Goal: Task Accomplishment & Management: Complete application form

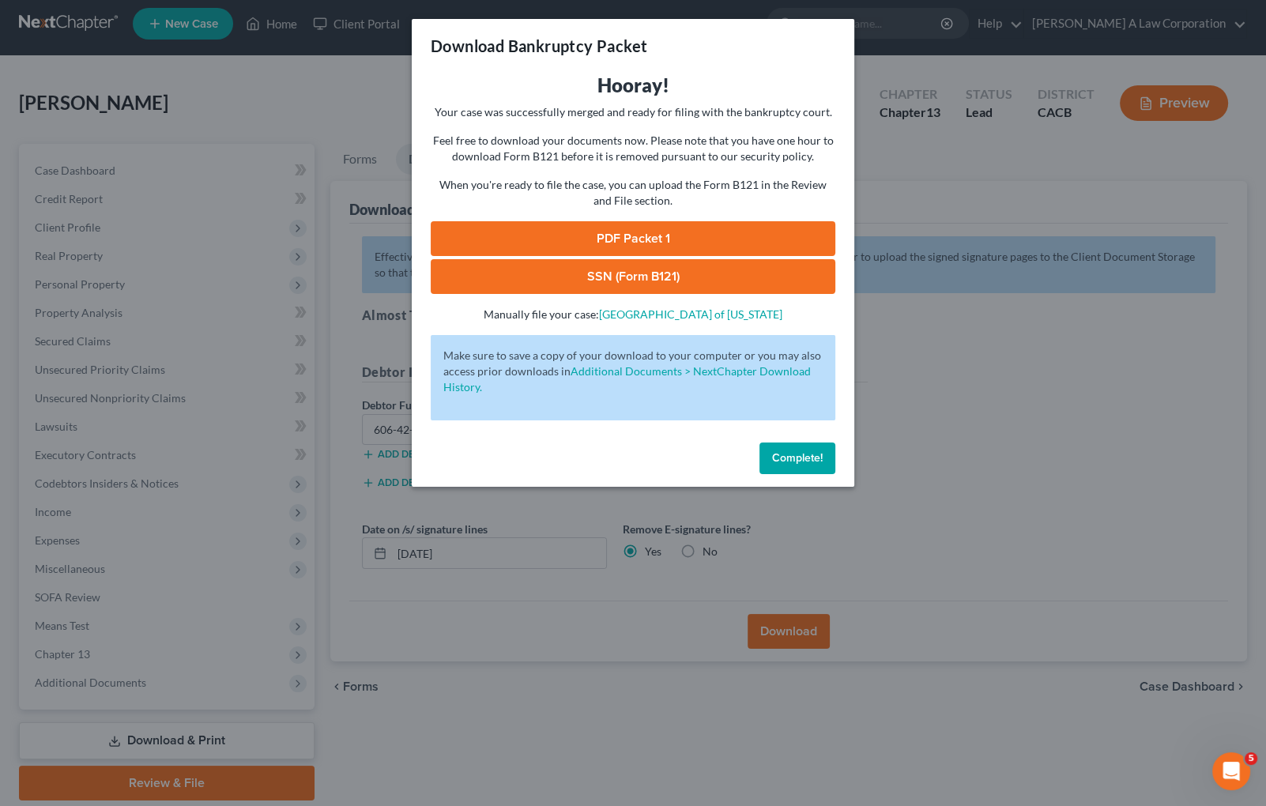
click at [804, 465] on button "Complete!" at bounding box center [797, 458] width 76 height 32
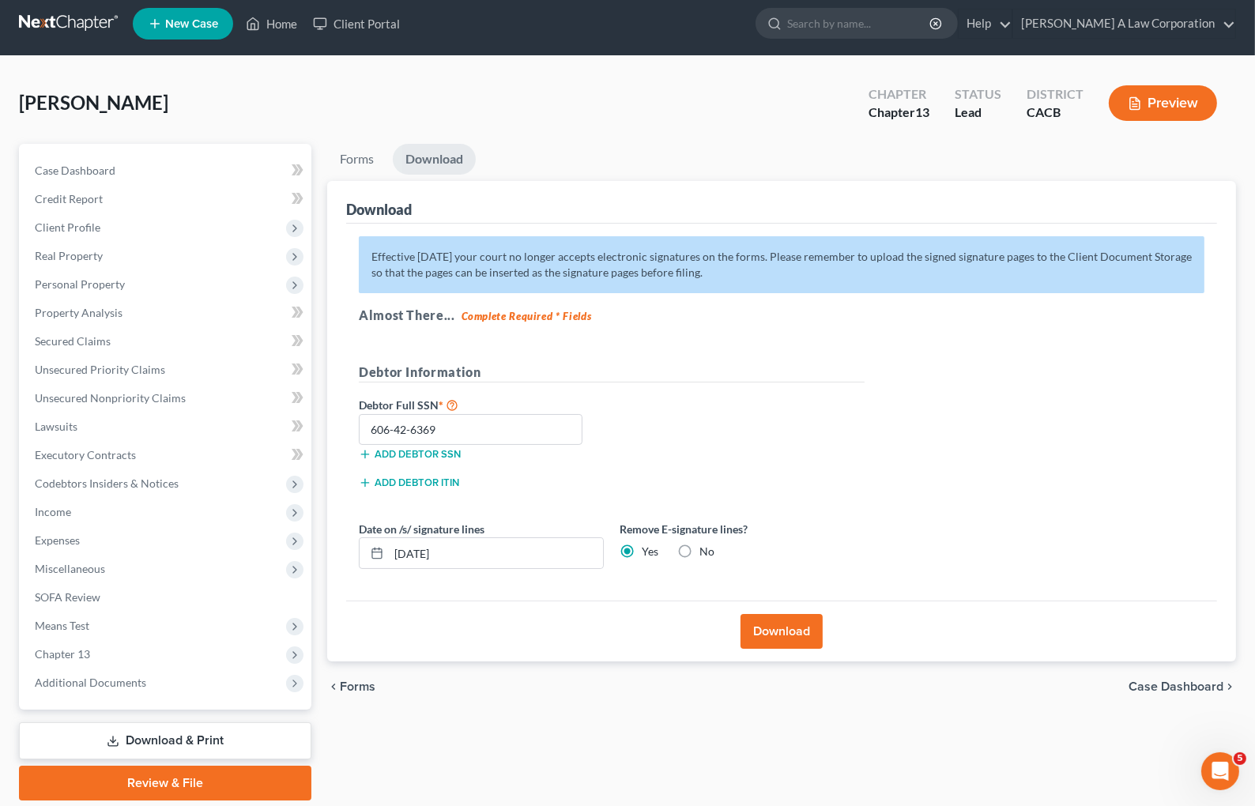
click at [48, 34] on link at bounding box center [69, 23] width 101 height 28
click at [48, 31] on link at bounding box center [69, 23] width 101 height 28
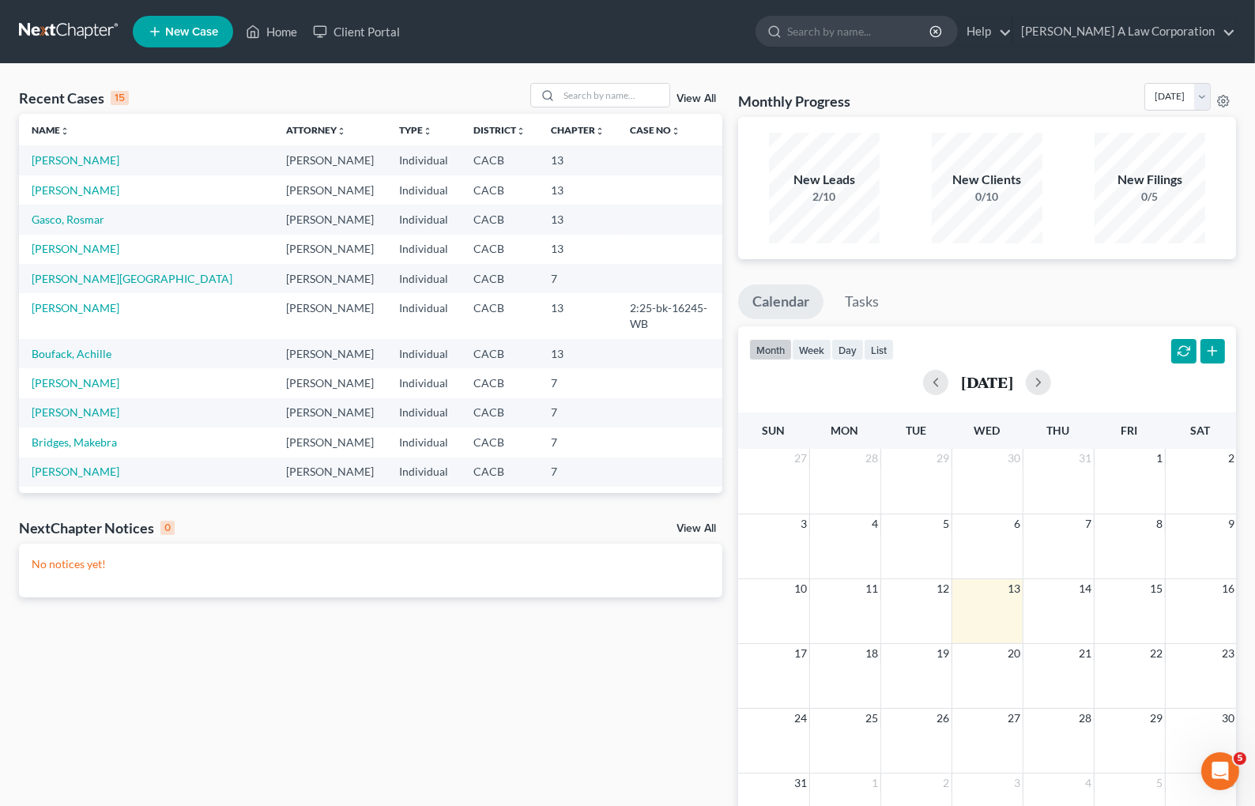
click at [38, 780] on div "Recent Cases 15 View All Name unfold_more expand_more expand_less Attorney unfo…" at bounding box center [370, 474] width 719 height 782
click at [15, 774] on div "Recent Cases 15 View All Name unfold_more expand_more expand_less Attorney unfo…" at bounding box center [370, 474] width 719 height 782
click at [47, 786] on div "Recent Cases 15 View All Name unfold_more expand_more expand_less Attorney unfo…" at bounding box center [370, 474] width 719 height 782
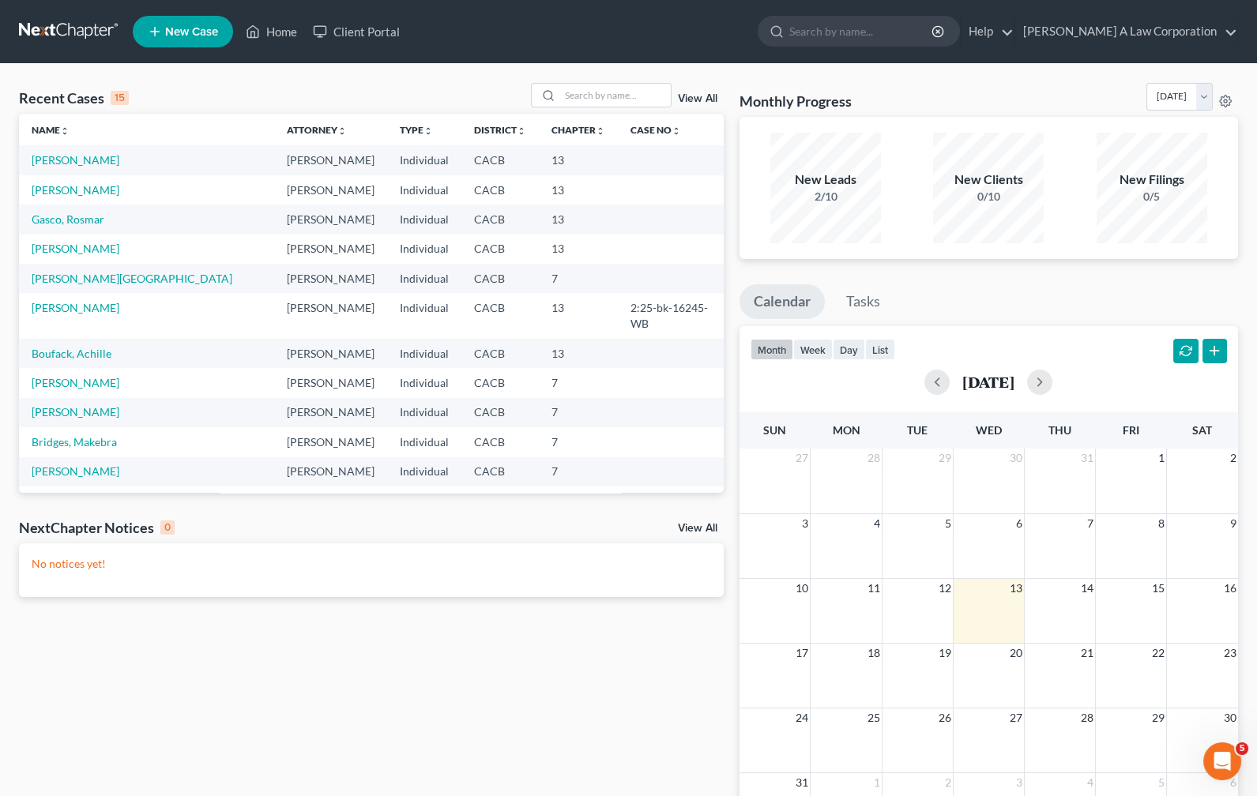
click at [9, 771] on div "Recent Cases 15 View All Name unfold_more expand_more expand_less Attorney unfo…" at bounding box center [628, 474] width 1257 height 820
click at [878, 33] on input "search" at bounding box center [861, 31] width 145 height 29
click at [98, 347] on link "Boufack, Achille" at bounding box center [72, 353] width 80 height 13
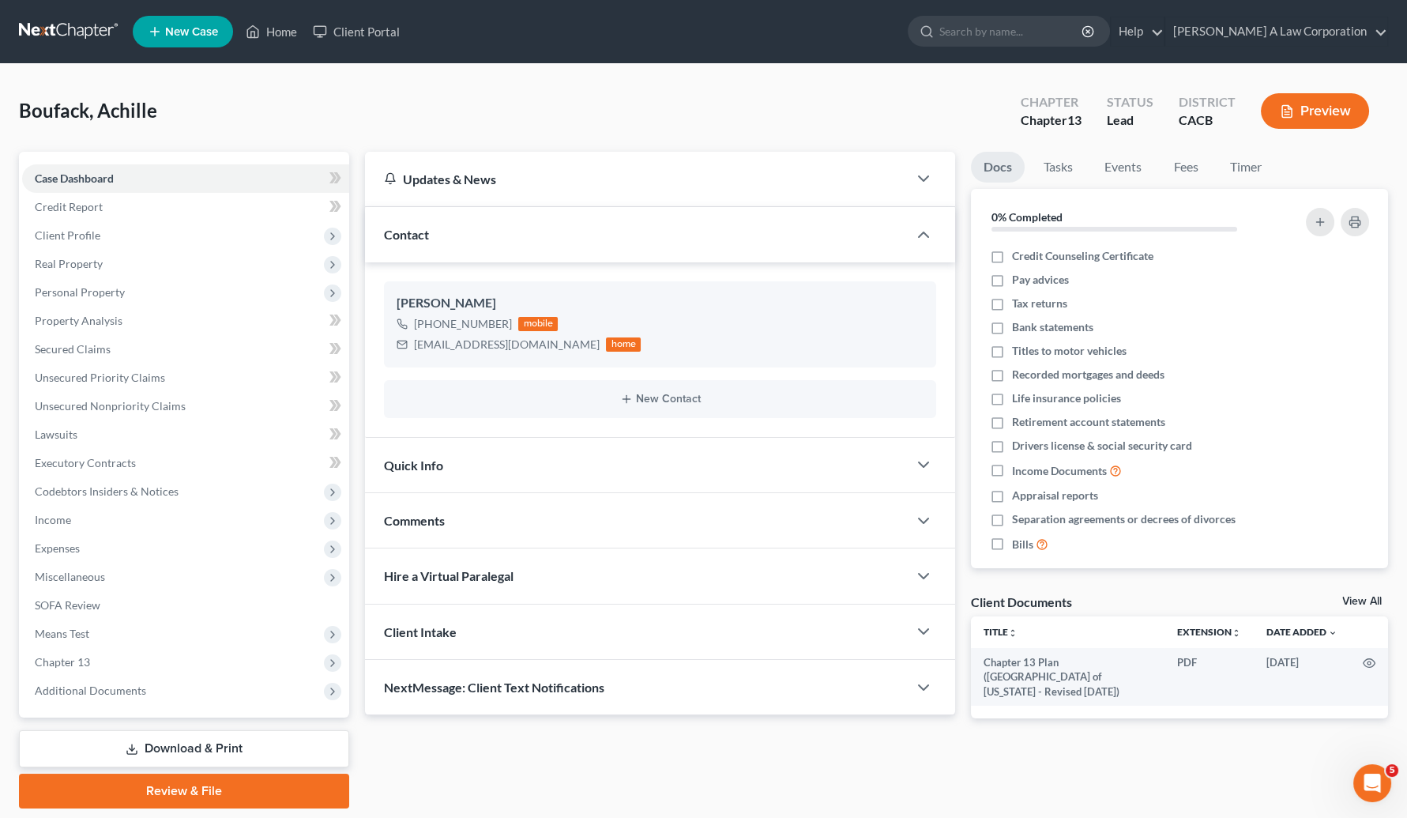
click at [657, 131] on div "Boufack, Achille Upgraded Chapter Chapter 13 Status Lead District CACB Preview" at bounding box center [703, 117] width 1369 height 69
click at [7, 805] on div "Boufack, Achille Upgraded Chapter Chapter 13 Status Lead District CACB Preview …" at bounding box center [703, 452] width 1407 height 776
click at [134, 295] on span "Personal Property" at bounding box center [185, 292] width 327 height 28
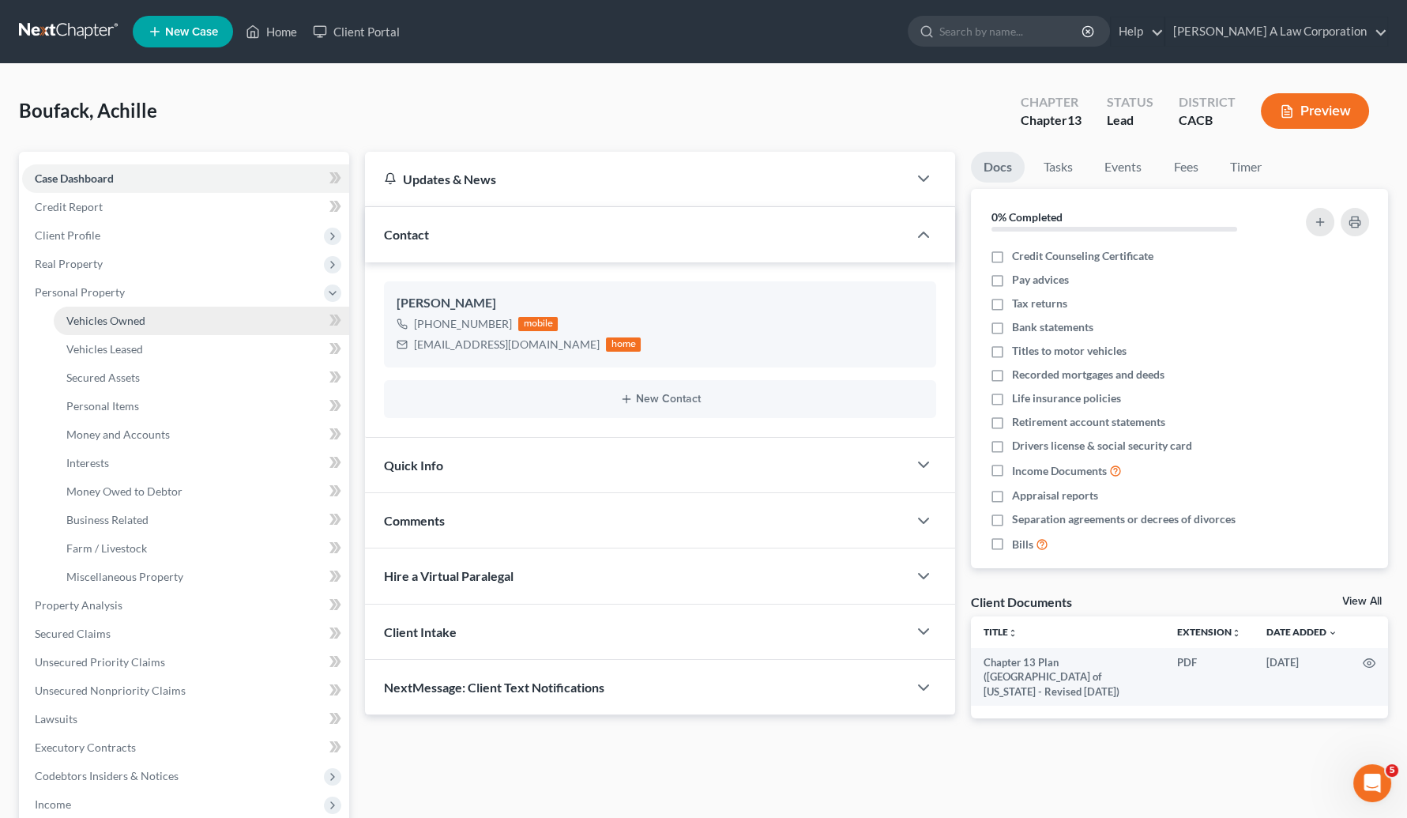
click at [156, 316] on link "Vehicles Owned" at bounding box center [202, 321] width 296 height 28
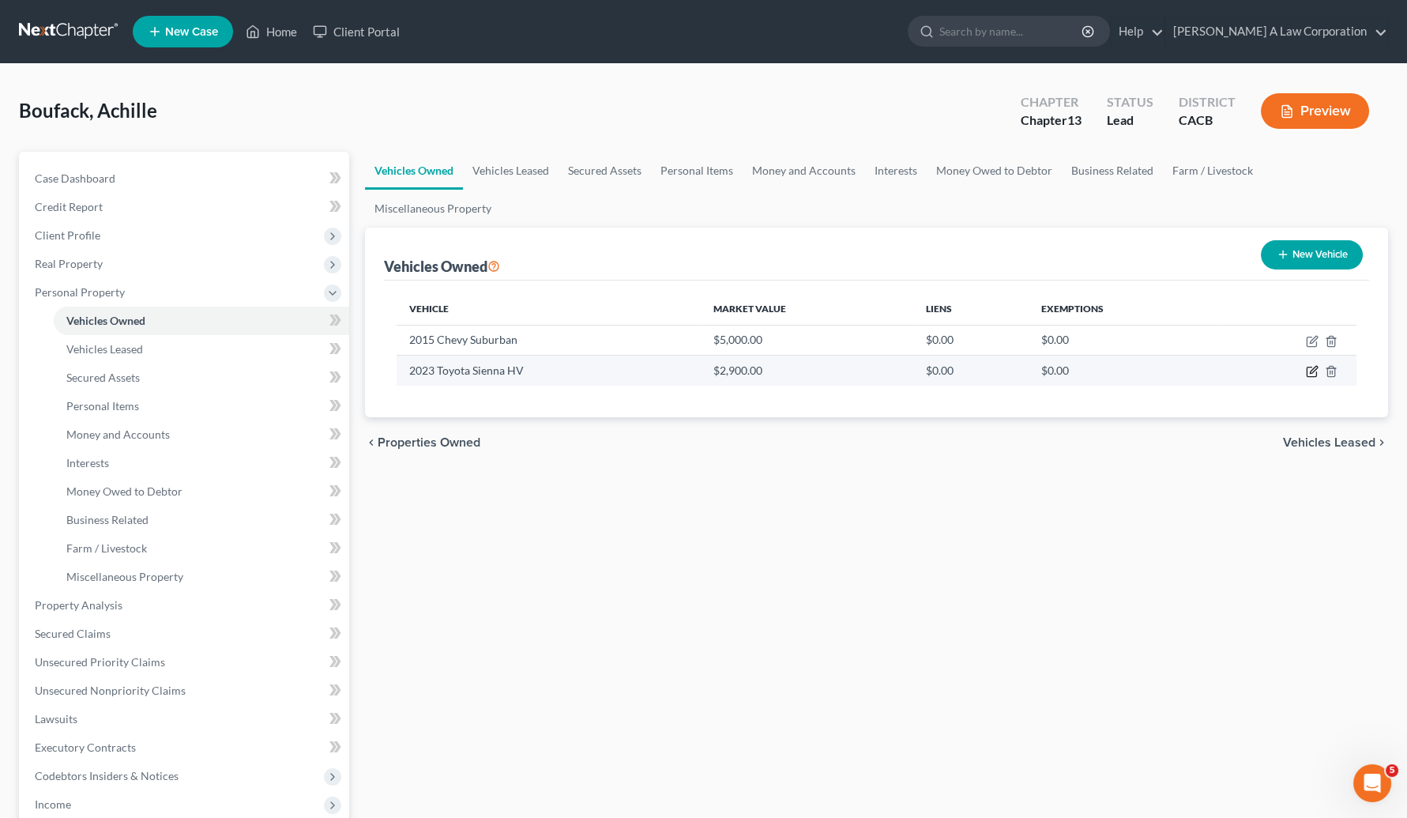
click at [1265, 374] on icon "button" at bounding box center [1312, 371] width 13 height 13
select select "0"
select select "3"
select select "2"
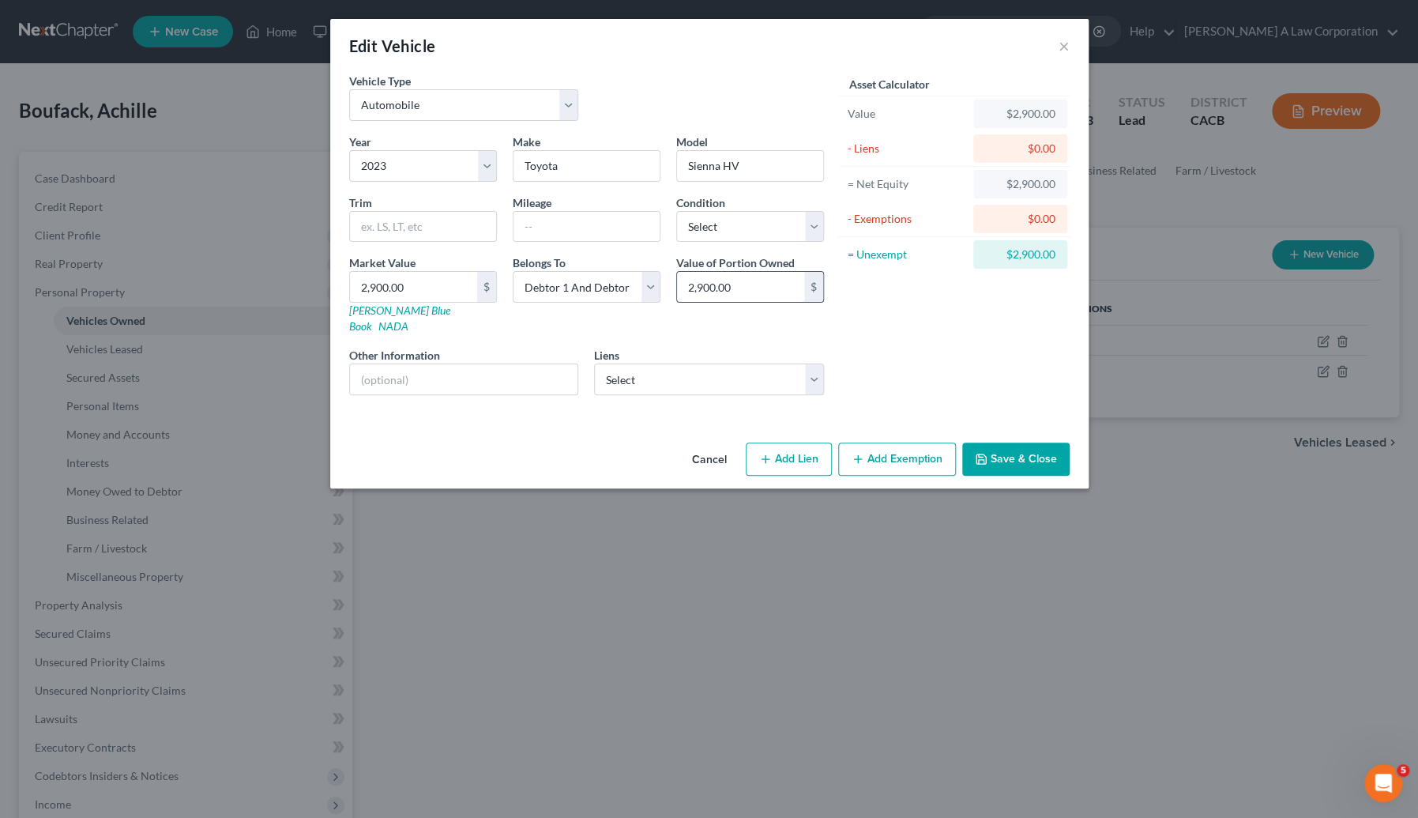
click at [716, 284] on input "2,900.00" at bounding box center [740, 287] width 127 height 30
type input "29,000.00"
click at [418, 276] on input "2,900.00" at bounding box center [413, 287] width 127 height 30
type input "2"
type input "2.00"
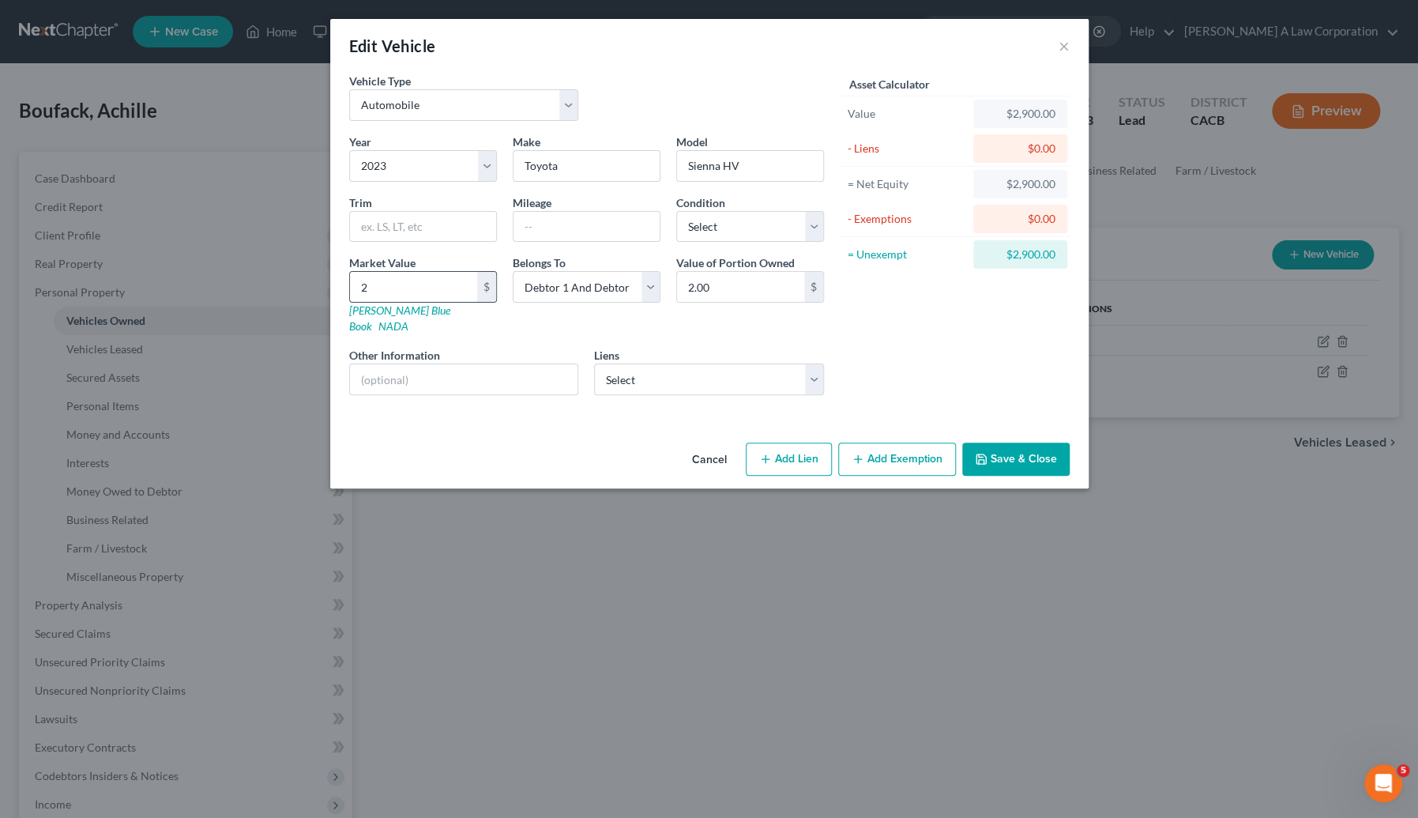
type input "29"
type input "29.00"
type input "290"
type input "290.00"
type input "2900"
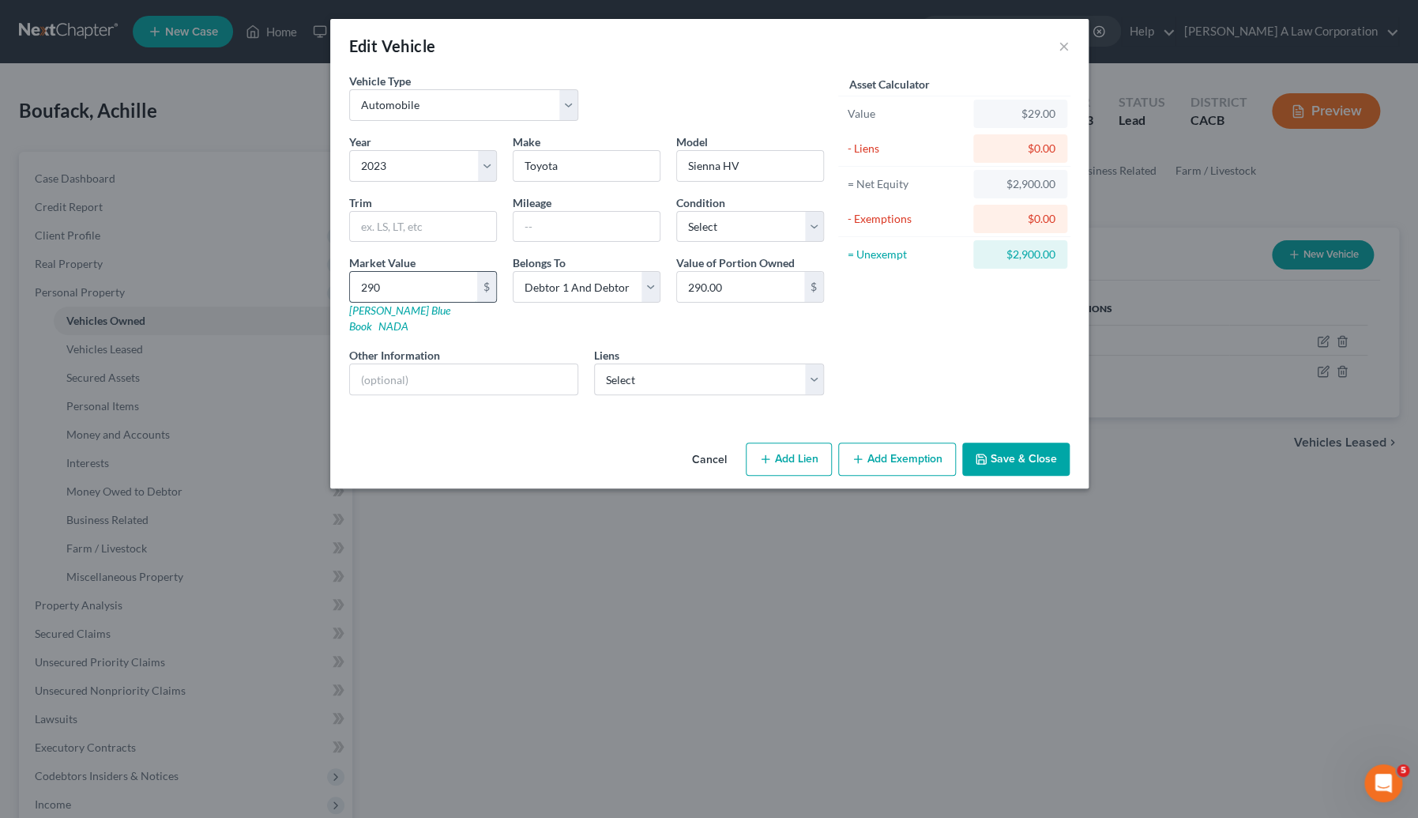
type input "2,900.00"
type input "2,9000"
type input "29,000.00"
click at [906, 366] on div "Asset Calculator Value $29,000.00 - Liens $0.00 = Net Equity $29,000.00 - Exemp…" at bounding box center [955, 240] width 246 height 335
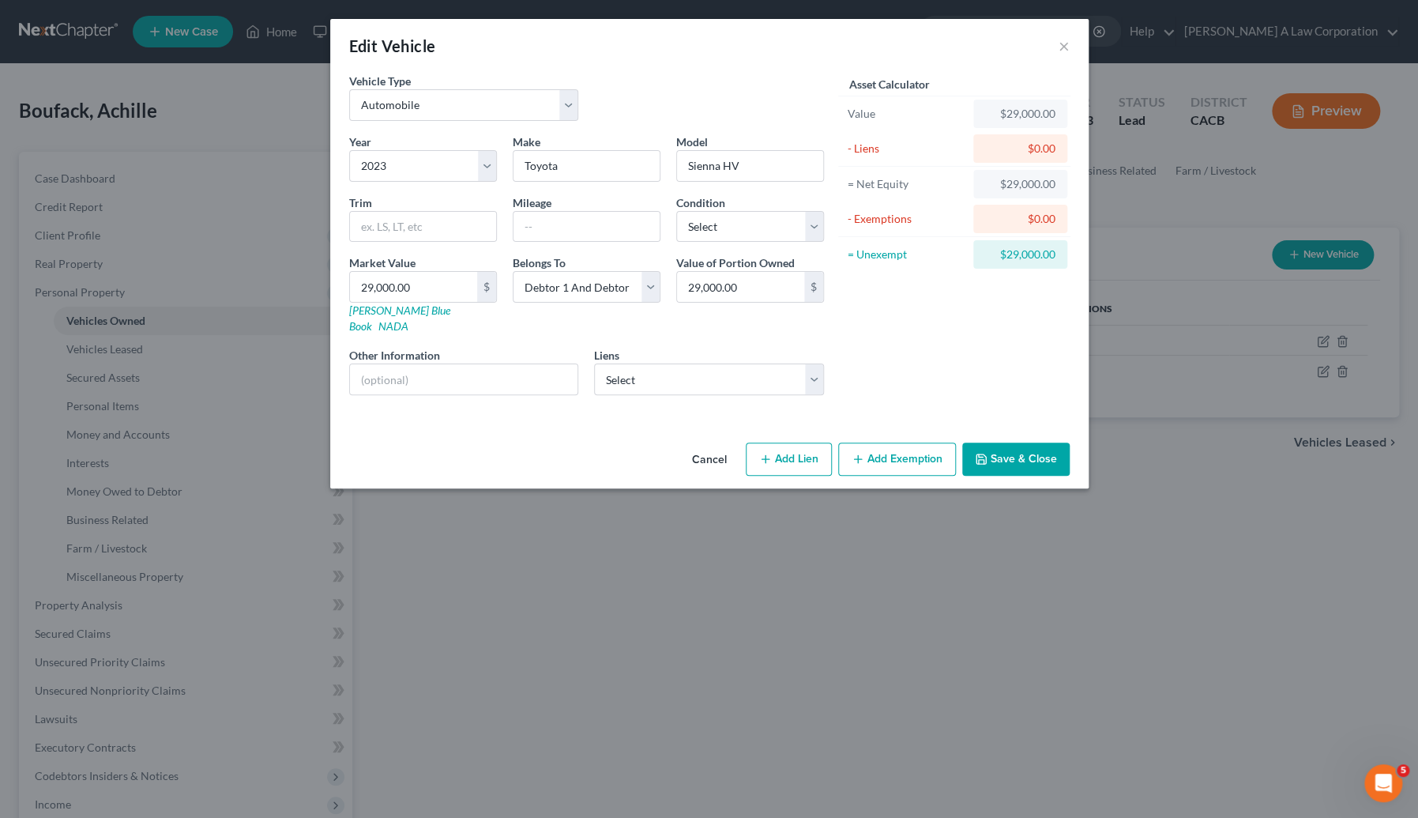
click at [1008, 442] on button "Save & Close" at bounding box center [1015, 458] width 107 height 33
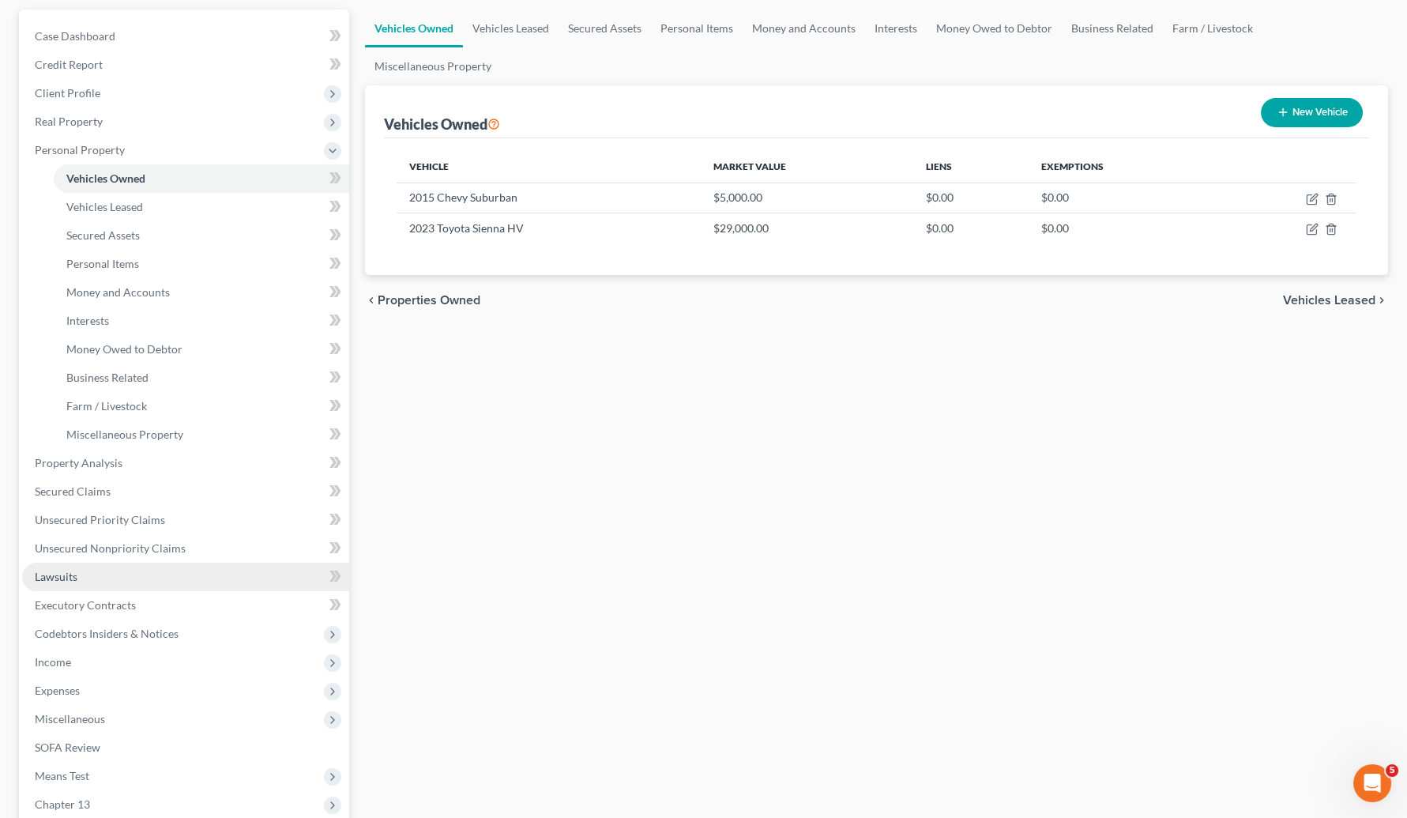
scroll to position [143, 0]
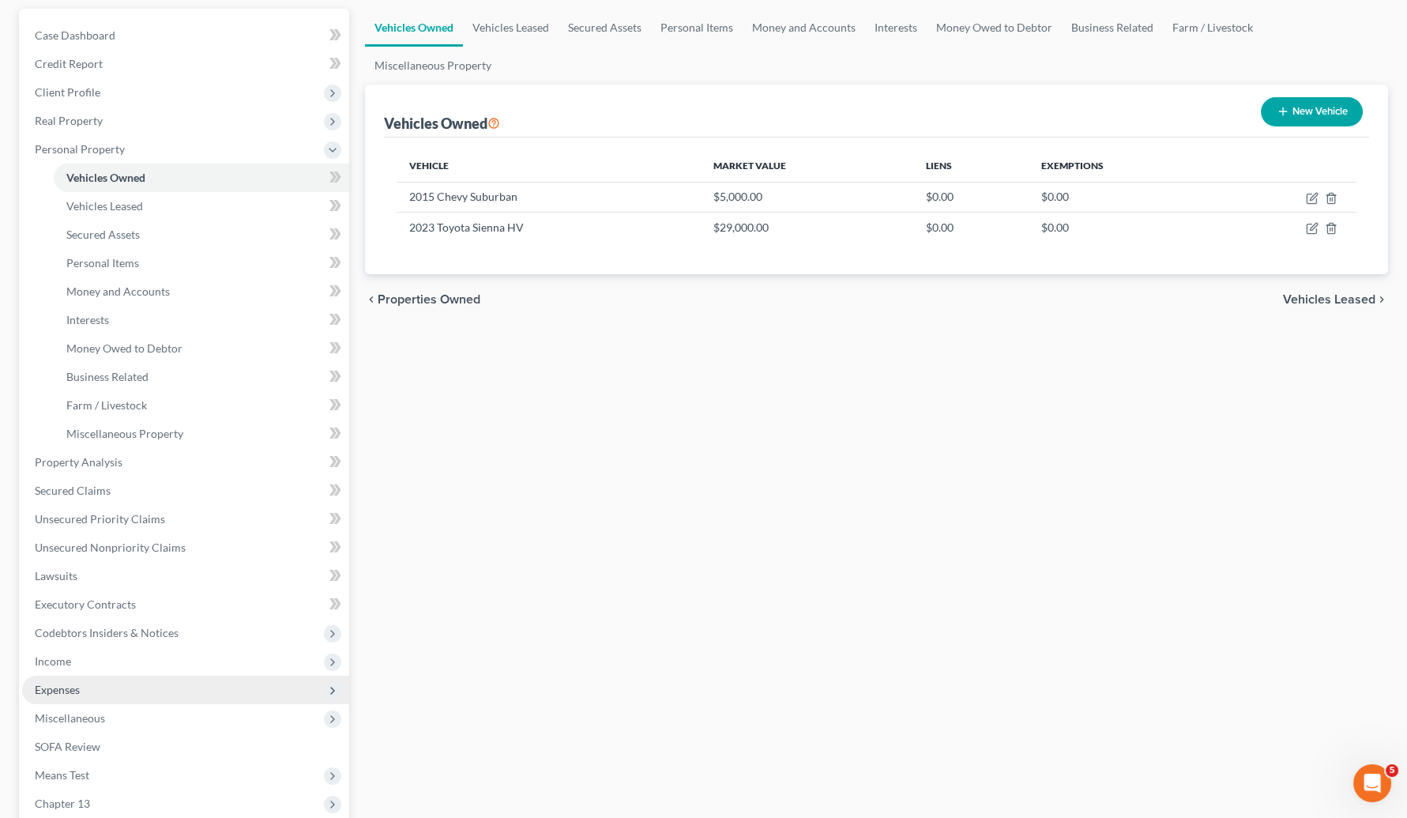
click at [119, 676] on span "Expenses" at bounding box center [185, 690] width 327 height 28
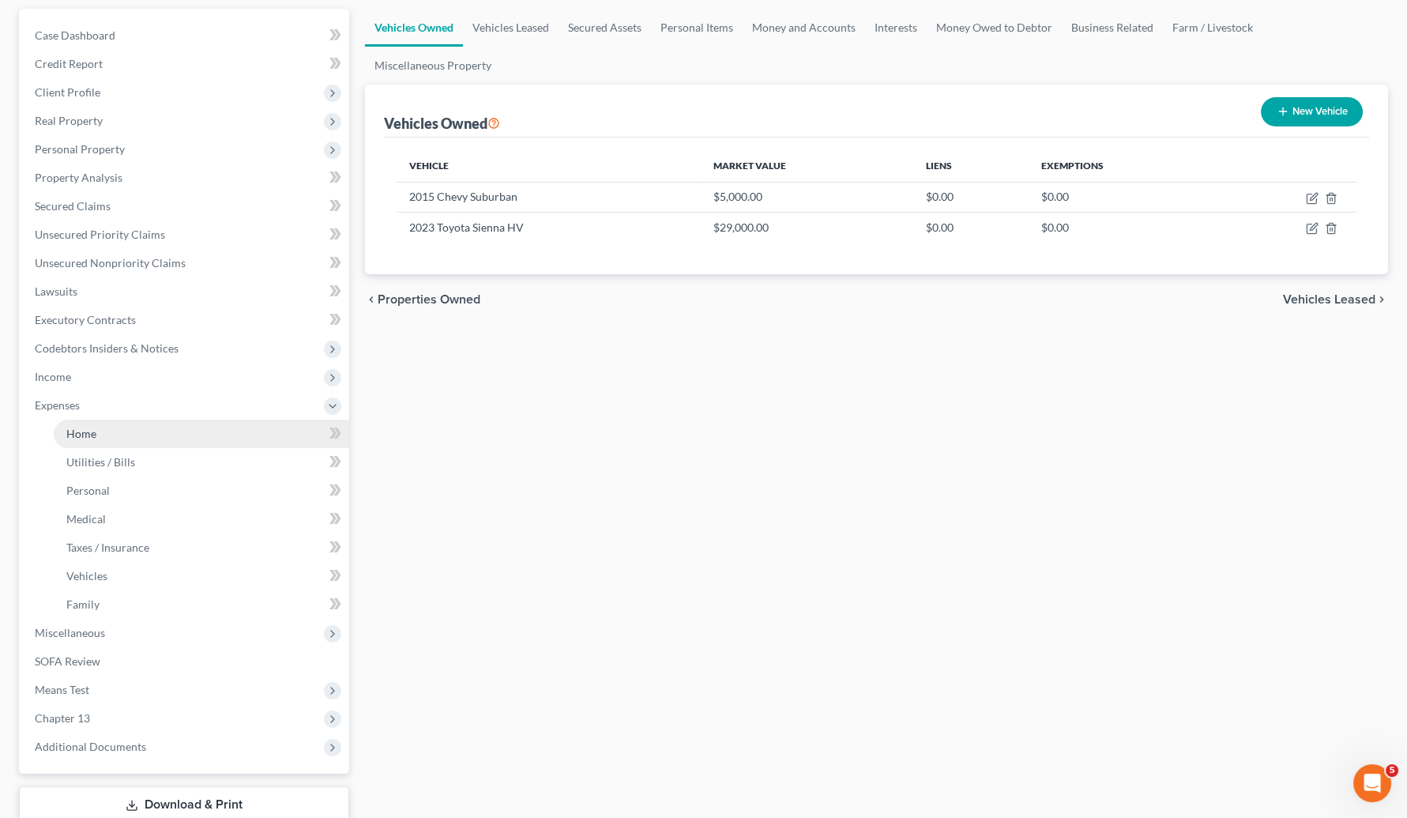
click at [112, 428] on link "Home" at bounding box center [202, 434] width 296 height 28
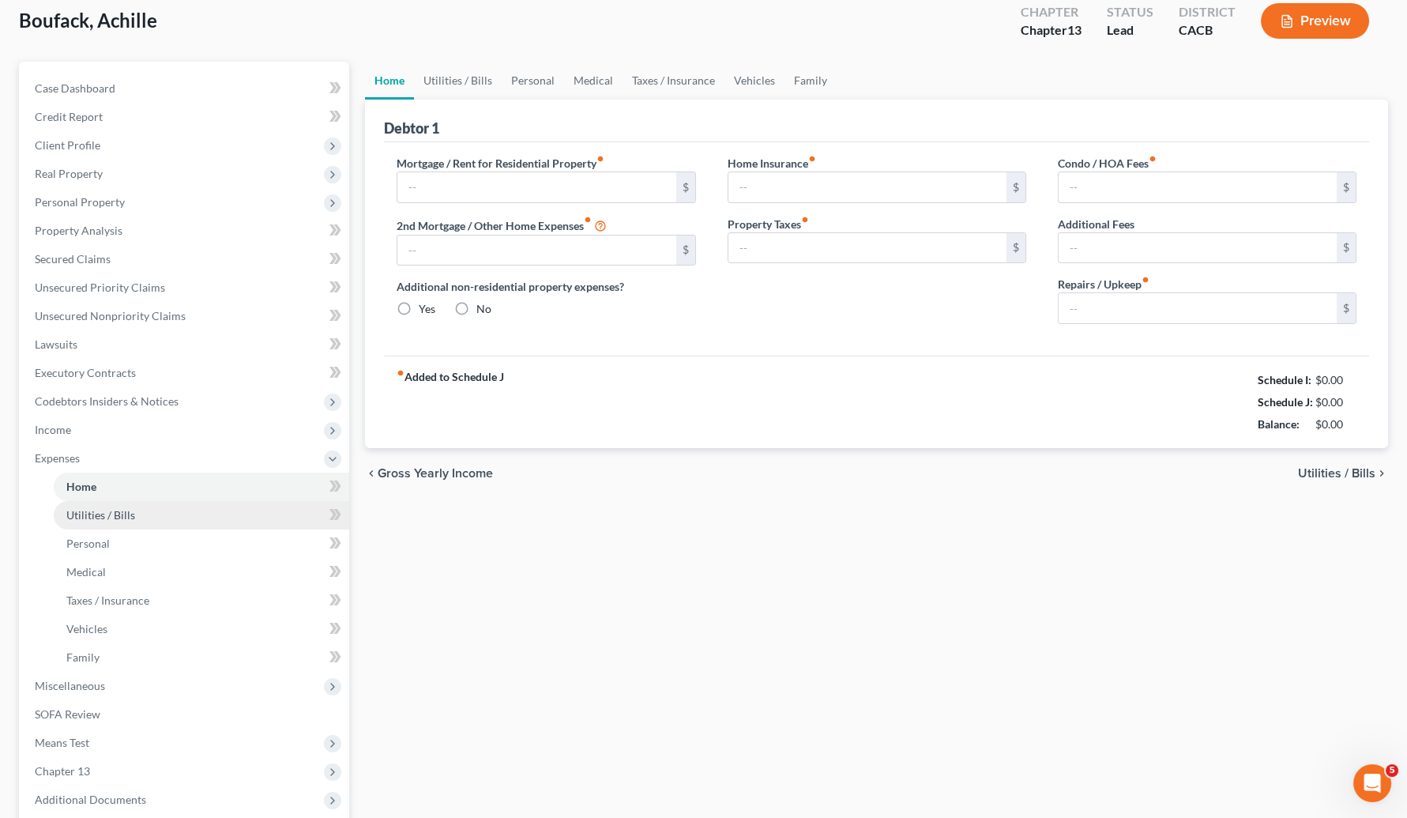
type input "3,100.00"
type input "0.00"
radio input "true"
type input "0.00"
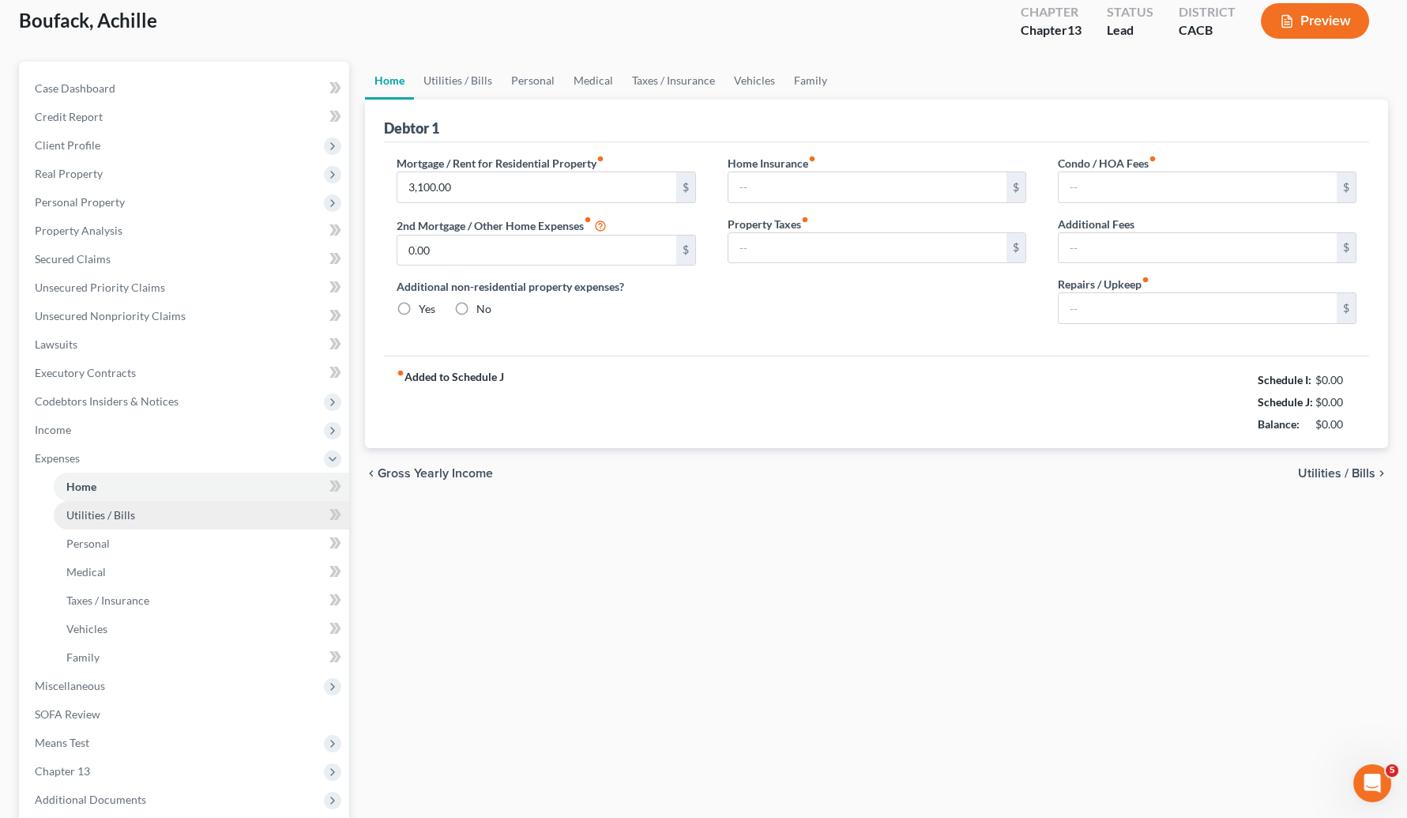
type input "0.00"
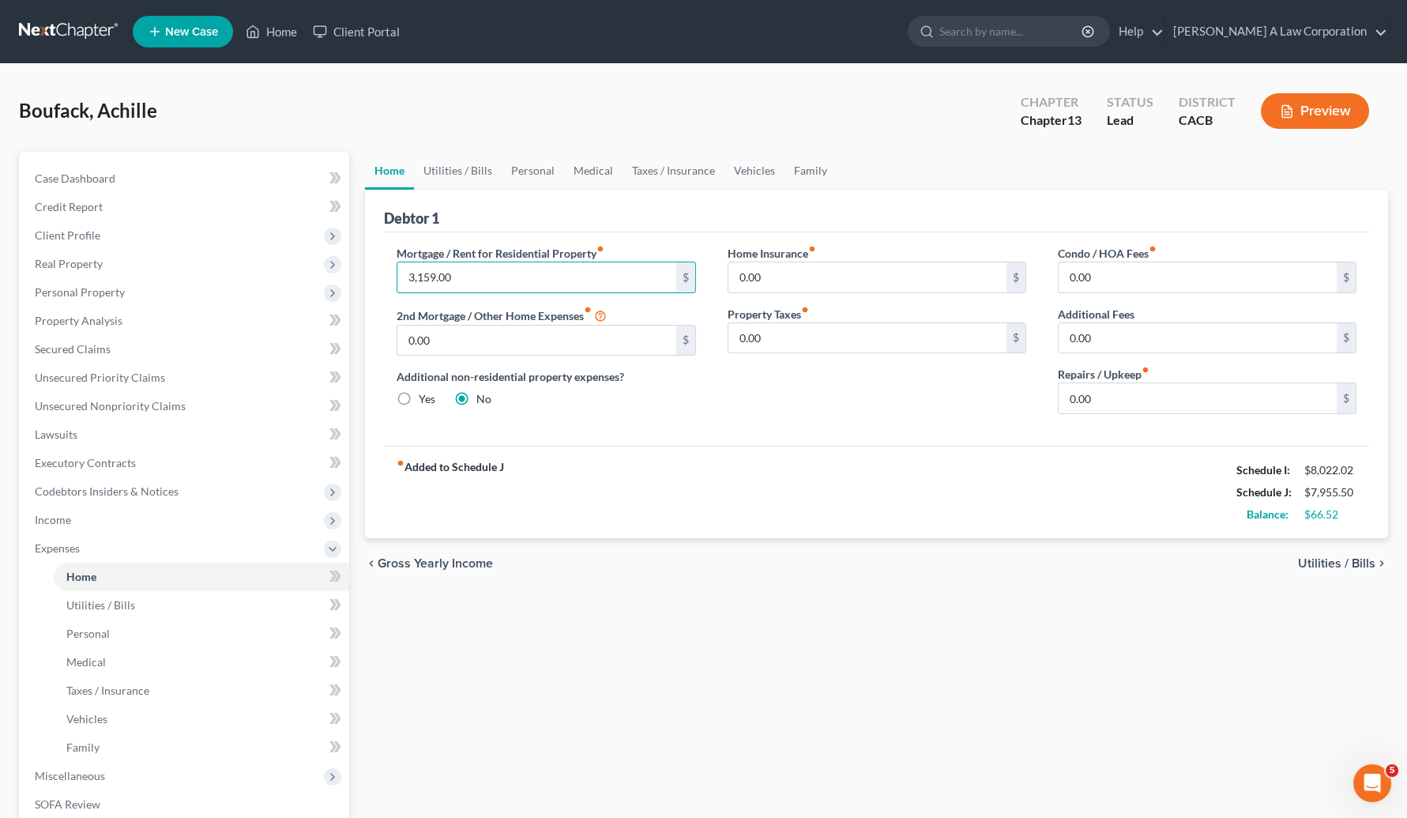
type input "3,159.00"
click at [663, 218] on div "Debtor 1" at bounding box center [876, 211] width 985 height 43
click at [952, 480] on div "fiber_manual_record Added to Schedule J Schedule I: $8,022.02 Schedule J: $7,95…" at bounding box center [876, 492] width 985 height 92
click at [482, 175] on link "Utilities / Bills" at bounding box center [458, 171] width 88 height 38
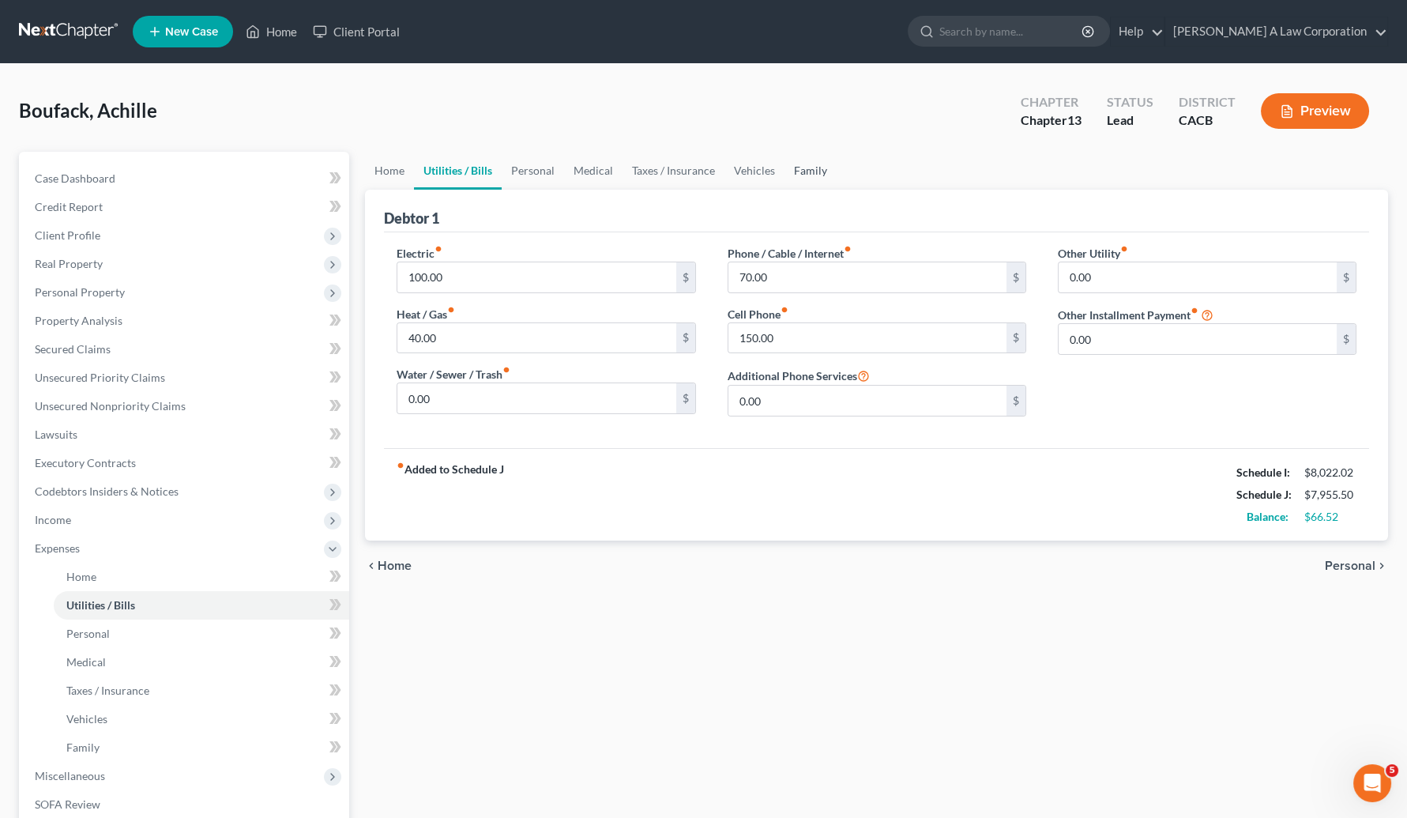
click at [801, 170] on link "Family" at bounding box center [811, 171] width 52 height 38
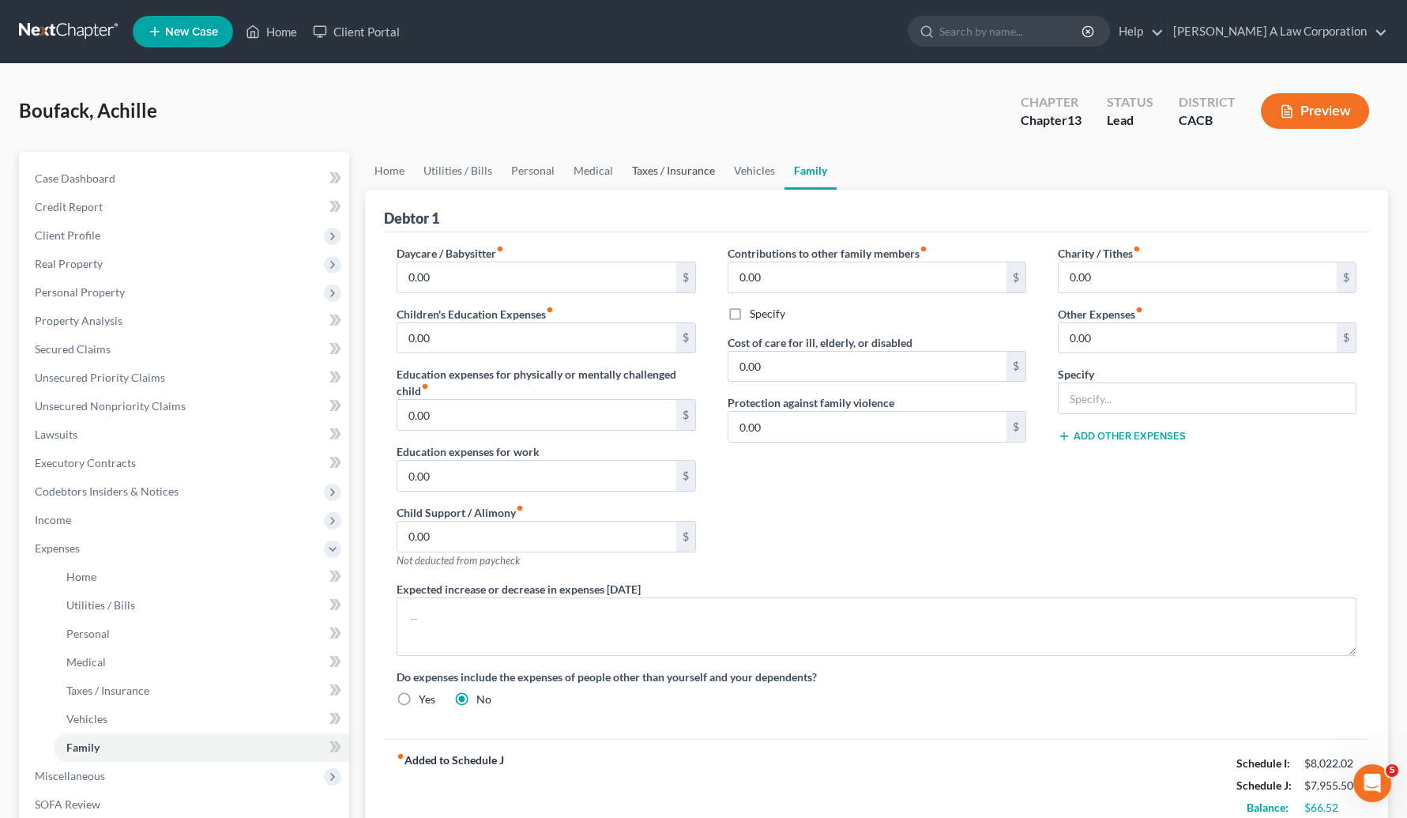
click at [710, 165] on link "Taxes / Insurance" at bounding box center [674, 171] width 102 height 38
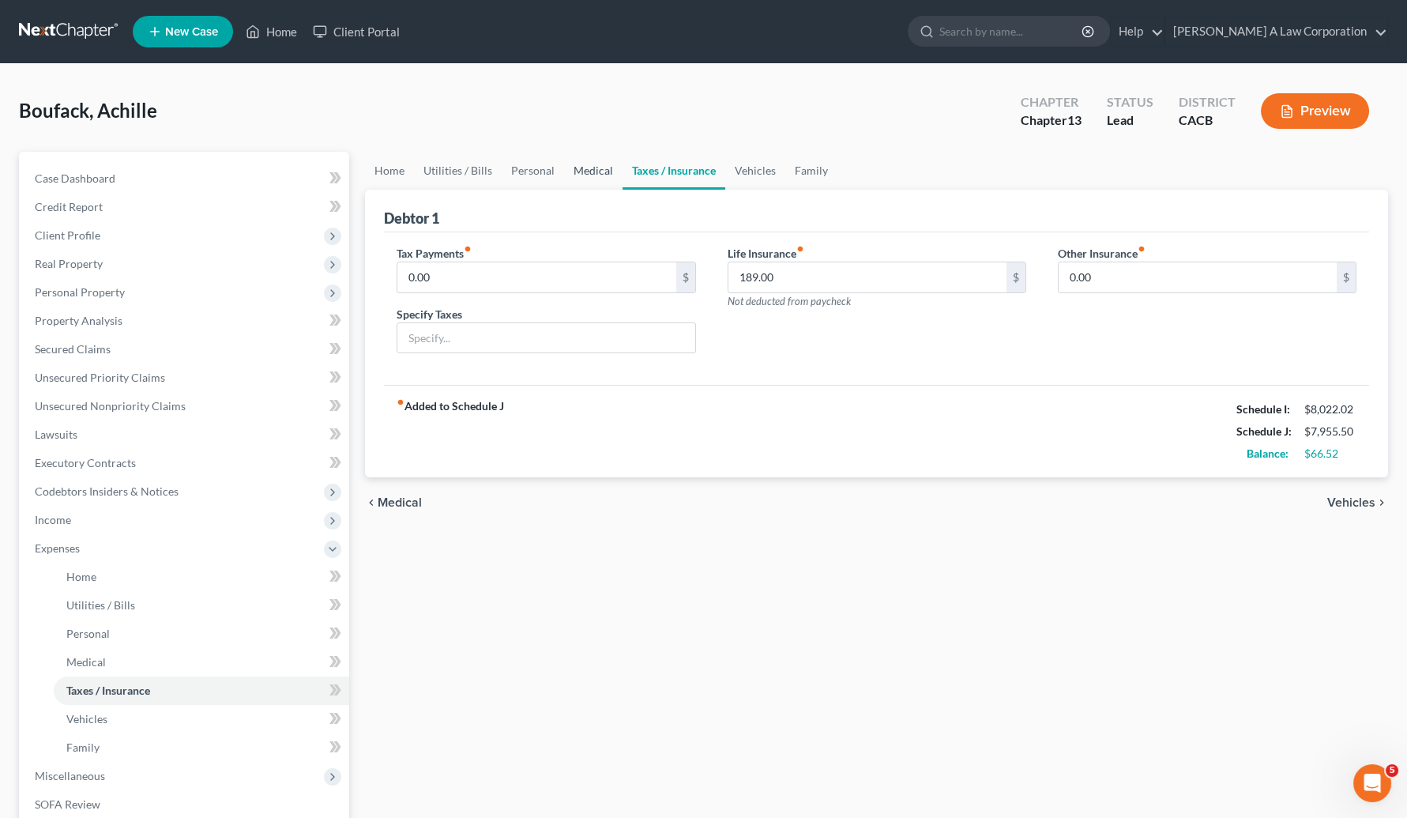
click at [571, 168] on link "Medical" at bounding box center [593, 171] width 58 height 38
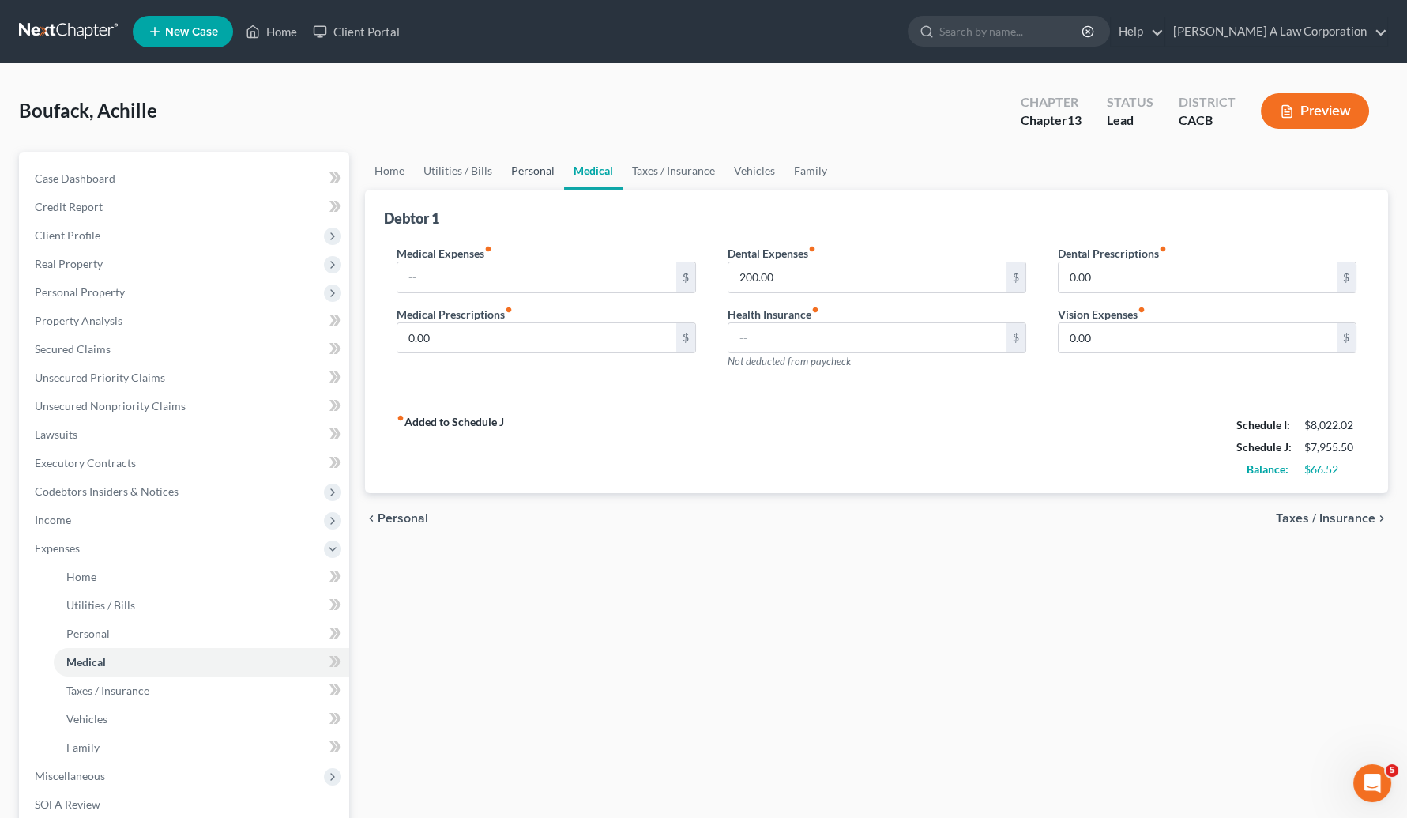
click at [534, 167] on link "Personal" at bounding box center [533, 171] width 62 height 38
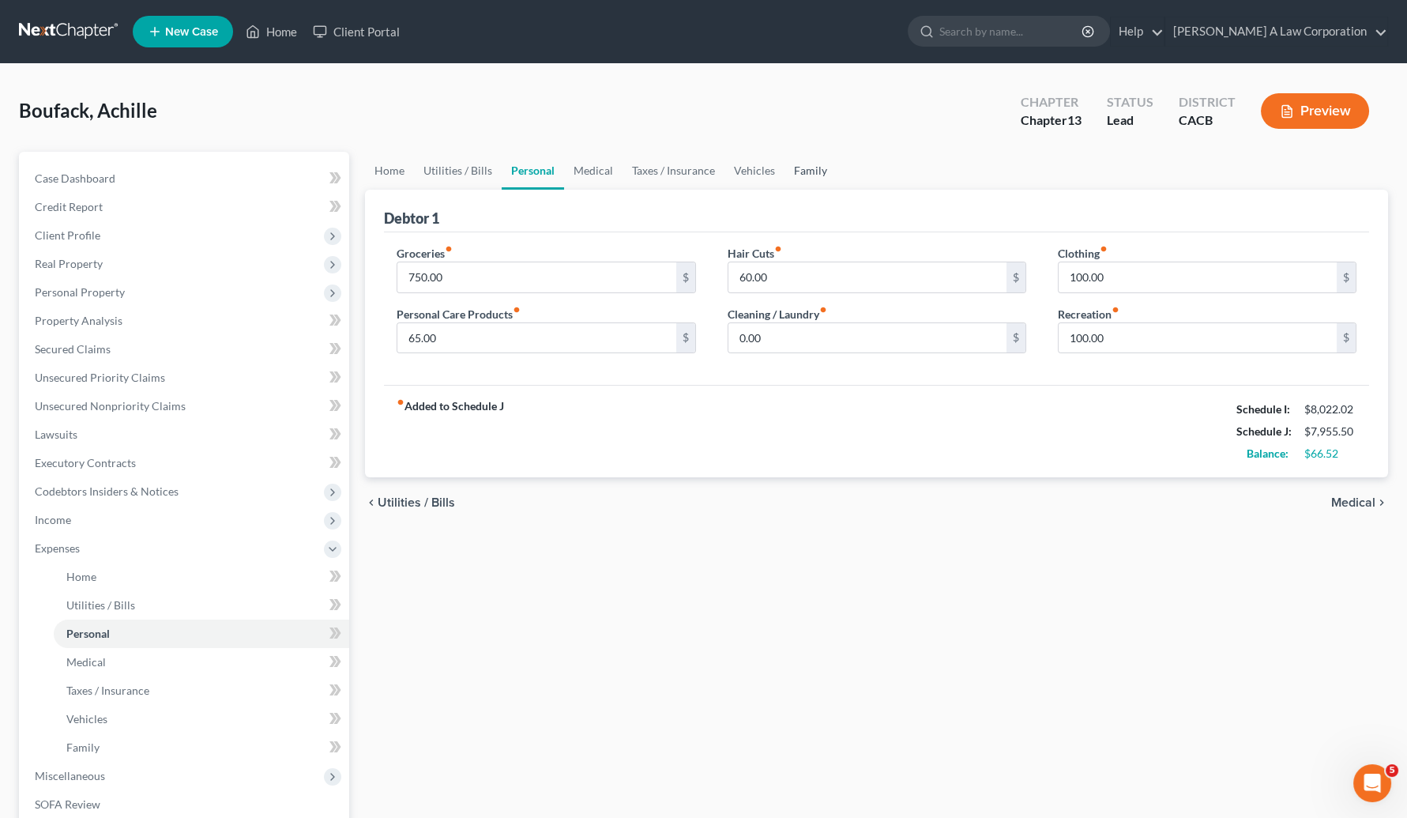
click at [804, 168] on link "Family" at bounding box center [811, 171] width 52 height 38
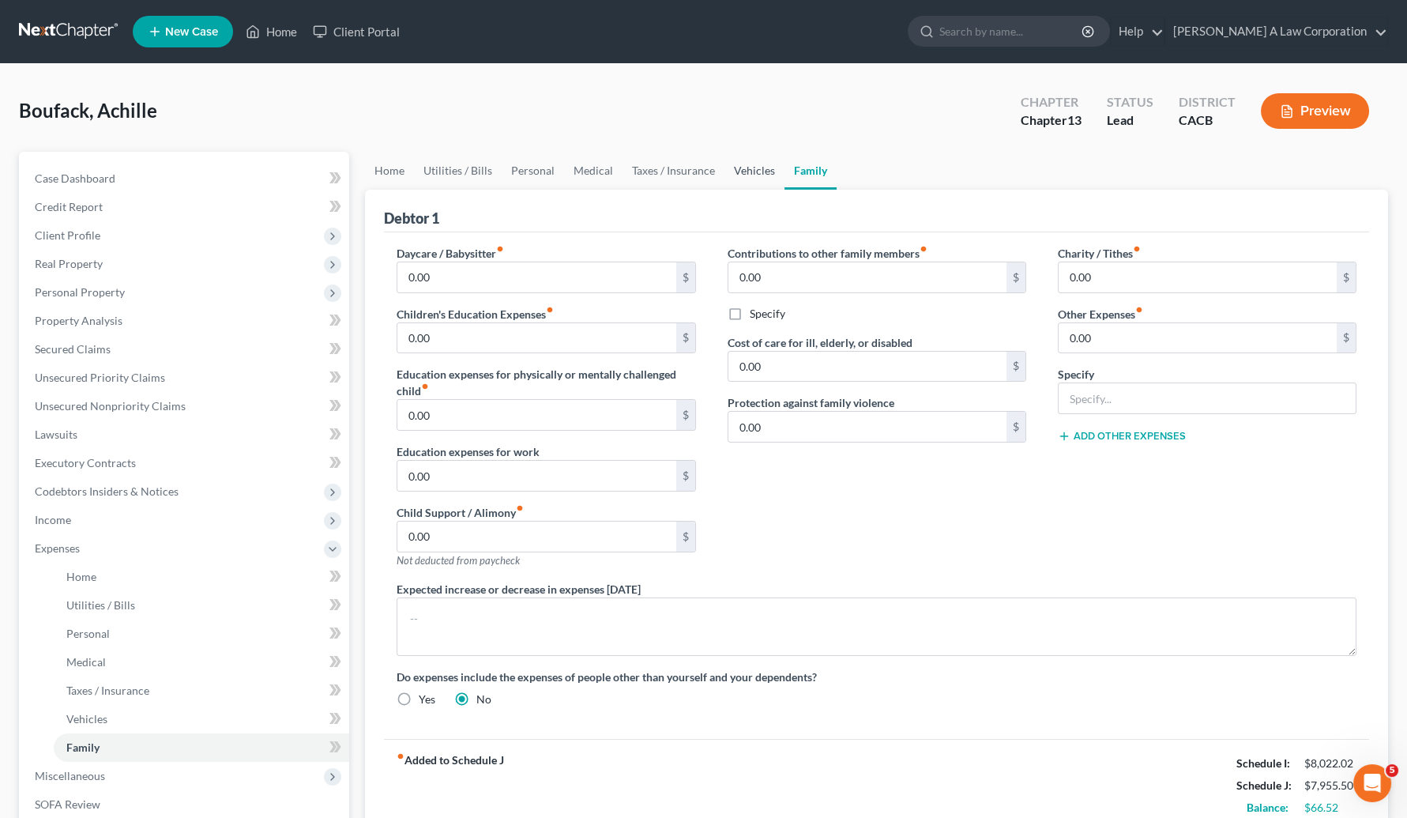
click at [743, 166] on link "Vehicles" at bounding box center [755, 171] width 60 height 38
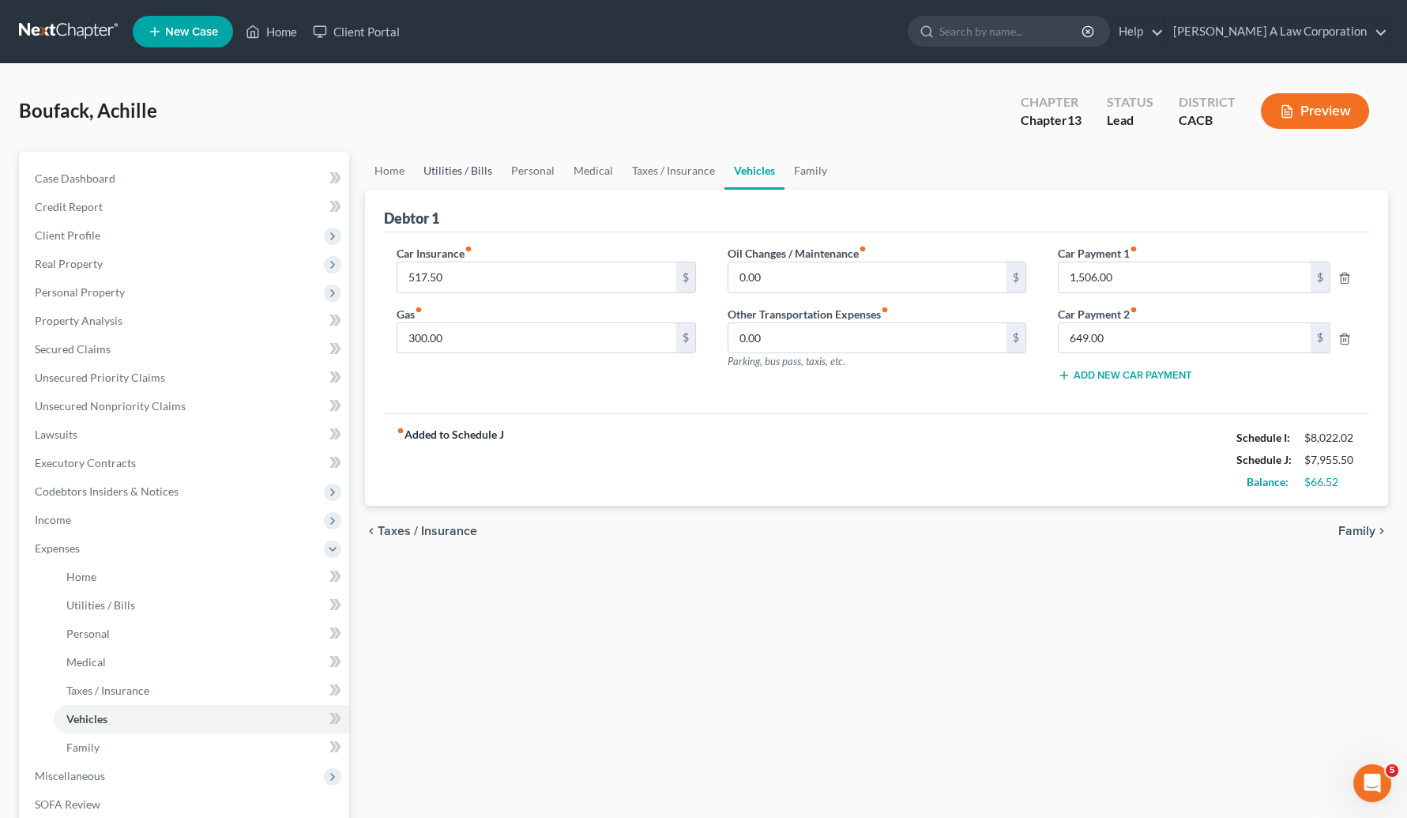
click at [482, 168] on link "Utilities / Bills" at bounding box center [458, 171] width 88 height 38
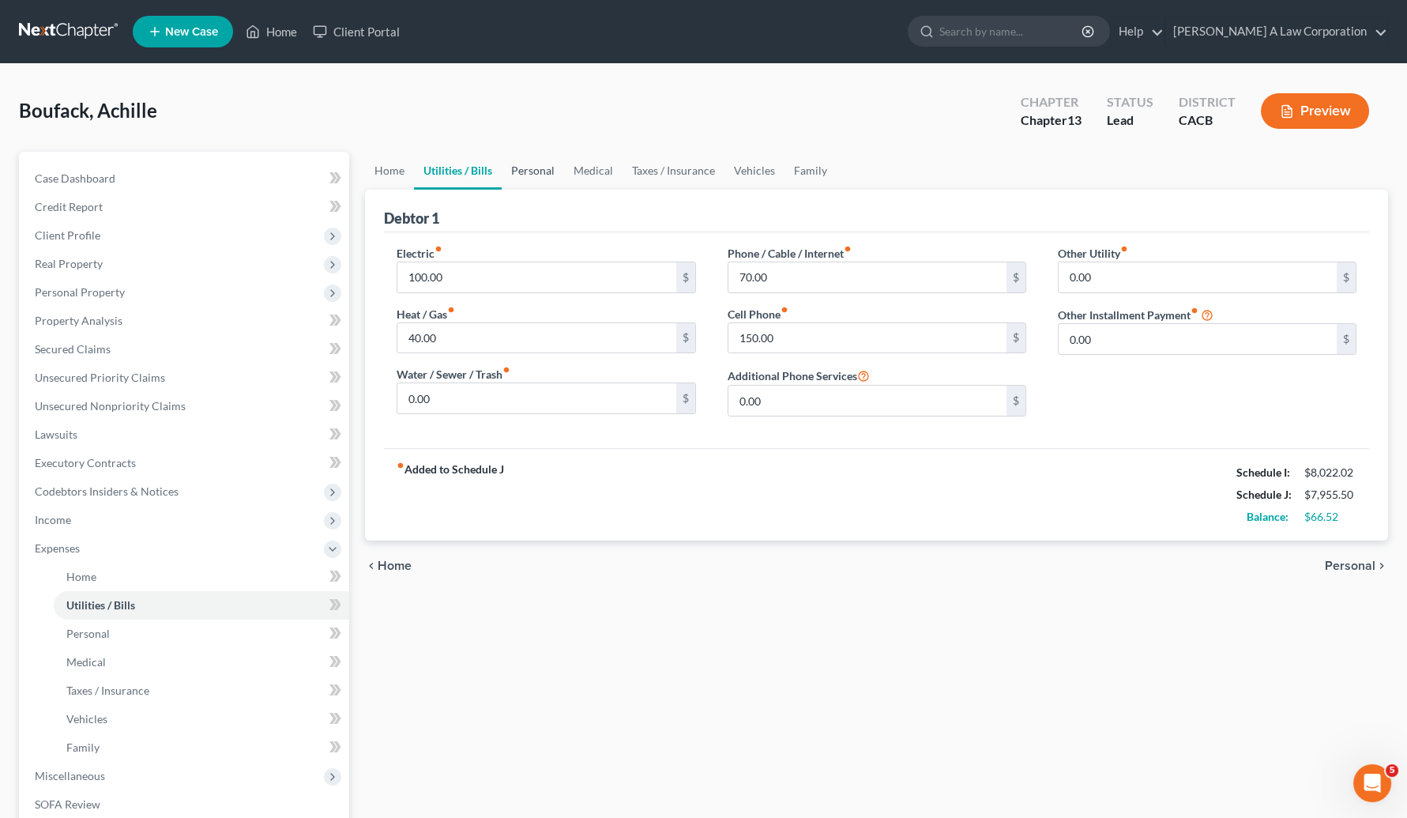
click at [545, 168] on link "Personal" at bounding box center [533, 171] width 62 height 38
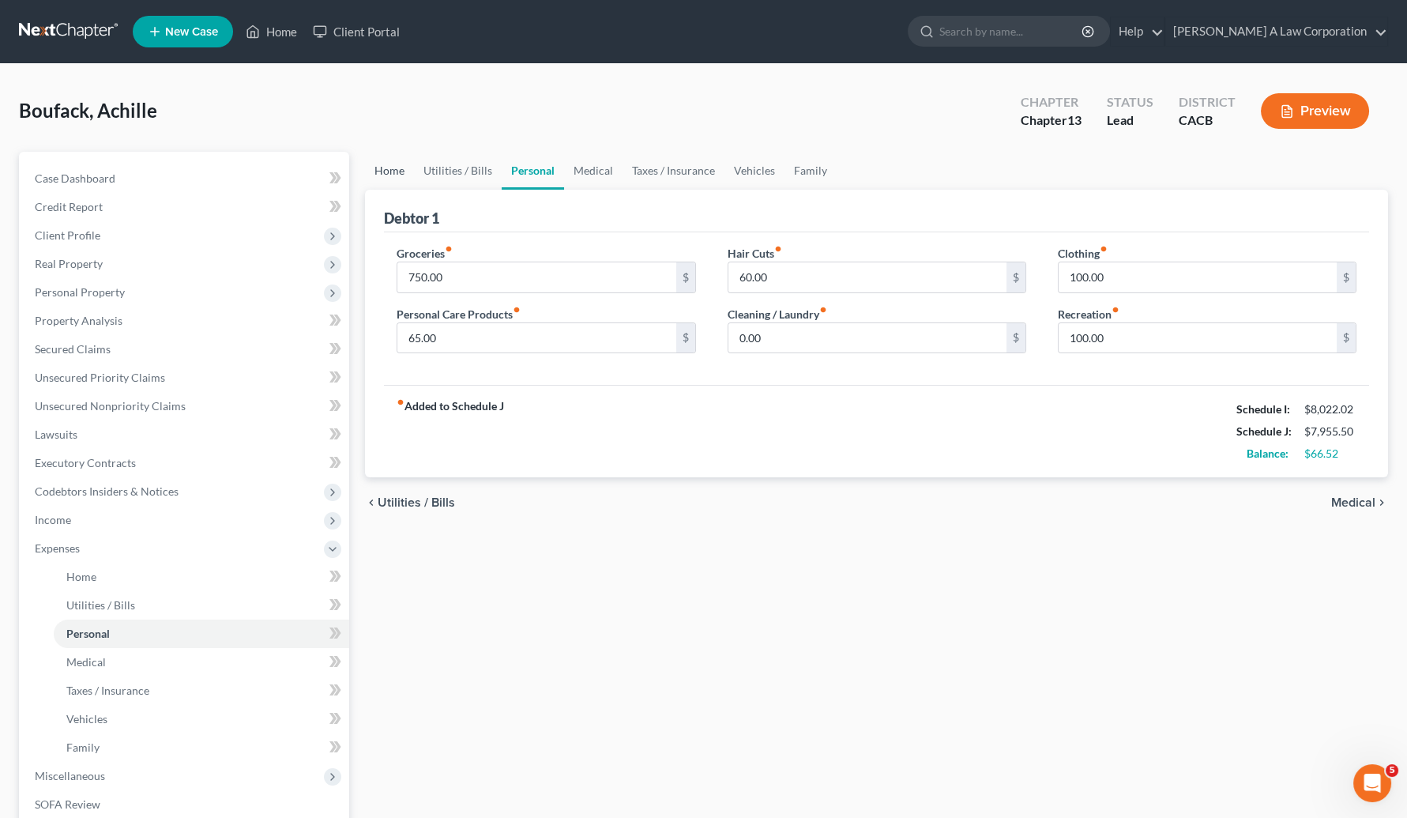
click at [402, 166] on link "Home" at bounding box center [389, 171] width 49 height 38
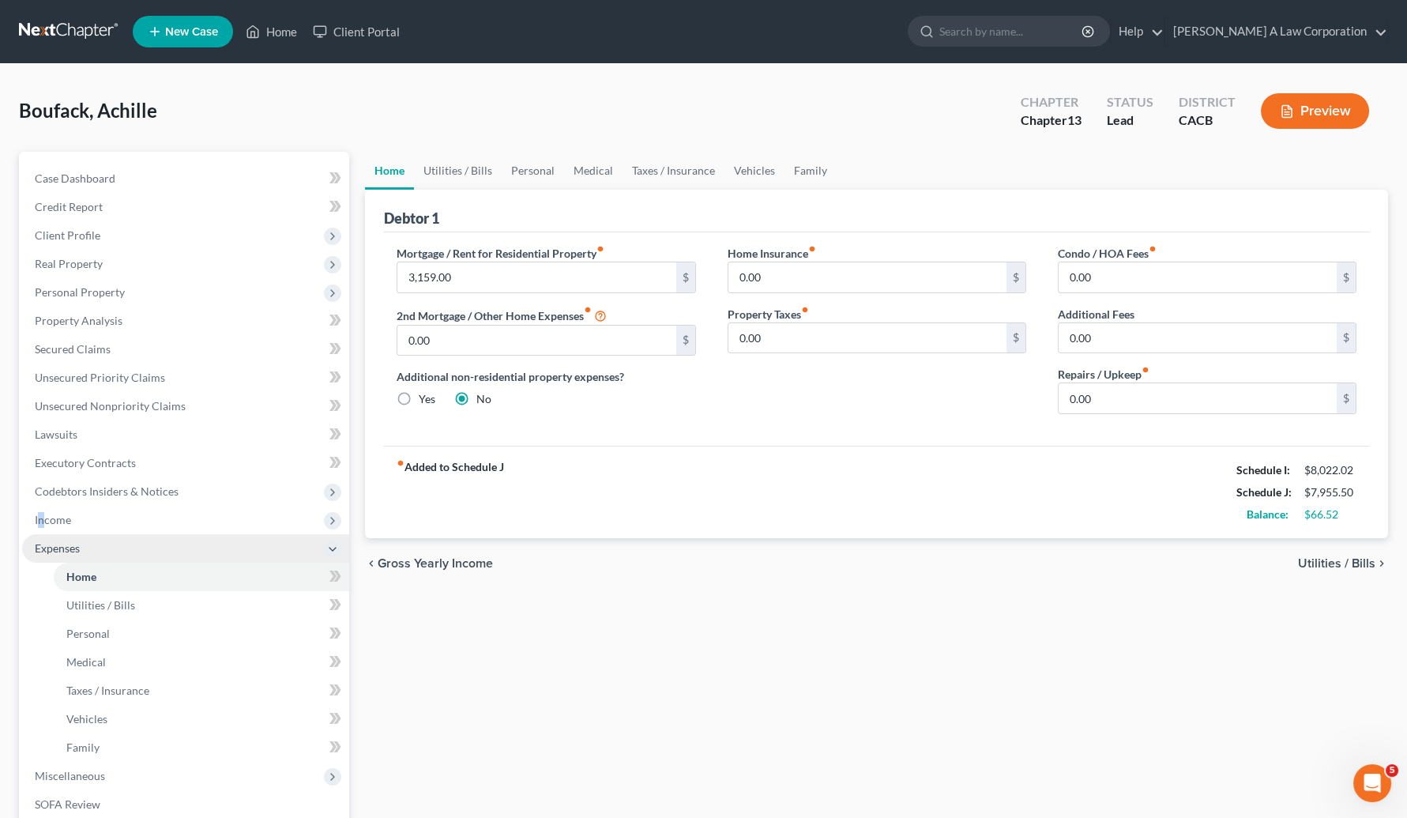
click at [41, 524] on span "Income" at bounding box center [53, 519] width 36 height 13
click at [119, 549] on span "Employment Income" at bounding box center [116, 547] width 101 height 13
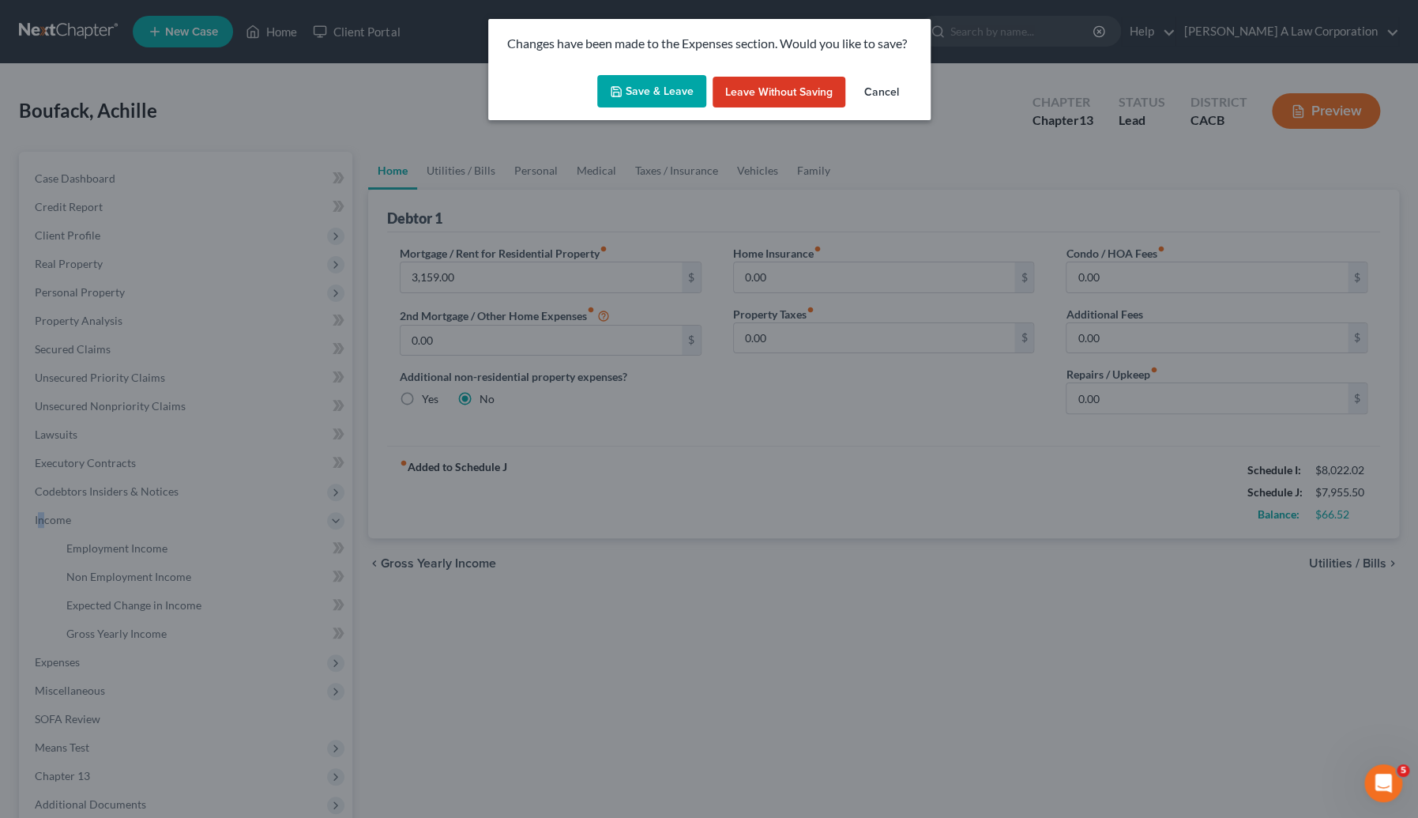
click at [668, 86] on button "Save & Leave" at bounding box center [651, 91] width 109 height 33
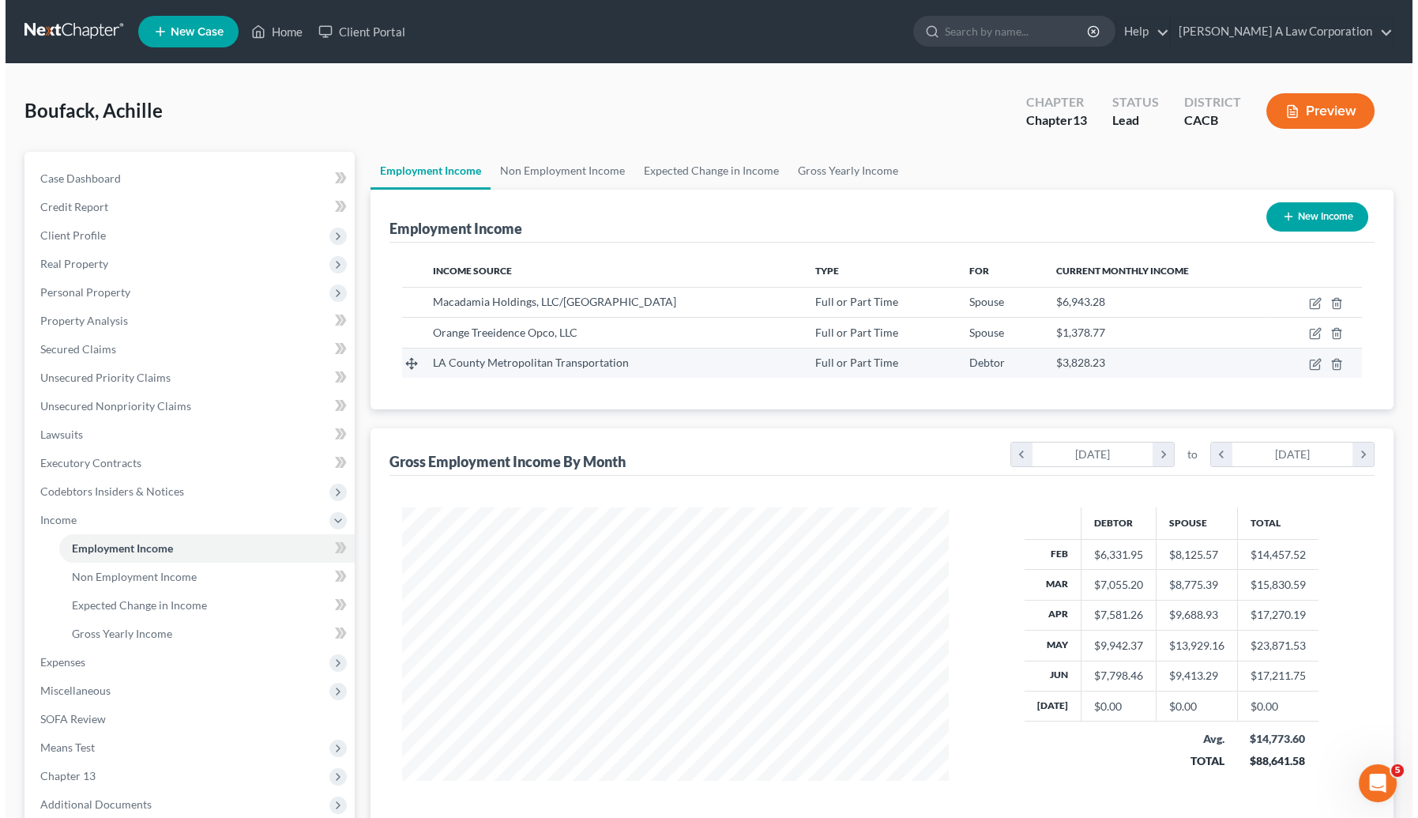
scroll to position [283, 578]
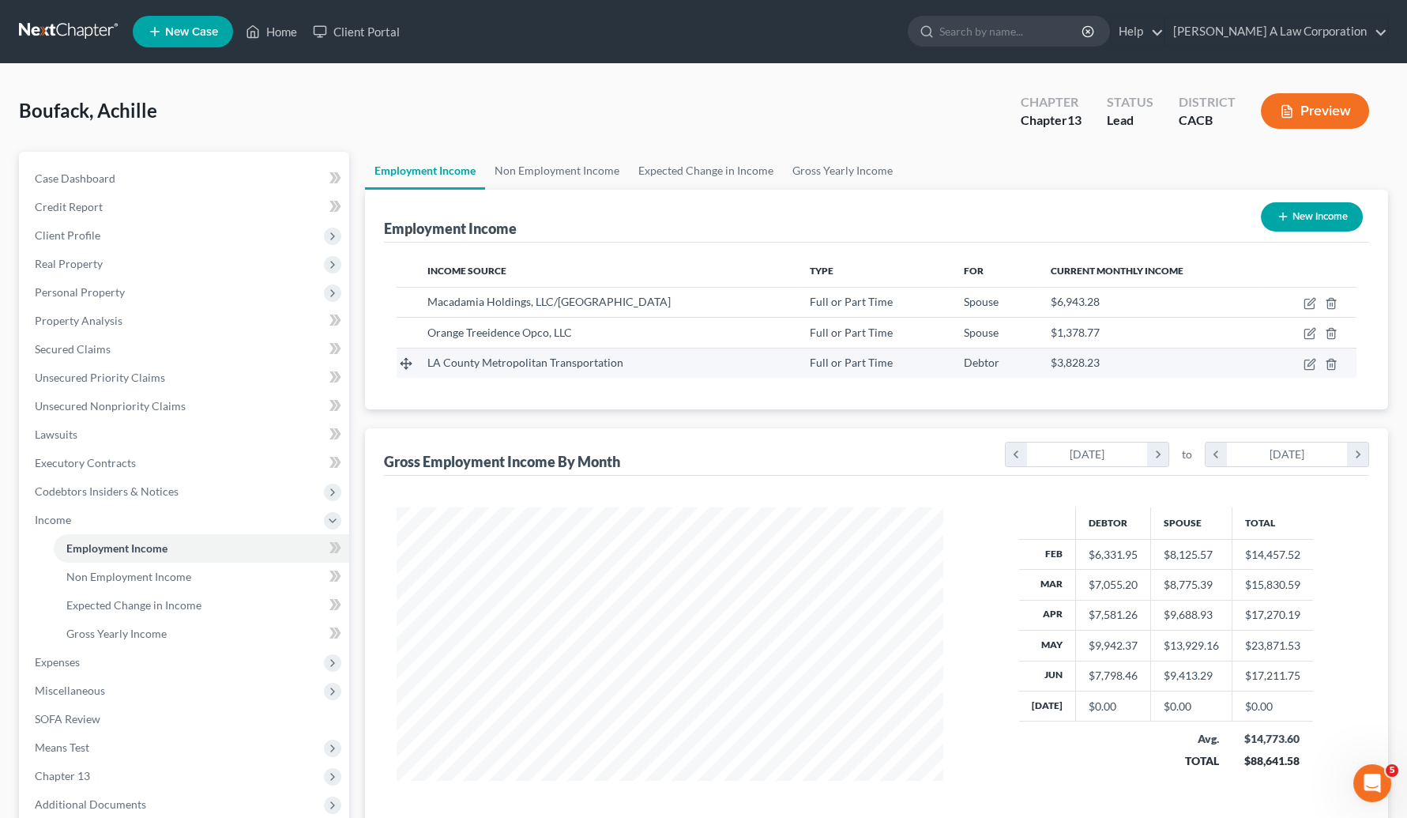
click at [1265, 363] on td at bounding box center [1309, 363] width 93 height 30
click at [1265, 367] on icon "button" at bounding box center [1310, 364] width 13 height 13
select select "0"
select select "4"
select select "0"
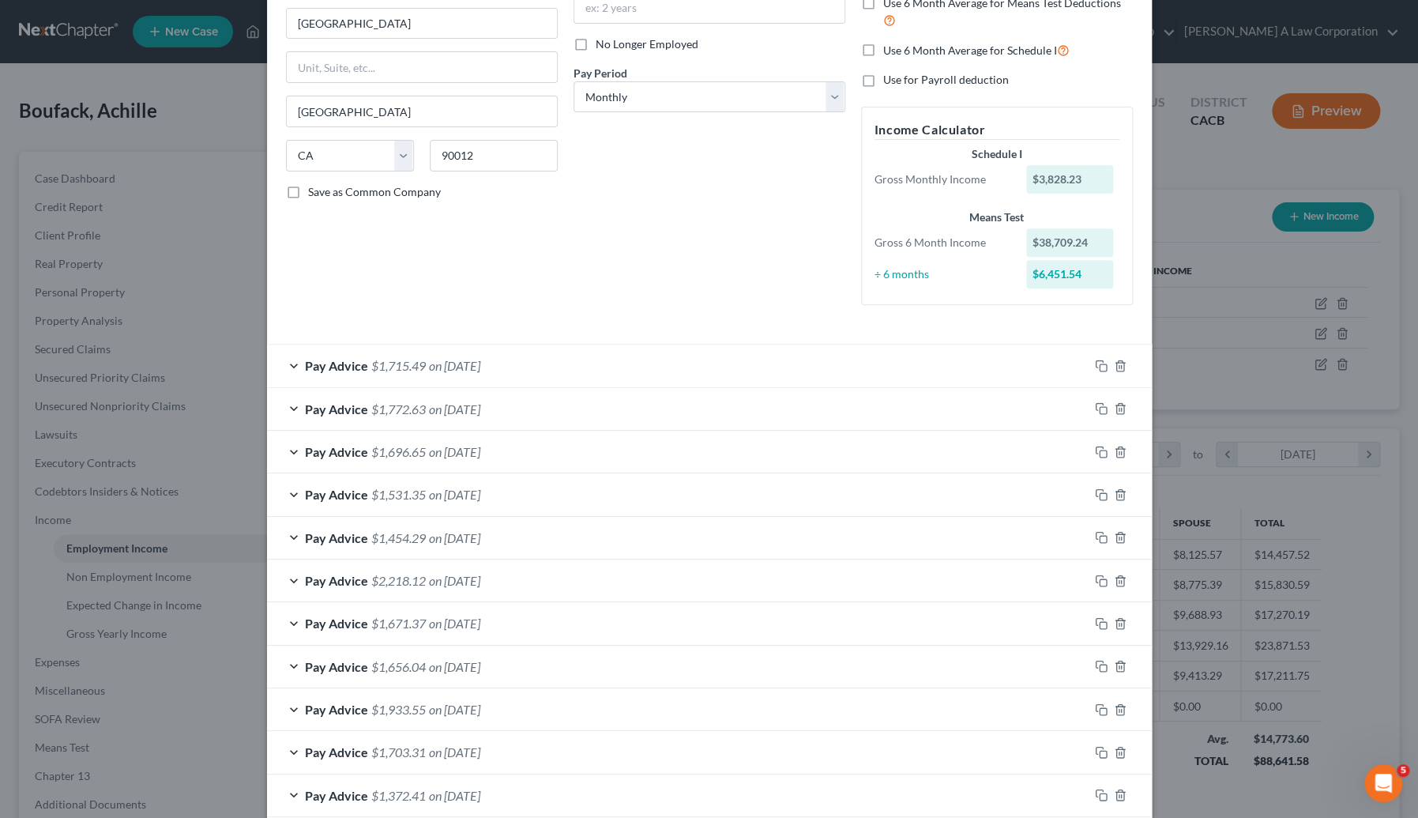
scroll to position [210, 0]
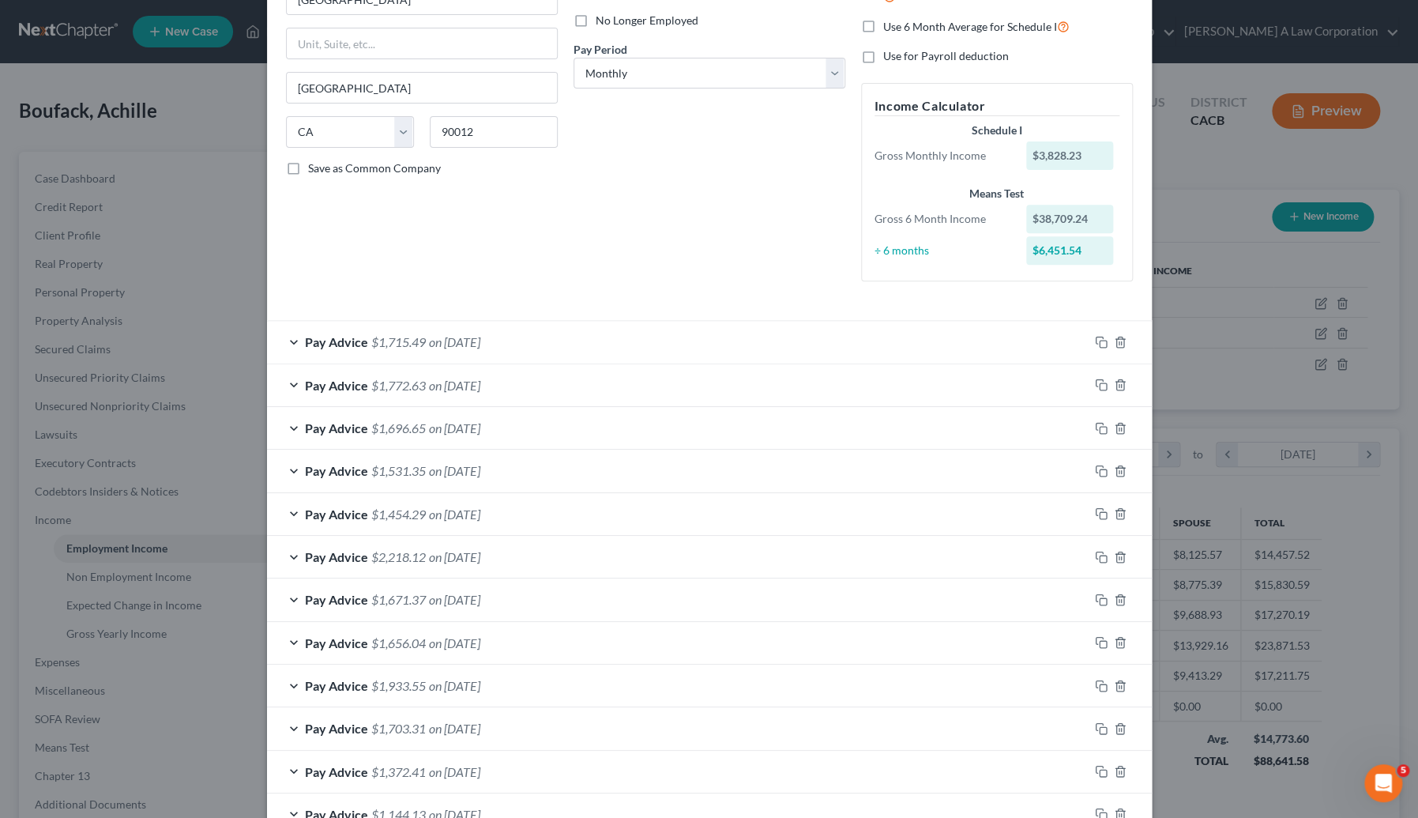
click at [480, 336] on span "on 06/27/2025" at bounding box center [454, 341] width 51 height 15
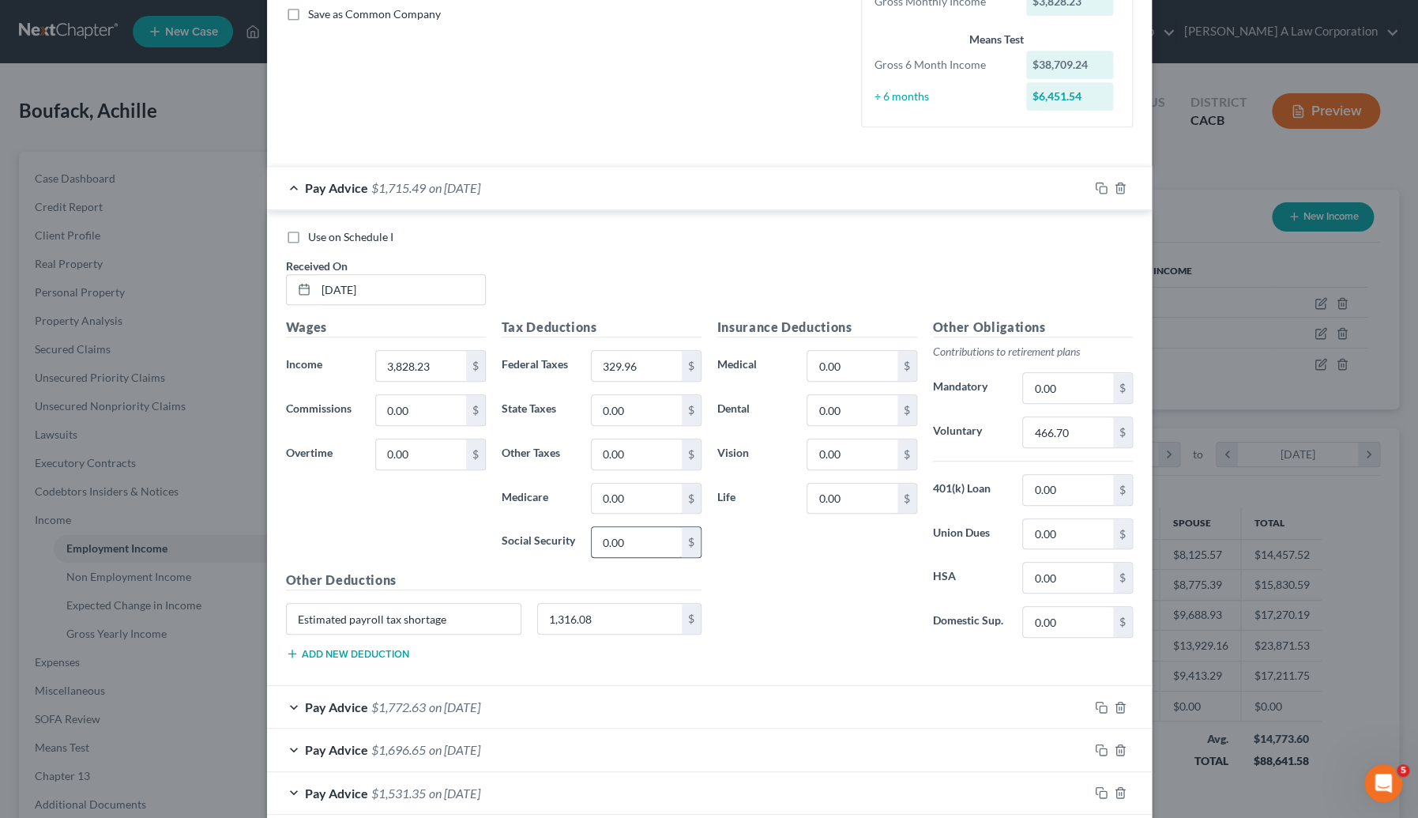
scroll to position [498, 0]
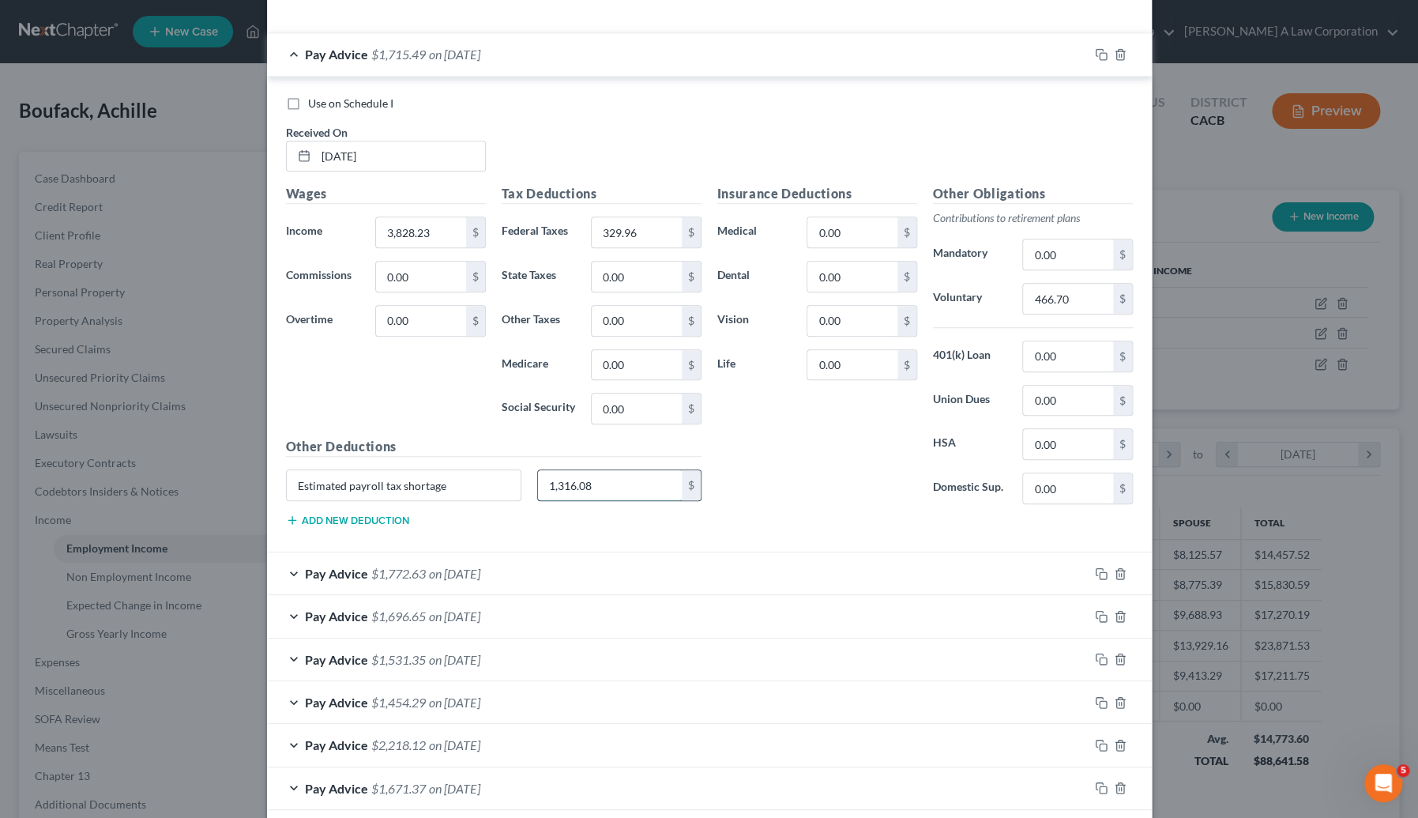
click at [616, 484] on input "1,316.08" at bounding box center [610, 485] width 144 height 30
type input "8"
click at [542, 487] on input "text" at bounding box center [610, 485] width 144 height 30
type input "800.00"
click at [550, 574] on div "Pay Advice $1,772.63 on 06/13/2025" at bounding box center [678, 573] width 822 height 42
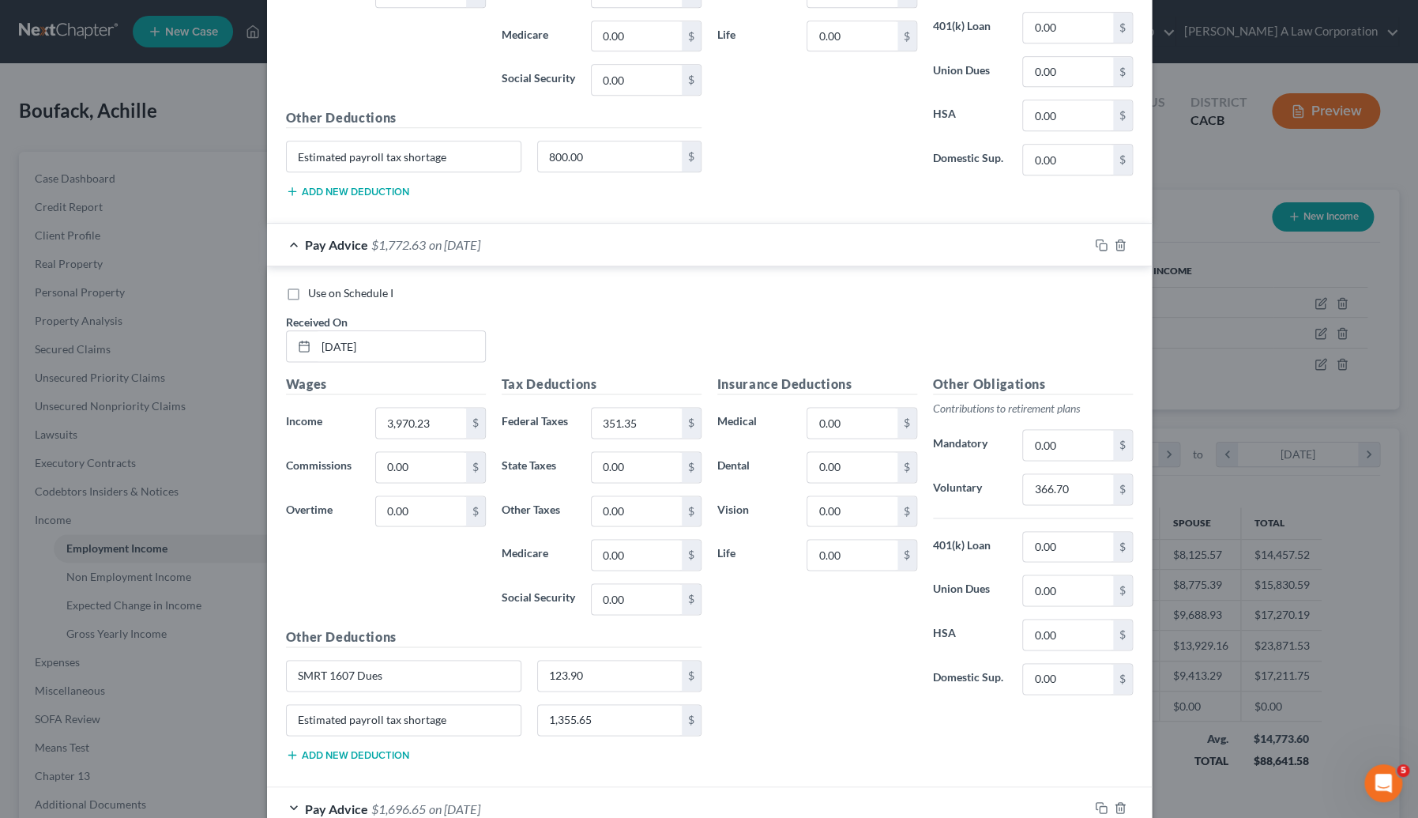
scroll to position [928, 0]
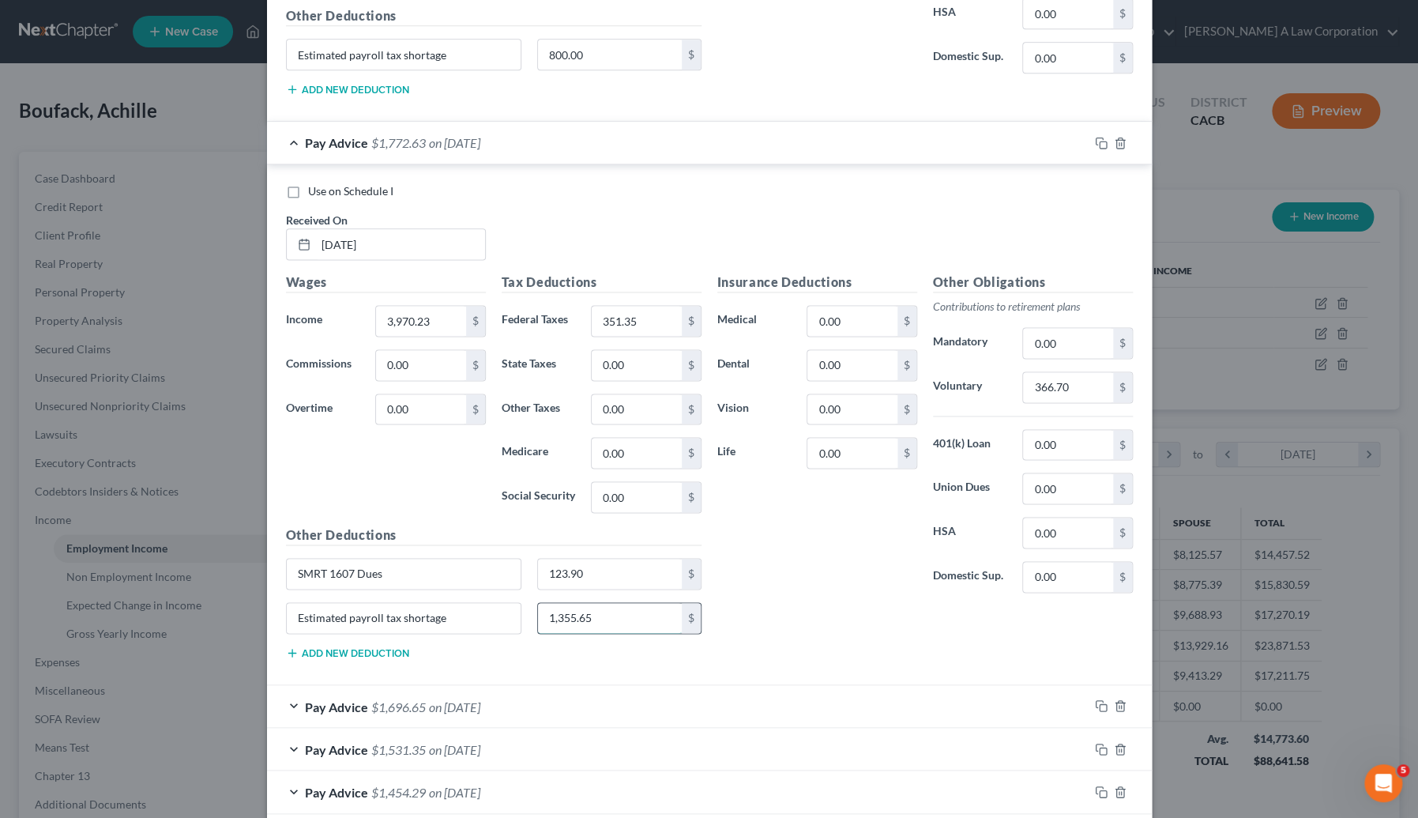
click at [601, 605] on input "1,355.65" at bounding box center [610, 618] width 144 height 30
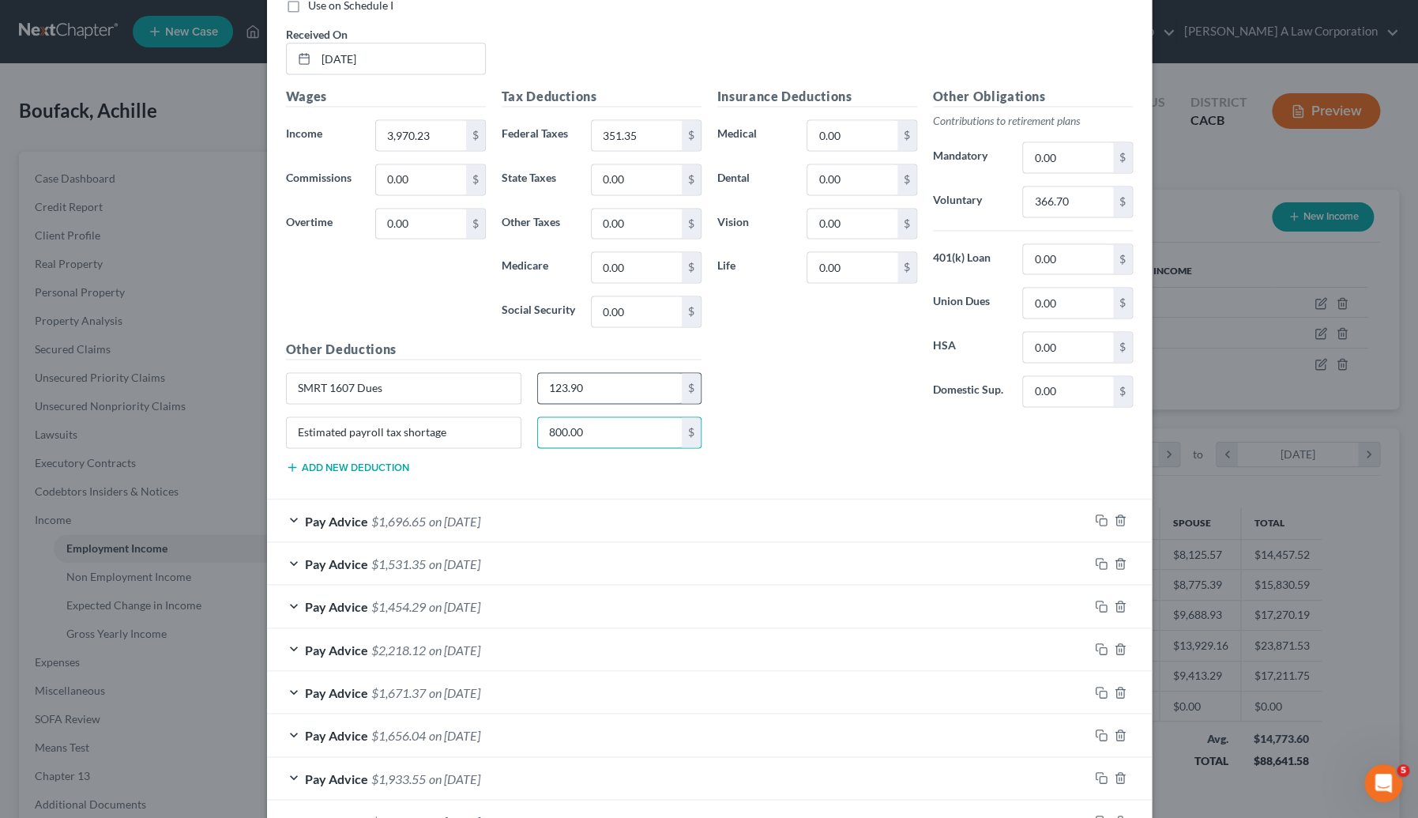
scroll to position [1288, 0]
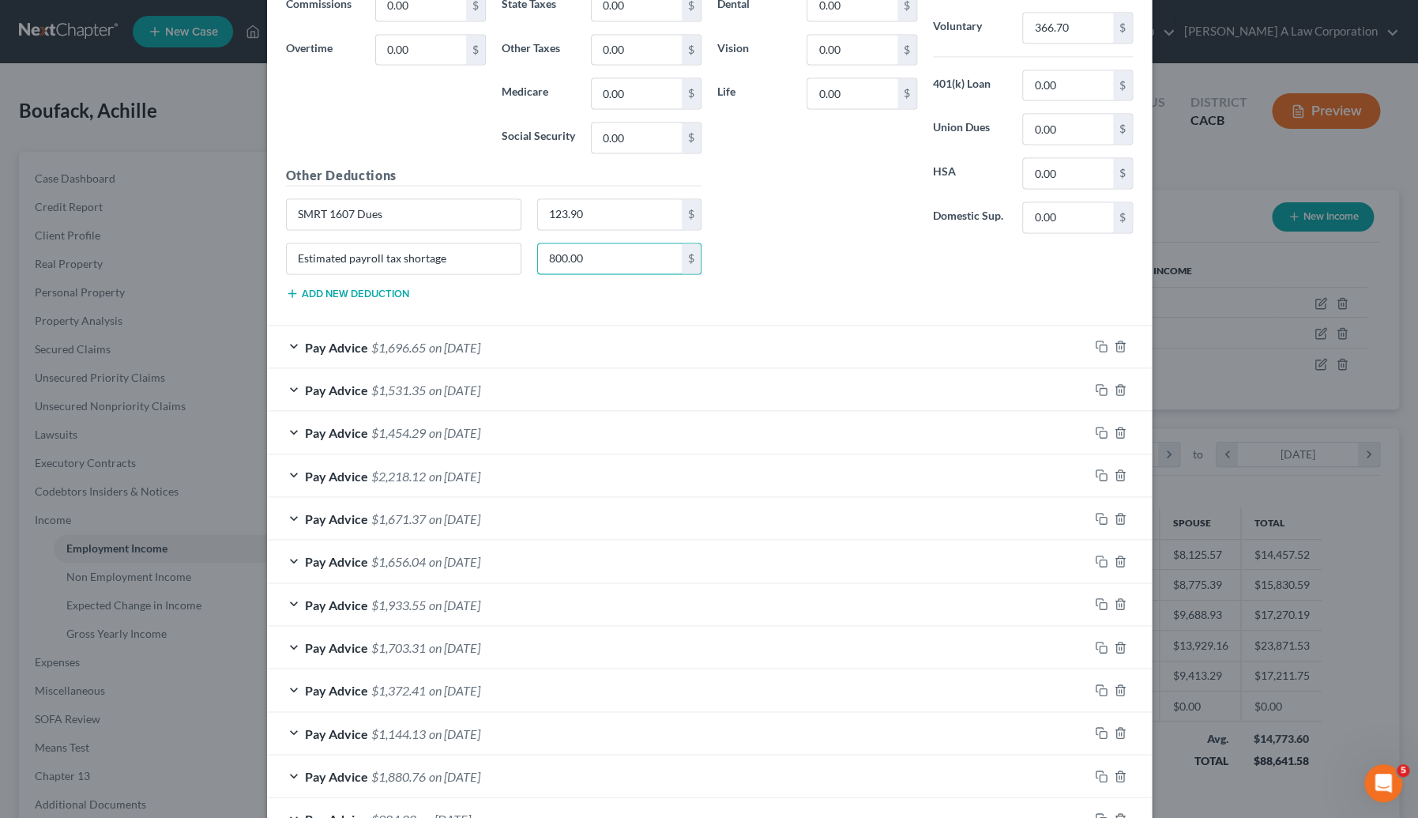
type input "800.00"
click at [514, 340] on div "Pay Advice $1,696.65 on 05/30/2025" at bounding box center [678, 347] width 822 height 42
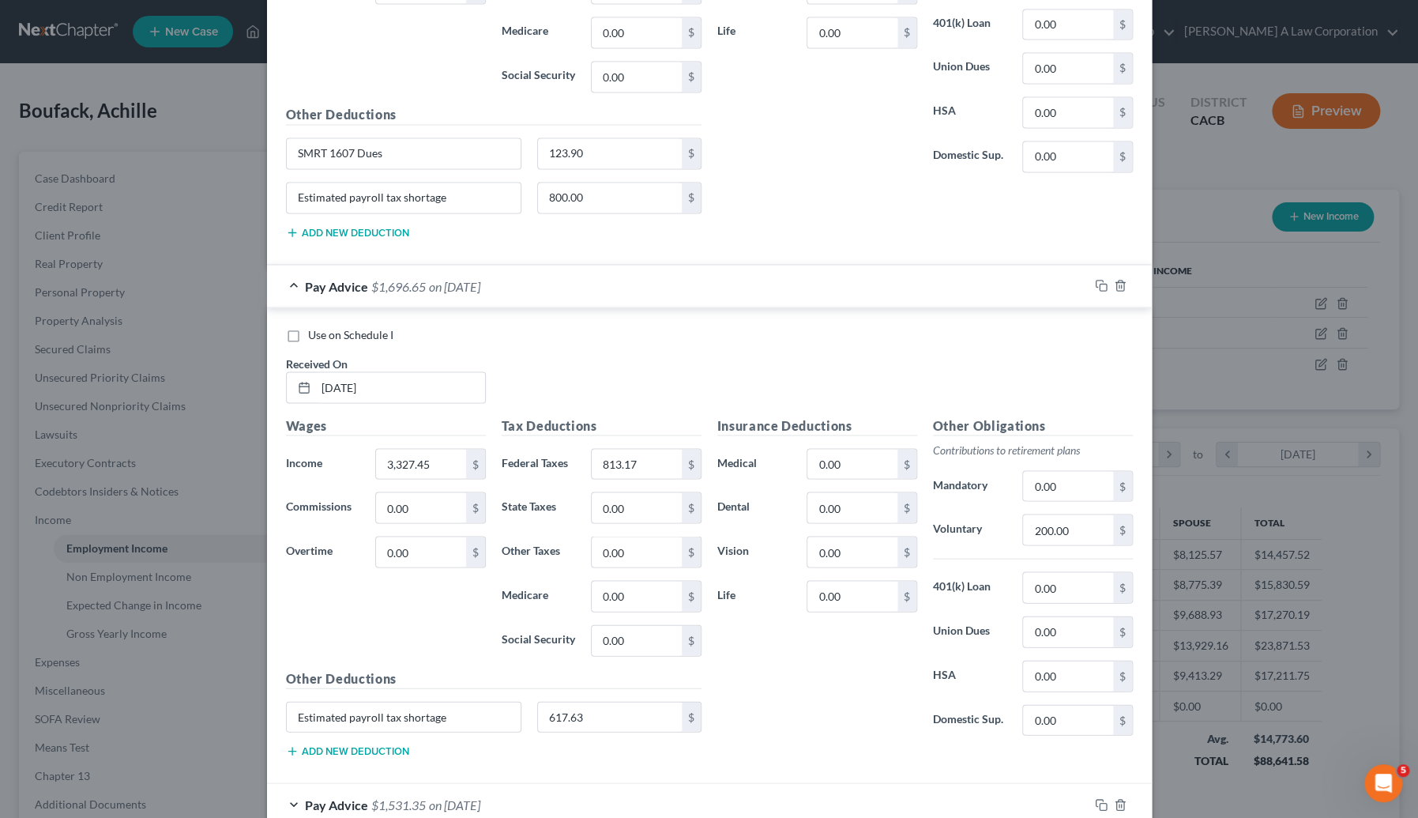
scroll to position [1503, 0]
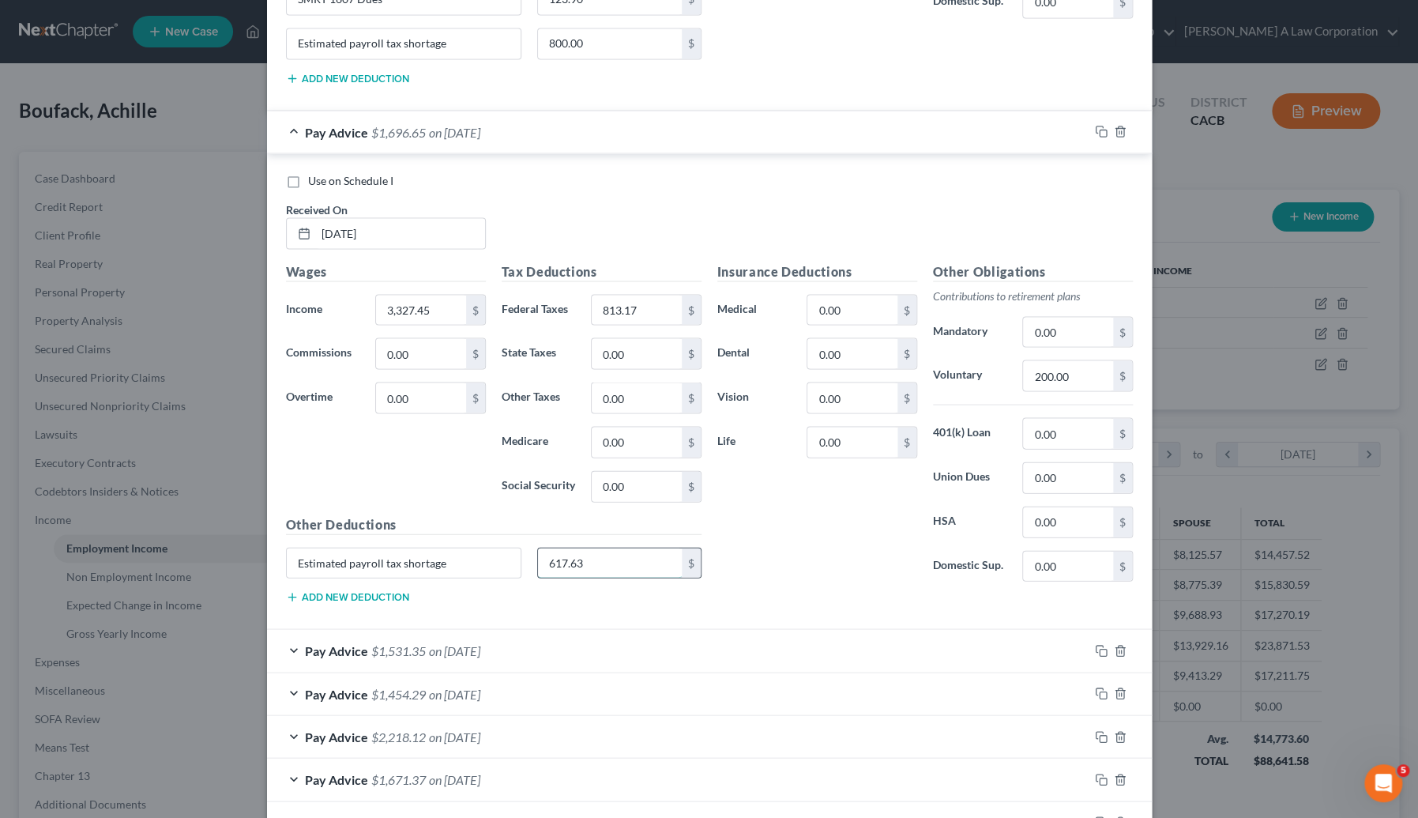
click at [585, 548] on input "617.63" at bounding box center [610, 563] width 144 height 30
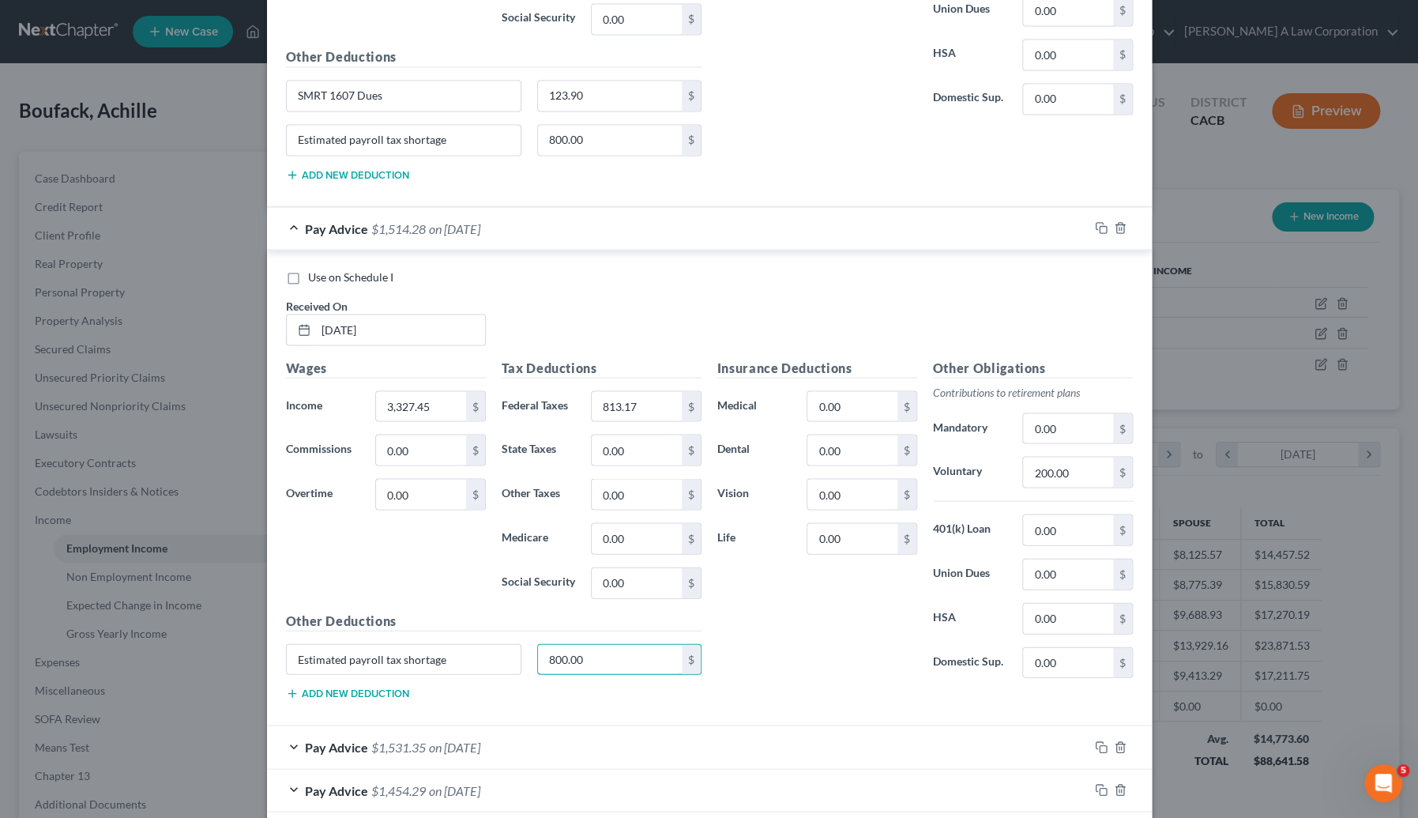
scroll to position [1694, 0]
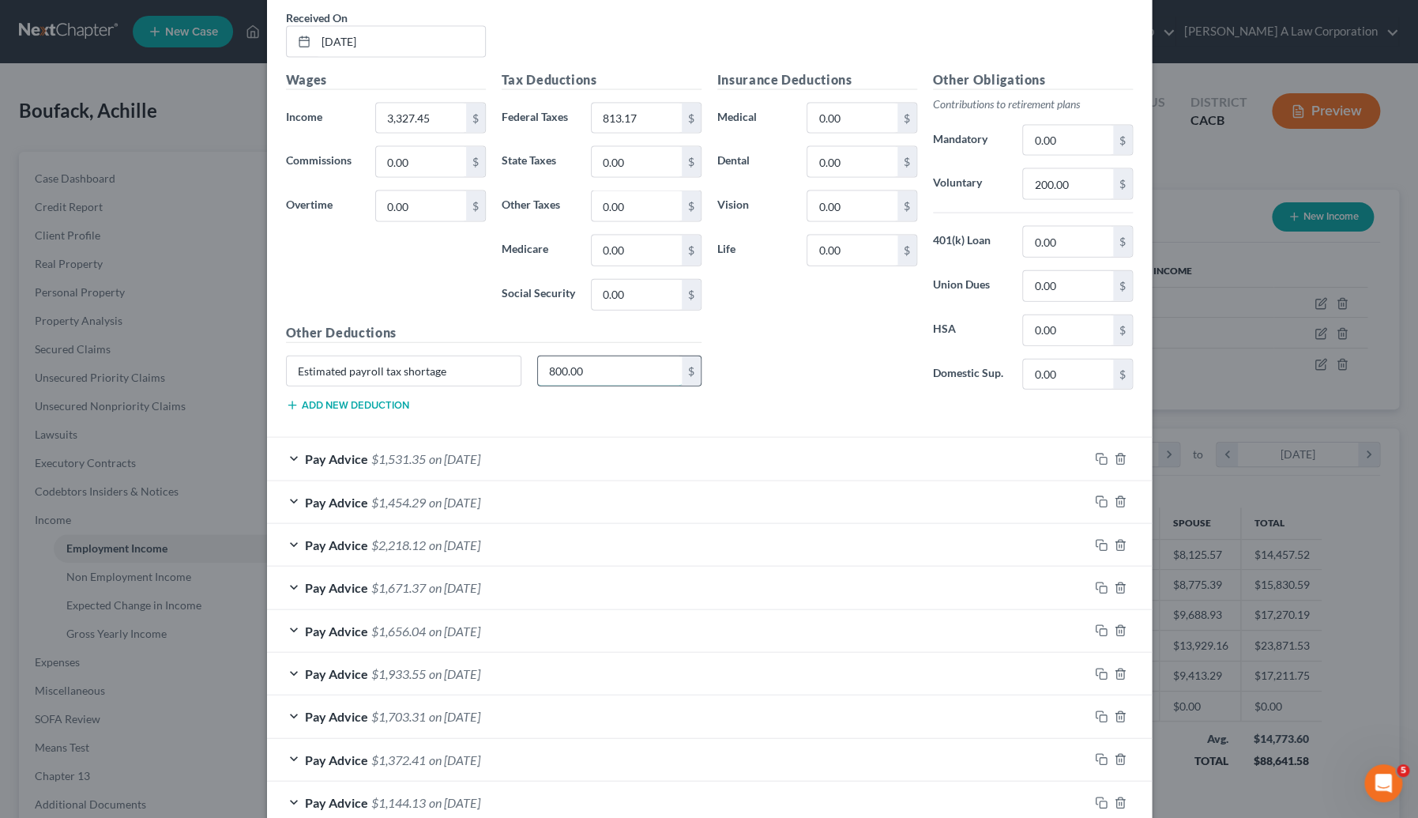
drag, startPoint x: 581, startPoint y: 371, endPoint x: 533, endPoint y: 371, distance: 48.2
click at [538, 371] on input "800.00" at bounding box center [610, 371] width 144 height 30
type input "0."
click at [770, 411] on div "Insurance Deductions Medical 0.00 $ Dental 0.00 $ Vision 0.00 $ Life 0.00 $ Oth…" at bounding box center [925, 247] width 431 height 355
click at [640, 443] on div "Pay Advice $1,531.35 on 05/16/2025" at bounding box center [678, 459] width 822 height 42
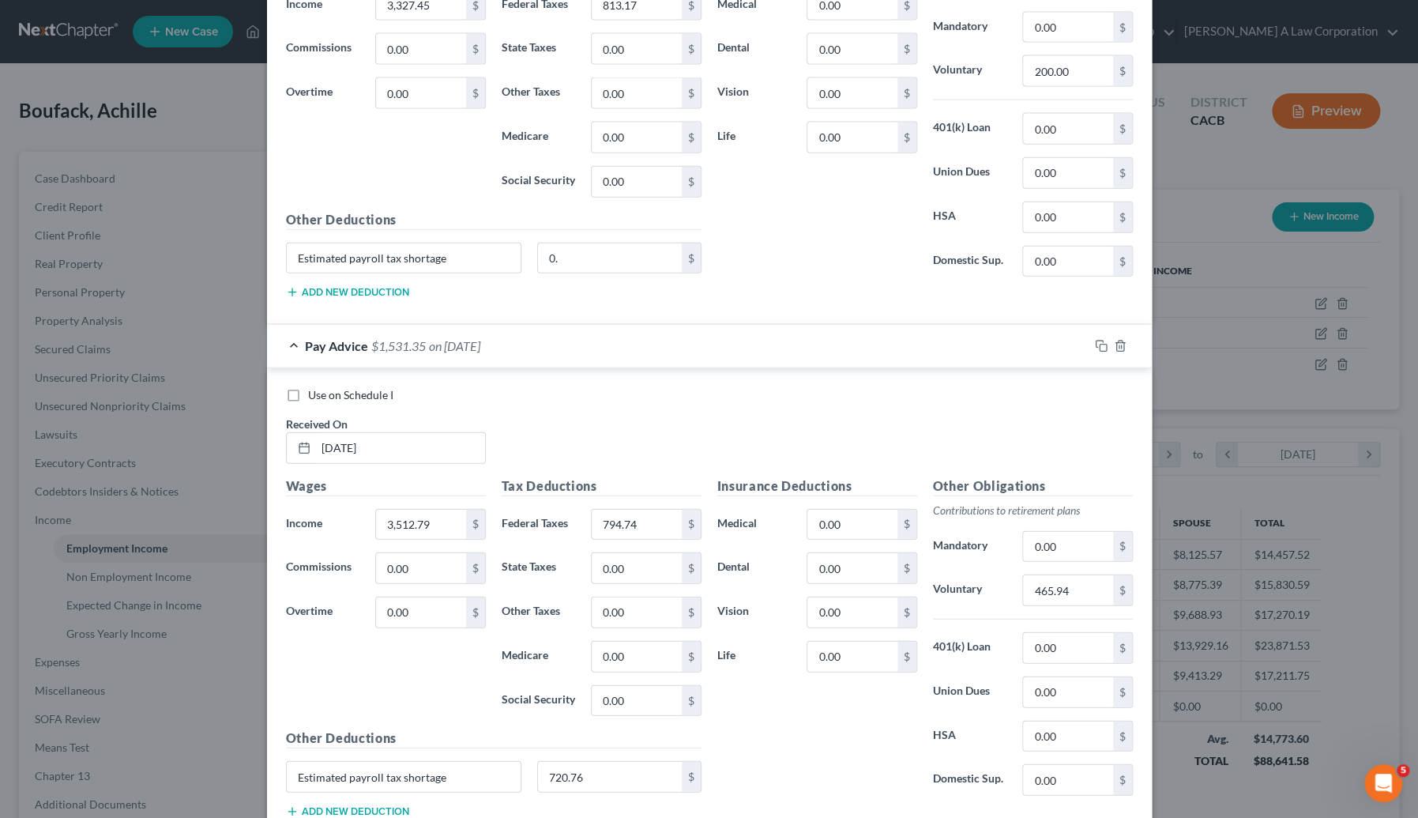
scroll to position [1982, 0]
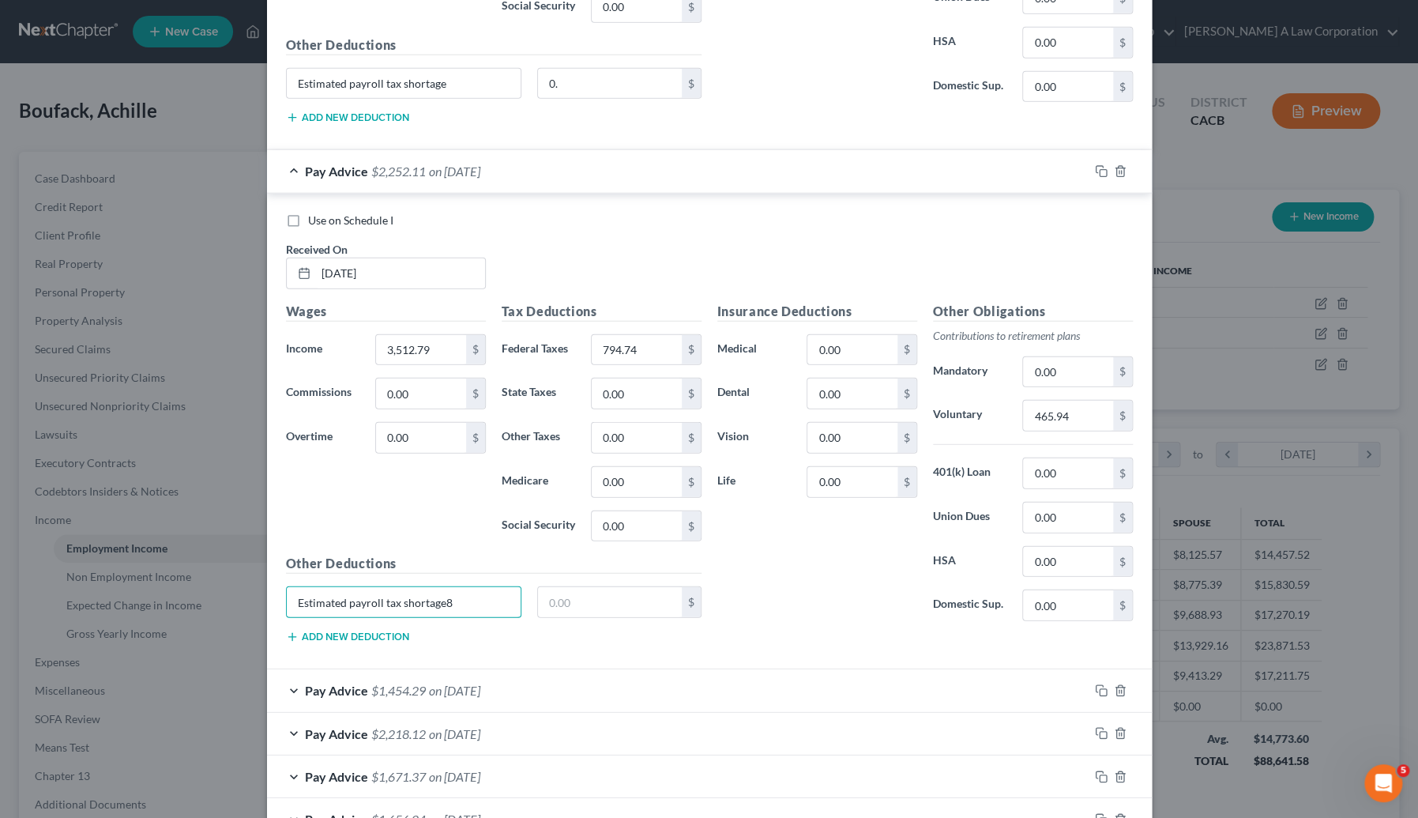
type input "Estimated payroll tax shortage"
type input "800.00"
click at [469, 685] on span "on 05/02/2025" at bounding box center [454, 690] width 51 height 15
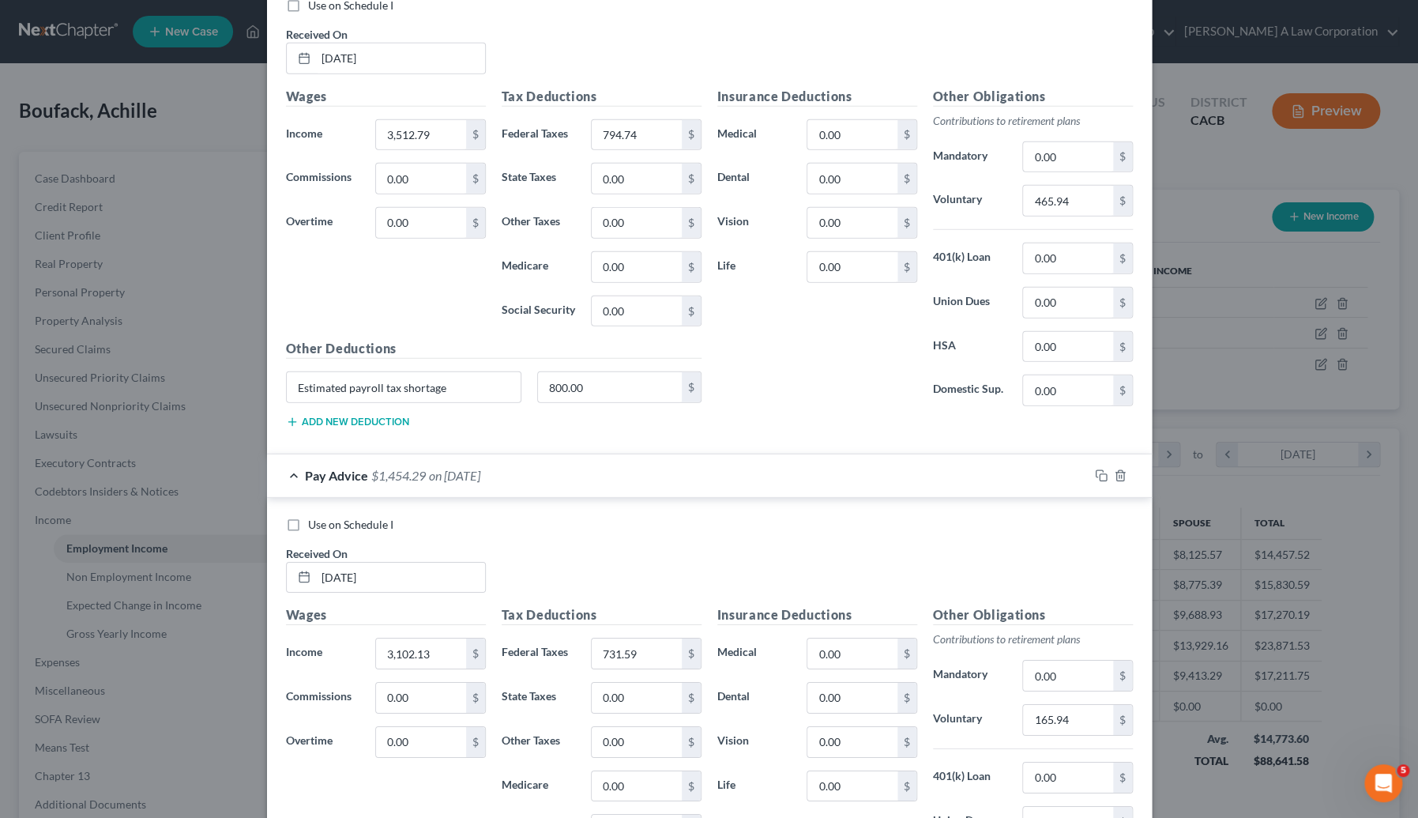
scroll to position [2412, 0]
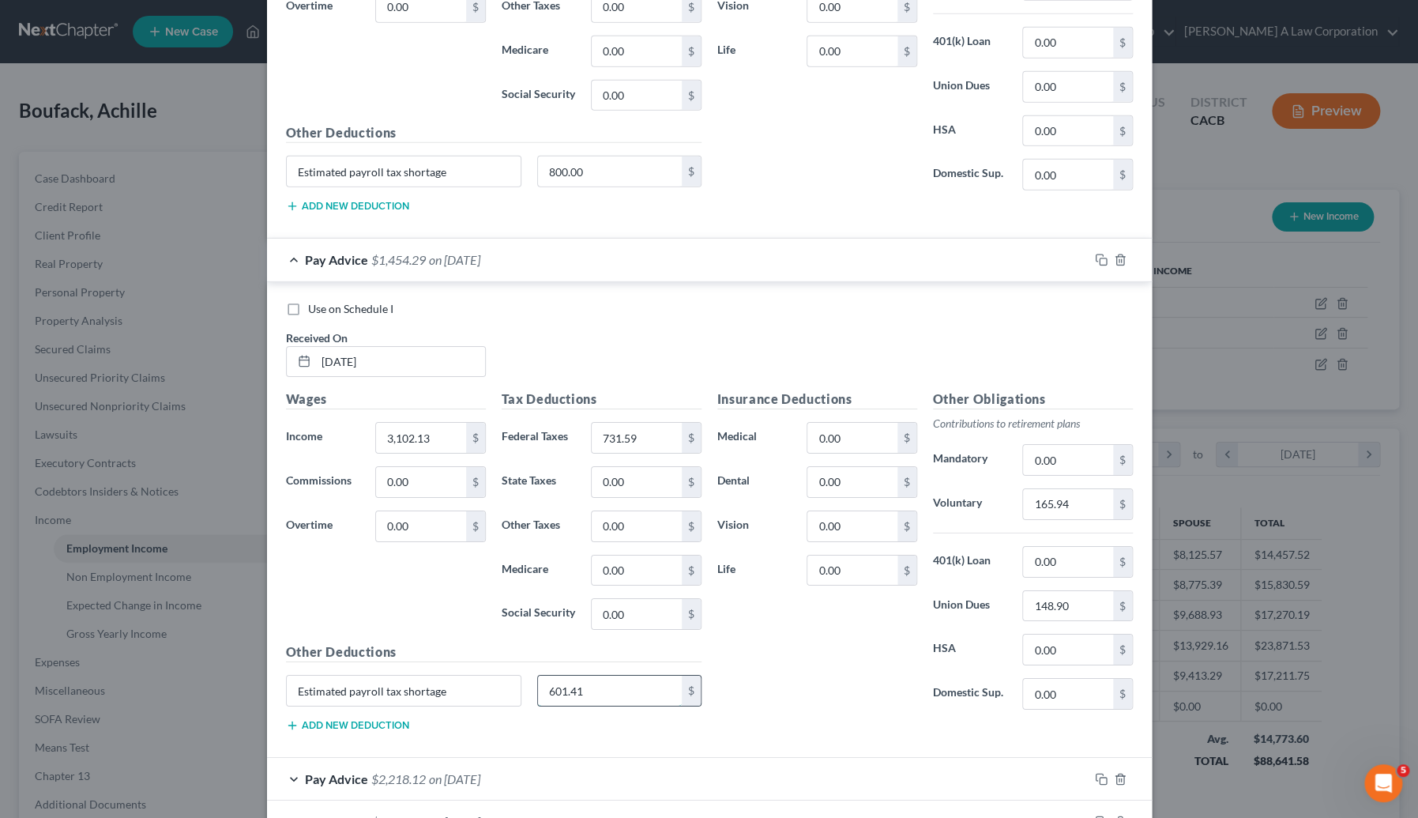
click at [588, 684] on input "601.41" at bounding box center [610, 691] width 144 height 30
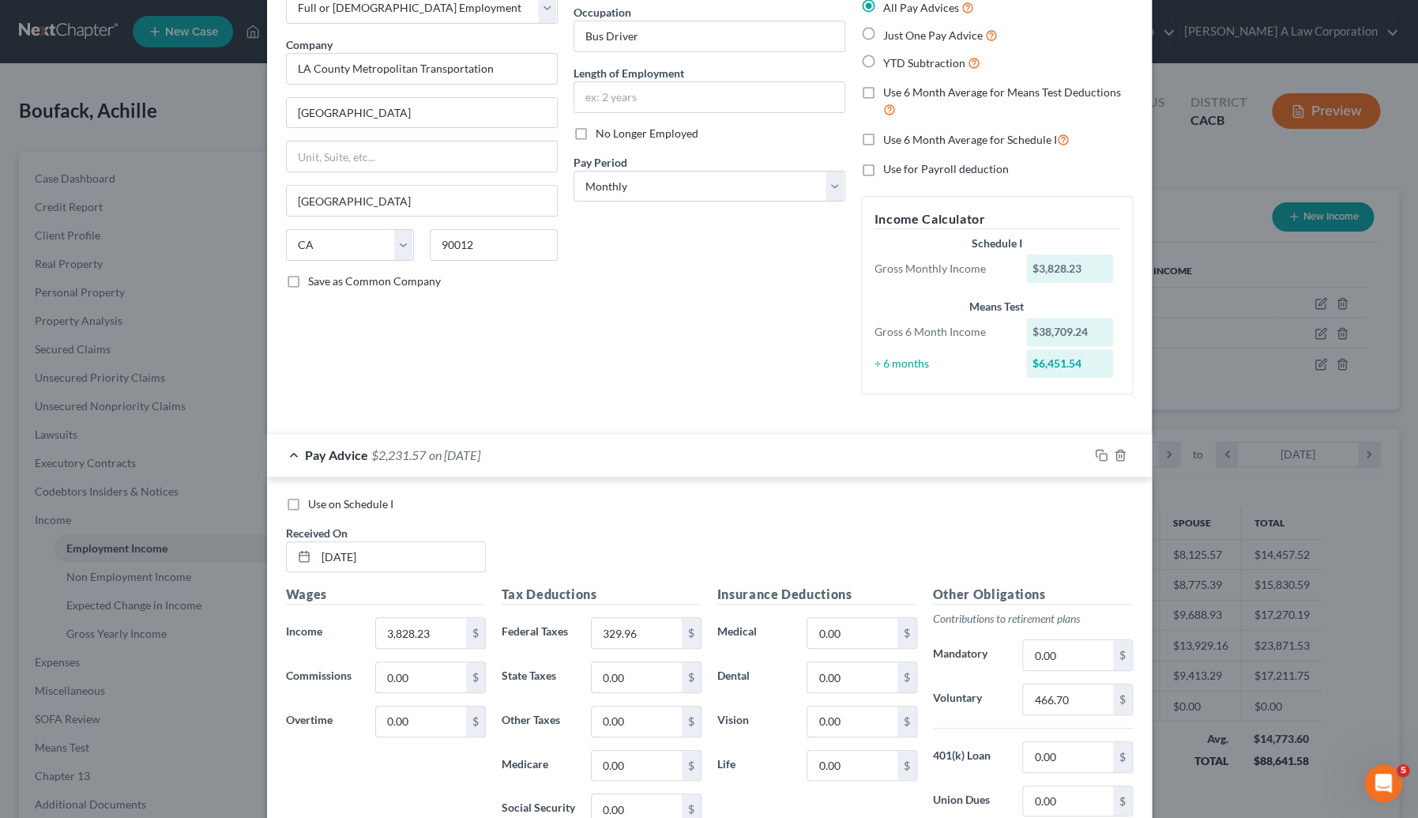
scroll to position [0, 0]
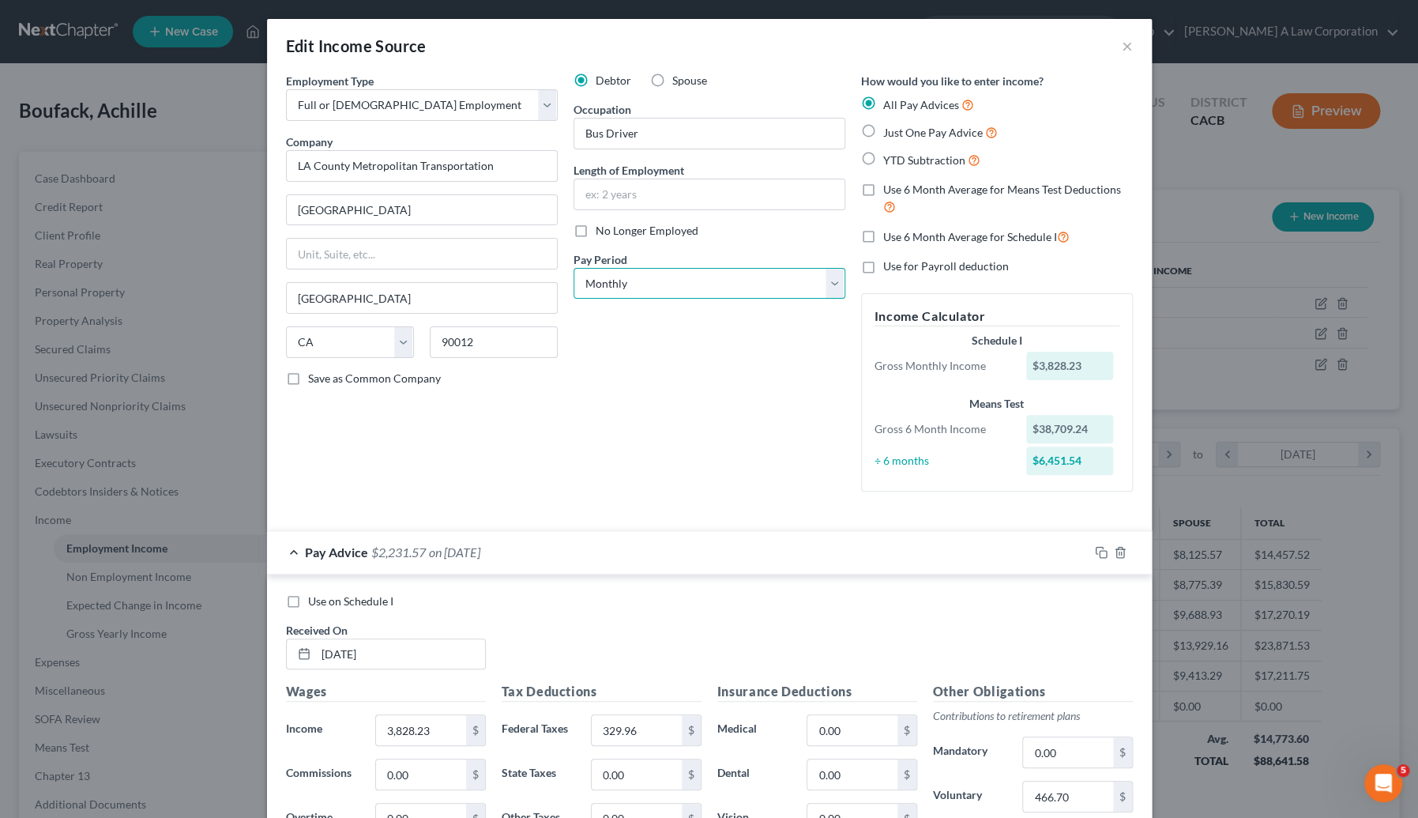
click at [657, 281] on select "Select Monthly Twice Monthly Every Other Week Weekly" at bounding box center [710, 284] width 272 height 32
select select "2"
click at [574, 268] on select "Select Monthly Twice Monthly Every Other Week Weekly" at bounding box center [710, 284] width 272 height 32
click at [624, 347] on div "Debtor Spouse Occupation Bus Driver Length of Employment No Longer Employed Pay…" at bounding box center [710, 288] width 288 height 431
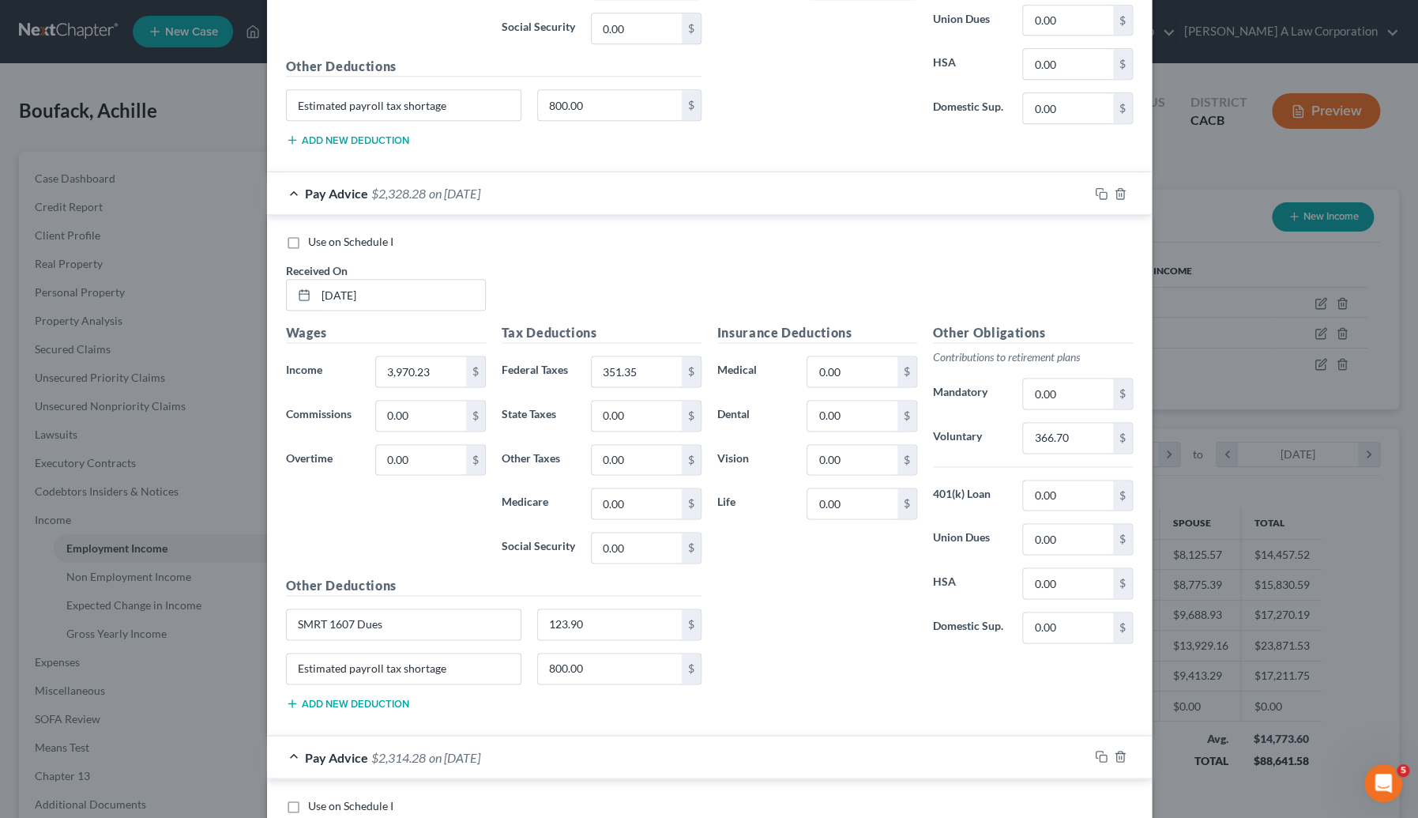
scroll to position [1149, 0]
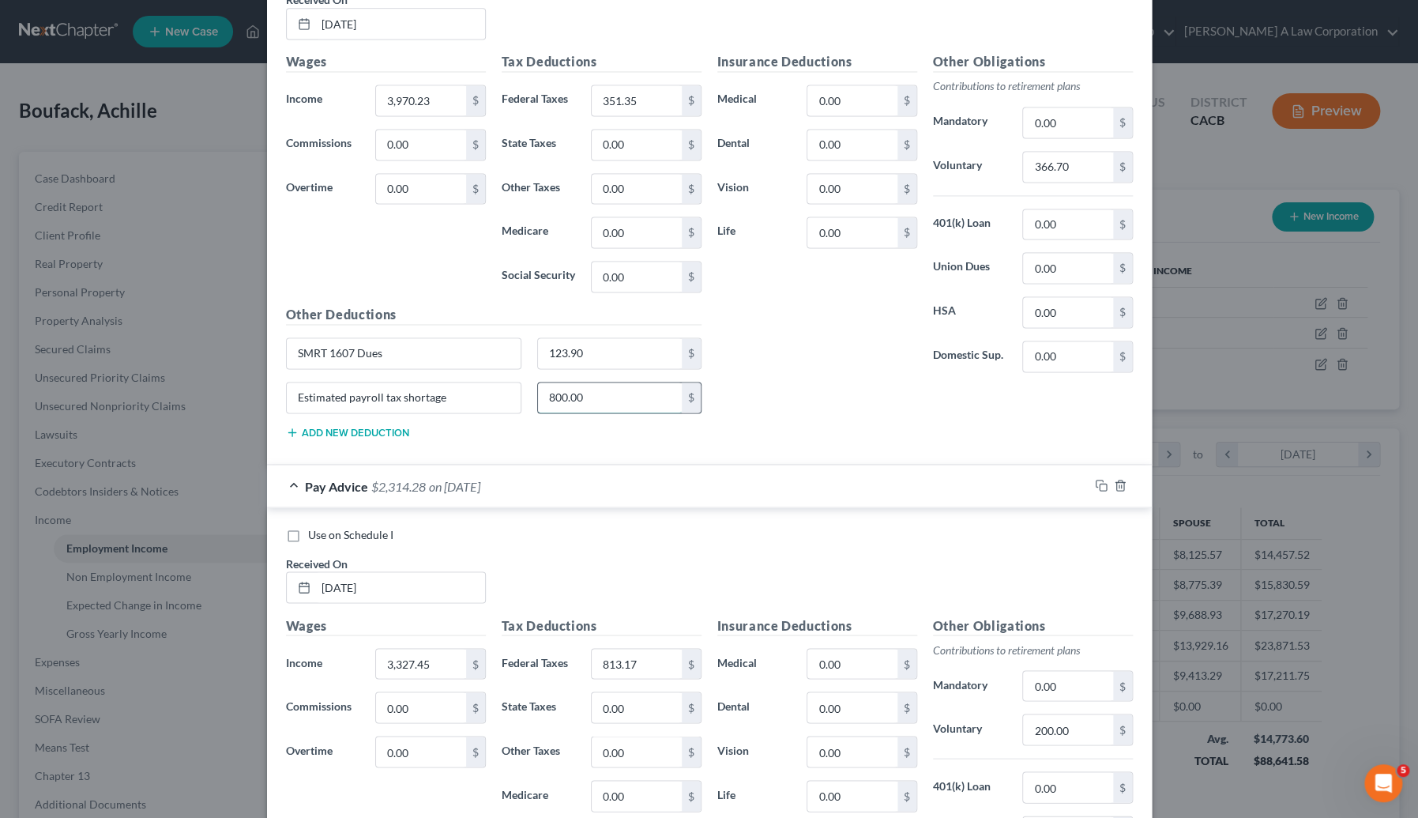
click at [606, 394] on input "800.00" at bounding box center [610, 397] width 144 height 30
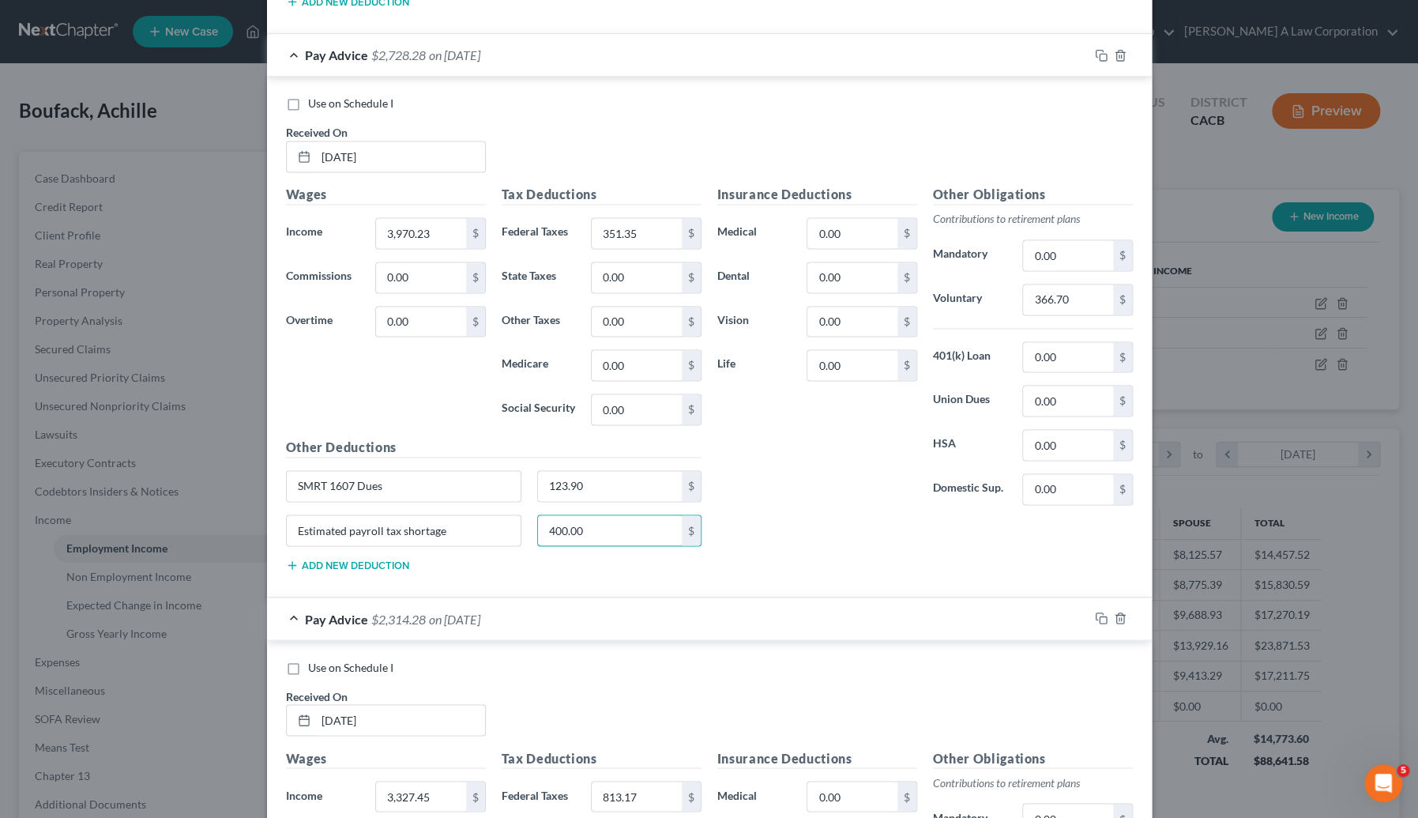
scroll to position [896, 0]
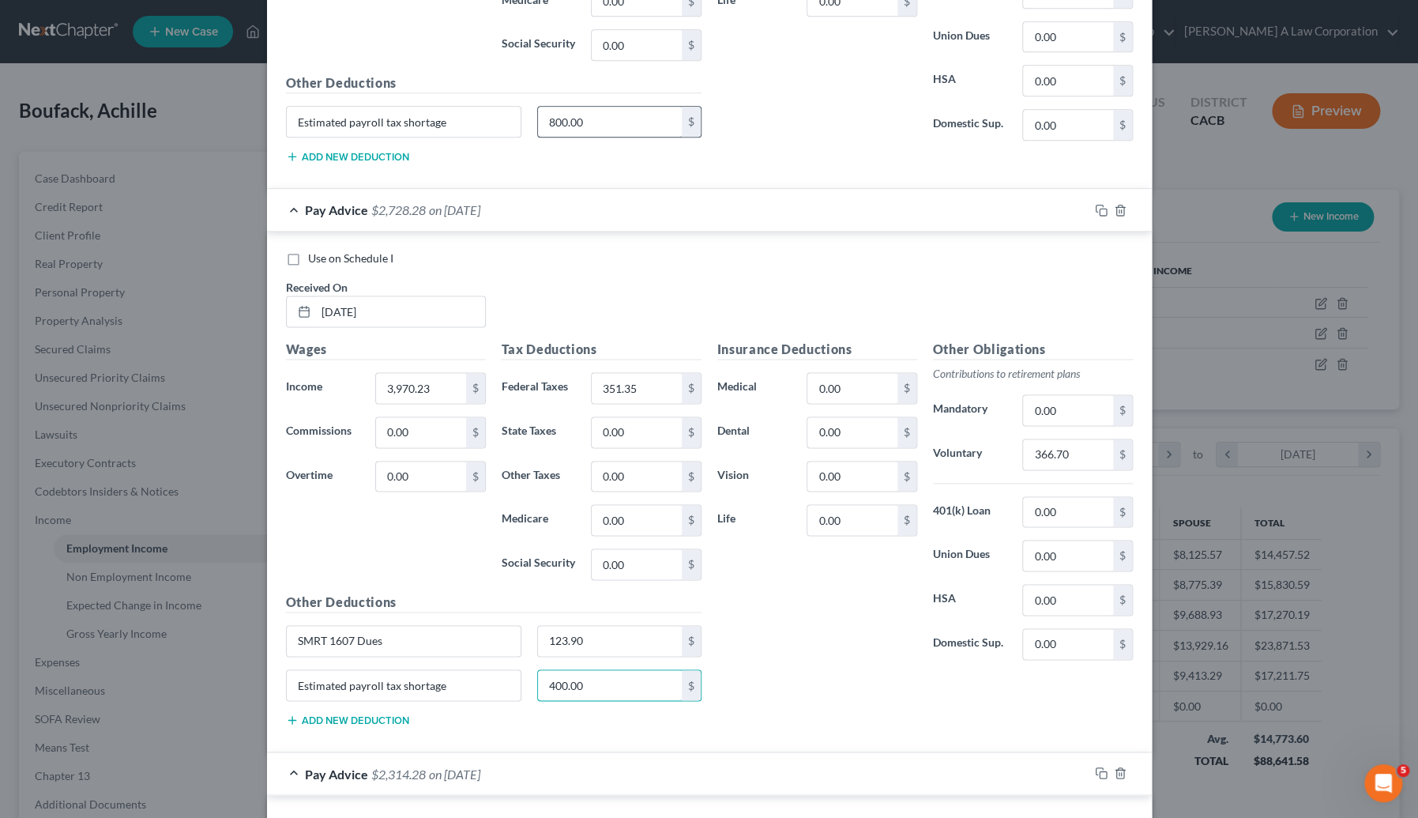
type input "400.00"
click at [583, 124] on input "800.00" at bounding box center [610, 122] width 144 height 30
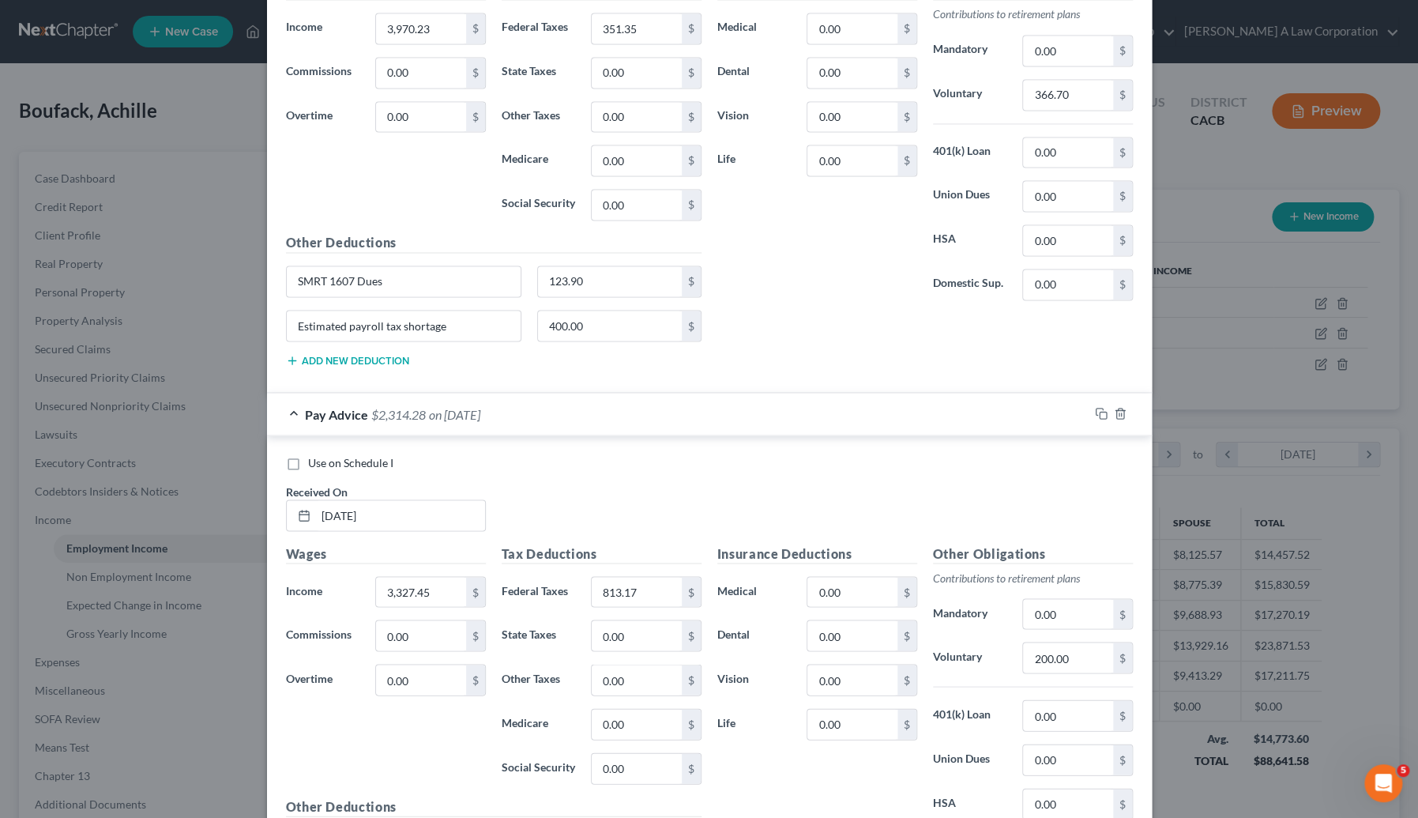
scroll to position [1542, 0]
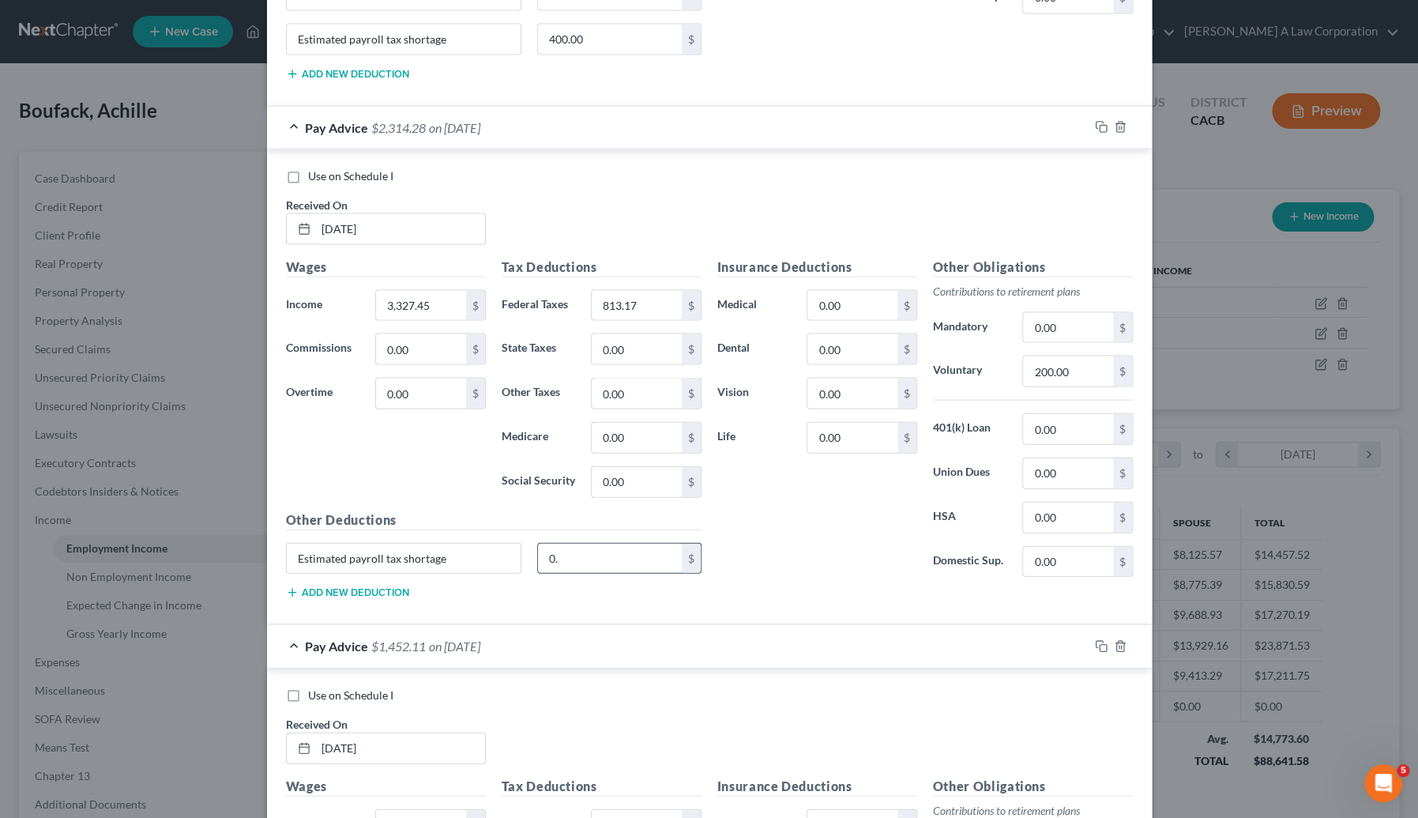
type input "400.00"
click at [580, 559] on input "0." at bounding box center [610, 558] width 144 height 30
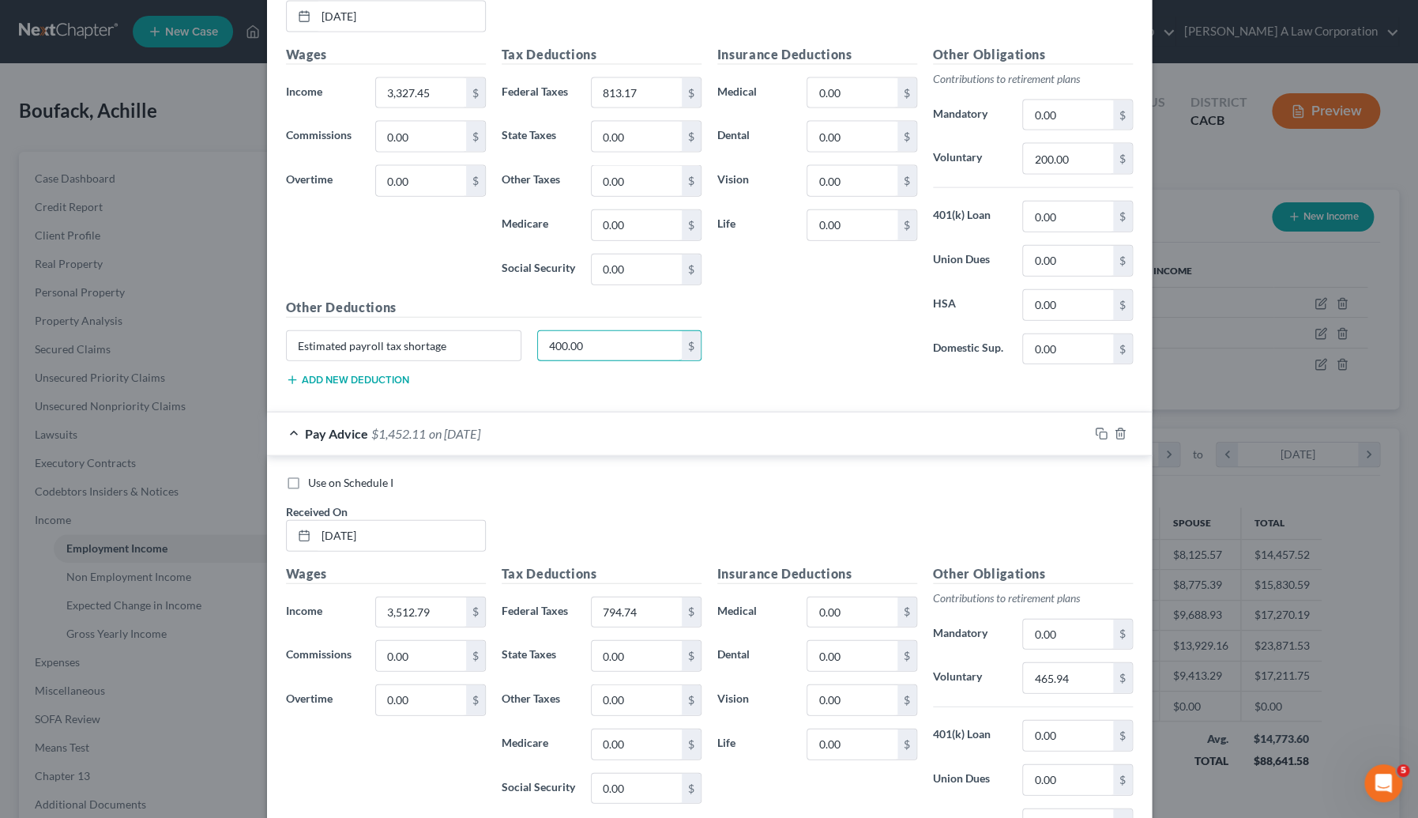
scroll to position [1902, 0]
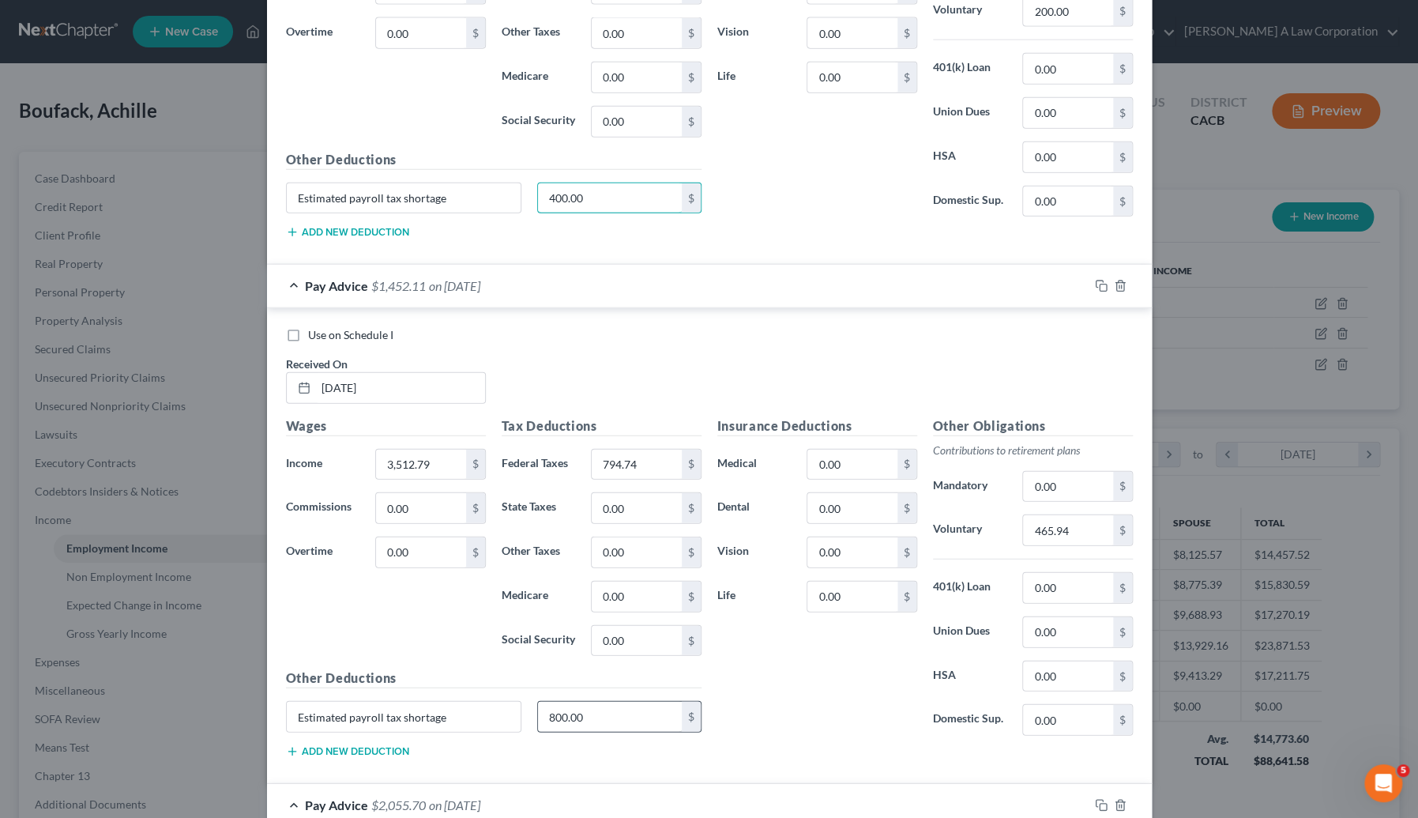
type input "400.00"
click at [601, 717] on input "800.00" at bounding box center [610, 717] width 144 height 30
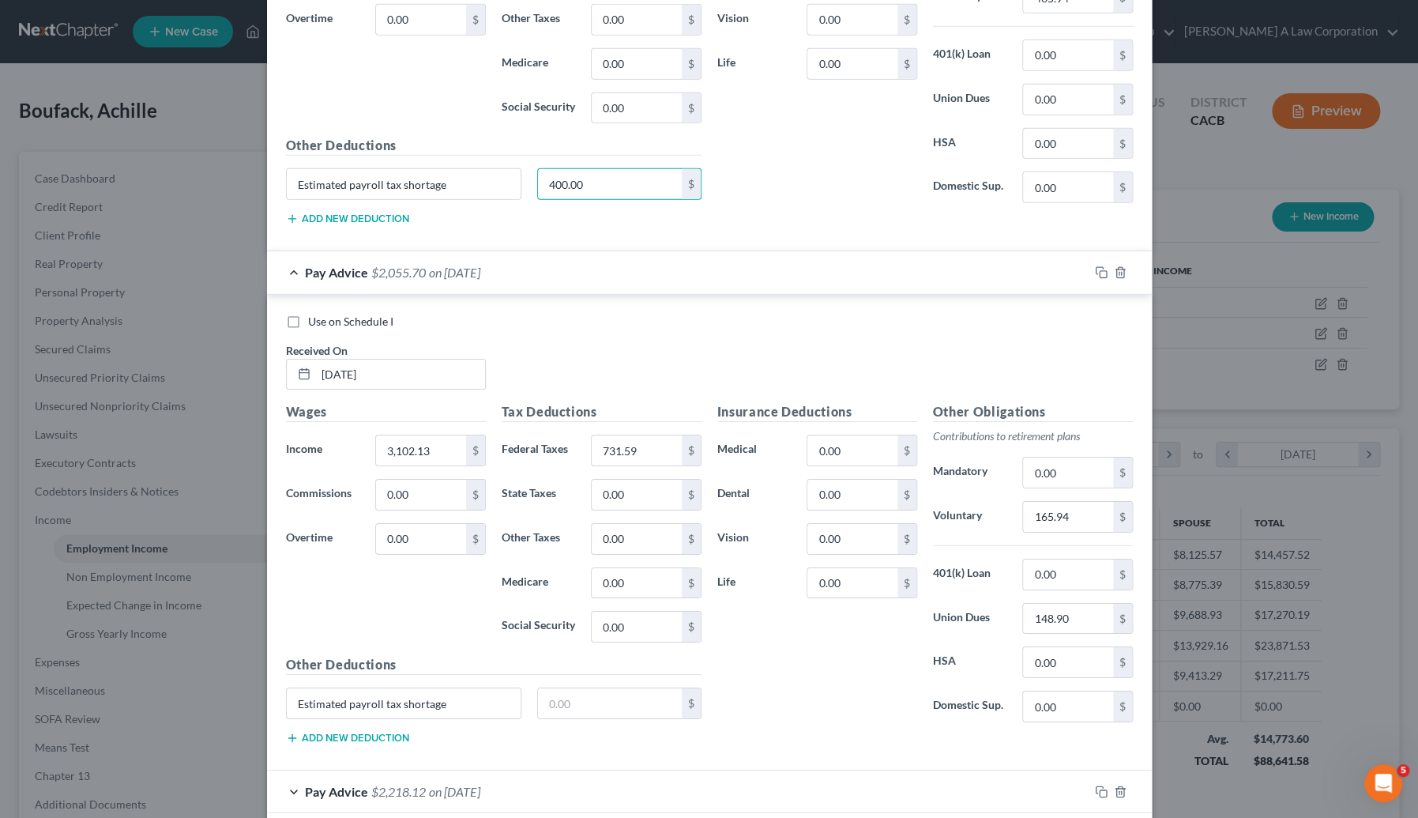
scroll to position [2620, 0]
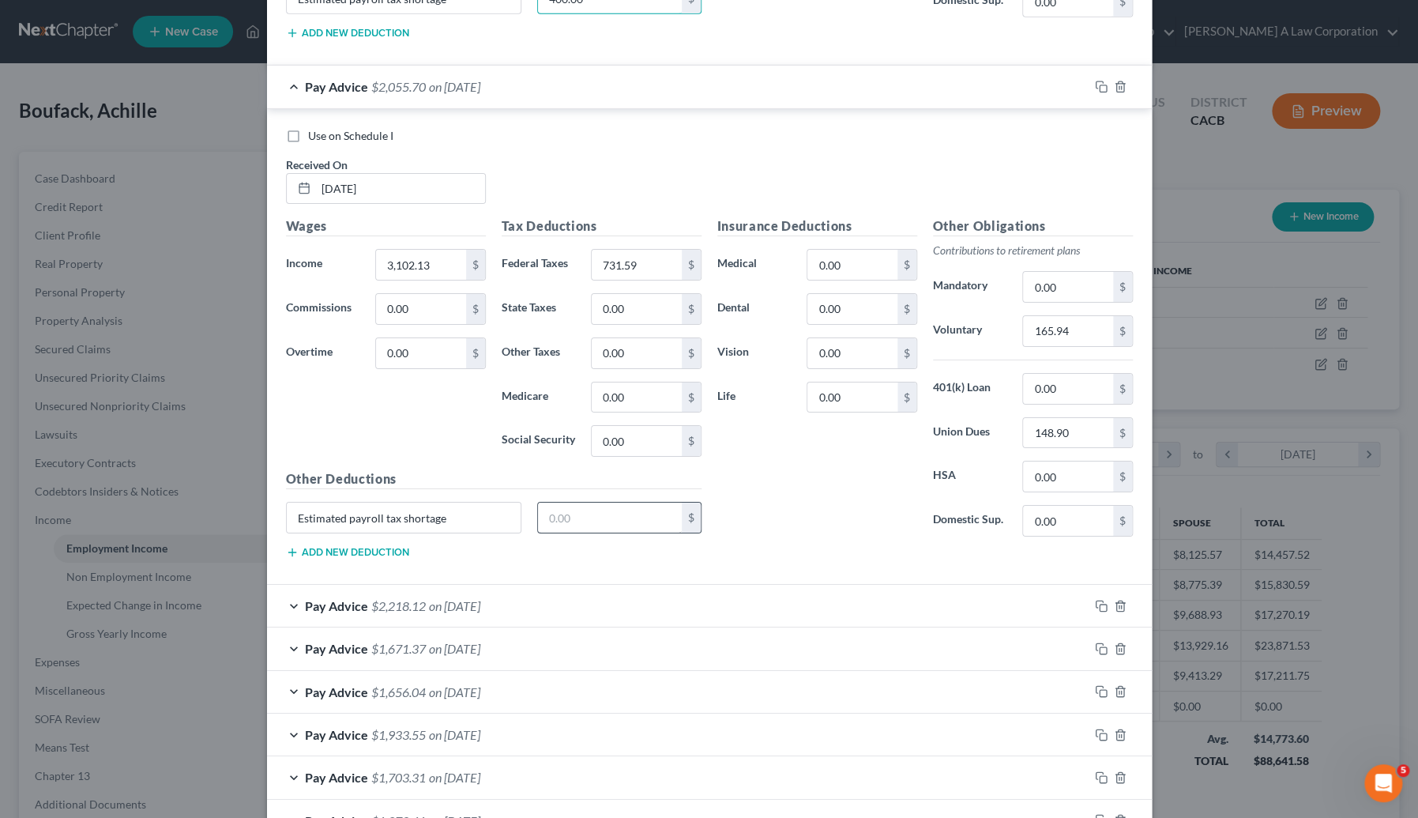
type input "400.00"
click at [571, 518] on input "text" at bounding box center [610, 518] width 144 height 30
type input "400.00"
click at [585, 593] on div "Pay Advice $2,218.12 on 04/18/2025" at bounding box center [678, 606] width 822 height 42
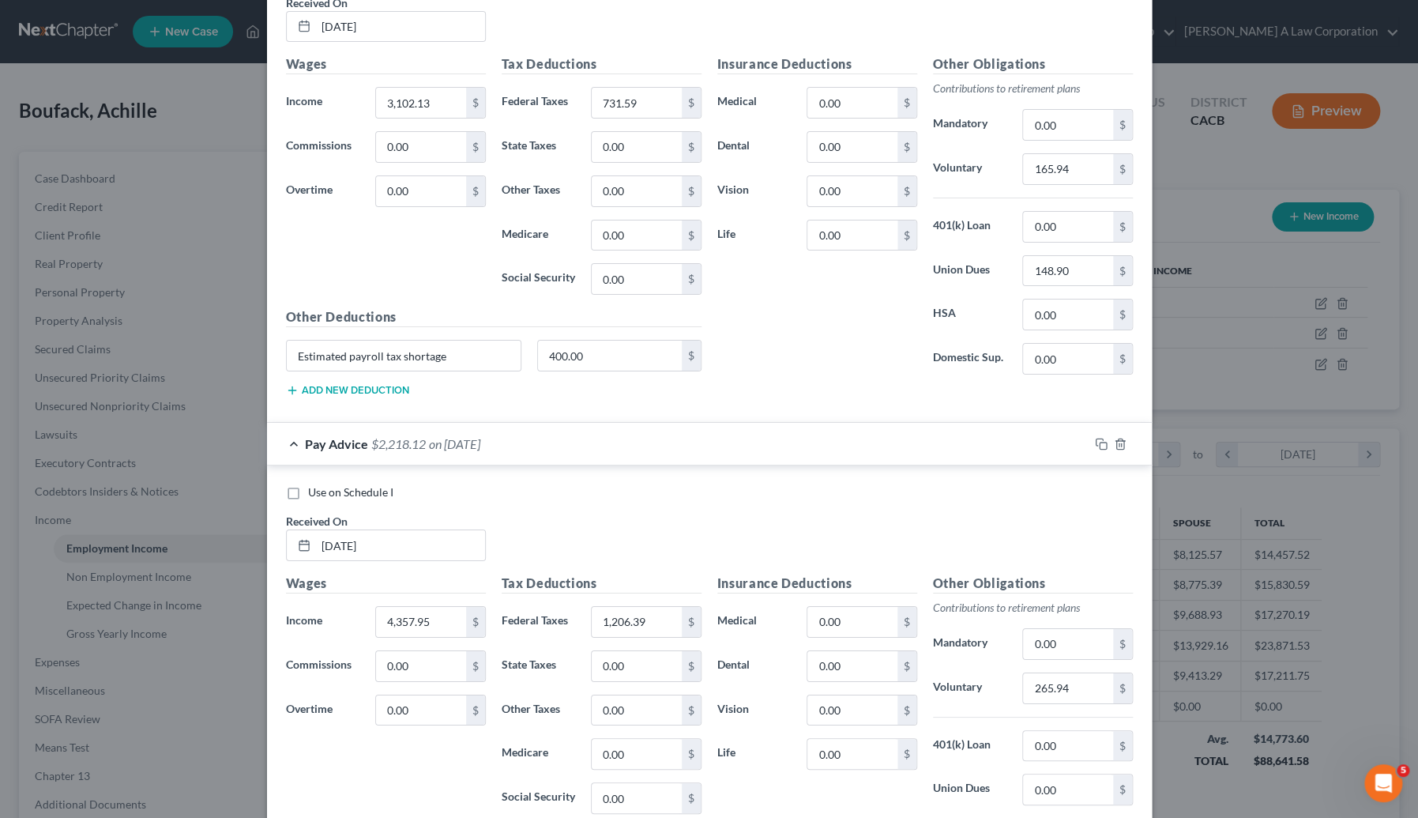
scroll to position [2979, 0]
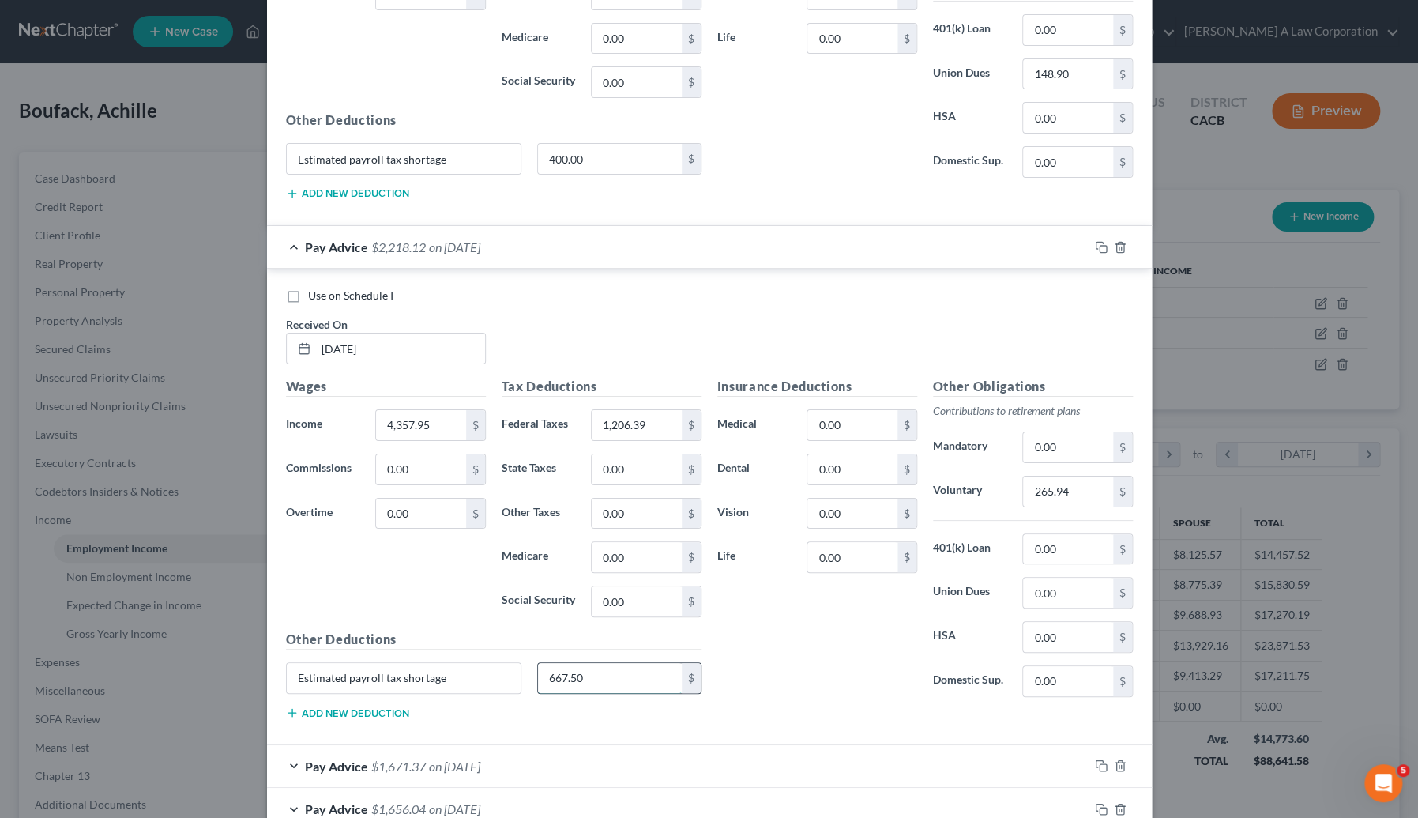
drag, startPoint x: 585, startPoint y: 674, endPoint x: 577, endPoint y: 656, distance: 19.8
click at [585, 673] on input "667.50" at bounding box center [610, 678] width 144 height 30
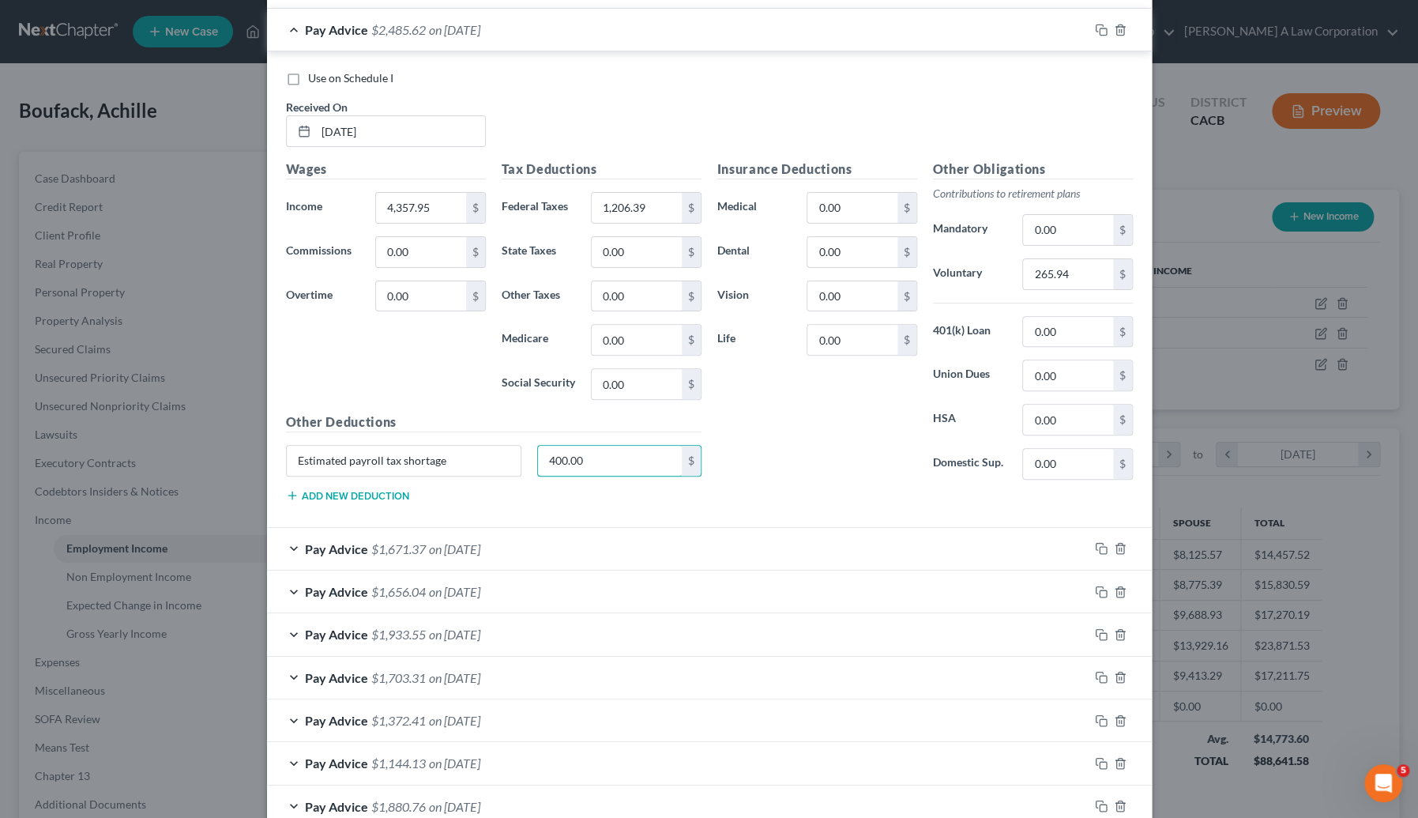
scroll to position [3339, 0]
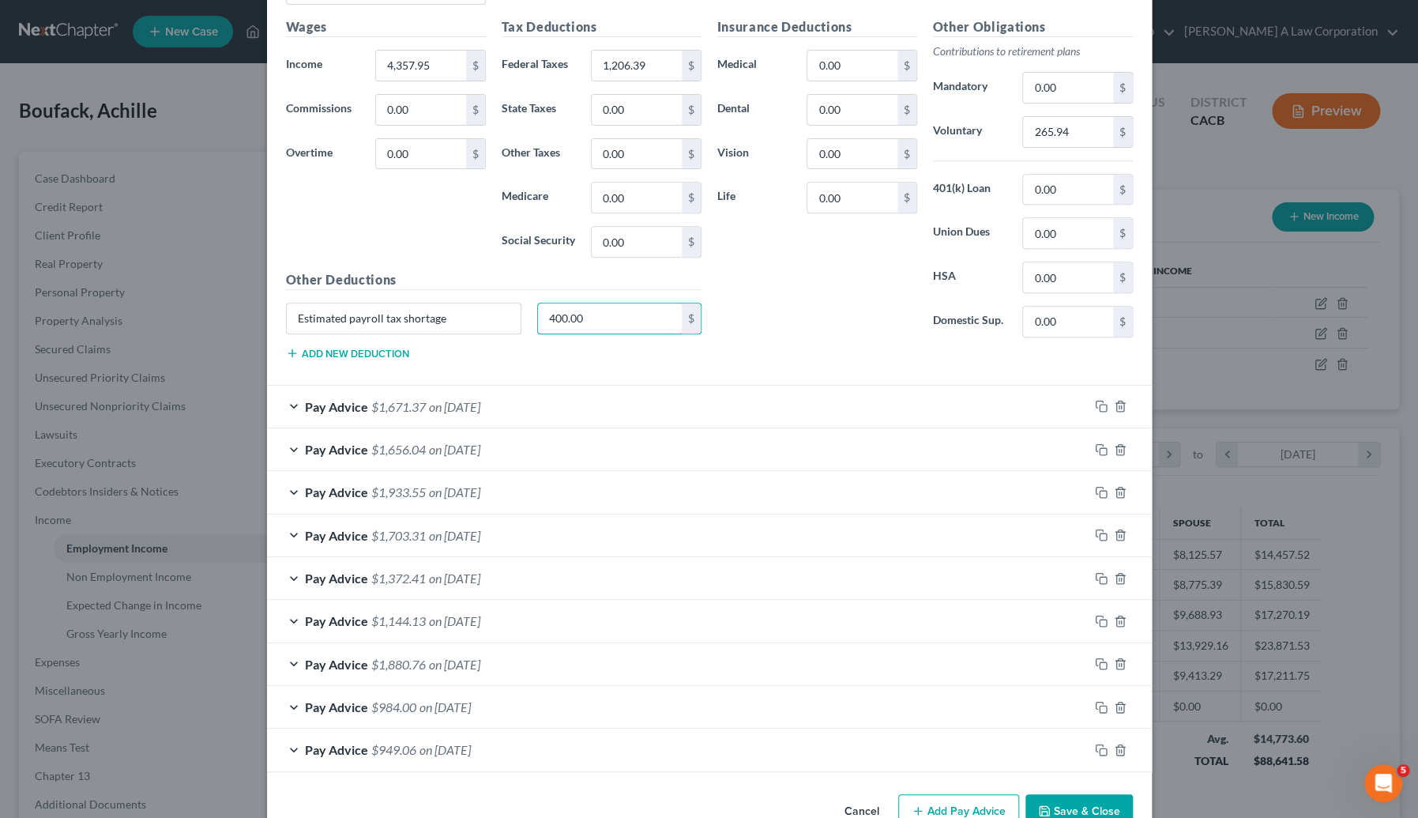
type input "400.00"
click at [558, 406] on div "Pay Advice $1,671.37 on 04/04/2025" at bounding box center [678, 407] width 822 height 42
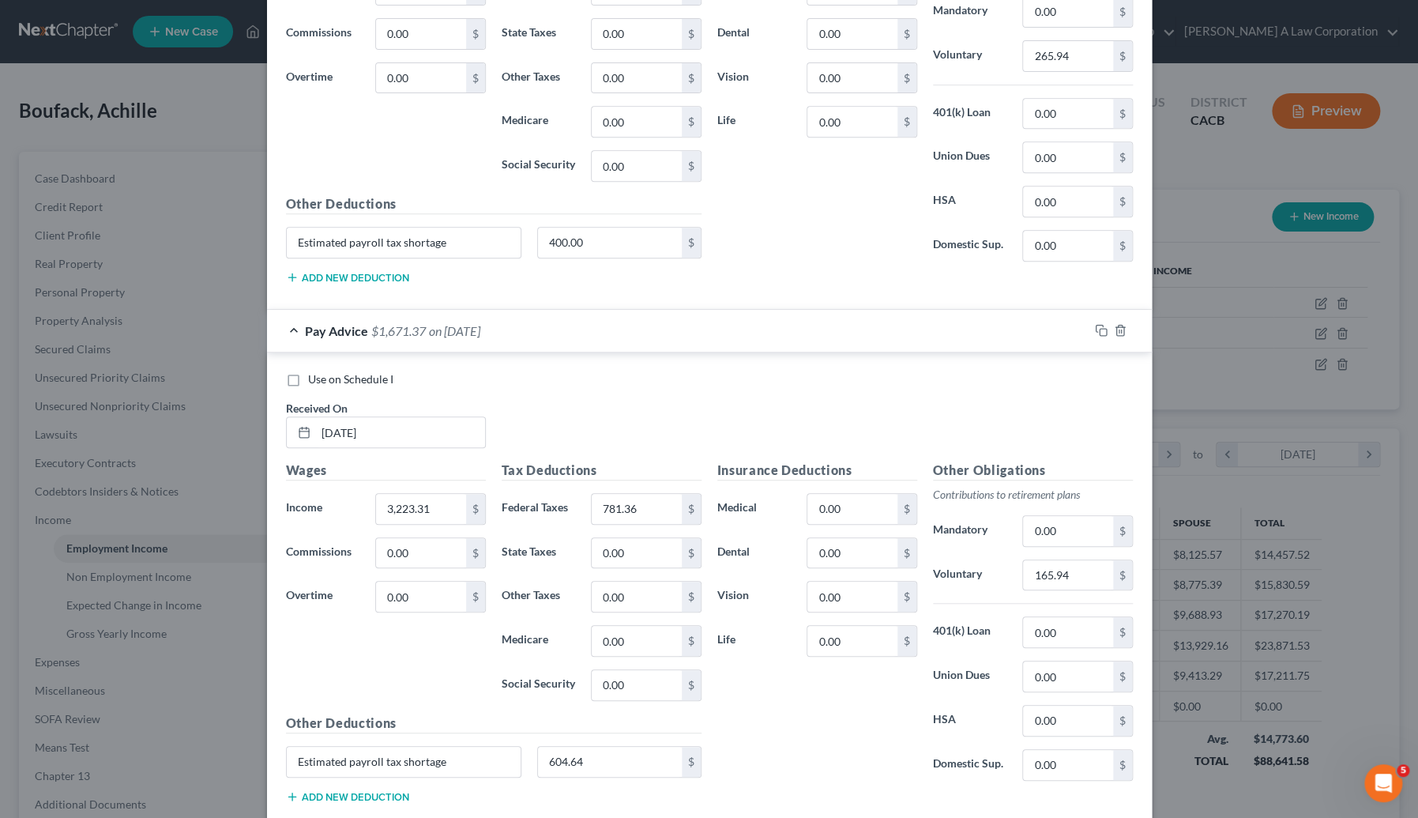
scroll to position [3626, 0]
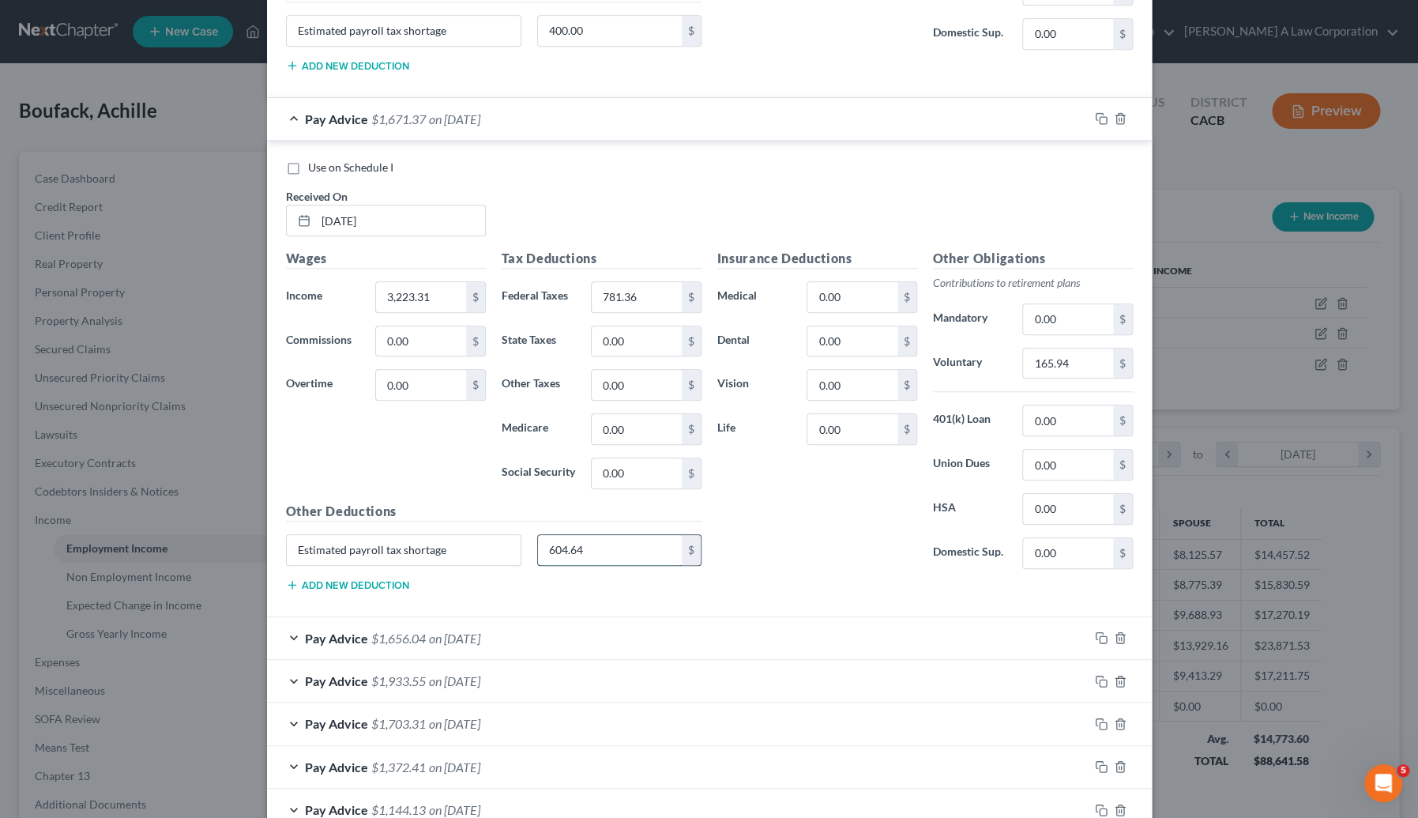
click at [585, 535] on input "604.64" at bounding box center [610, 550] width 144 height 30
type input "400.00"
click at [739, 623] on div "Pay Advice $1,656.04 on 03/15/2025" at bounding box center [678, 638] width 822 height 42
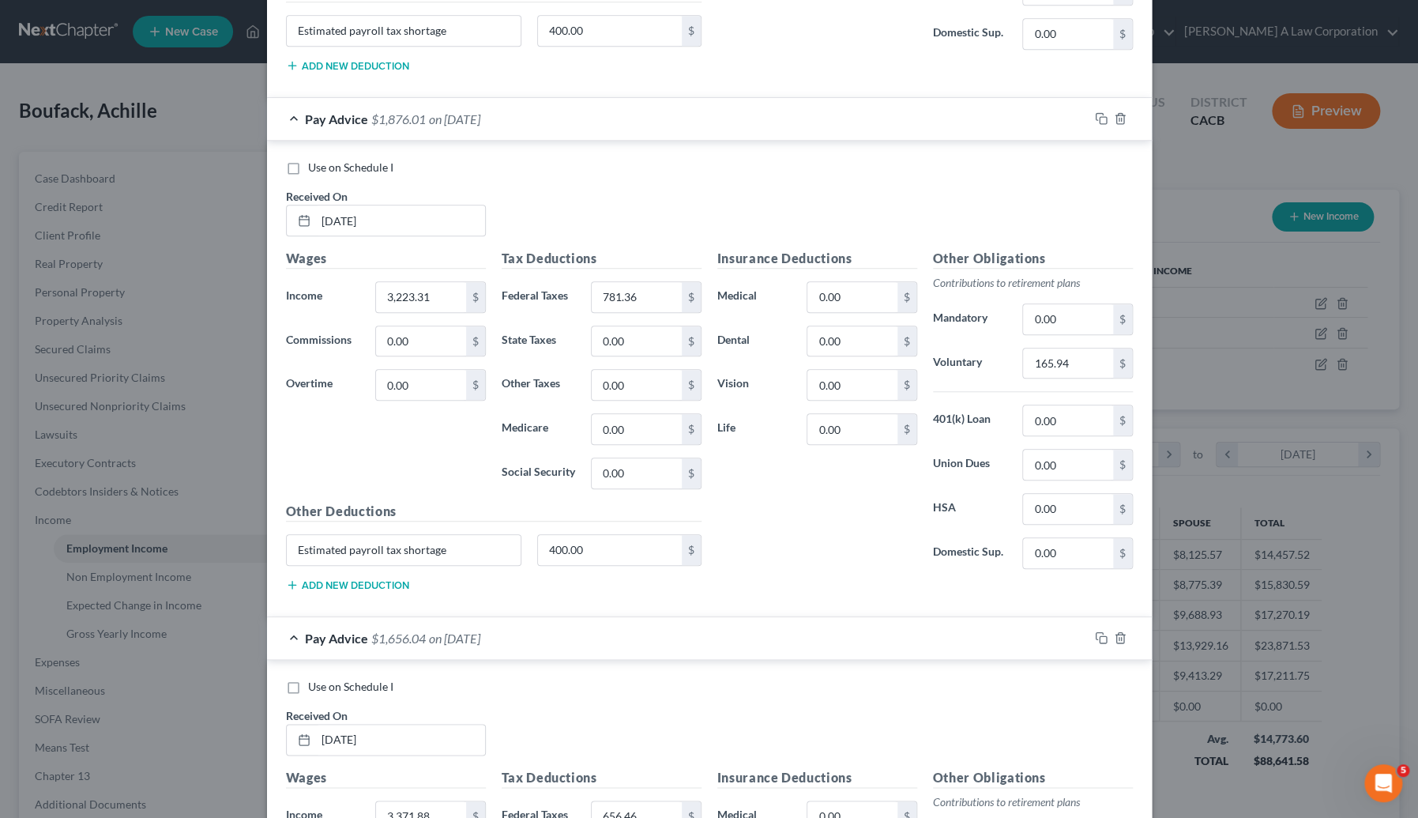
scroll to position [3913, 0]
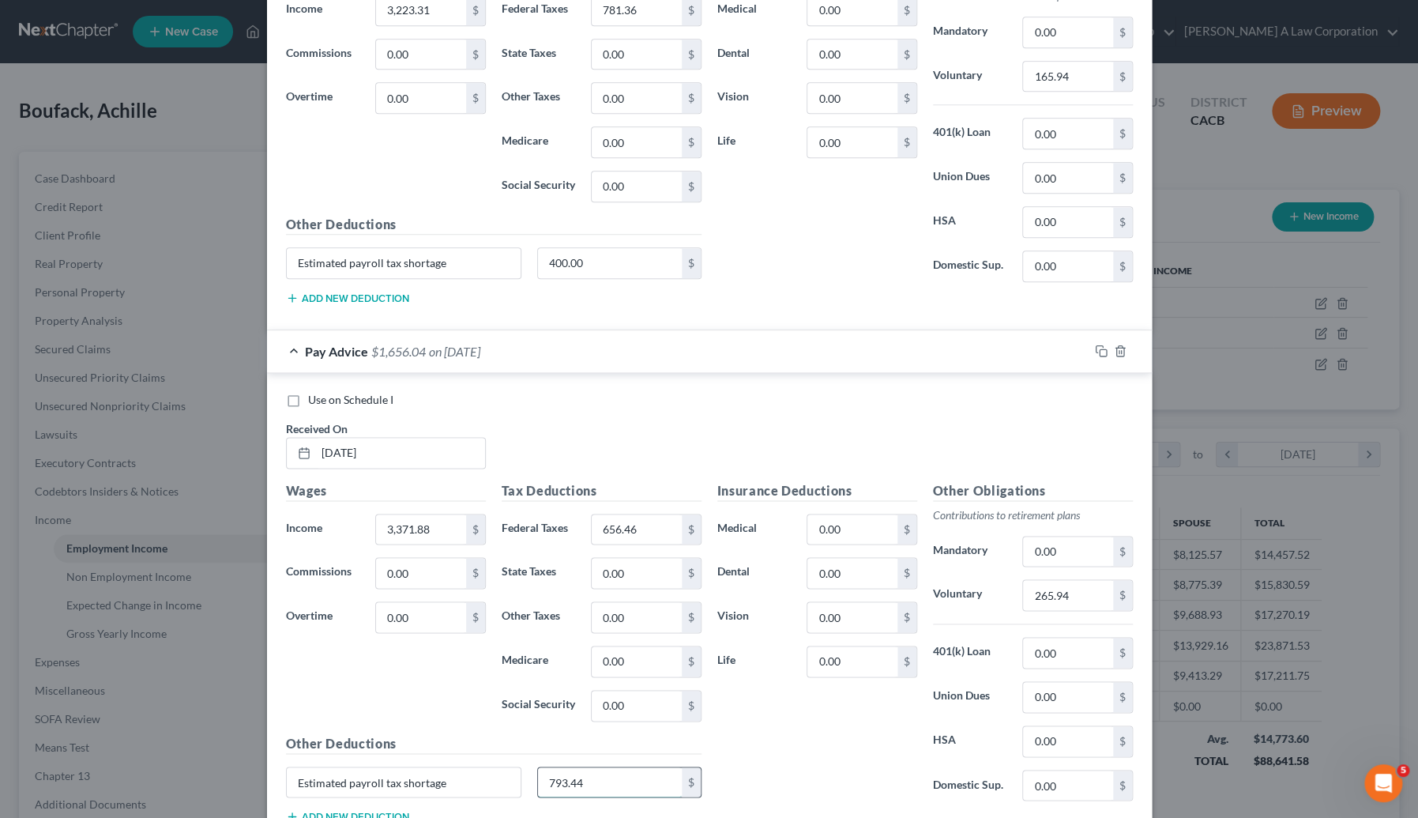
click at [601, 773] on input "793.44" at bounding box center [610, 782] width 144 height 30
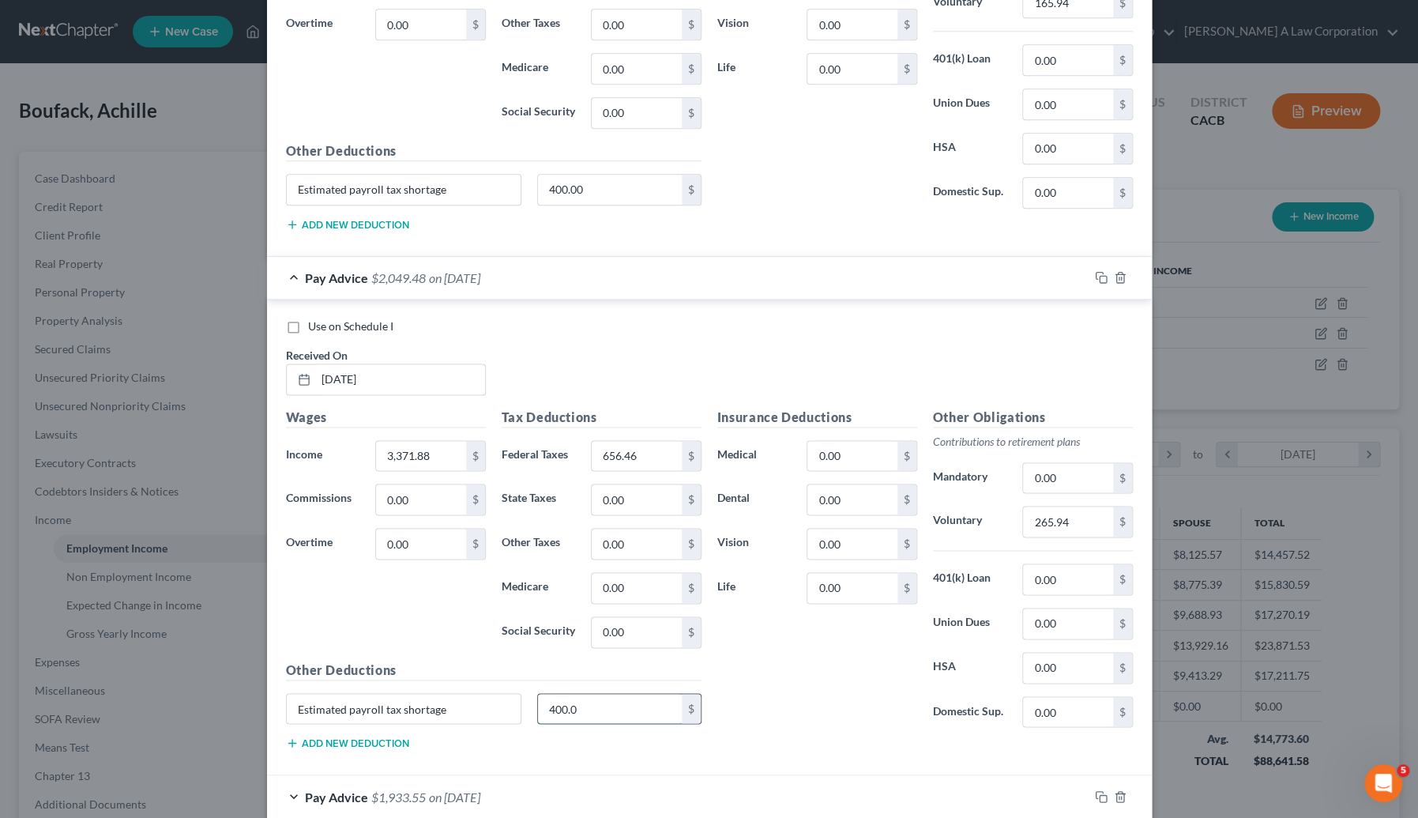
scroll to position [4272, 0]
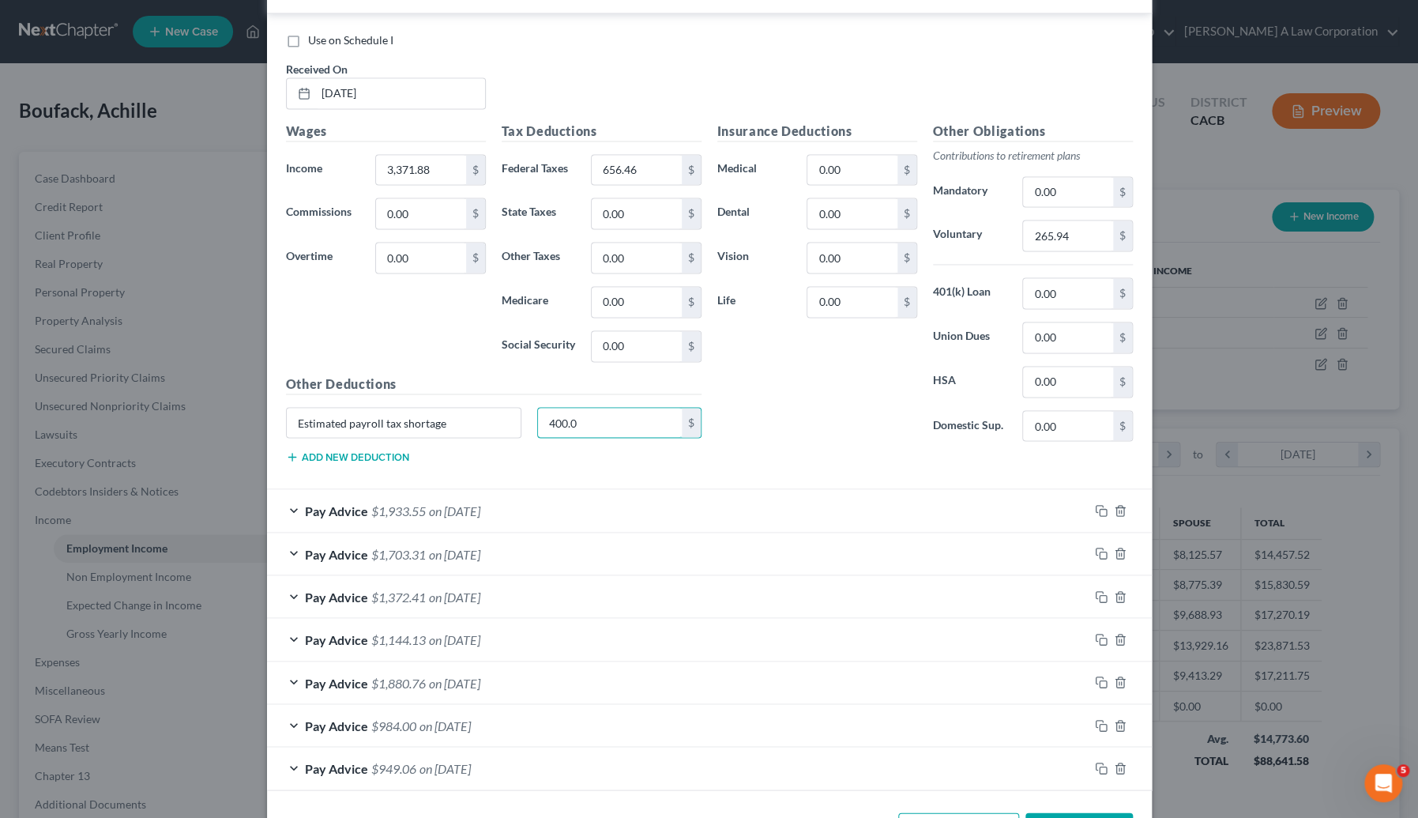
type input "400.0"
click at [610, 511] on div "Pay Advice $1,933.55 on 03/07/2025" at bounding box center [678, 510] width 822 height 42
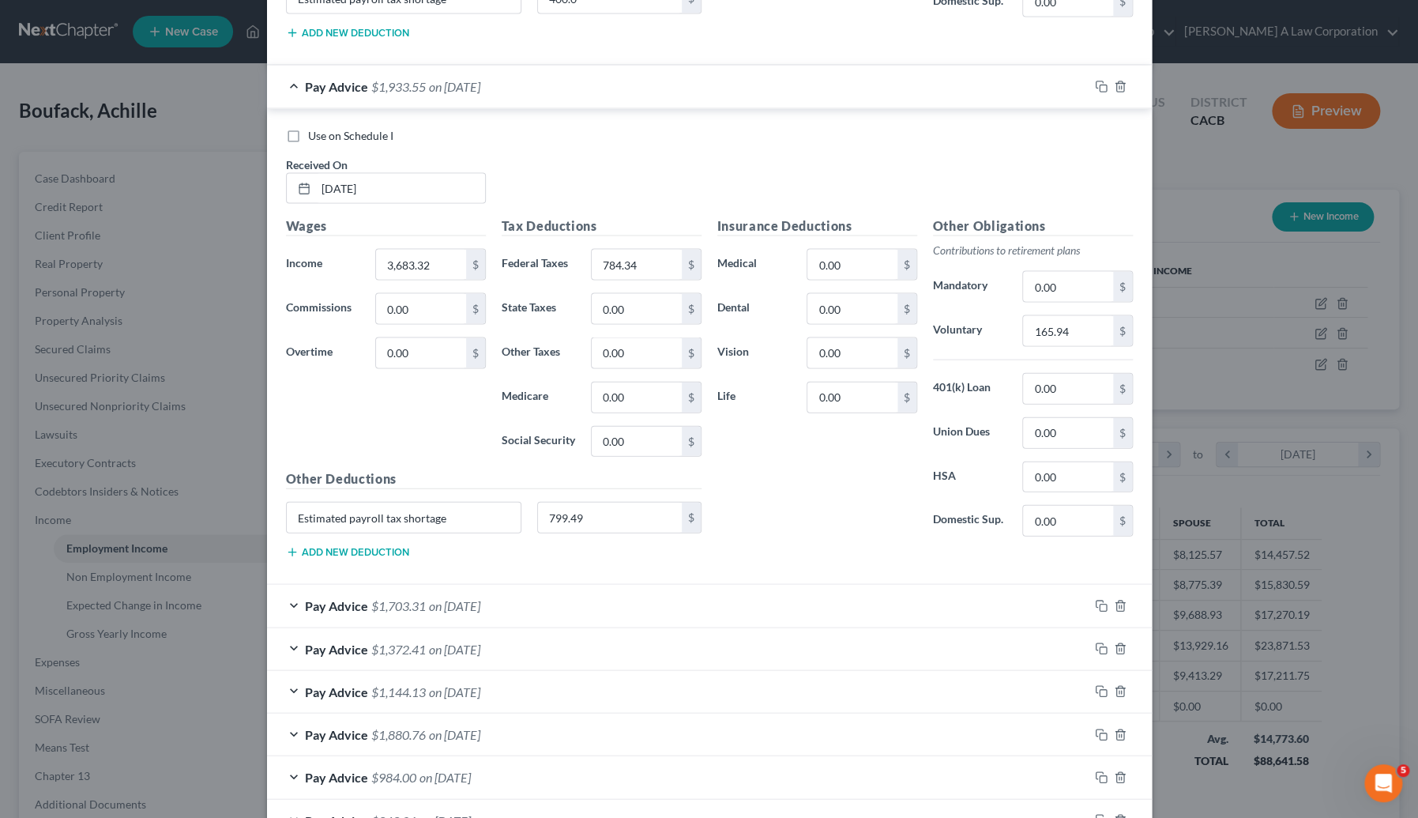
scroll to position [4703, 0]
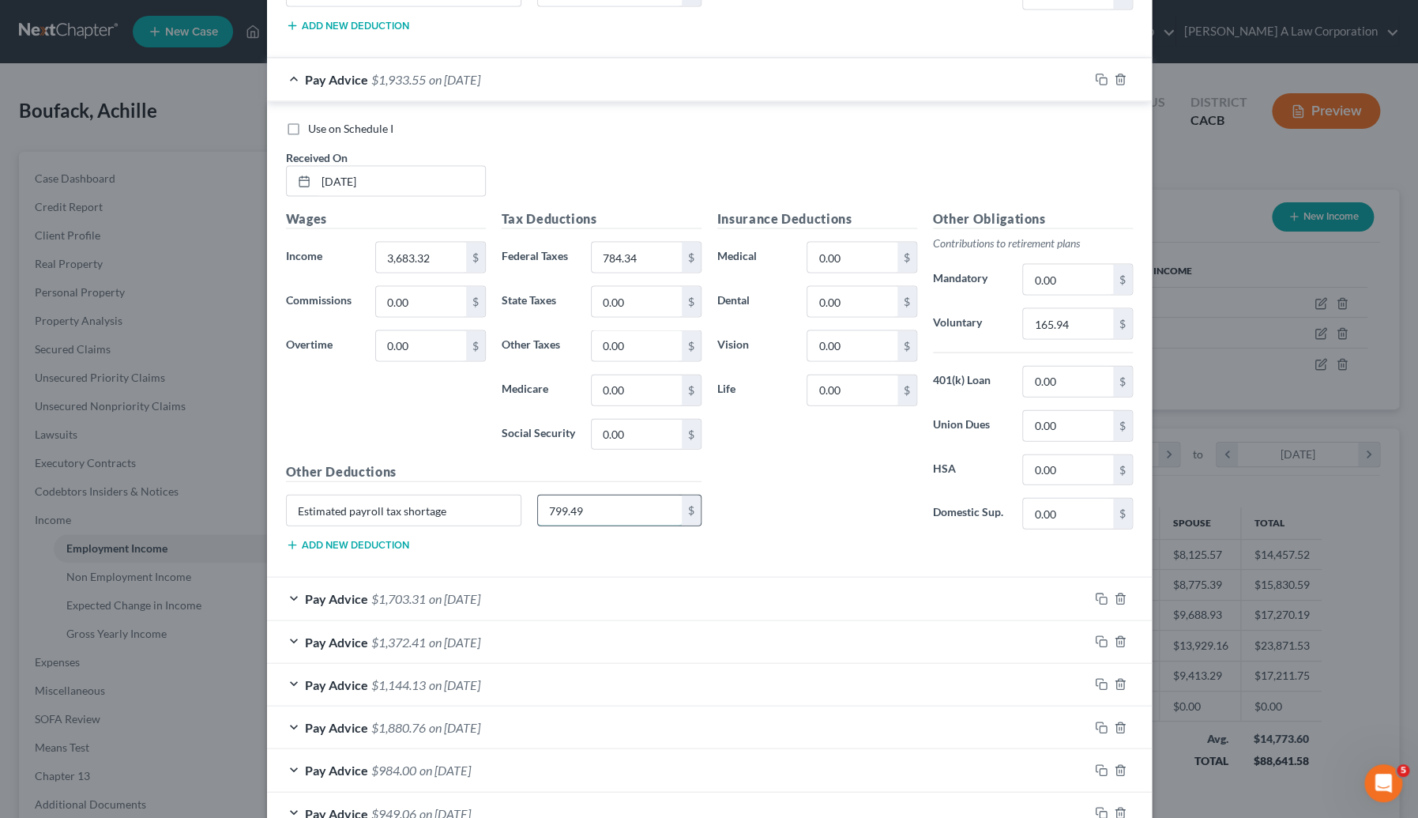
click at [583, 500] on input "799.49" at bounding box center [610, 510] width 144 height 30
type input "400.00"
click at [629, 594] on div "Pay Advice $1,703.31 on 02/21/2025" at bounding box center [678, 599] width 822 height 42
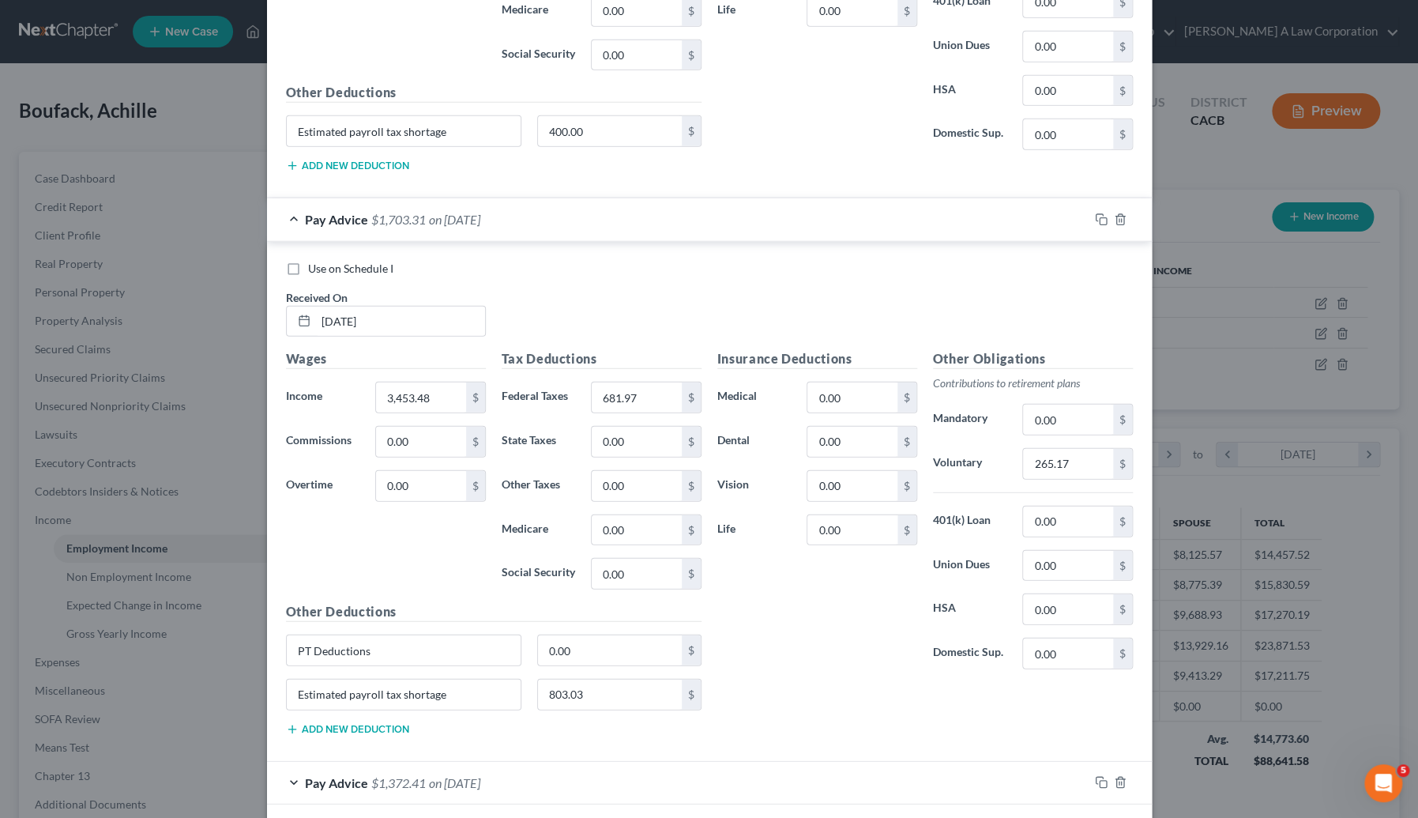
scroll to position [5278, 0]
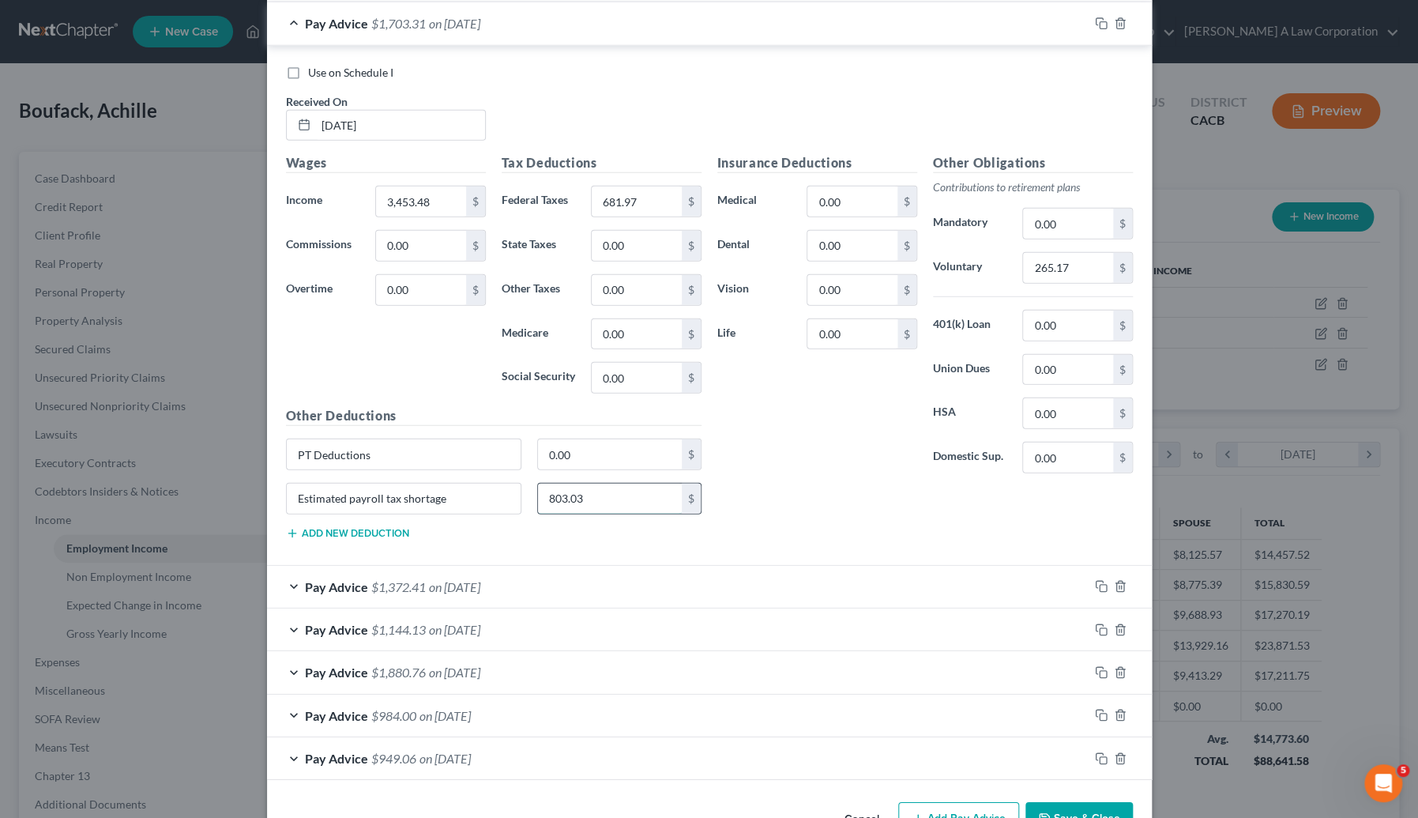
click at [593, 488] on input "803.03" at bounding box center [610, 499] width 144 height 30
type input "400.0"
click at [628, 577] on div "Pay Advice $1,372.41 on 02/07/2025" at bounding box center [678, 587] width 822 height 42
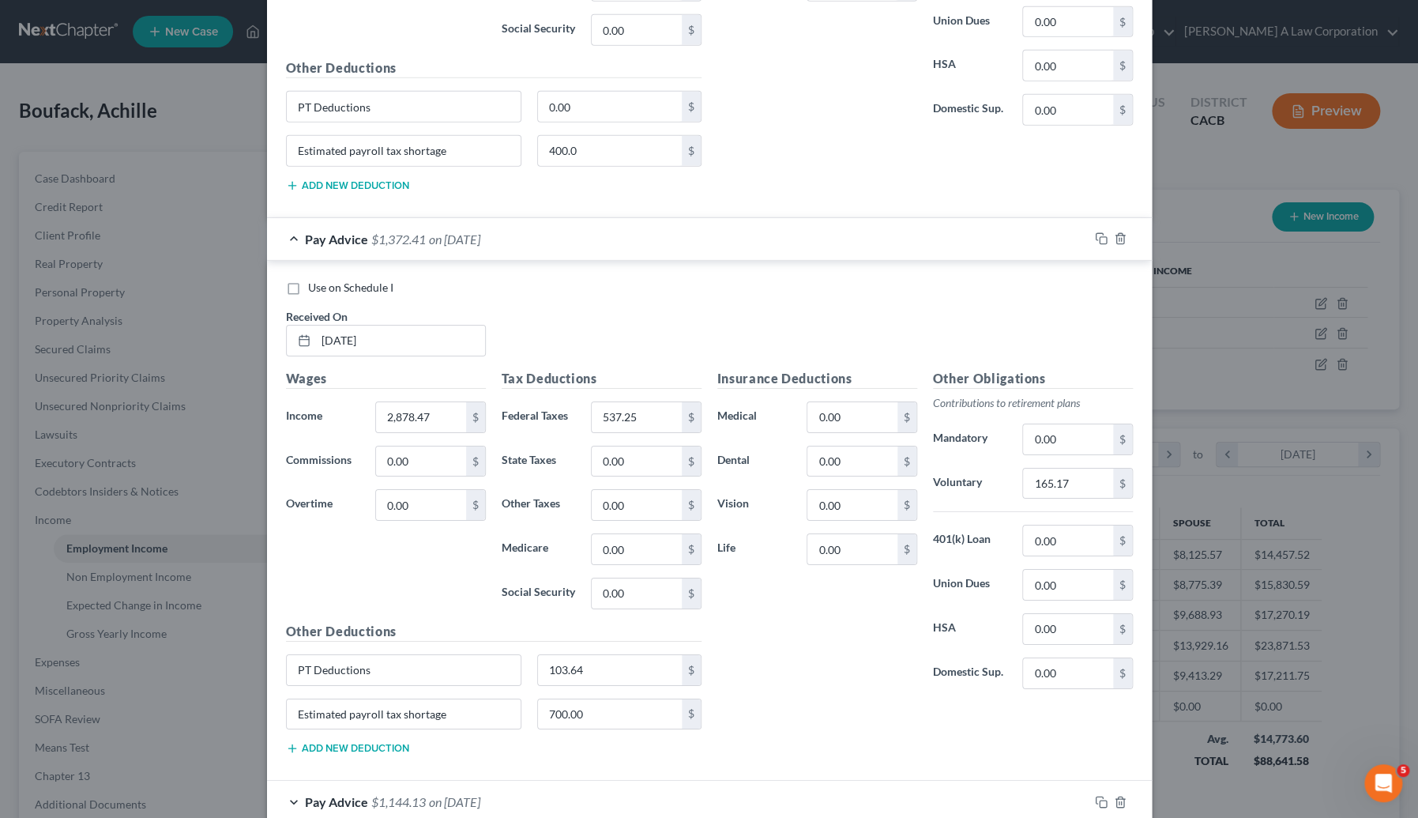
scroll to position [5637, 0]
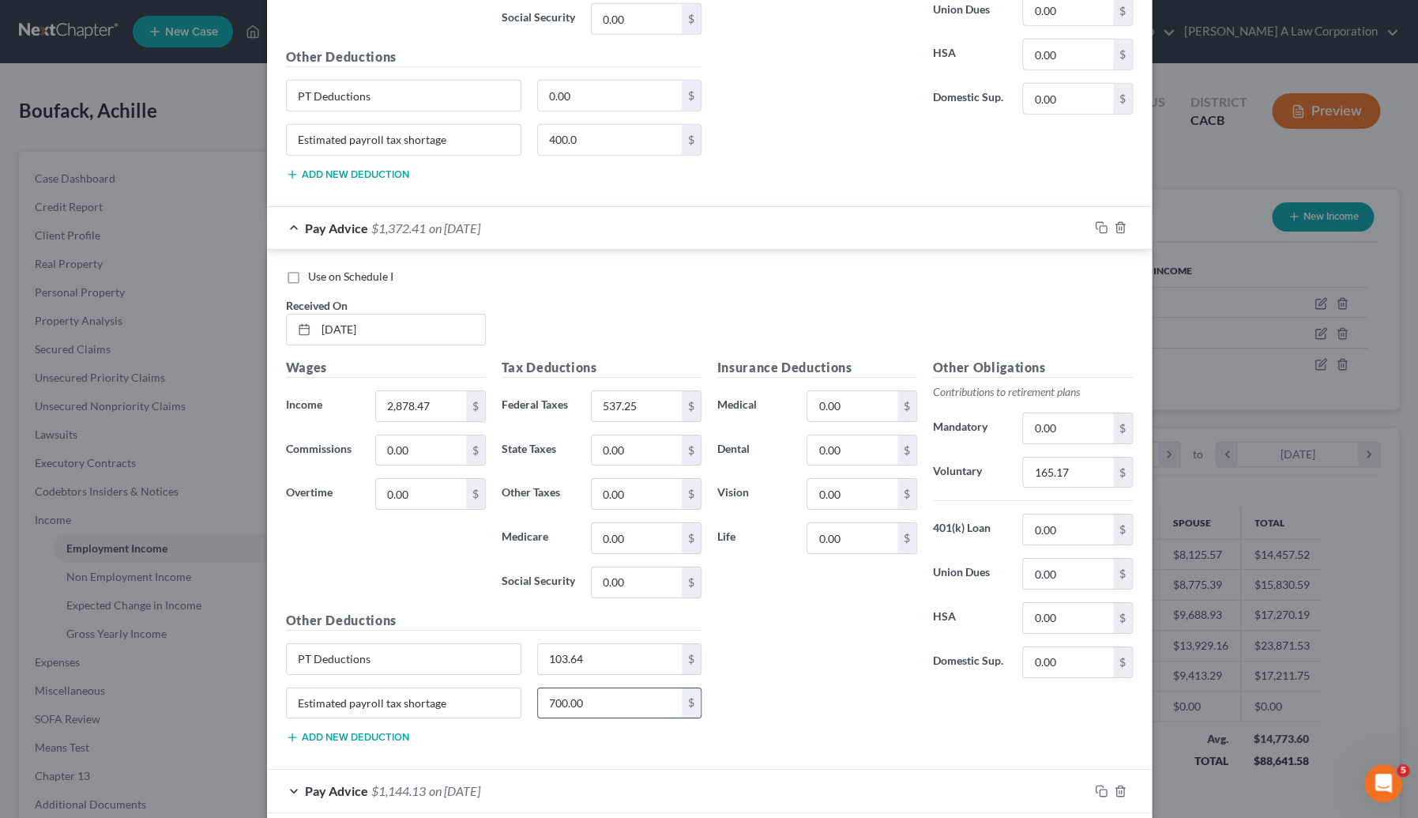
click at [601, 688] on input "700.00" at bounding box center [610, 703] width 144 height 30
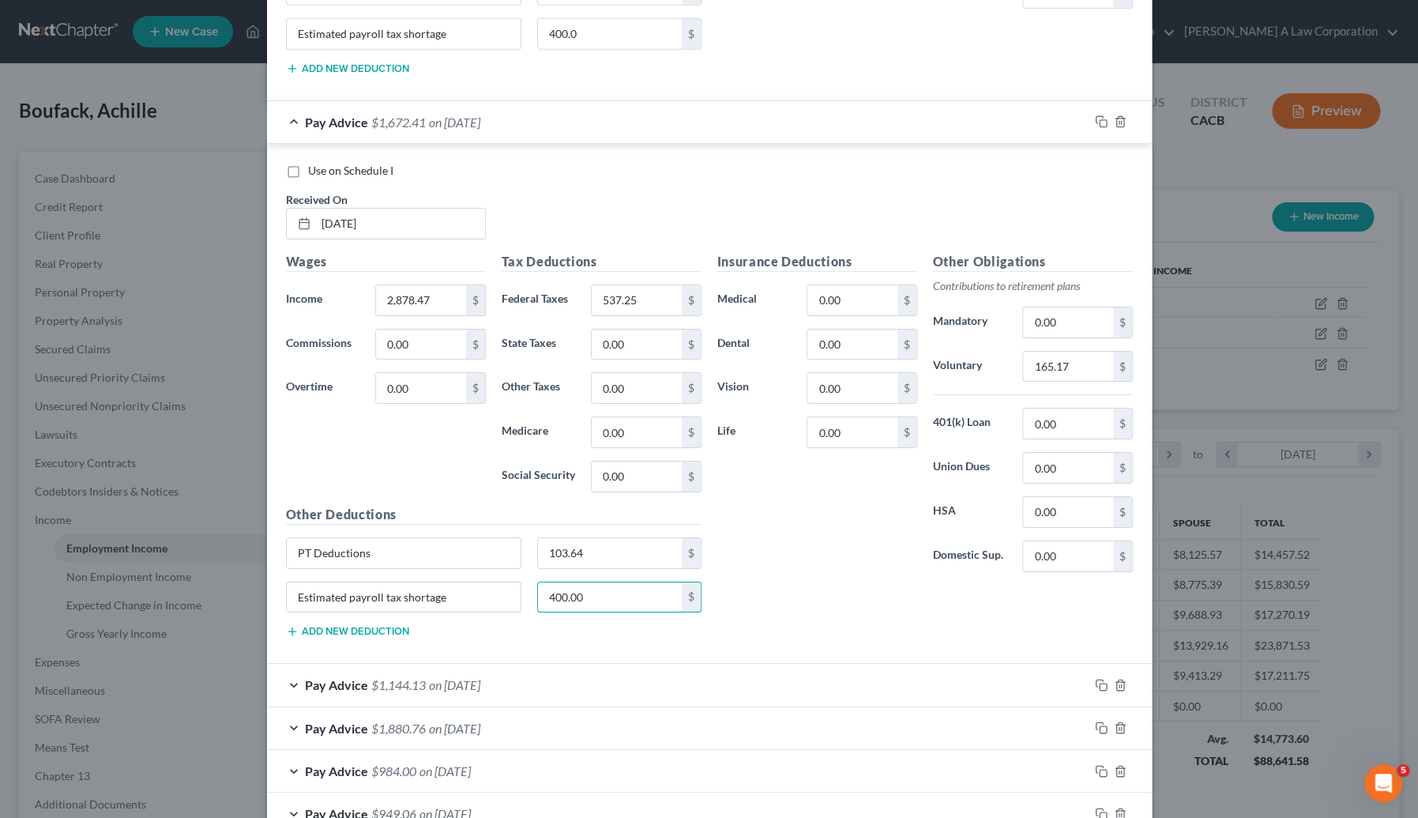
scroll to position [5830, 0]
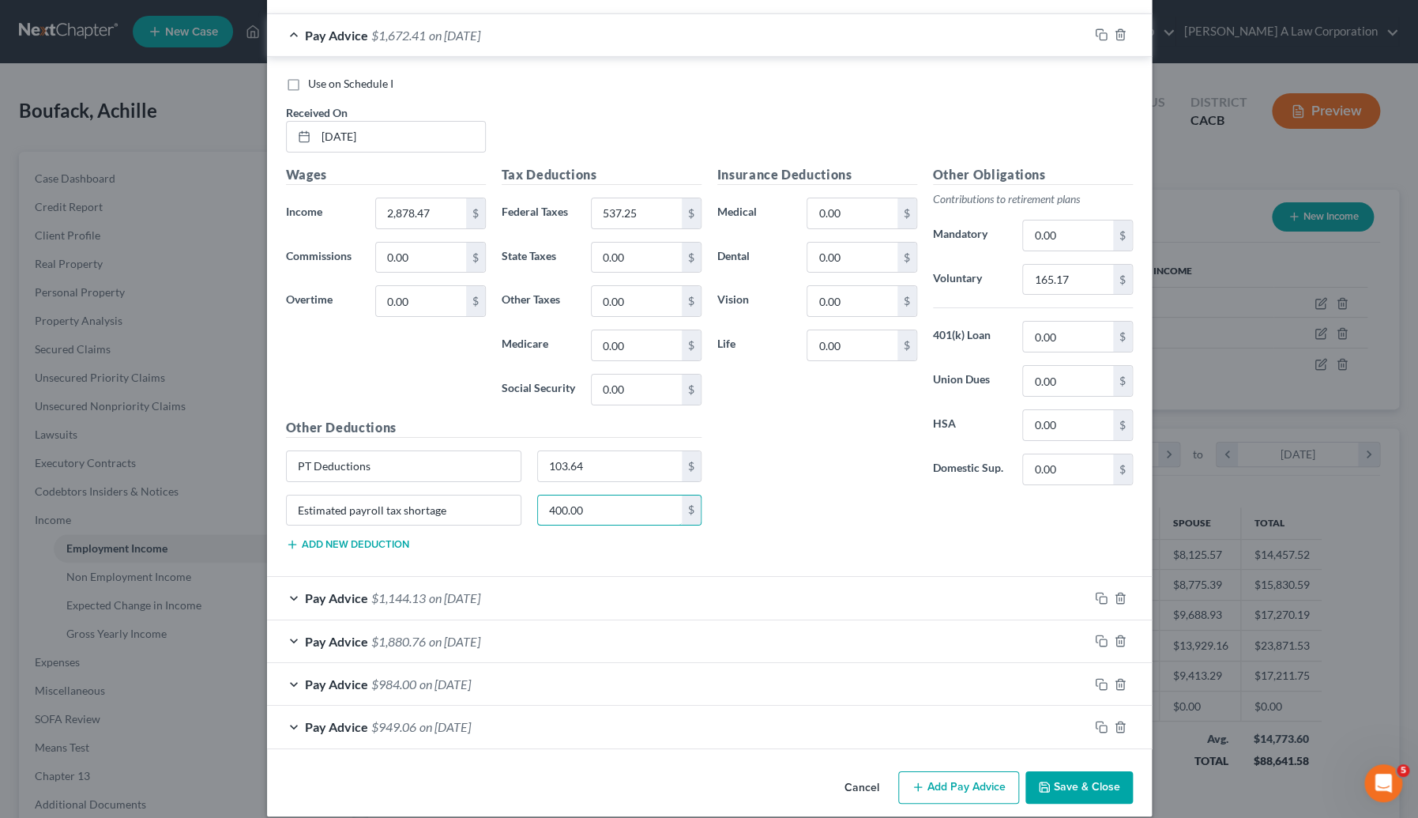
type input "400.00"
click at [555, 587] on div "Pay Advice $1,144.13 on 01/24/2025" at bounding box center [678, 598] width 822 height 42
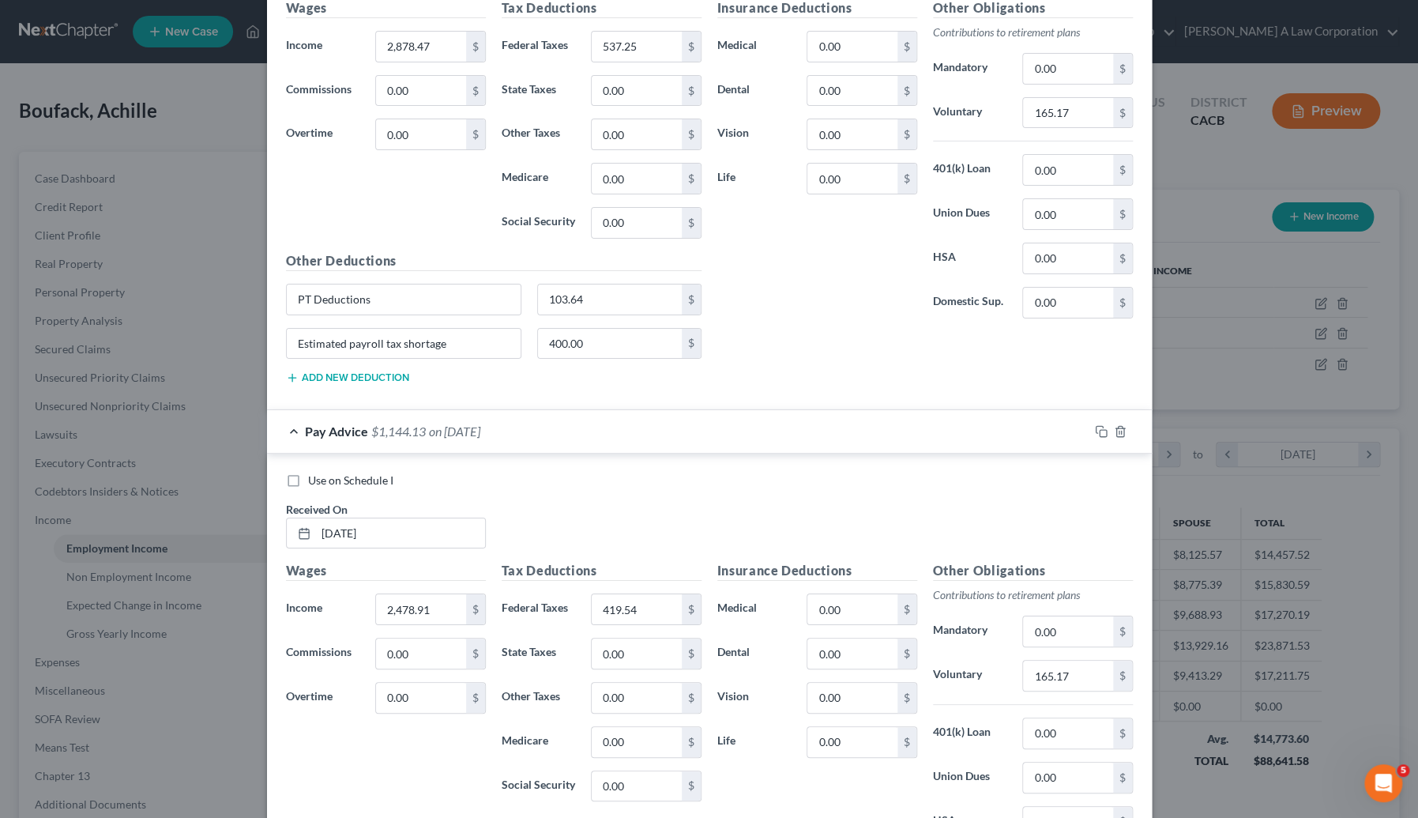
scroll to position [6189, 0]
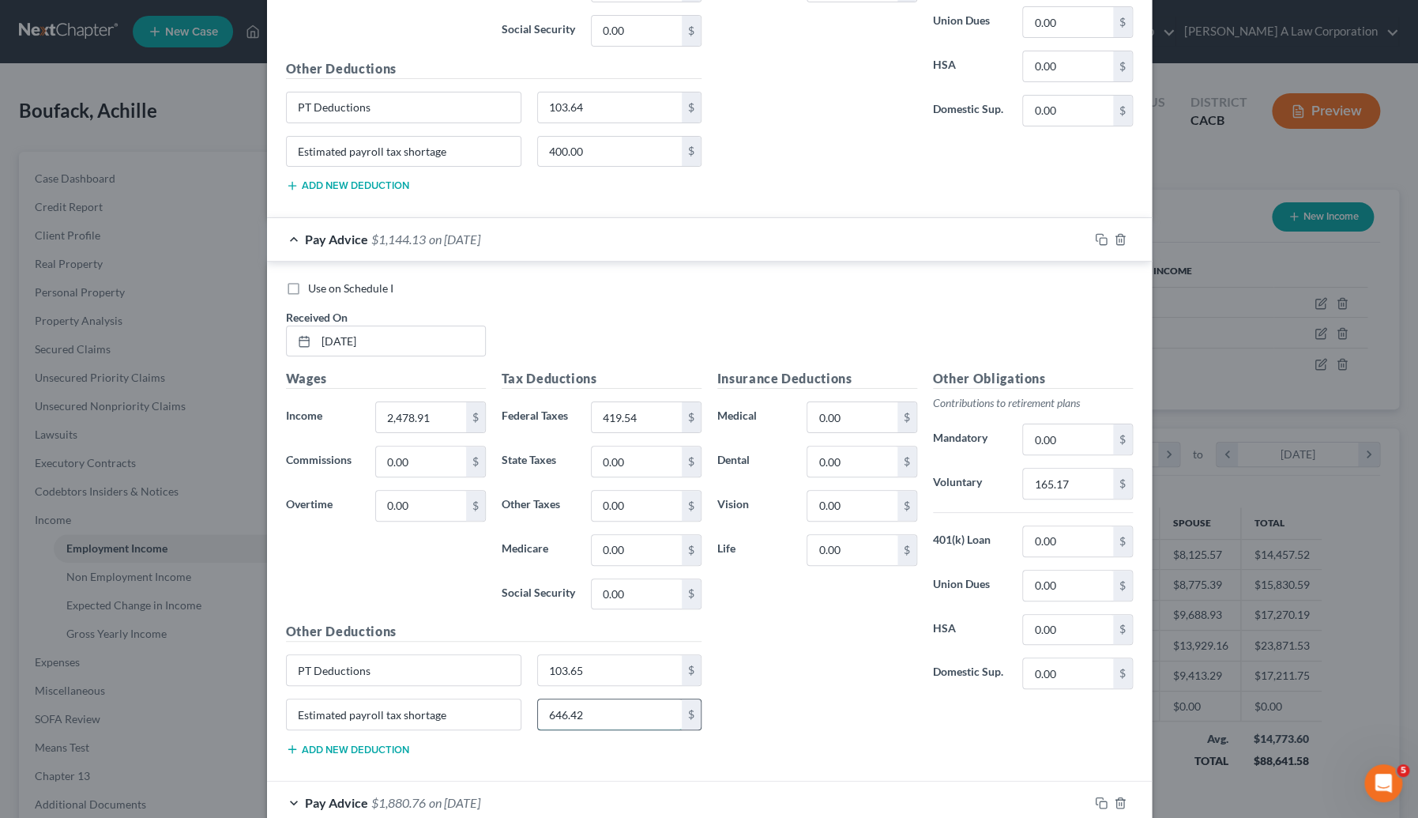
click at [585, 699] on input "646.42" at bounding box center [610, 714] width 144 height 30
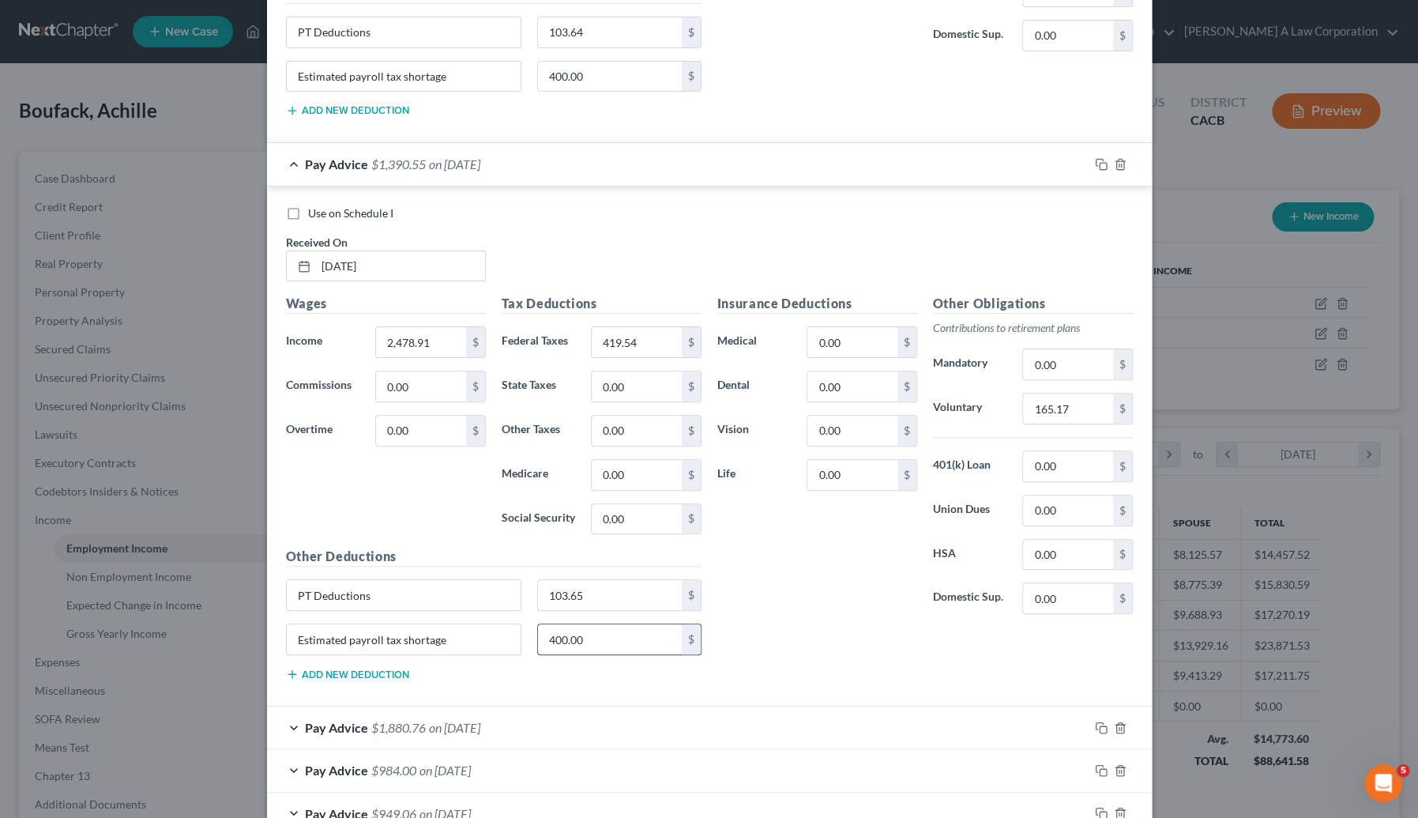
scroll to position [6348, 0]
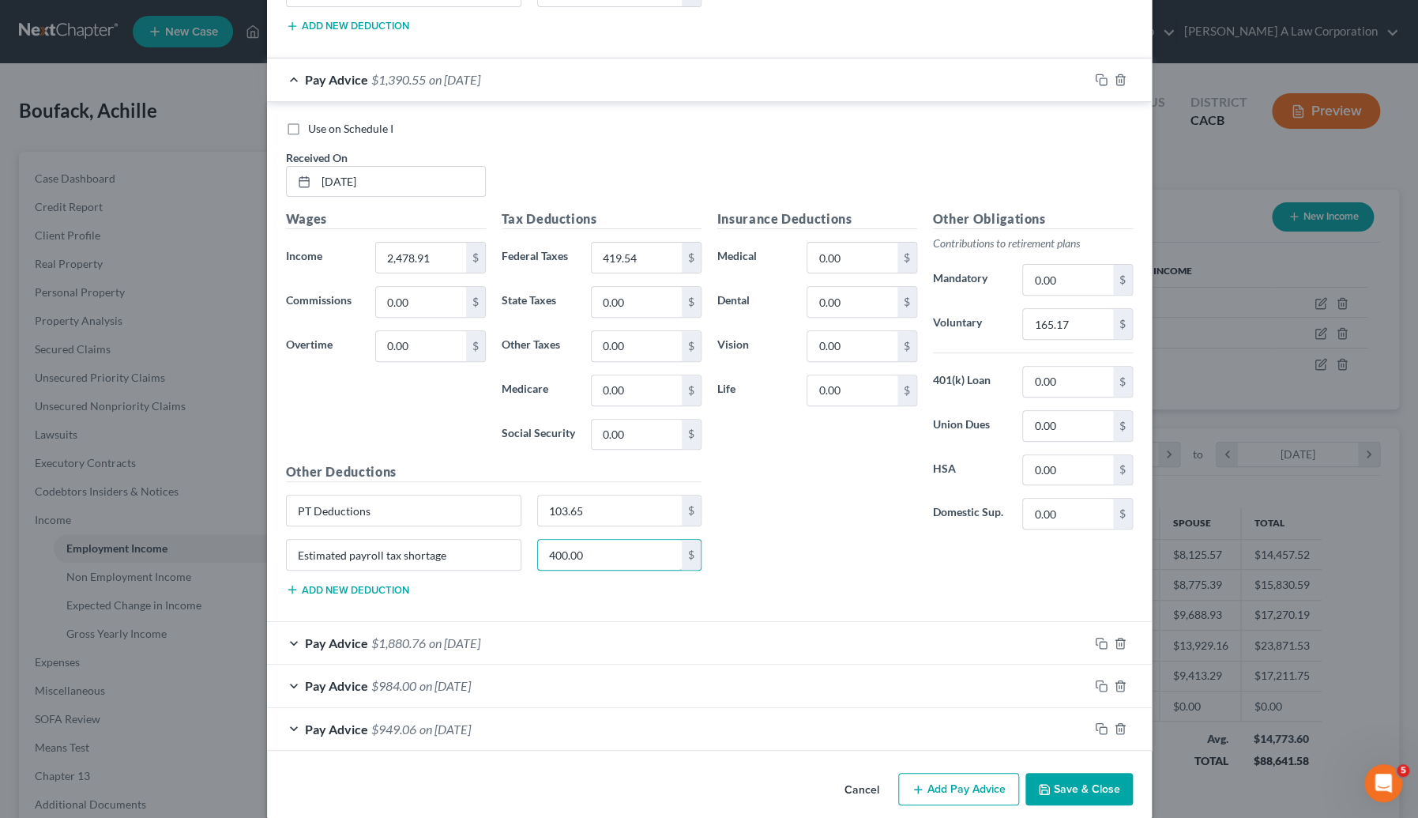
type input "400.00"
click at [561, 635] on div "Pay Advice $1,880.76 on 01/10/2025" at bounding box center [678, 643] width 822 height 42
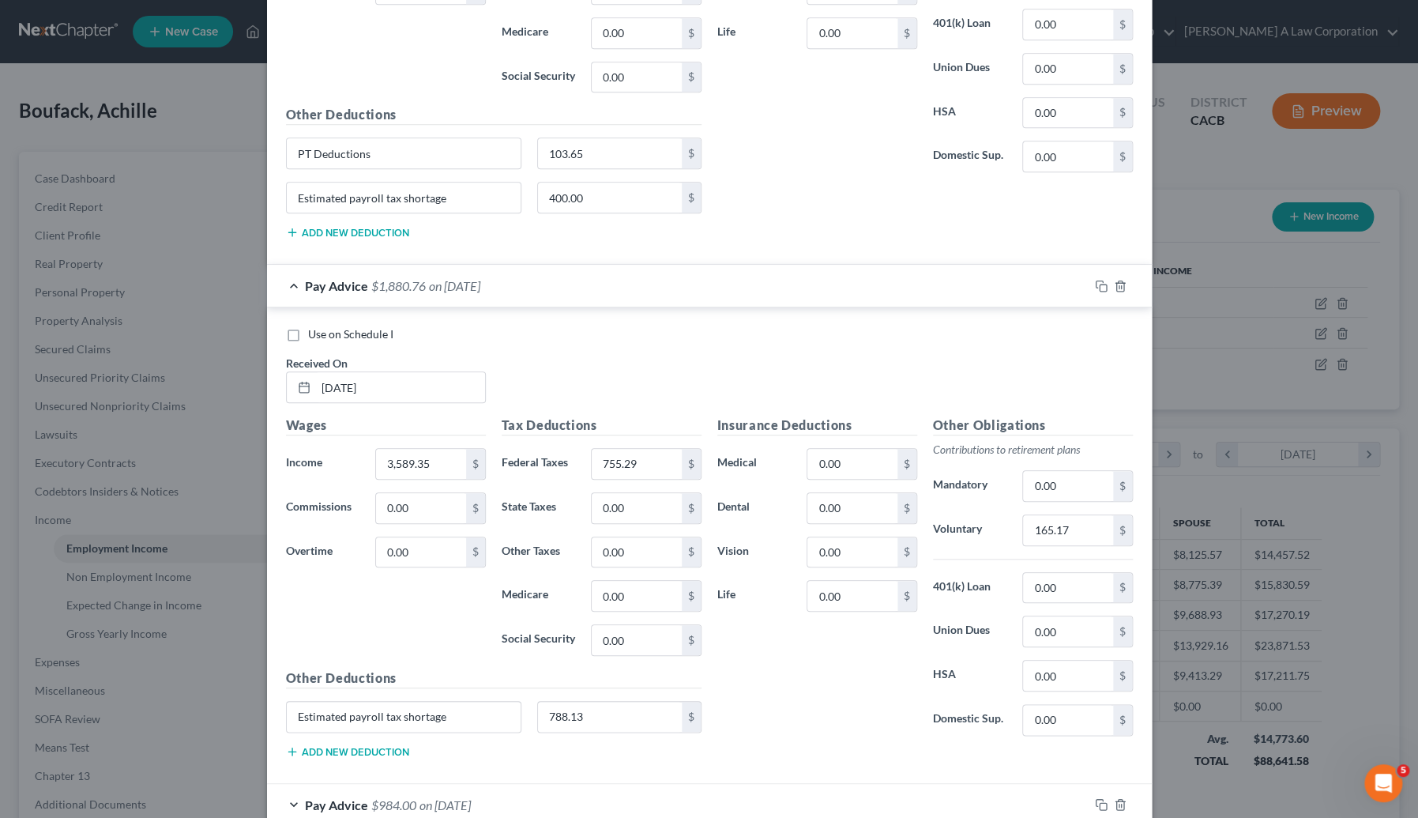
scroll to position [6708, 0]
click at [577, 705] on input "788.13" at bounding box center [610, 714] width 144 height 30
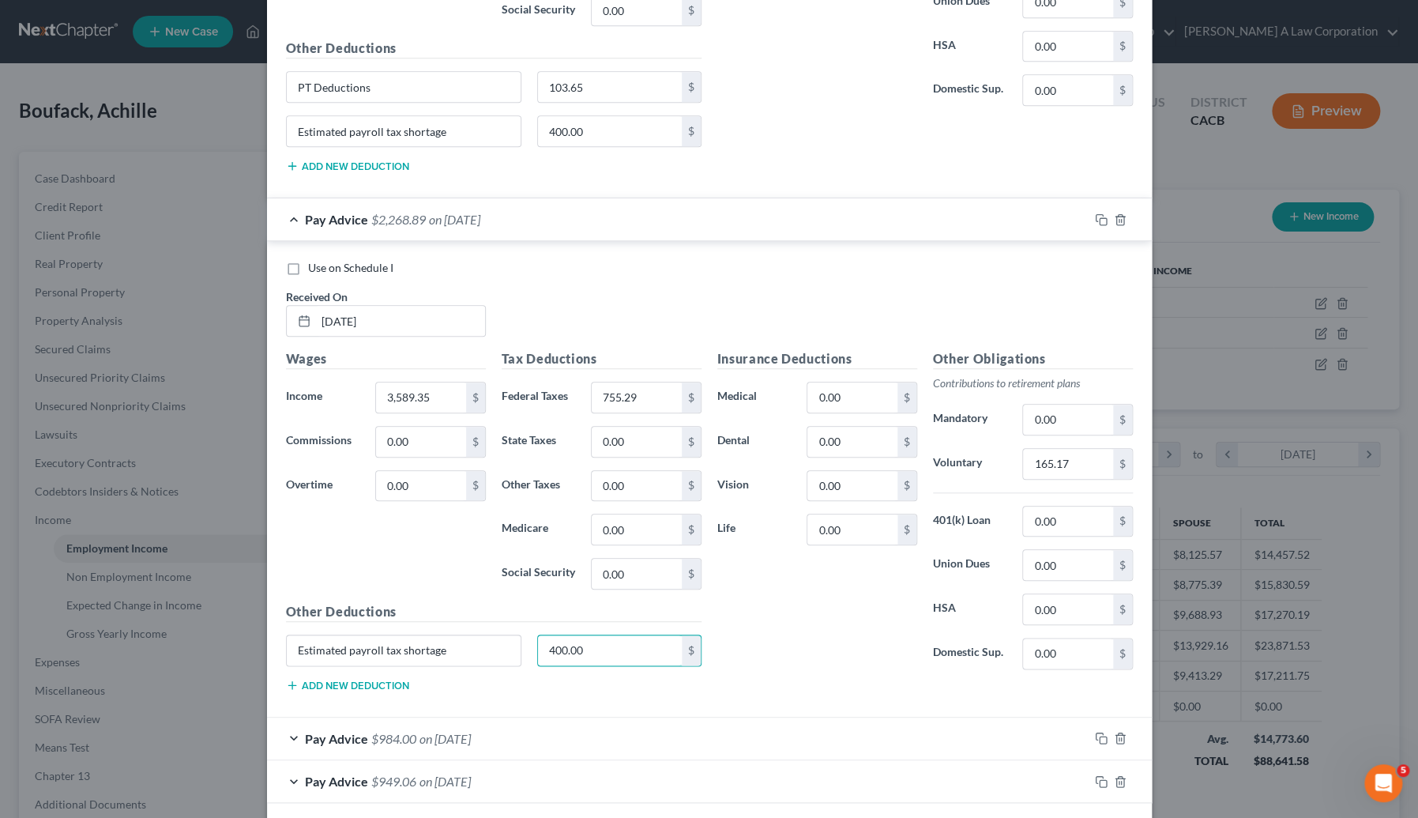
scroll to position [6823, 0]
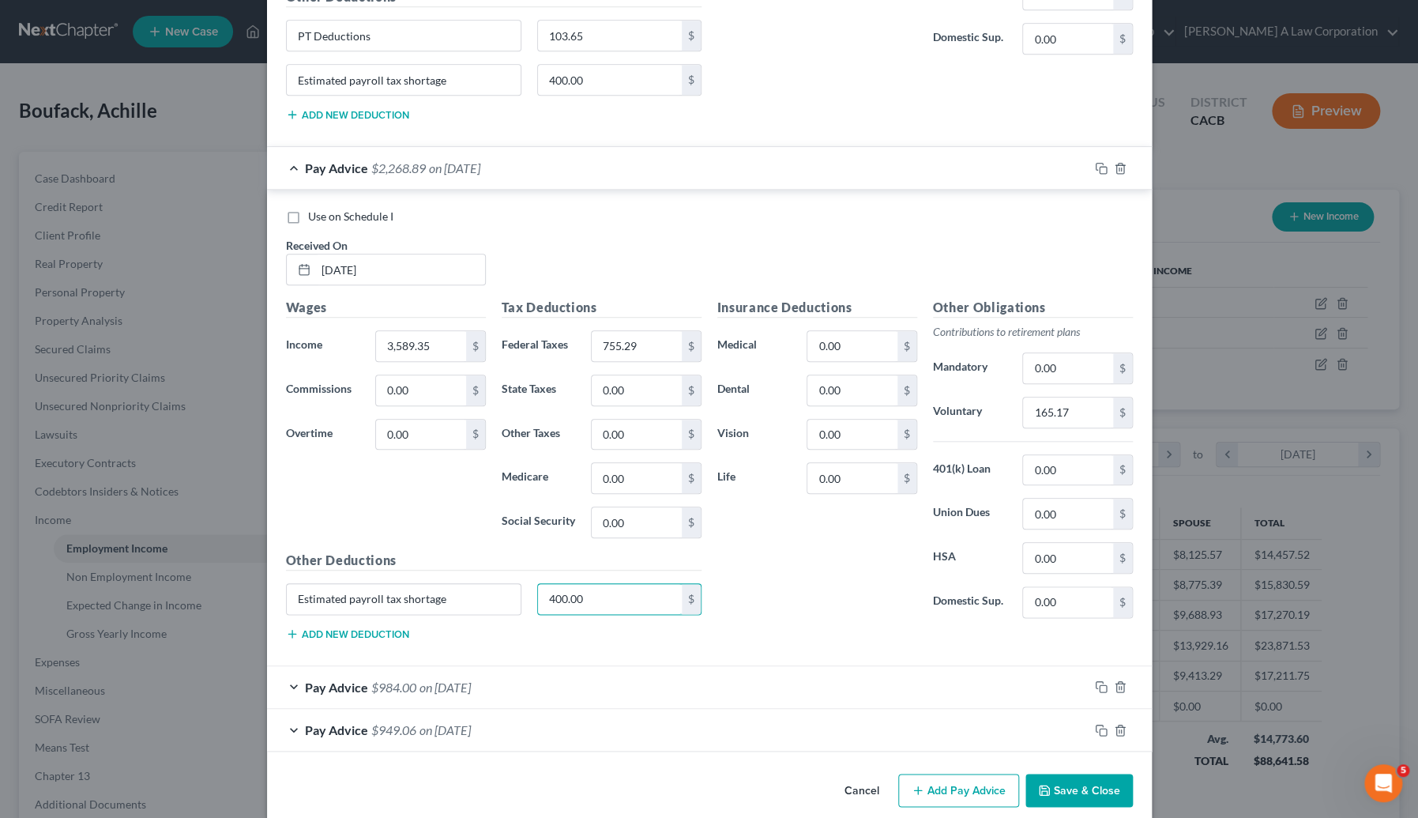
type input "400.00"
click at [633, 666] on div "Pay Advice $984.00 on 12/27/2024" at bounding box center [678, 687] width 822 height 42
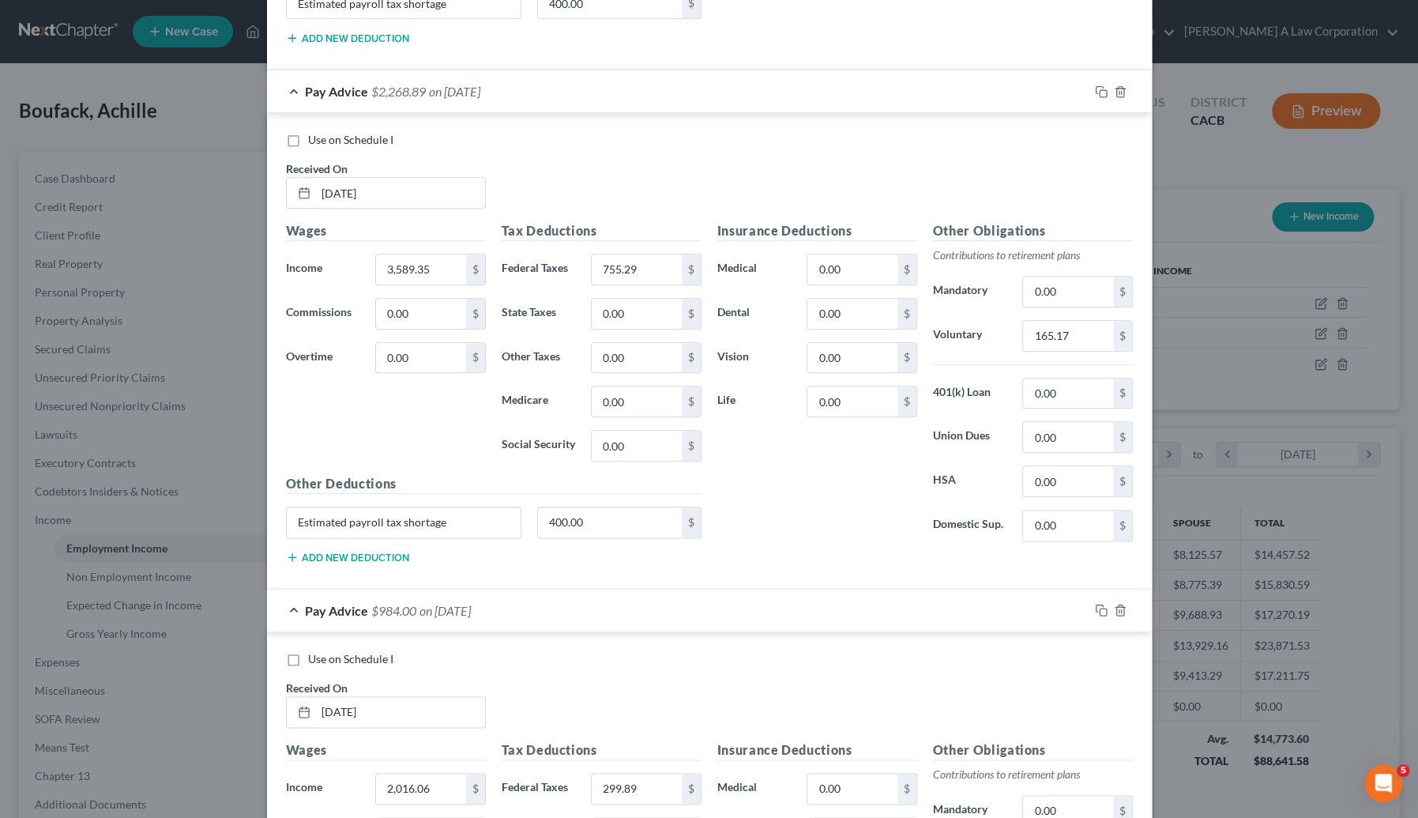
scroll to position [7183, 0]
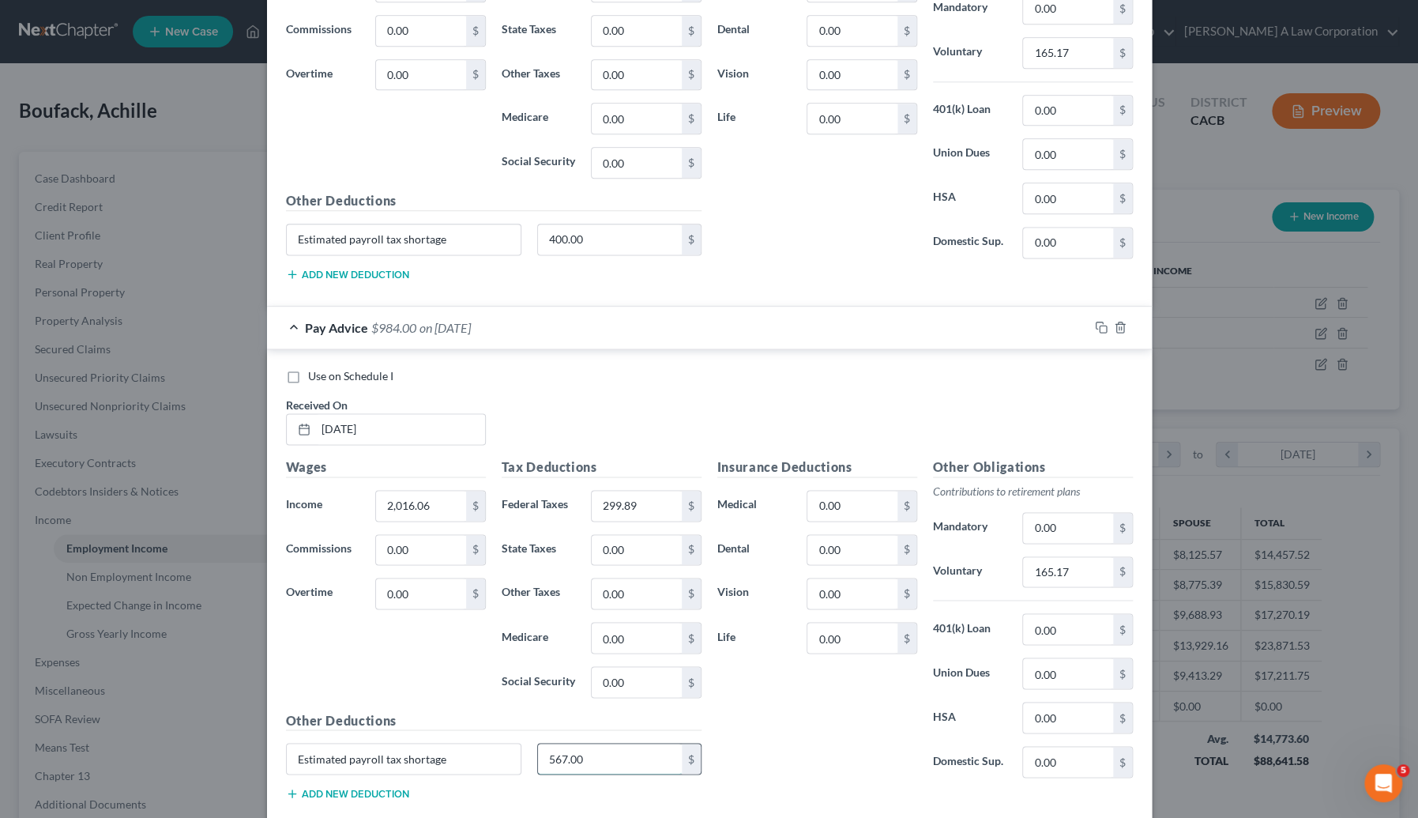
click at [587, 746] on input "567.00" at bounding box center [610, 759] width 144 height 30
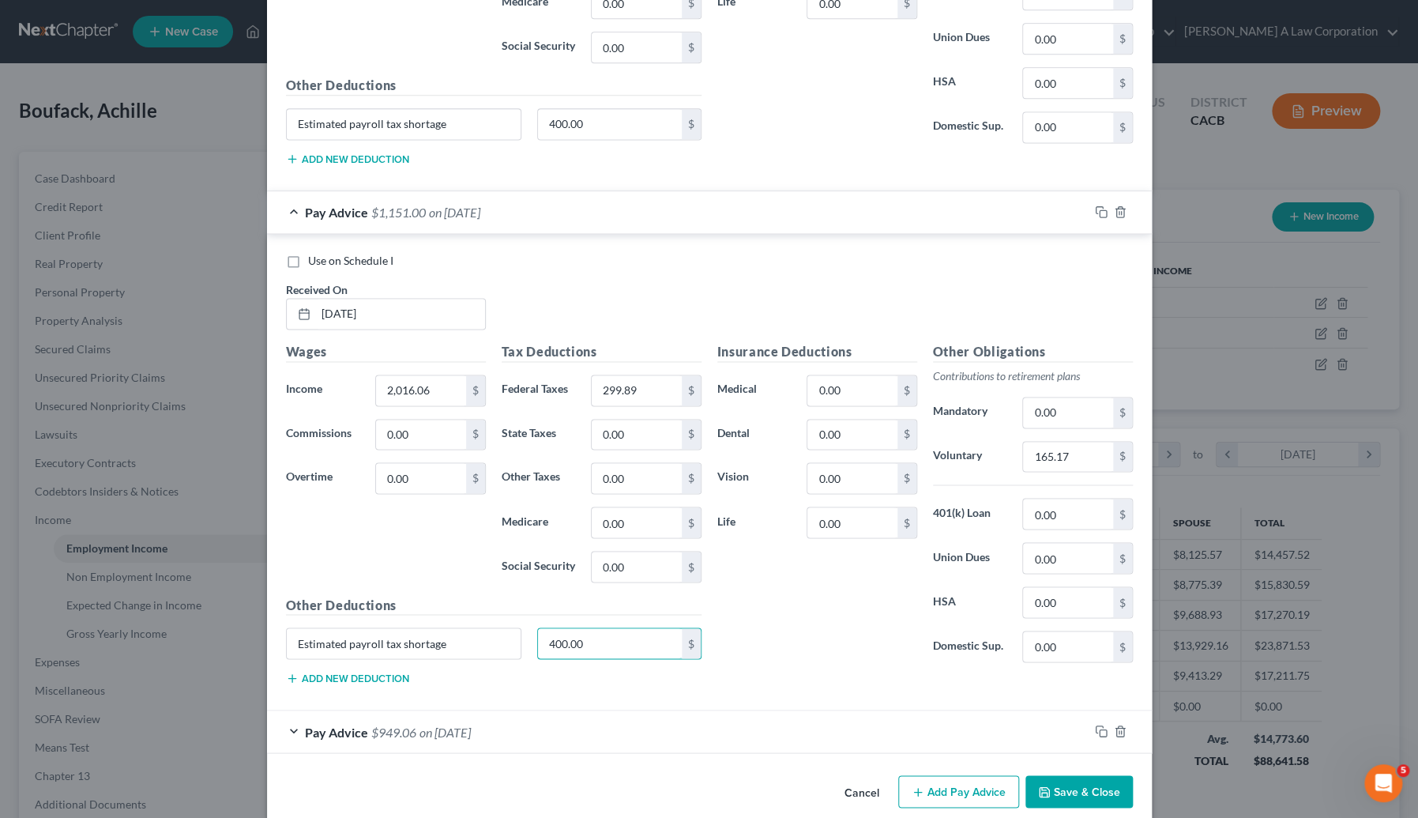
type input "400.00"
click at [585, 712] on div "Pay Advice $949.06 on 12/13/2024" at bounding box center [678, 731] width 822 height 42
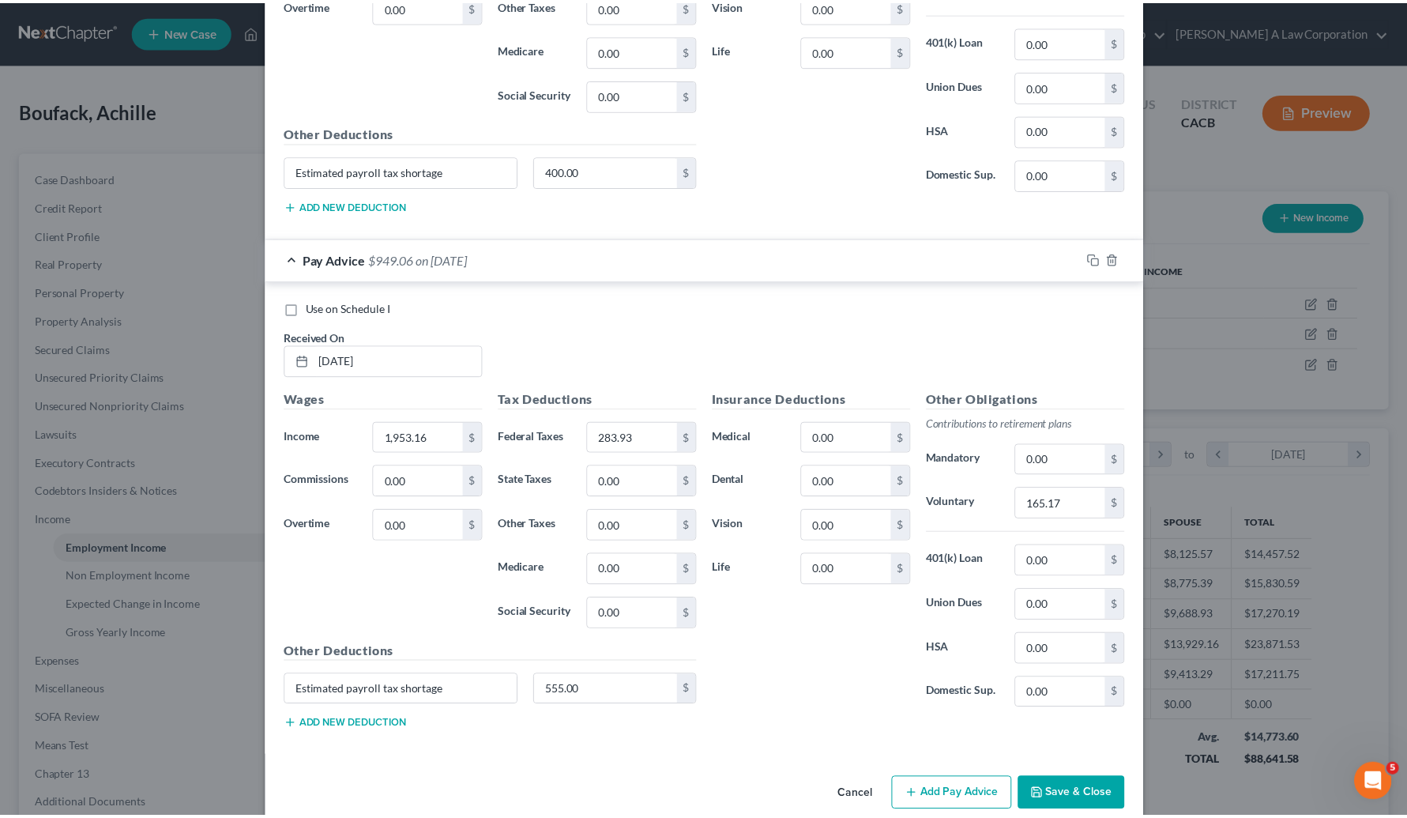
scroll to position [7771, 0]
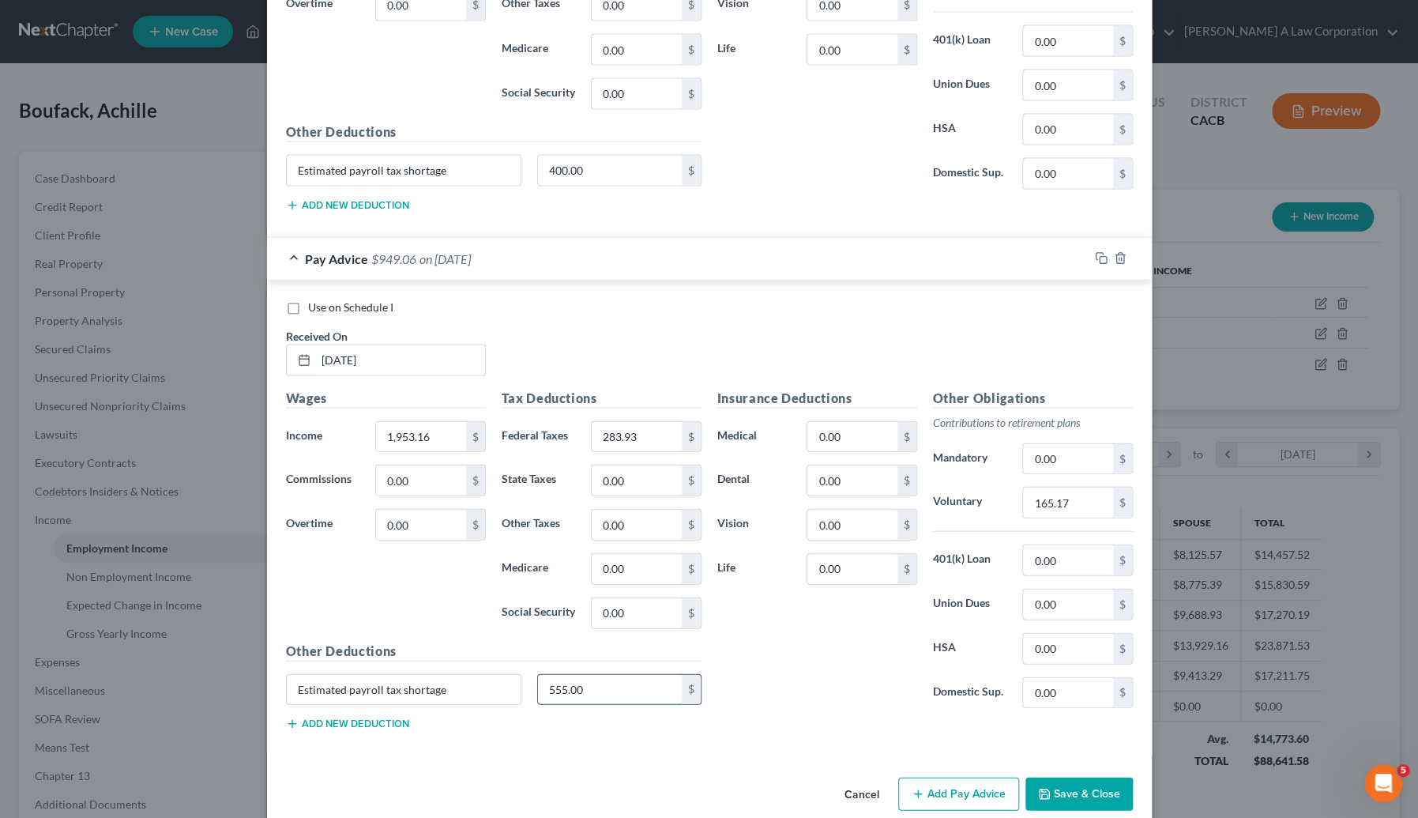
click at [590, 674] on input "555.00" at bounding box center [610, 689] width 144 height 30
type input "400.00"
click at [1106, 777] on button "Save & Close" at bounding box center [1079, 793] width 107 height 33
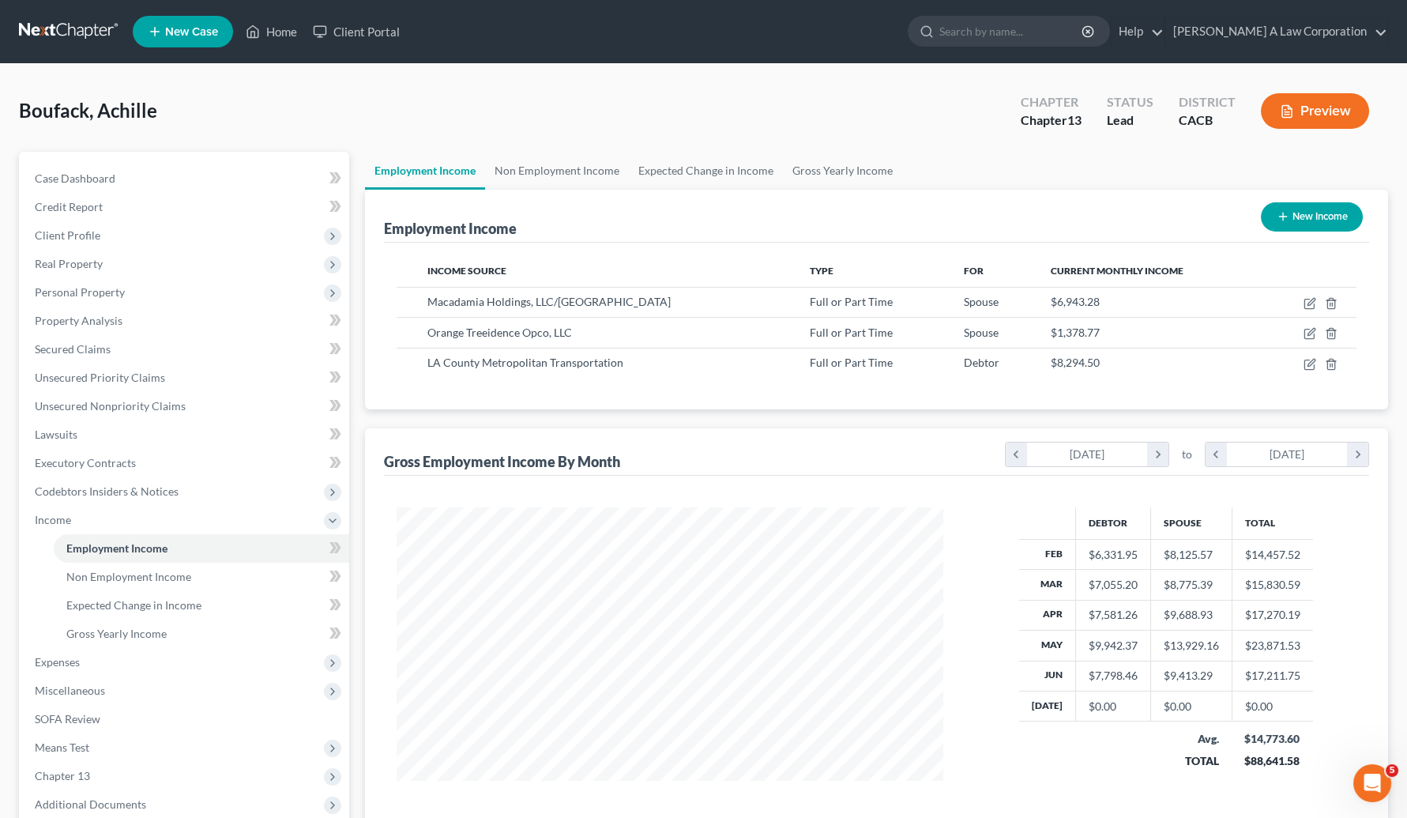
scroll to position [789895, 789599]
click at [96, 664] on span "Expenses" at bounding box center [185, 662] width 327 height 28
click at [107, 571] on link "Home" at bounding box center [202, 577] width 296 height 28
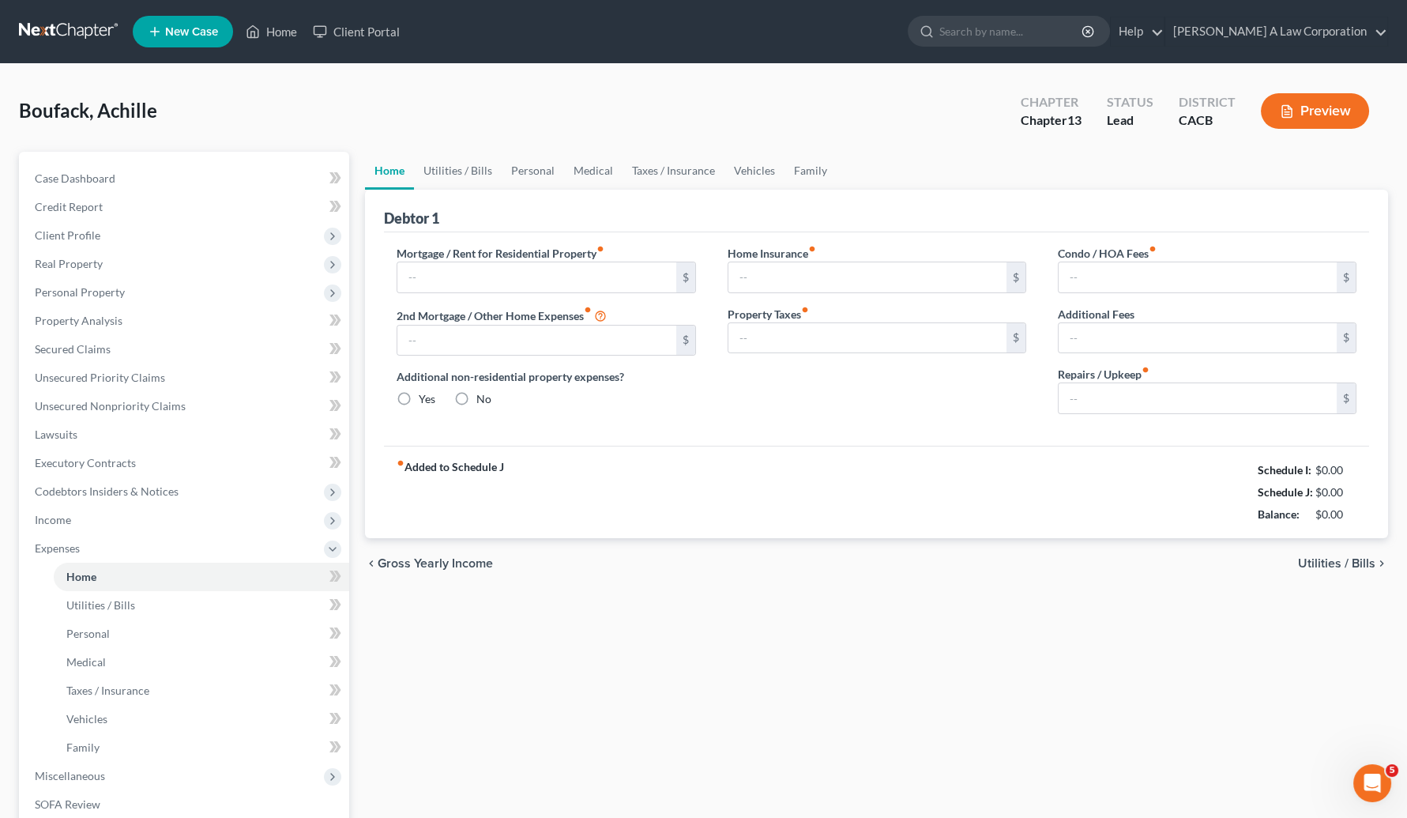
type input "3,159.00"
type input "0.00"
radio input "true"
type input "0.00"
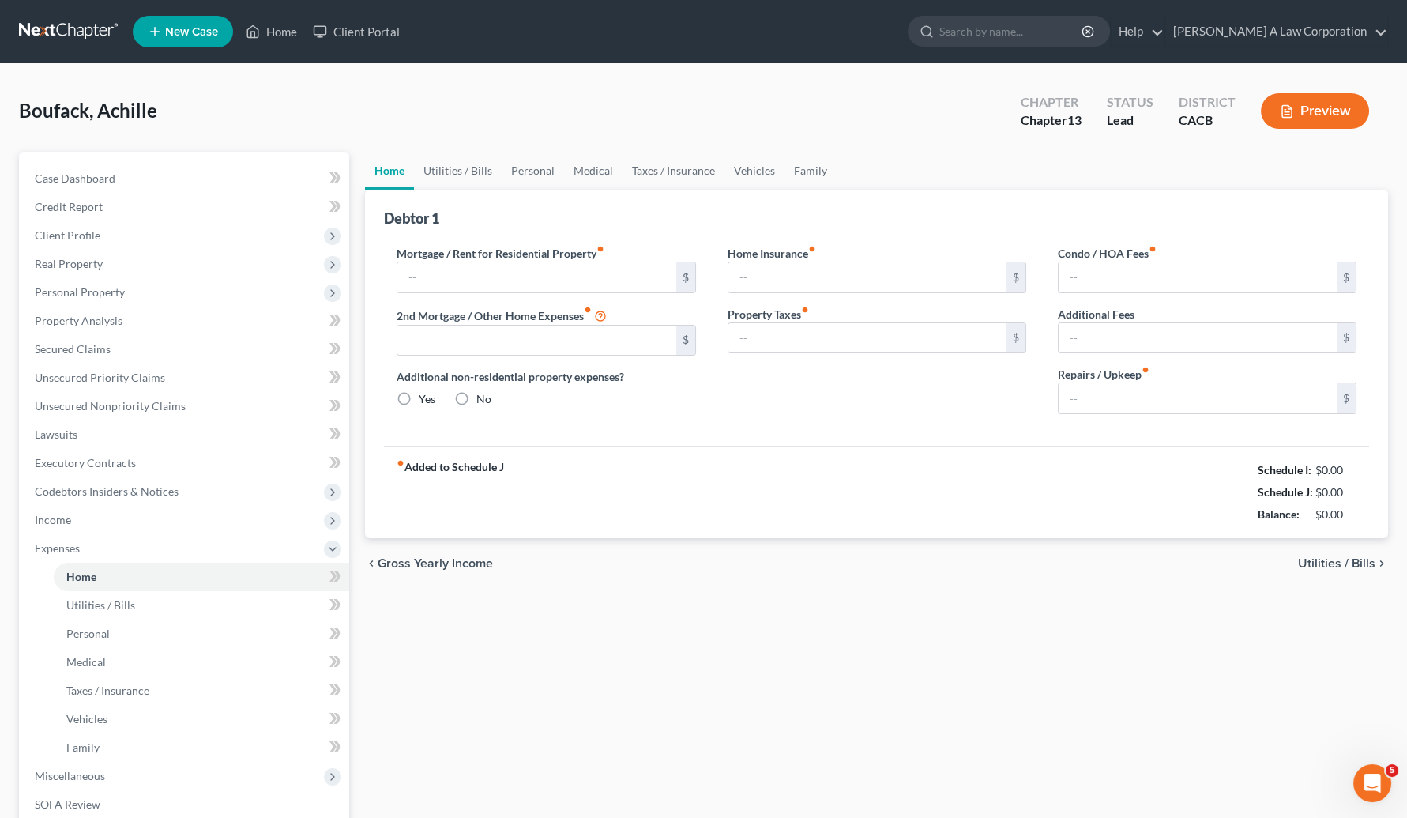
type input "0.00"
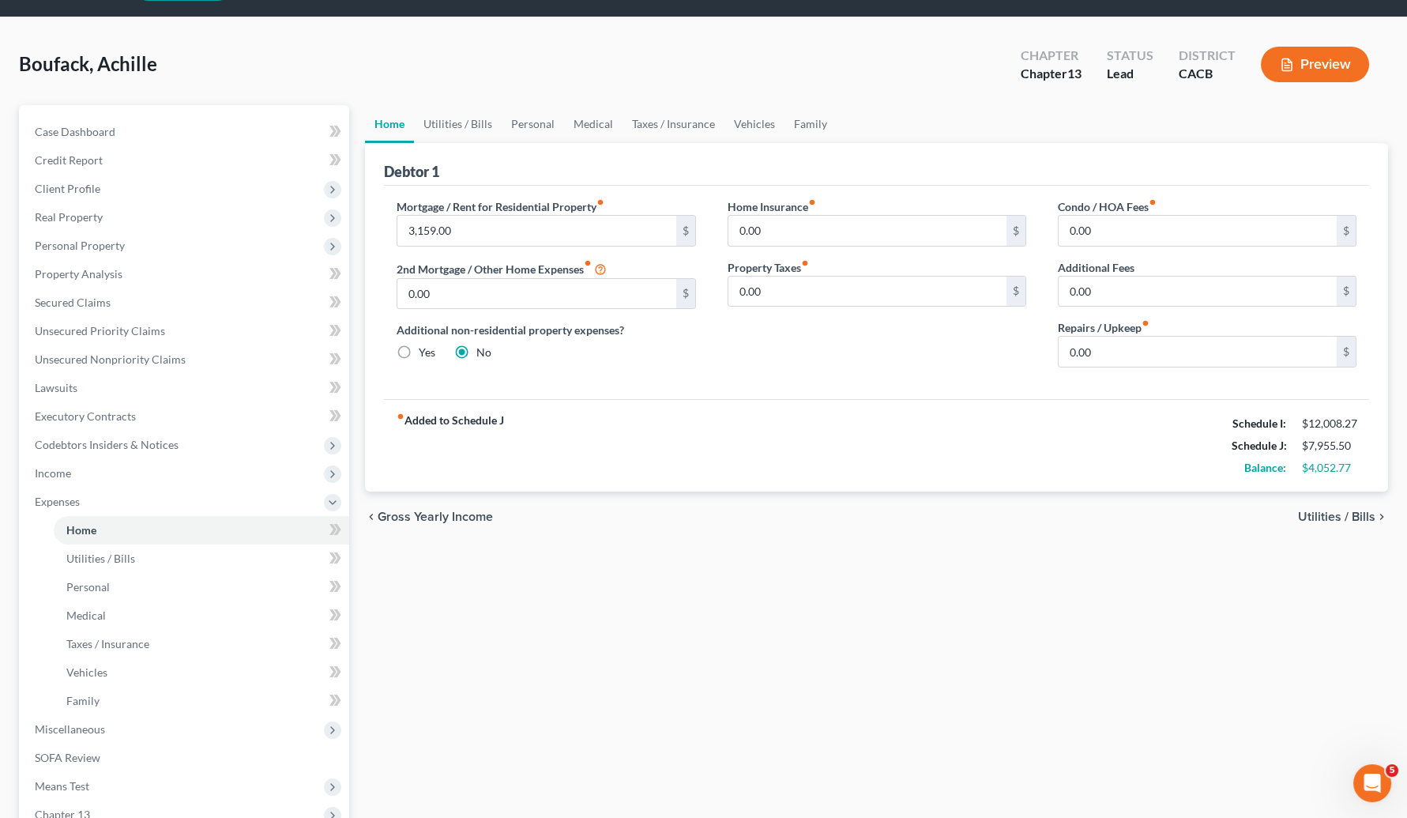
scroll to position [71, 0]
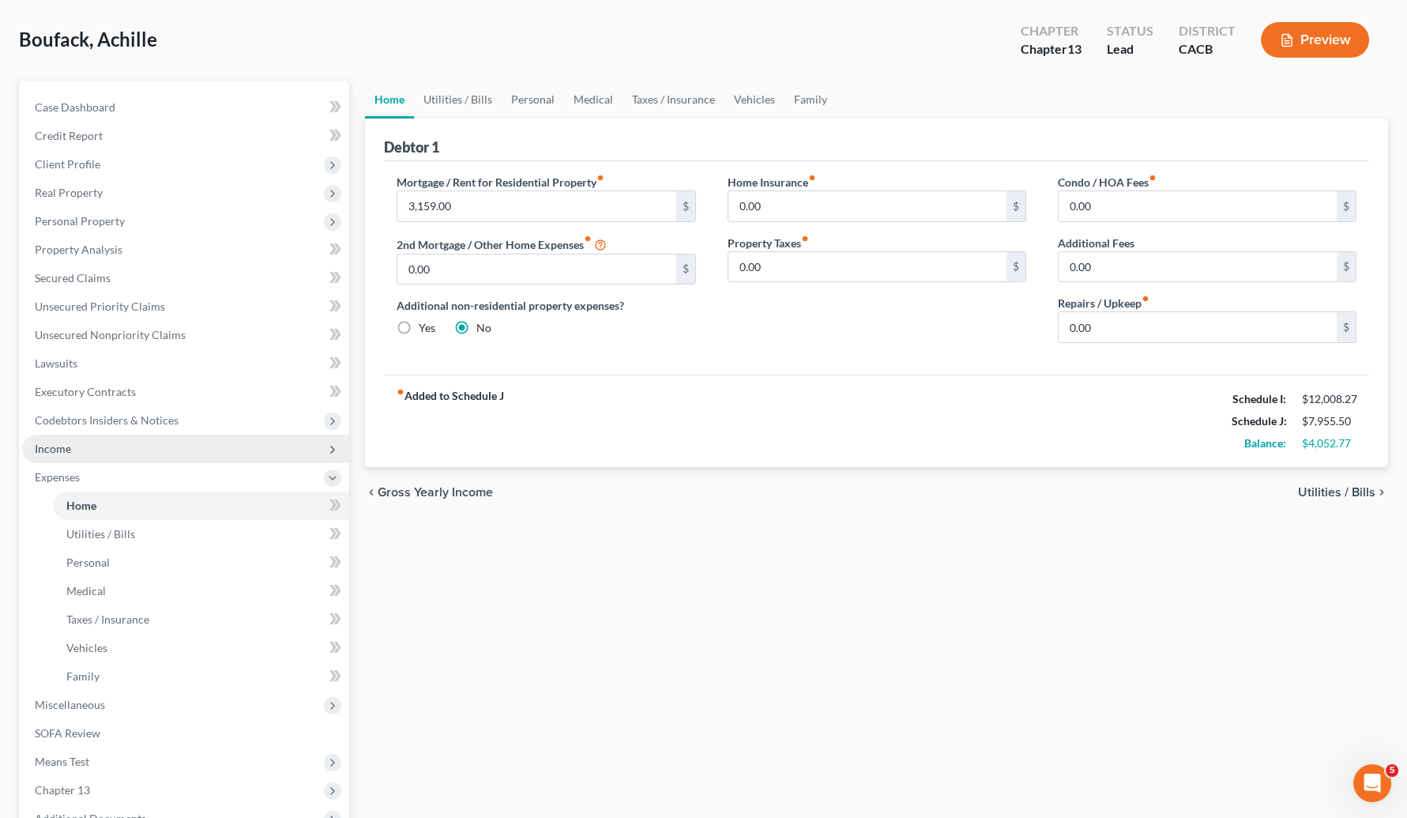
click at [45, 454] on span "Income" at bounding box center [185, 449] width 327 height 28
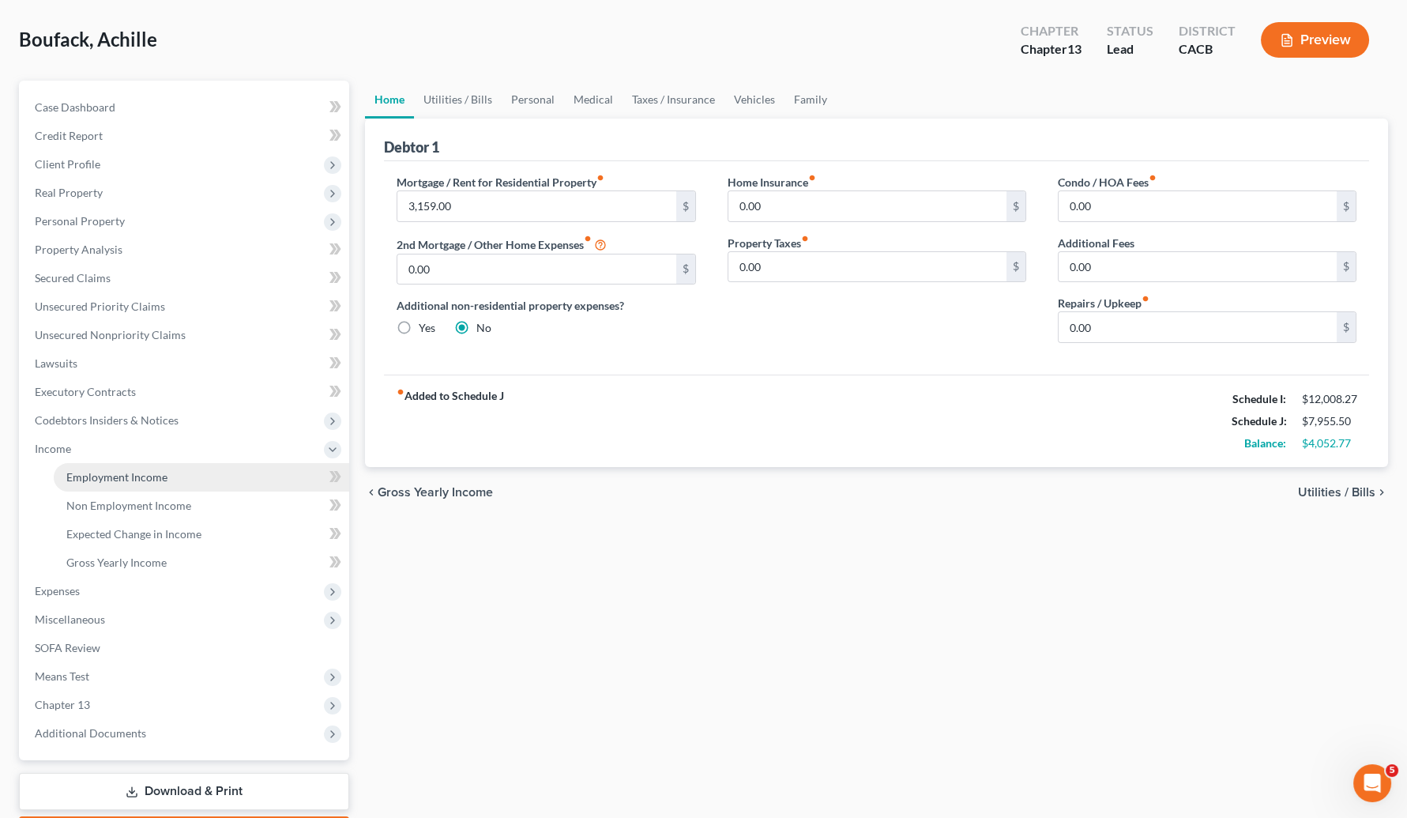
click at [92, 476] on span "Employment Income" at bounding box center [116, 476] width 101 height 13
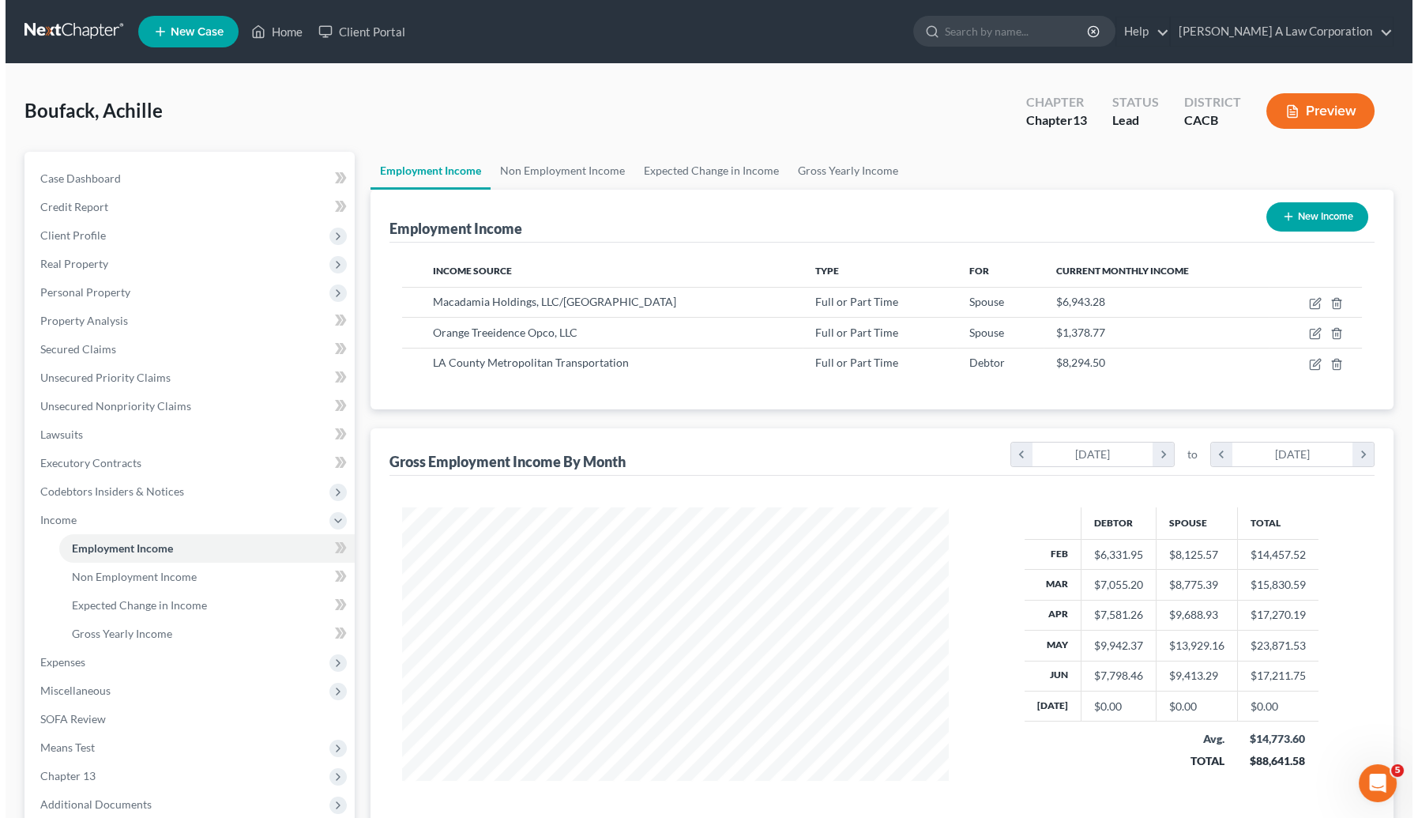
scroll to position [283, 578]
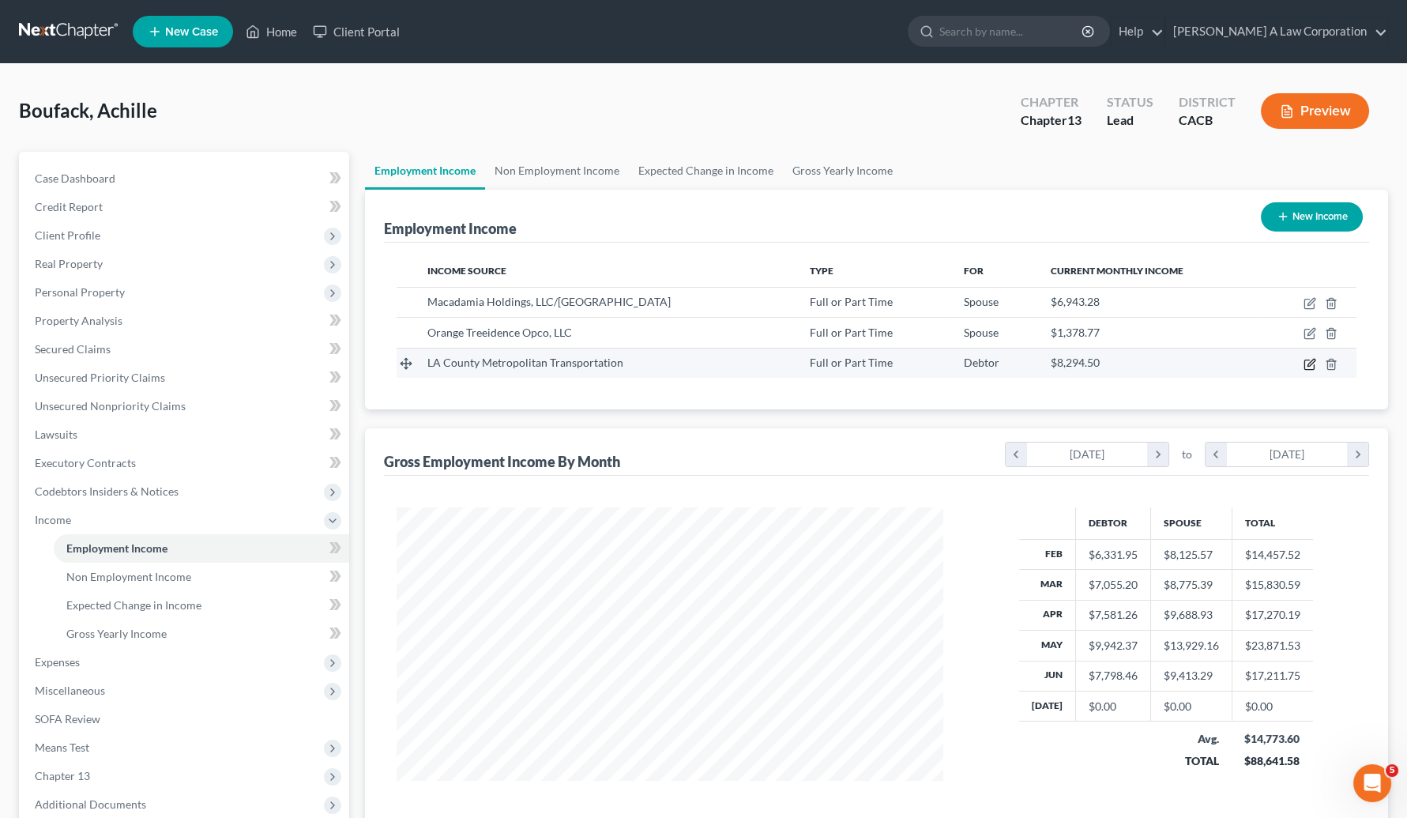
click at [1265, 363] on icon "button" at bounding box center [1310, 364] width 13 height 13
select select "0"
select select "4"
select select "2"
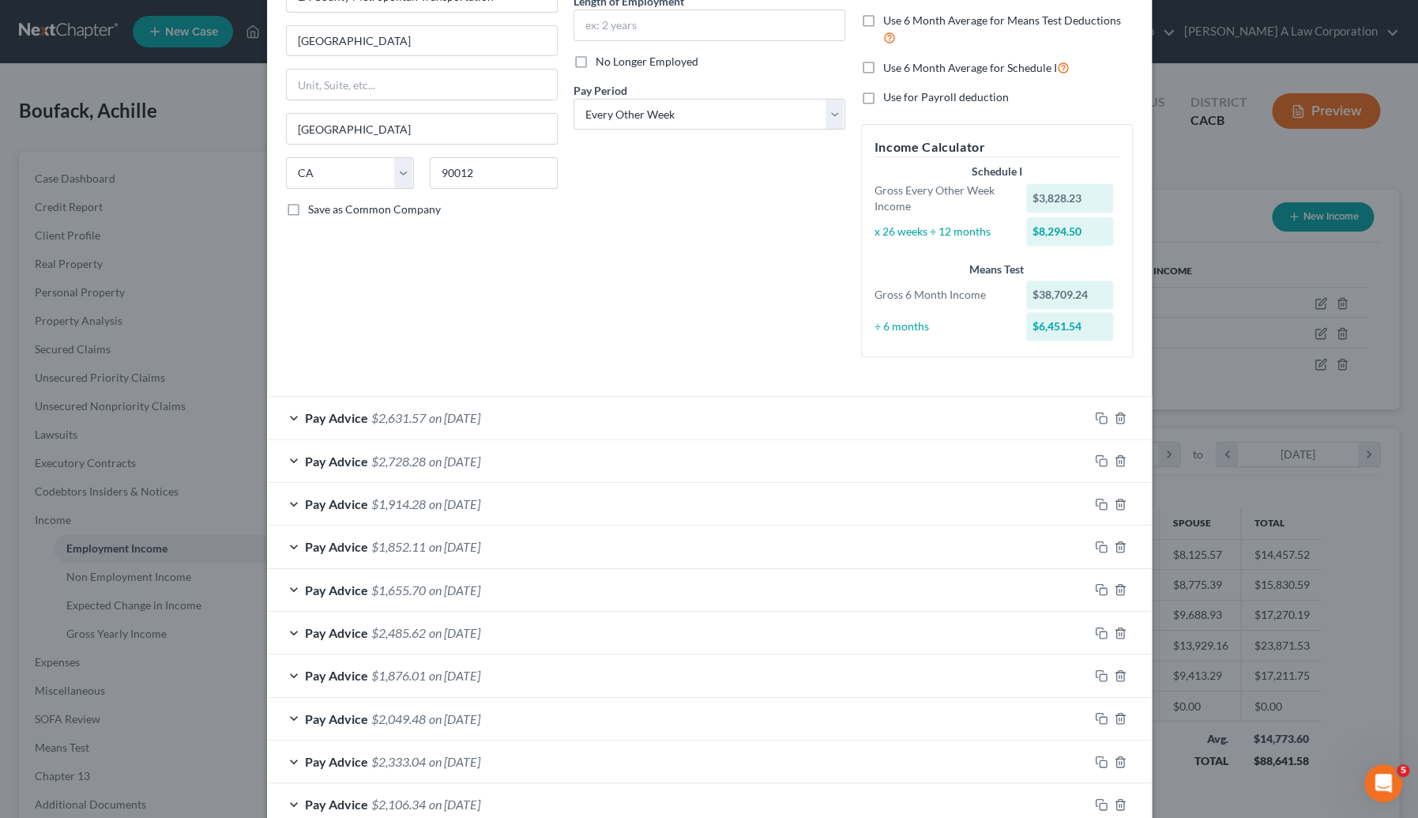
scroll to position [189, 0]
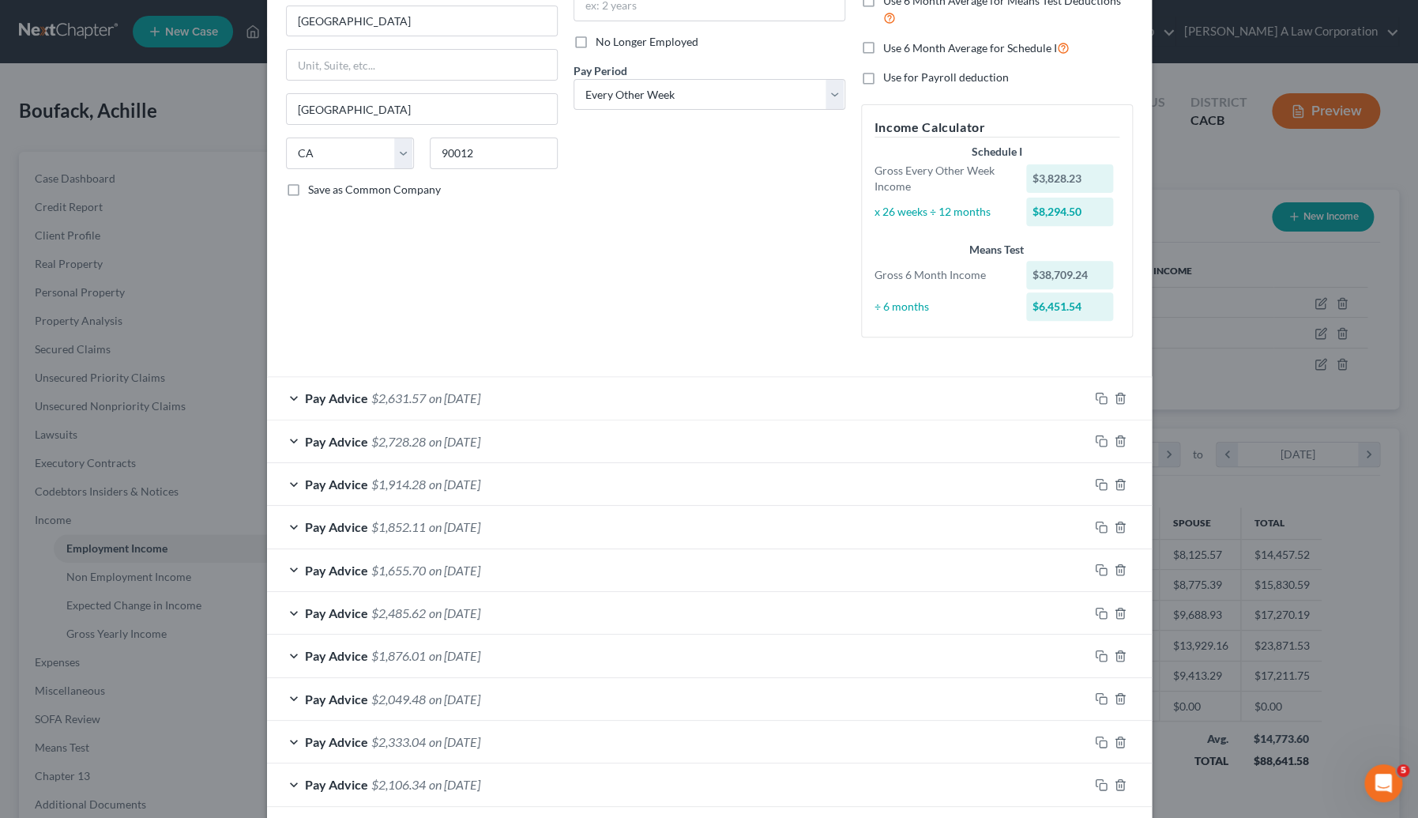
click at [543, 403] on div "Pay Advice $2,631.57 on 06/27/2025" at bounding box center [678, 398] width 822 height 42
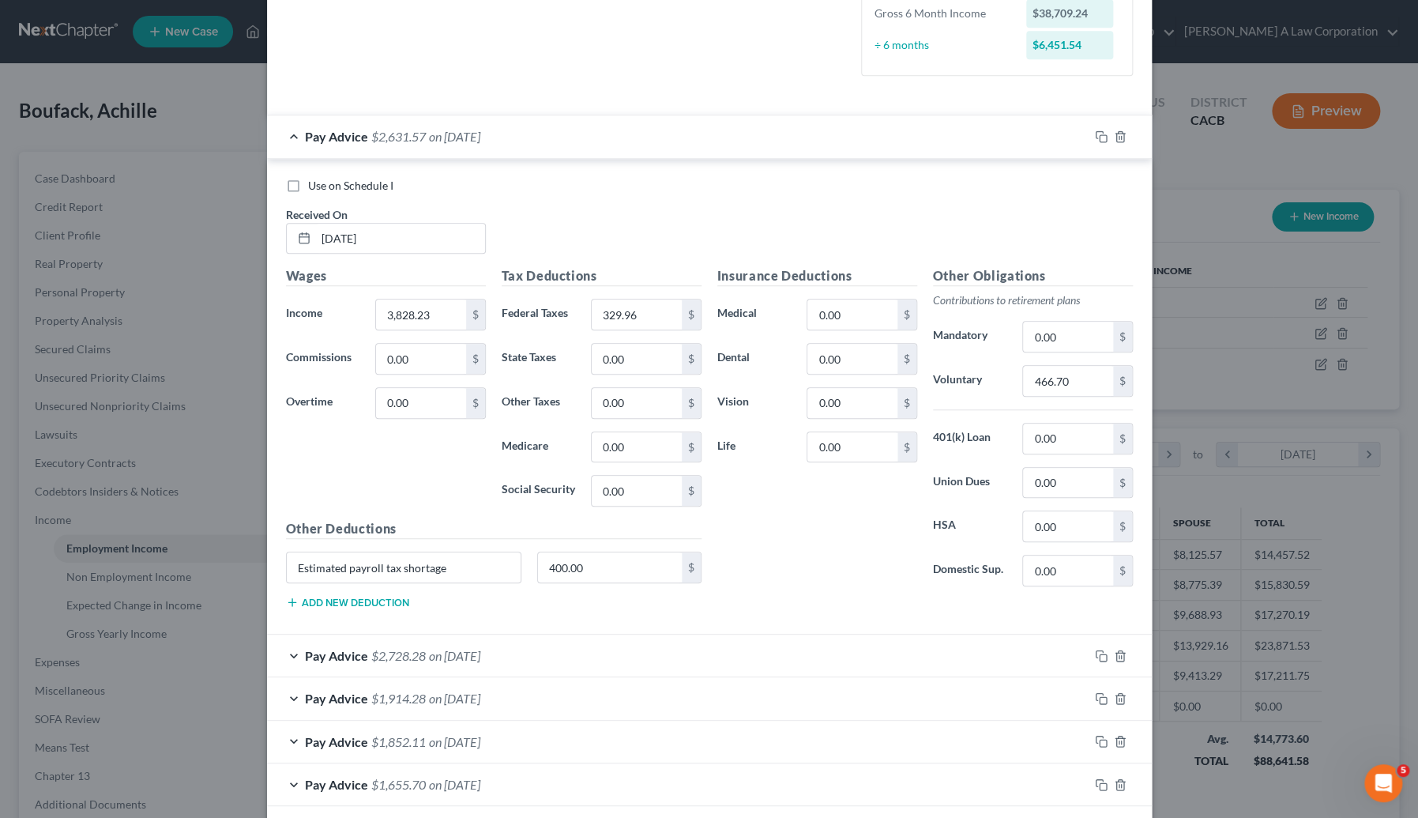
scroll to position [476, 0]
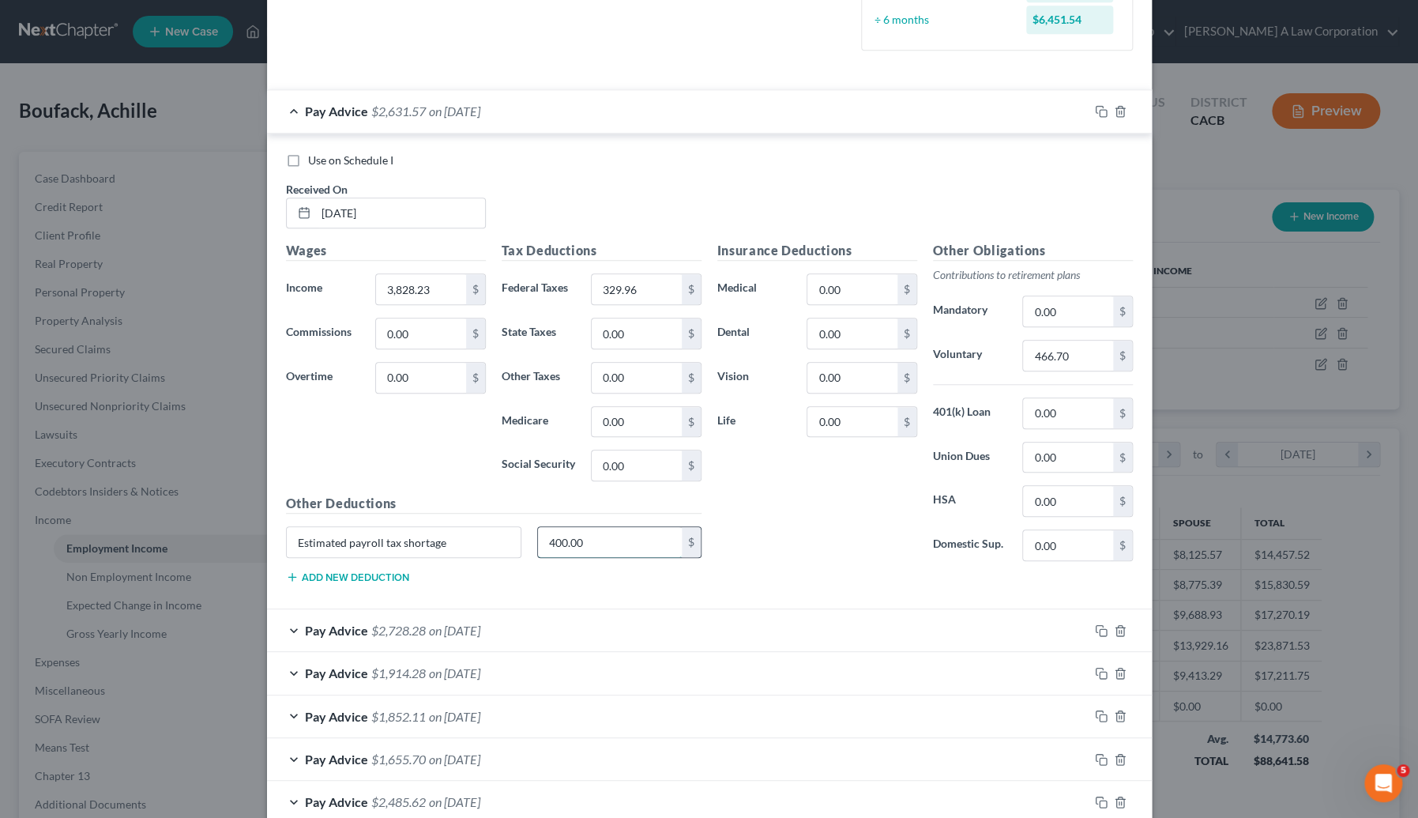
click at [591, 535] on input "400.00" at bounding box center [610, 542] width 144 height 30
type input "800.00"
click at [564, 627] on div "Pay Advice $2,728.28 on 06/13/2025" at bounding box center [678, 630] width 822 height 42
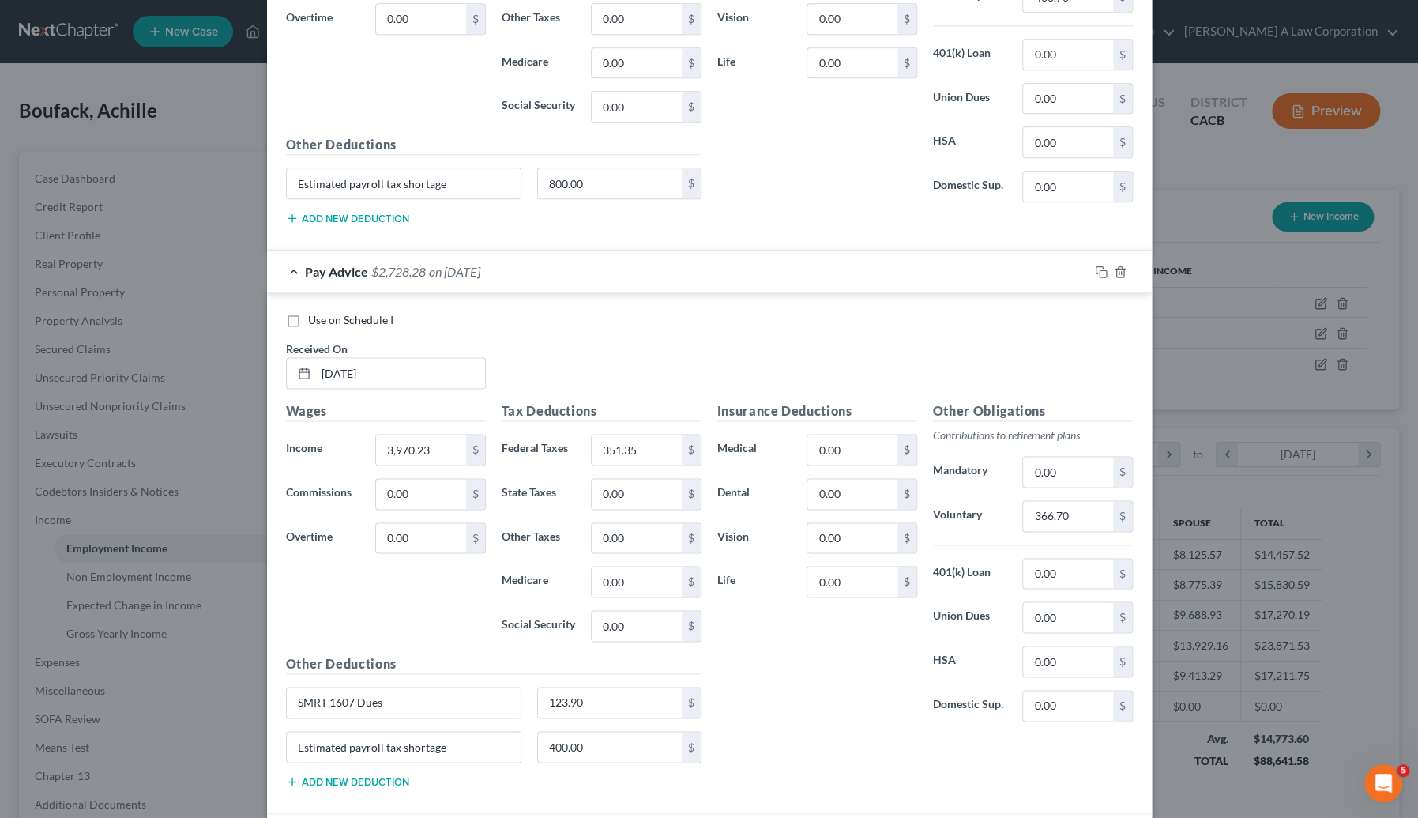
scroll to position [835, 0]
click at [601, 742] on input "400.00" at bounding box center [610, 746] width 144 height 30
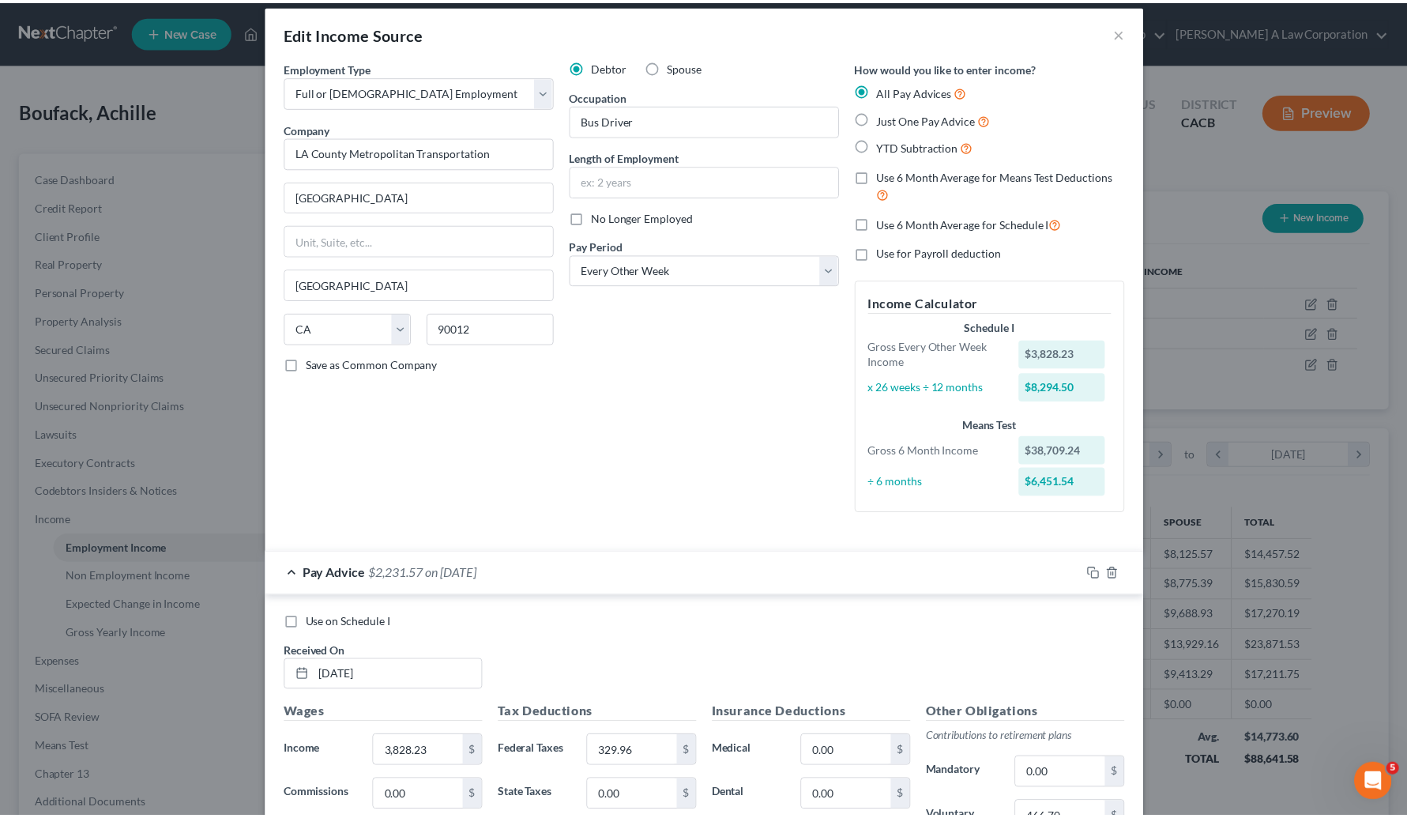
scroll to position [0, 0]
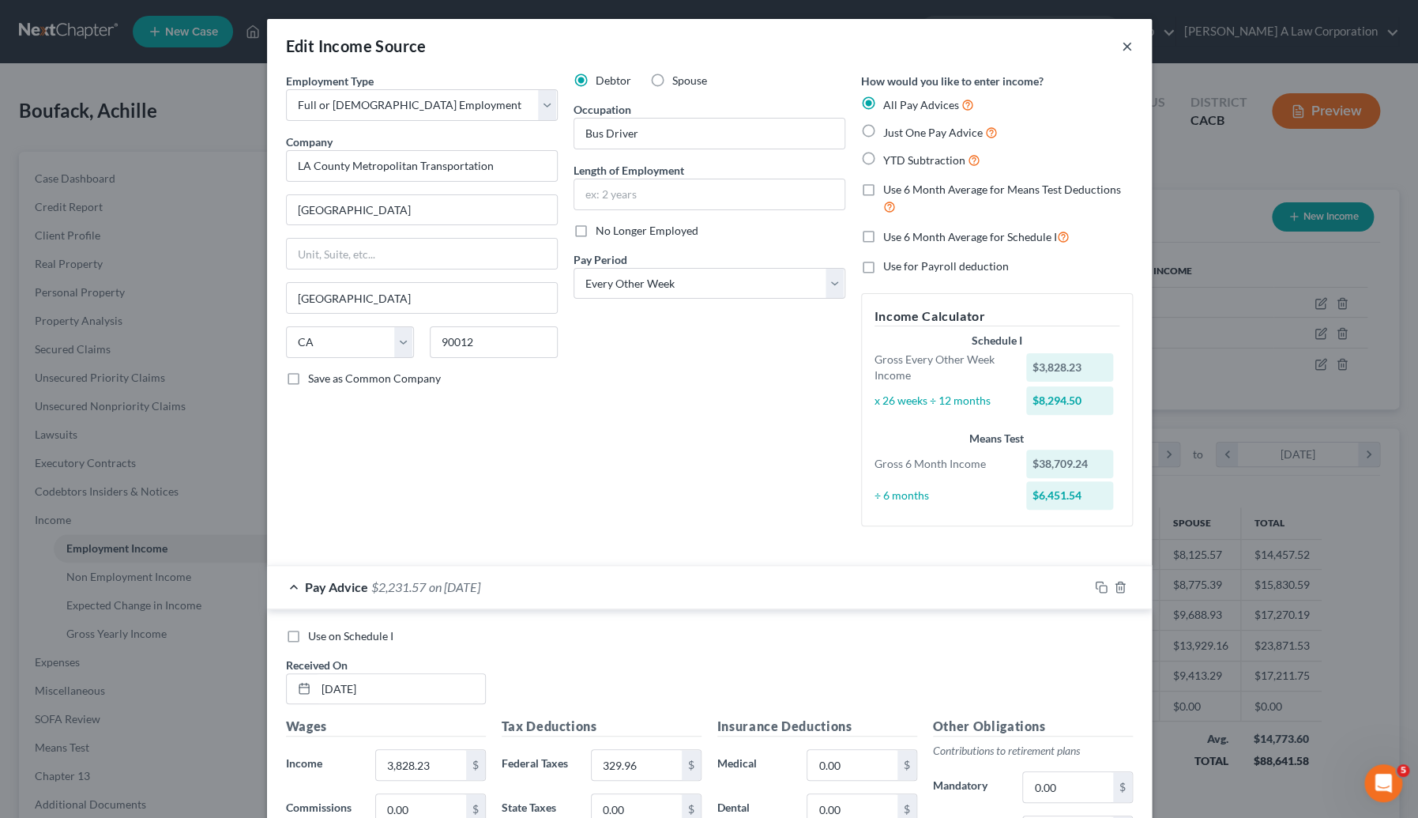
type input "800.00"
click at [1122, 50] on button "×" at bounding box center [1127, 45] width 11 height 19
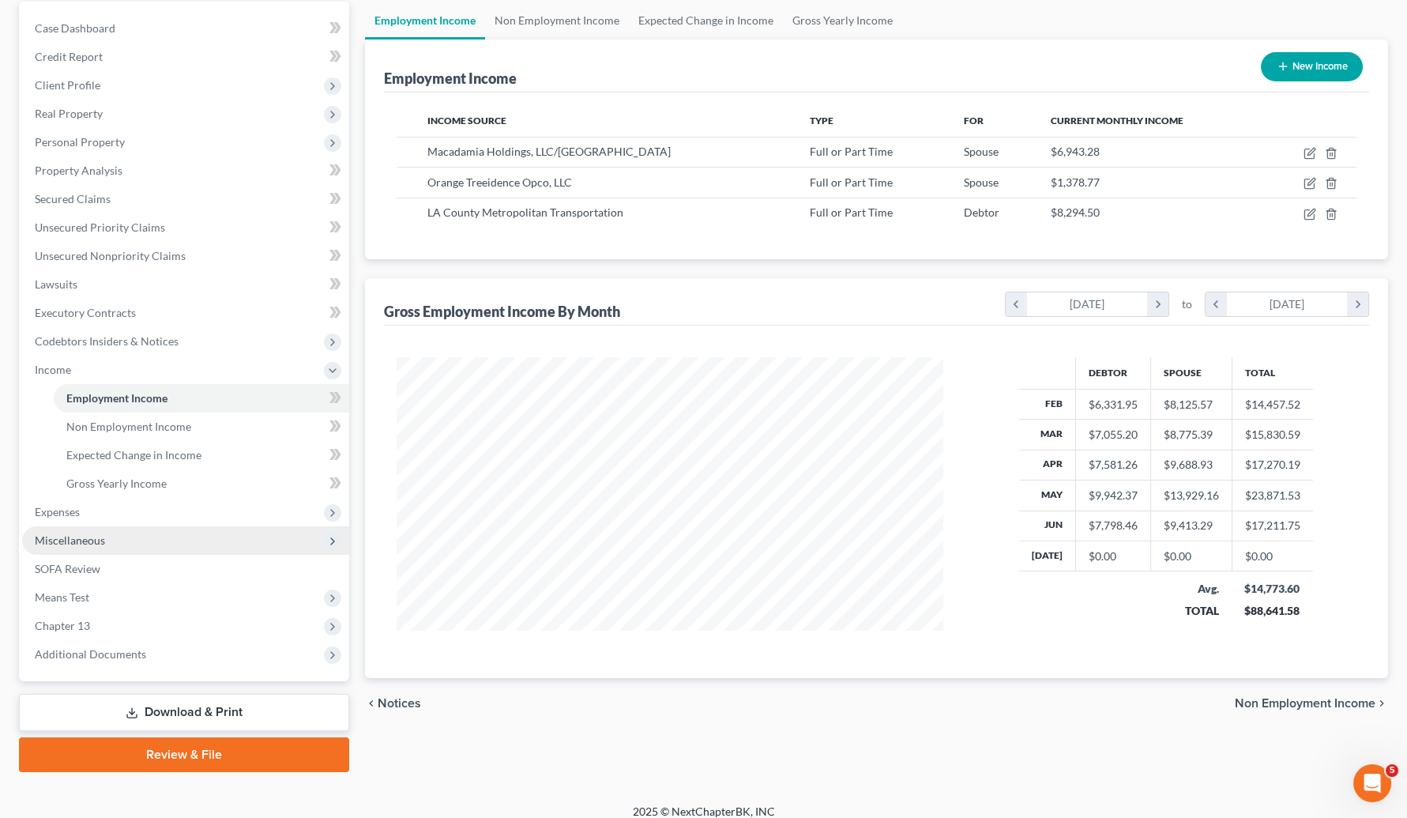
scroll to position [162, 0]
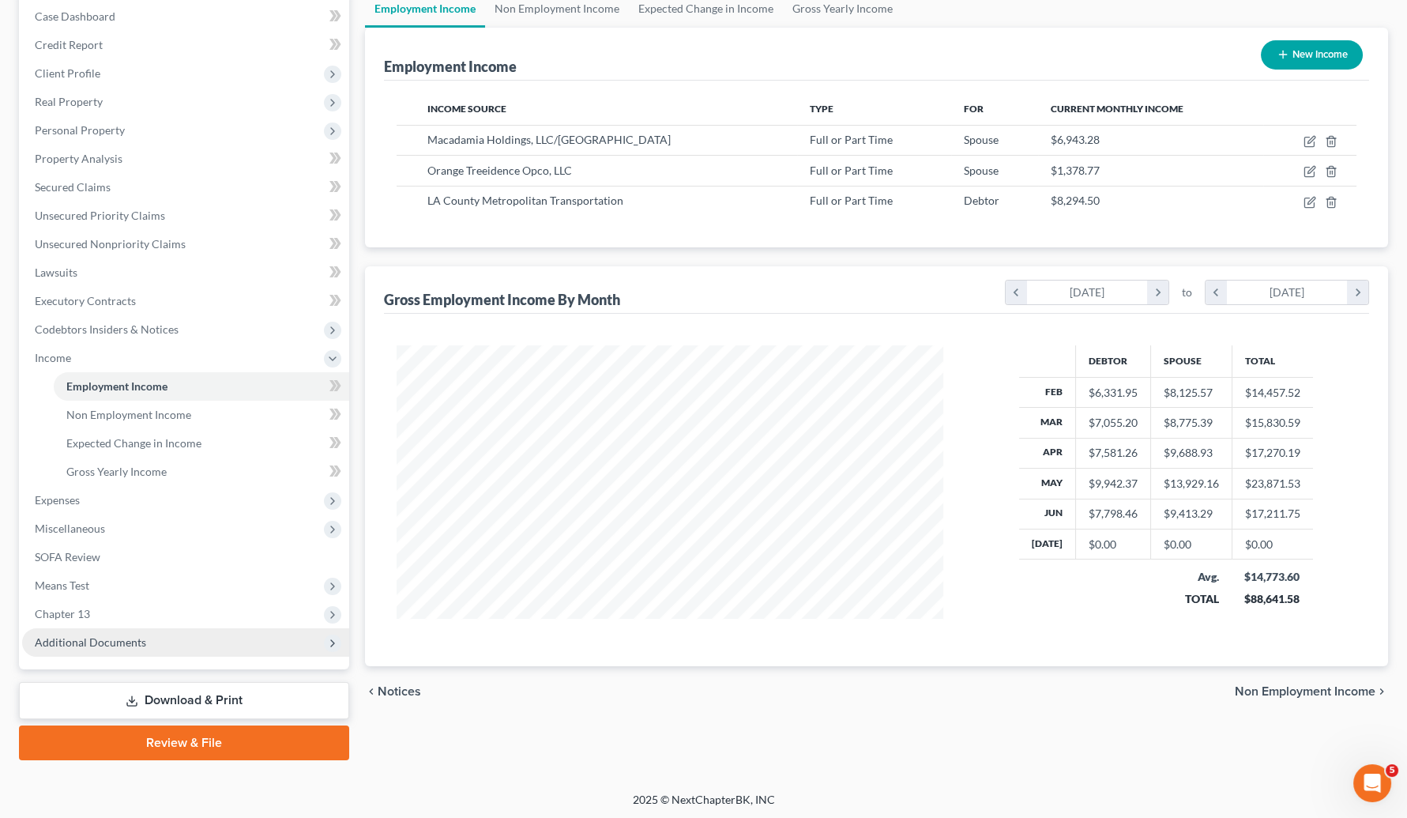
click at [94, 648] on span "Additional Documents" at bounding box center [185, 642] width 327 height 28
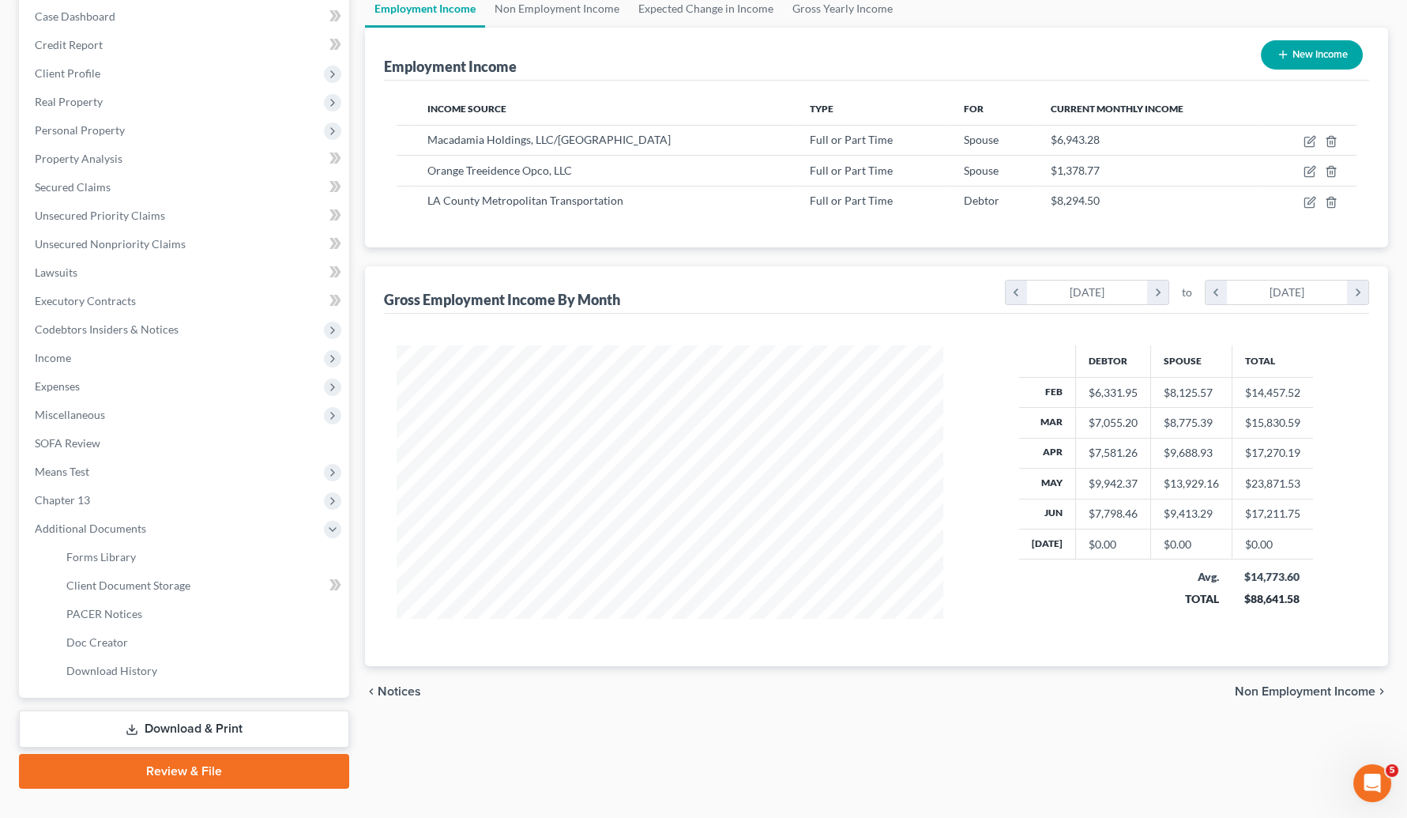
click at [158, 714] on link "Download & Print" at bounding box center [184, 728] width 330 height 37
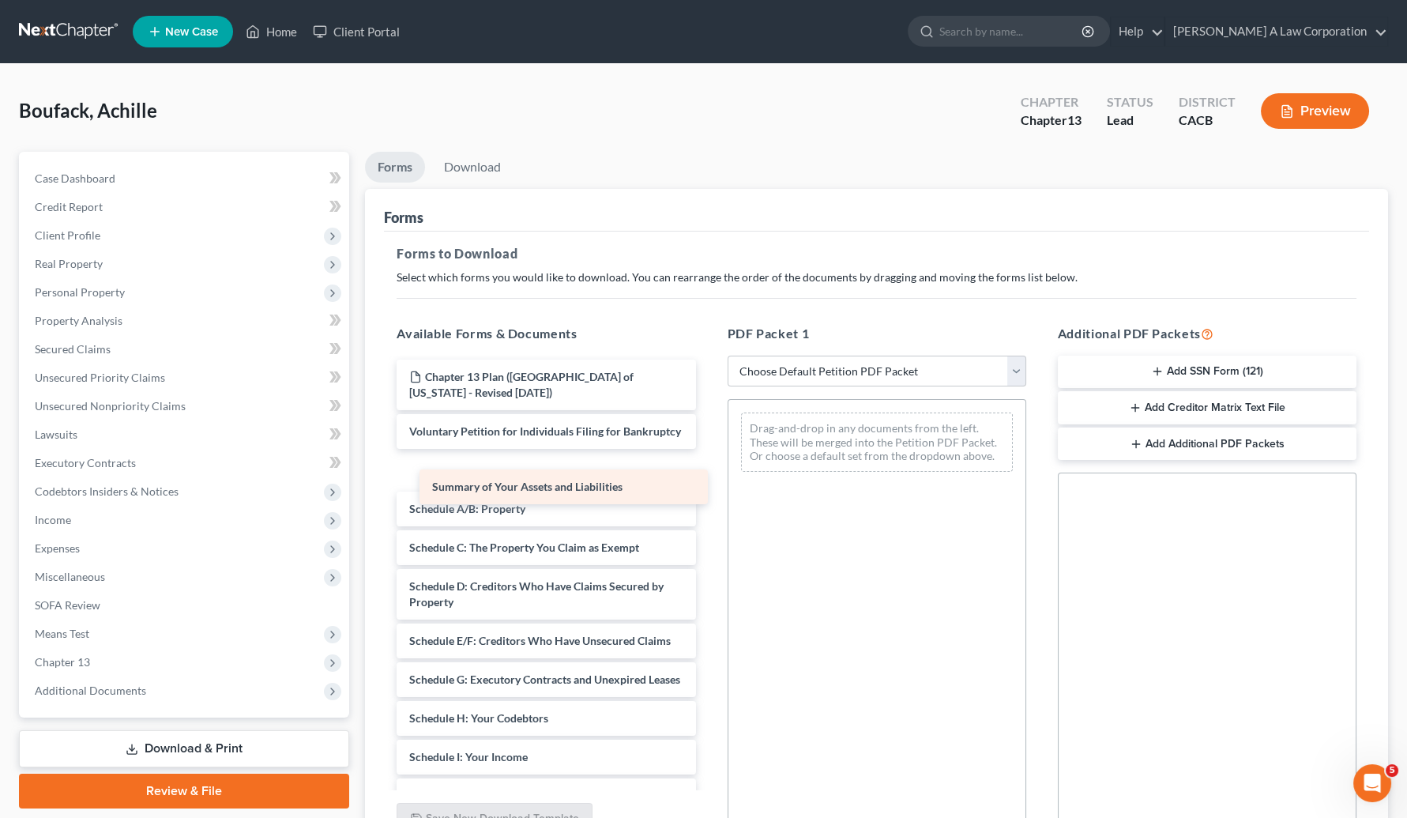
drag, startPoint x: 514, startPoint y: 479, endPoint x: 537, endPoint y: 481, distance: 23.0
click at [537, 481] on div "Summary of Your Assets and Liabilities Chapter 13 Plan (Central District of Cal…" at bounding box center [546, 757] width 324 height 795
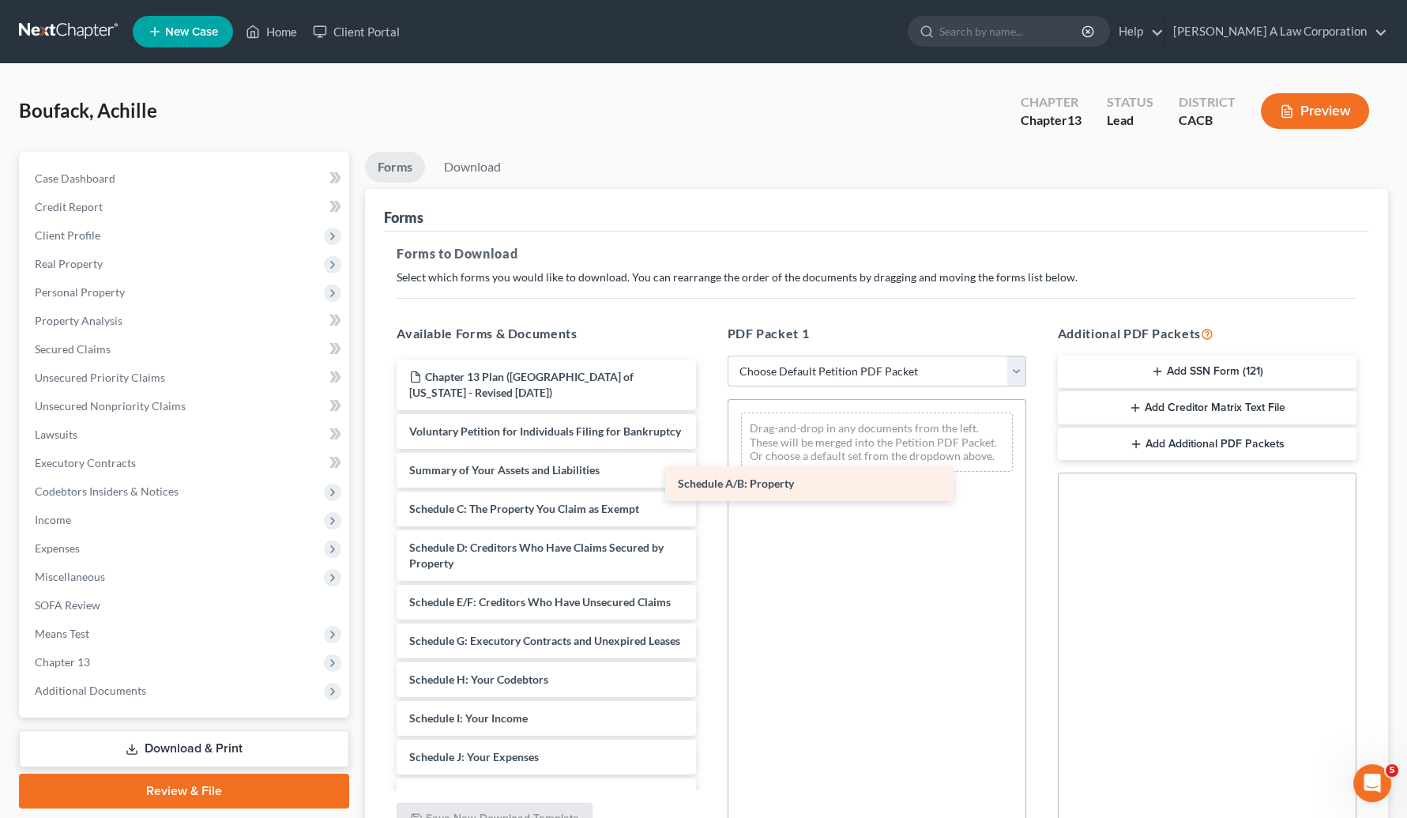
drag, startPoint x: 518, startPoint y: 529, endPoint x: 805, endPoint y: 463, distance: 295.0
click at [708, 461] on div "Schedule A/B: Property Chapter 13 Plan (Central District of California - Revise…" at bounding box center [546, 738] width 324 height 756
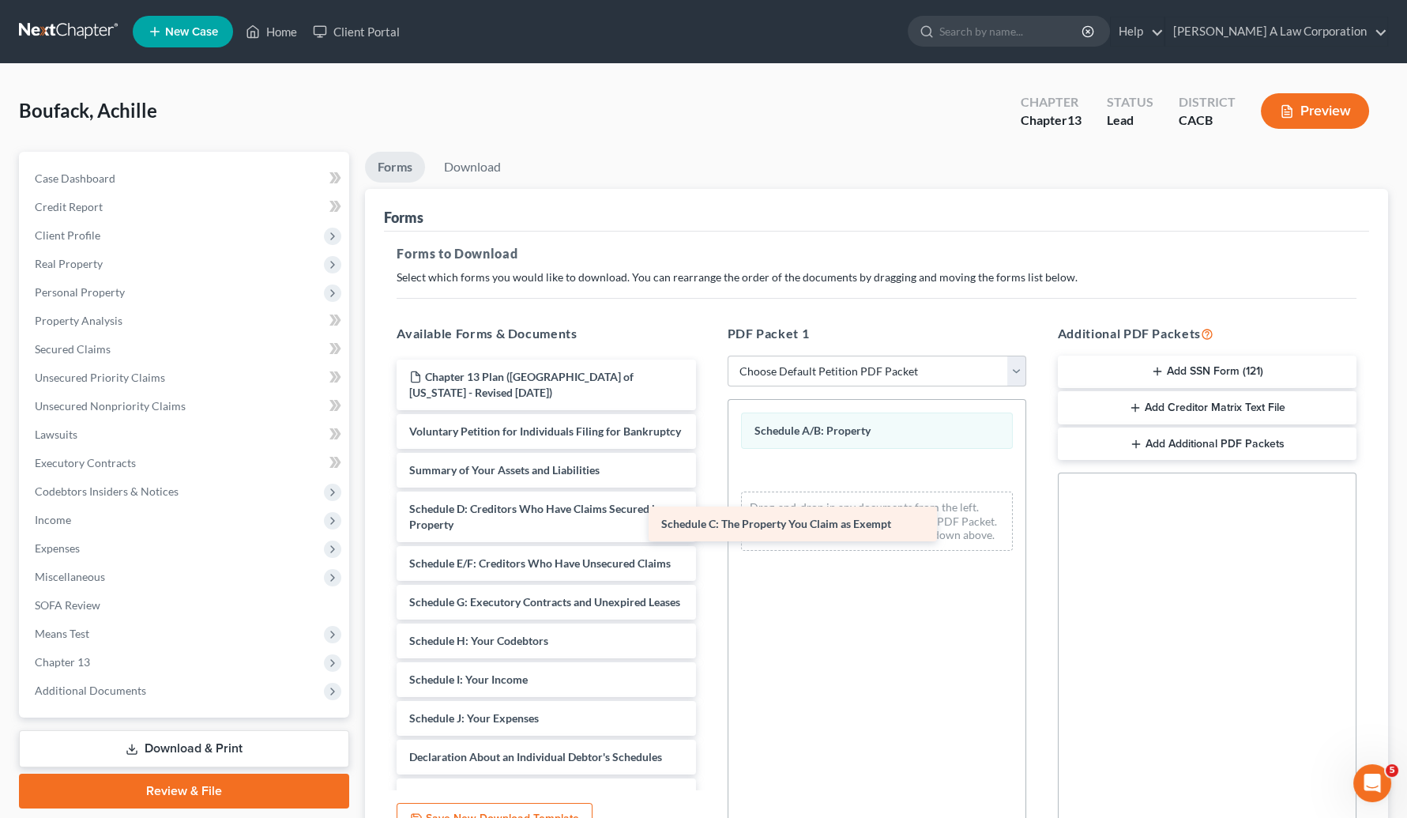
drag, startPoint x: 489, startPoint y: 525, endPoint x: 784, endPoint y: 536, distance: 294.9
click at [708, 522] on div "Schedule C: The Property You Claim as Exempt Chapter 13 Plan (Central District …" at bounding box center [546, 718] width 324 height 717
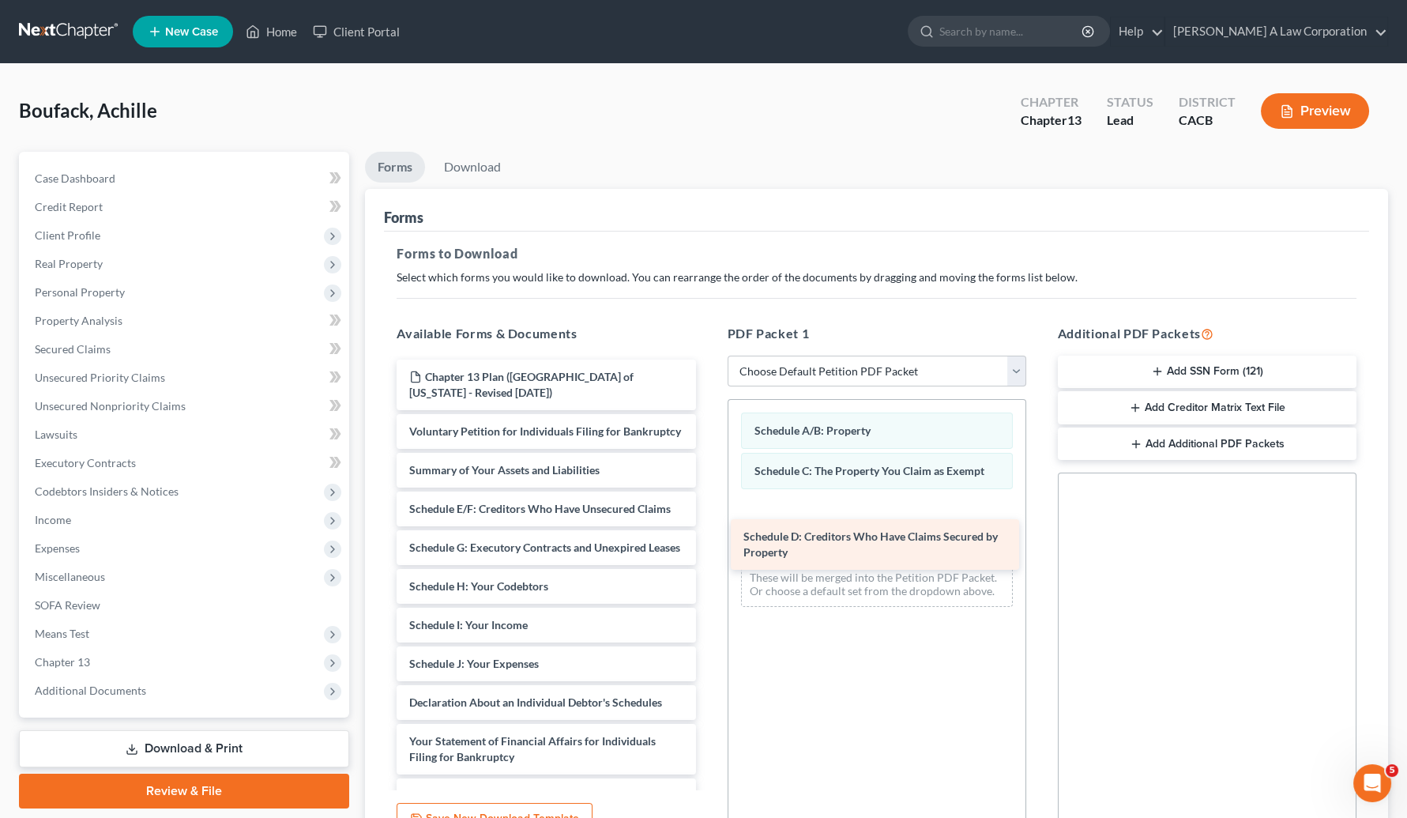
drag, startPoint x: 466, startPoint y: 521, endPoint x: 855, endPoint y: 537, distance: 389.1
click at [708, 537] on div "Schedule D: Creditors Who Have Claims Secured by Property Chapter 13 Plan (Cent…" at bounding box center [546, 691] width 324 height 663
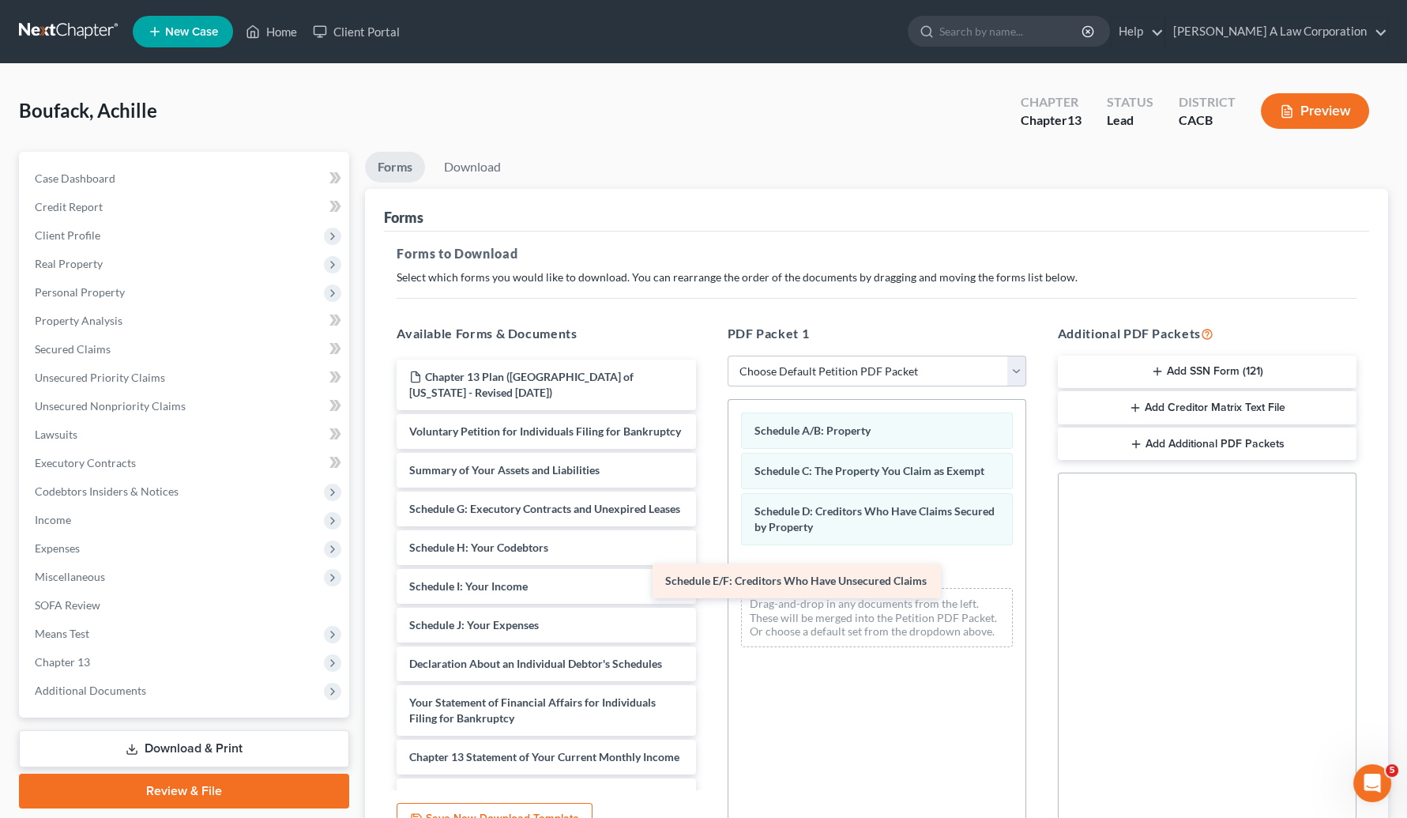
drag, startPoint x: 500, startPoint y: 529, endPoint x: 836, endPoint y: 607, distance: 344.6
click at [708, 606] on div "Schedule E/F: Creditors Who Have Unsecured Claims Chapter 13 Plan (Central Dist…" at bounding box center [546, 672] width 324 height 624
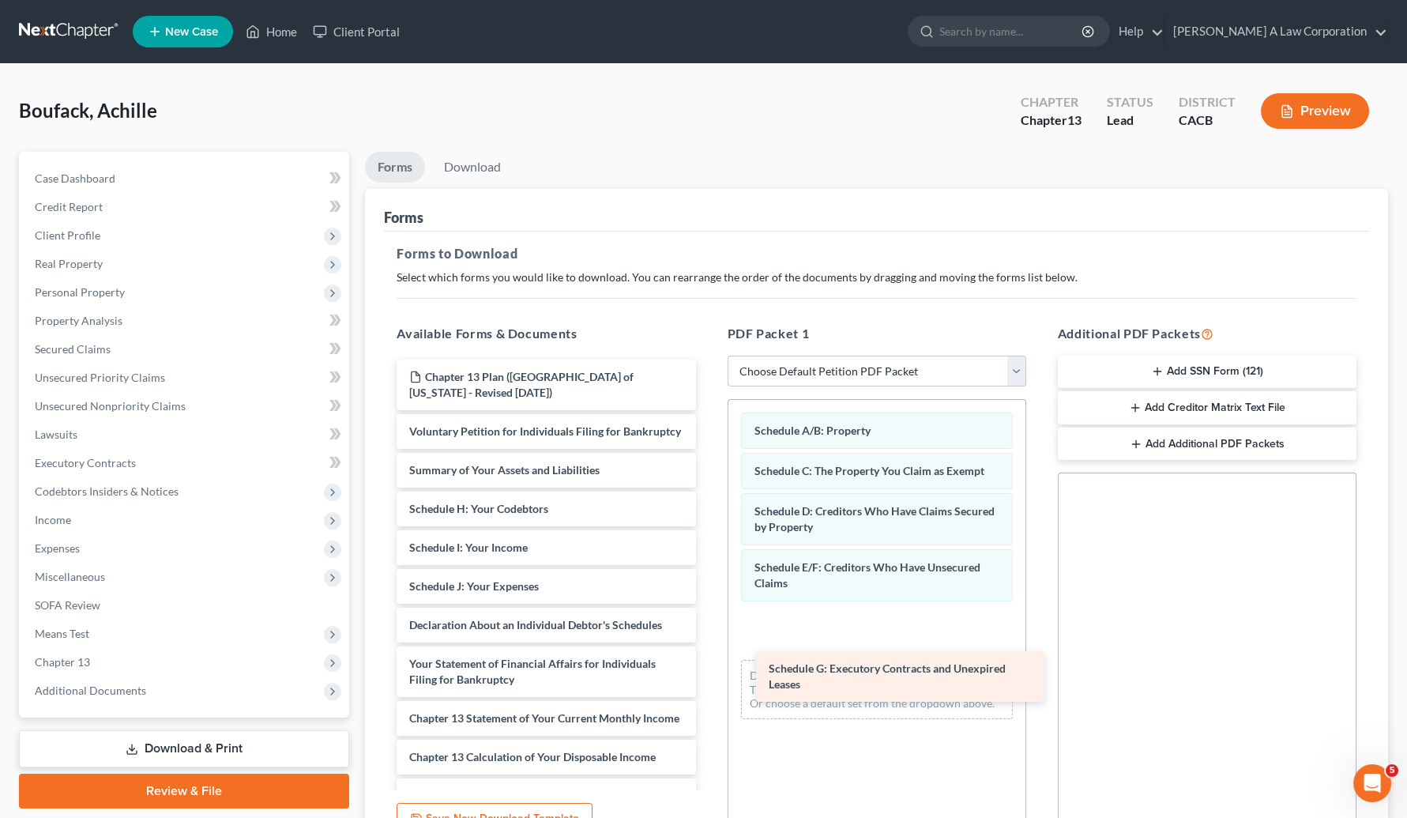
drag, startPoint x: 505, startPoint y: 533, endPoint x: 832, endPoint y: 649, distance: 346.9
click at [708, 664] on div "Schedule G: Executory Contracts and Unexpired Leases Chapter 13 Plan (Central D…" at bounding box center [546, 653] width 324 height 586
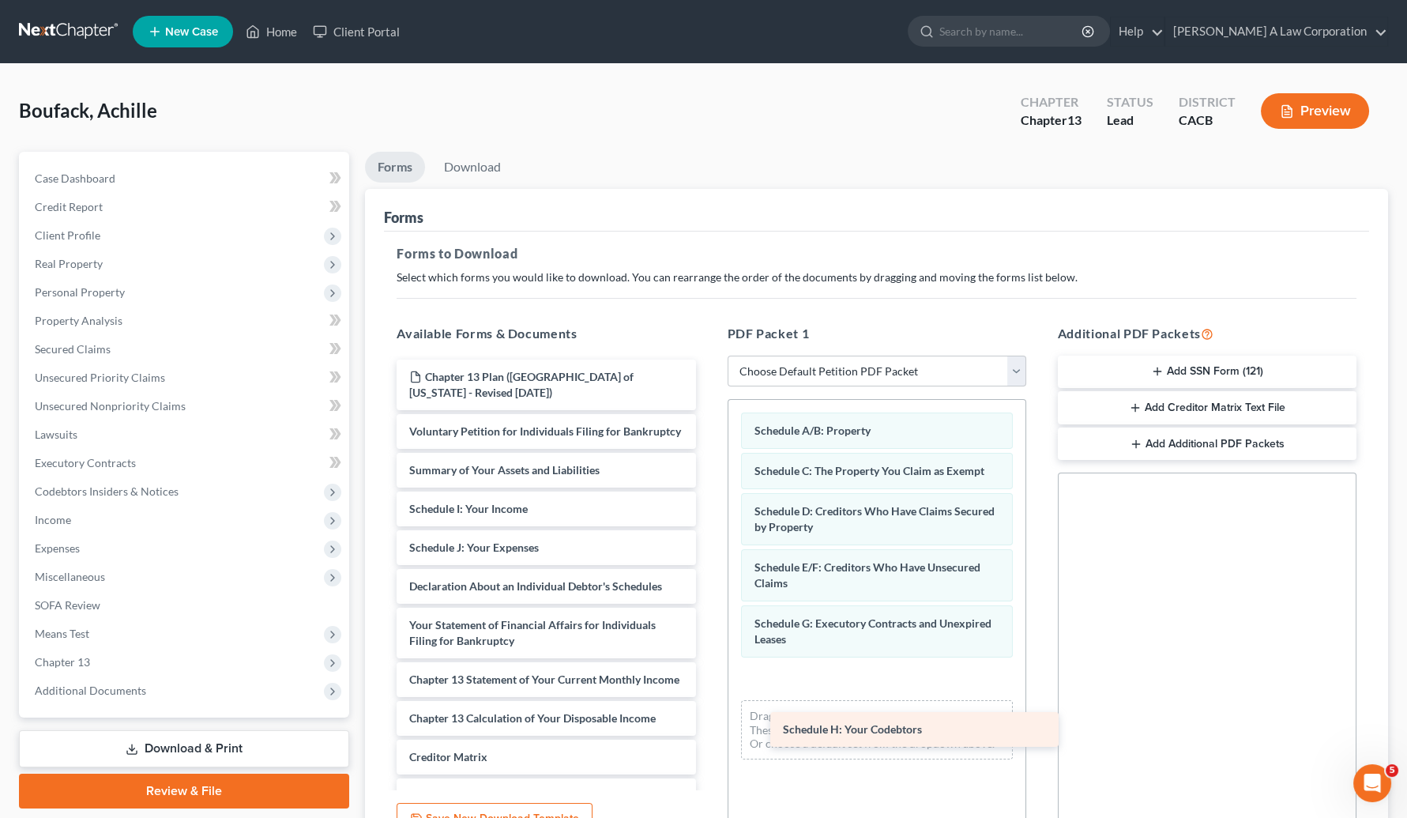
drag, startPoint x: 503, startPoint y: 527, endPoint x: 853, endPoint y: 693, distance: 387.4
click at [708, 717] on div "Schedule H: Your Codebtors Chapter 13 Plan (Central District of California - Re…" at bounding box center [546, 633] width 324 height 547
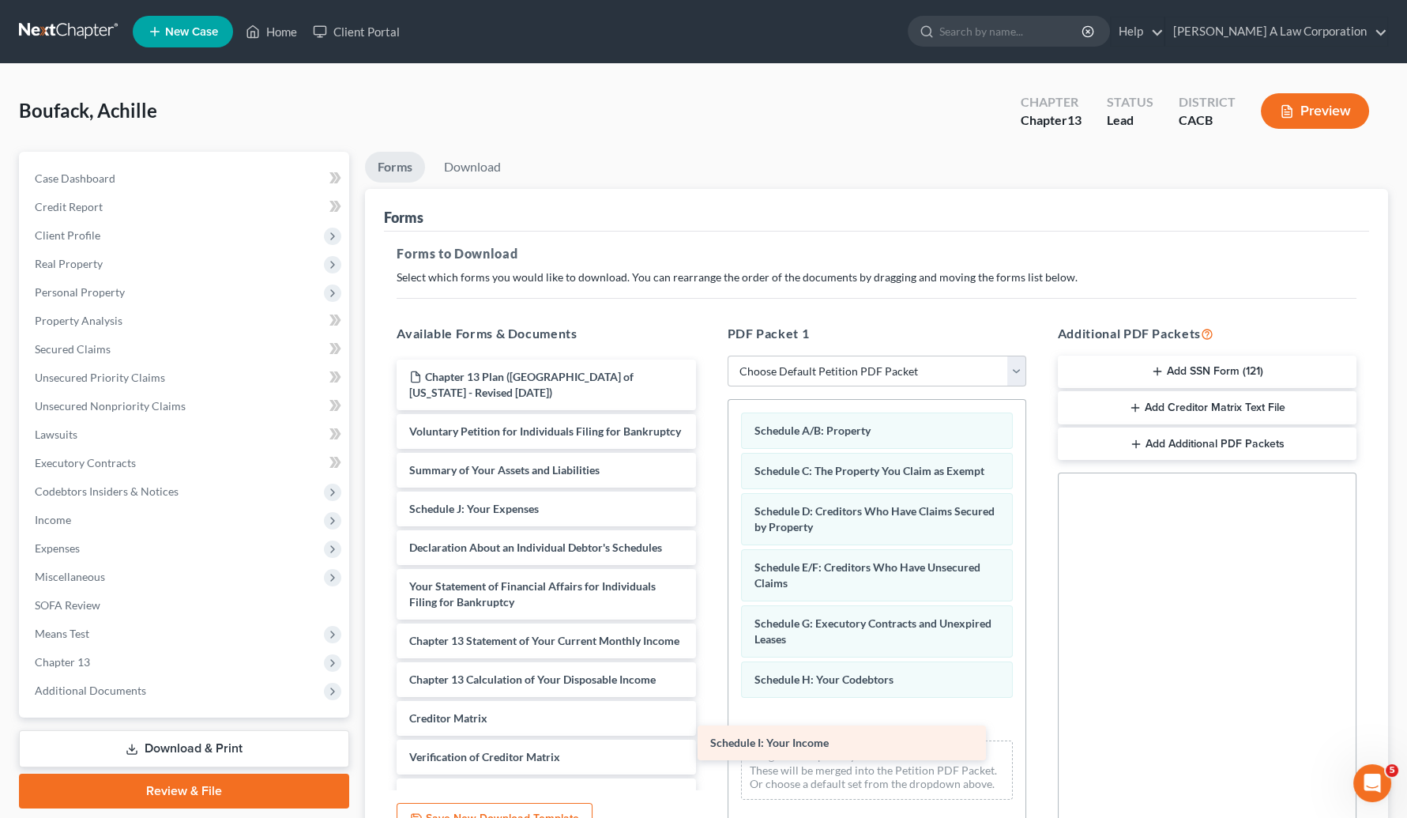
drag, startPoint x: 490, startPoint y: 530, endPoint x: 791, endPoint y: 734, distance: 363.6
click at [708, 748] on div "Schedule I: Your Income Chapter 13 Plan (Central District of California - Revis…" at bounding box center [546, 614] width 324 height 508
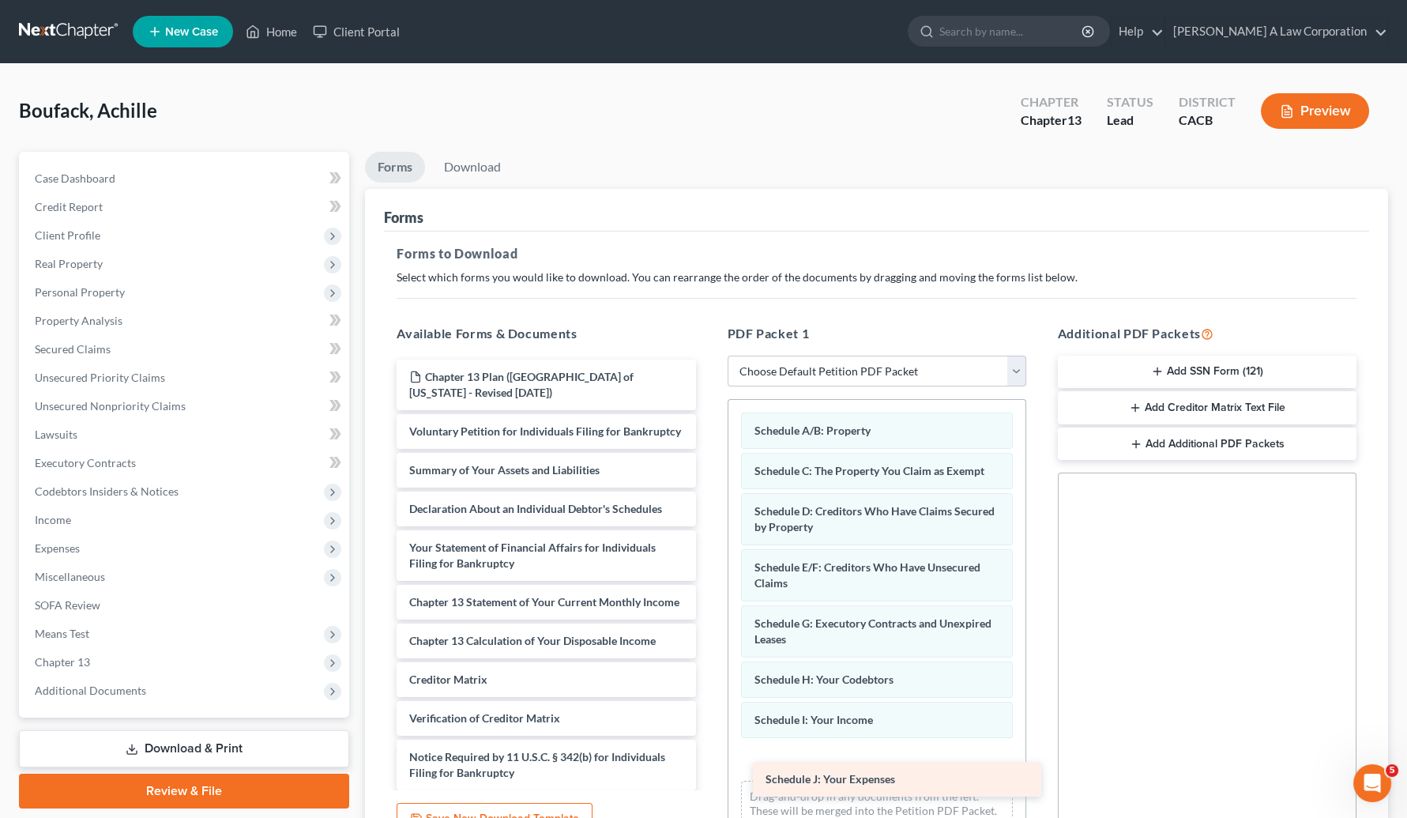
drag, startPoint x: 487, startPoint y: 527, endPoint x: 843, endPoint y: 783, distance: 438.8
click at [708, 783] on div "Schedule J: Your Expenses Chapter 13 Plan (Central District of California - Rev…" at bounding box center [546, 594] width 324 height 469
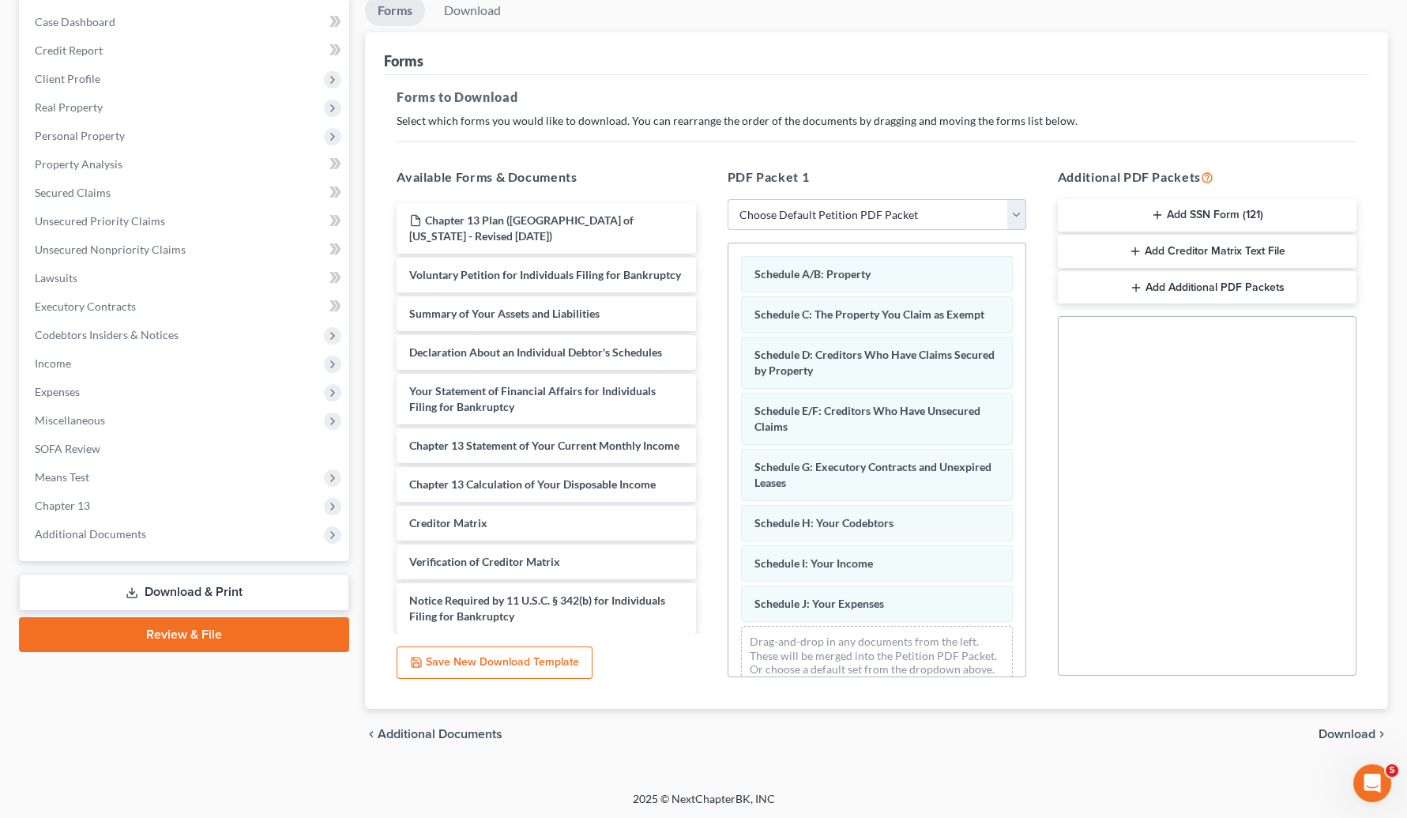
click at [1265, 729] on span "Download" at bounding box center [1347, 734] width 57 height 13
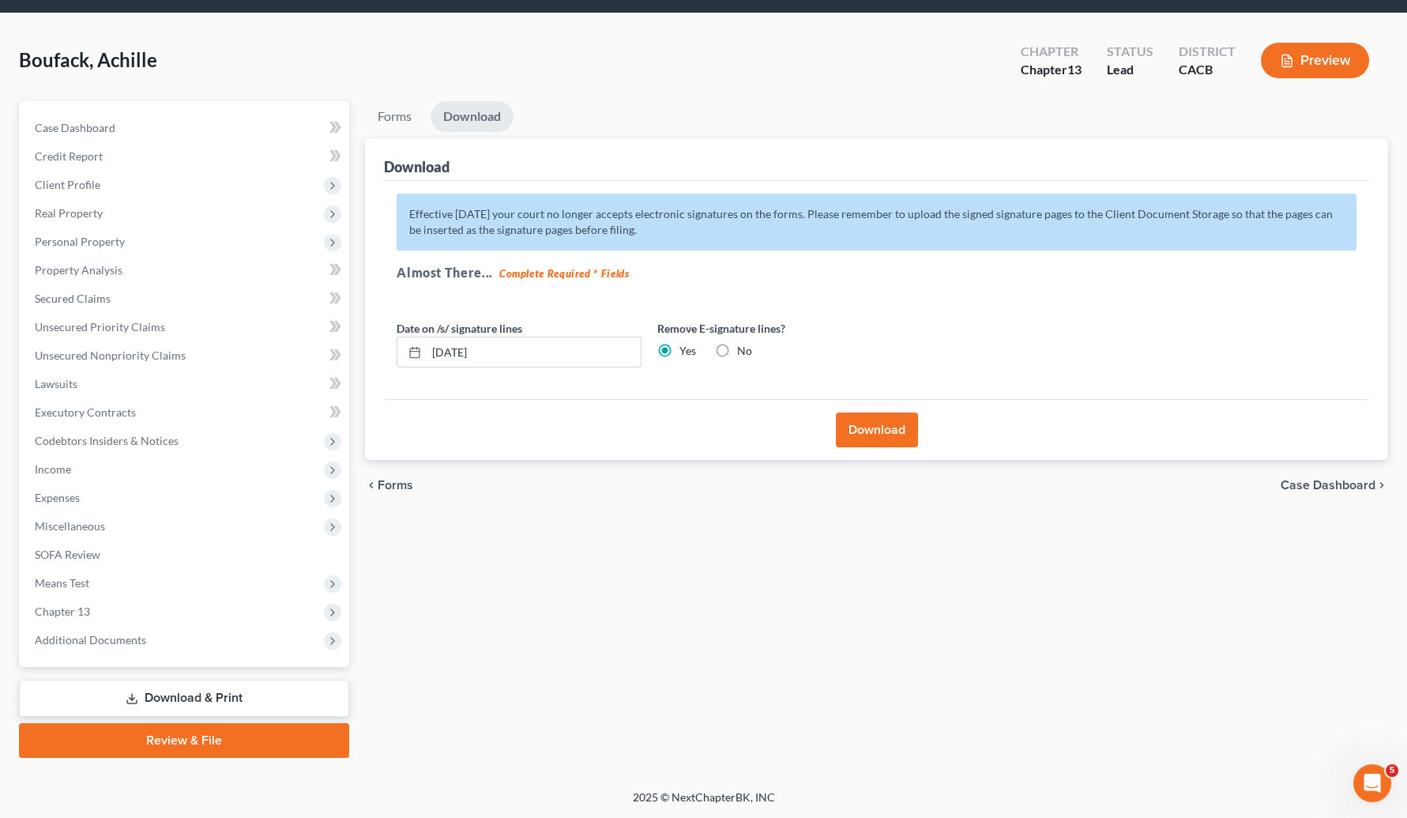
scroll to position [47, 0]
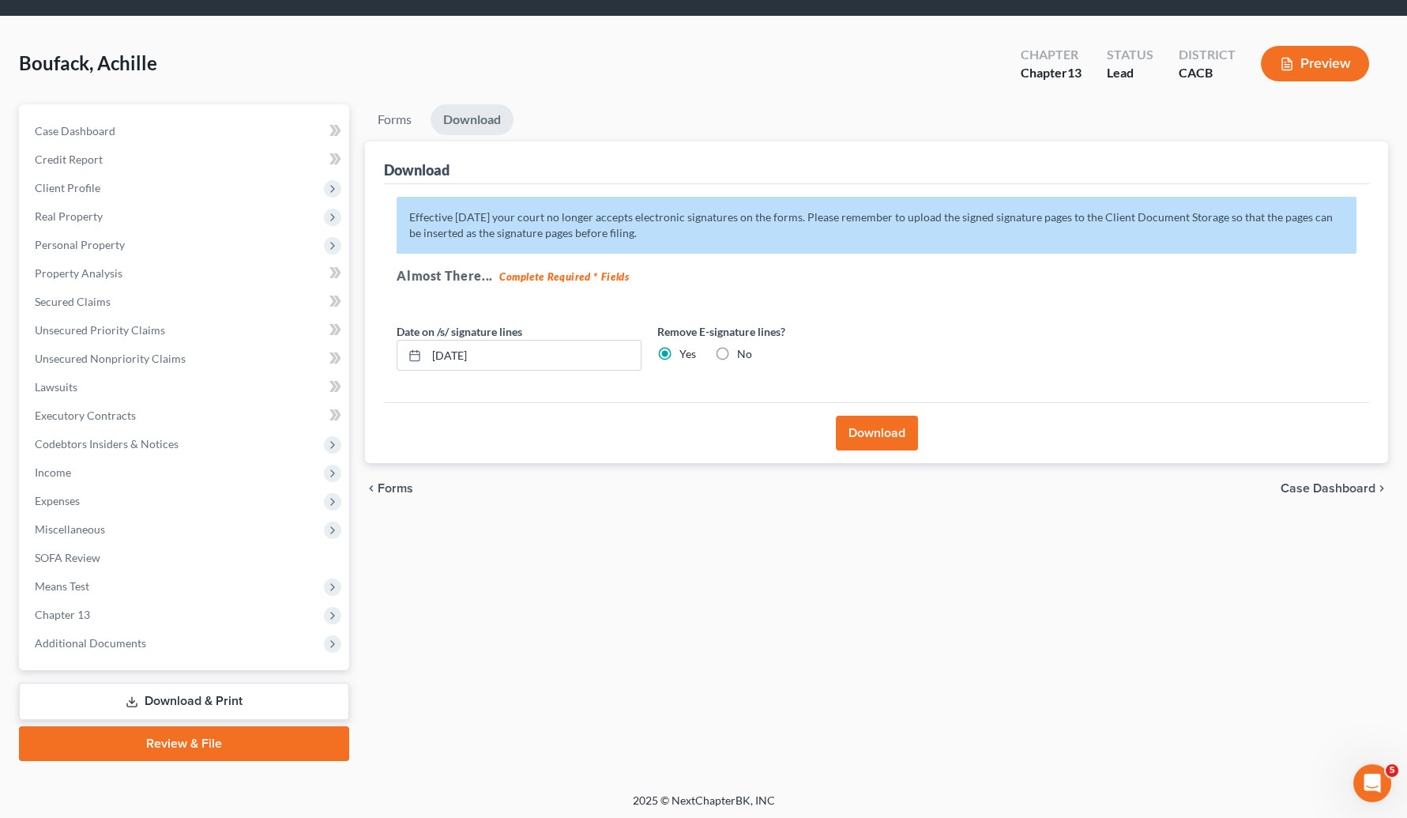
click at [842, 425] on button "Download" at bounding box center [877, 433] width 82 height 35
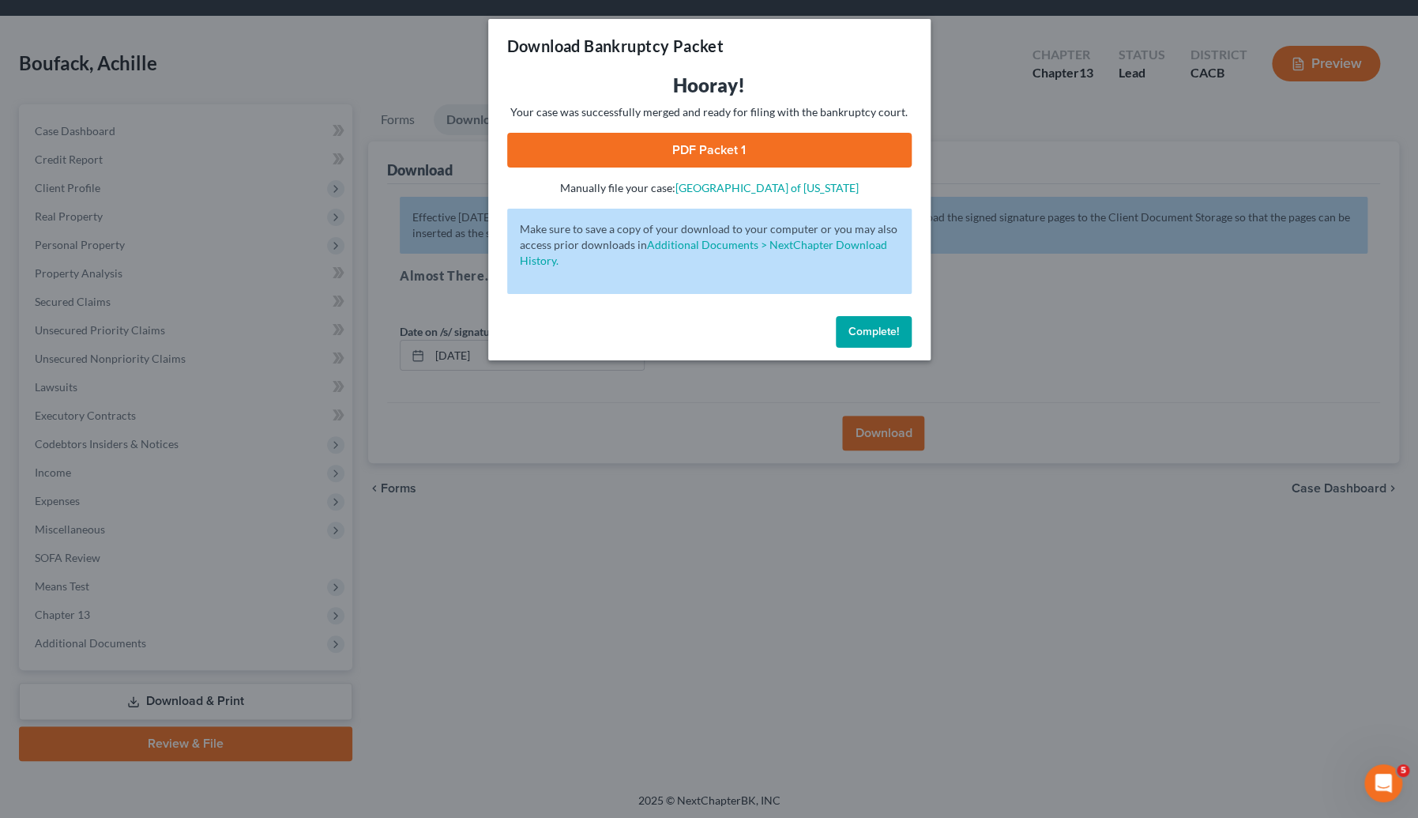
click at [173, 800] on div "Download Bankruptcy Packet Hooray! Your case was successfully merged and ready …" at bounding box center [709, 409] width 1418 height 818
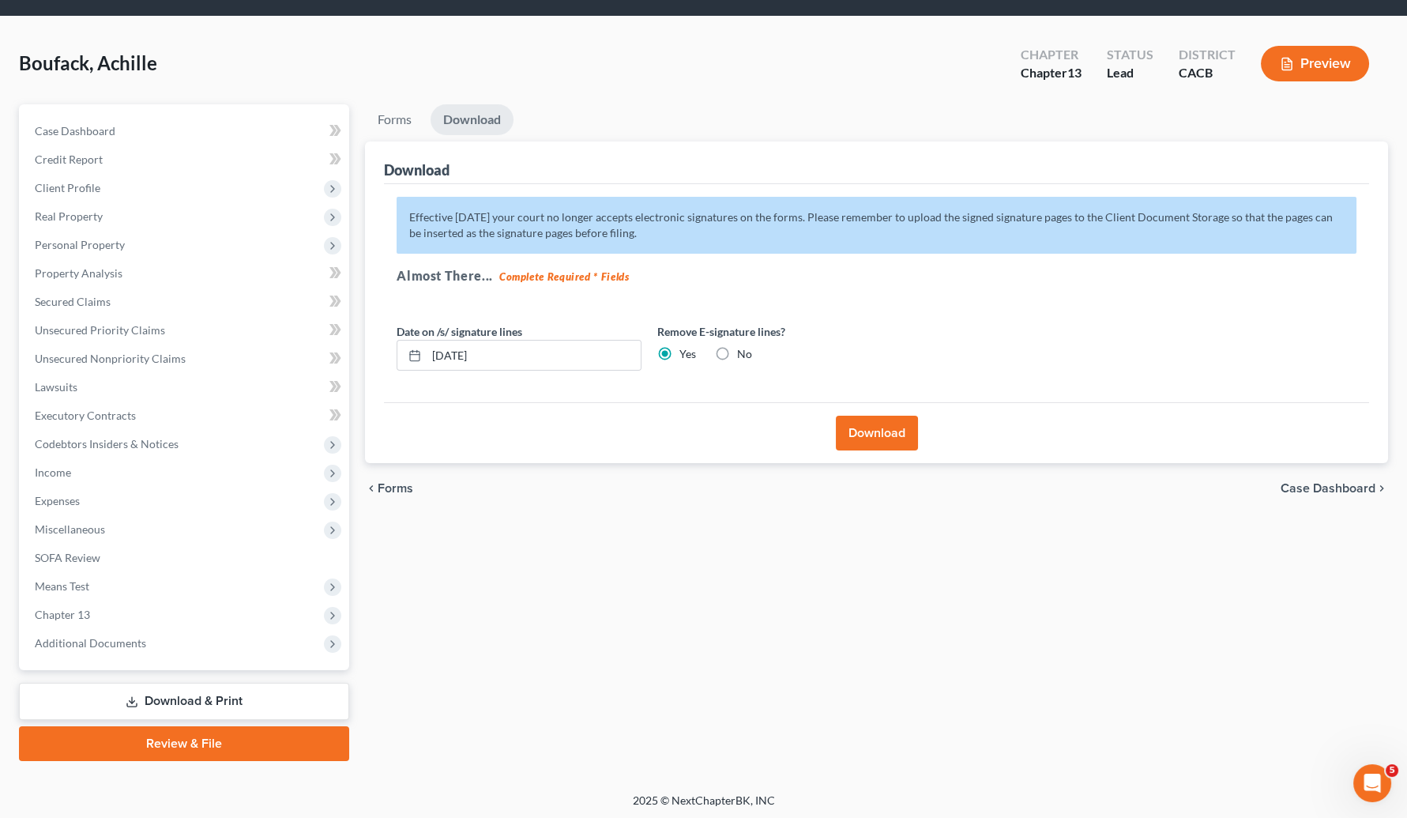
drag, startPoint x: 431, startPoint y: 774, endPoint x: 431, endPoint y: 735, distance: 38.7
click at [433, 772] on div "Boufack, Achille Upgraded Chapter Chapter 13 Status Lead District CACB Preview …" at bounding box center [703, 405] width 1407 height 776
click at [32, 800] on footer "2025 © NextChapterBK, INC" at bounding box center [703, 807] width 1407 height 28
click at [863, 425] on button "Download" at bounding box center [877, 433] width 82 height 35
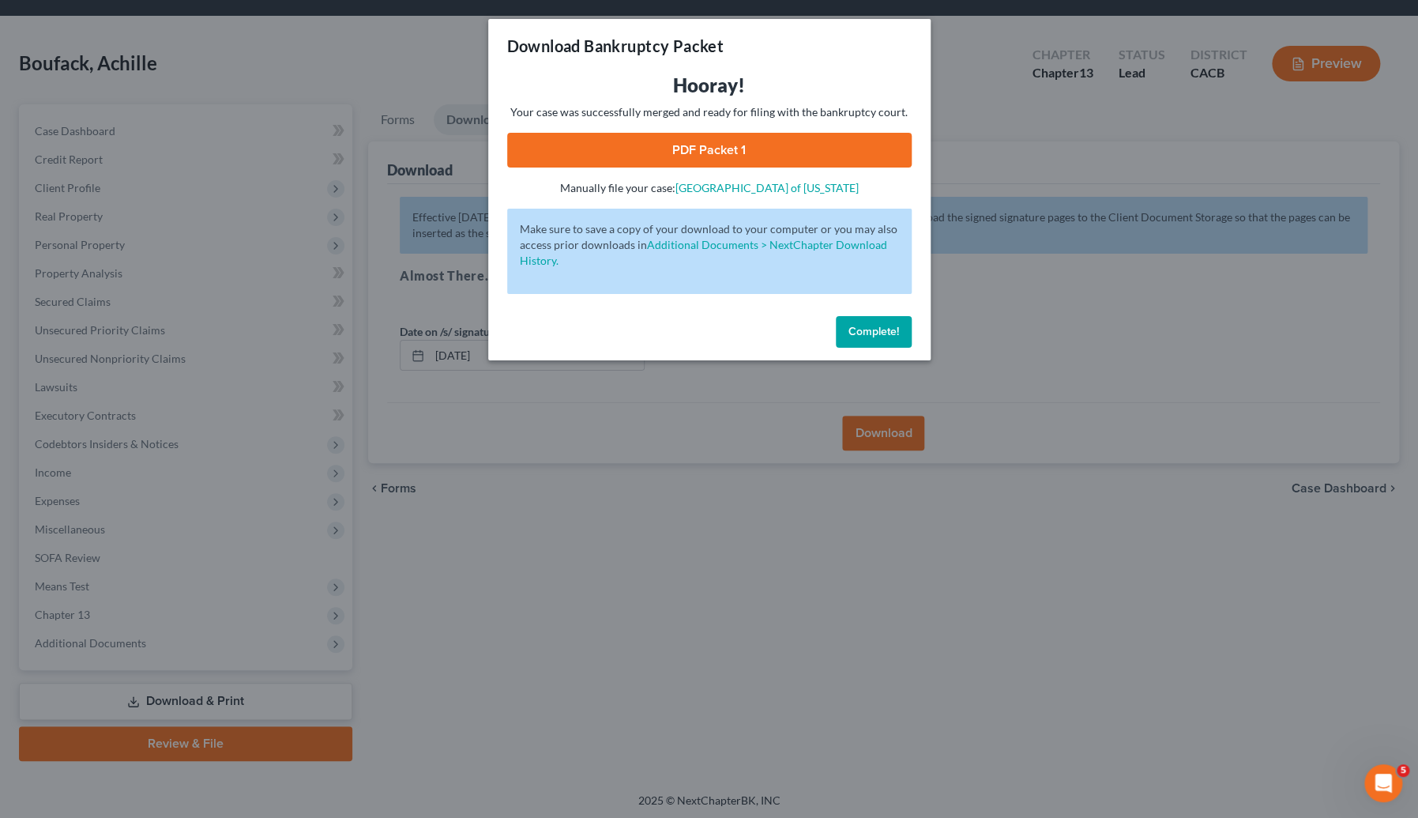
click at [685, 155] on link "PDF Packet 1" at bounding box center [709, 150] width 405 height 35
click at [889, 322] on button "Complete!" at bounding box center [874, 332] width 76 height 32
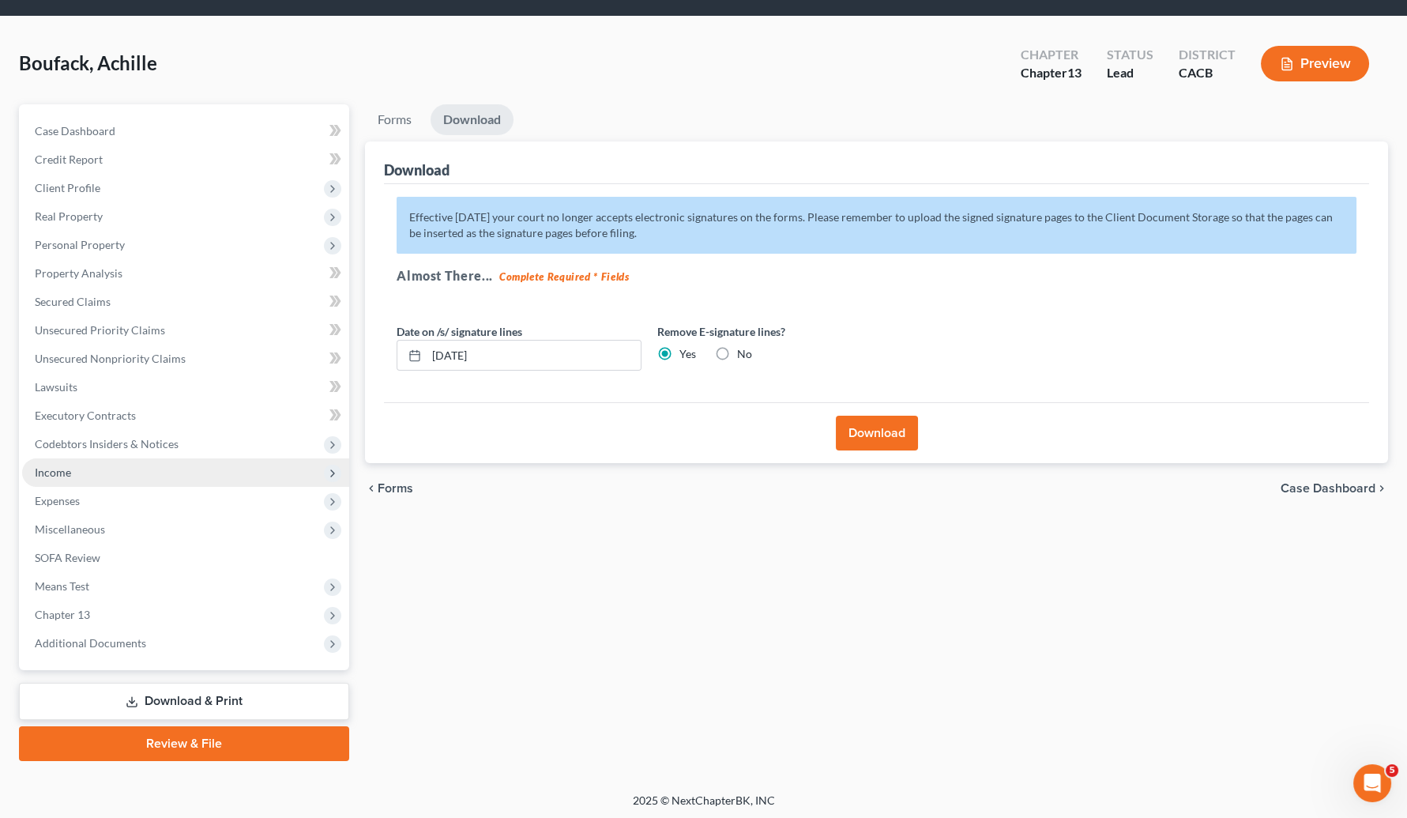
click at [45, 466] on span "Income" at bounding box center [53, 471] width 36 height 13
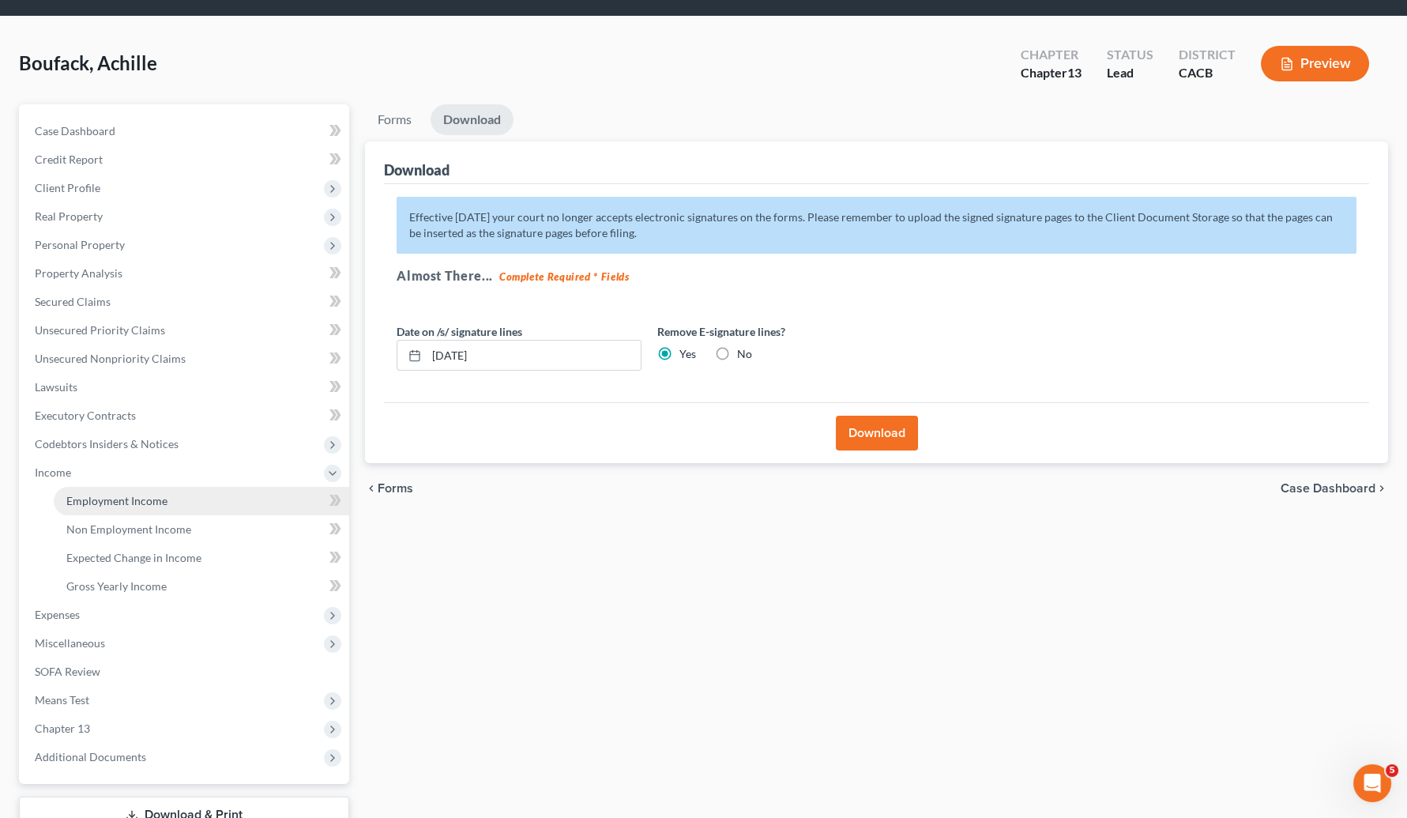
click at [79, 496] on span "Employment Income" at bounding box center [116, 500] width 101 height 13
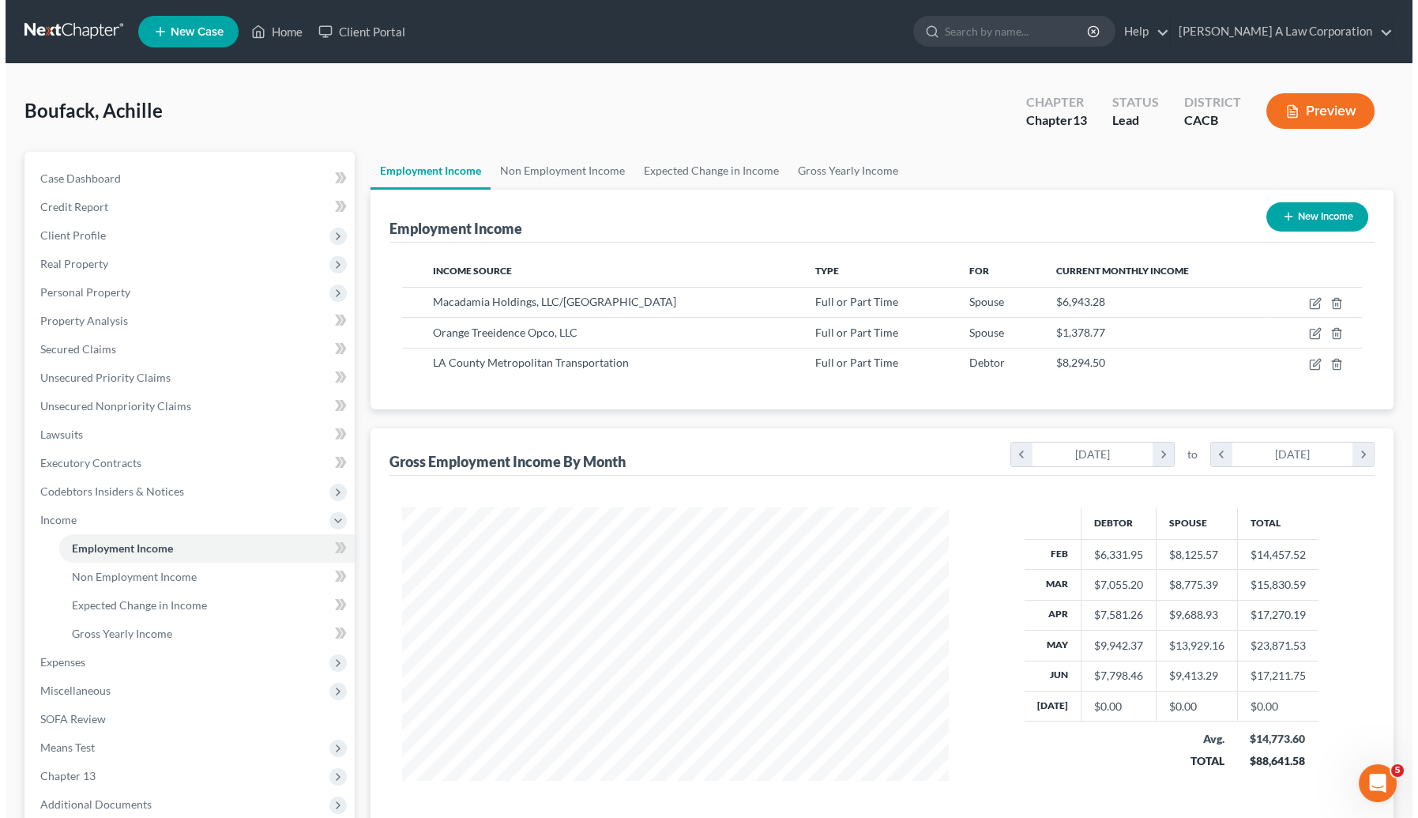
scroll to position [283, 578]
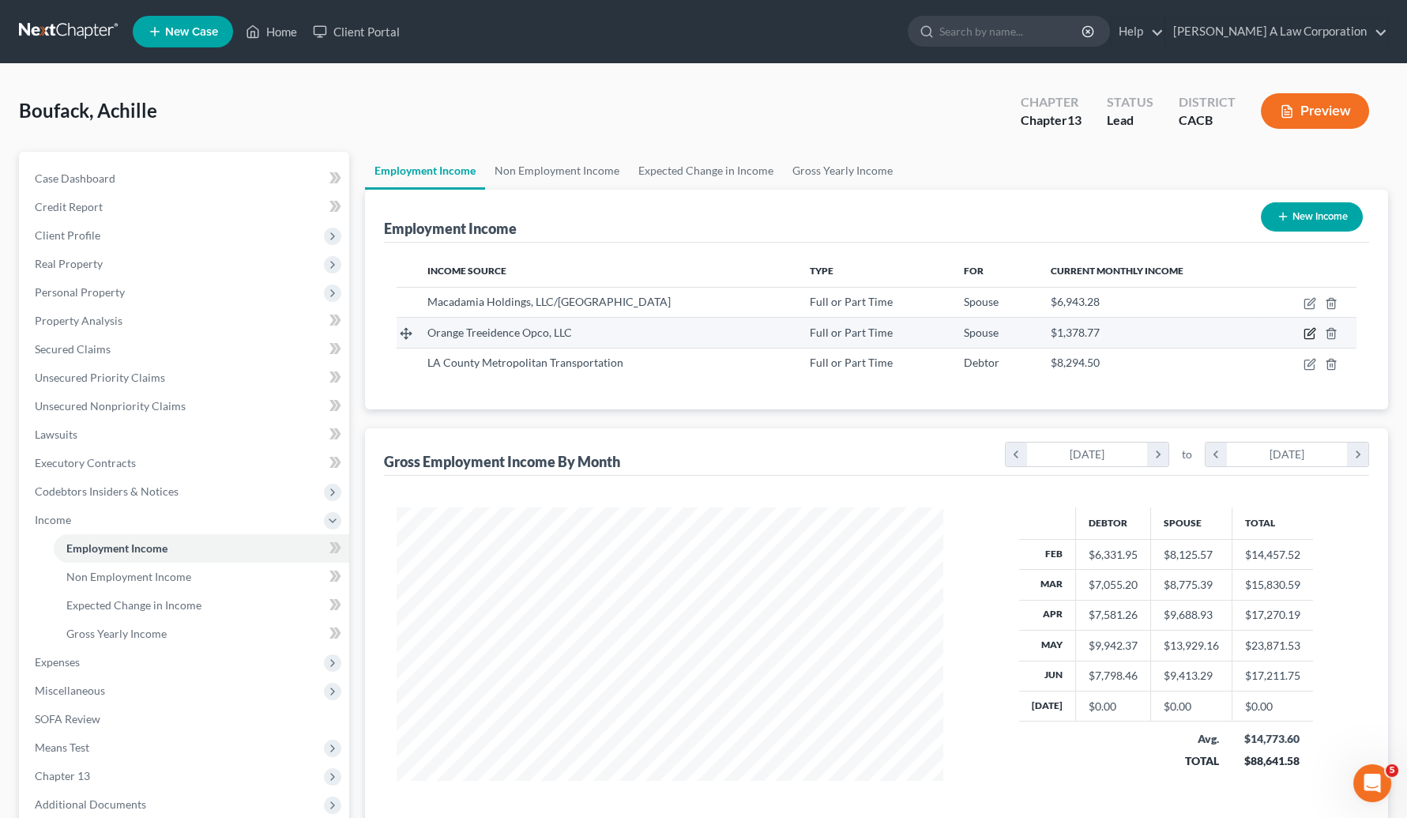
click at [1265, 333] on icon "button" at bounding box center [1310, 333] width 13 height 13
select select "0"
select select "4"
select select "2"
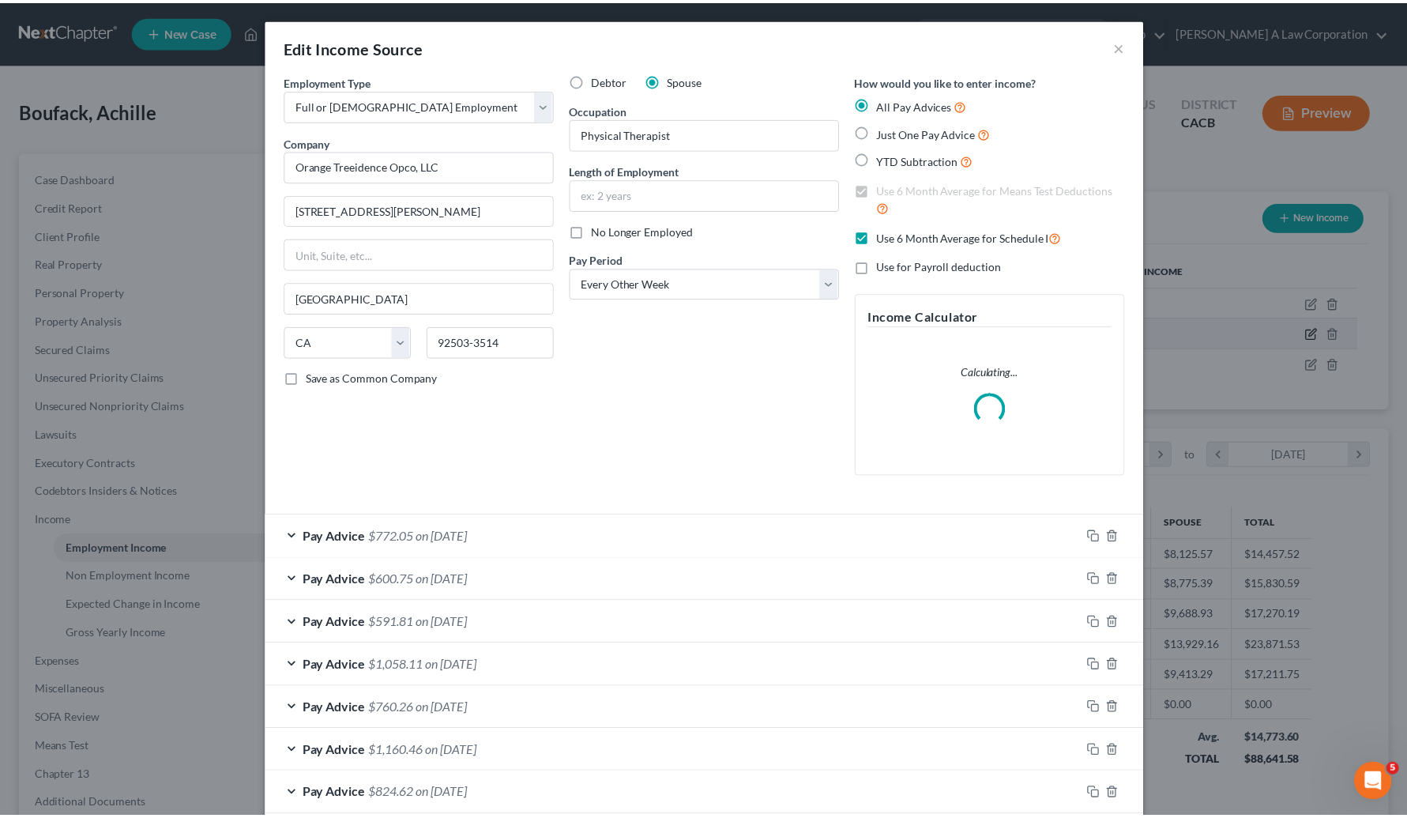
scroll to position [283, 582]
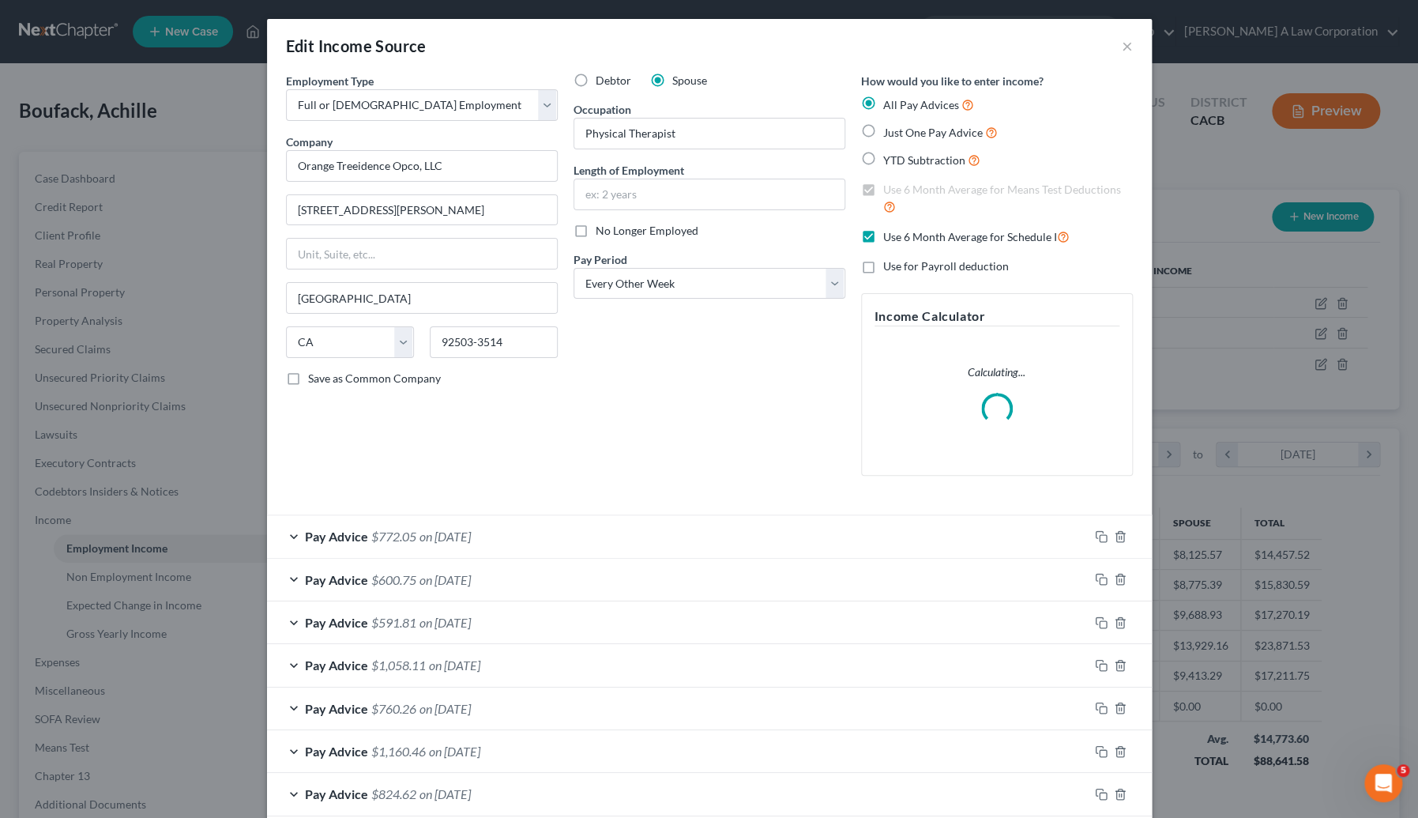
click at [595, 386] on div "Debtor Spouse Occupation Physical Therapist Length of Employment No Longer Empl…" at bounding box center [710, 281] width 288 height 416
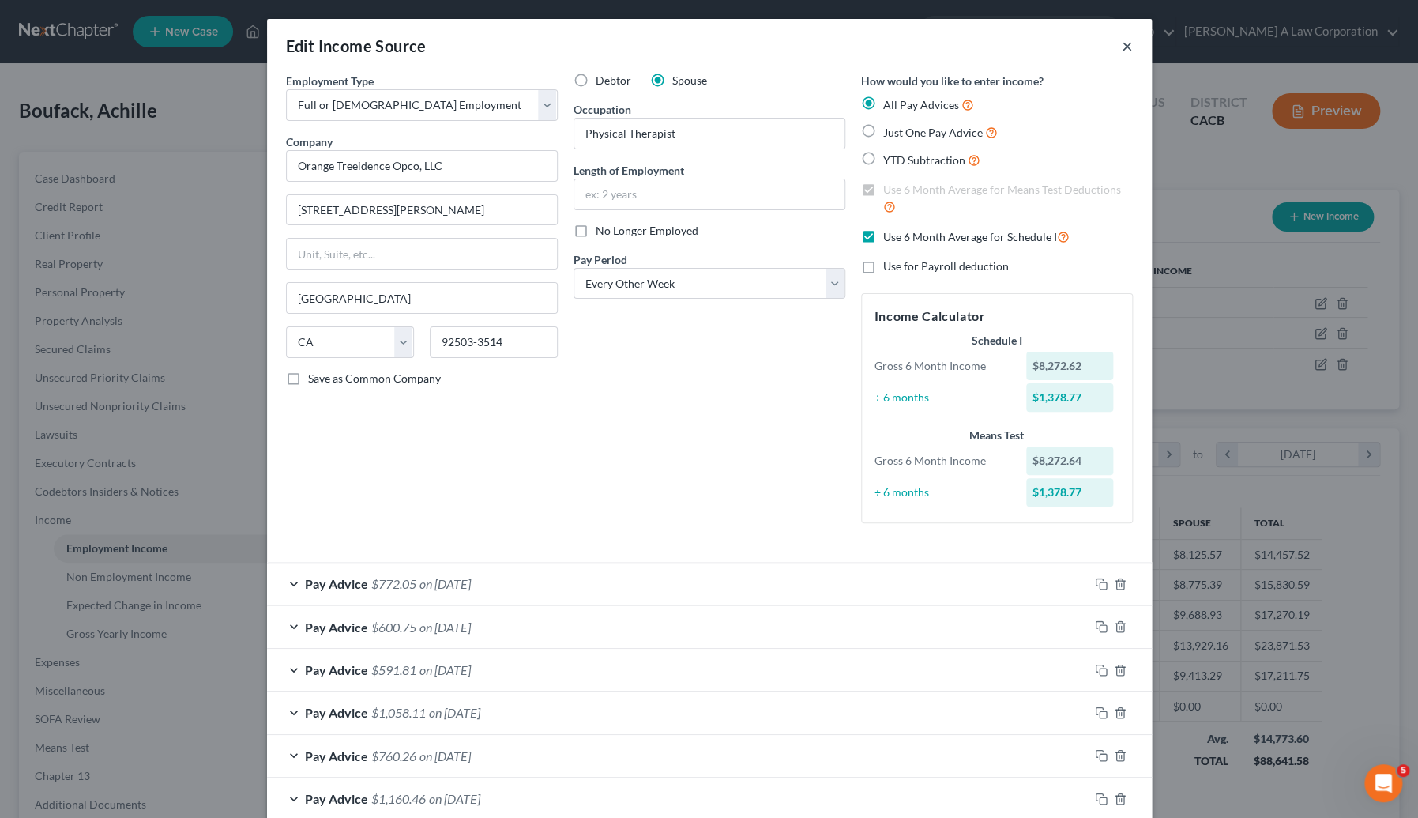
click at [1122, 47] on button "×" at bounding box center [1127, 45] width 11 height 19
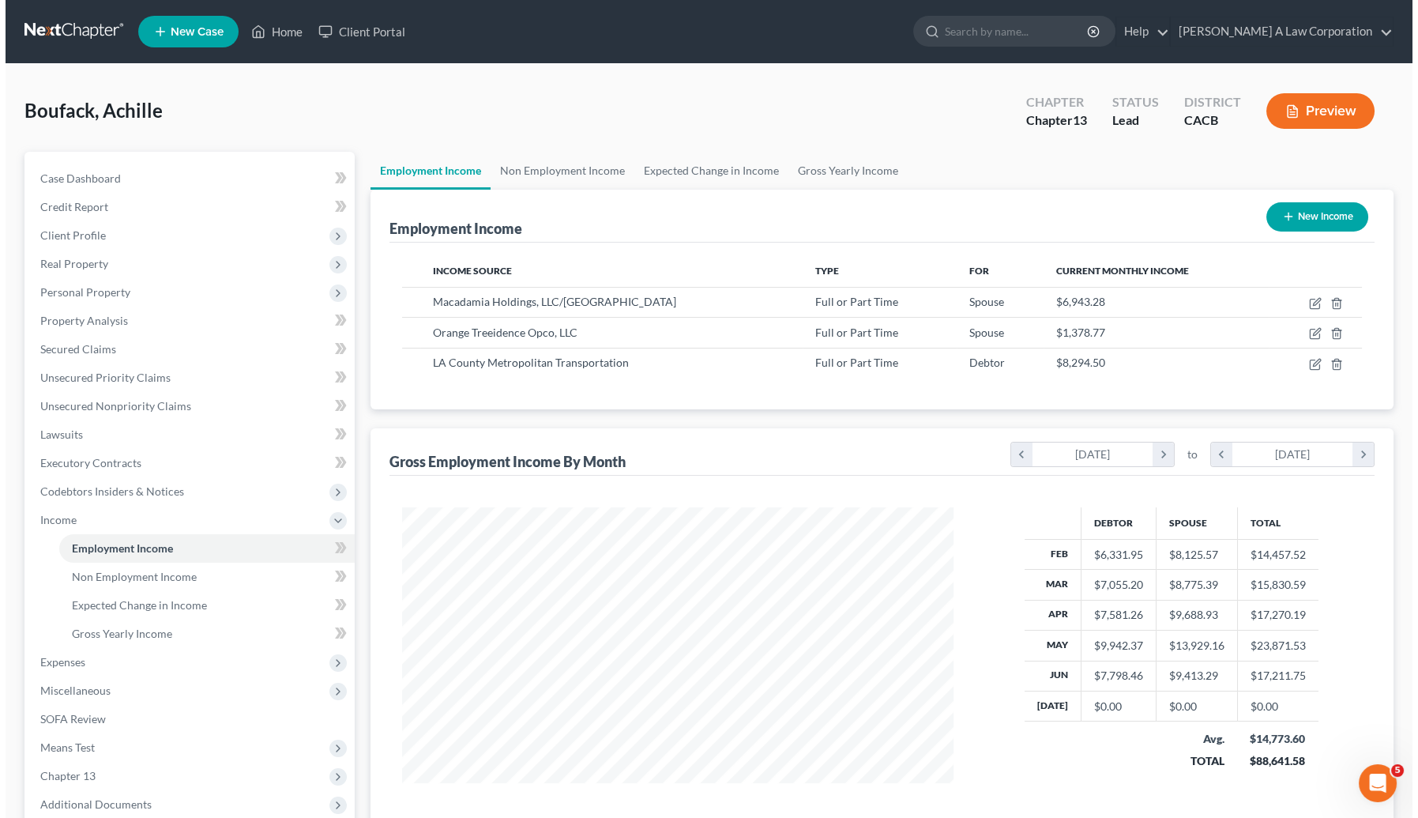
scroll to position [789895, 789599]
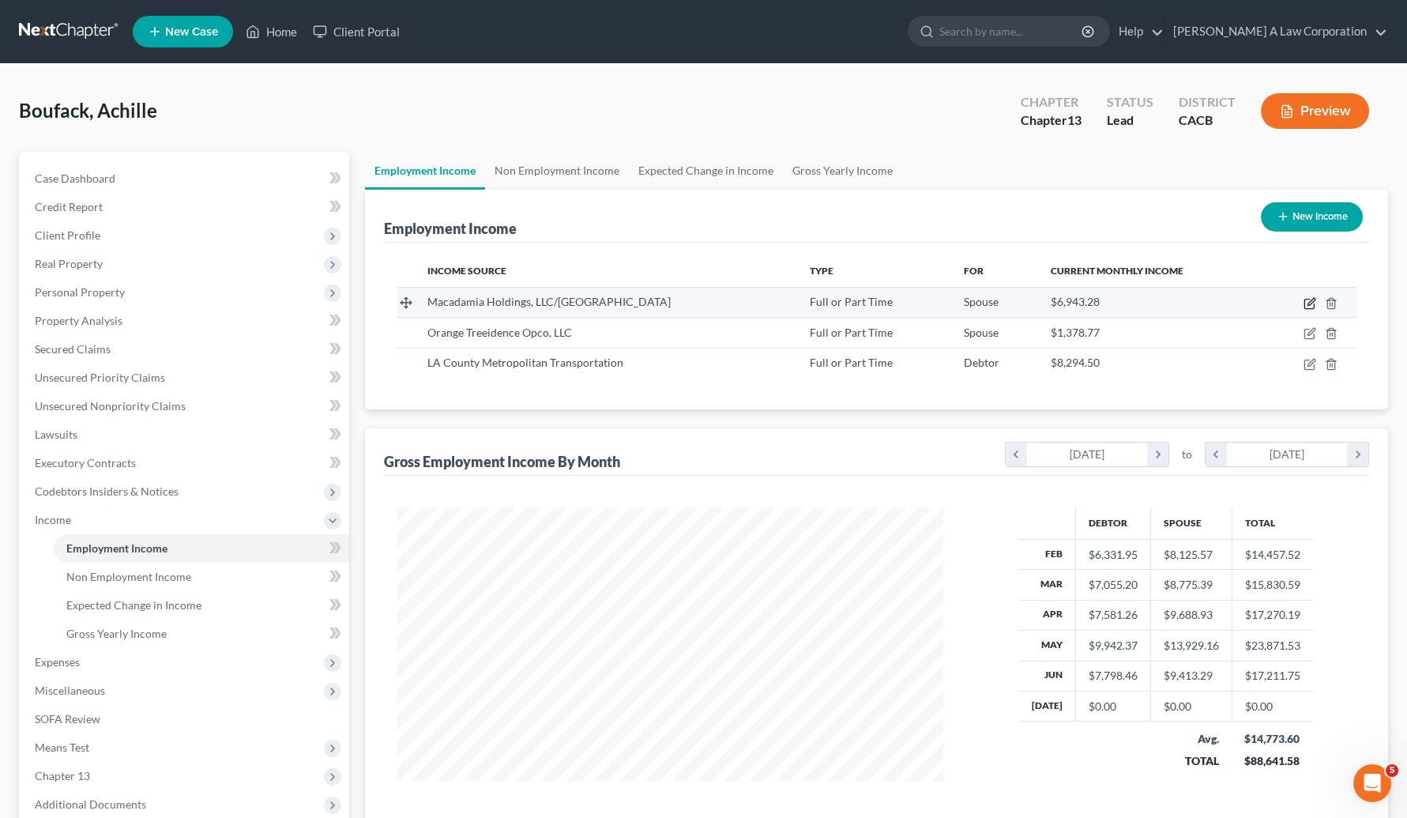
click at [1265, 303] on icon "button" at bounding box center [1311, 301] width 7 height 7
select select "0"
select select "4"
select select "2"
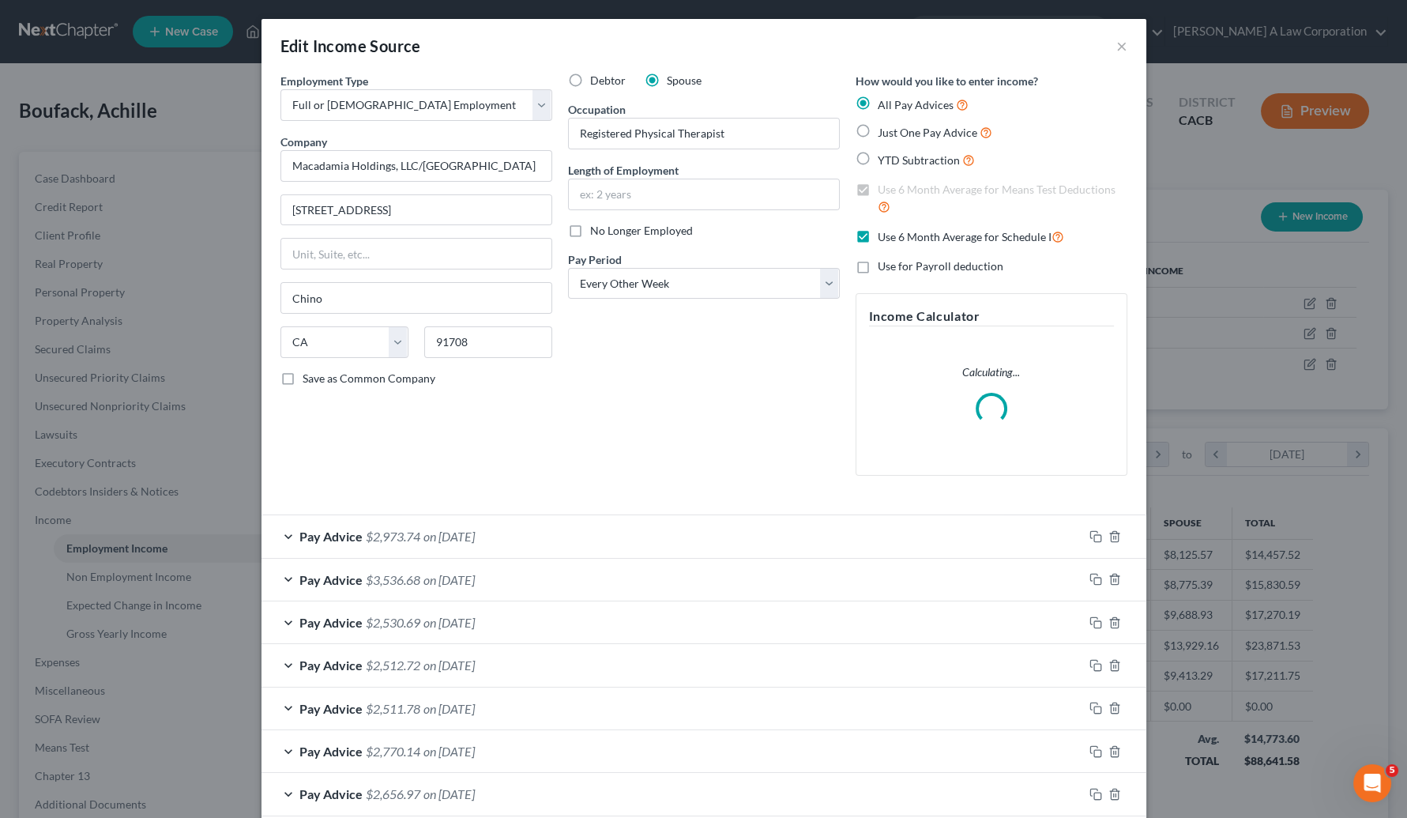
scroll to position [283, 582]
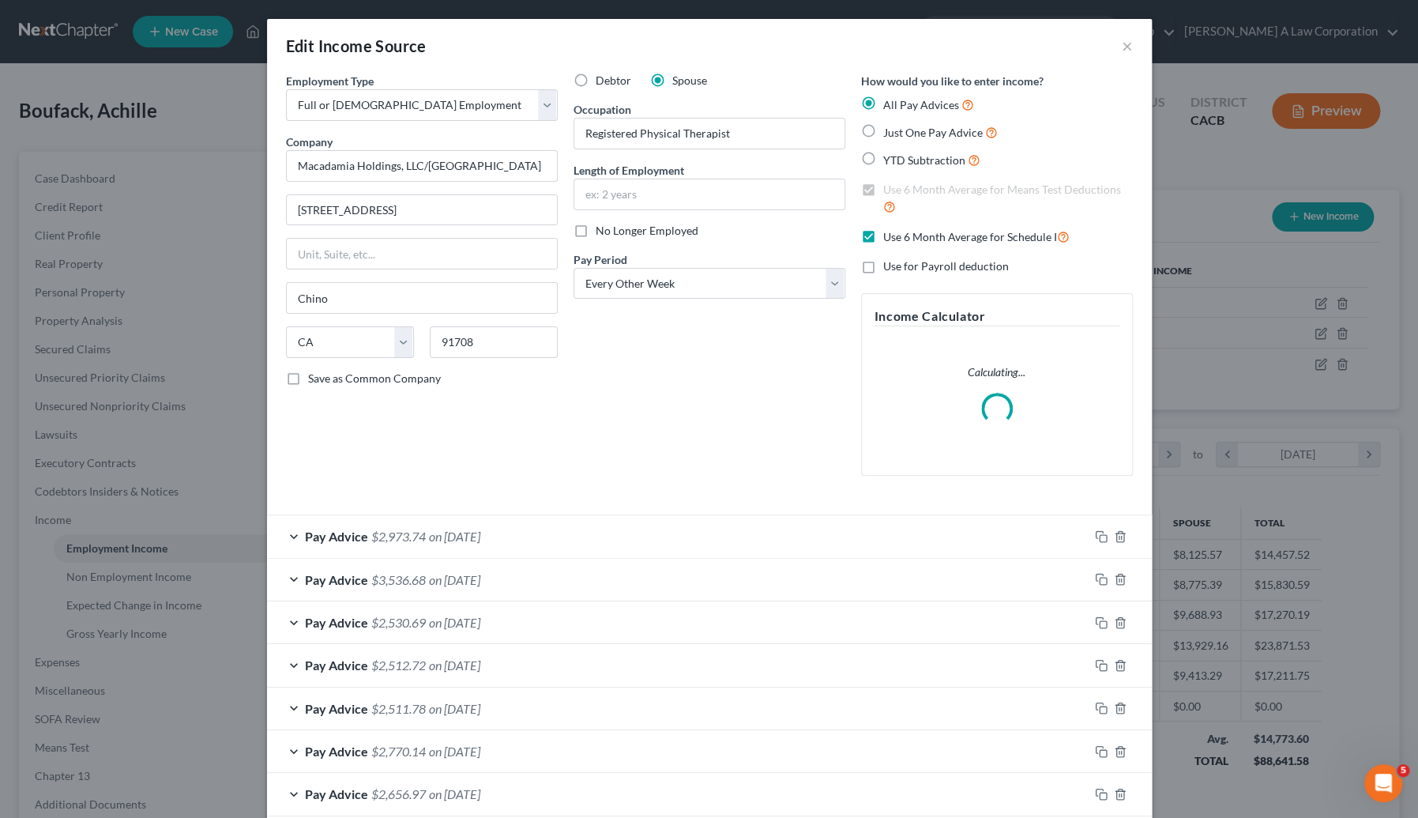
click at [790, 341] on div "Debtor Spouse Occupation Registered Physical Therapist Length of Employment No …" at bounding box center [710, 281] width 288 height 416
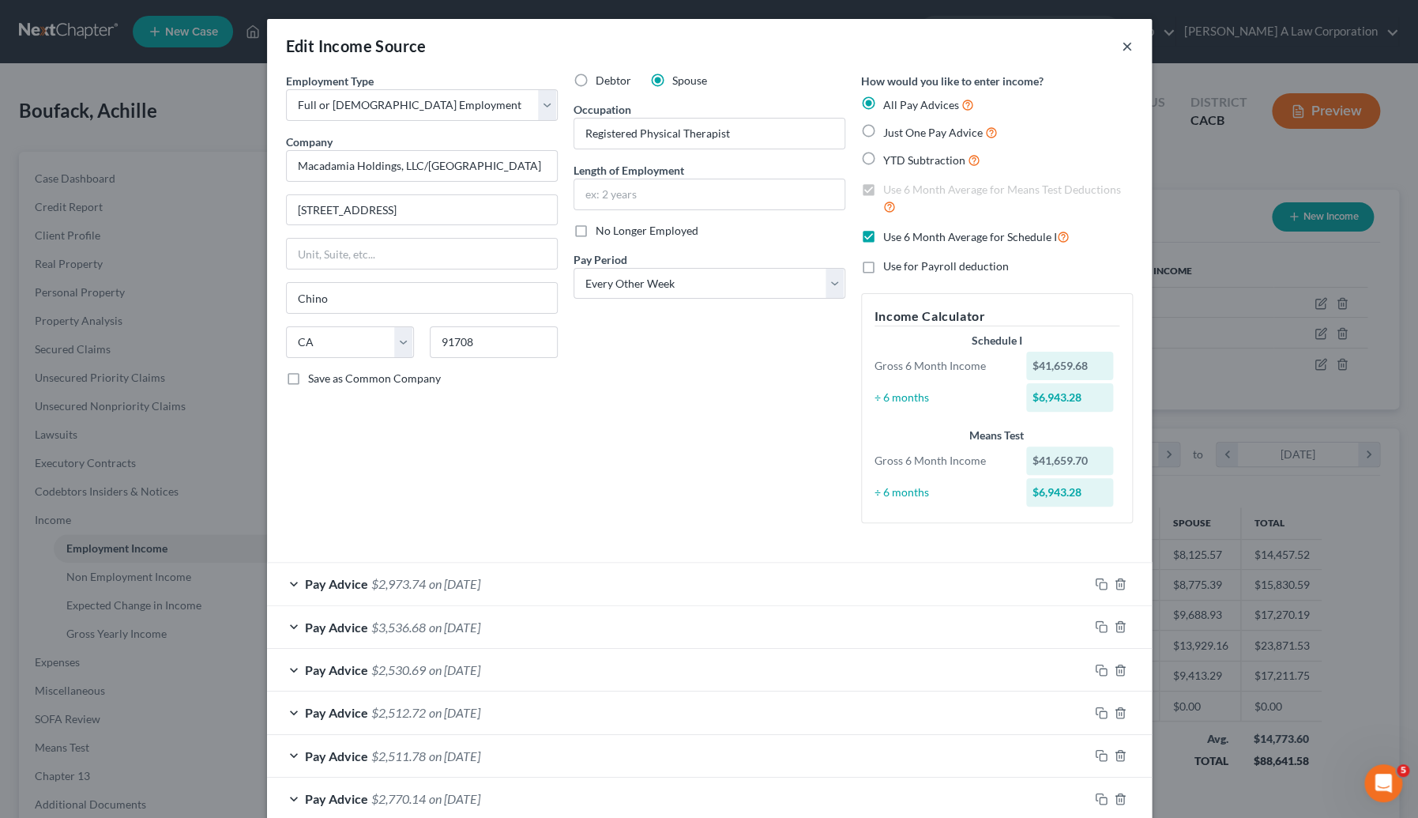
click at [1122, 47] on button "×" at bounding box center [1127, 45] width 11 height 19
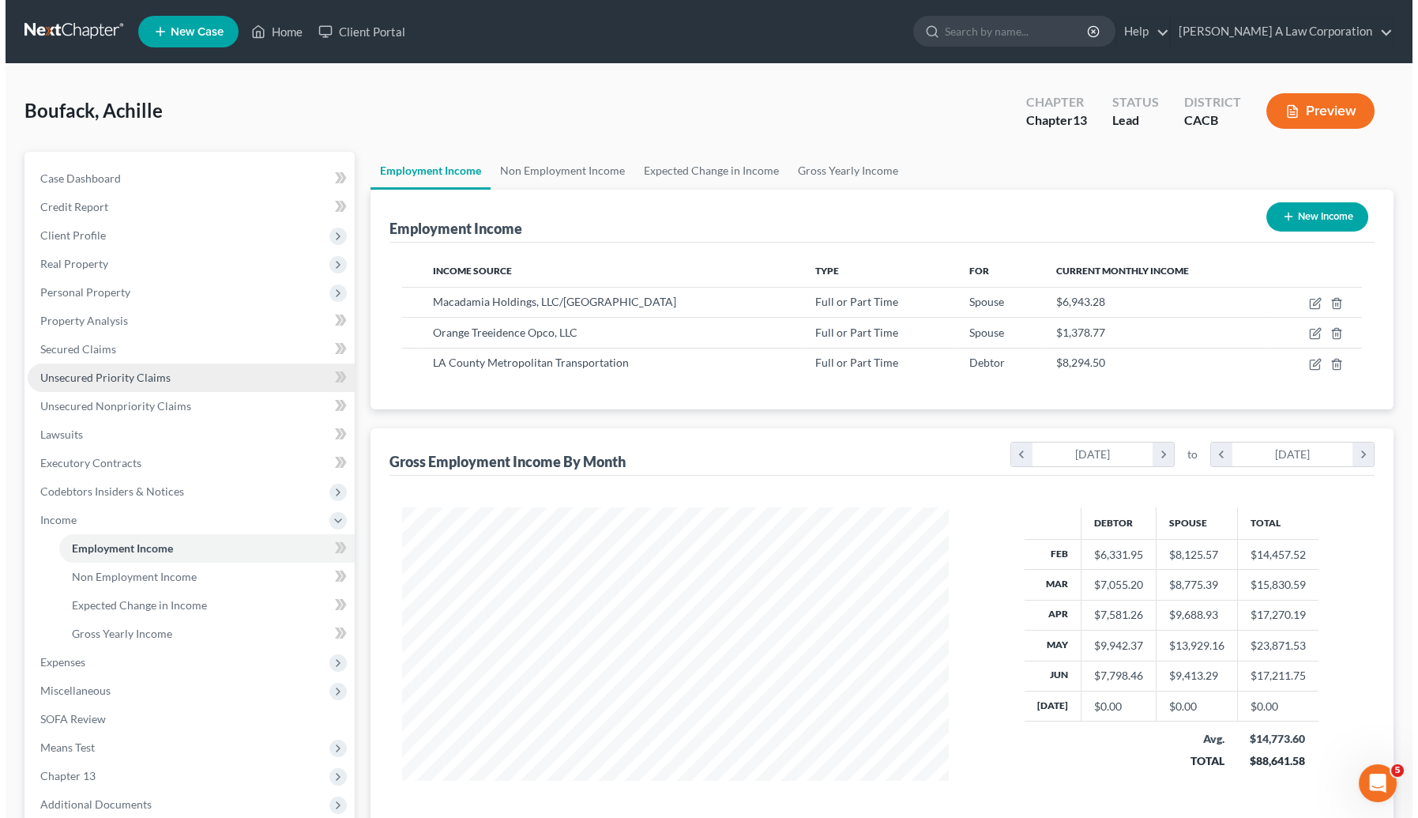
scroll to position [789895, 789599]
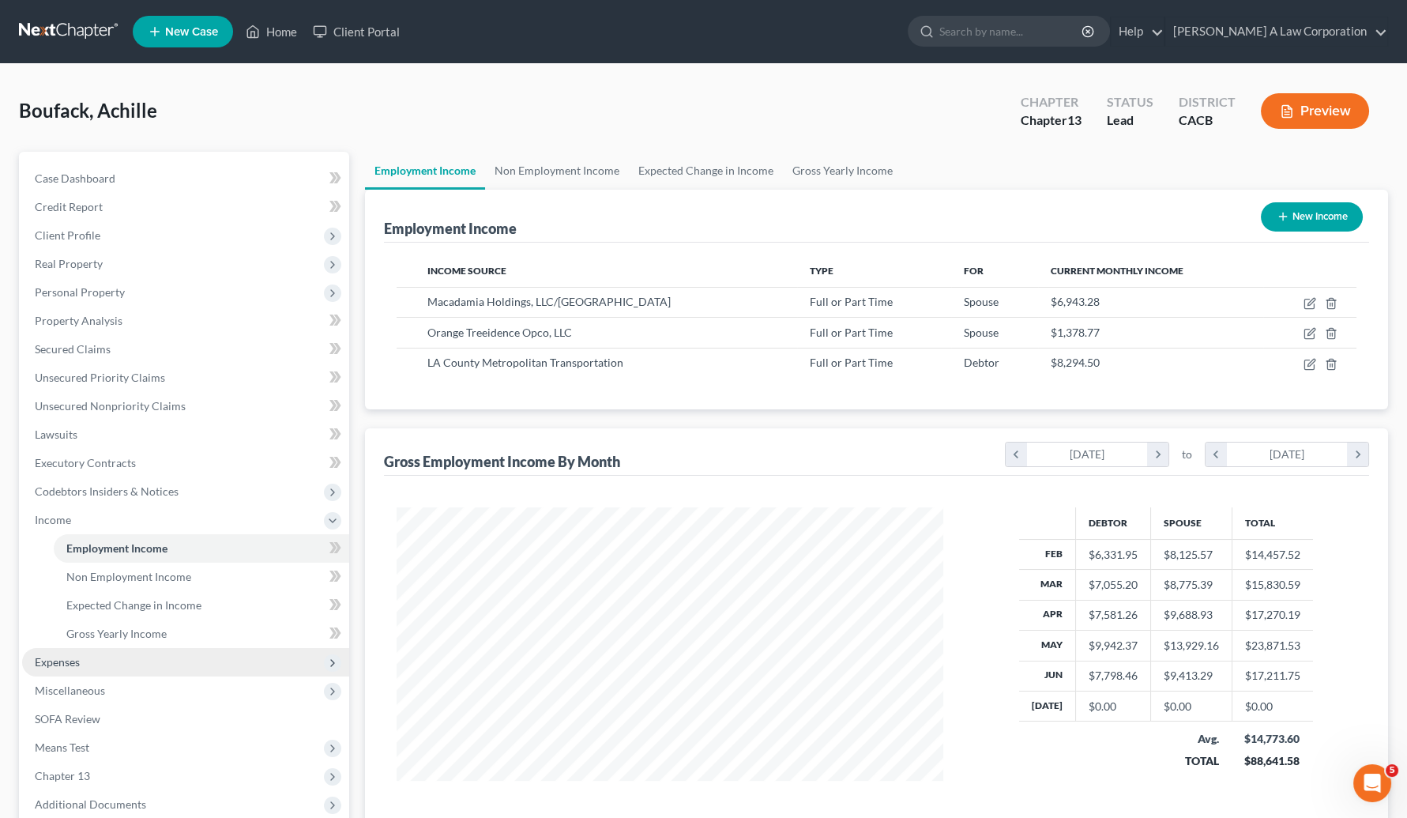
click at [56, 663] on span "Expenses" at bounding box center [57, 661] width 45 height 13
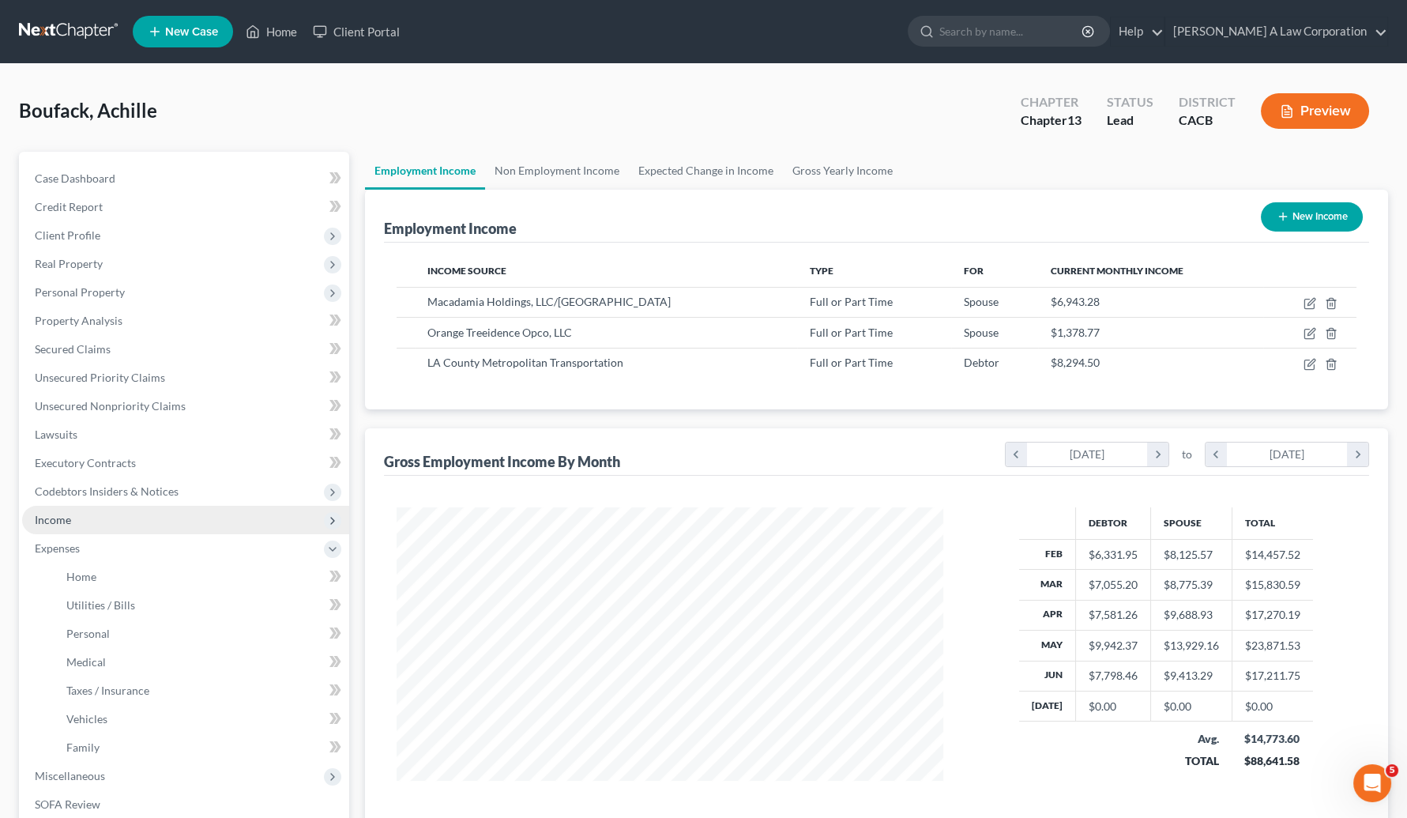
click at [45, 523] on span "Income" at bounding box center [53, 519] width 36 height 13
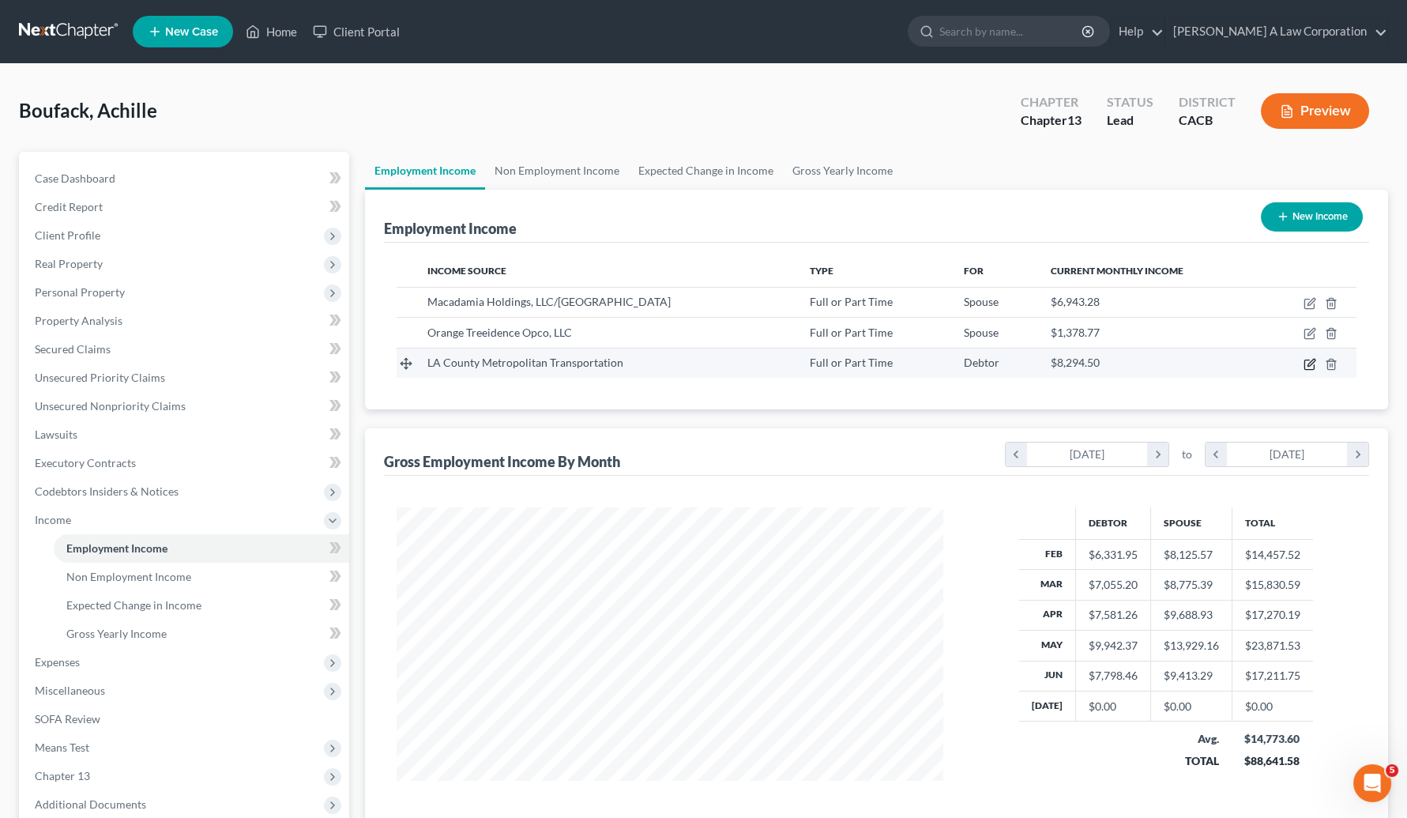
click at [1265, 364] on icon "button" at bounding box center [1310, 364] width 13 height 13
select select "0"
select select "4"
select select "2"
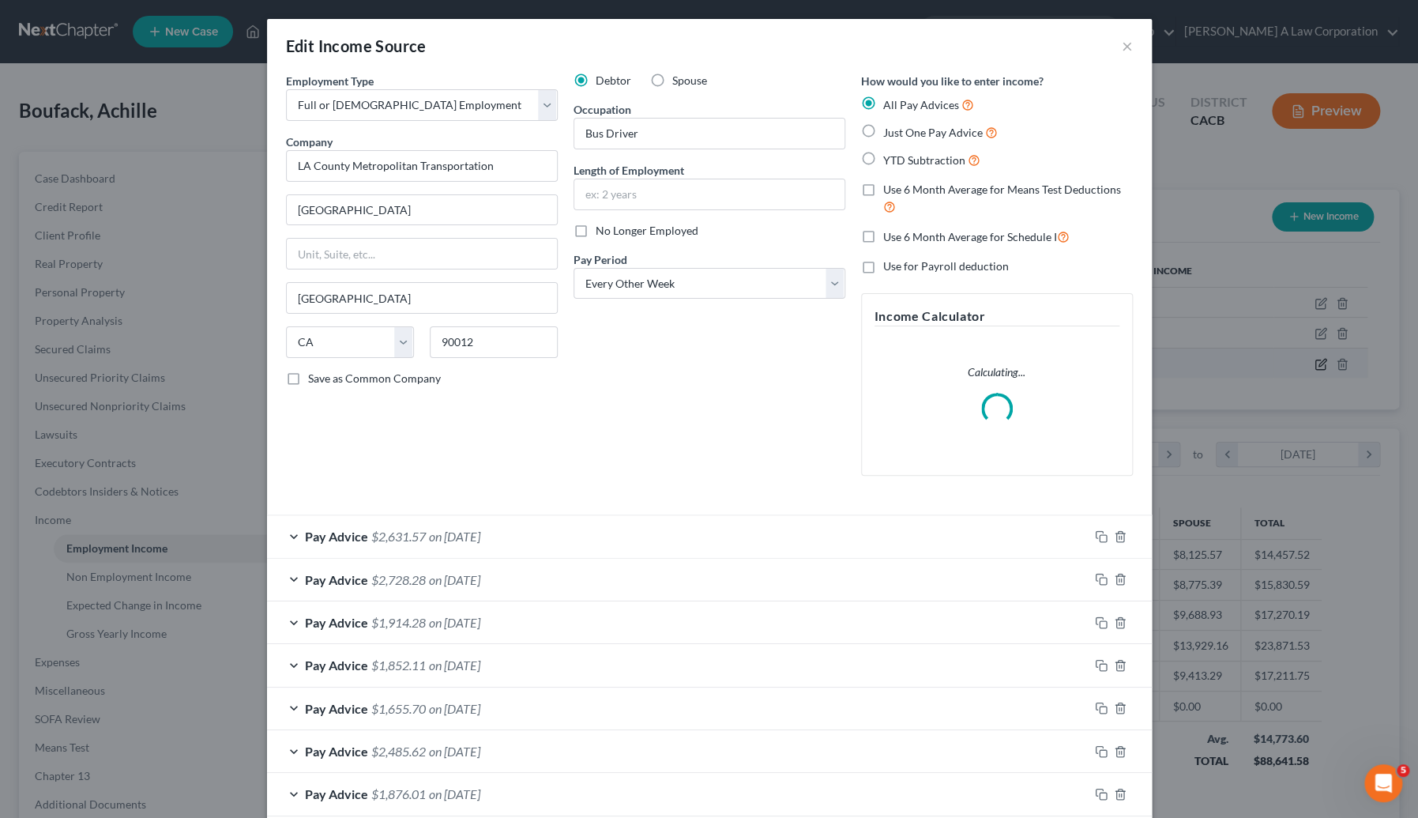
scroll to position [283, 582]
click at [400, 544] on div "Pay Advice $2,631.57 on 06/27/2025" at bounding box center [678, 536] width 822 height 42
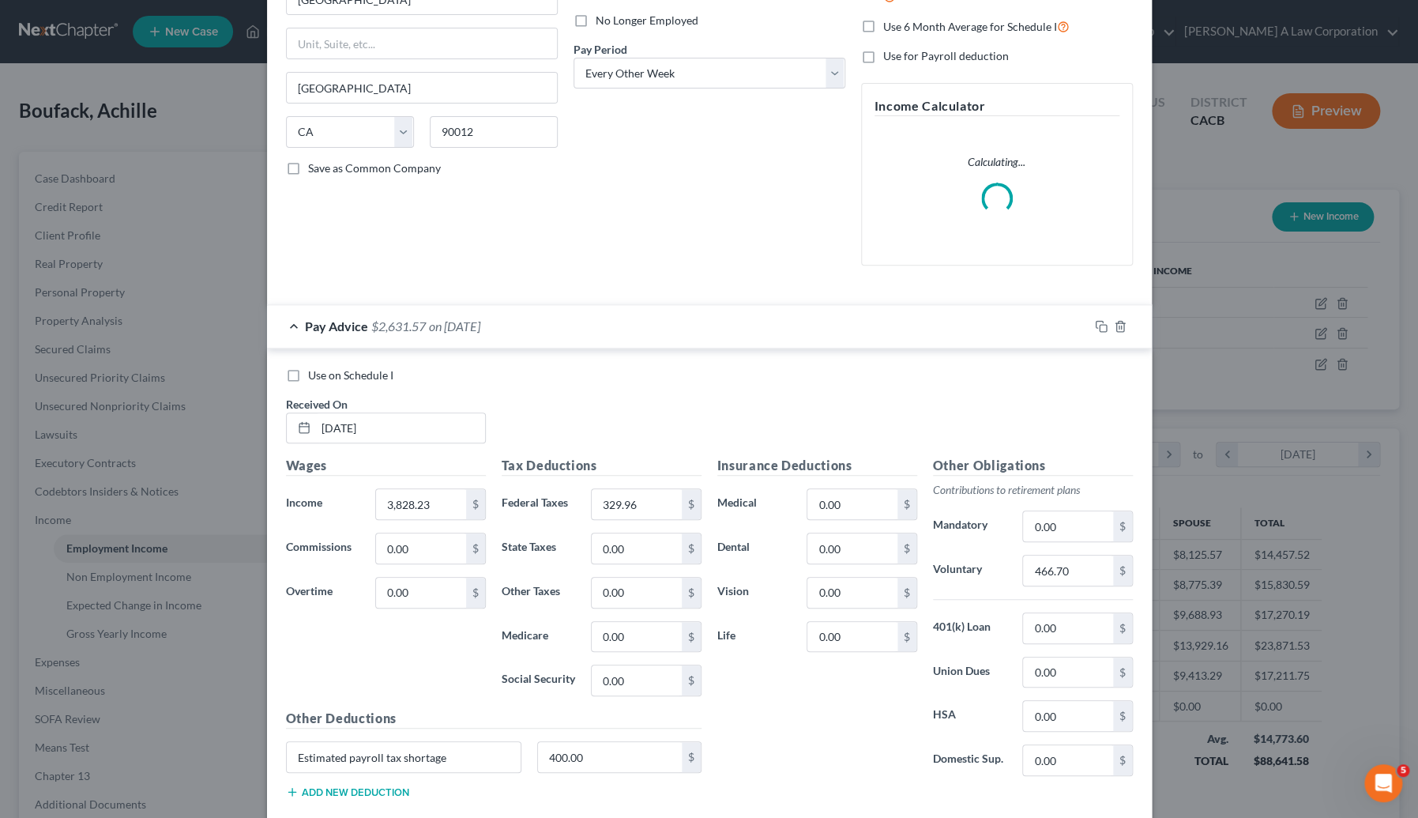
scroll to position [359, 0]
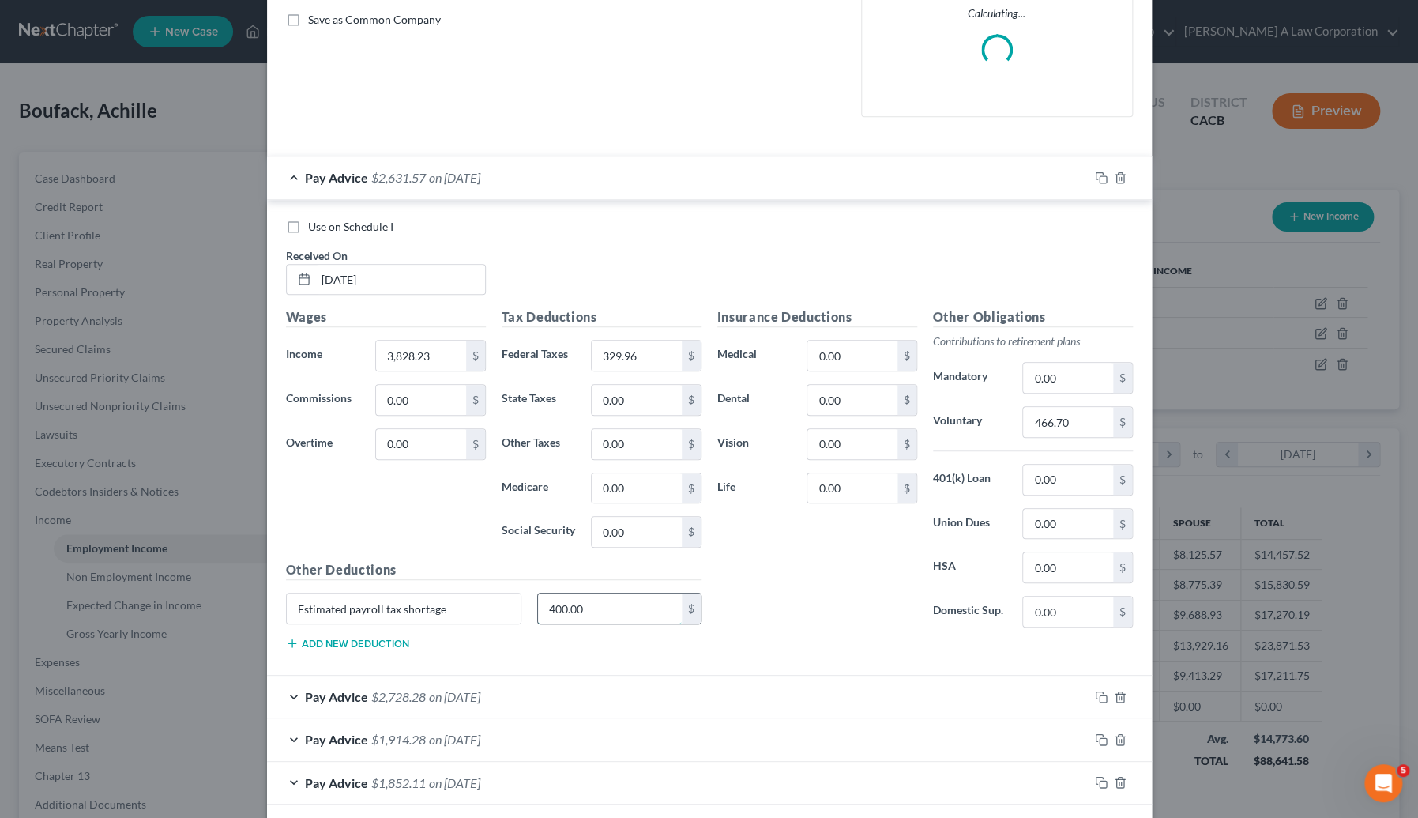
click at [595, 611] on input "400.00" at bounding box center [610, 608] width 144 height 30
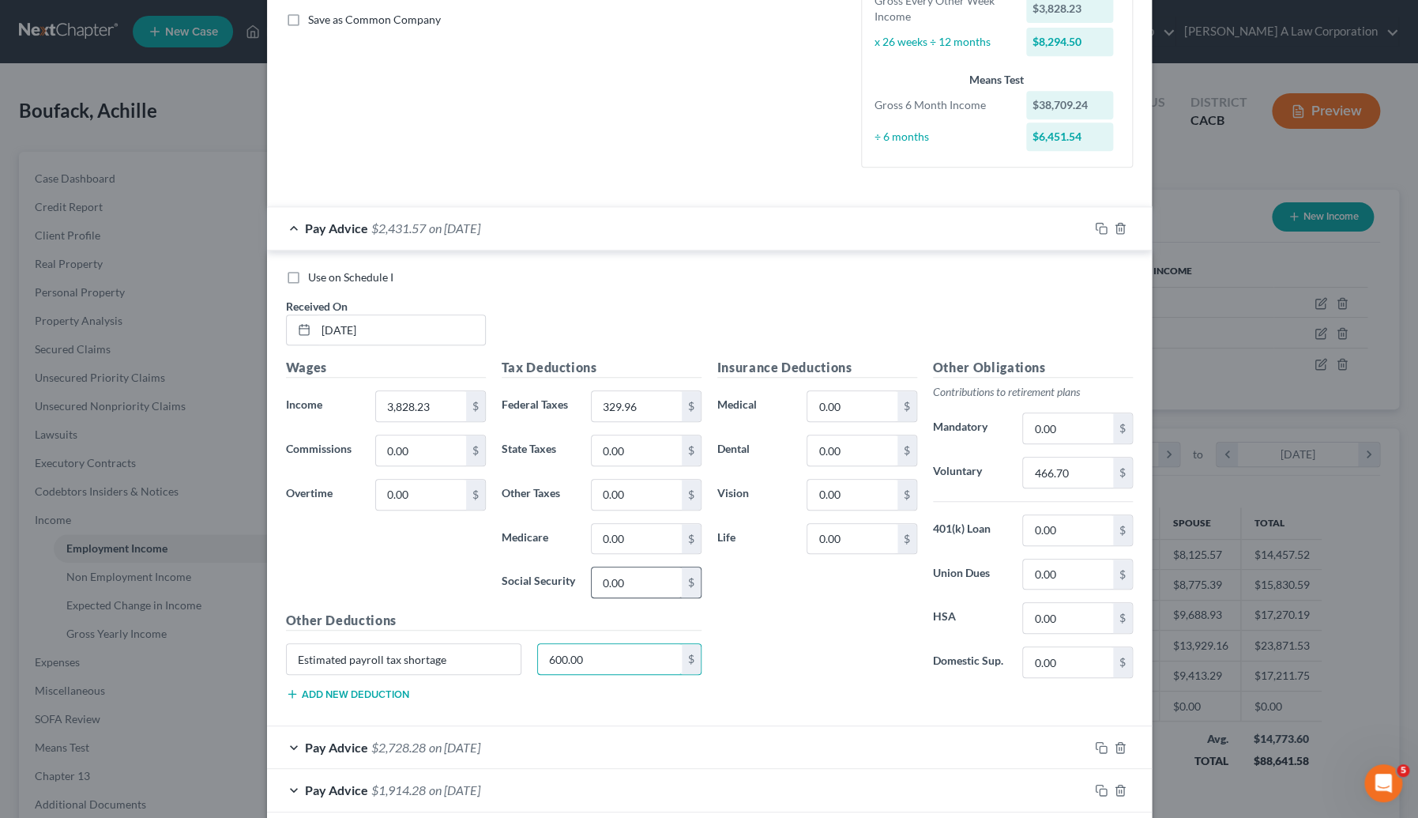
type input "600.00"
click at [559, 728] on div "Pay Advice $2,728.28 on 06/13/2025" at bounding box center [678, 747] width 822 height 42
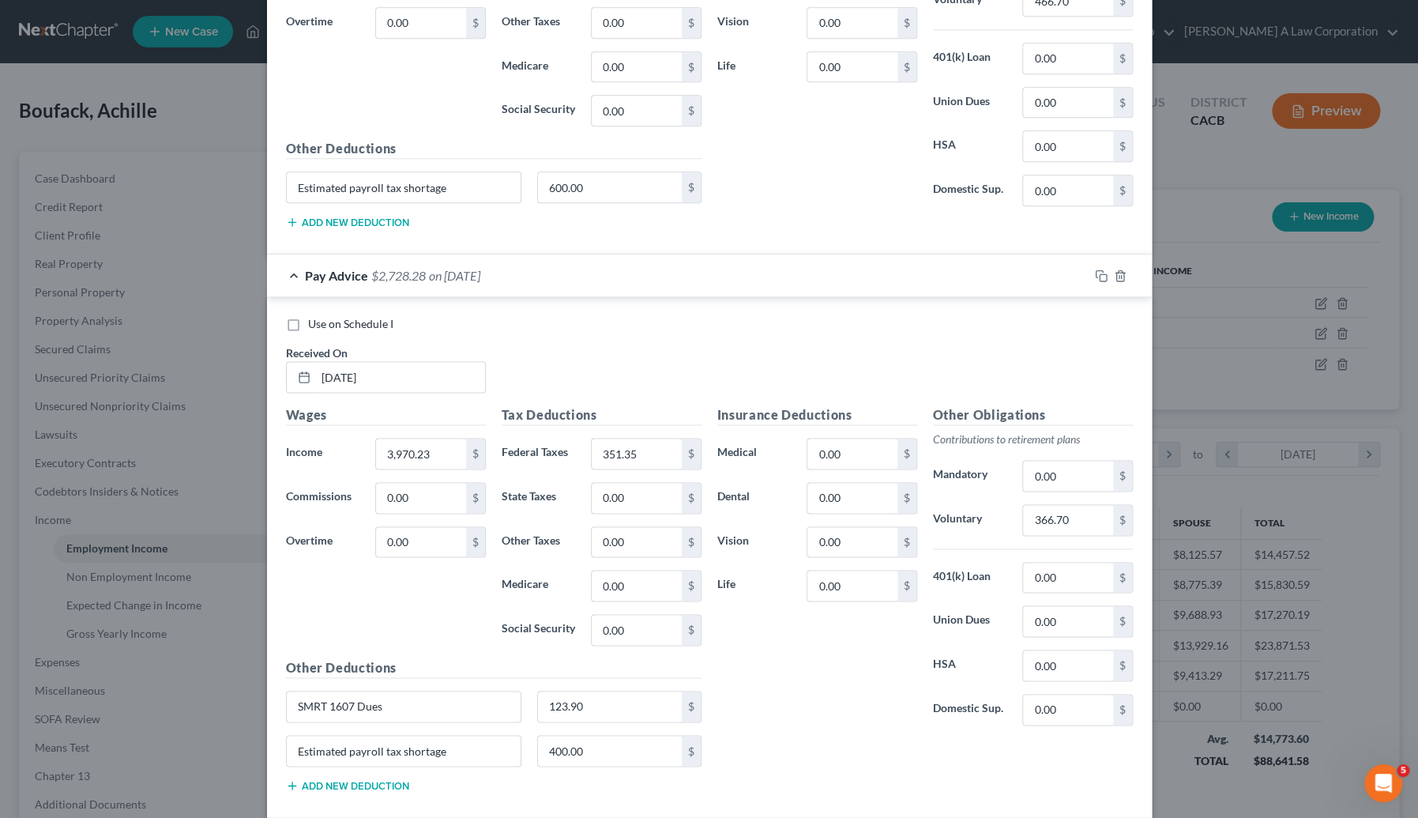
scroll to position [861, 0]
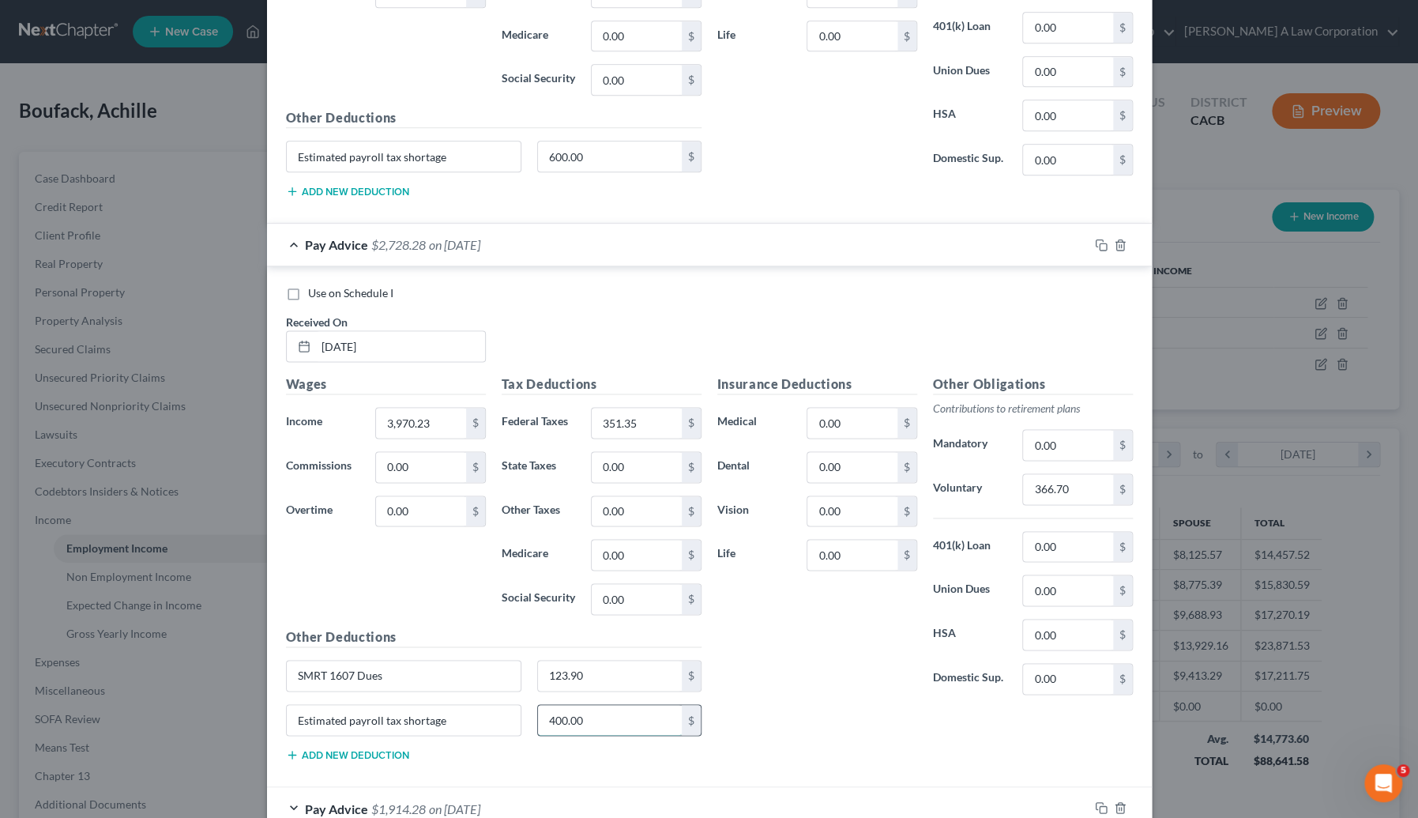
click at [597, 710] on input "400.00" at bounding box center [610, 720] width 144 height 30
click at [592, 147] on input "600.00" at bounding box center [610, 156] width 144 height 30
click at [576, 146] on input "5,000.00" at bounding box center [610, 156] width 144 height 30
type input "500"
click at [585, 716] on input "400.00" at bounding box center [610, 720] width 144 height 30
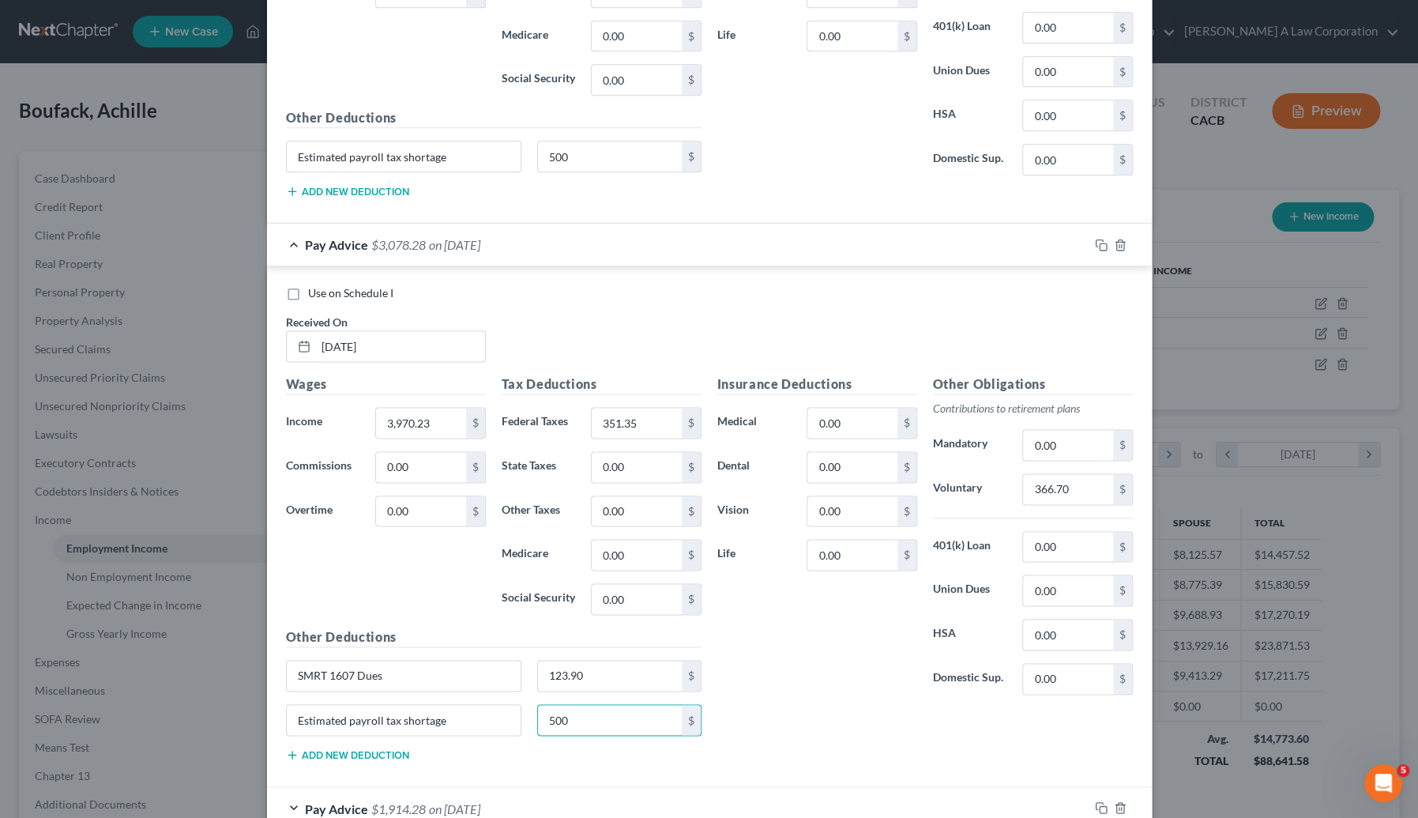
type input "500"
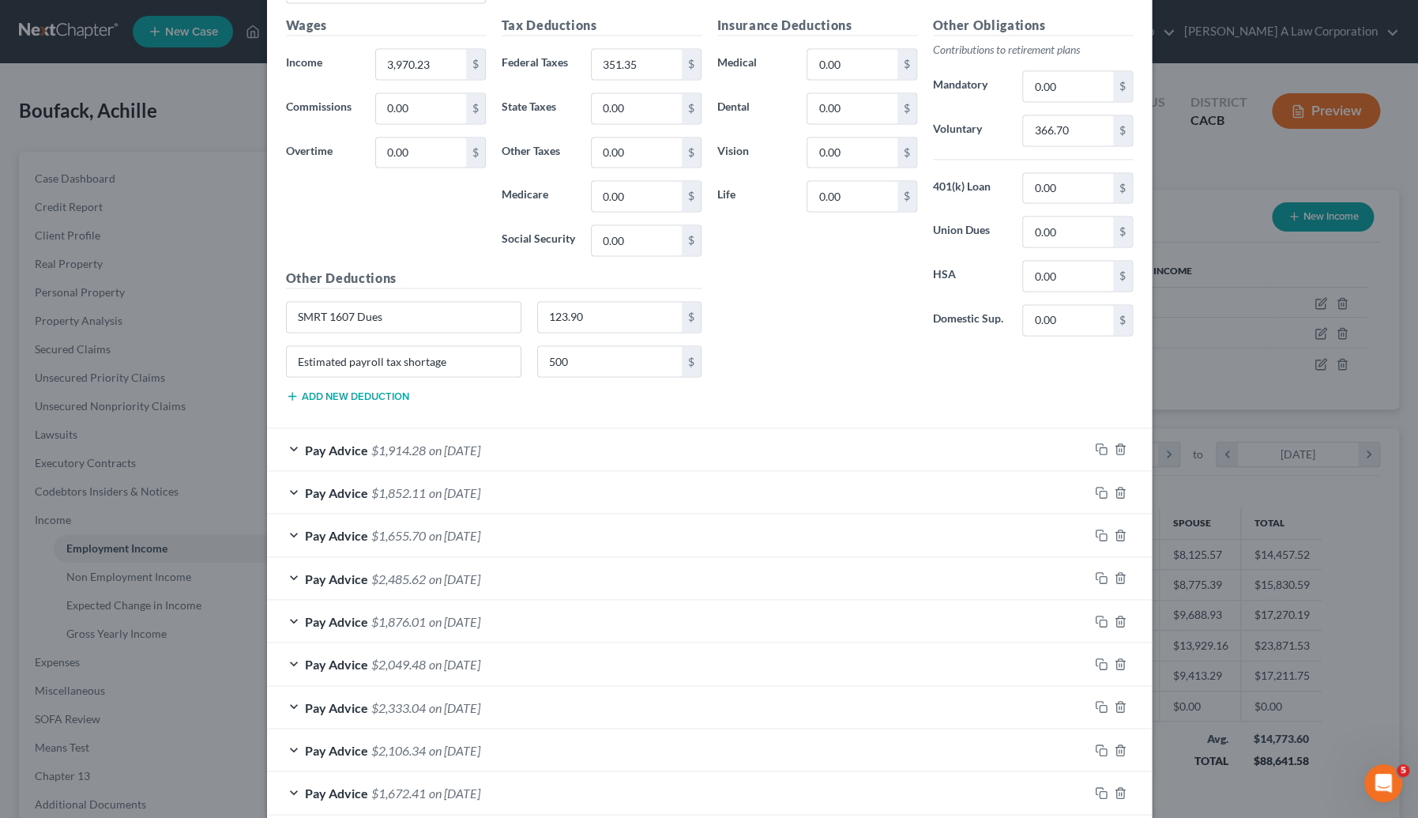
scroll to position [1221, 0]
drag, startPoint x: 588, startPoint y: 431, endPoint x: 584, endPoint y: 499, distance: 67.3
click at [588, 435] on div "Pay Advice $1,914.28 on 05/30/2025" at bounding box center [678, 448] width 822 height 42
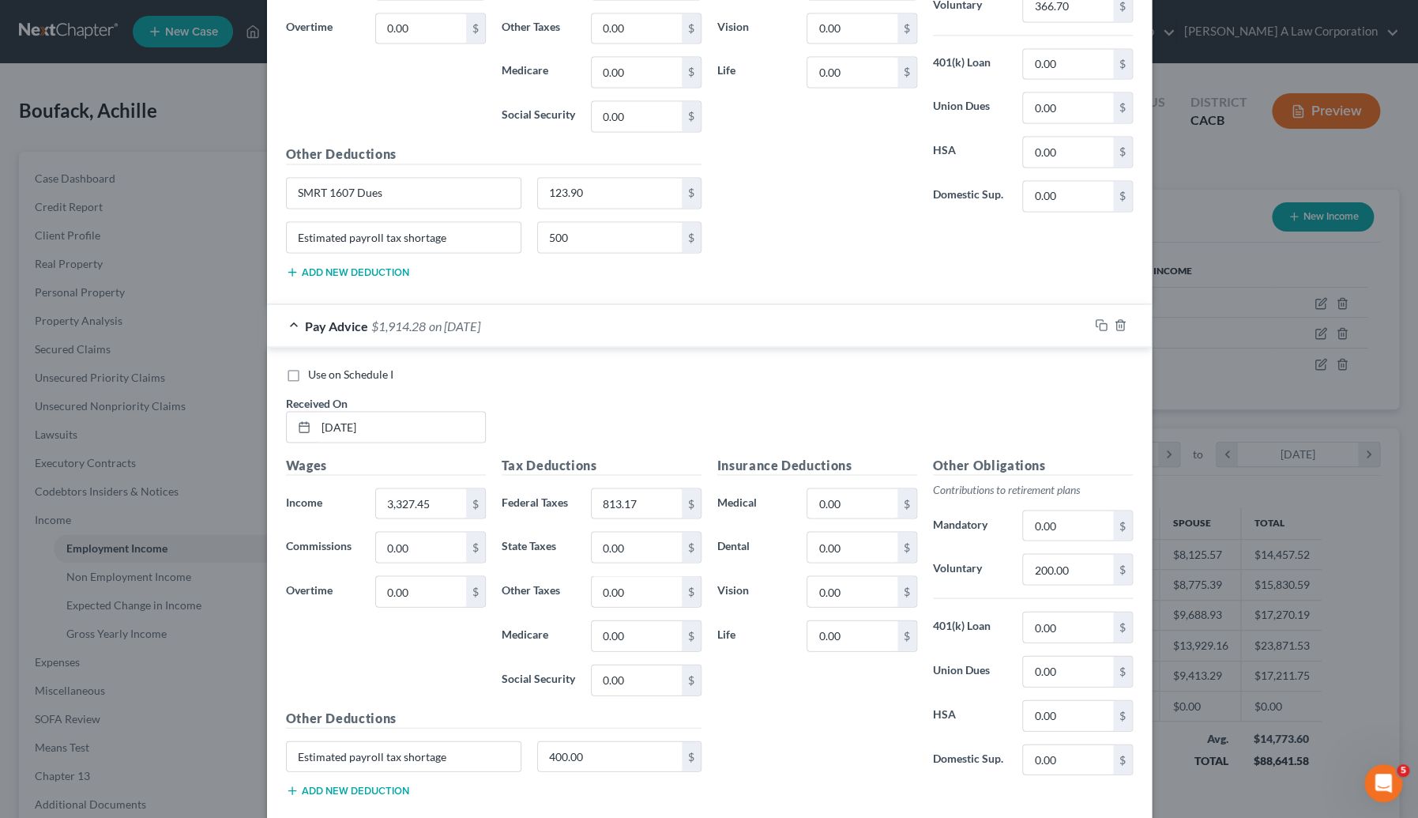
scroll to position [1508, 0]
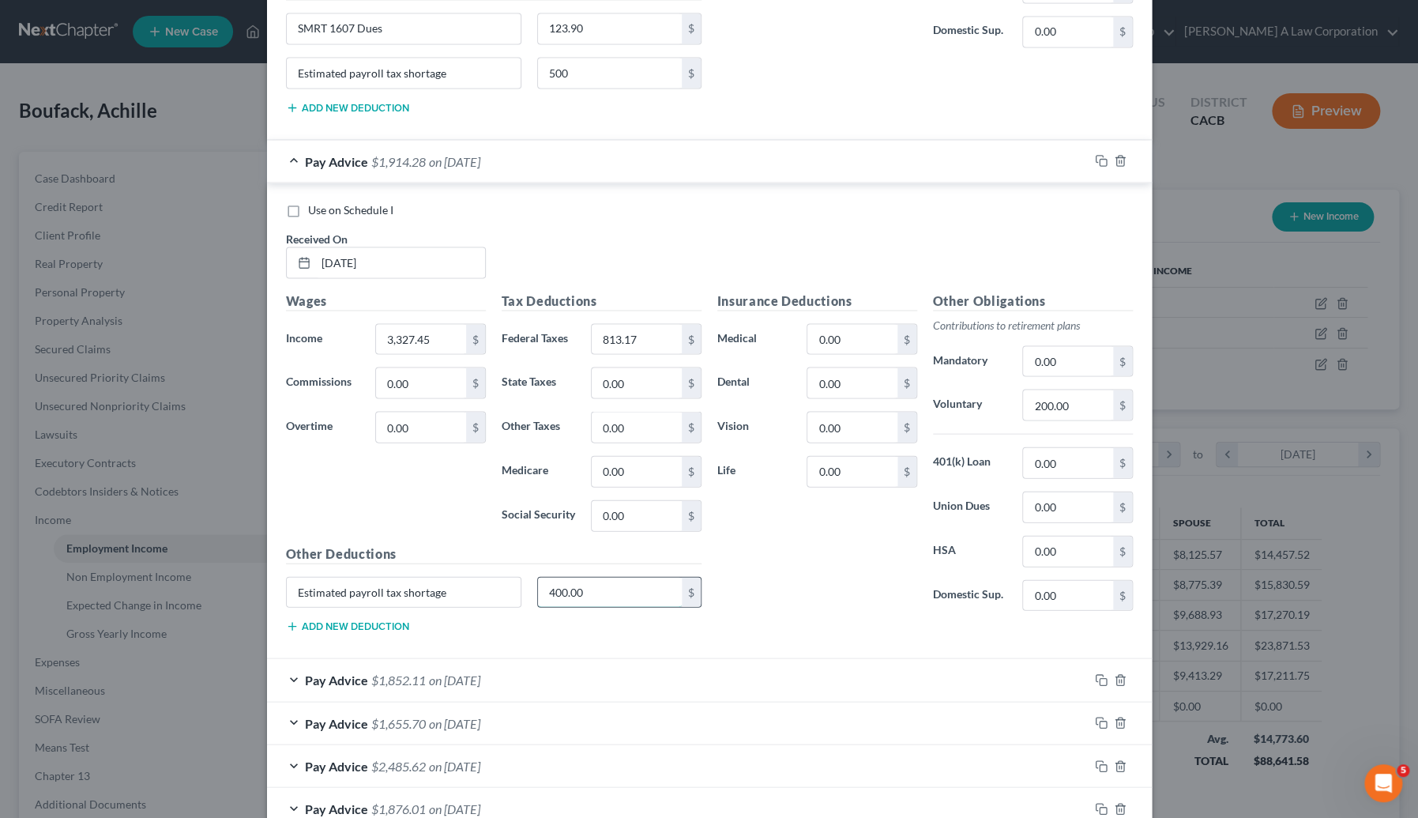
click at [630, 585] on input "400.00" at bounding box center [610, 592] width 144 height 30
type input "500"
click at [588, 672] on div "Pay Advice $1,852.11 on 05/16/2025" at bounding box center [678, 679] width 822 height 42
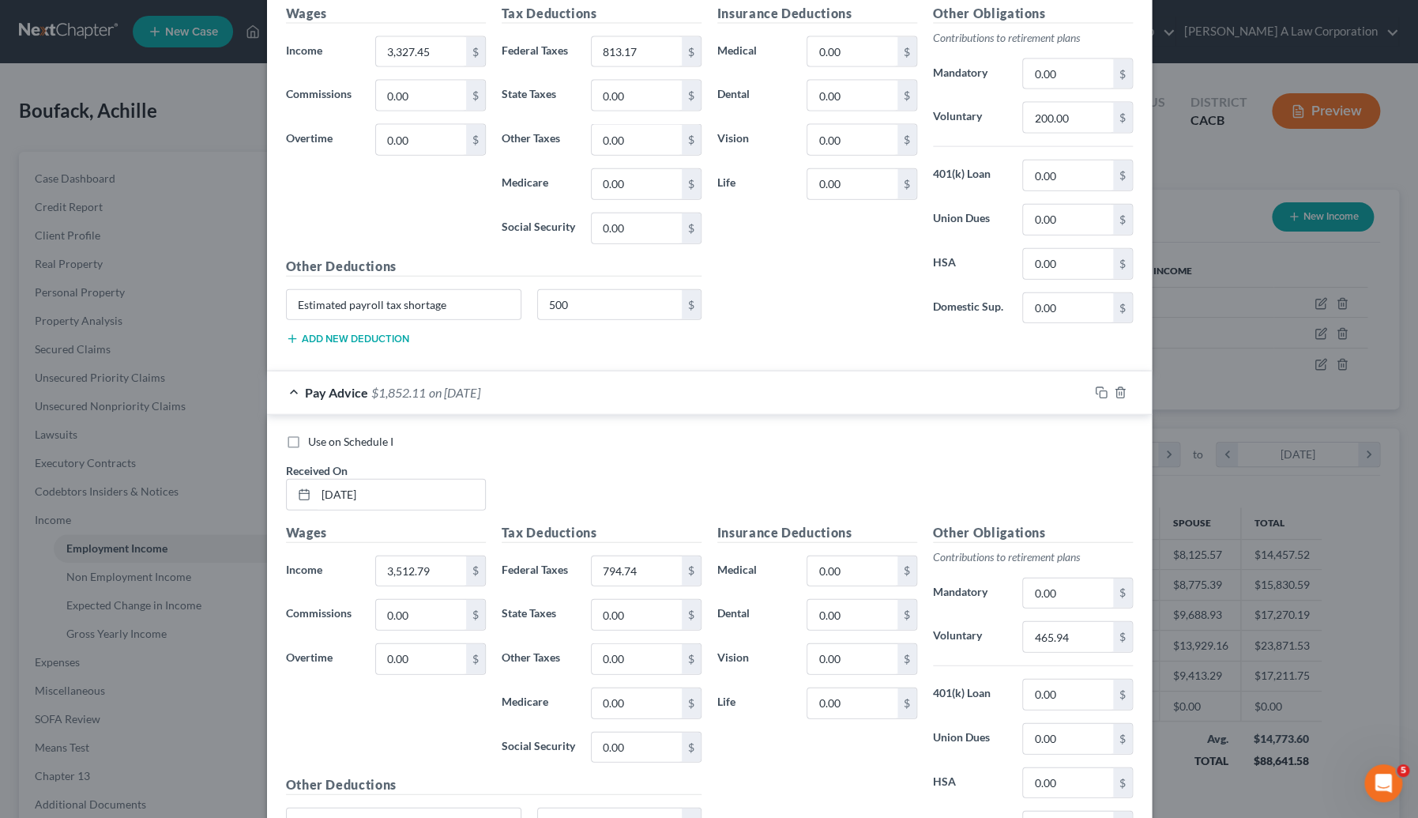
scroll to position [2083, 0]
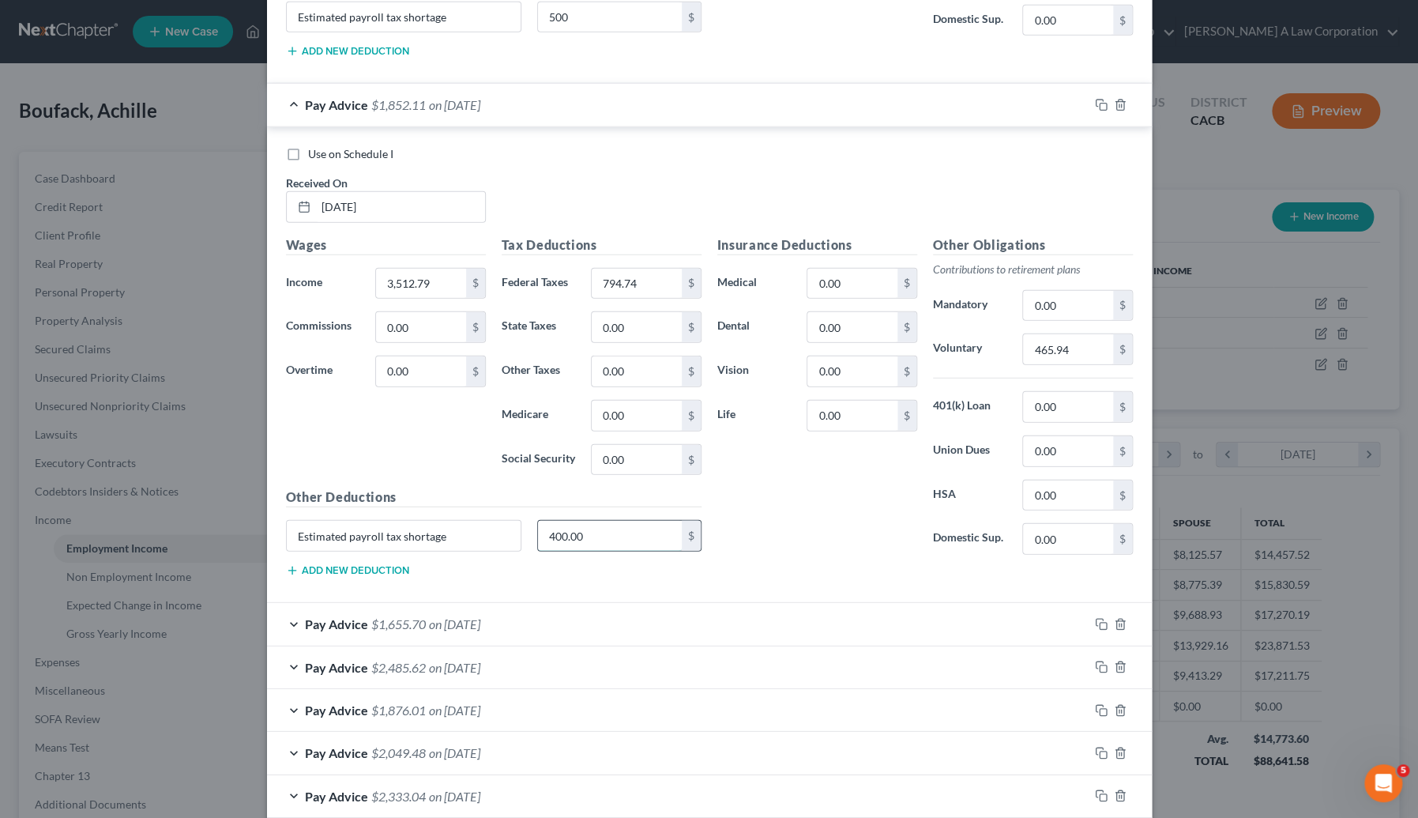
click at [593, 521] on input "400.00" at bounding box center [610, 536] width 144 height 30
type input "500"
click at [588, 618] on div "Pay Advice $1,655.70 on 05/02/2025" at bounding box center [678, 624] width 822 height 42
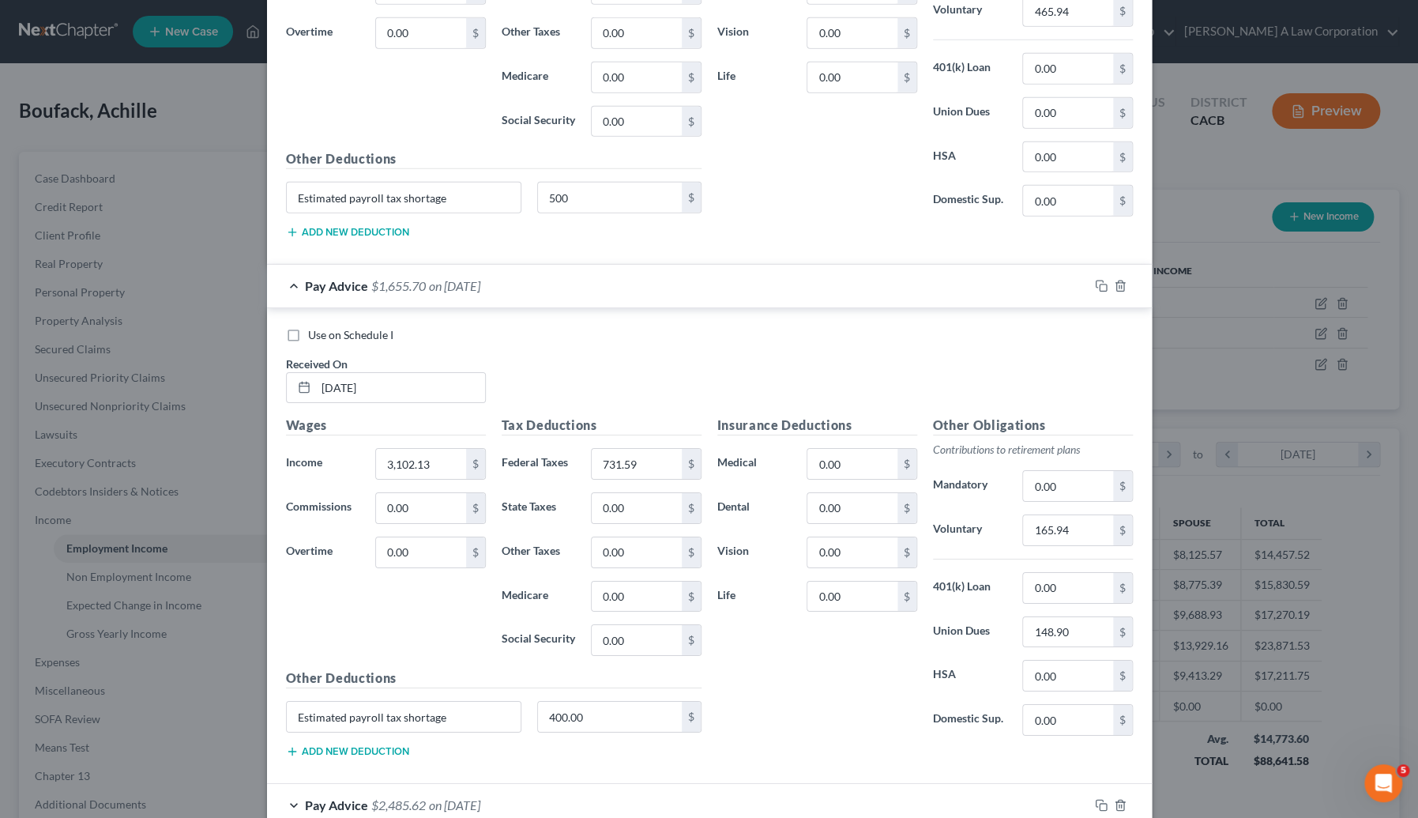
scroll to position [2514, 0]
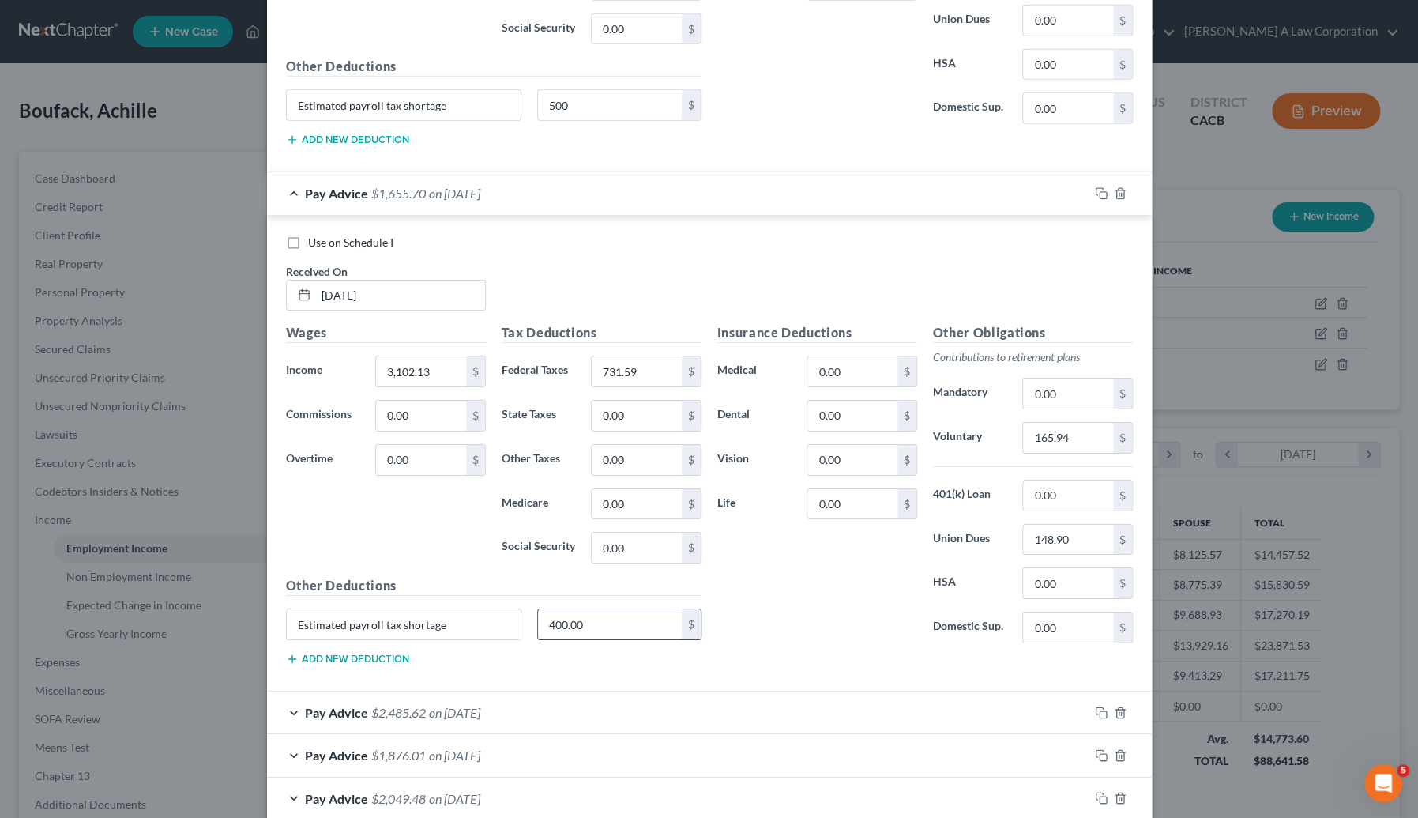
click at [595, 612] on input "400.00" at bounding box center [610, 624] width 144 height 30
type input "500"
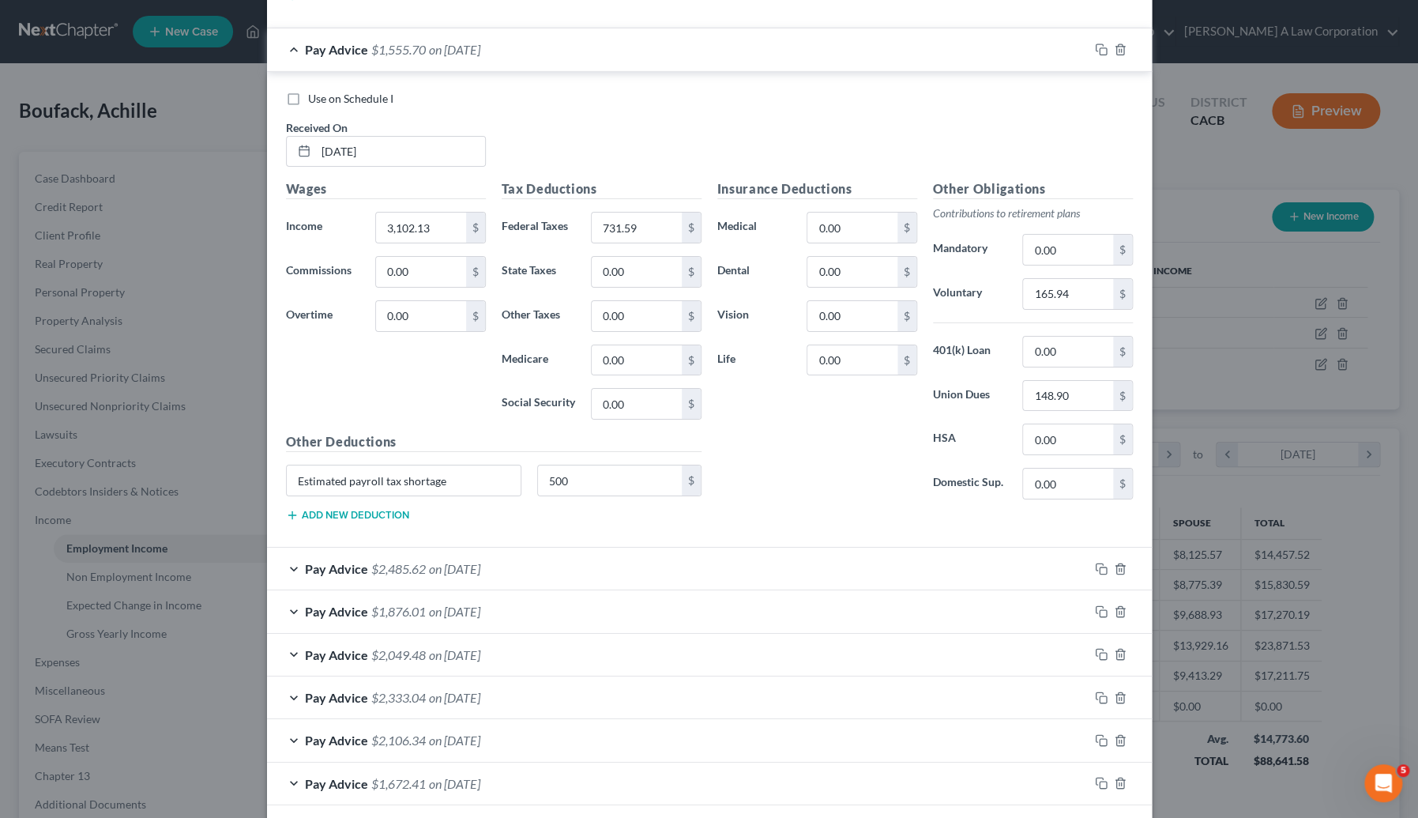
click at [578, 565] on div "Pay Advice $2,485.62 on 04/18/2025" at bounding box center [678, 569] width 822 height 42
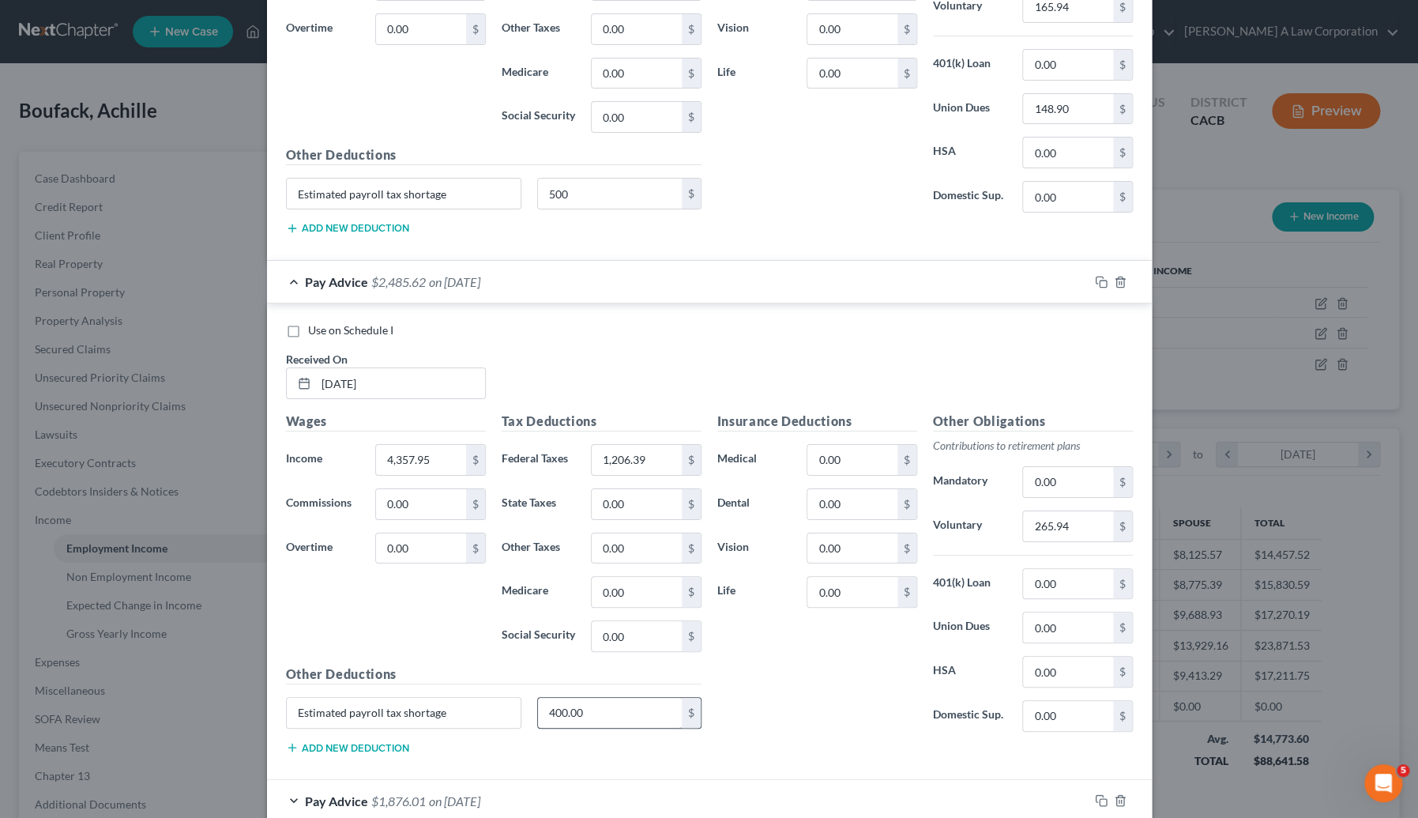
scroll to position [2945, 0]
click at [603, 702] on input "400.00" at bounding box center [610, 712] width 144 height 30
type input "500"
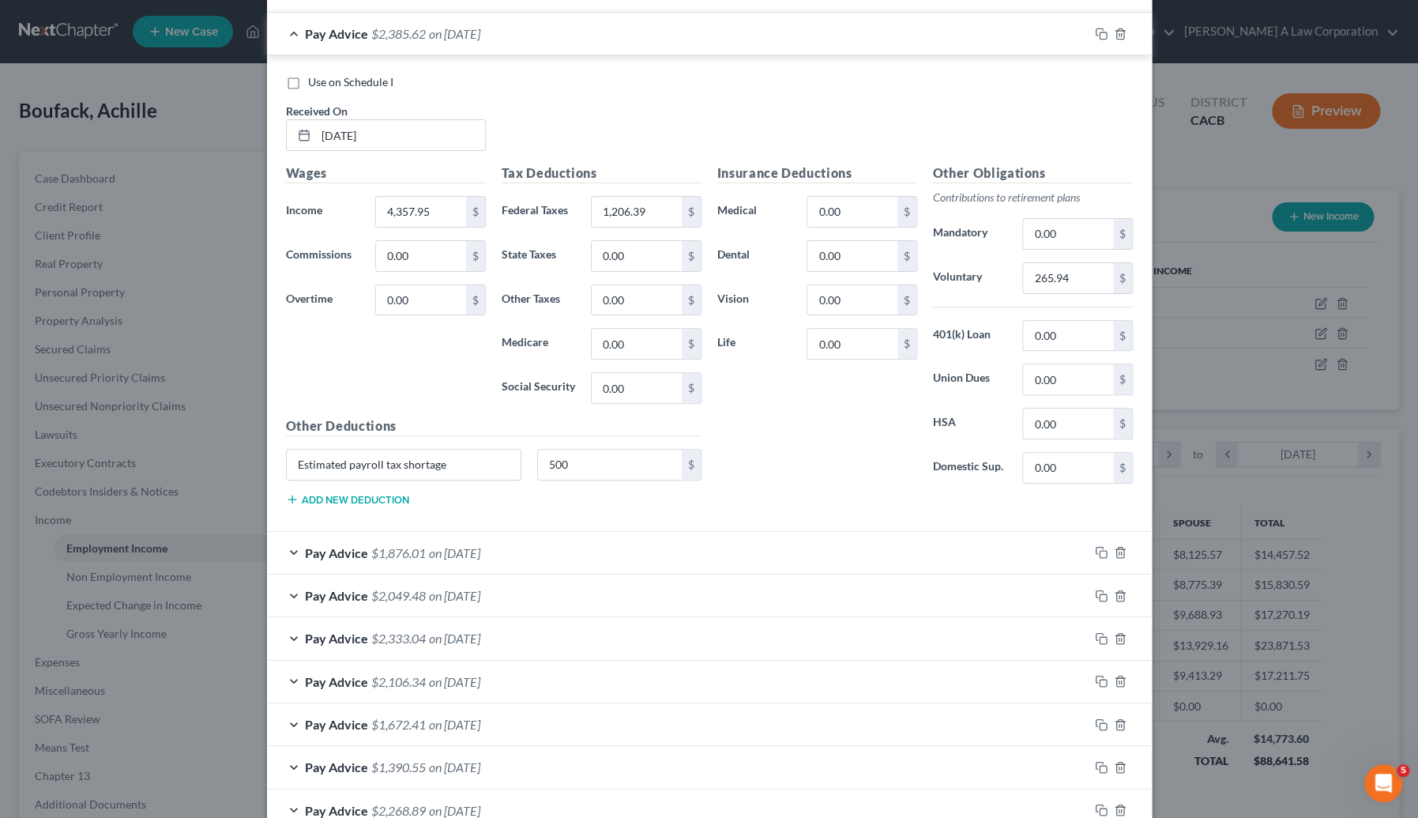
scroll to position [3232, 0]
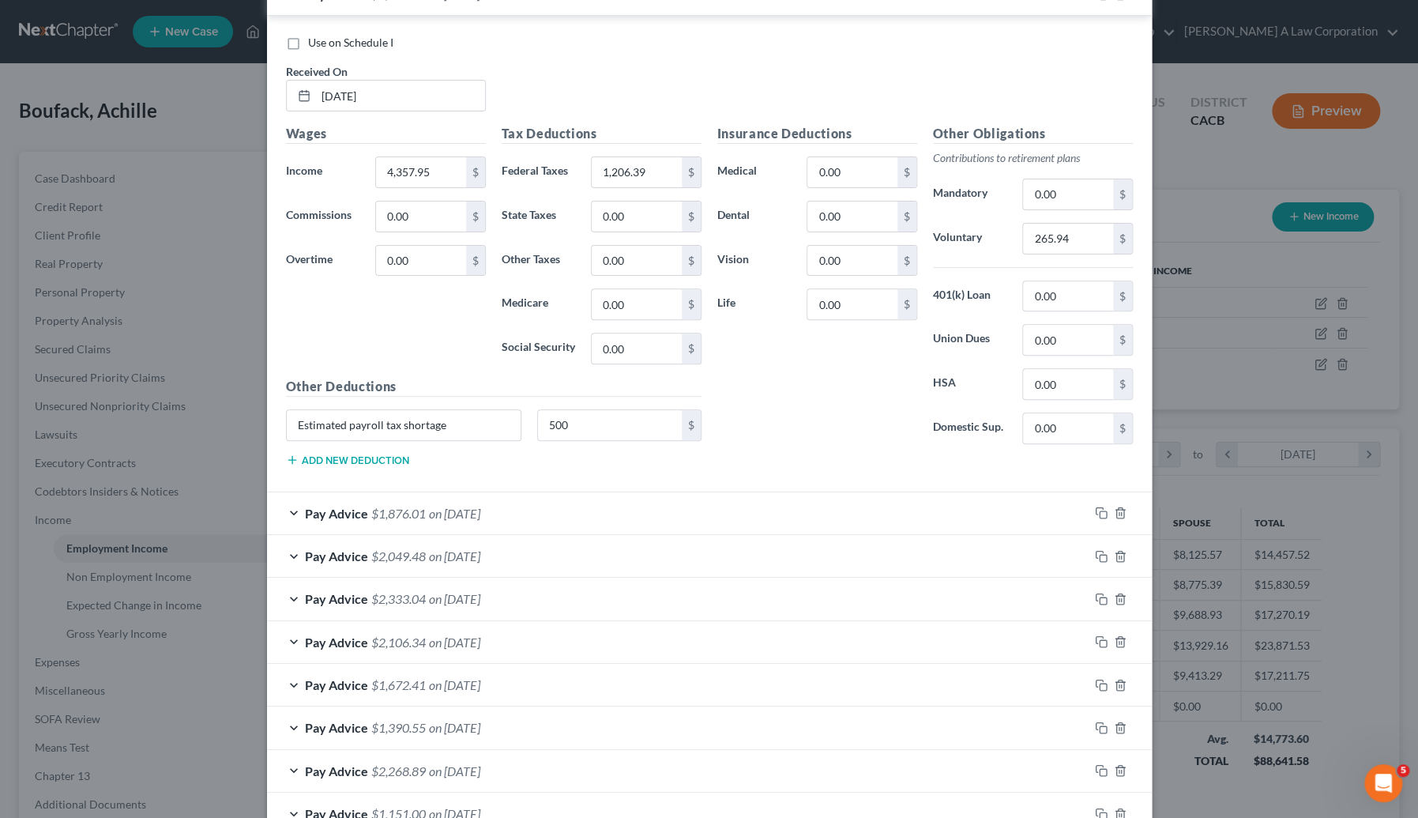
click at [567, 514] on div "Pay Advice $1,876.01 on 04/04/2025" at bounding box center [678, 513] width 822 height 42
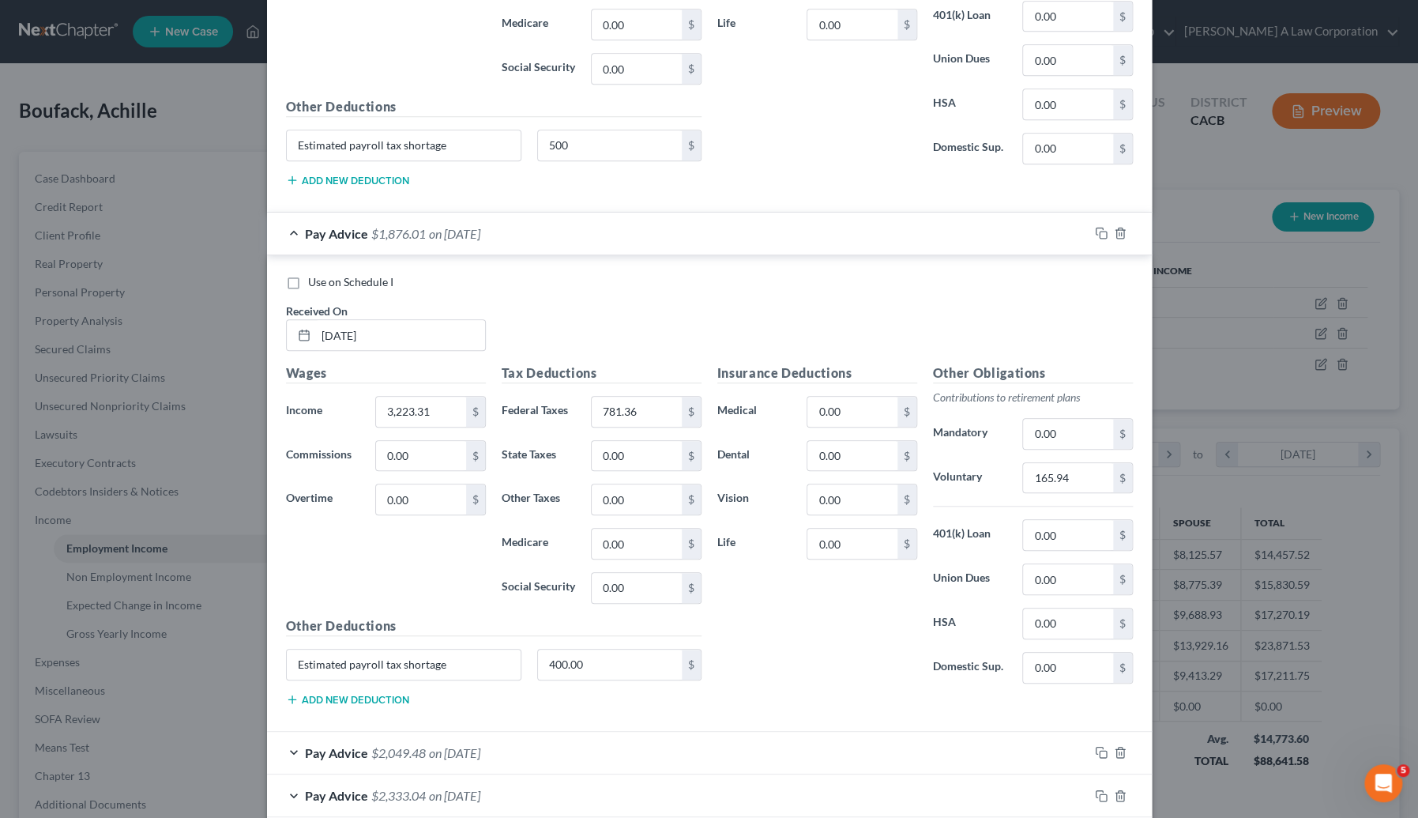
scroll to position [3519, 0]
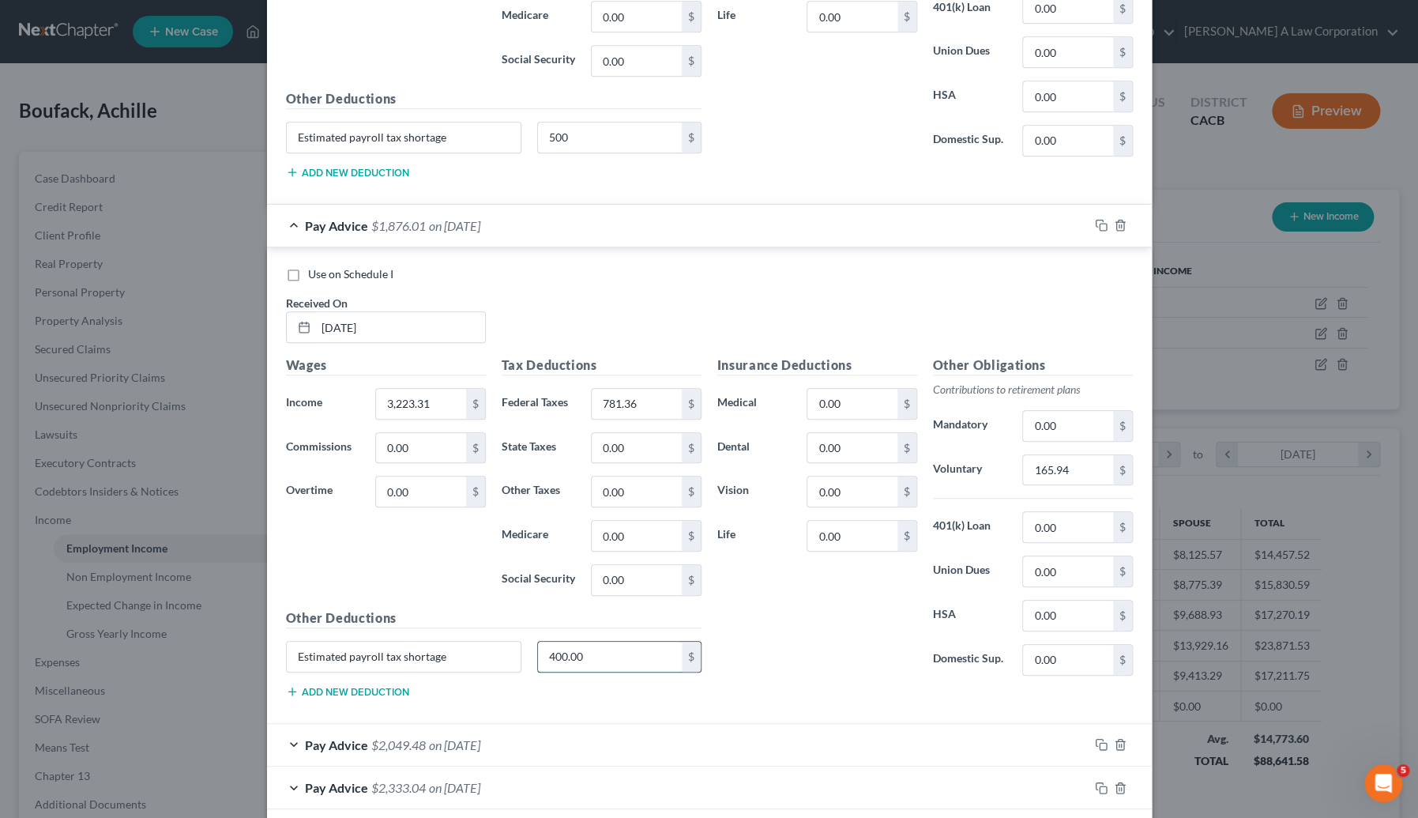
click at [627, 642] on input "400.00" at bounding box center [610, 657] width 144 height 30
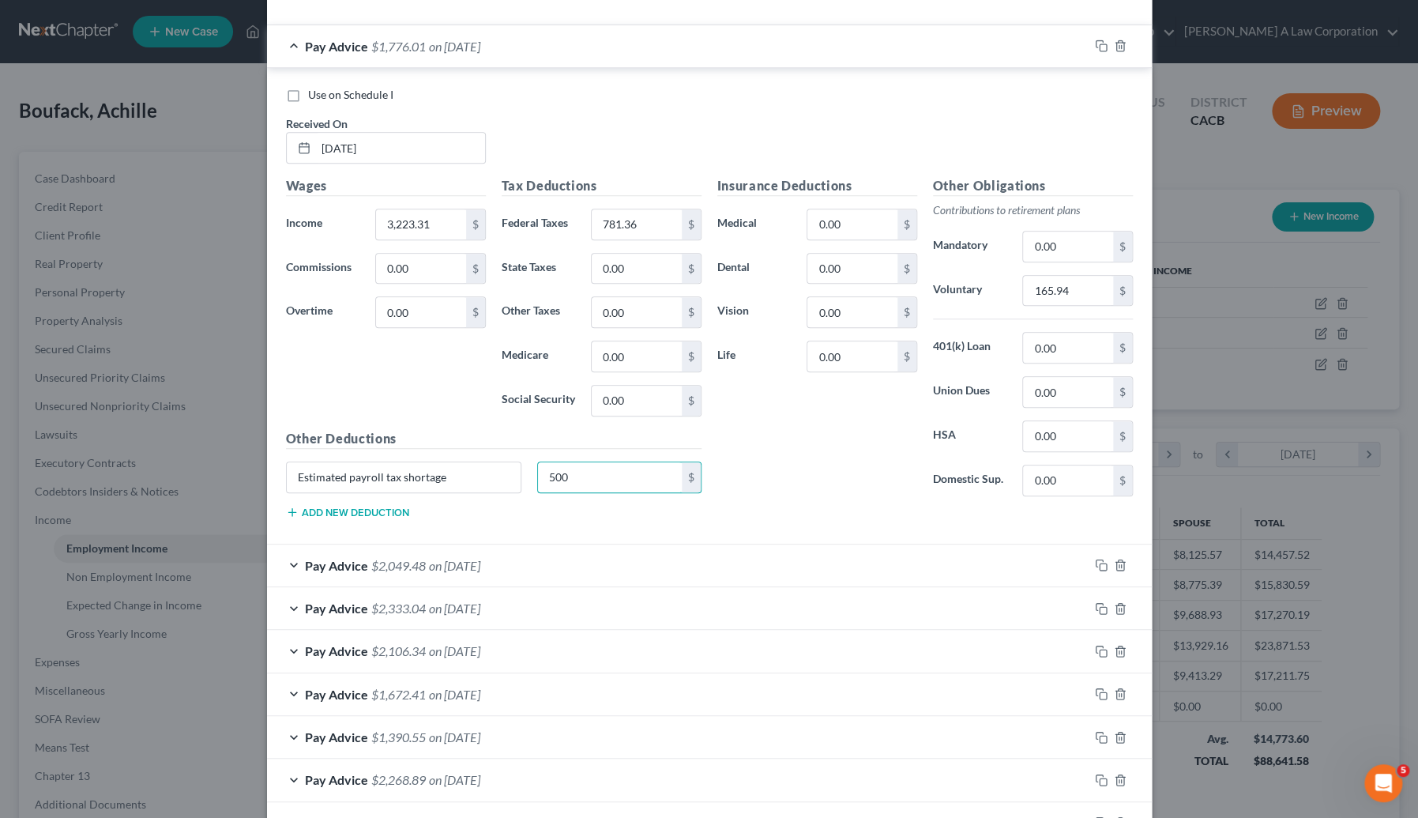
scroll to position [3807, 0]
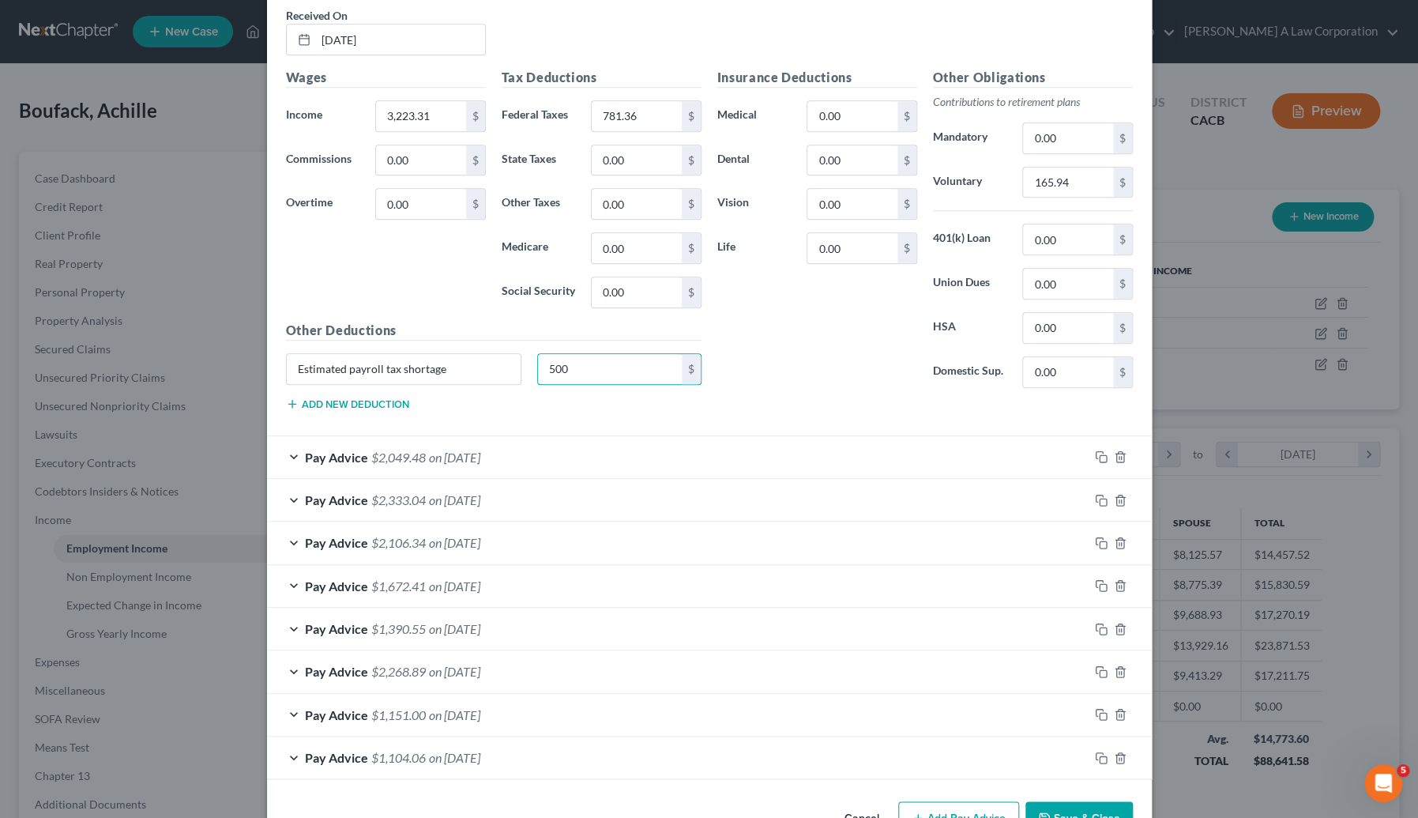
type input "500"
drag, startPoint x: 574, startPoint y: 447, endPoint x: 594, endPoint y: 543, distance: 97.8
click at [575, 448] on div "Pay Advice $2,049.48 on 03/15/2025" at bounding box center [678, 457] width 822 height 42
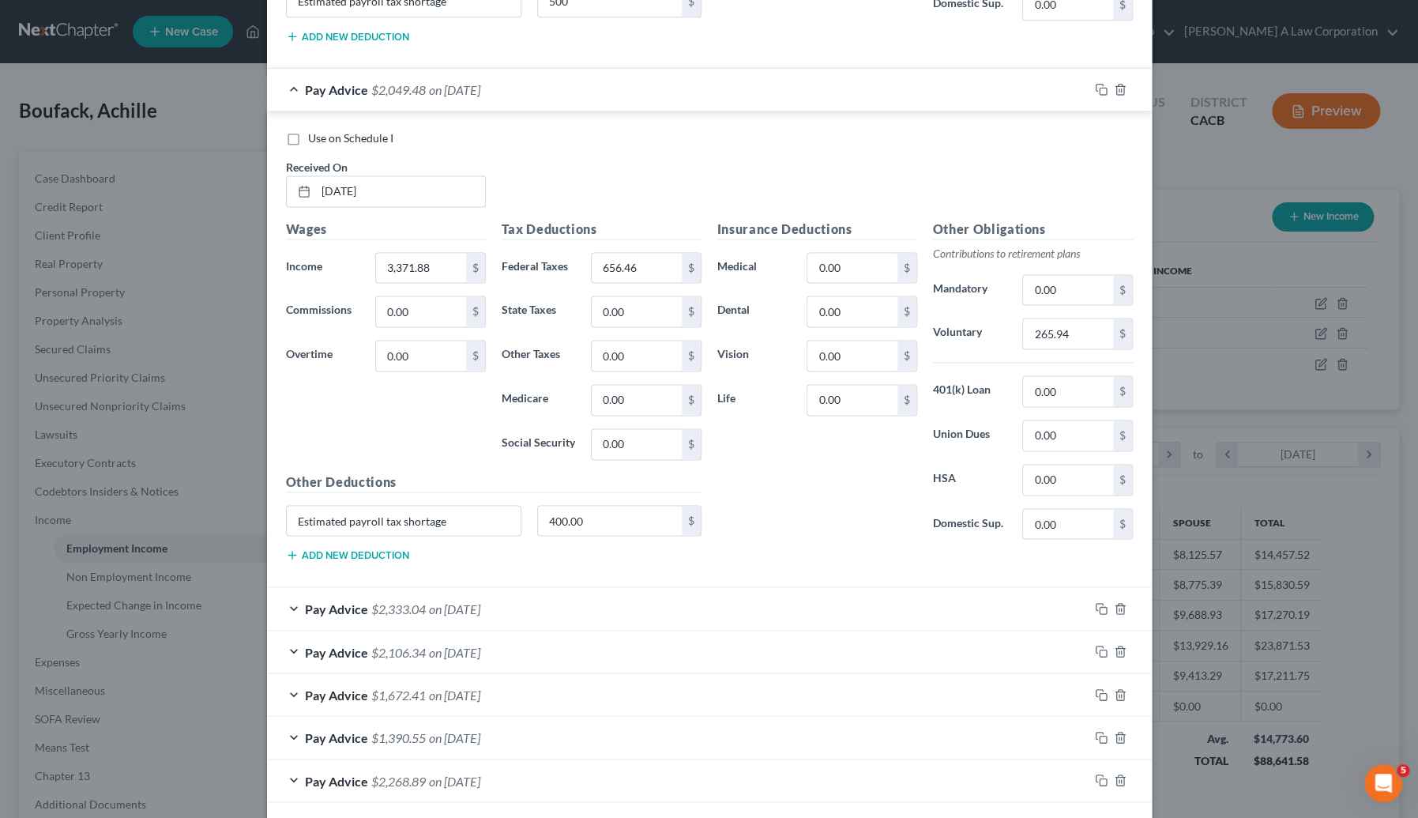
scroll to position [4310, 0]
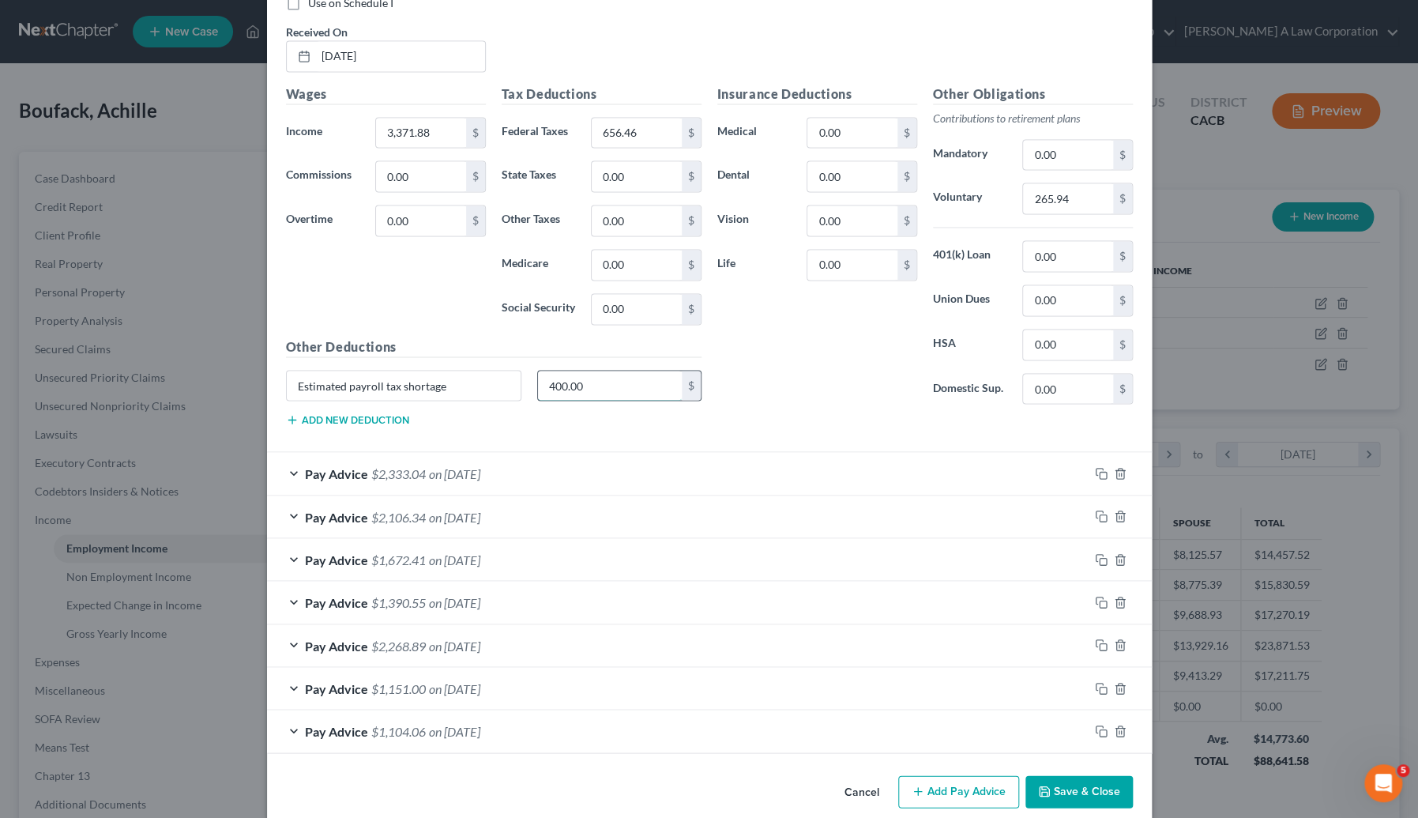
click at [585, 378] on input "400.00" at bounding box center [610, 386] width 144 height 30
type input "500"
click at [574, 463] on div "Pay Advice $2,333.04 on 03/07/2025" at bounding box center [678, 473] width 822 height 42
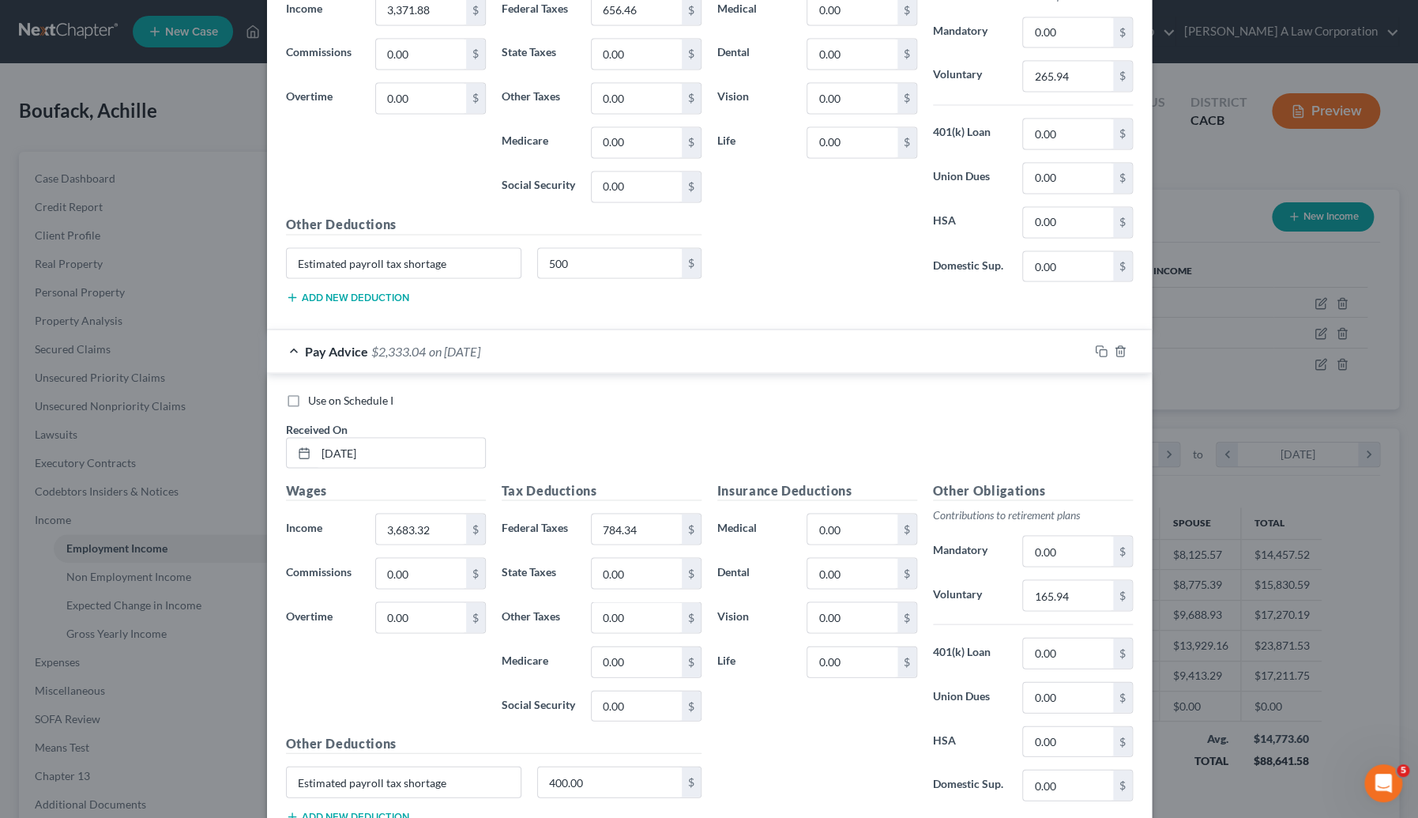
scroll to position [4525, 0]
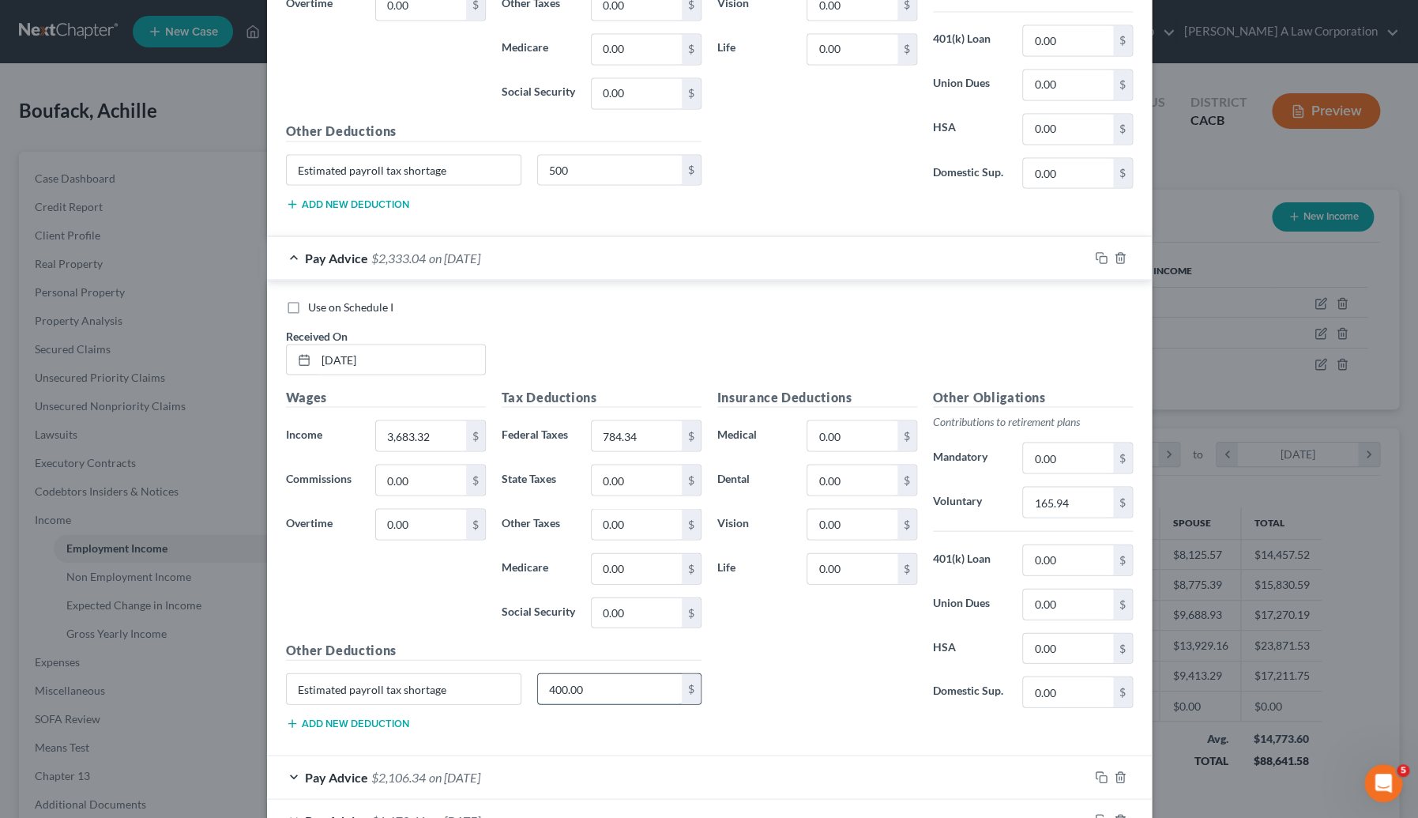
click at [602, 674] on input "400.00" at bounding box center [610, 688] width 144 height 30
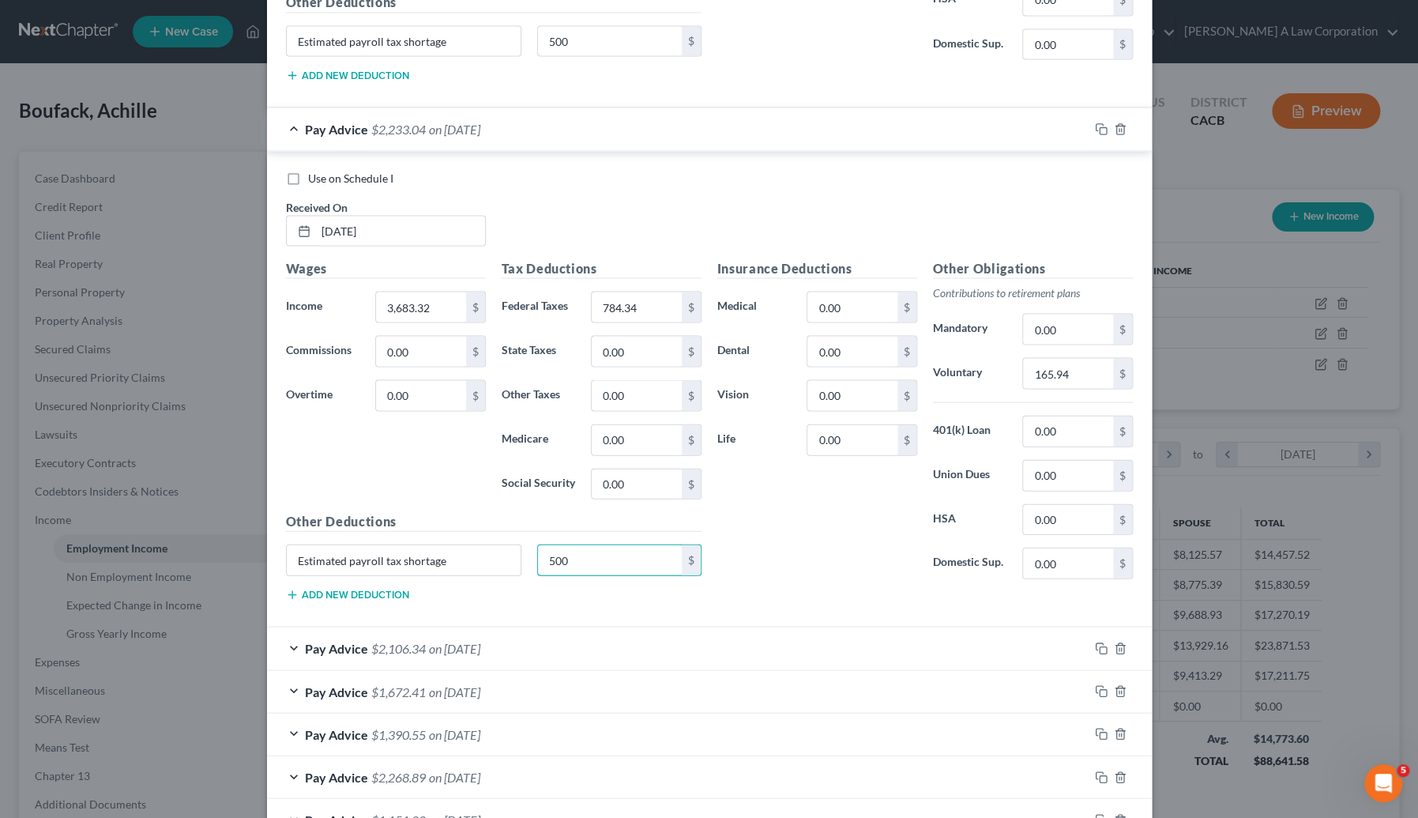
scroll to position [4792, 0]
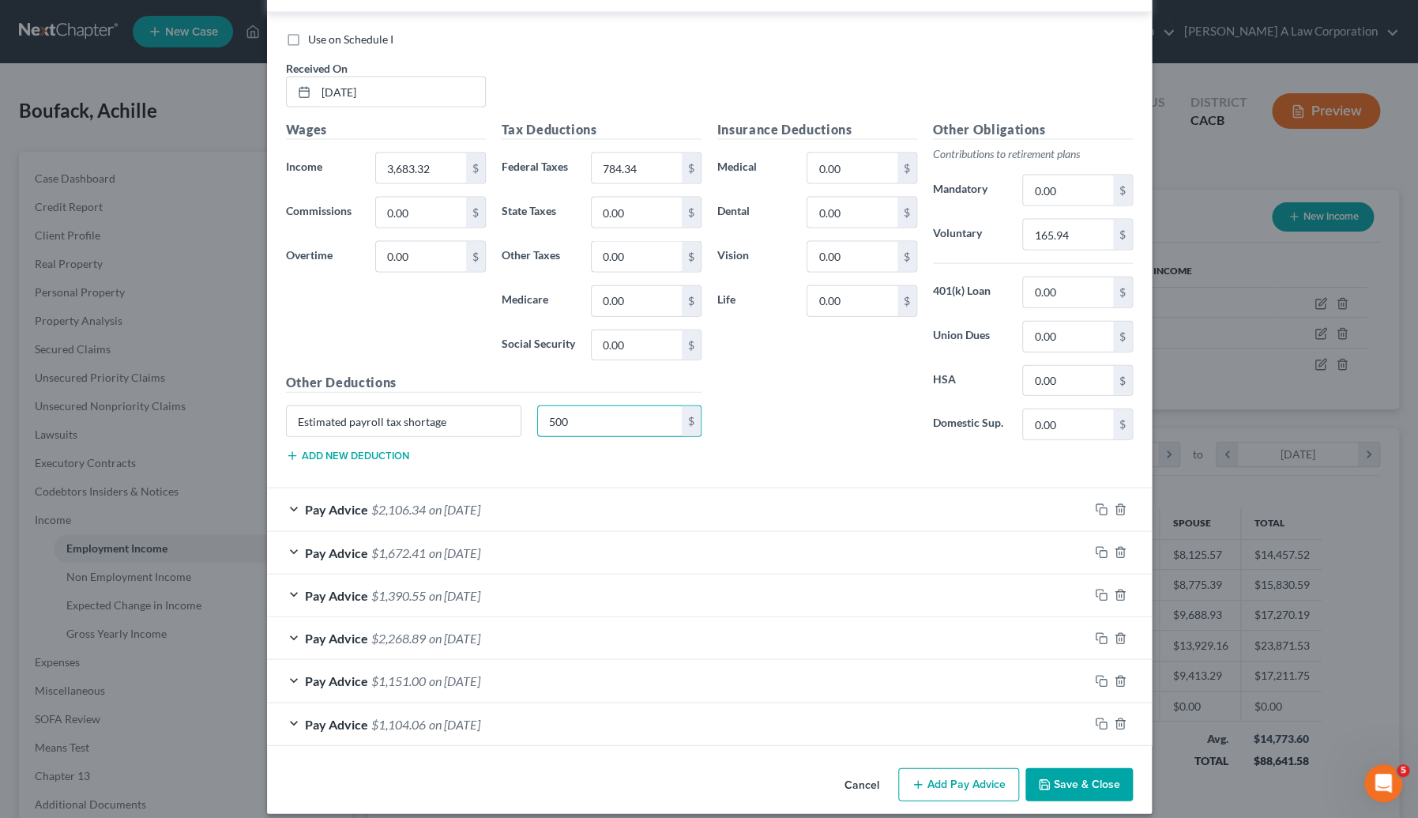
type input "500"
click at [593, 490] on div "Pay Advice $2,106.34 on 02/21/2025" at bounding box center [678, 509] width 822 height 42
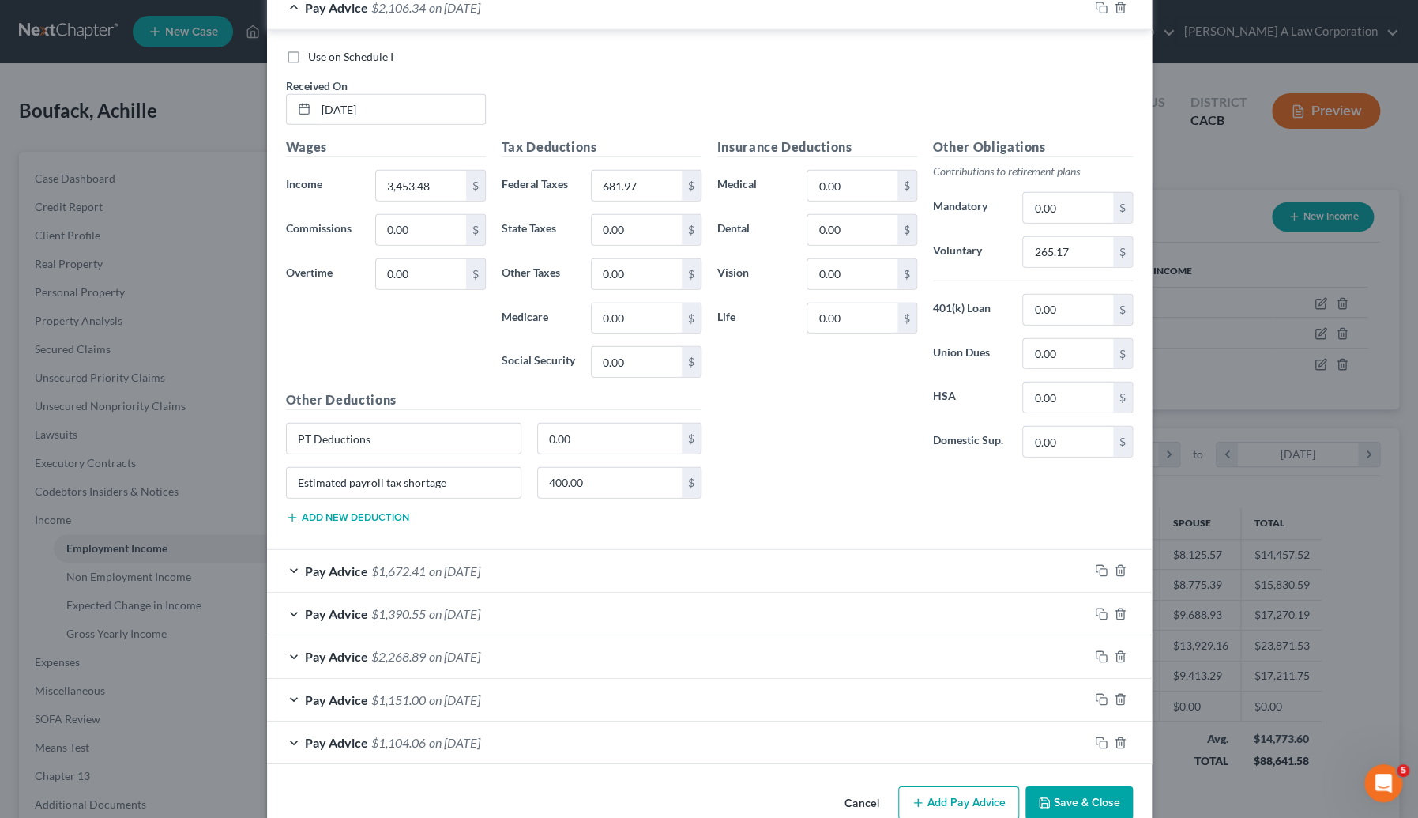
scroll to position [5295, 0]
click at [589, 467] on input "400.00" at bounding box center [610, 482] width 144 height 30
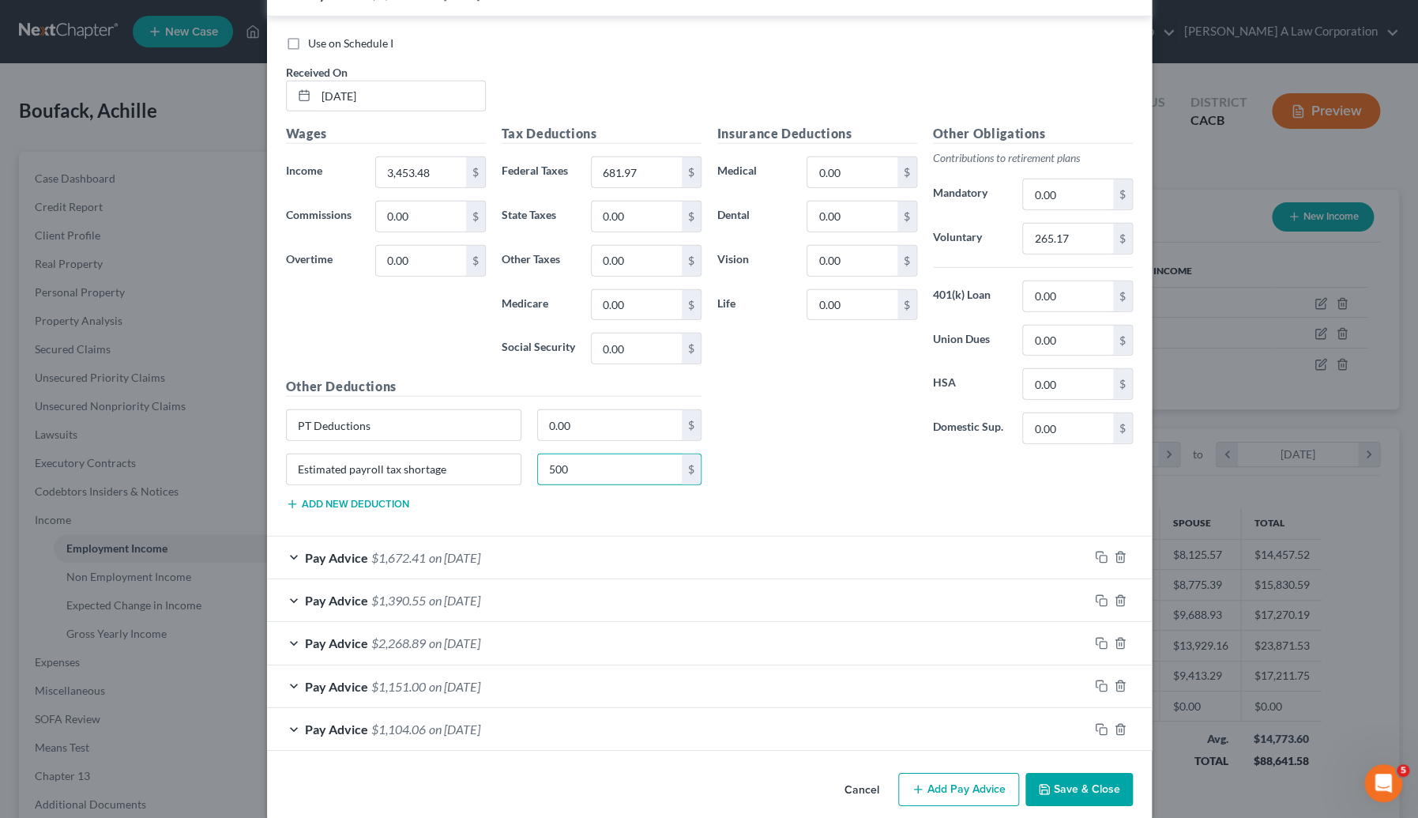
scroll to position [5311, 0]
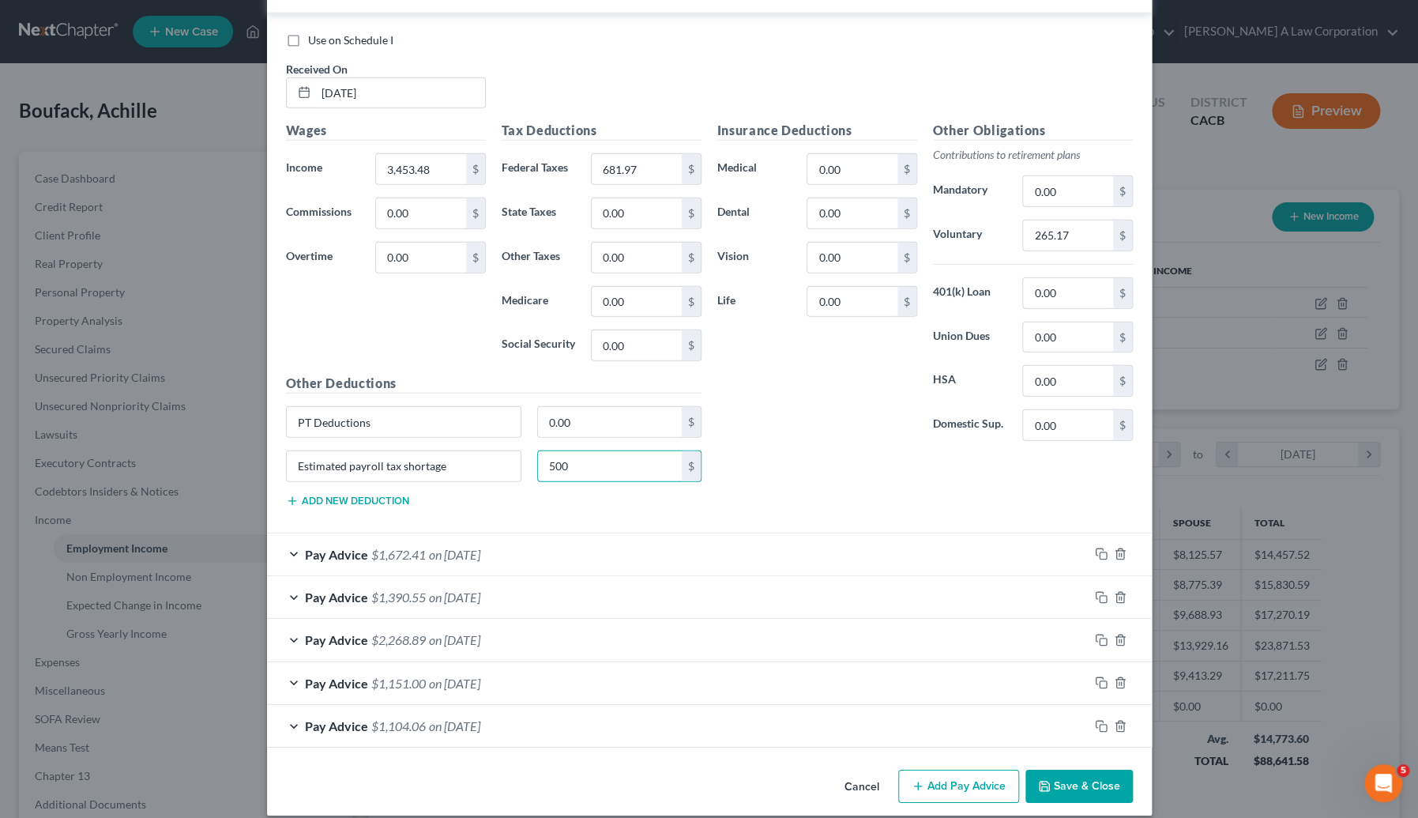
type input "500"
click at [510, 535] on div "Pay Advice $1,672.41 on 02/07/2025" at bounding box center [678, 554] width 822 height 42
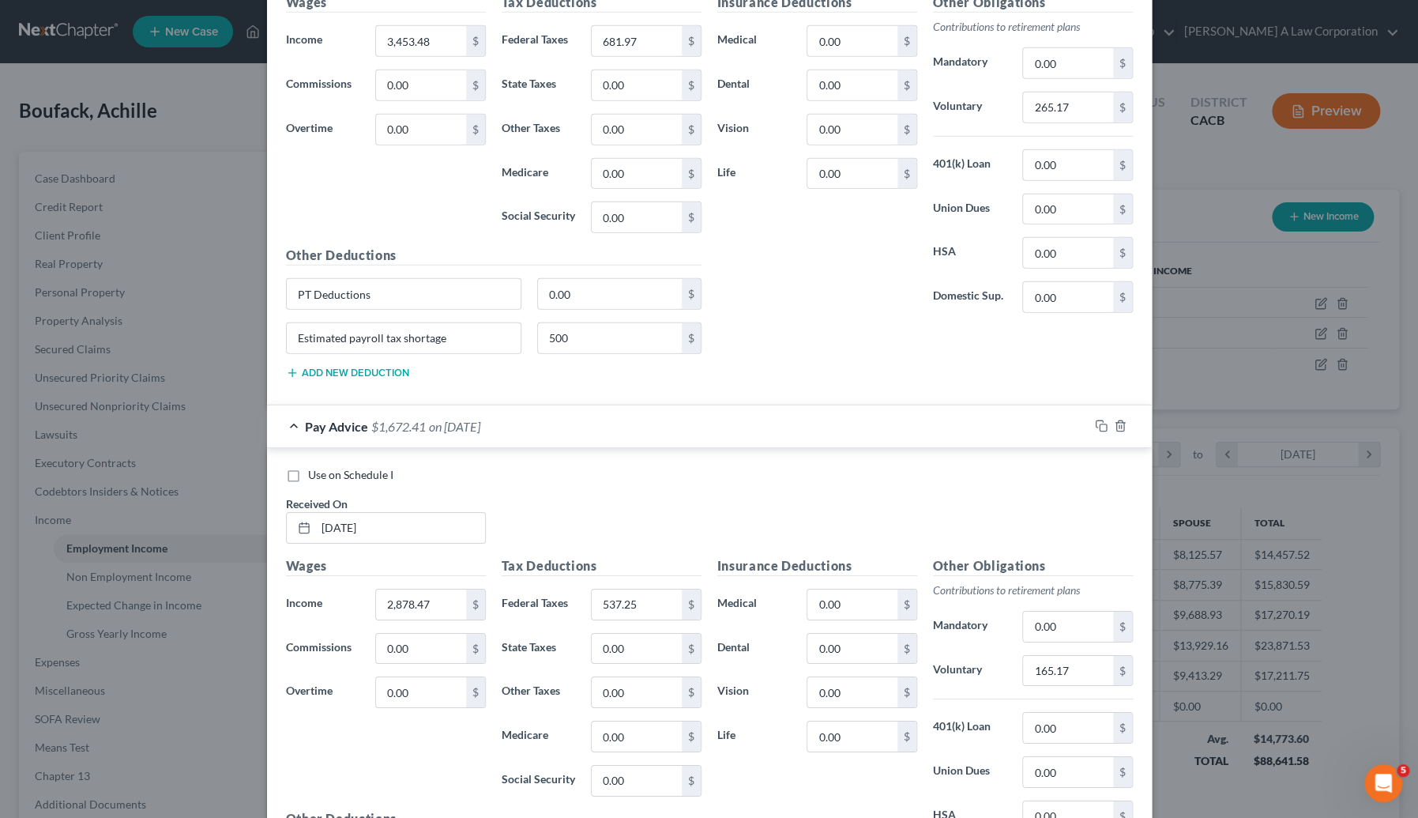
scroll to position [5598, 0]
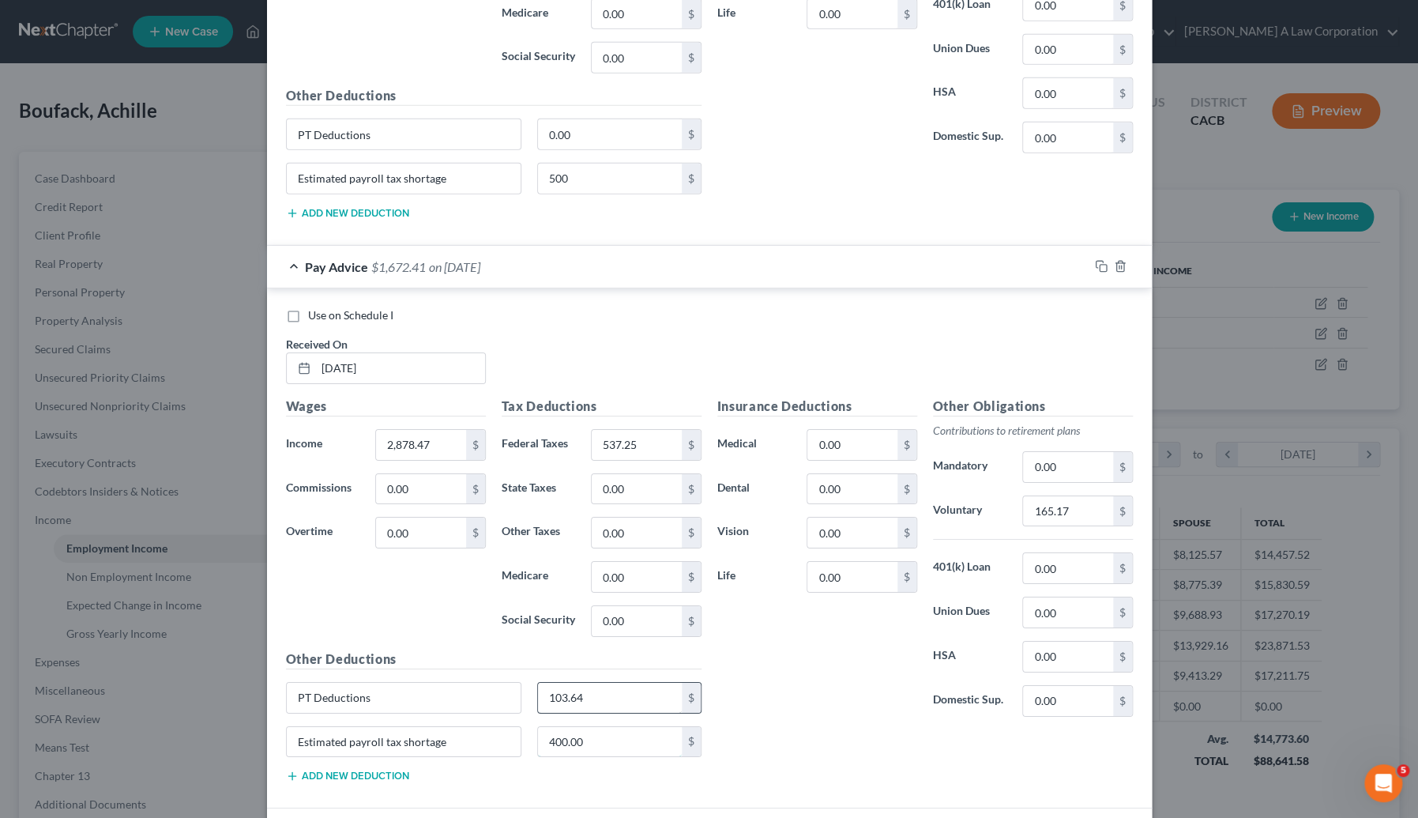
click at [612, 727] on input "400.00" at bounding box center [610, 742] width 144 height 30
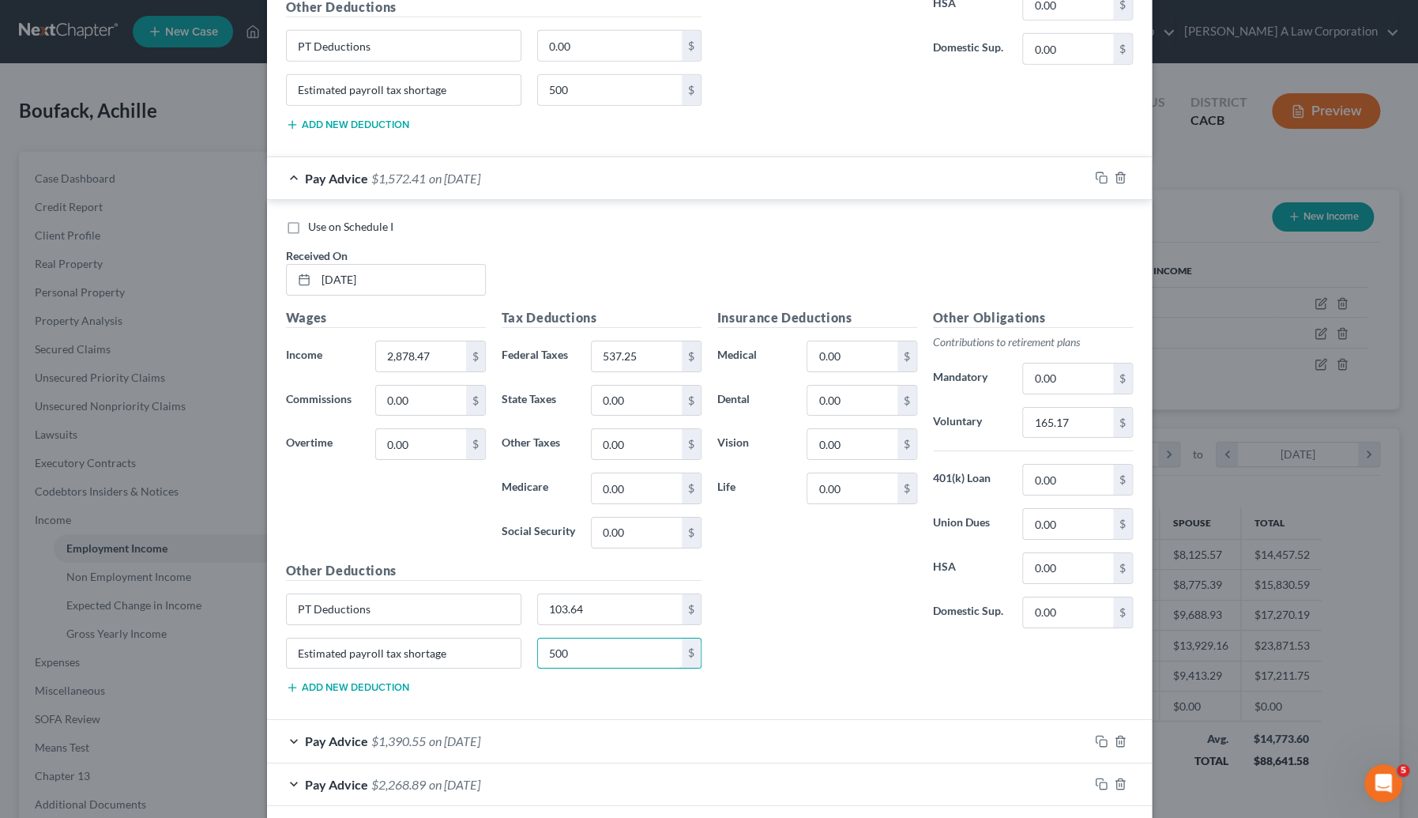
scroll to position [5830, 0]
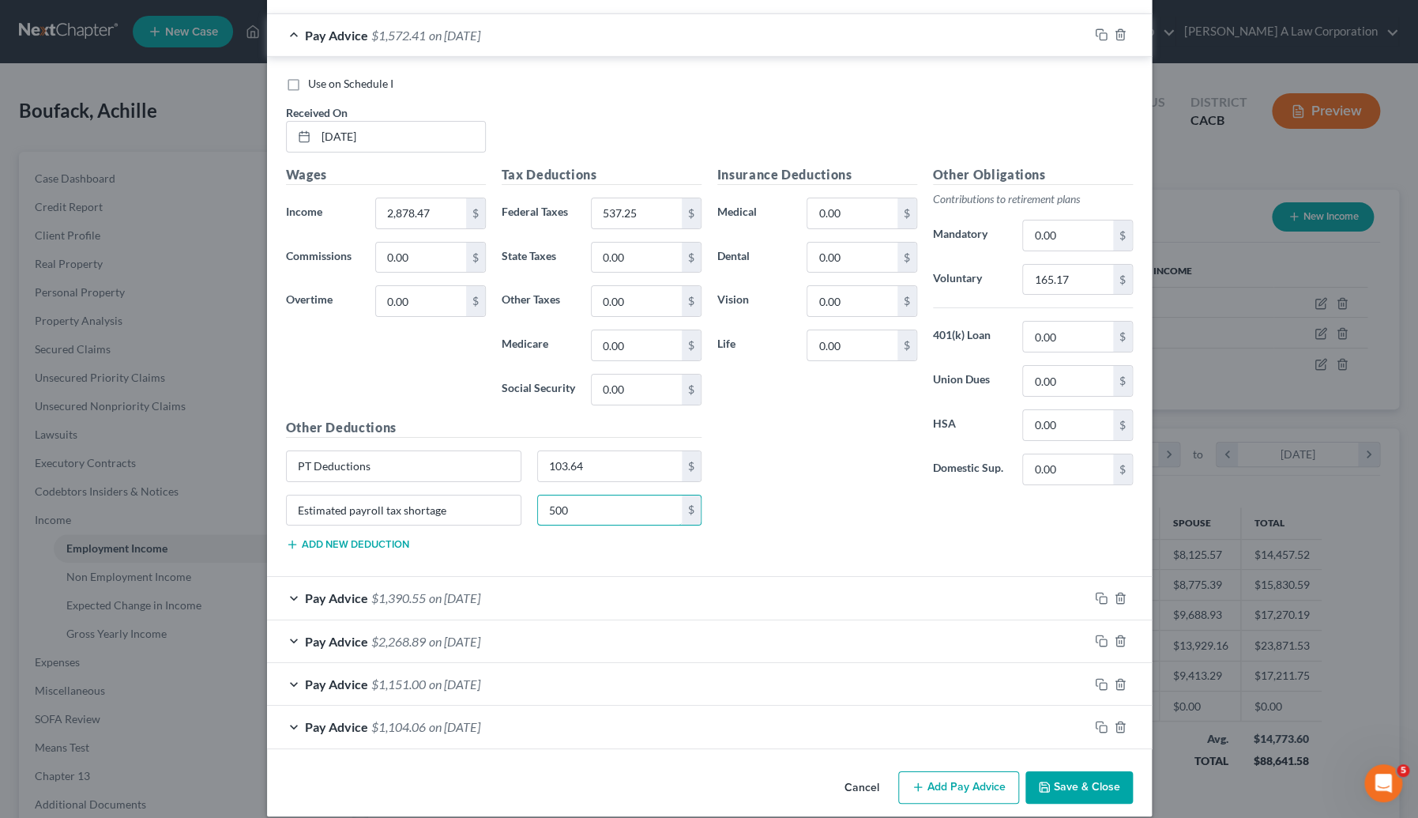
type input "500"
click at [553, 589] on div "Pay Advice $1,390.55 on 01/24/2025" at bounding box center [678, 598] width 822 height 42
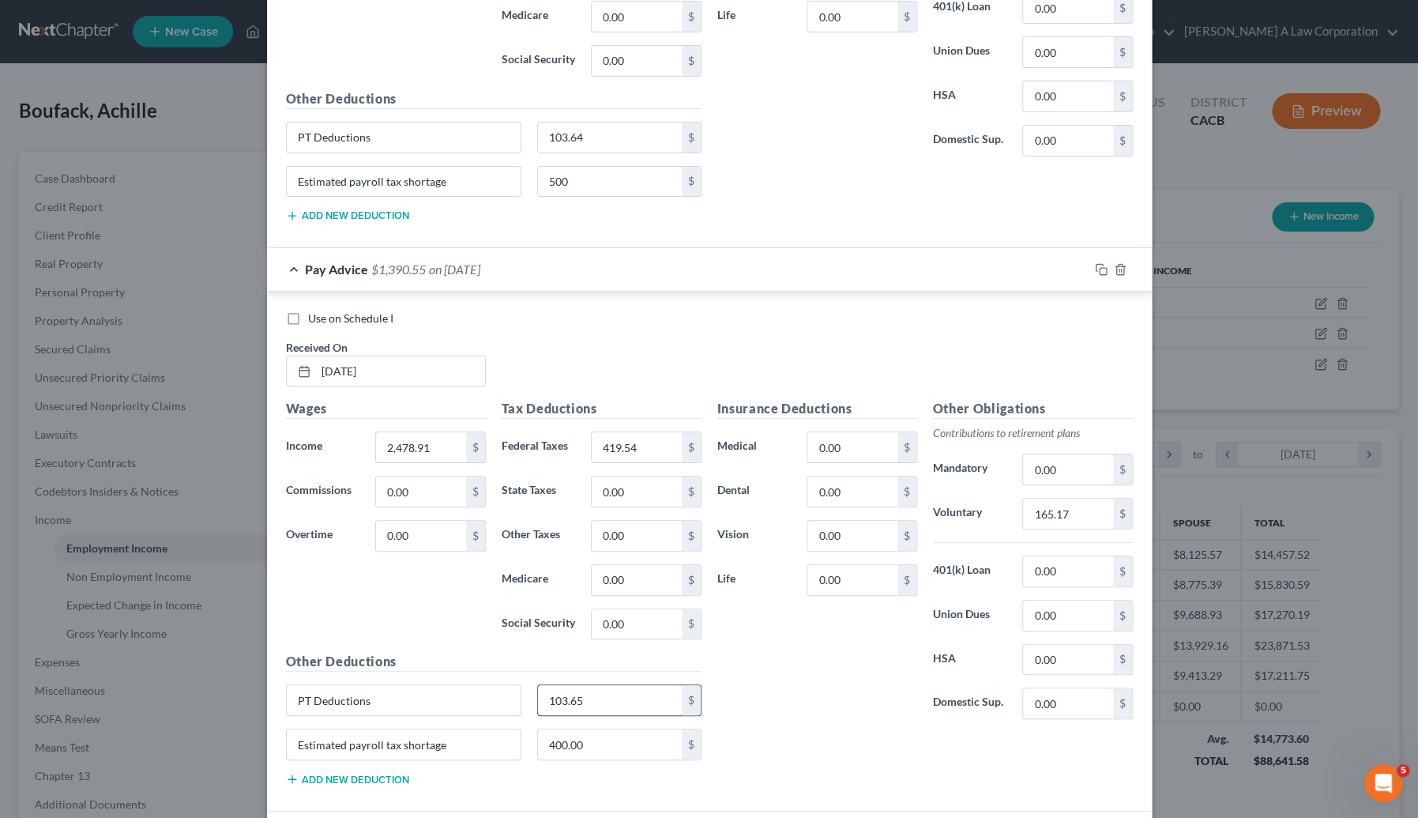
scroll to position [6189, 0]
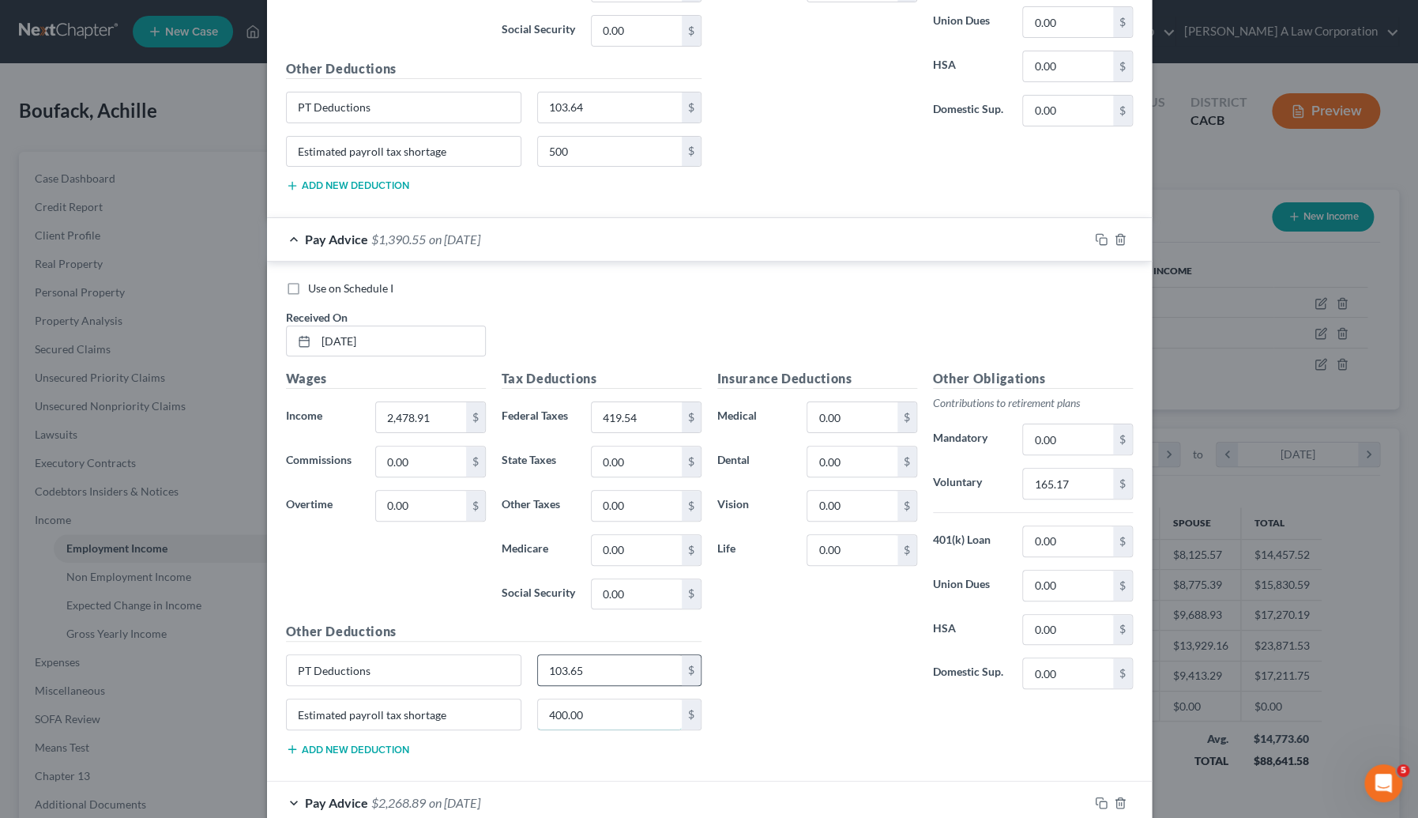
click at [610, 699] on input "400.00" at bounding box center [610, 714] width 144 height 30
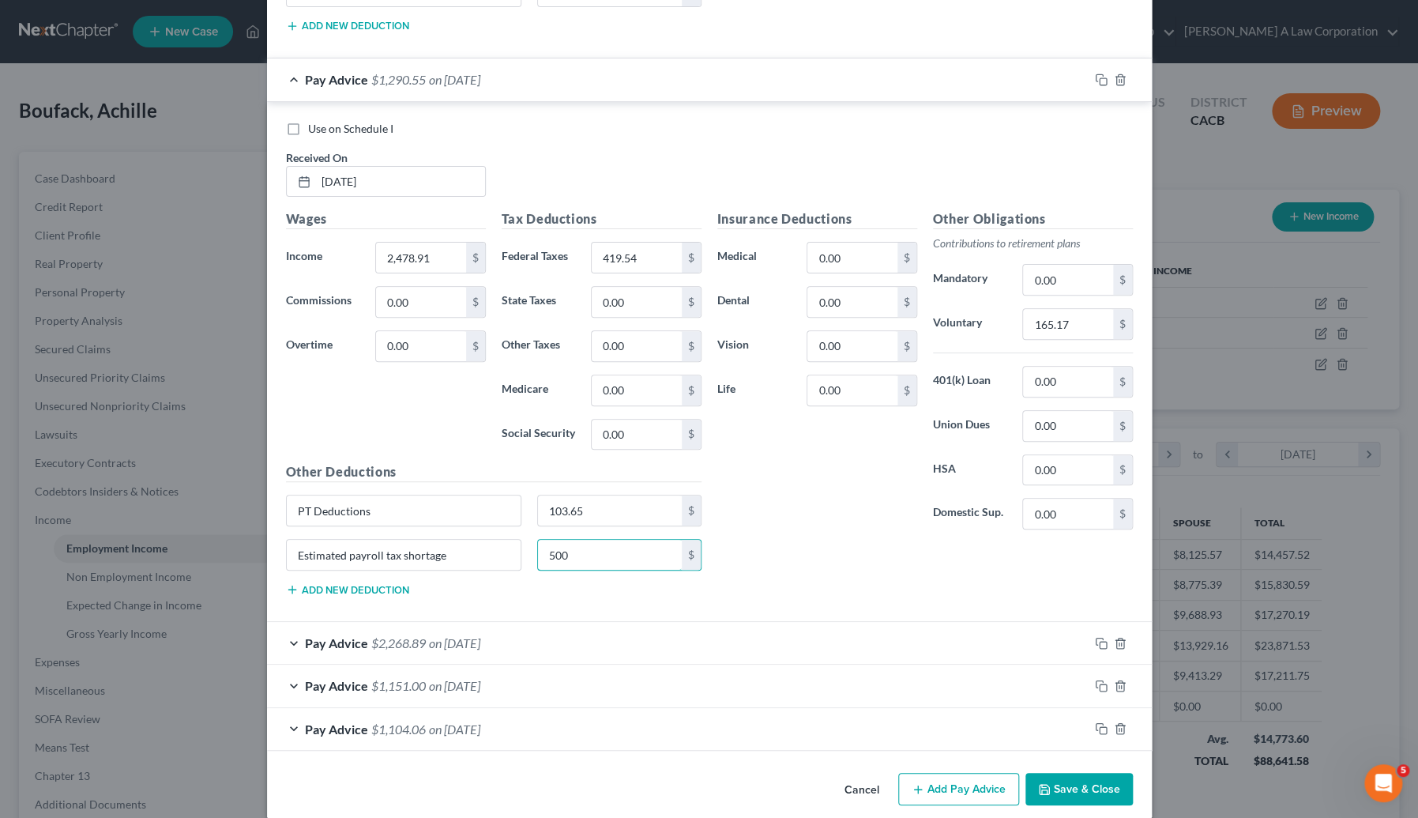
type input "500"
click at [597, 622] on div "Pay Advice $2,268.89 on 01/10/2025" at bounding box center [678, 643] width 822 height 42
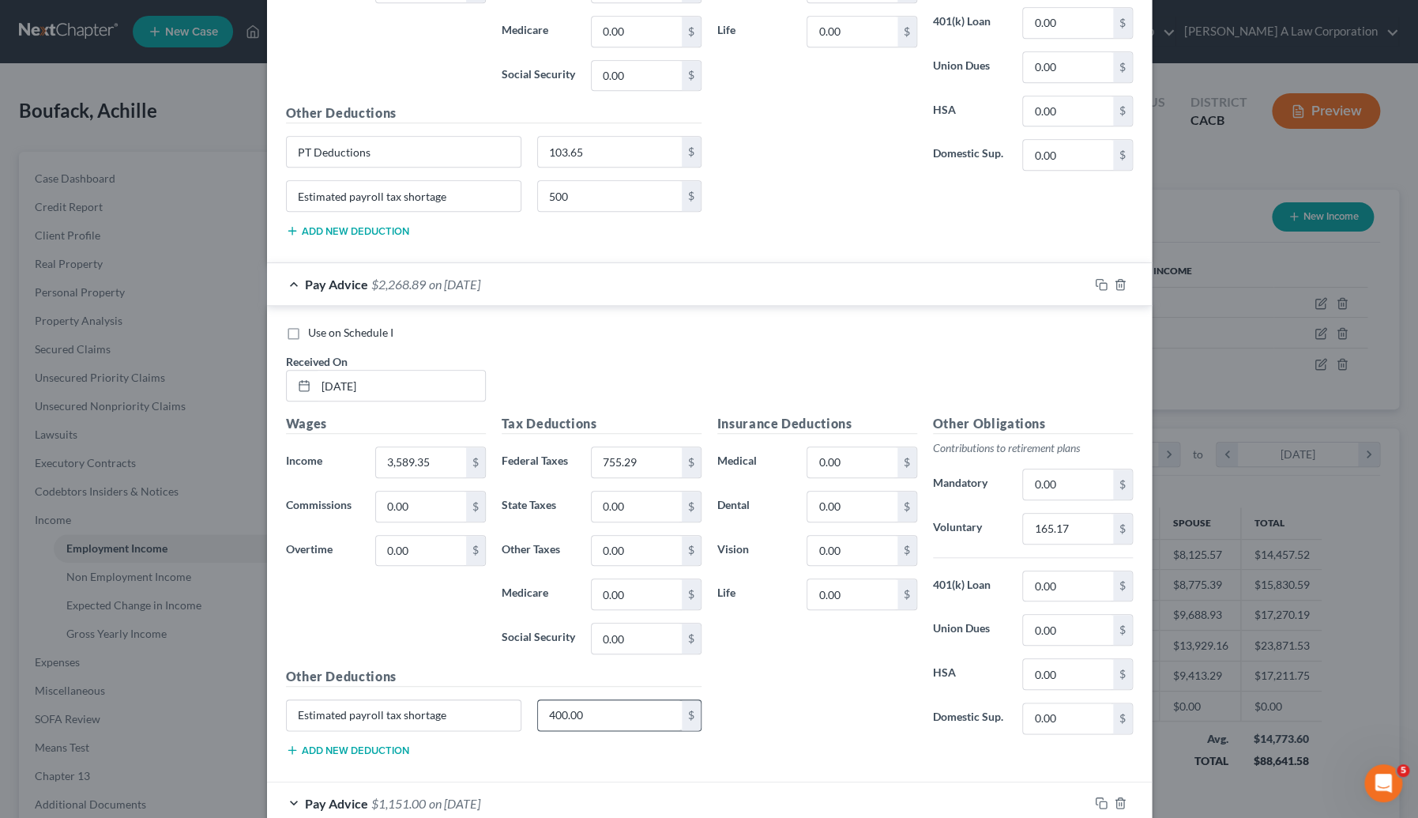
scroll to position [6708, 0]
drag, startPoint x: 609, startPoint y: 693, endPoint x: 608, endPoint y: 676, distance: 17.4
click at [609, 699] on input "400.00" at bounding box center [610, 714] width 144 height 30
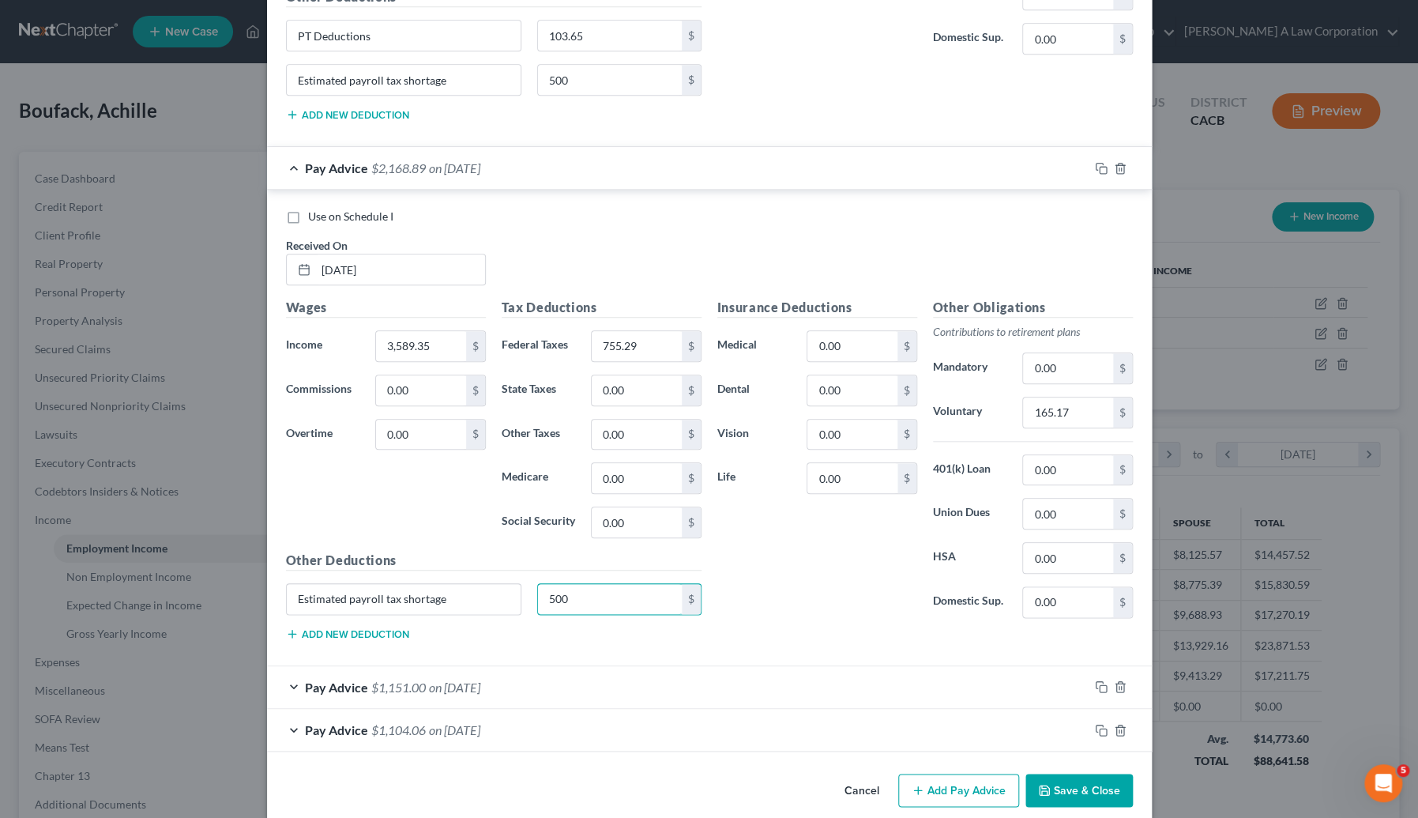
type input "500"
click at [610, 674] on div "Pay Advice $1,151.00 on 12/27/2024" at bounding box center [678, 687] width 822 height 42
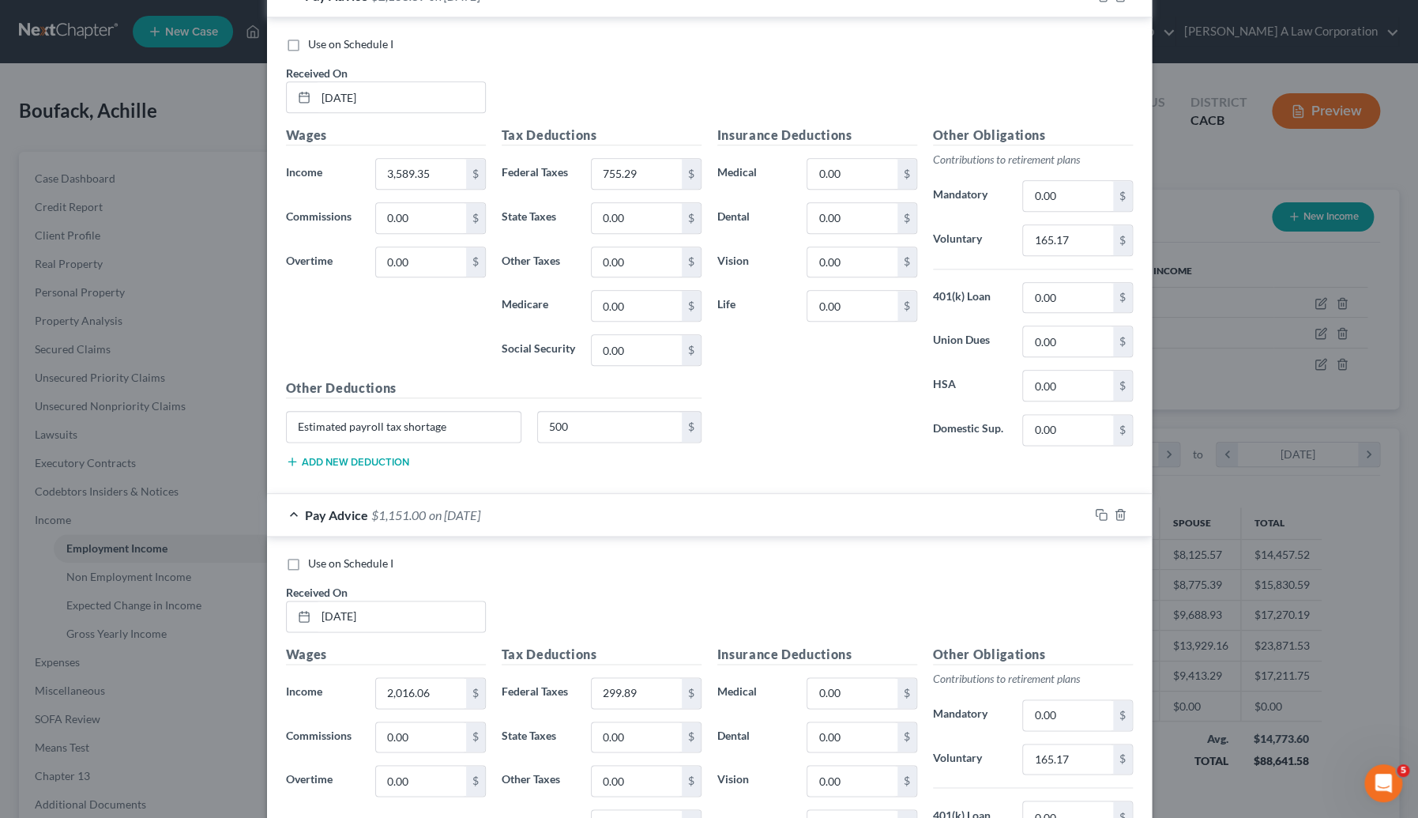
scroll to position [7183, 0]
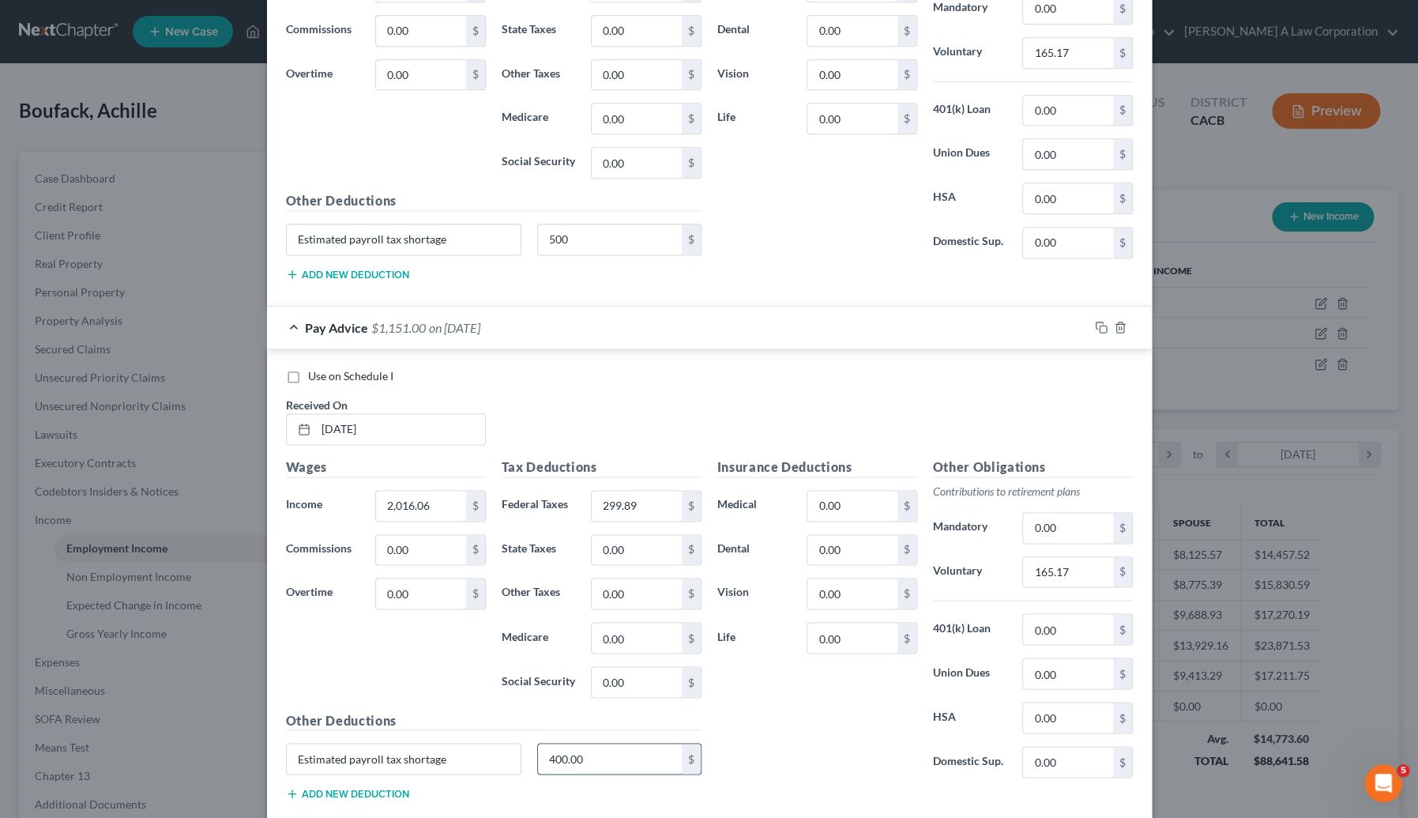
click at [605, 744] on input "400.00" at bounding box center [610, 759] width 144 height 30
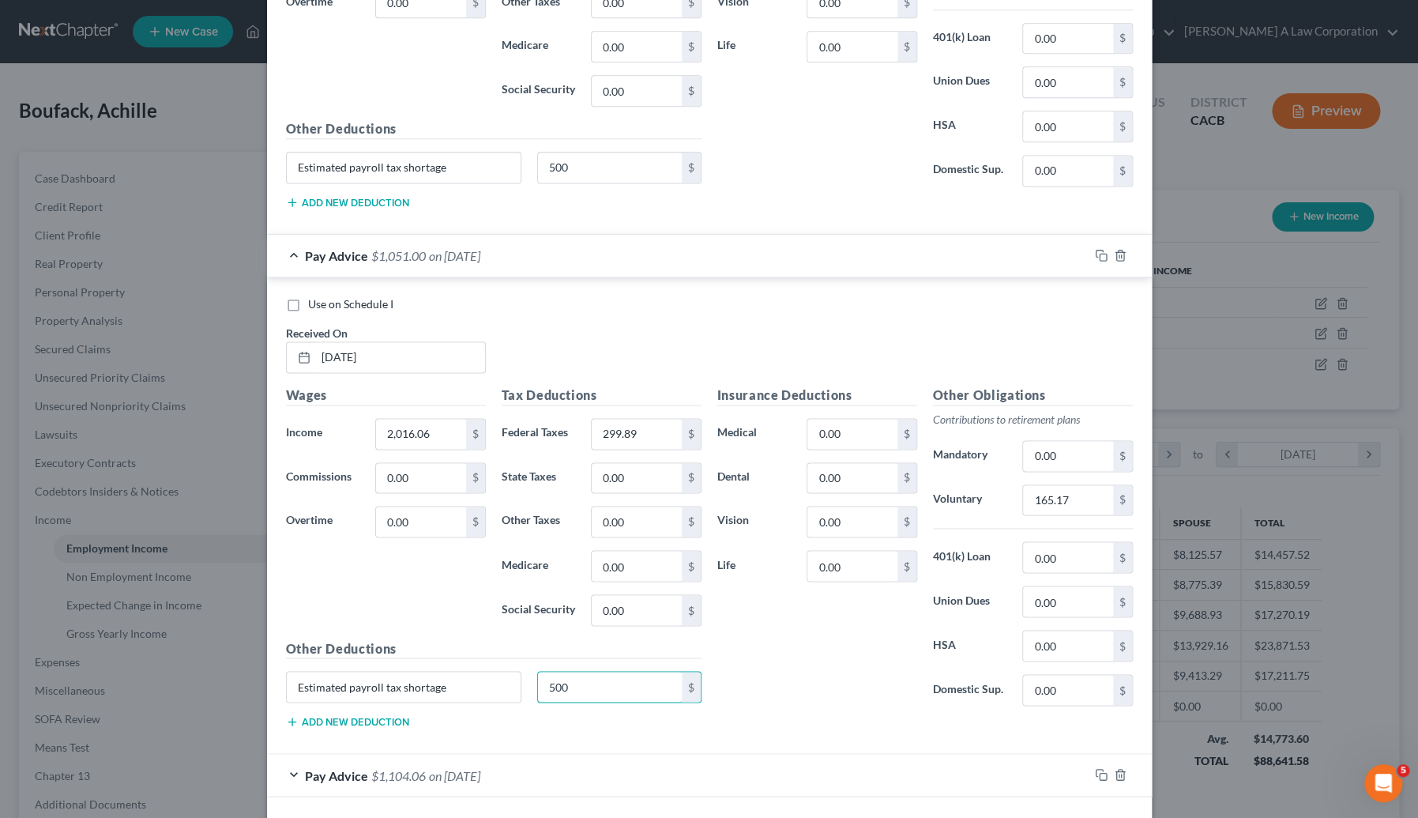
scroll to position [7298, 0]
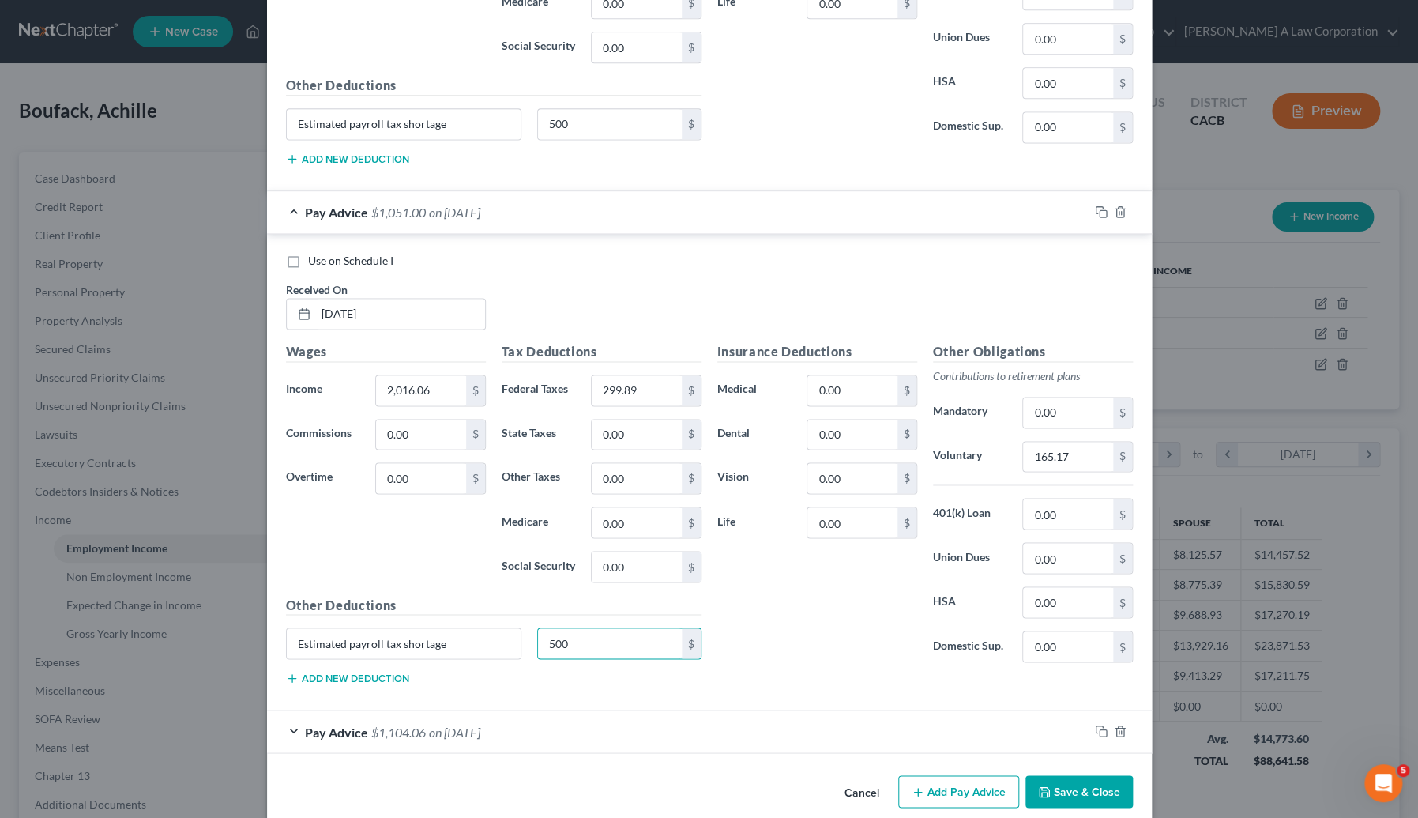
type input "500"
click at [562, 726] on div "Pay Advice $1,104.06 on 12/13/2024" at bounding box center [678, 731] width 822 height 42
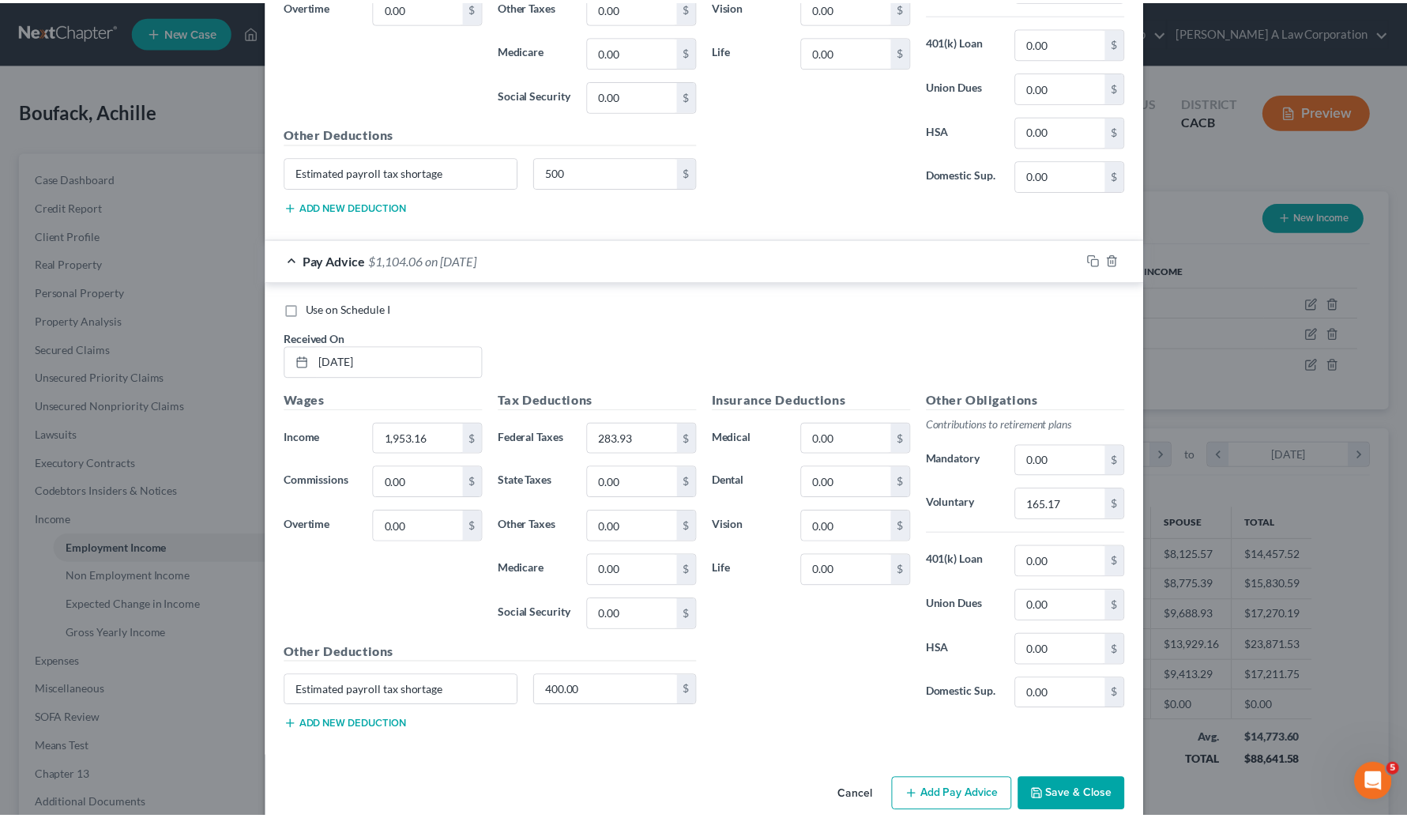
scroll to position [7771, 0]
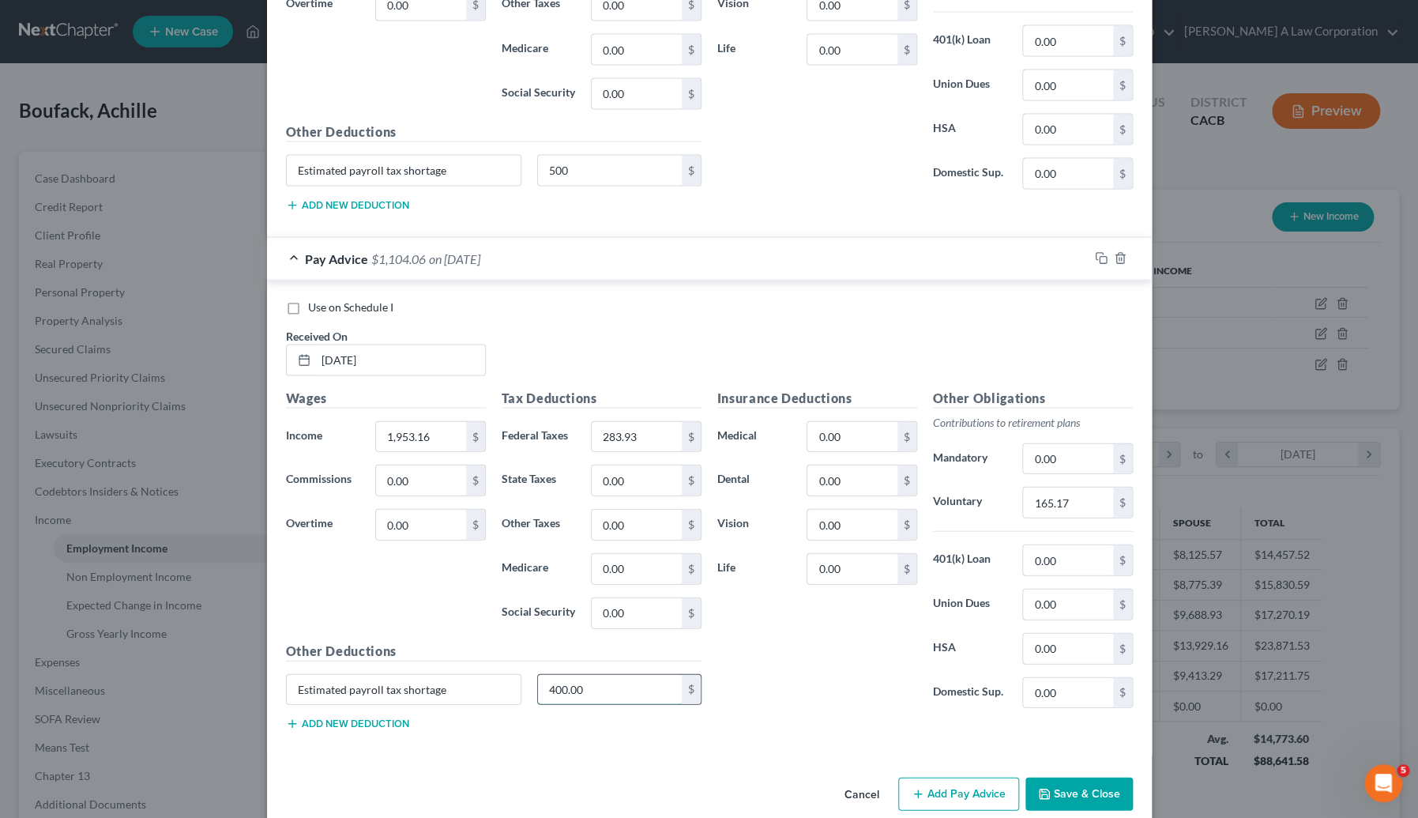
click at [592, 679] on input "400.00" at bounding box center [610, 689] width 144 height 30
type input "500"
click at [1064, 777] on button "Save & Close" at bounding box center [1079, 793] width 107 height 33
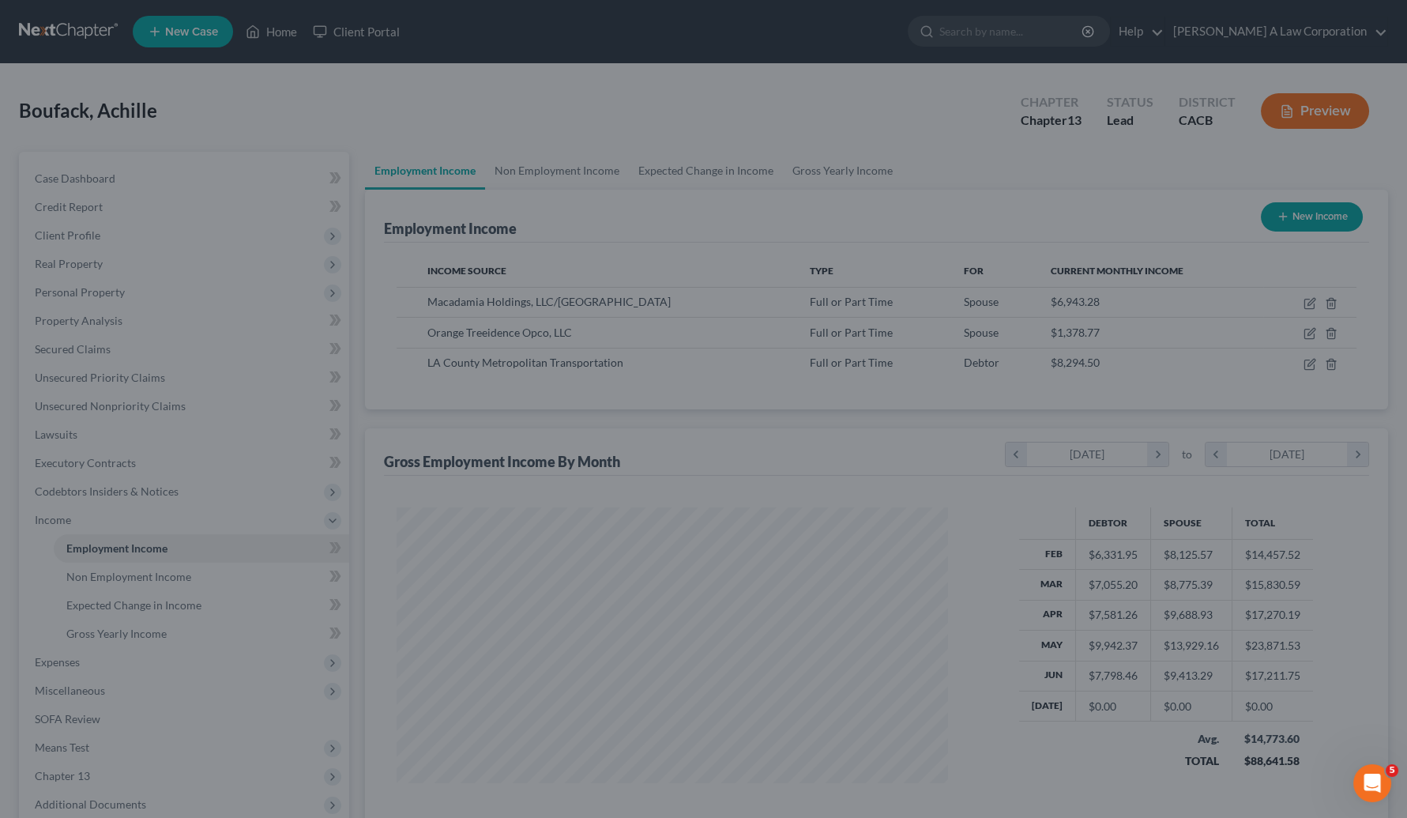
scroll to position [789895, 789599]
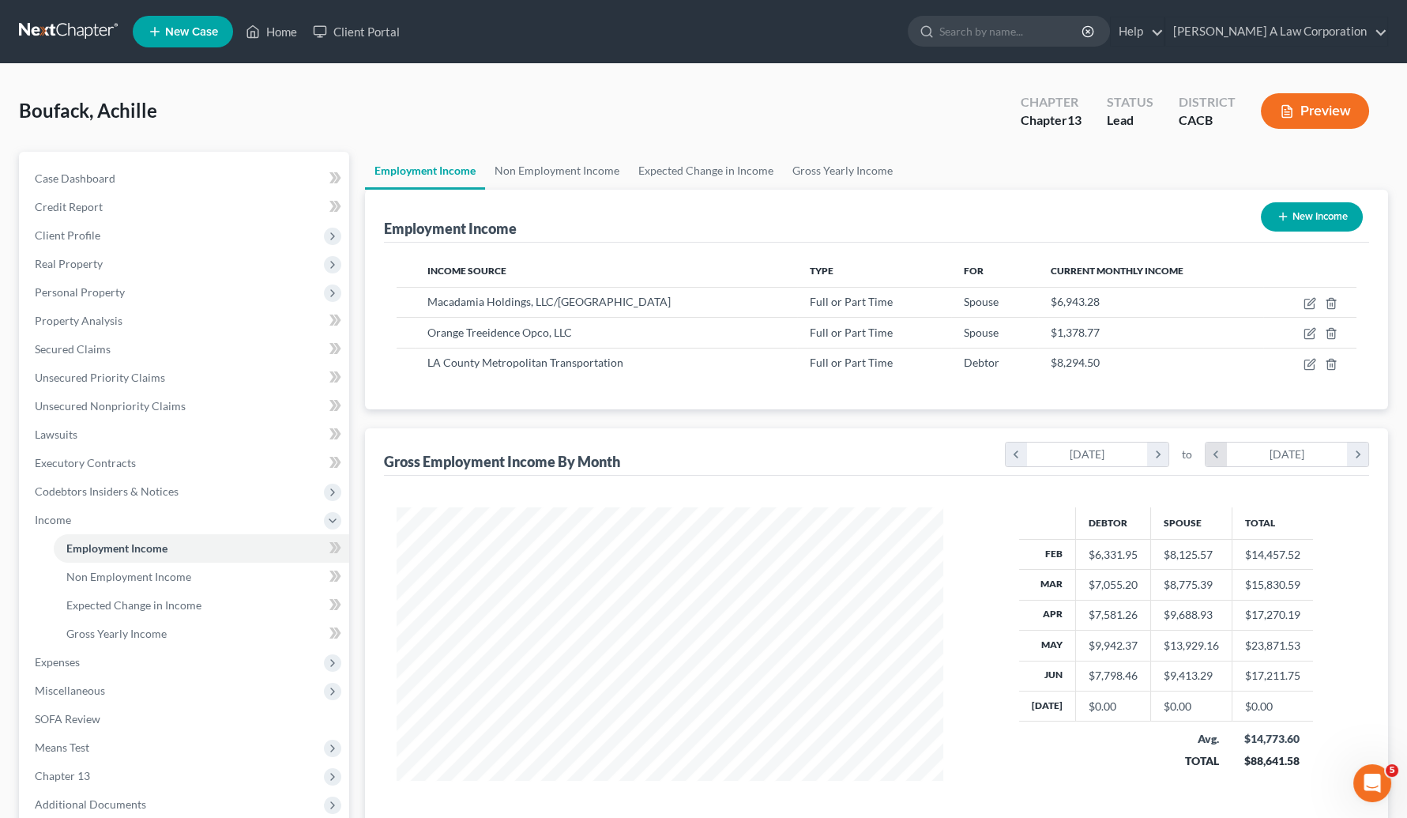
click at [1219, 452] on icon "chevron_left" at bounding box center [1216, 454] width 21 height 24
click at [1019, 451] on icon "chevron_left" at bounding box center [1016, 454] width 21 height 24
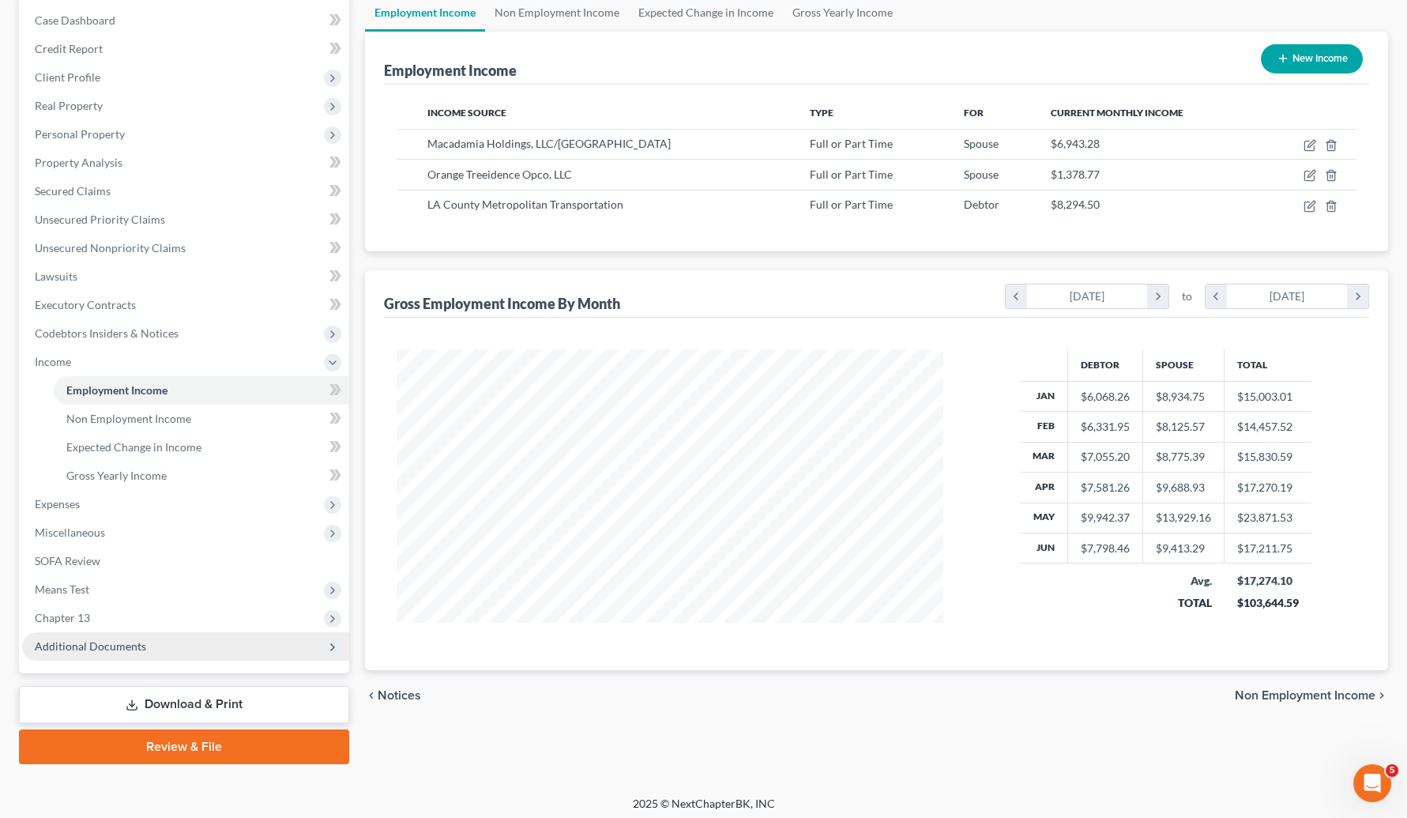
scroll to position [162, 0]
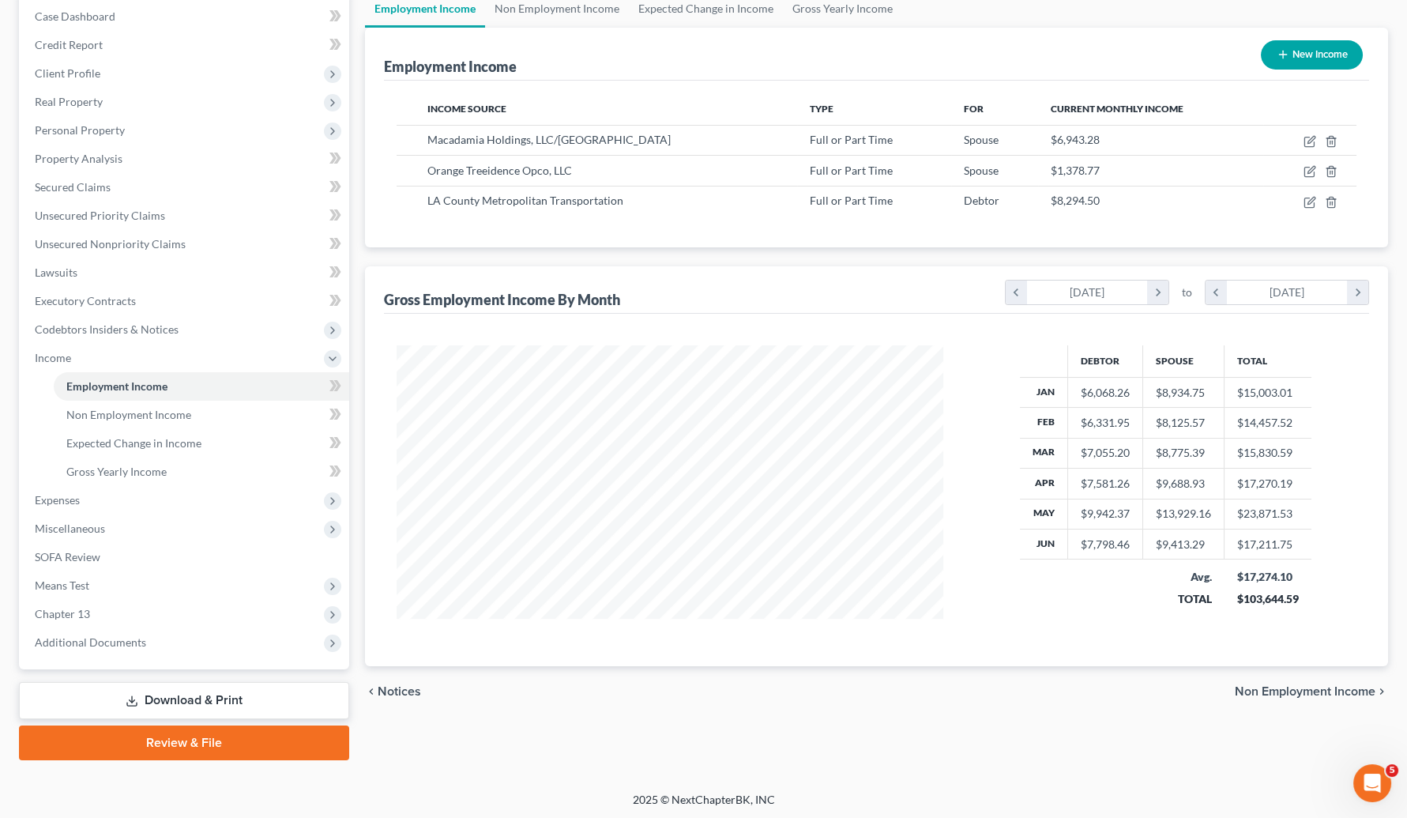
click at [162, 695] on link "Download & Print" at bounding box center [184, 700] width 330 height 37
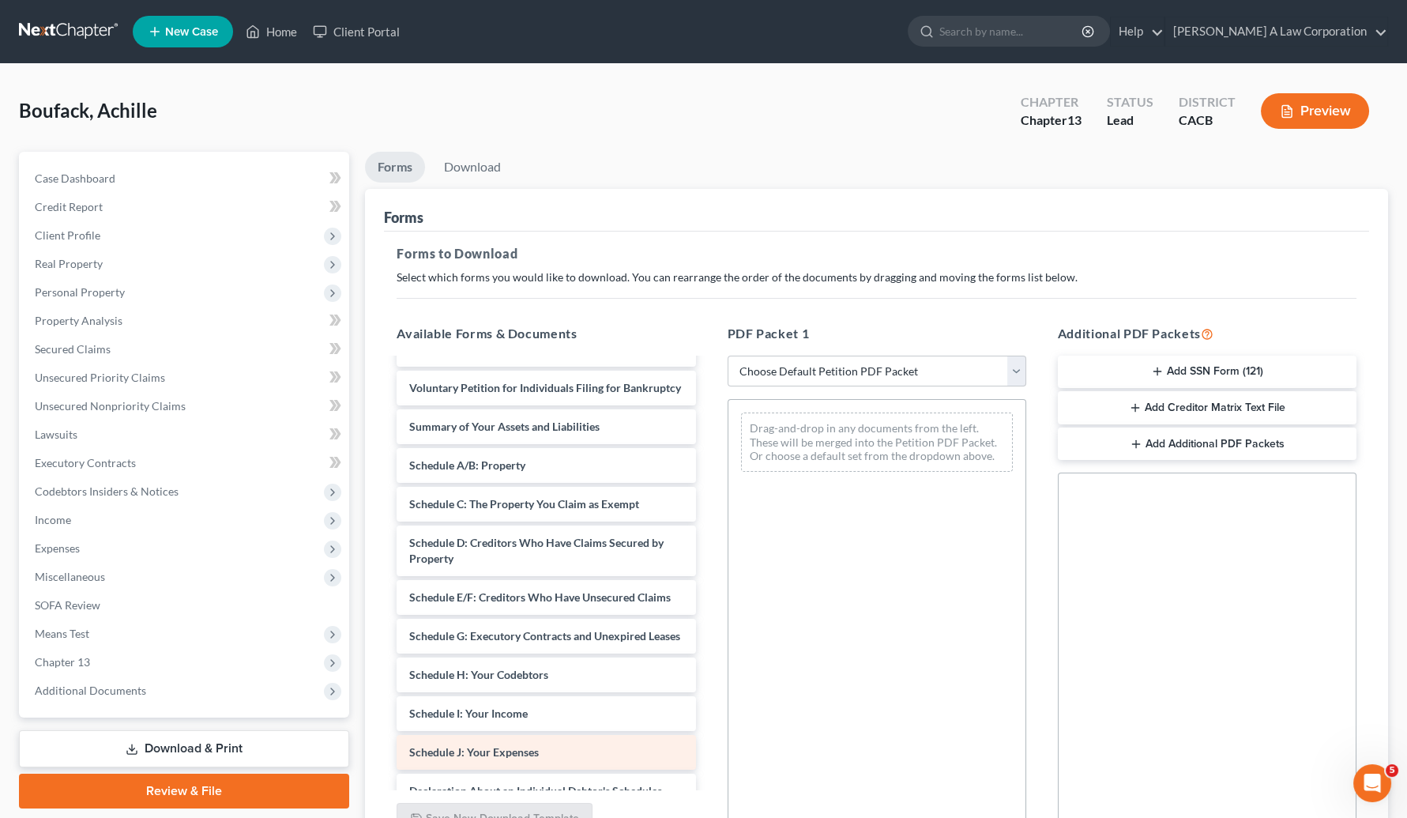
scroll to position [143, 0]
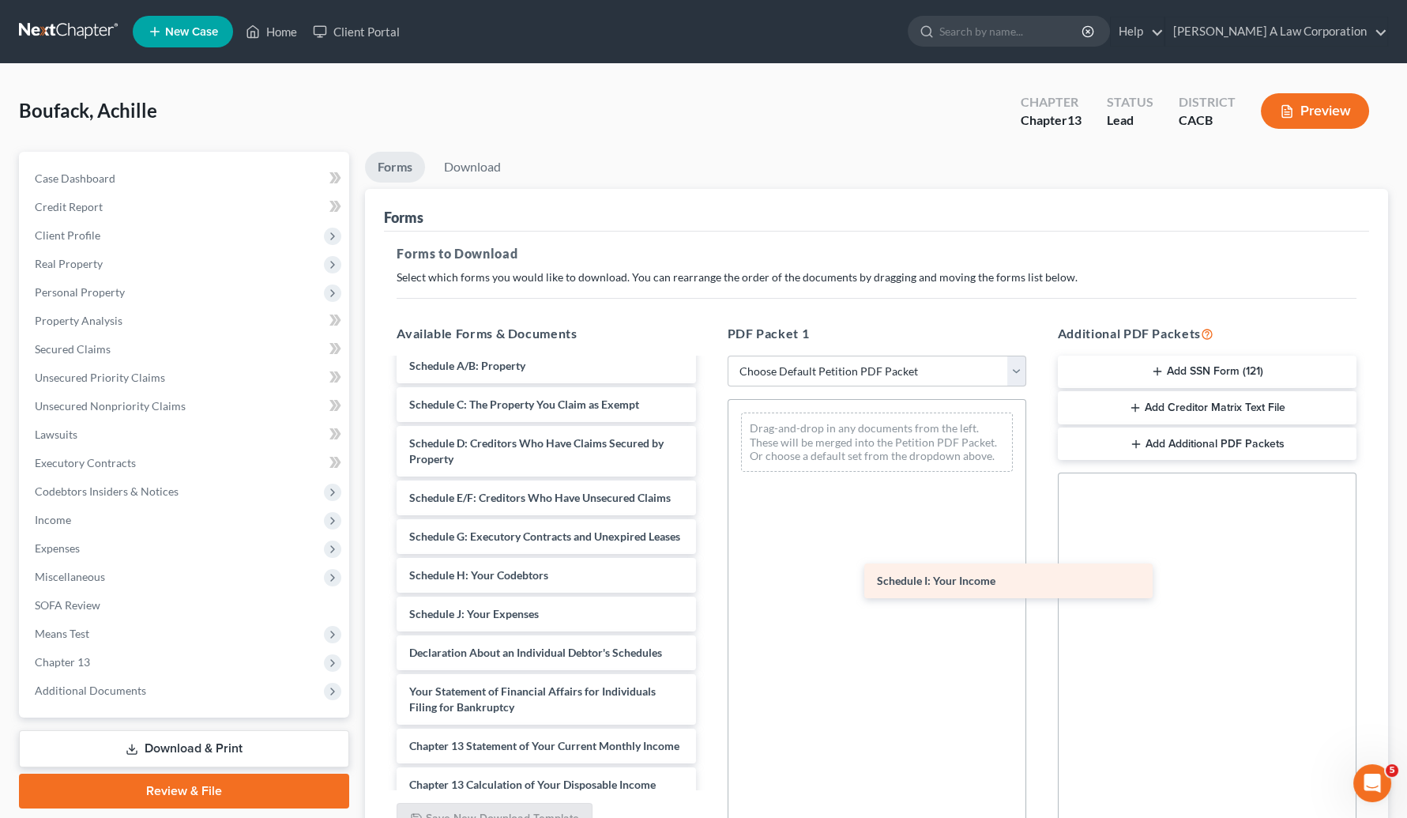
drag, startPoint x: 484, startPoint y: 647, endPoint x: 912, endPoint y: 594, distance: 430.8
click at [708, 583] on div "Schedule I: Your Income Chapter 13 Plan (Central District of California - Revis…" at bounding box center [546, 595] width 324 height 756
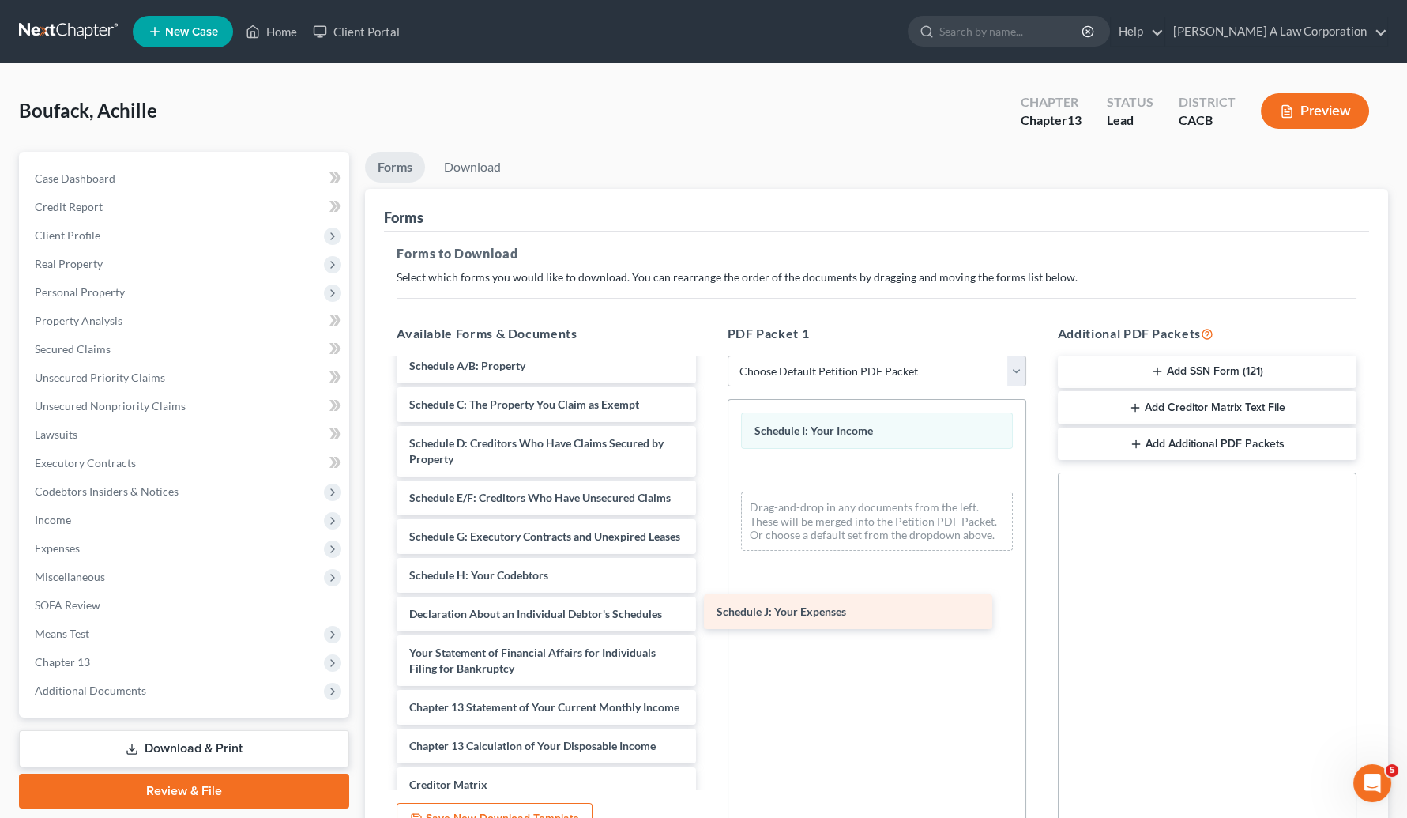
drag, startPoint x: 458, startPoint y: 646, endPoint x: 862, endPoint y: 589, distance: 407.8
click at [708, 585] on div "Schedule J: Your Expenses Chapter 13 Plan (Central District of California - Rev…" at bounding box center [546, 575] width 324 height 717
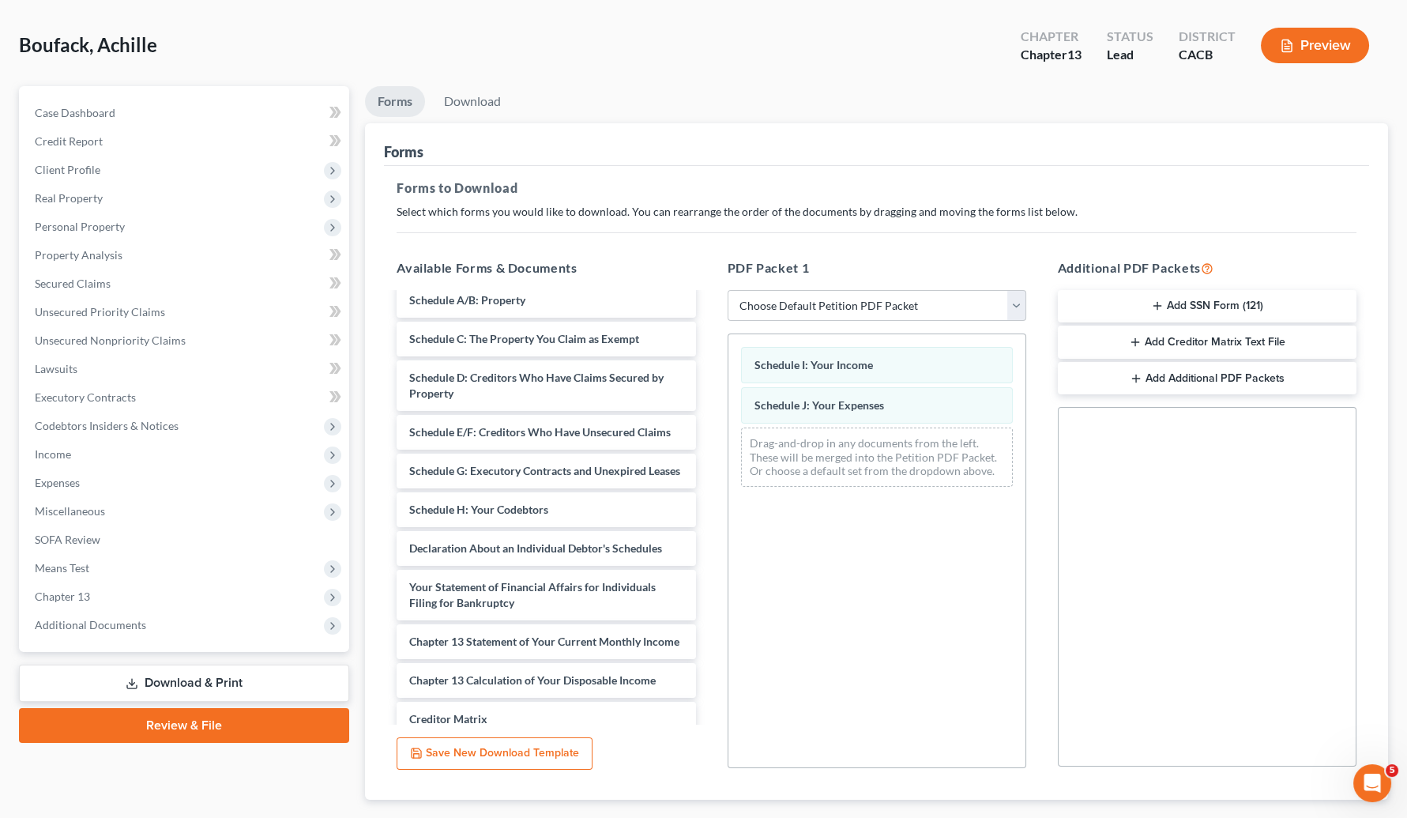
scroll to position [156, 0]
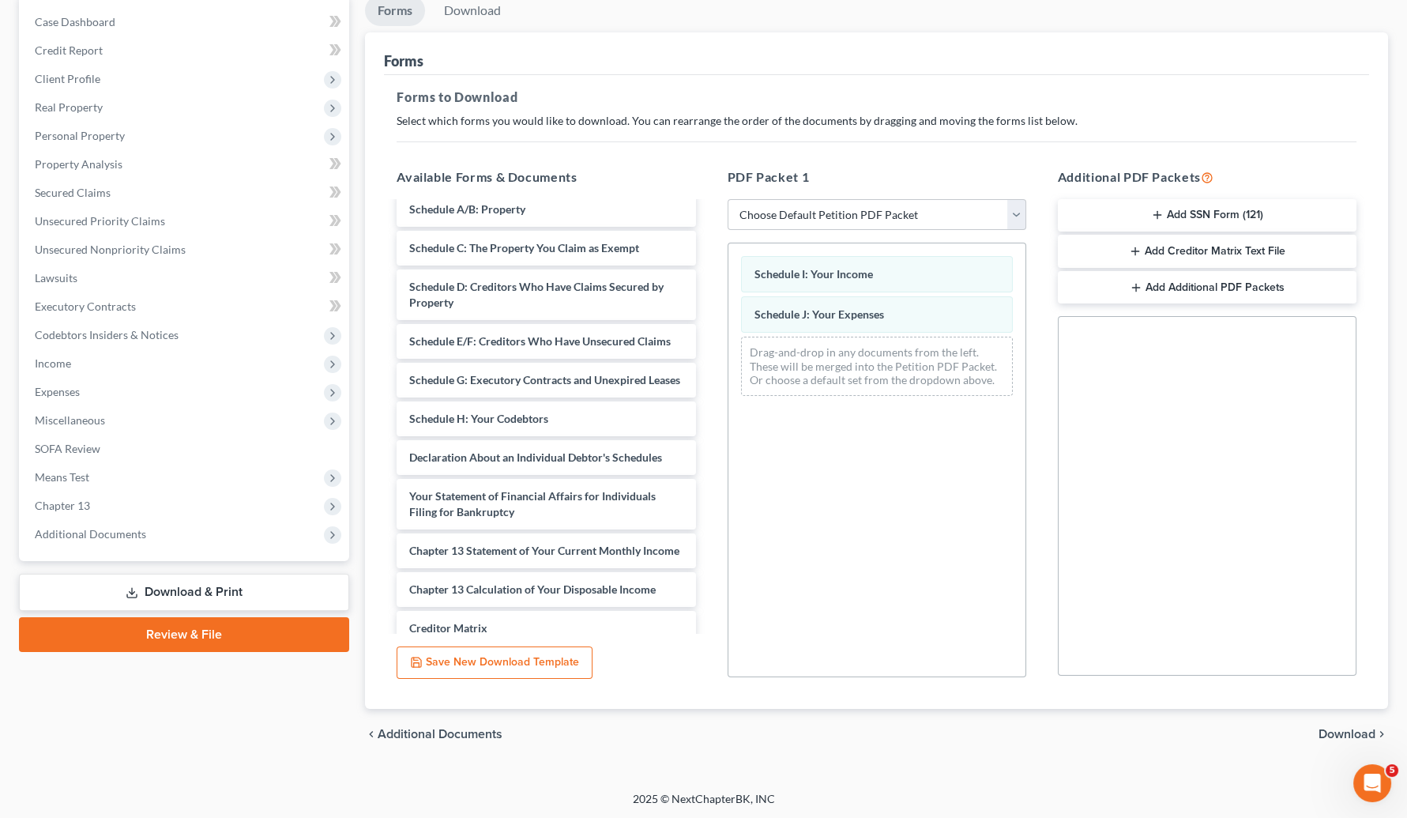
click at [1265, 742] on div "chevron_left Additional Documents Download chevron_right" at bounding box center [876, 734] width 1023 height 51
click at [1265, 734] on span "Download" at bounding box center [1347, 734] width 57 height 13
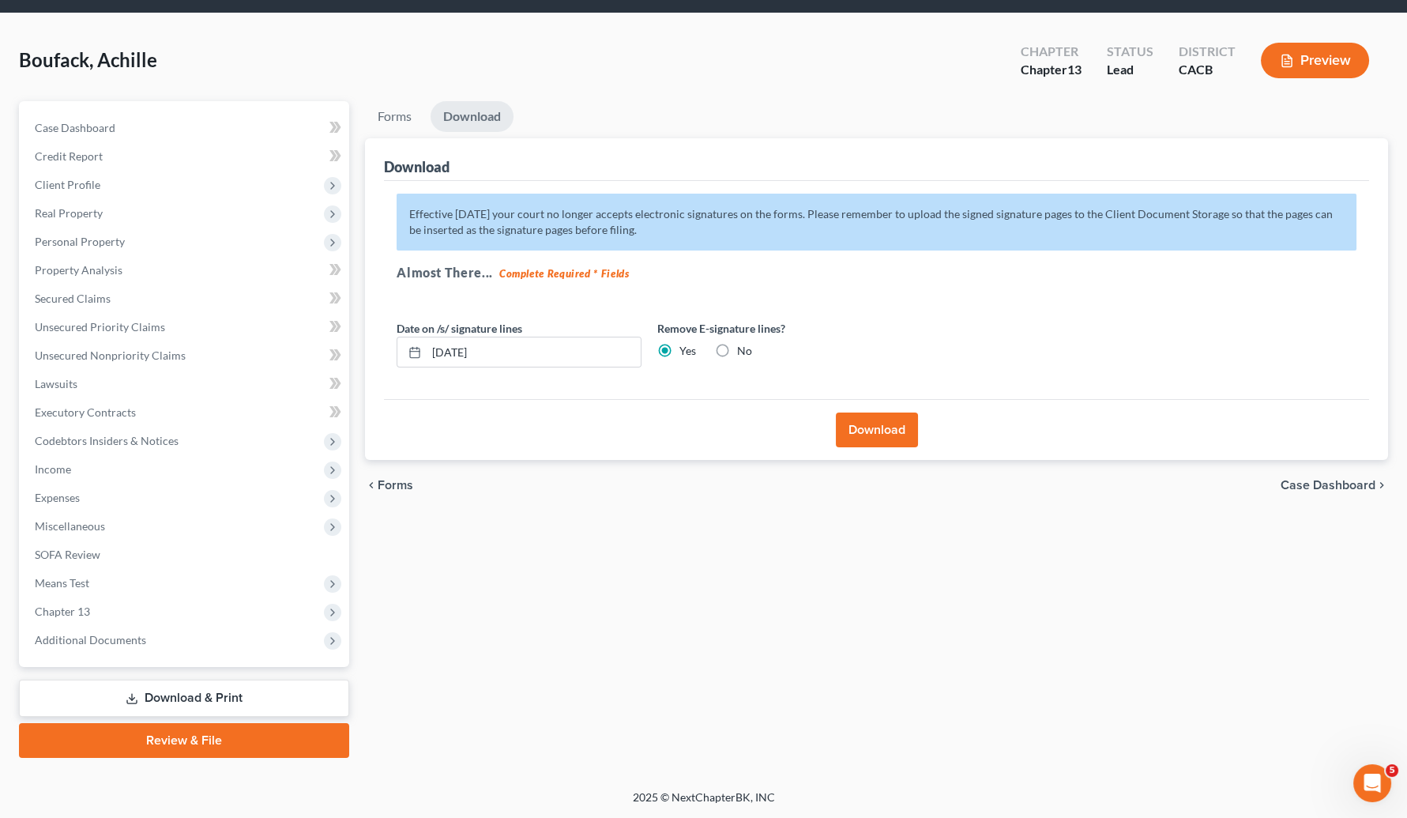
scroll to position [47, 0]
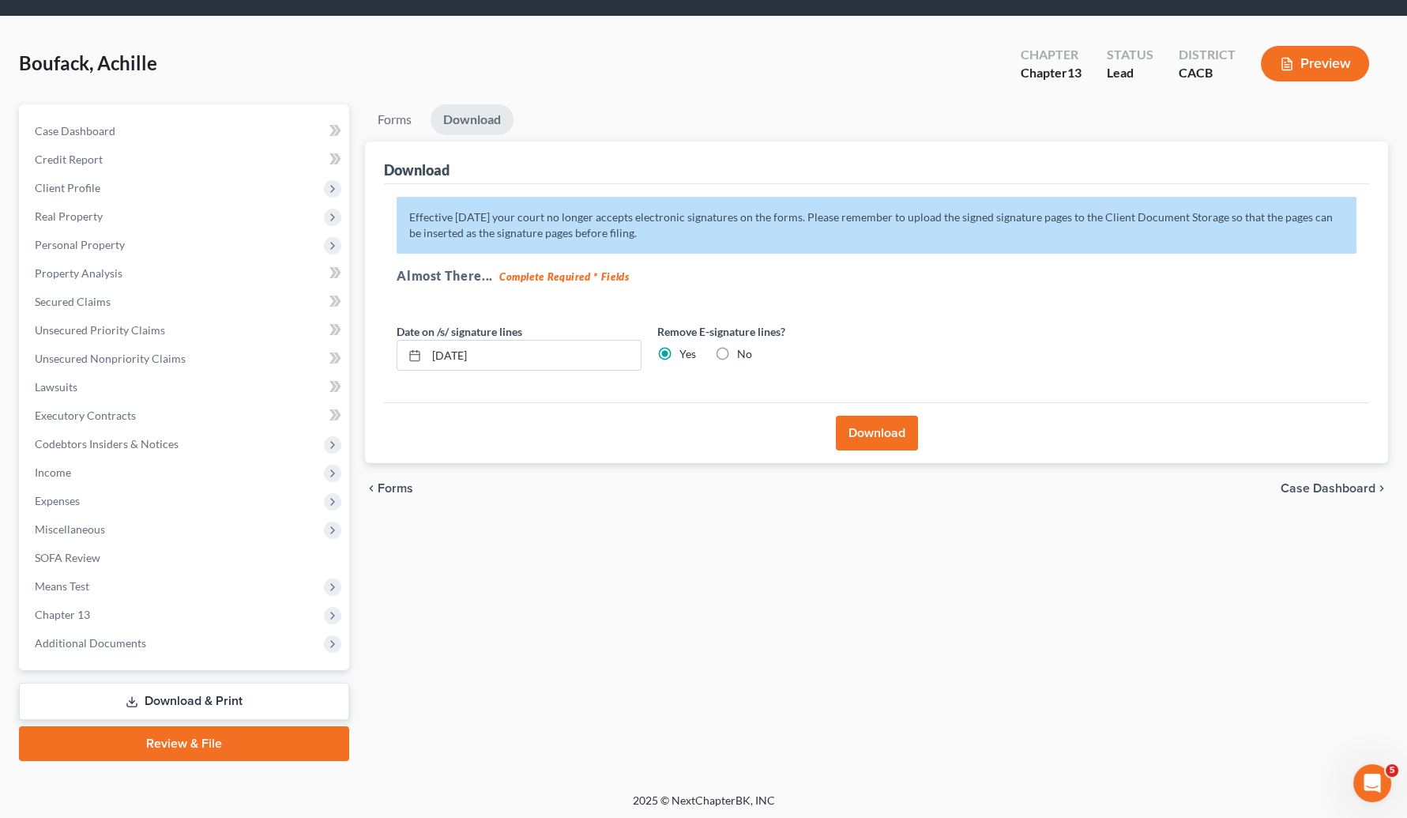
drag, startPoint x: 859, startPoint y: 409, endPoint x: 866, endPoint y: 419, distance: 12.5
click at [861, 411] on div "Download" at bounding box center [876, 432] width 985 height 61
click at [868, 423] on button "Download" at bounding box center [877, 433] width 82 height 35
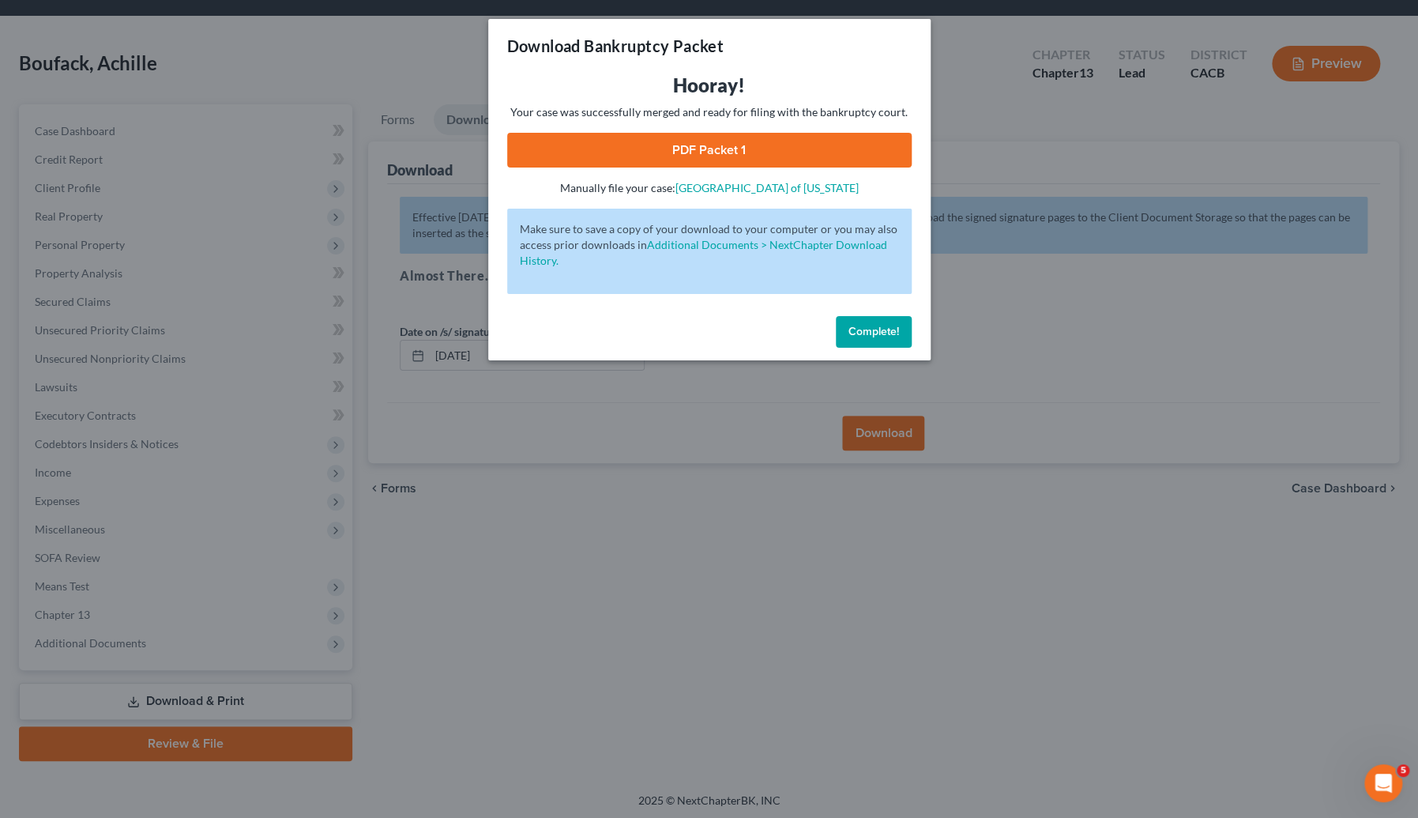
click at [819, 135] on link "PDF Packet 1" at bounding box center [709, 150] width 405 height 35
drag, startPoint x: 877, startPoint y: 335, endPoint x: 792, endPoint y: 352, distance: 86.9
click at [874, 335] on span "Complete!" at bounding box center [874, 331] width 51 height 13
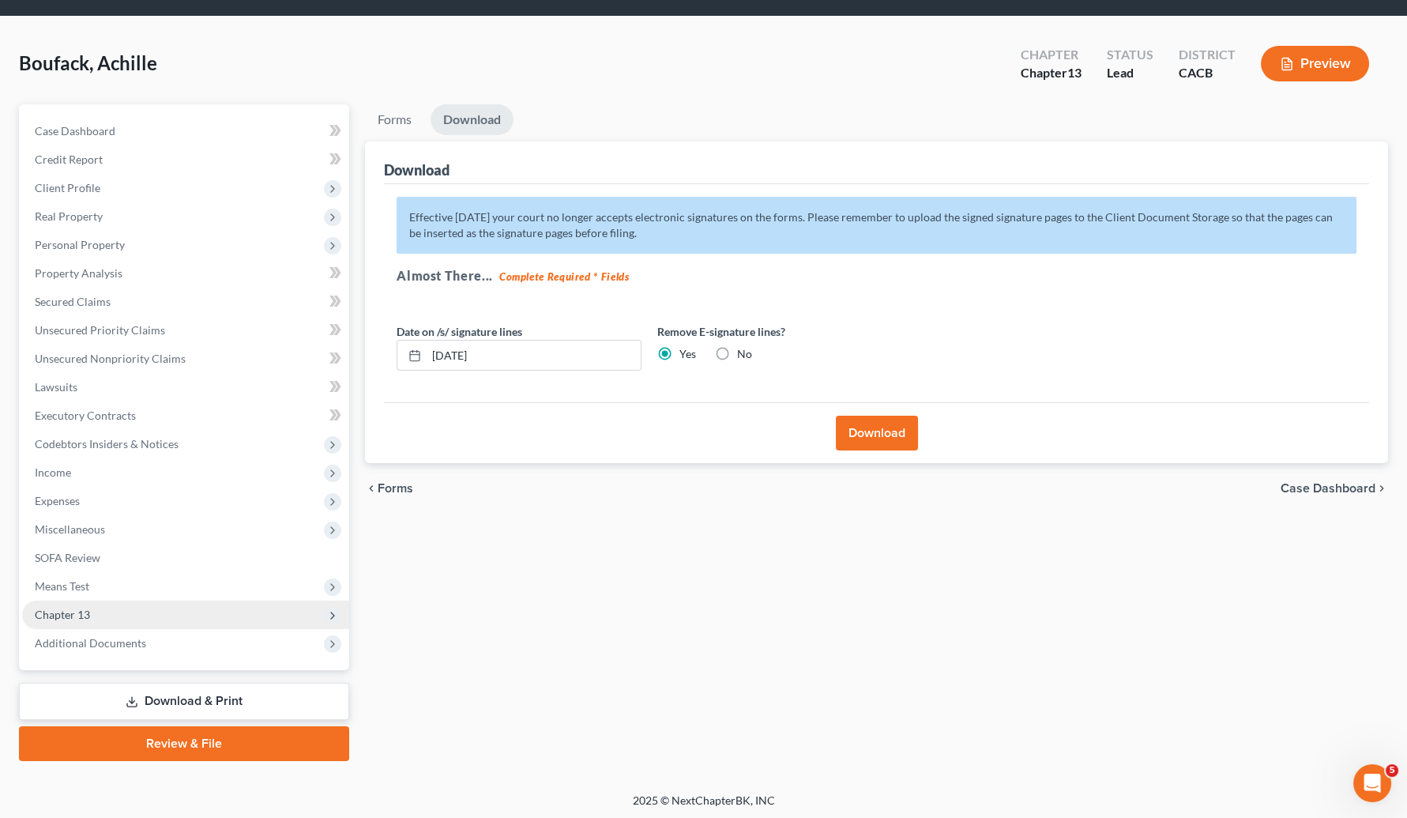
click at [43, 619] on span "Chapter 13" at bounding box center [185, 615] width 327 height 28
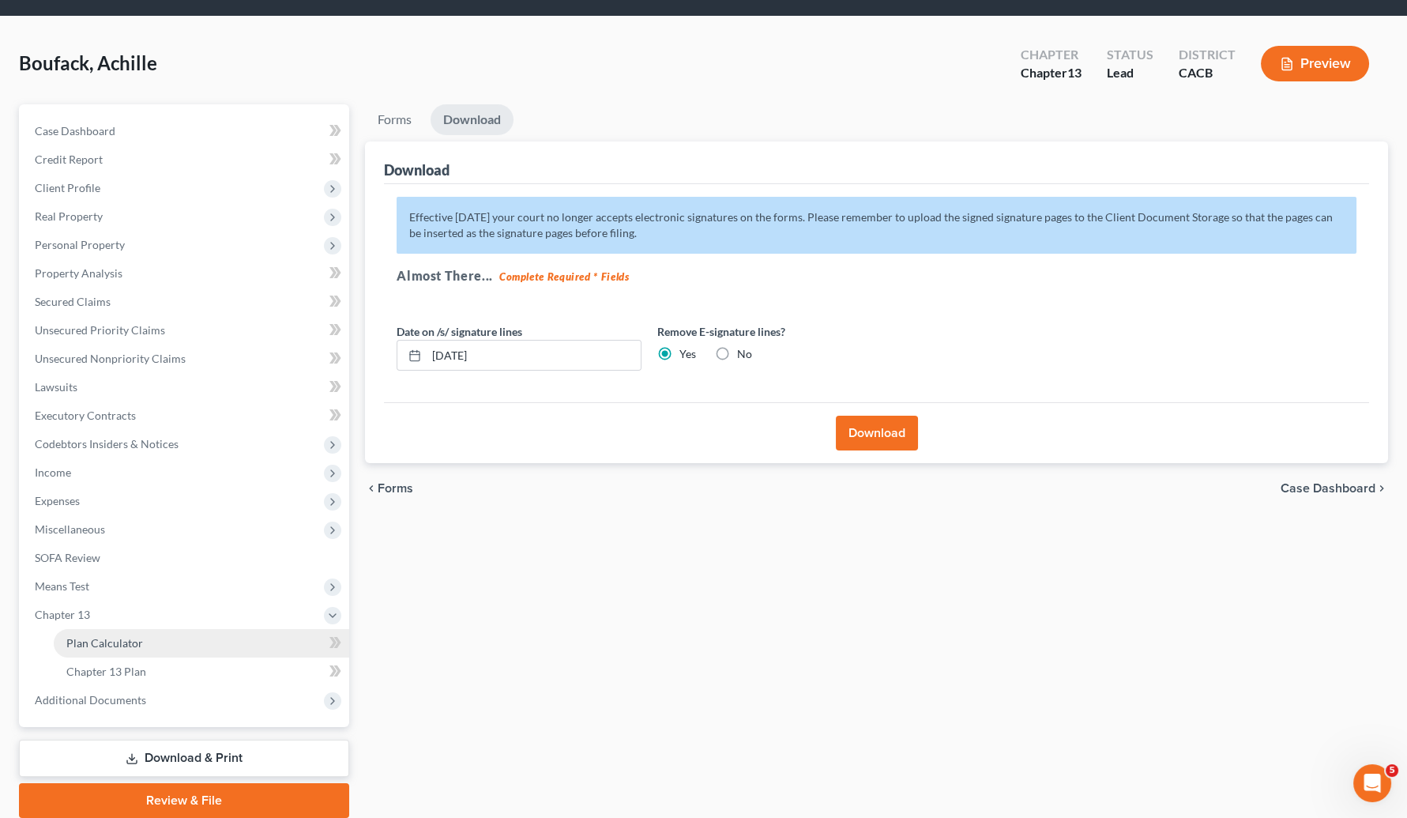
click at [125, 645] on span "Plan Calculator" at bounding box center [104, 642] width 77 height 13
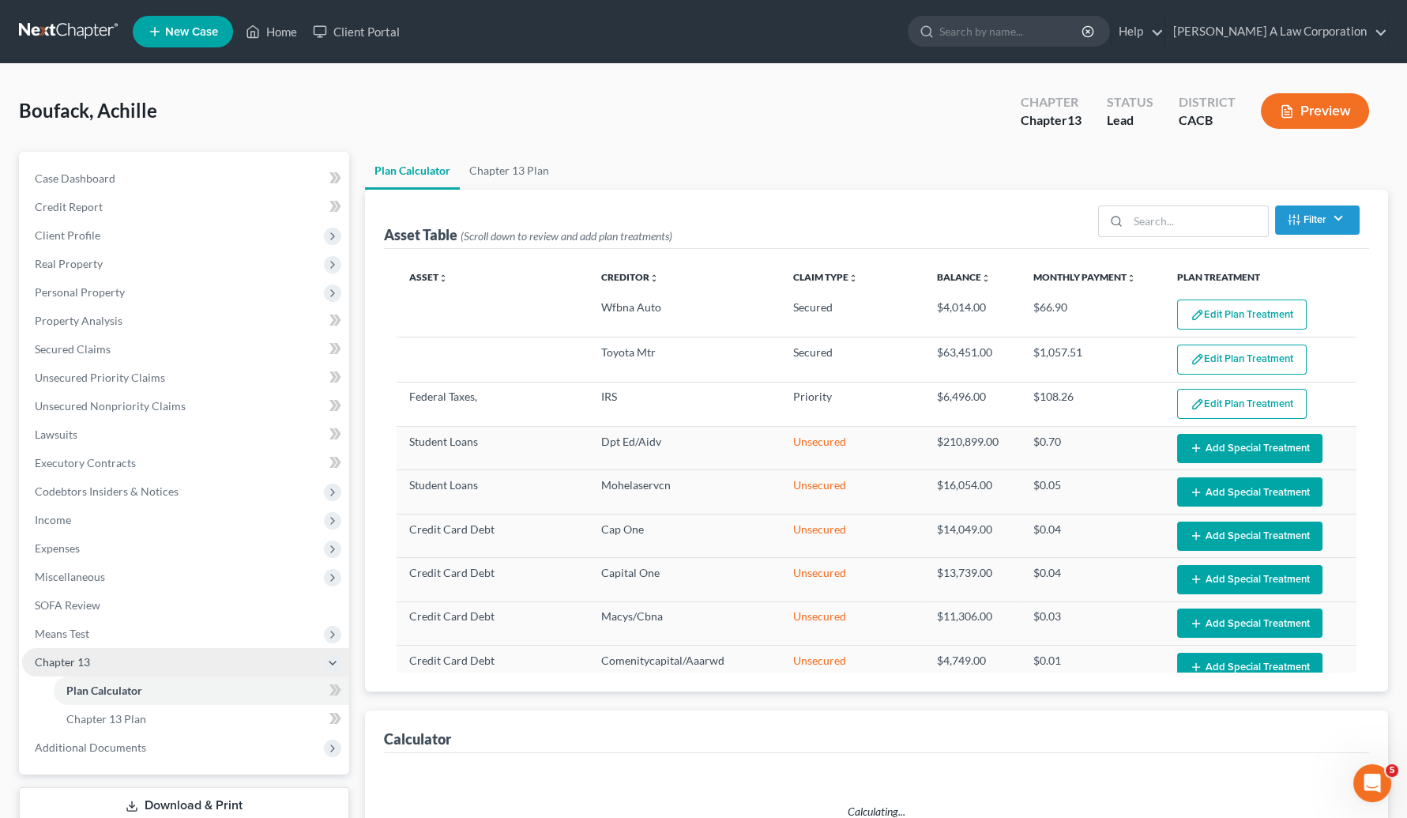
select select "59"
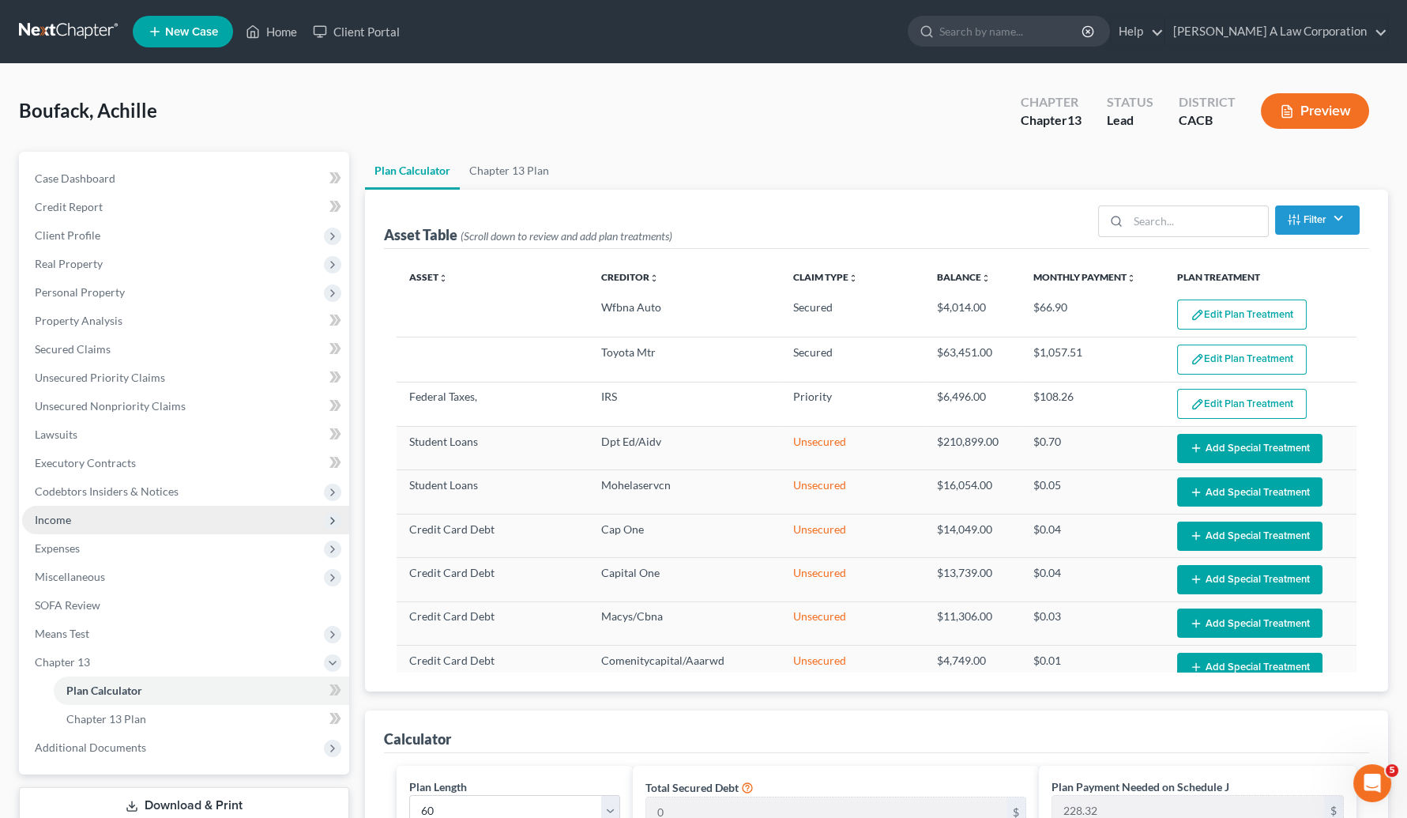
click at [88, 519] on span "Income" at bounding box center [185, 520] width 327 height 28
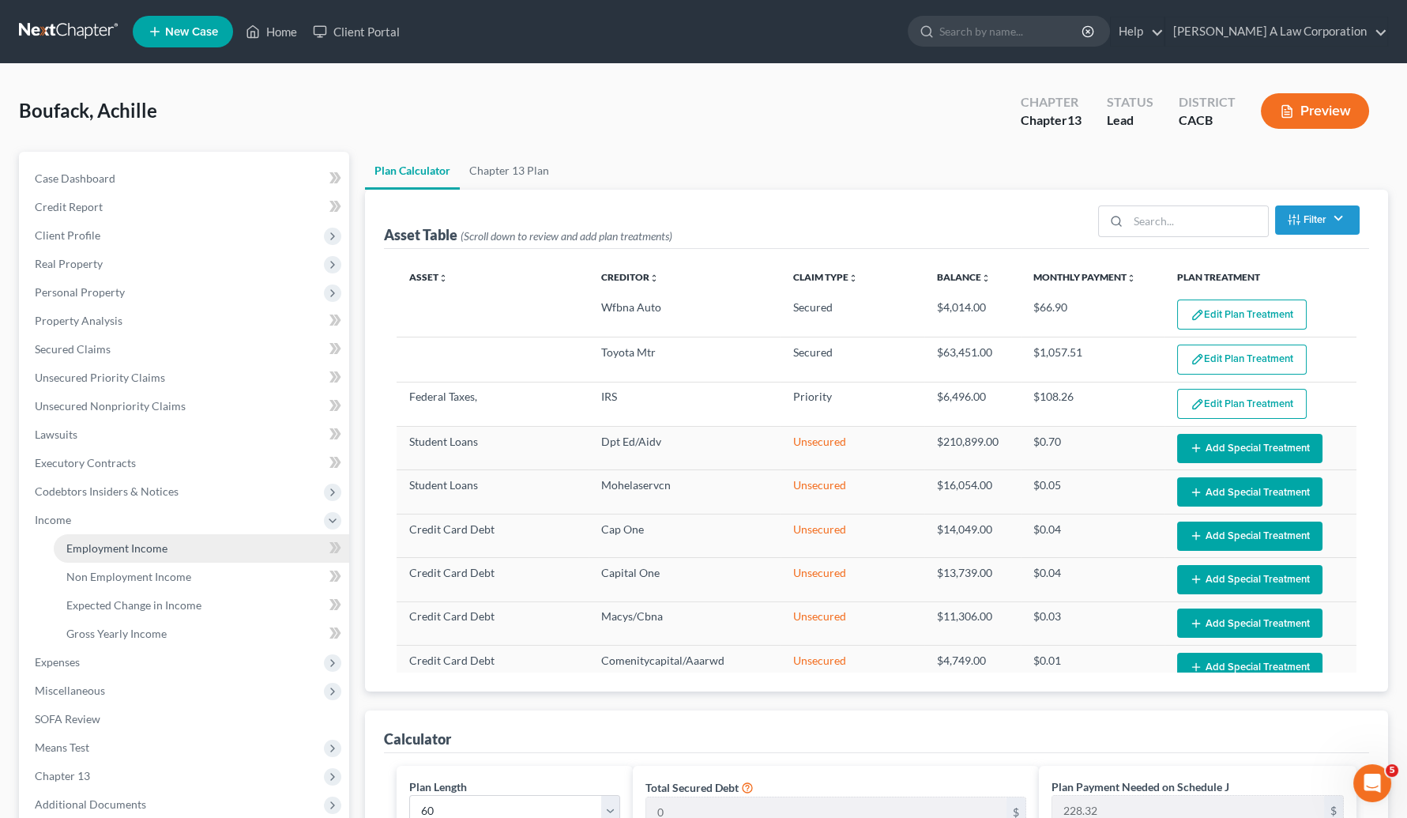
click at [94, 539] on link "Employment Income" at bounding box center [202, 548] width 296 height 28
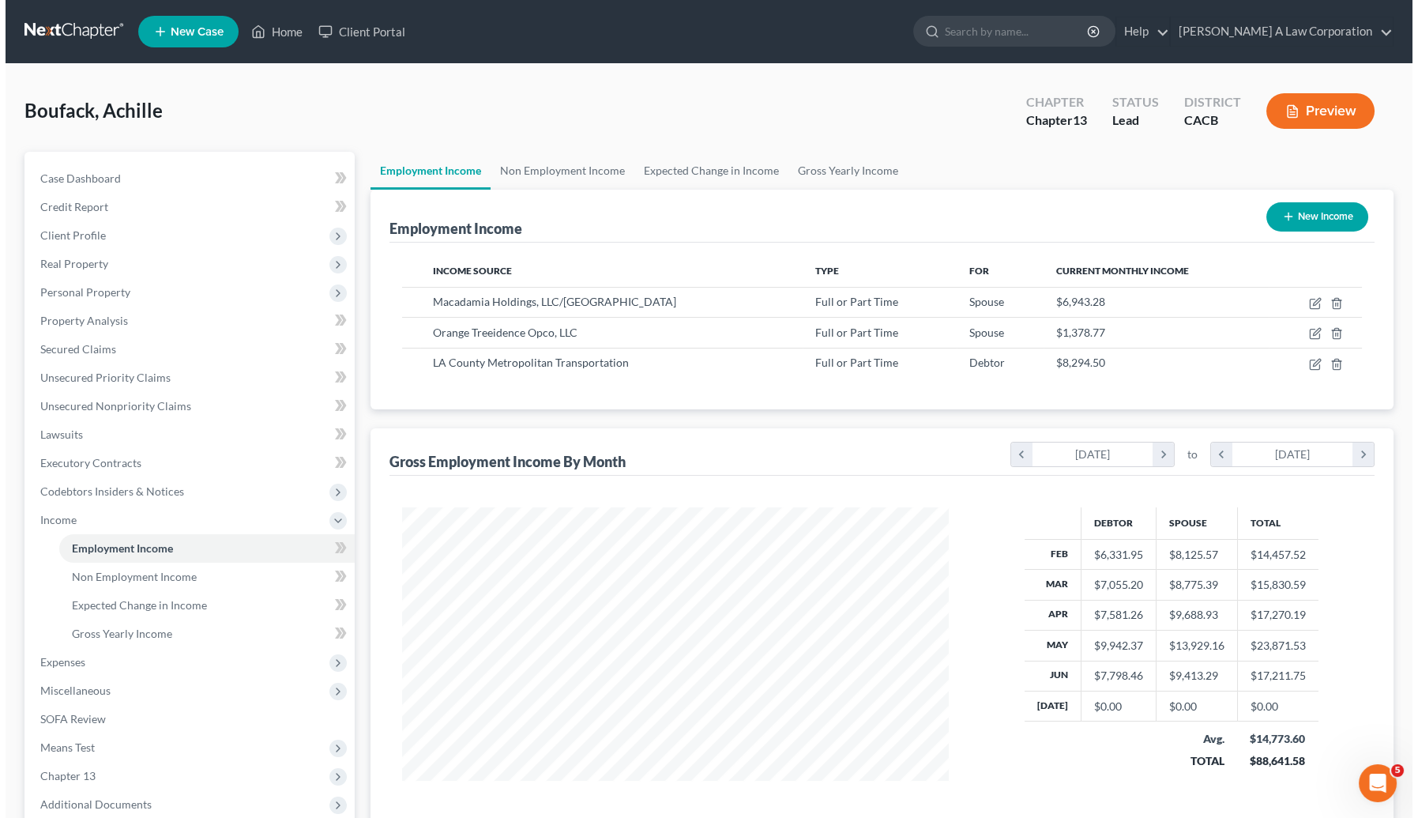
scroll to position [283, 578]
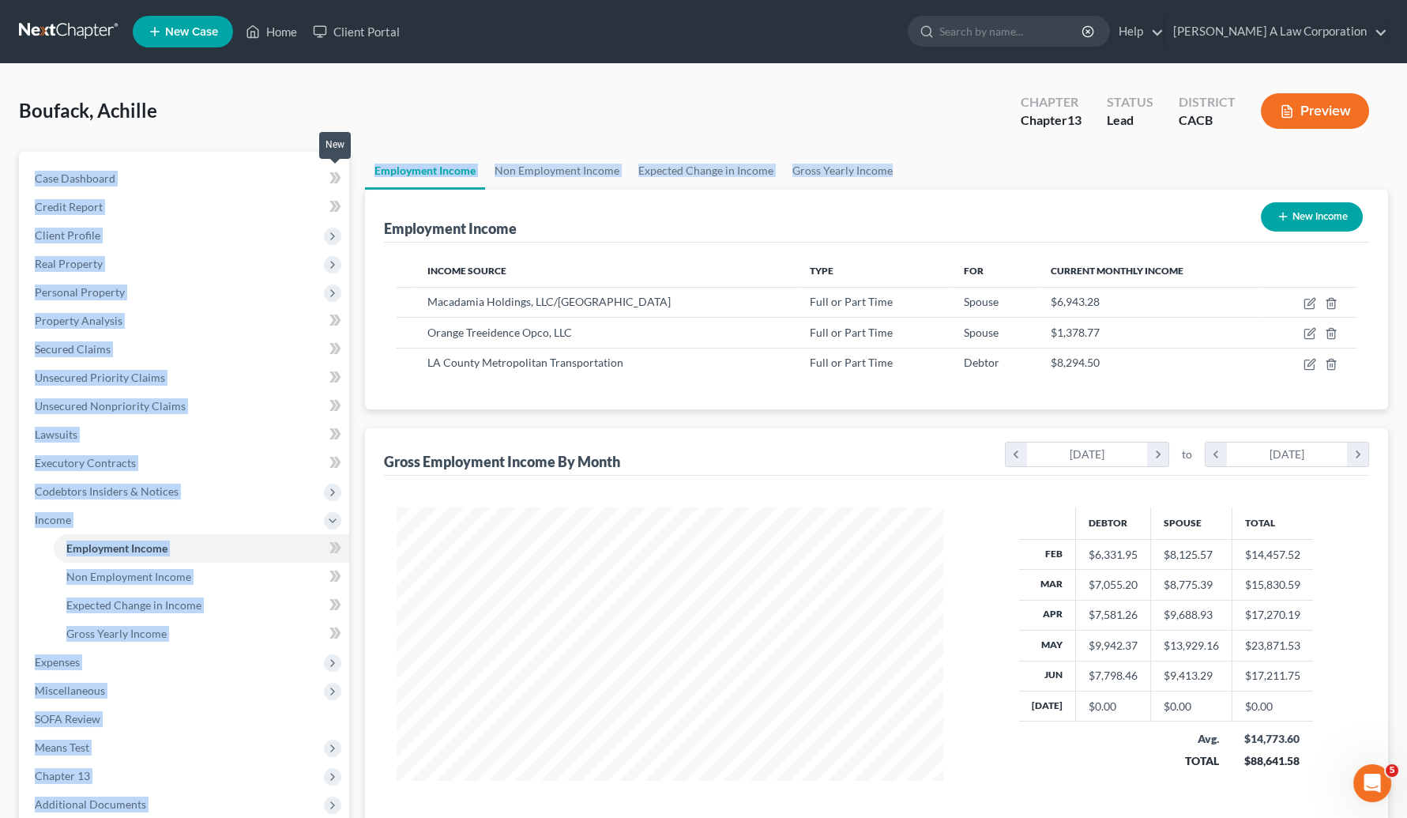
drag, startPoint x: 925, startPoint y: 181, endPoint x: 331, endPoint y: 181, distance: 594.2
click at [331, 181] on div "Petition Navigation Case Dashboard Payments Invoices Payments Payments Credit R…" at bounding box center [703, 537] width 1385 height 770
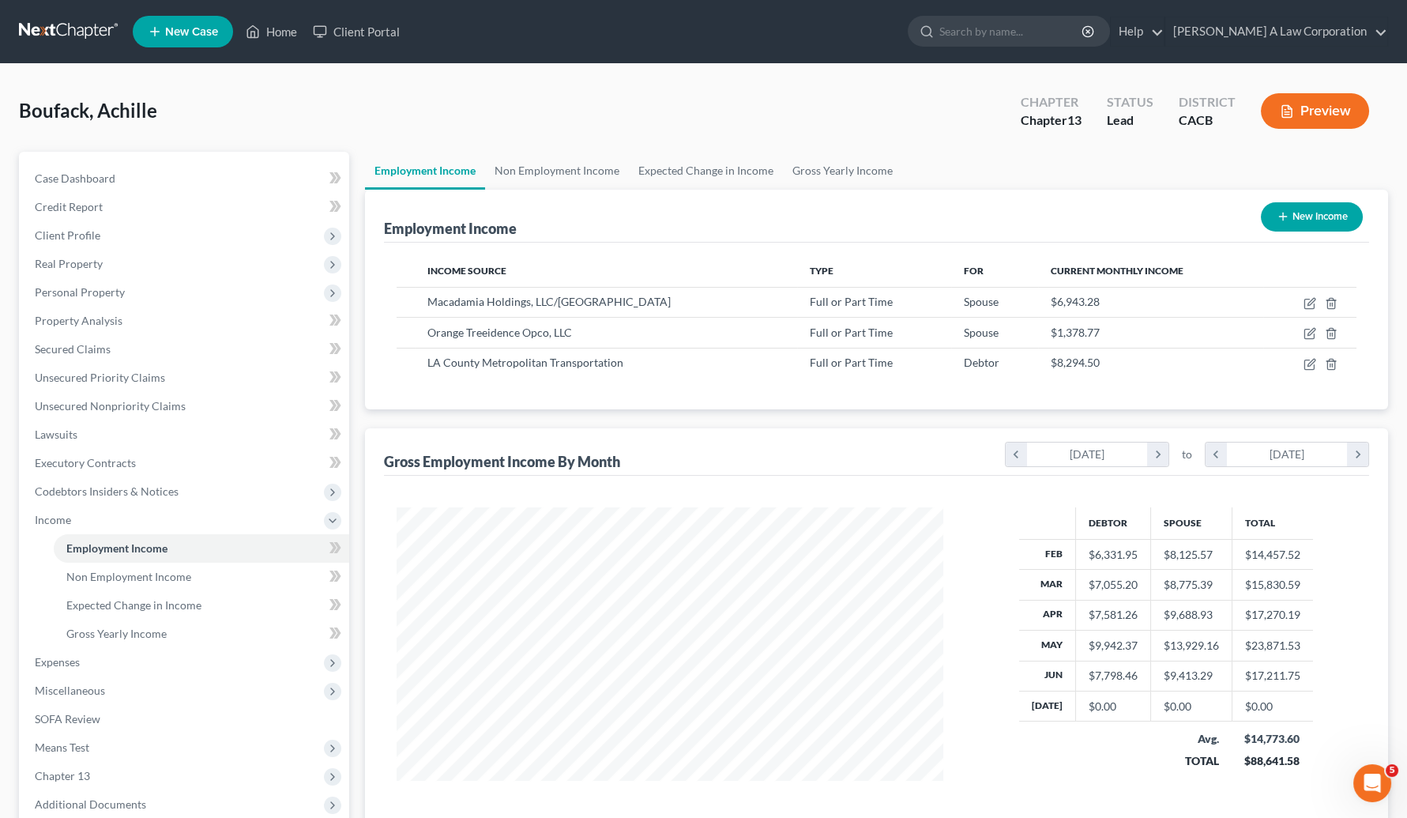
click at [360, 141] on div "Boufack, Achille Upgraded Chapter Chapter 13 Status Lead District CACB Preview" at bounding box center [703, 117] width 1369 height 69
click at [1265, 363] on icon "button" at bounding box center [1311, 362] width 7 height 7
select select "0"
select select "4"
select select "2"
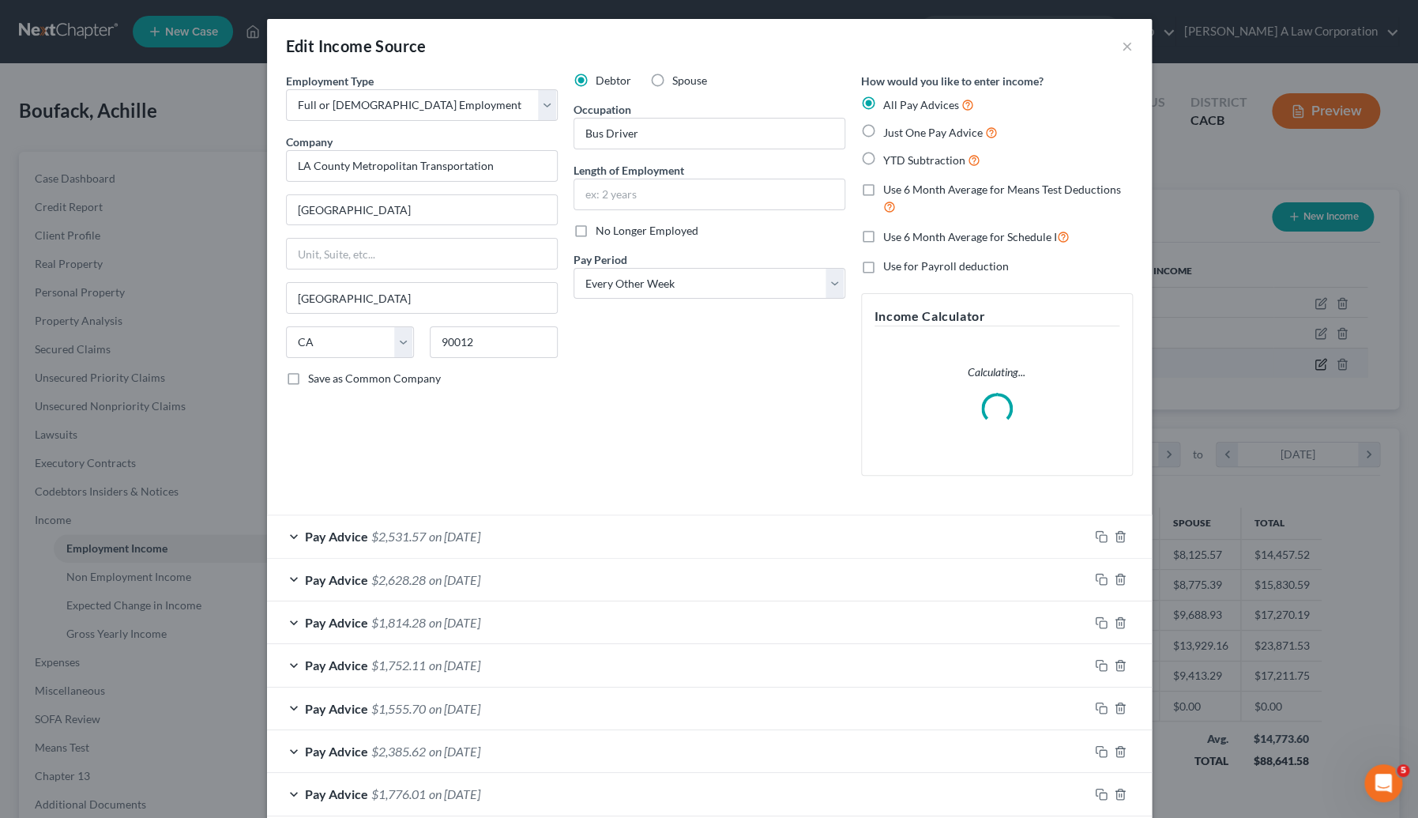
scroll to position [283, 582]
click at [728, 439] on div "Debtor Spouse Occupation Bus Driver Length of Employment No Longer Employed Pay…" at bounding box center [710, 281] width 288 height 416
click at [580, 534] on div "Pay Advice $2,531.57 on 06/27/2025" at bounding box center [678, 536] width 822 height 42
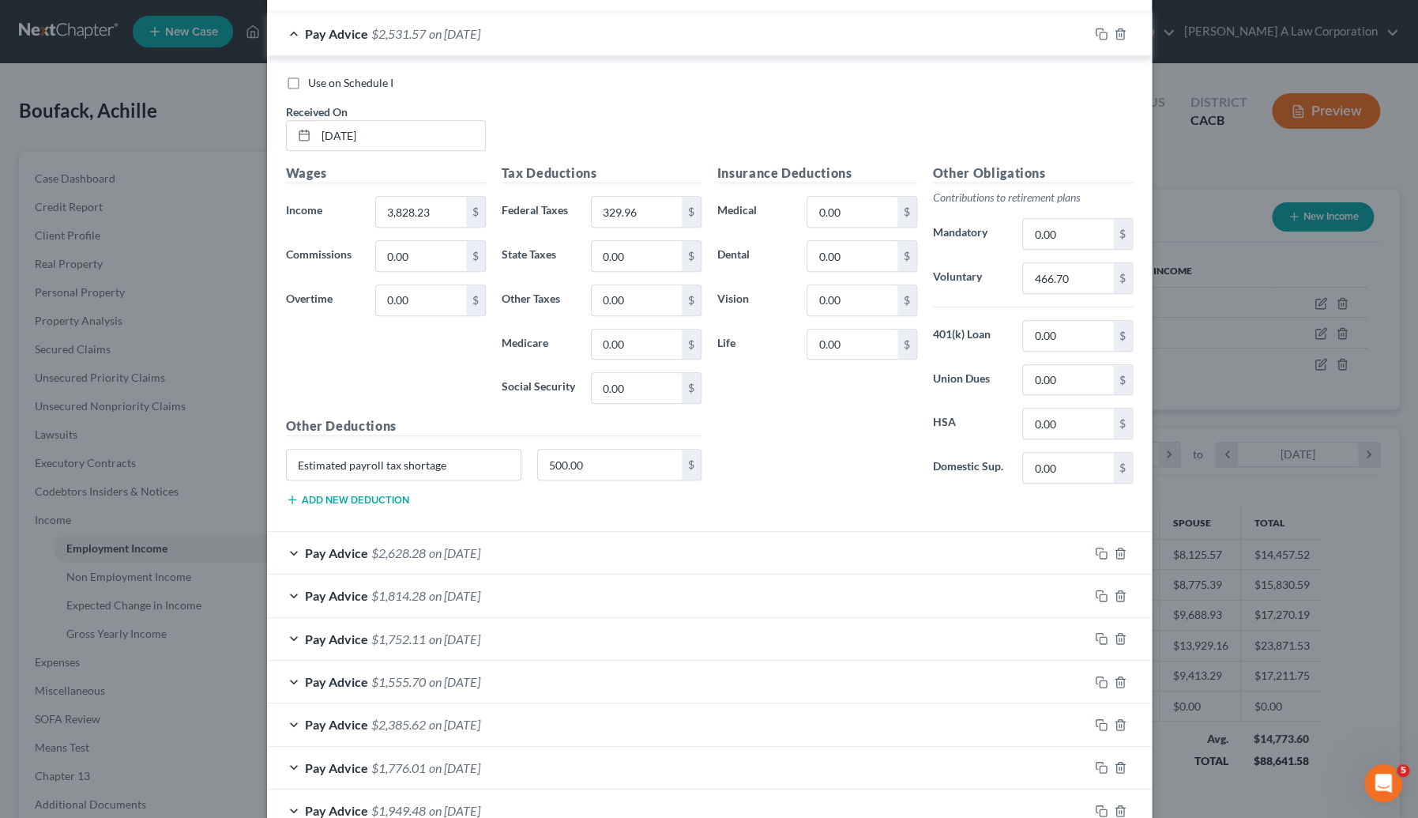
click at [777, 561] on div "Pay Advice $2,628.28 on 06/13/2025" at bounding box center [678, 553] width 822 height 42
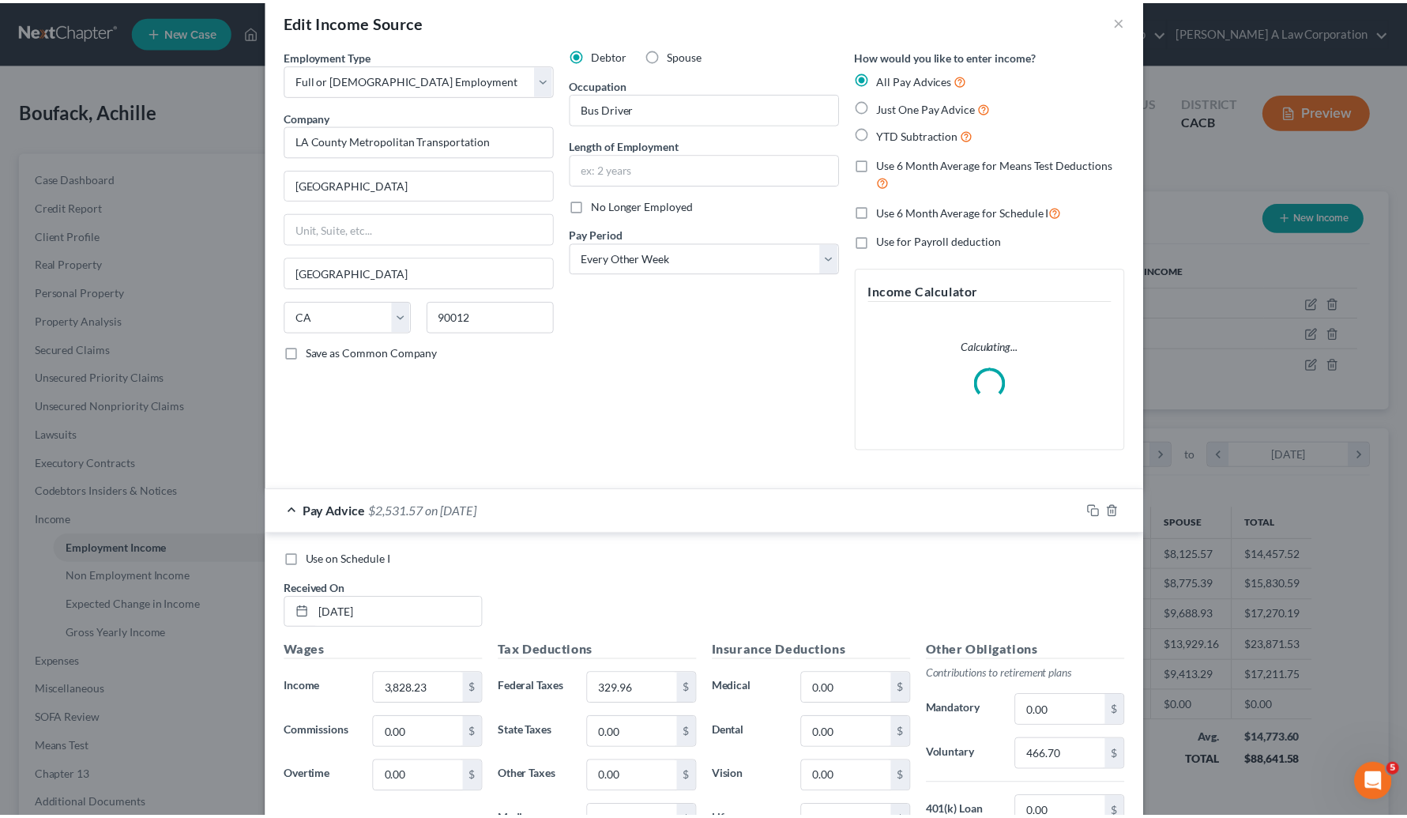
scroll to position [0, 0]
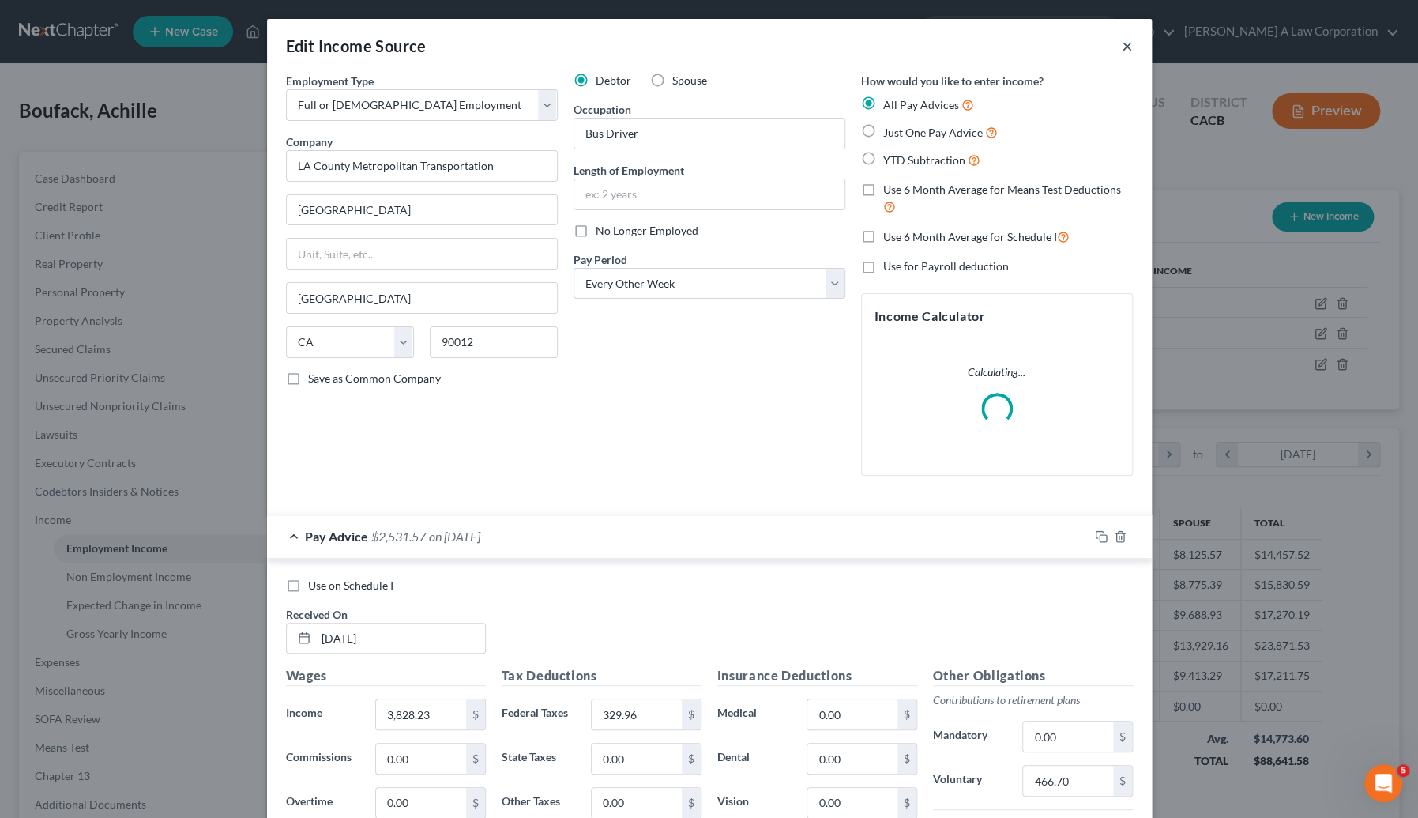
click at [1122, 50] on button "×" at bounding box center [1127, 45] width 11 height 19
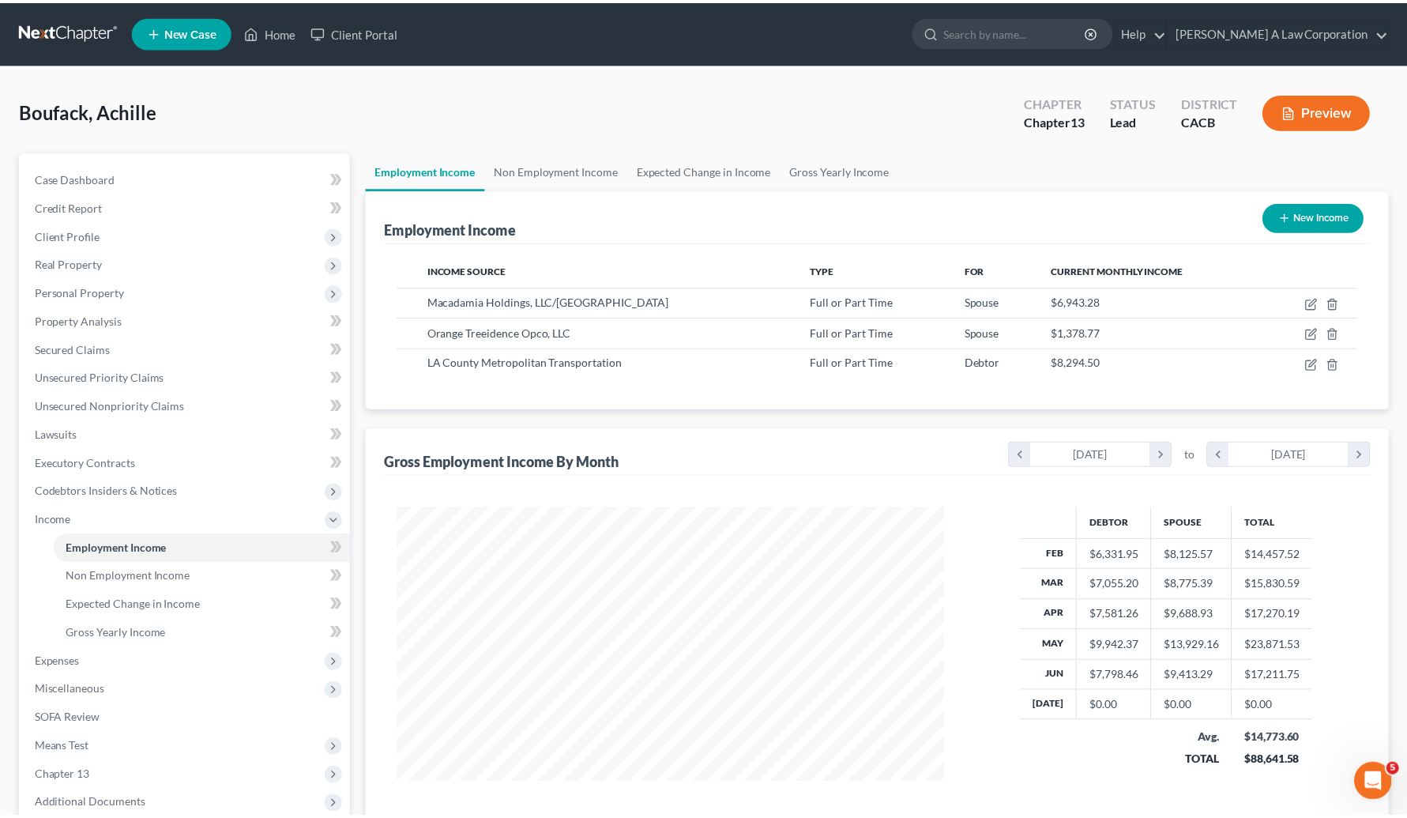
scroll to position [789895, 789599]
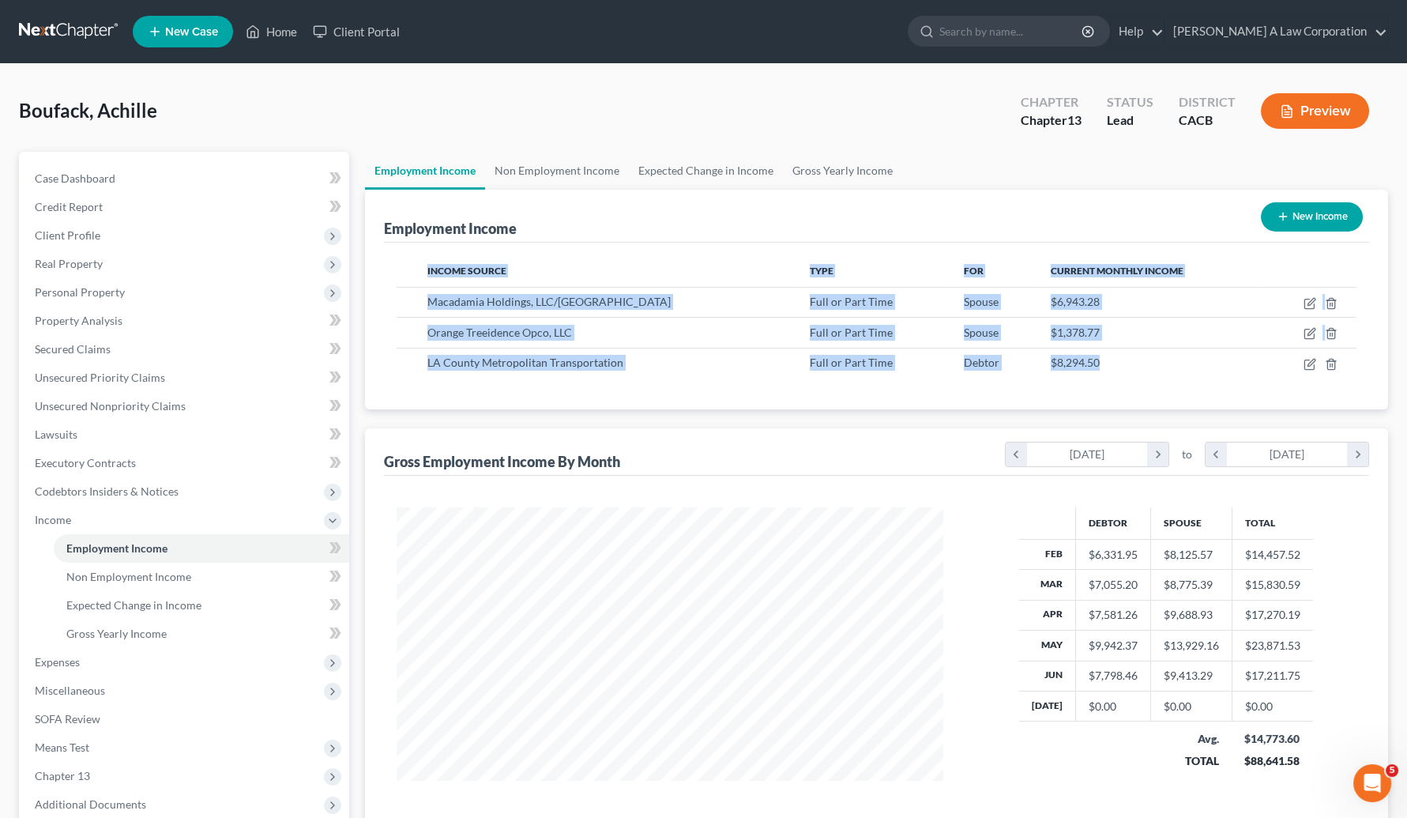
drag, startPoint x: 1080, startPoint y: 360, endPoint x: 371, endPoint y: 367, distance: 708.8
click at [371, 367] on div "Employment Income New Income Income Source Type For Current Monthly Income Maca…" at bounding box center [876, 300] width 1023 height 220
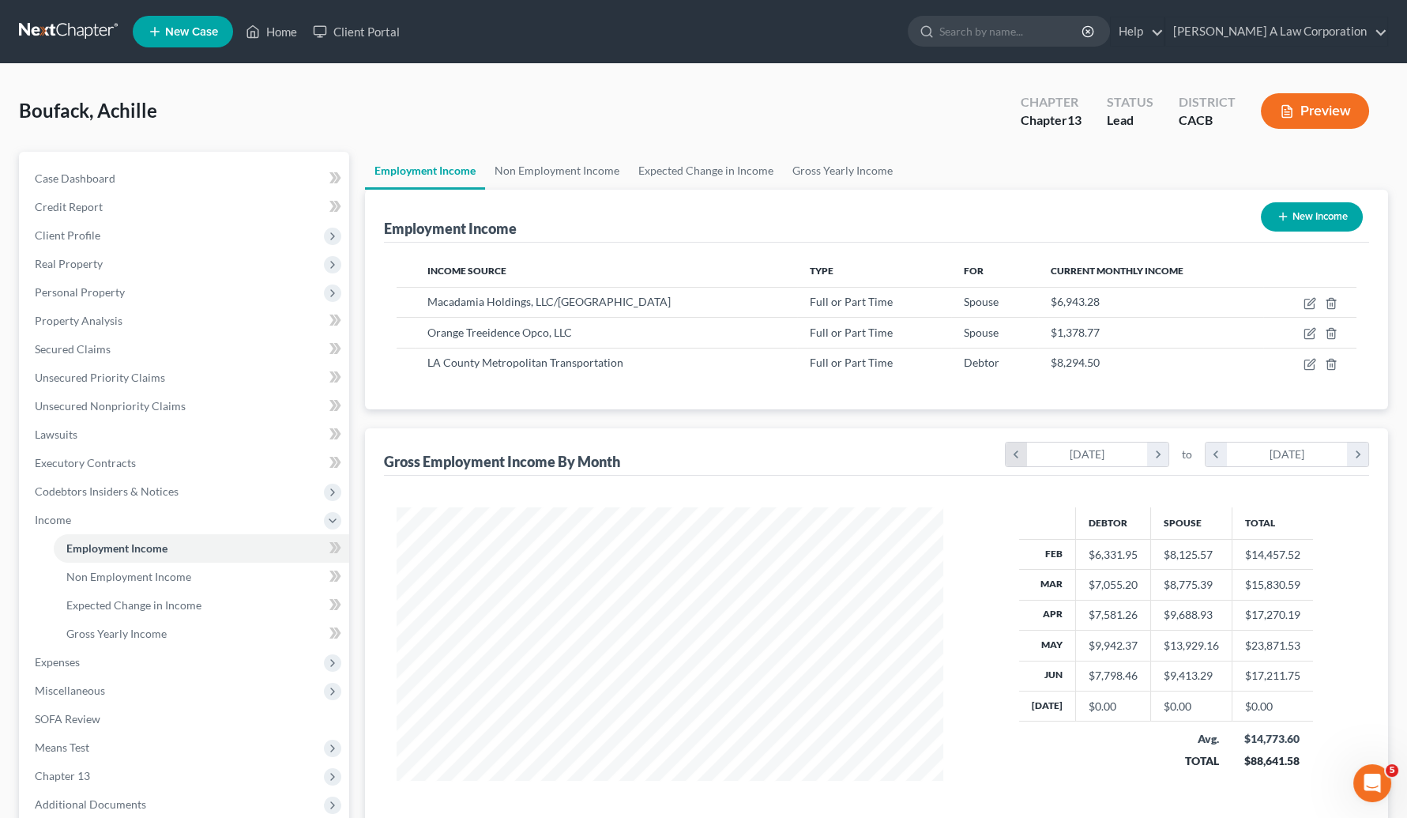
click at [1009, 453] on icon "chevron_left" at bounding box center [1016, 454] width 21 height 24
click at [1211, 457] on icon "chevron_left" at bounding box center [1216, 454] width 21 height 24
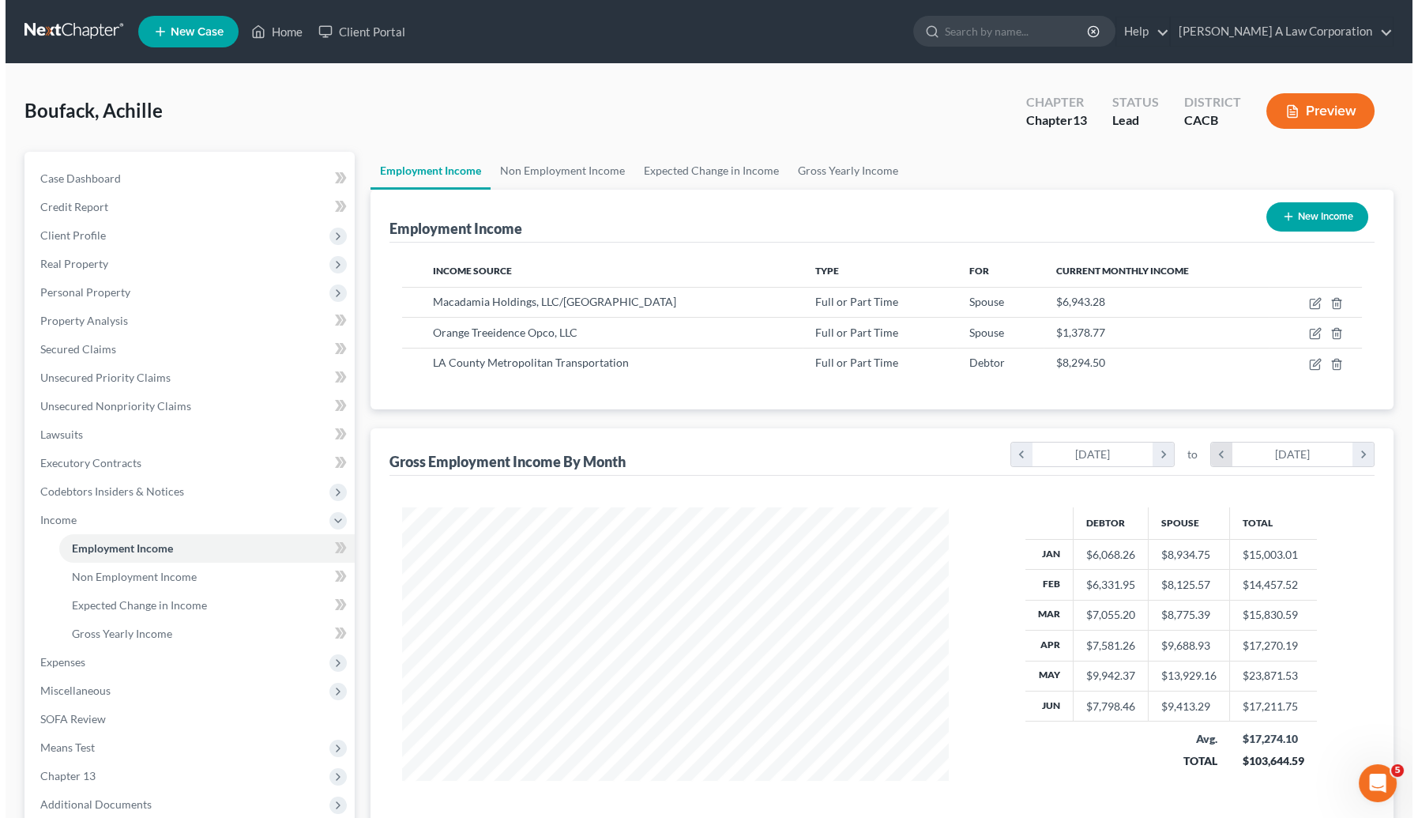
scroll to position [789895, 789599]
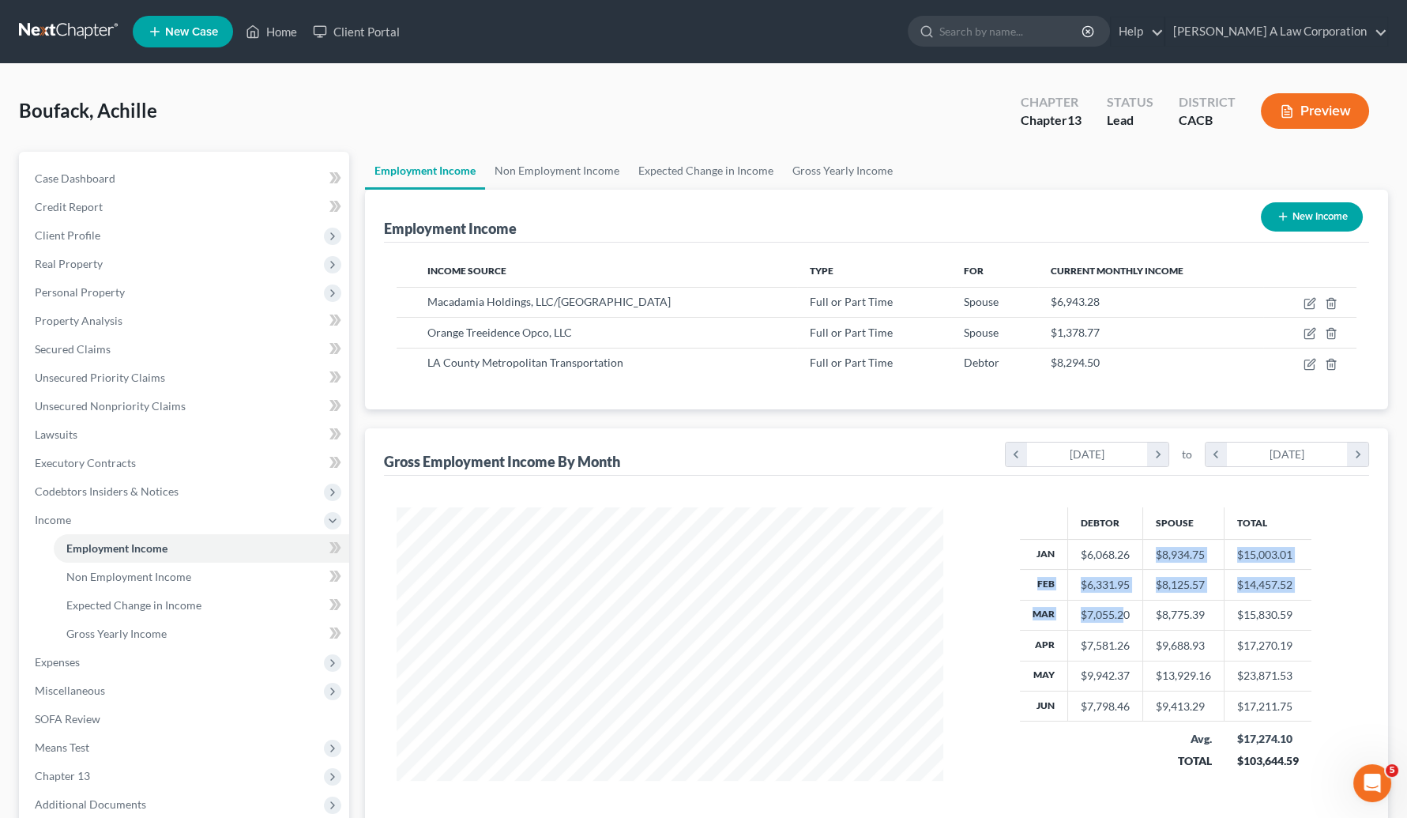
drag, startPoint x: 1132, startPoint y: 543, endPoint x: 1124, endPoint y: 601, distance: 59.1
click at [1124, 601] on tbody "Jan $6,068.26 $8,934.75 $15,003.01 Feb $6,331.95 $8,125.57 $14,457.52 Mar $7,05…" at bounding box center [1166, 630] width 292 height 182
click at [1265, 362] on icon "button" at bounding box center [1311, 362] width 7 height 7
select select "0"
select select "4"
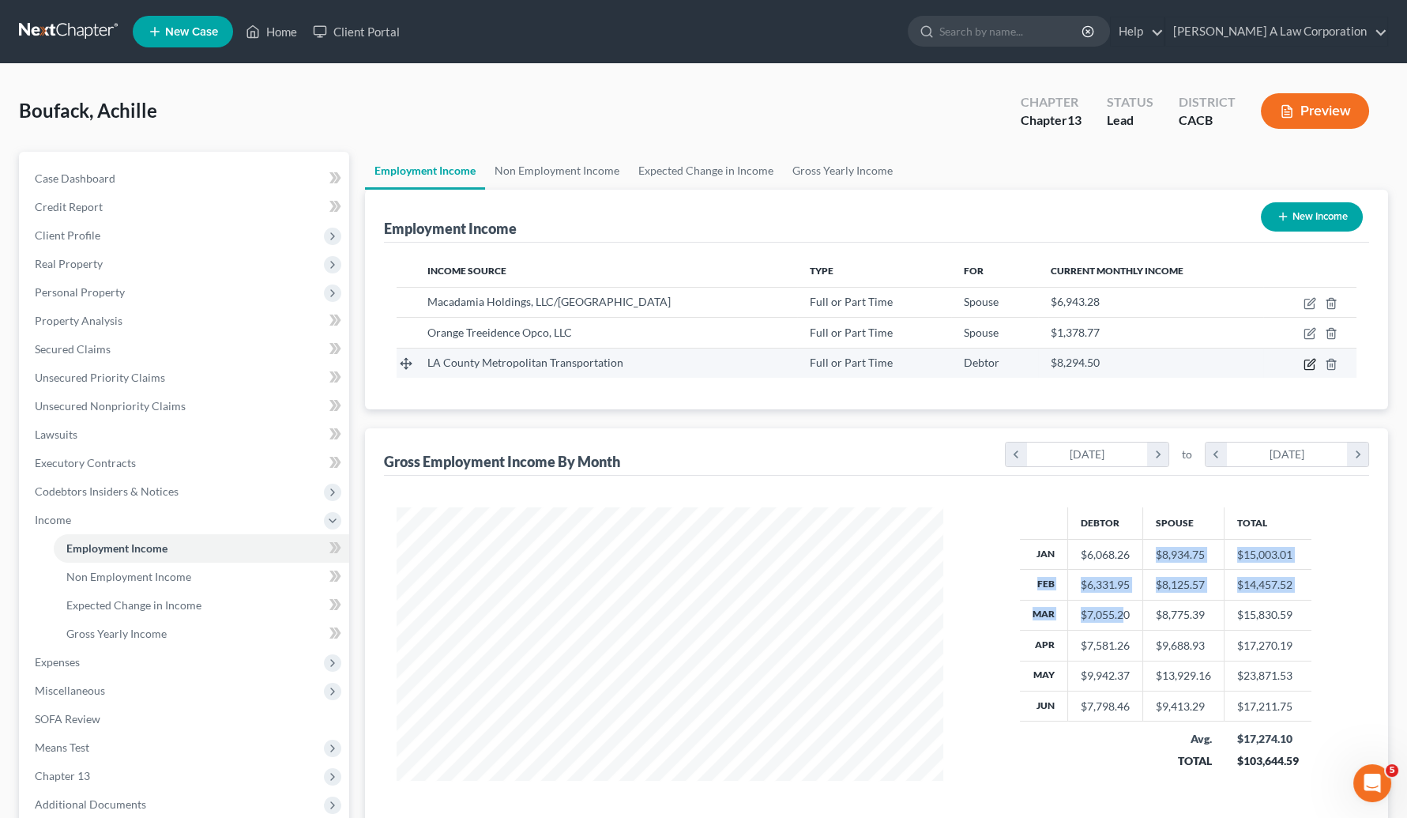
select select "2"
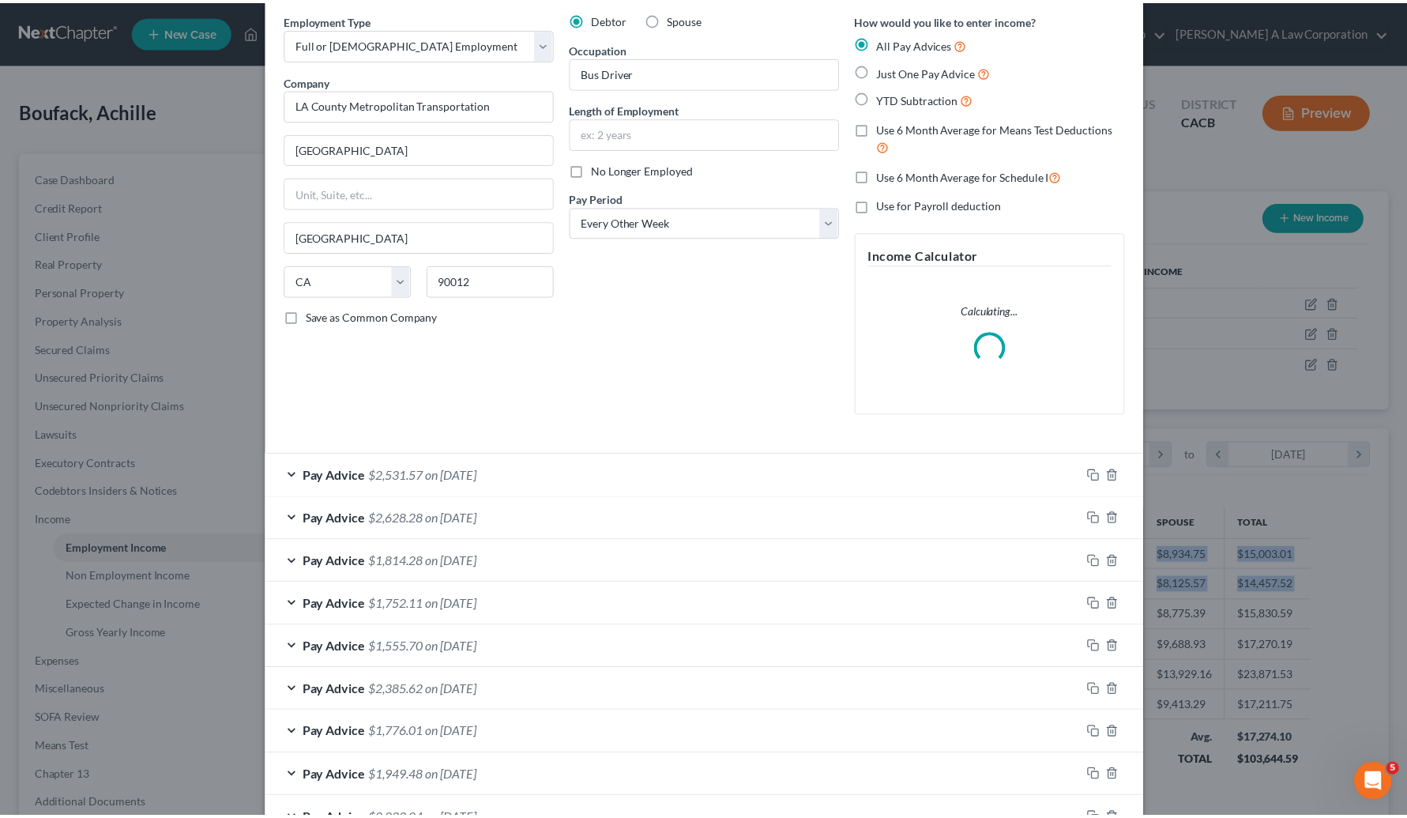
scroll to position [0, 0]
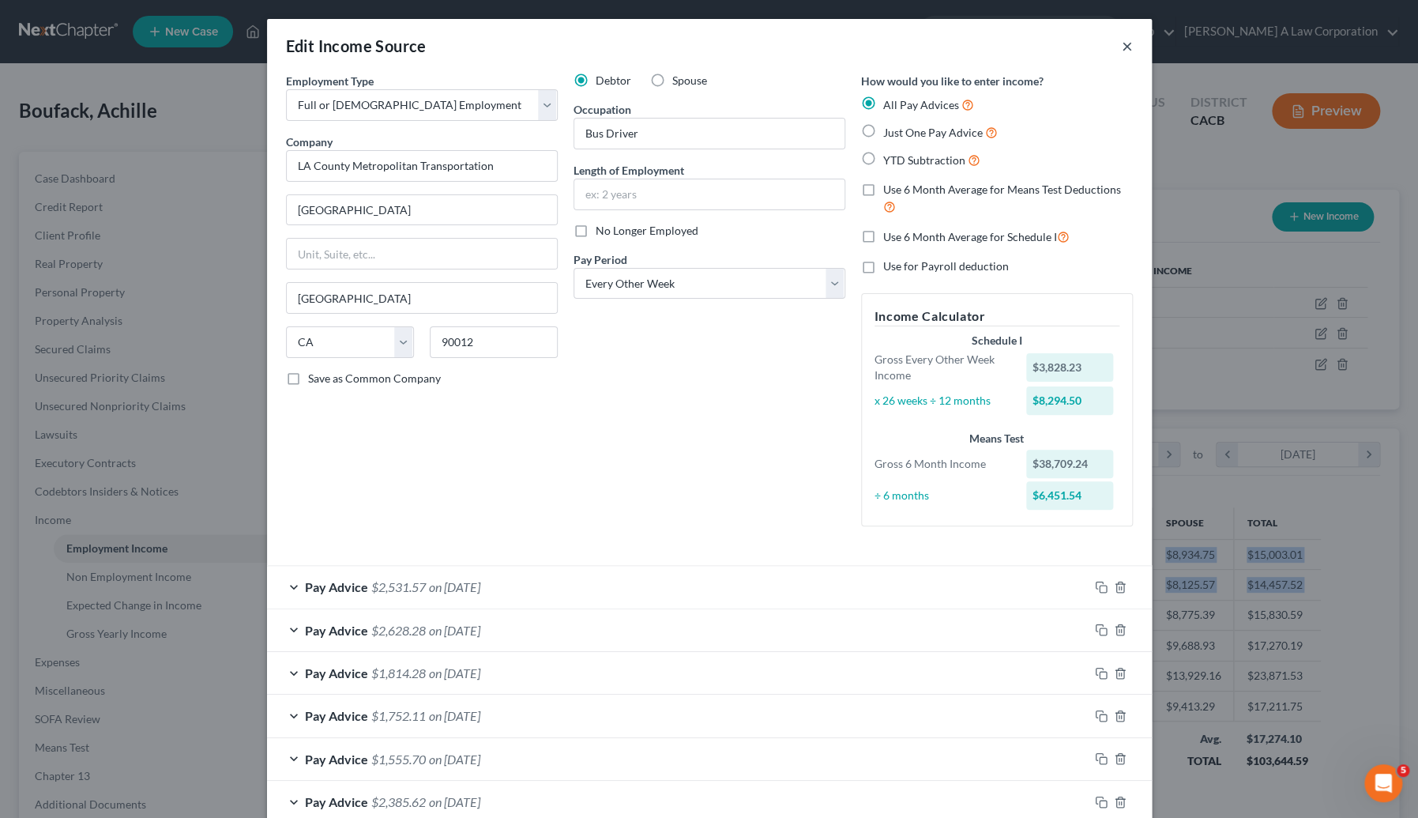
click at [1122, 47] on button "×" at bounding box center [1127, 45] width 11 height 19
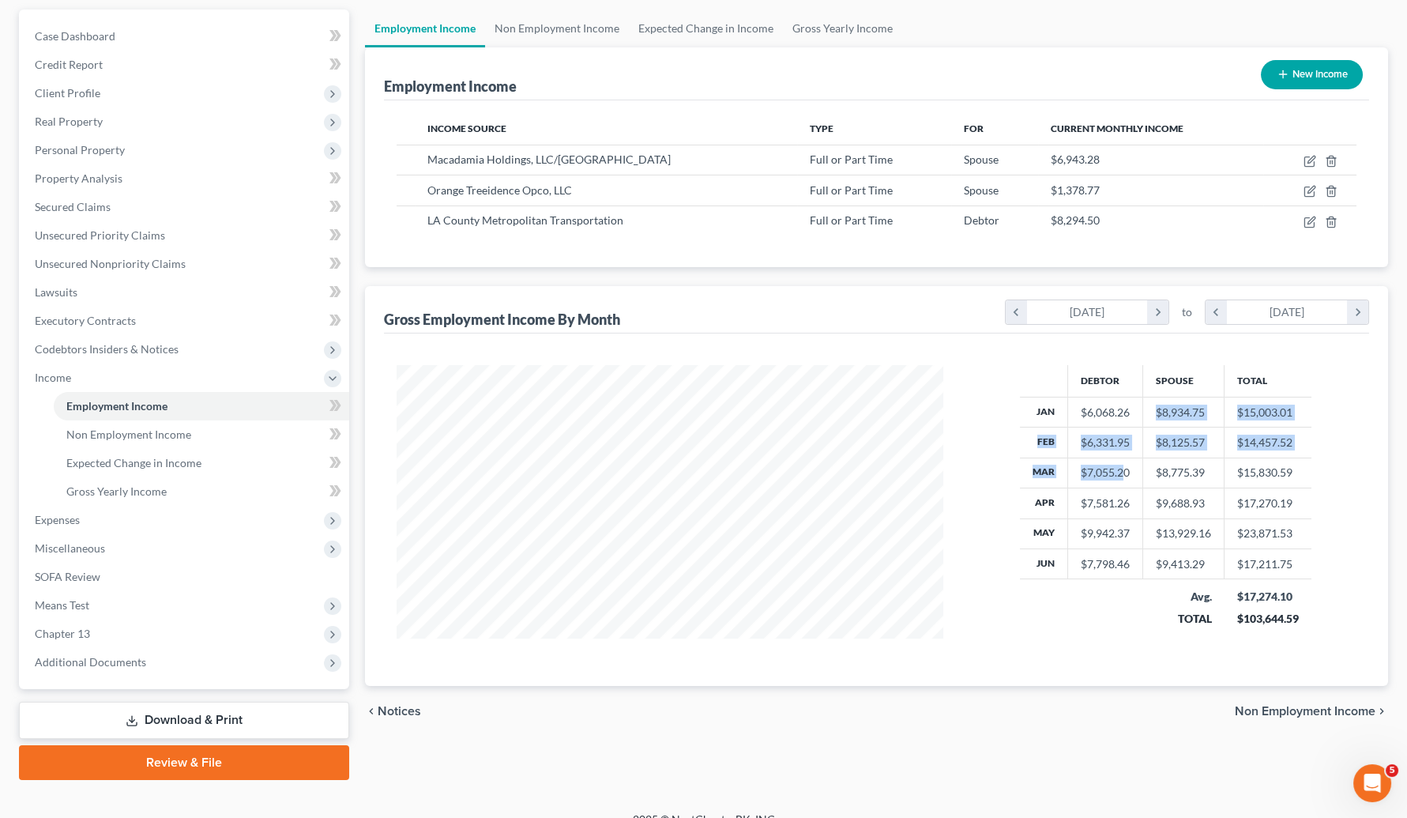
scroll to position [162, 0]
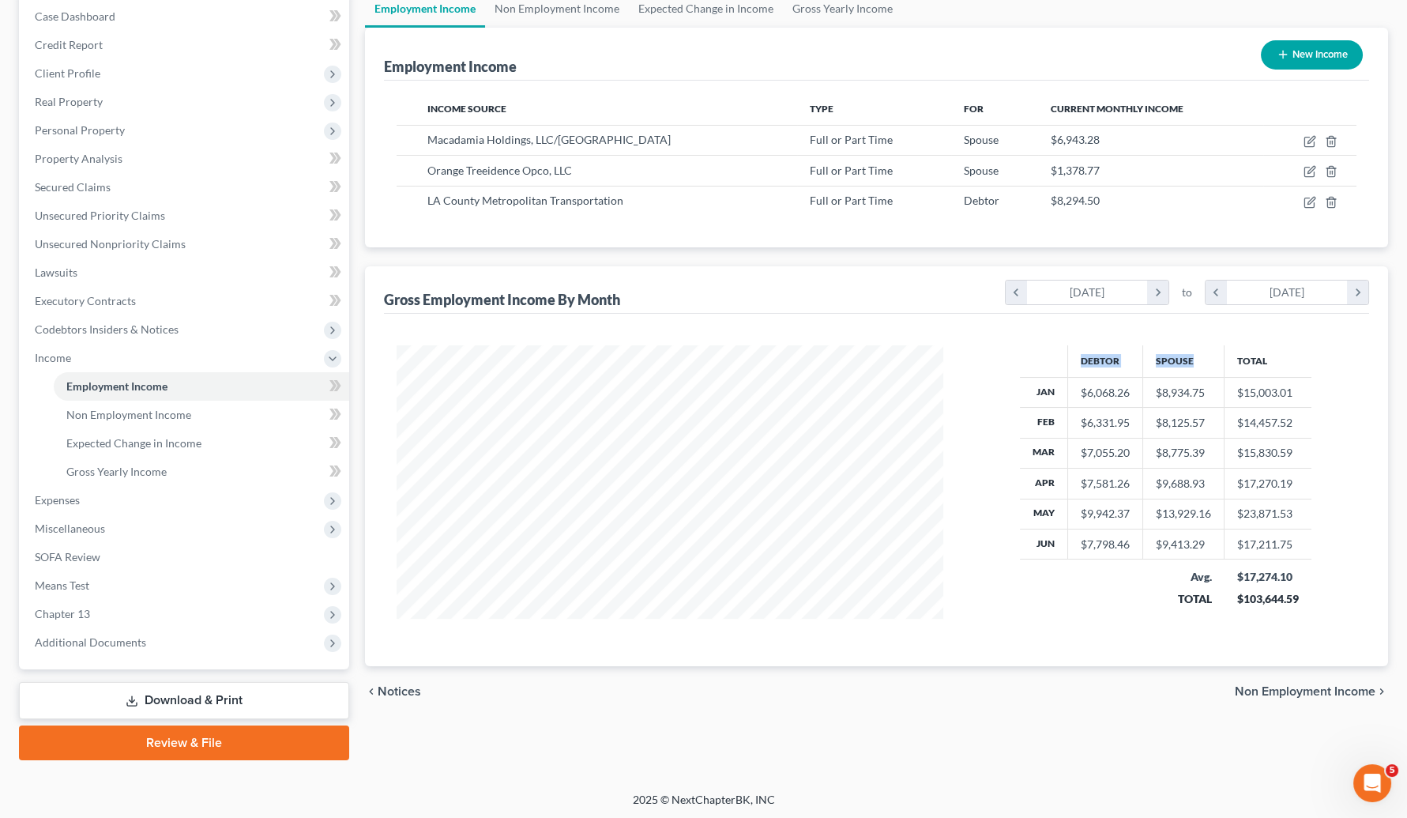
drag, startPoint x: 1203, startPoint y: 360, endPoint x: 1035, endPoint y: 352, distance: 167.7
click at [1061, 356] on tr "Debtor Spouse Total" at bounding box center [1166, 361] width 292 height 32
click at [1265, 262] on div "Employment Income New Income Income Source Type For Current Monthly Income Maca…" at bounding box center [876, 347] width 1023 height 638
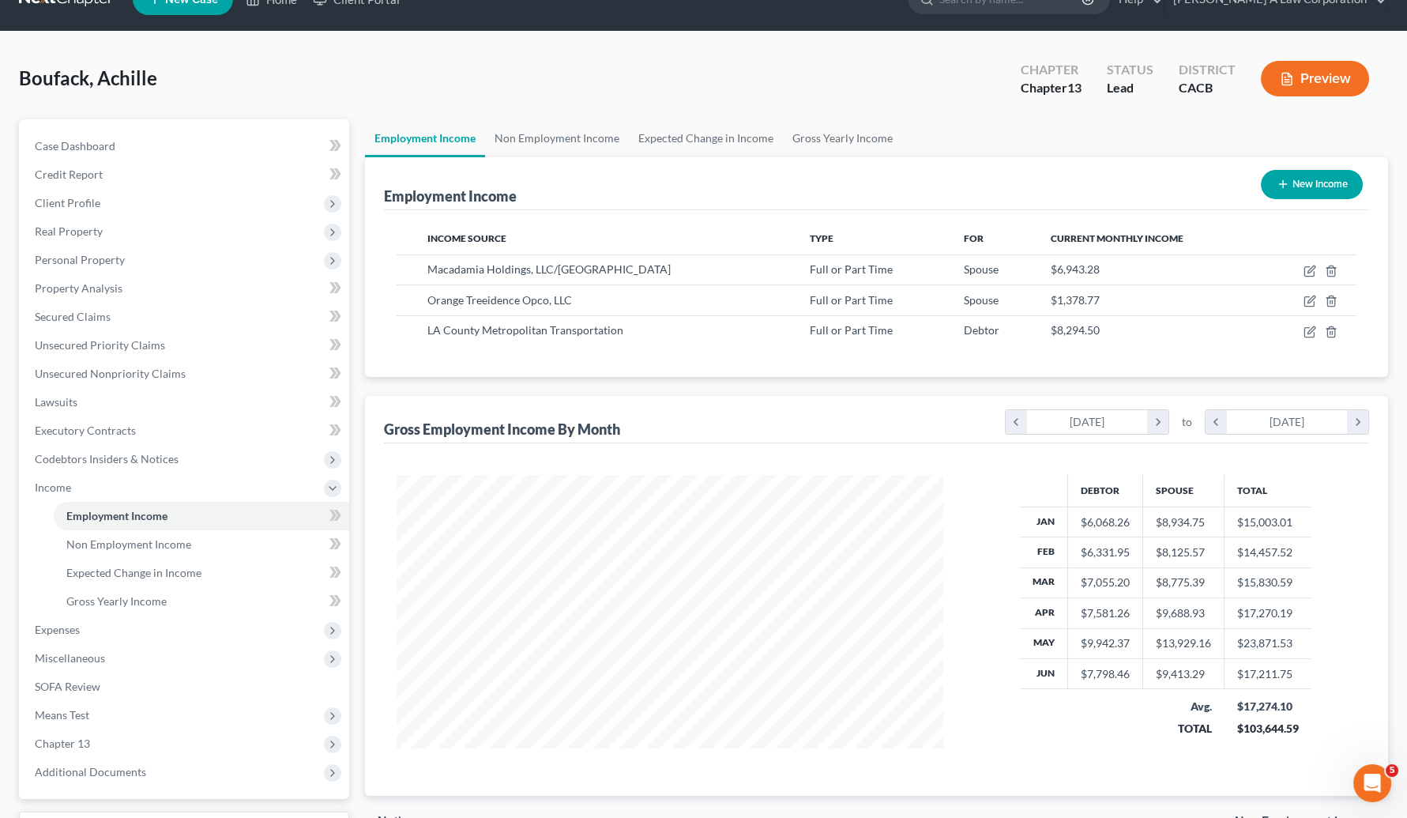
scroll to position [0, 0]
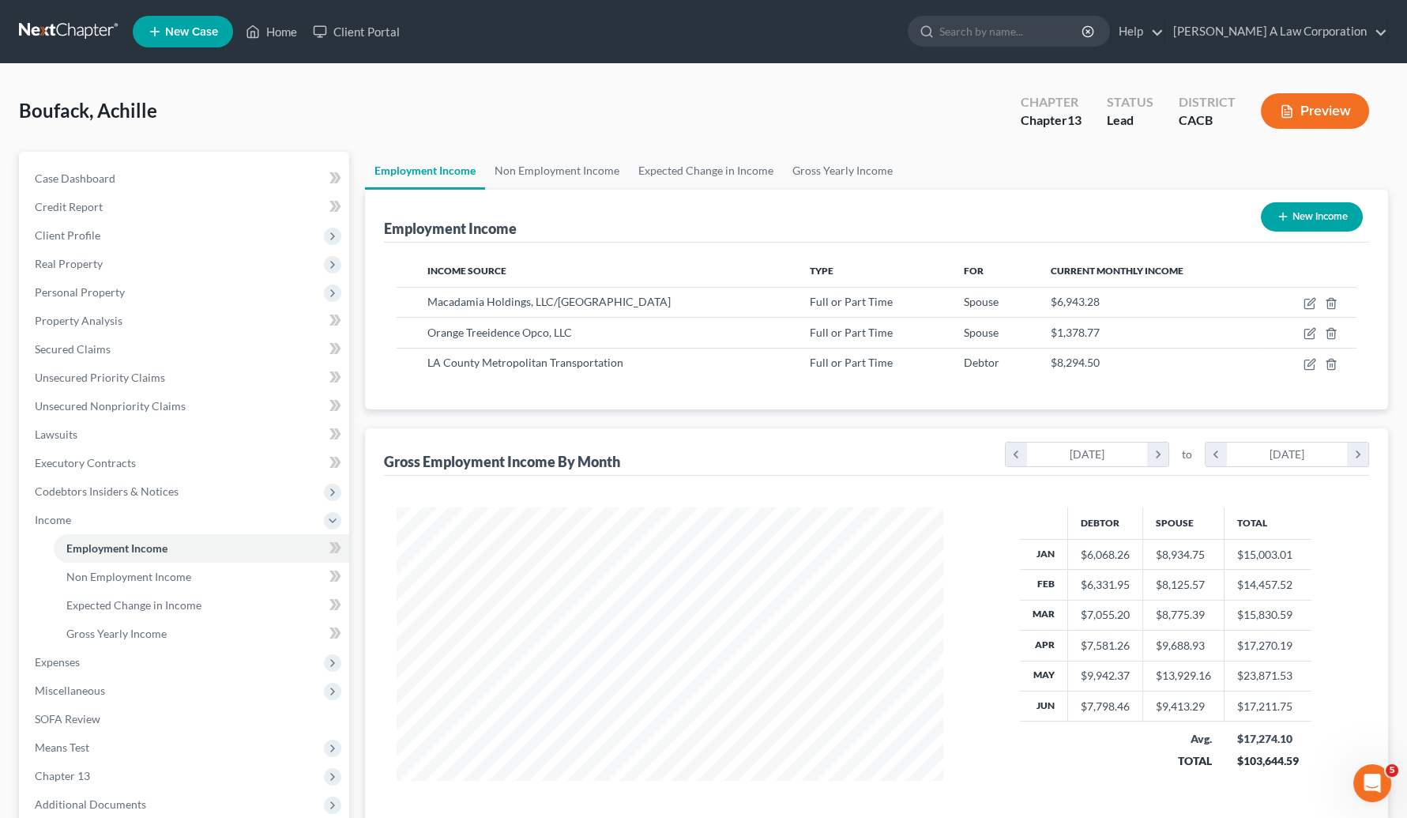
click at [1022, 205] on div "Employment Income New Income" at bounding box center [876, 216] width 985 height 53
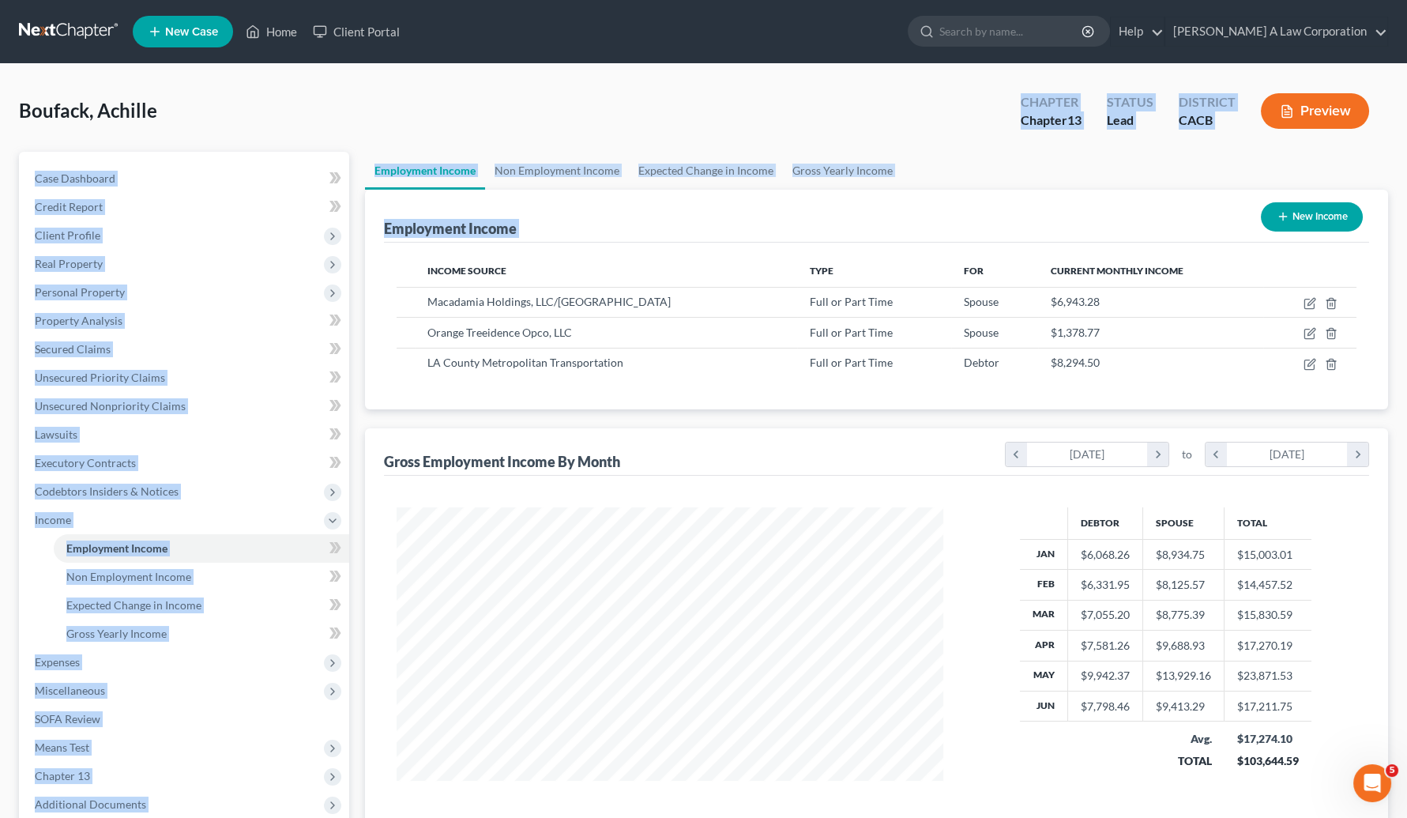
drag, startPoint x: 360, startPoint y: 146, endPoint x: 1382, endPoint y: 205, distance: 1023.4
click at [1265, 212] on div "Boufack, Achille Upgraded Chapter Chapter 13 Status Lead District CACB Preview …" at bounding box center [703, 509] width 1369 height 852
click at [1265, 174] on ul "Employment Income Non Employment Income Expected Change in Income Gross Yearly …" at bounding box center [876, 171] width 1023 height 38
click at [1242, 157] on ul "Employment Income Non Employment Income Expected Change in Income Gross Yearly …" at bounding box center [876, 171] width 1023 height 38
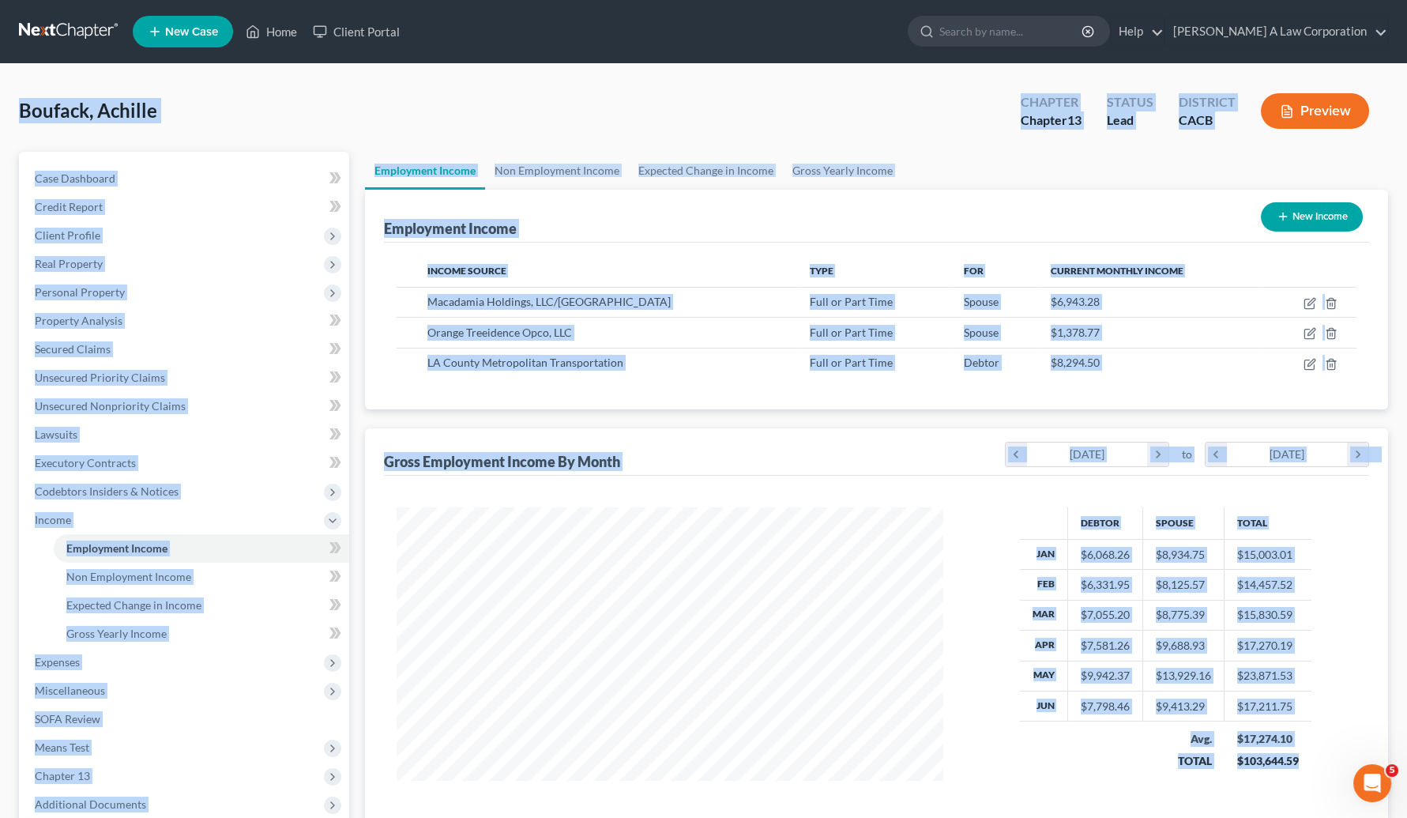
drag, startPoint x: 14, startPoint y: 109, endPoint x: 1395, endPoint y: 755, distance: 1525.0
click at [1265, 755] on div "Boufack, Achille Upgraded Chapter Chapter 13 Status Lead District CACB Preview …" at bounding box center [703, 509] width 1407 height 890
click at [1265, 743] on div "Boufack, Achille Upgraded Chapter Chapter 13 Status Lead District CACB Preview …" at bounding box center [703, 509] width 1407 height 890
drag, startPoint x: 1323, startPoint y: 697, endPoint x: 20, endPoint y: 96, distance: 1435.1
click at [20, 96] on div "Boufack, Achille Upgraded Chapter Chapter 13 Status Lead District CACB Preview …" at bounding box center [703, 509] width 1369 height 852
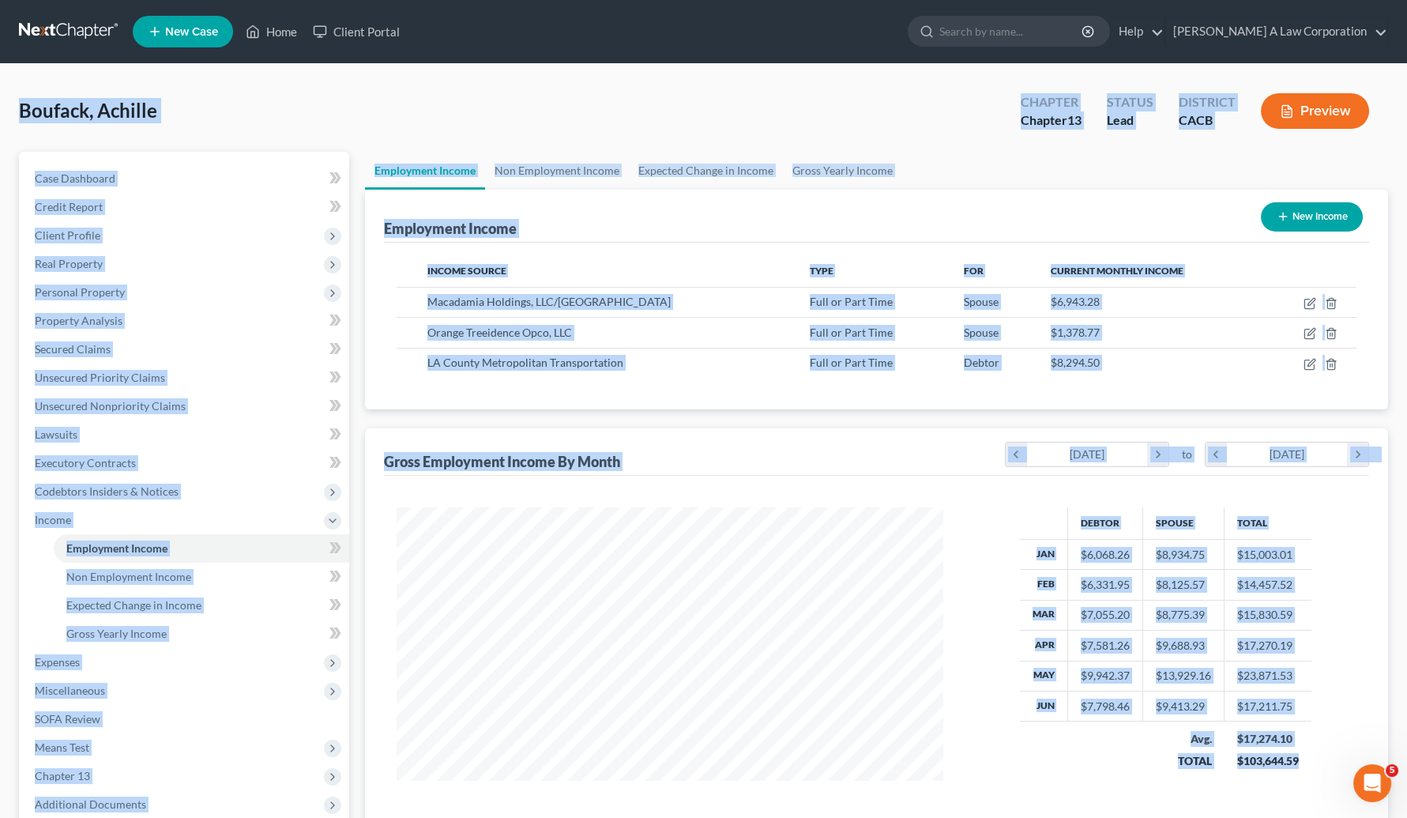
click at [19, 89] on div "Boufack, Achille Upgraded Chapter Chapter 13 Status Lead District CACB Preview" at bounding box center [703, 117] width 1369 height 69
drag, startPoint x: 62, startPoint y: 110, endPoint x: 1362, endPoint y: 743, distance: 1446.5
click at [1265, 744] on div "Boufack, Achille Upgraded Chapter Chapter 13 Status Lead District CACB Preview …" at bounding box center [703, 509] width 1407 height 890
click at [1265, 728] on div "Gross Employment Income By Month chevron_left January 2025 chevron_right to che…" at bounding box center [876, 628] width 1023 height 400
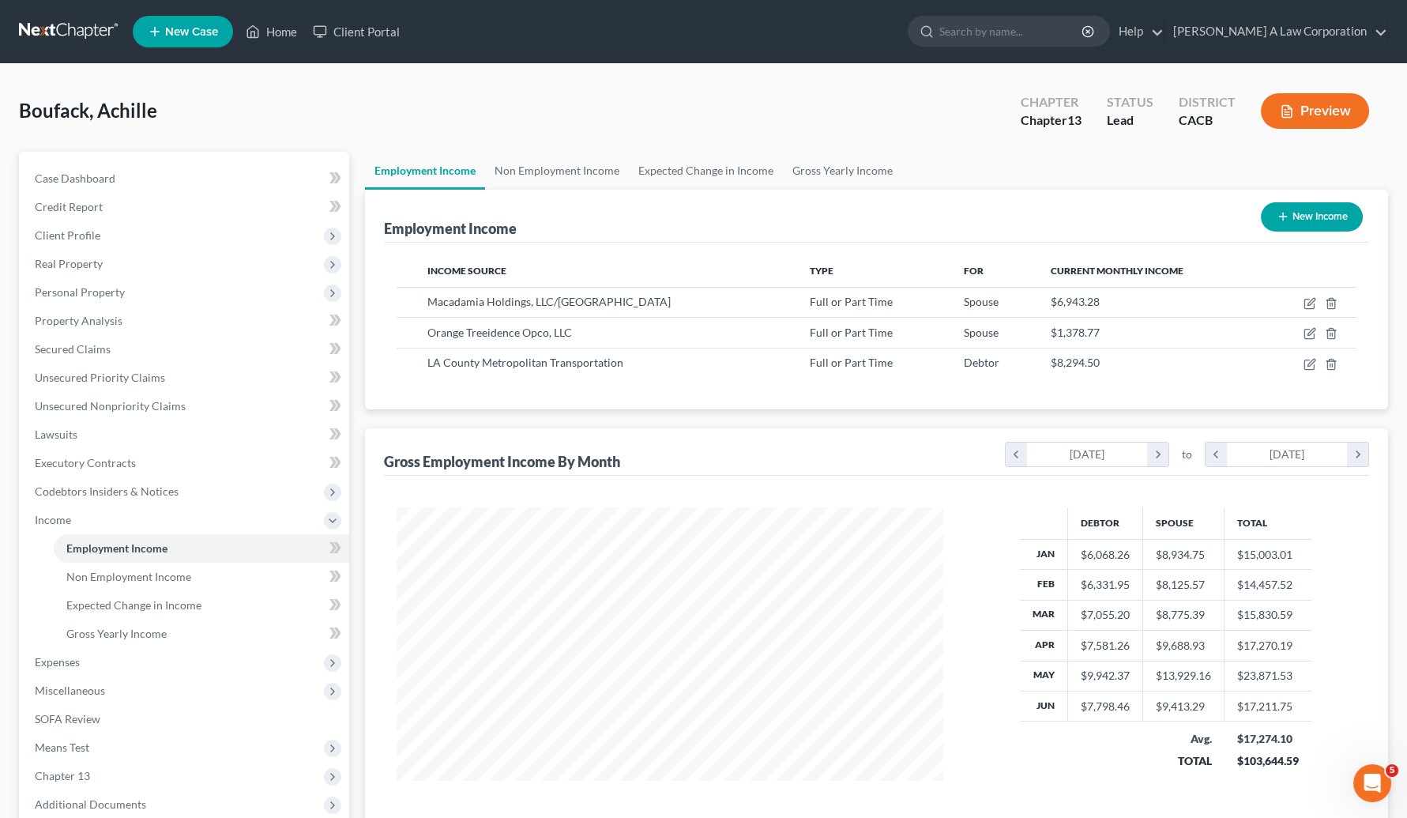
click at [1265, 724] on div "Employment Income Non Employment Income Expected Change in Income Gross Yearly …" at bounding box center [876, 537] width 1039 height 770
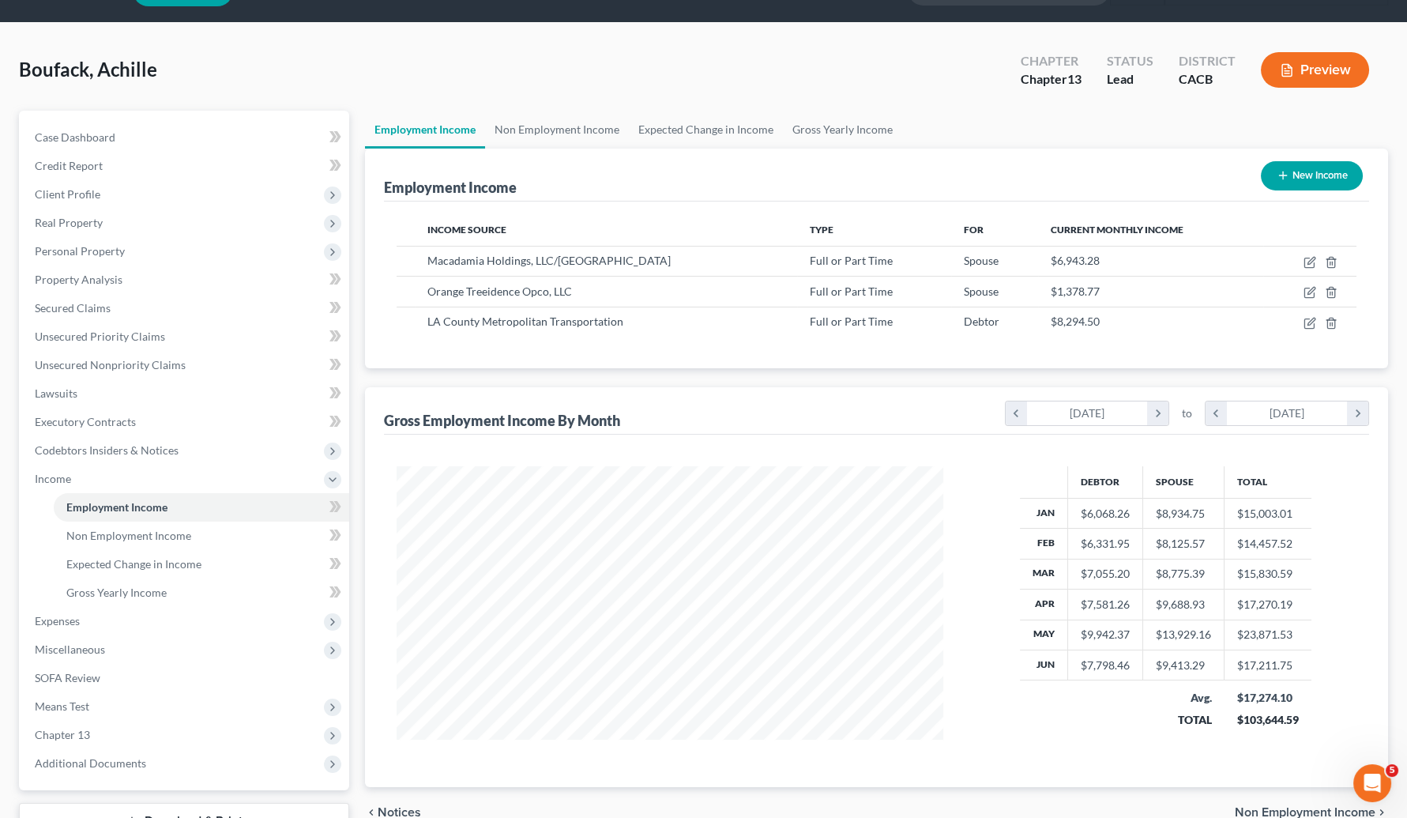
scroll to position [42, 0]
click at [885, 130] on link "Gross Yearly Income" at bounding box center [842, 129] width 119 height 38
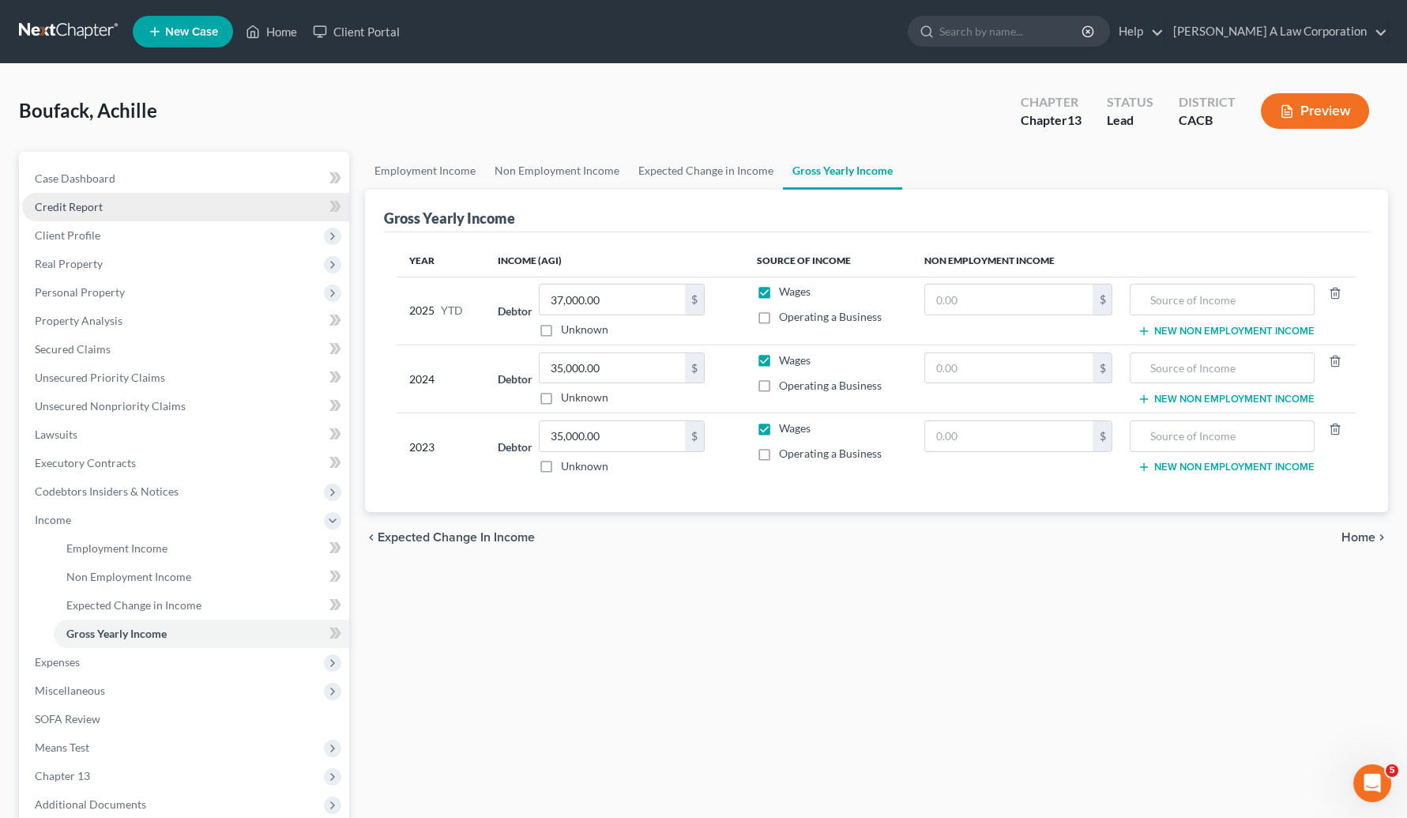
click at [65, 205] on span "Credit Report" at bounding box center [69, 206] width 68 height 13
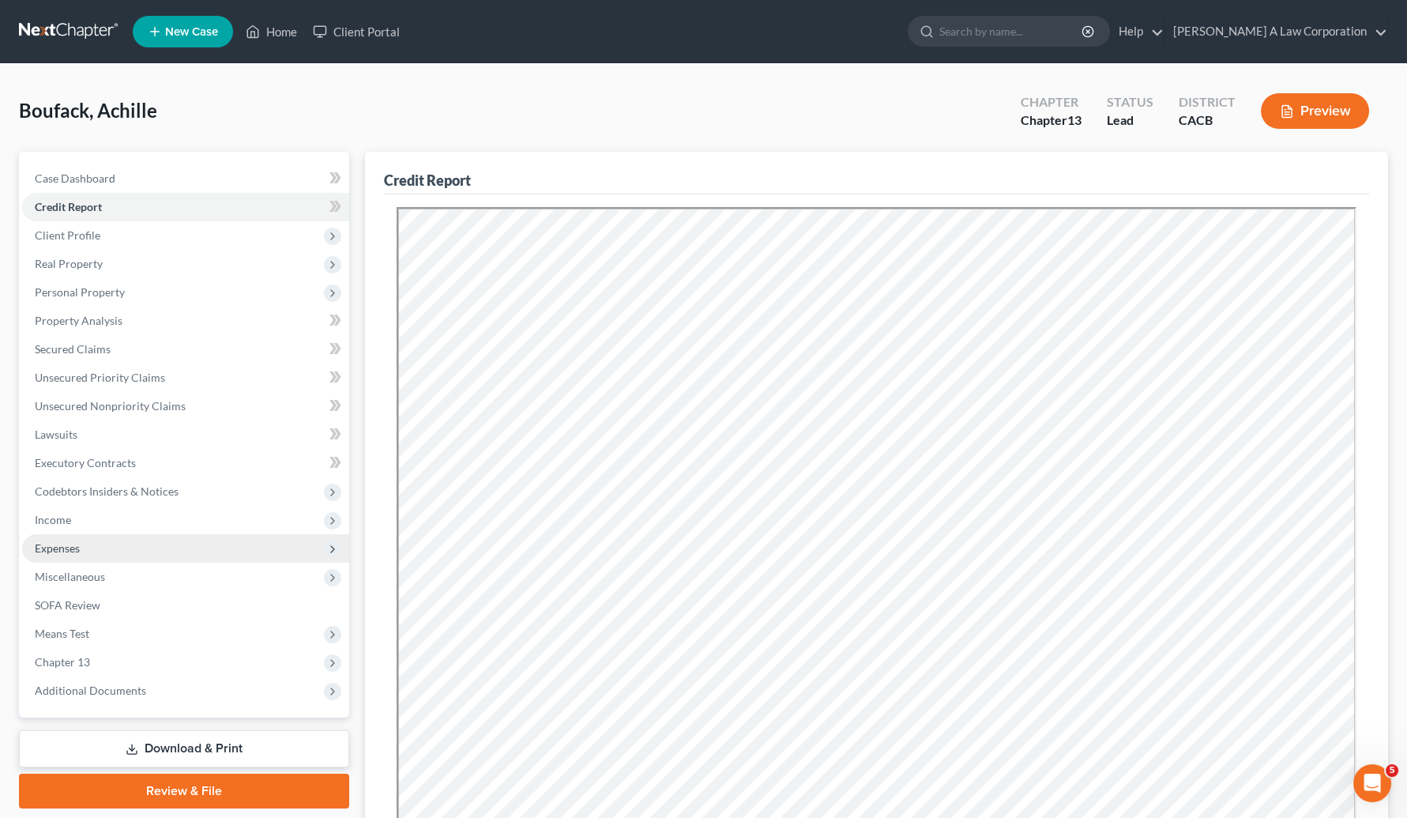
click at [73, 555] on span "Expenses" at bounding box center [185, 548] width 327 height 28
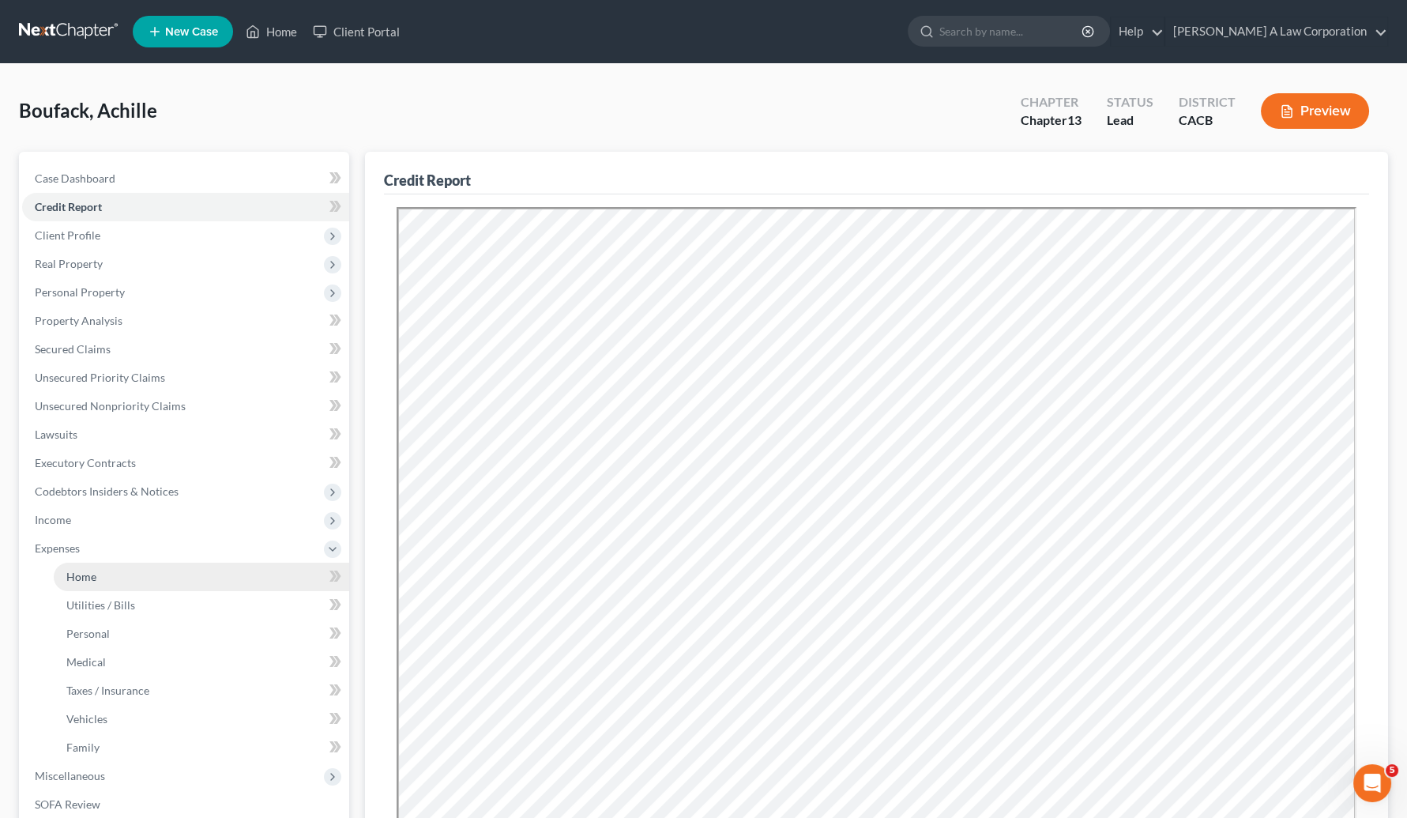
click at [87, 567] on link "Home" at bounding box center [202, 577] width 296 height 28
click at [87, 568] on link "Home" at bounding box center [202, 577] width 296 height 28
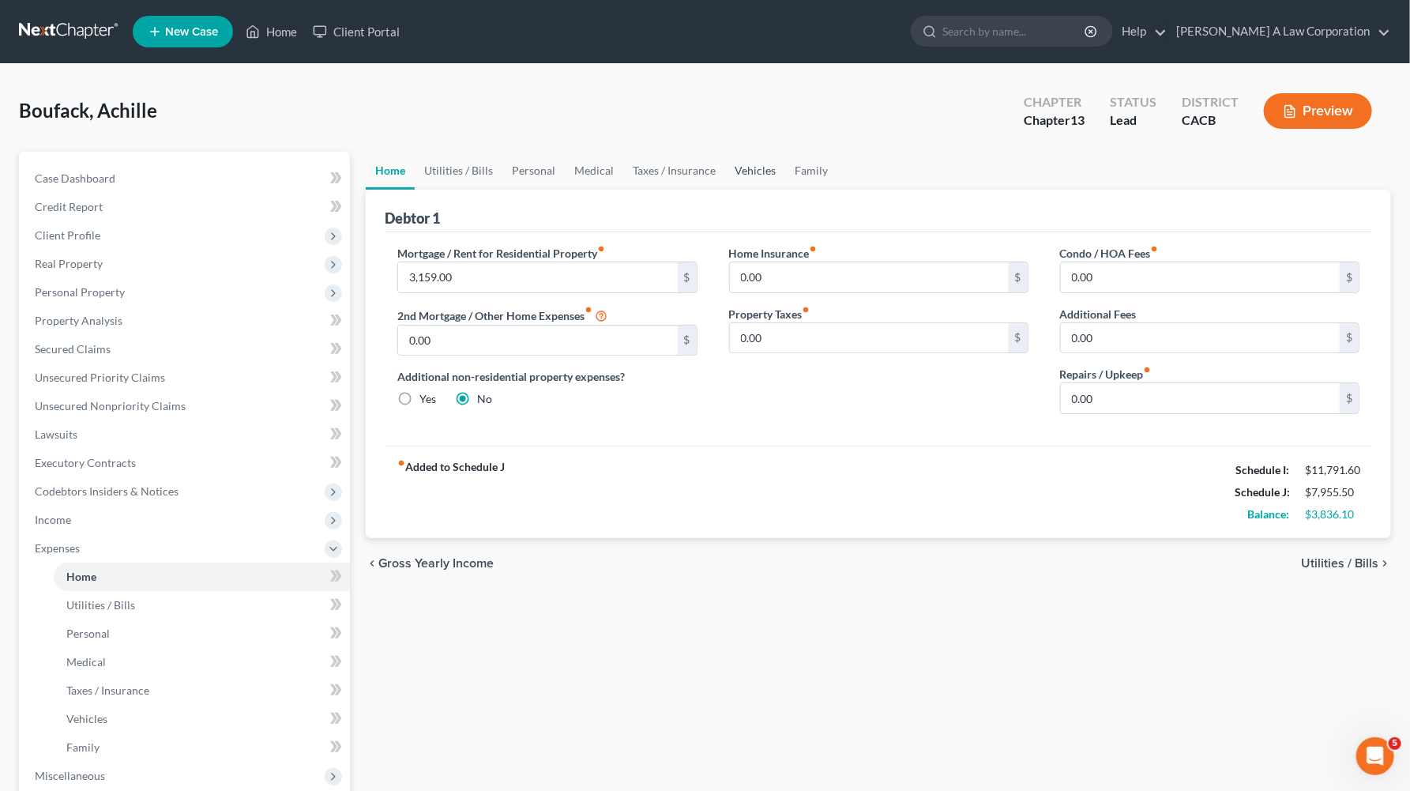
click at [766, 172] on link "Vehicles" at bounding box center [755, 171] width 60 height 38
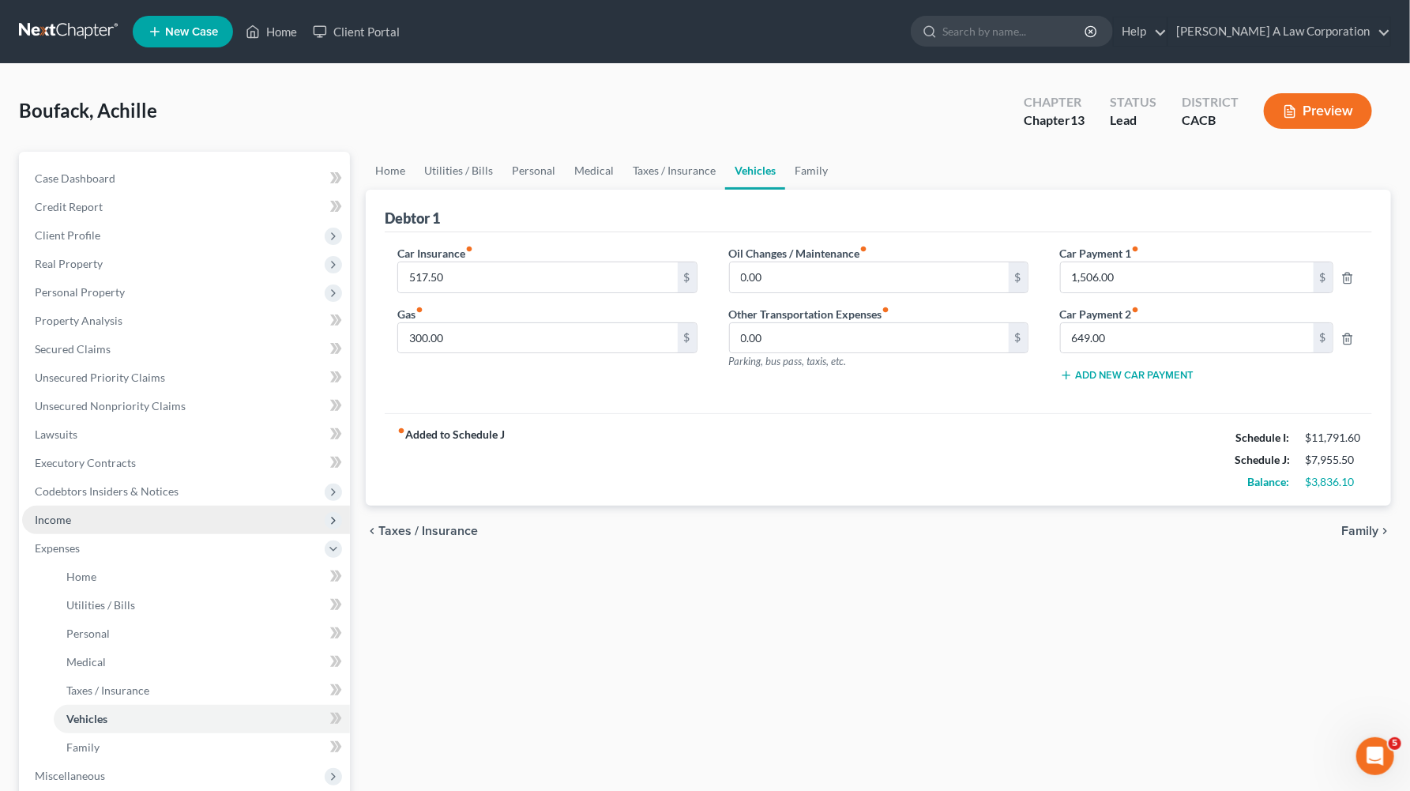
click at [63, 523] on span "Income" at bounding box center [53, 519] width 36 height 13
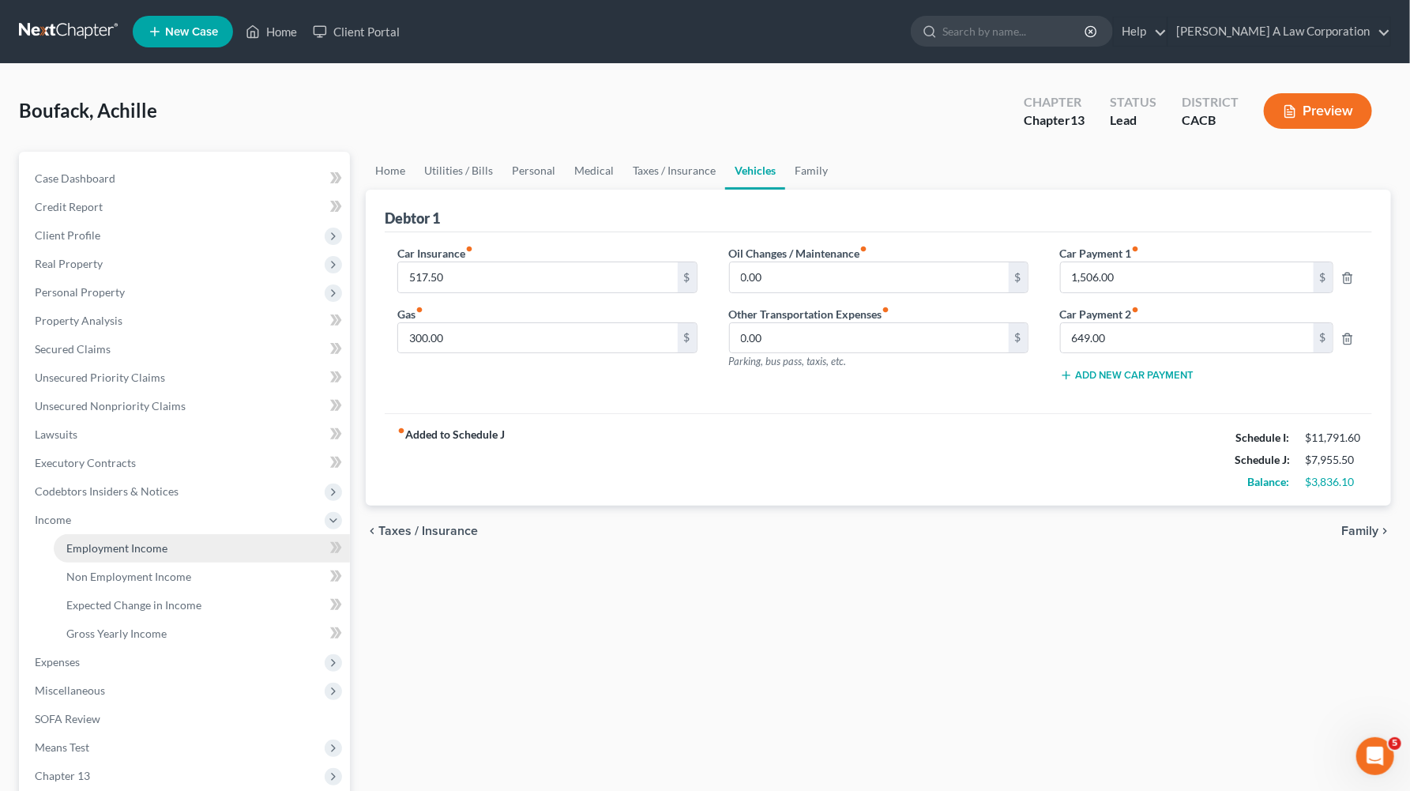
click at [126, 550] on span "Employment Income" at bounding box center [116, 547] width 101 height 13
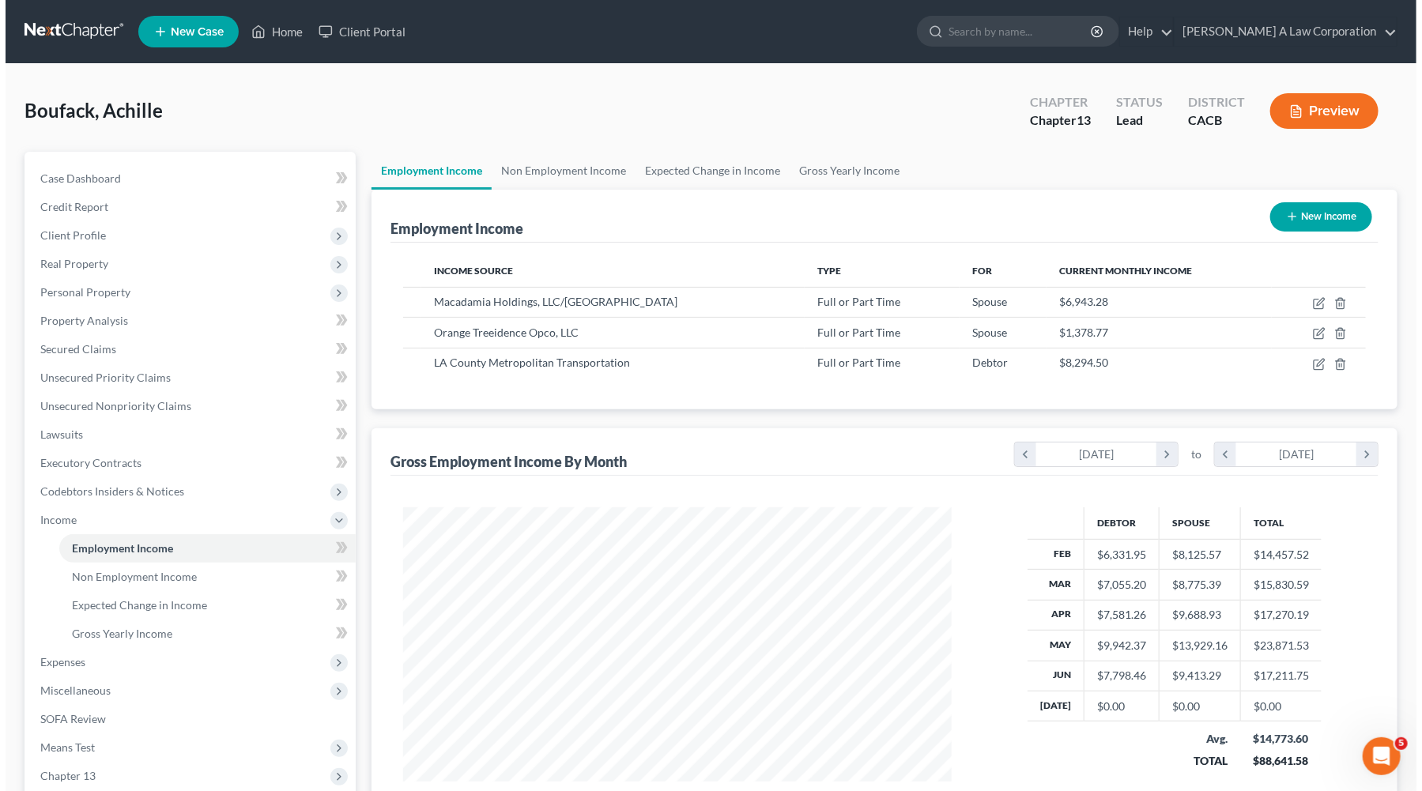
scroll to position [283, 580]
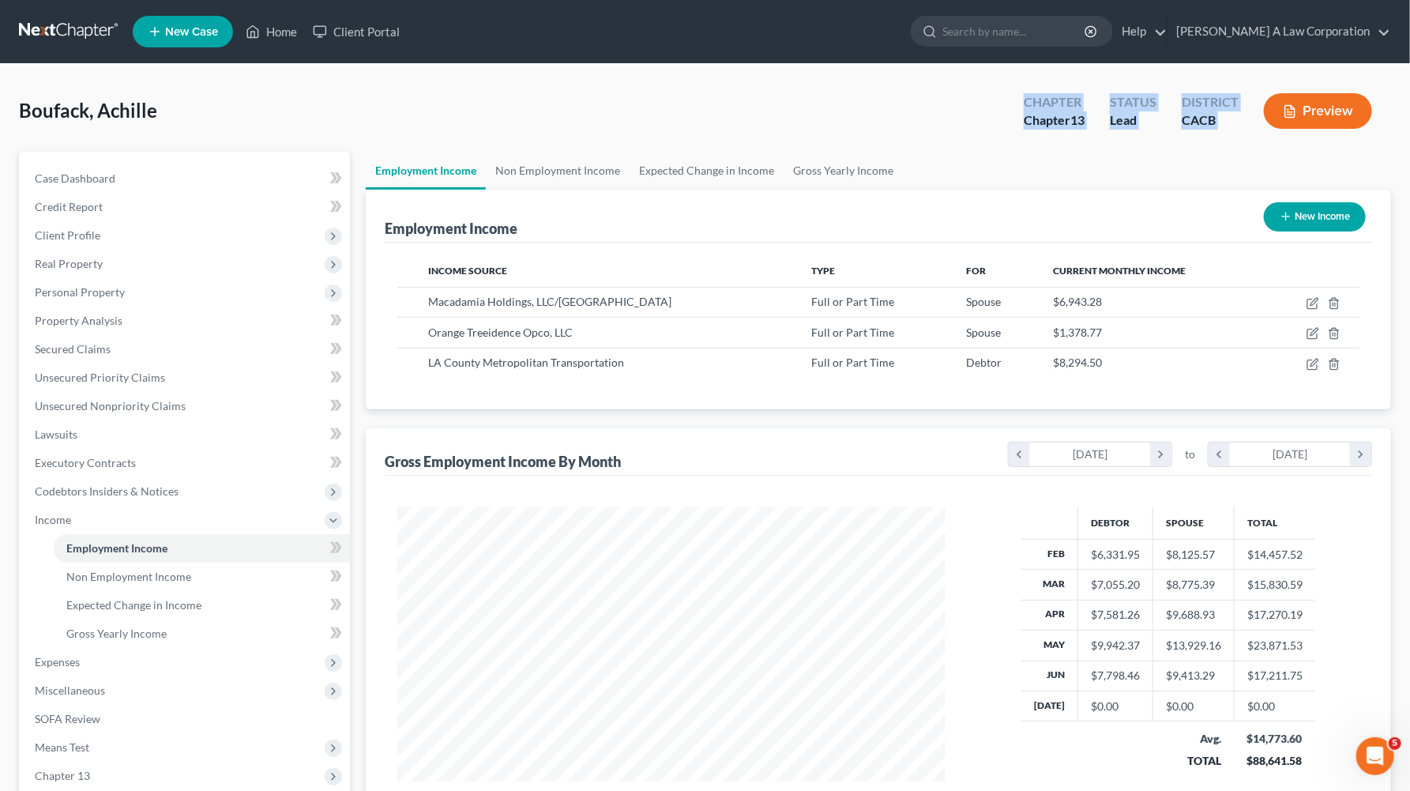
drag, startPoint x: 995, startPoint y: 103, endPoint x: 1339, endPoint y: 142, distance: 346.0
click at [1265, 142] on div "Boufack, Achille Upgraded Chapter Chapter 13 Status Lead District CACB Preview" at bounding box center [705, 117] width 1373 height 69
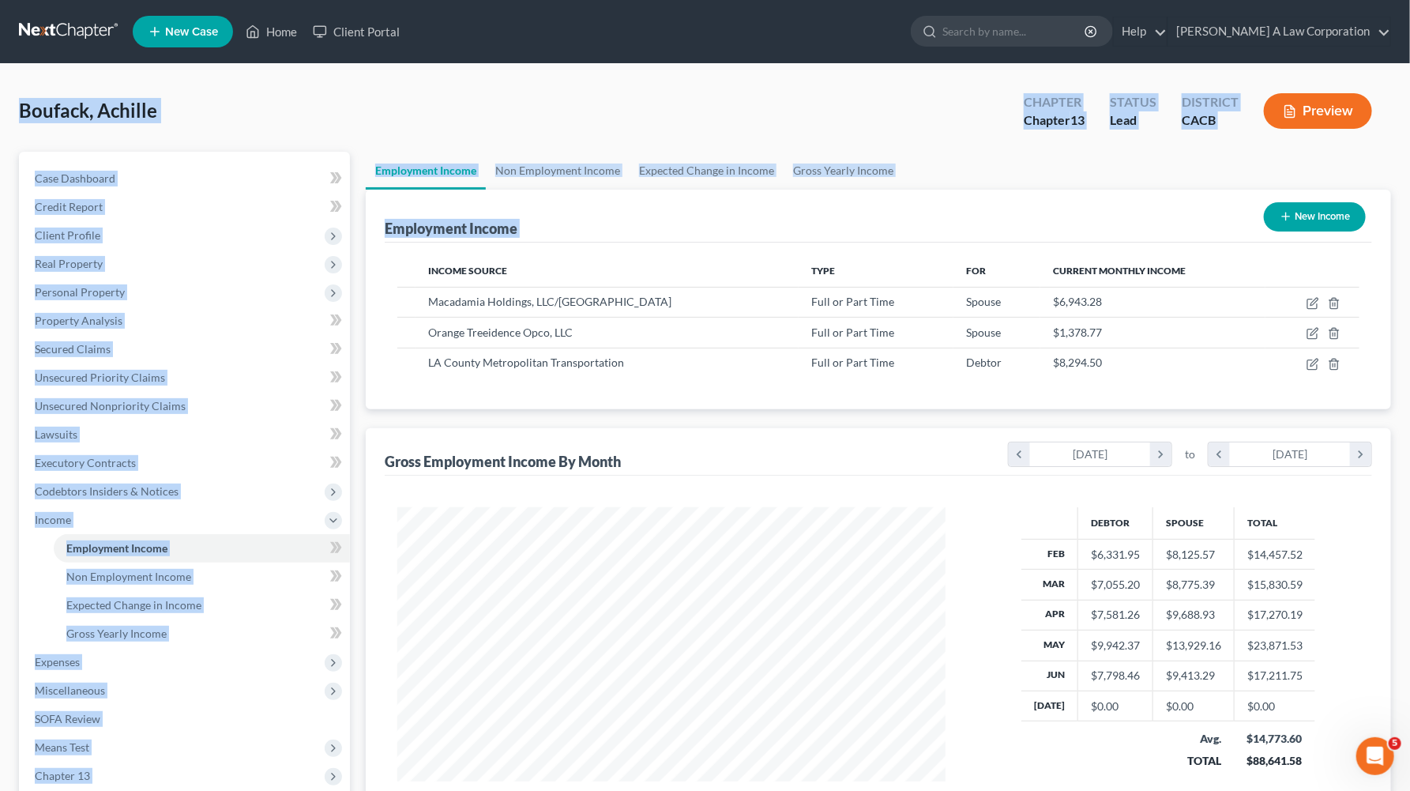
drag, startPoint x: 9, startPoint y: 111, endPoint x: 1377, endPoint y: 373, distance: 1392.6
click at [1265, 373] on div "Boufack, Achille Upgraded Chapter Chapter 13 Status Lead District CACB Preview …" at bounding box center [705, 509] width 1410 height 890
click at [1265, 373] on div "Employment Income New Income Income Source Type For Current Monthly Income Maca…" at bounding box center [879, 300] width 1026 height 220
drag, startPoint x: 1390, startPoint y: 384, endPoint x: 190, endPoint y: 111, distance: 1230.1
click at [6, 104] on div "Boufack, Achille Upgraded Chapter Chapter 13 Status Lead District CACB Preview …" at bounding box center [705, 509] width 1410 height 890
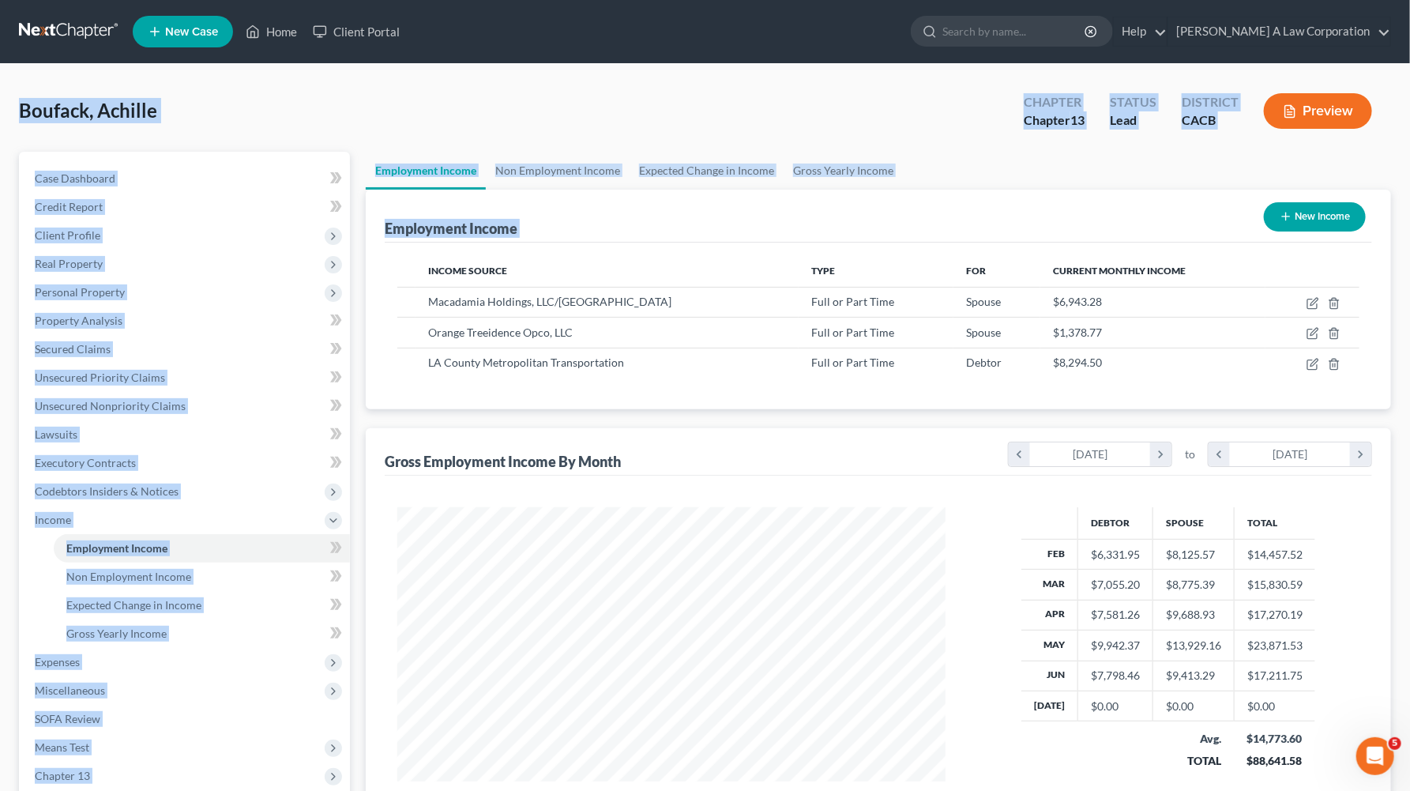
drag, startPoint x: 266, startPoint y: 110, endPoint x: 281, endPoint y: 115, distance: 15.7
click at [267, 110] on div "Boufack, Achille Upgraded Chapter Chapter 13 Status Lead District CACB Preview" at bounding box center [705, 117] width 1373 height 69
click at [284, 115] on div "Boufack, Achille Upgraded Chapter Chapter 13 Status Lead District CACB Preview" at bounding box center [705, 117] width 1373 height 69
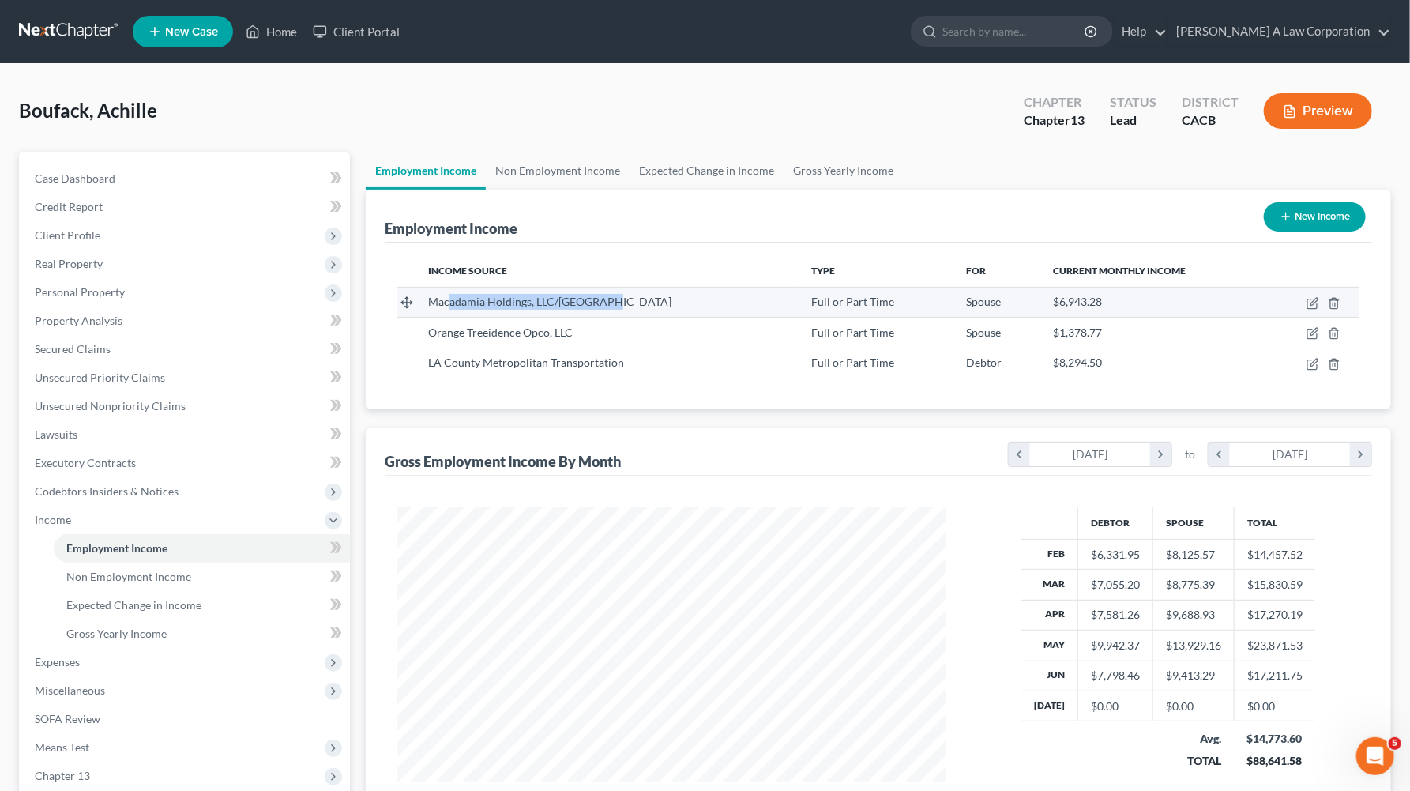
drag, startPoint x: 450, startPoint y: 308, endPoint x: 608, endPoint y: 309, distance: 157.2
click at [608, 309] on td "Macadamia Holdings, LLC/Providence" at bounding box center [607, 302] width 383 height 30
click at [1265, 303] on td at bounding box center [1313, 302] width 94 height 30
click at [1265, 303] on icon "button" at bounding box center [1313, 303] width 13 height 13
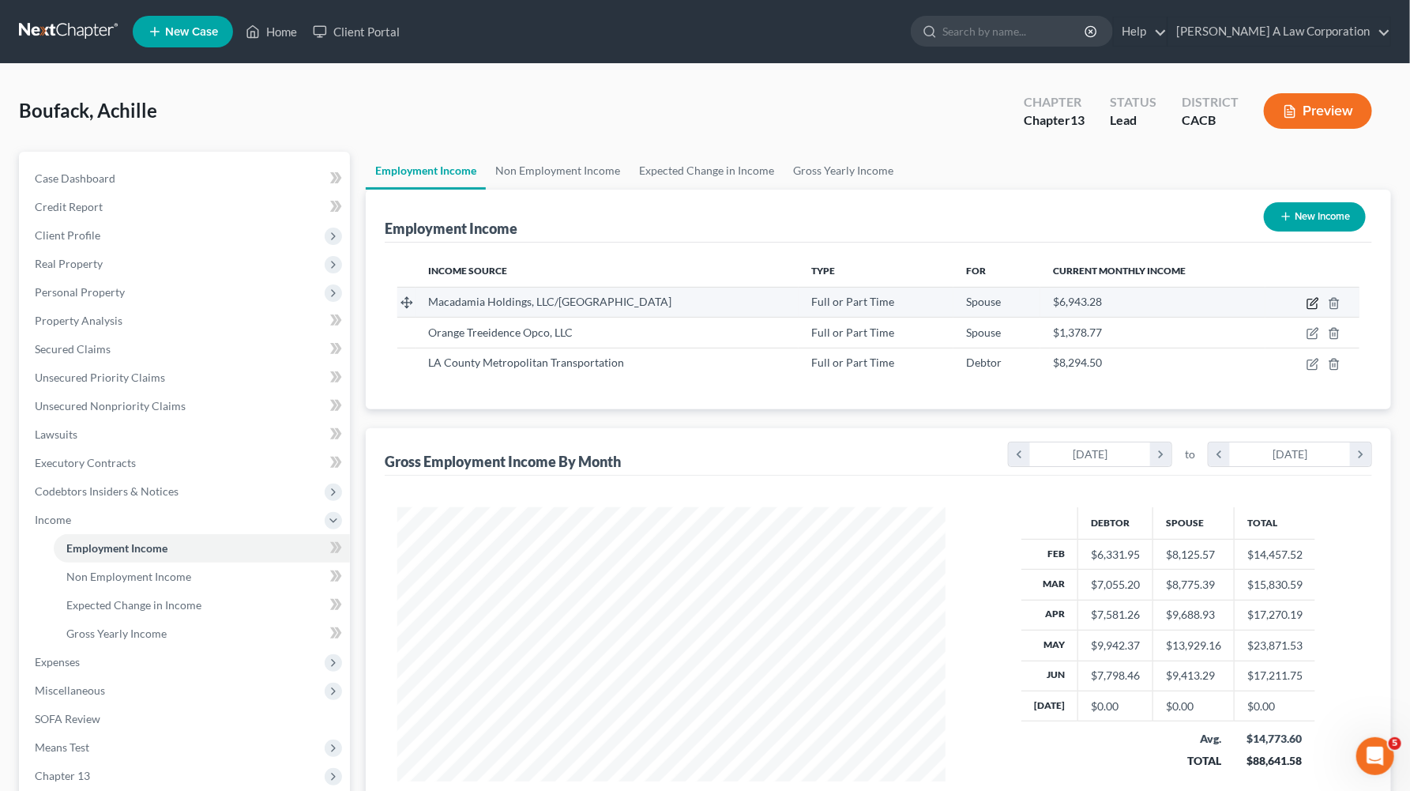
select select "0"
select select "4"
select select "2"
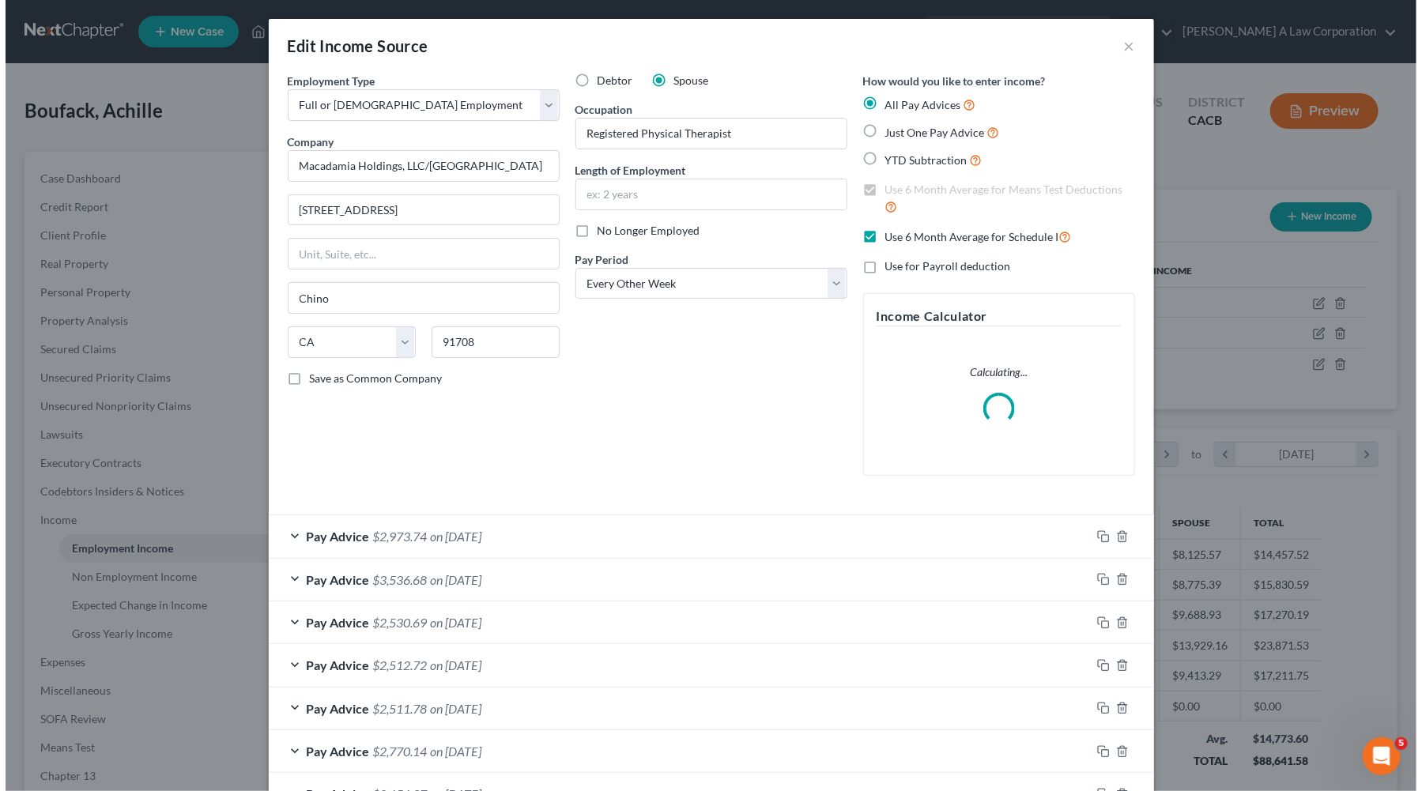
scroll to position [283, 585]
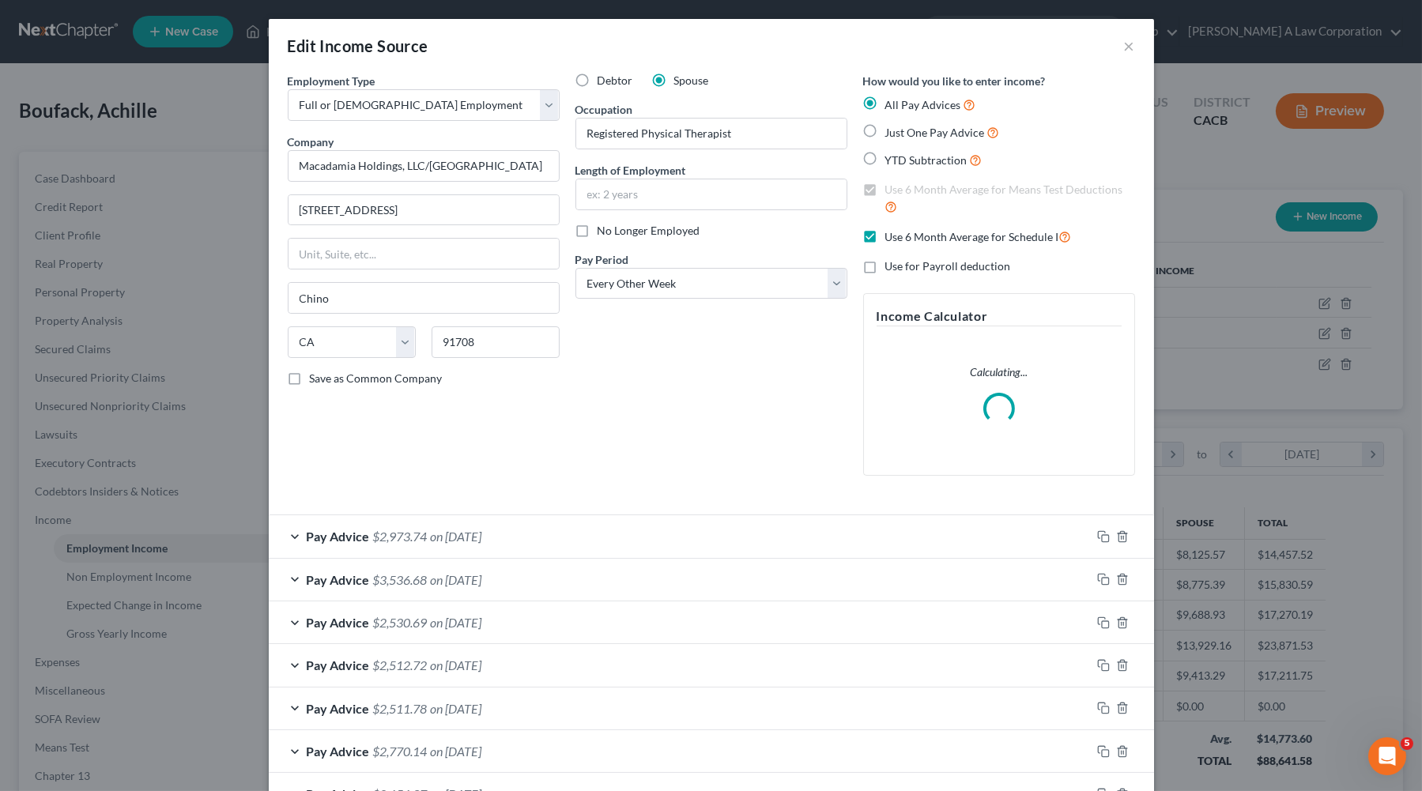
click at [546, 544] on div "Pay Advice $2,973.74 on 06/27/2025" at bounding box center [680, 536] width 822 height 42
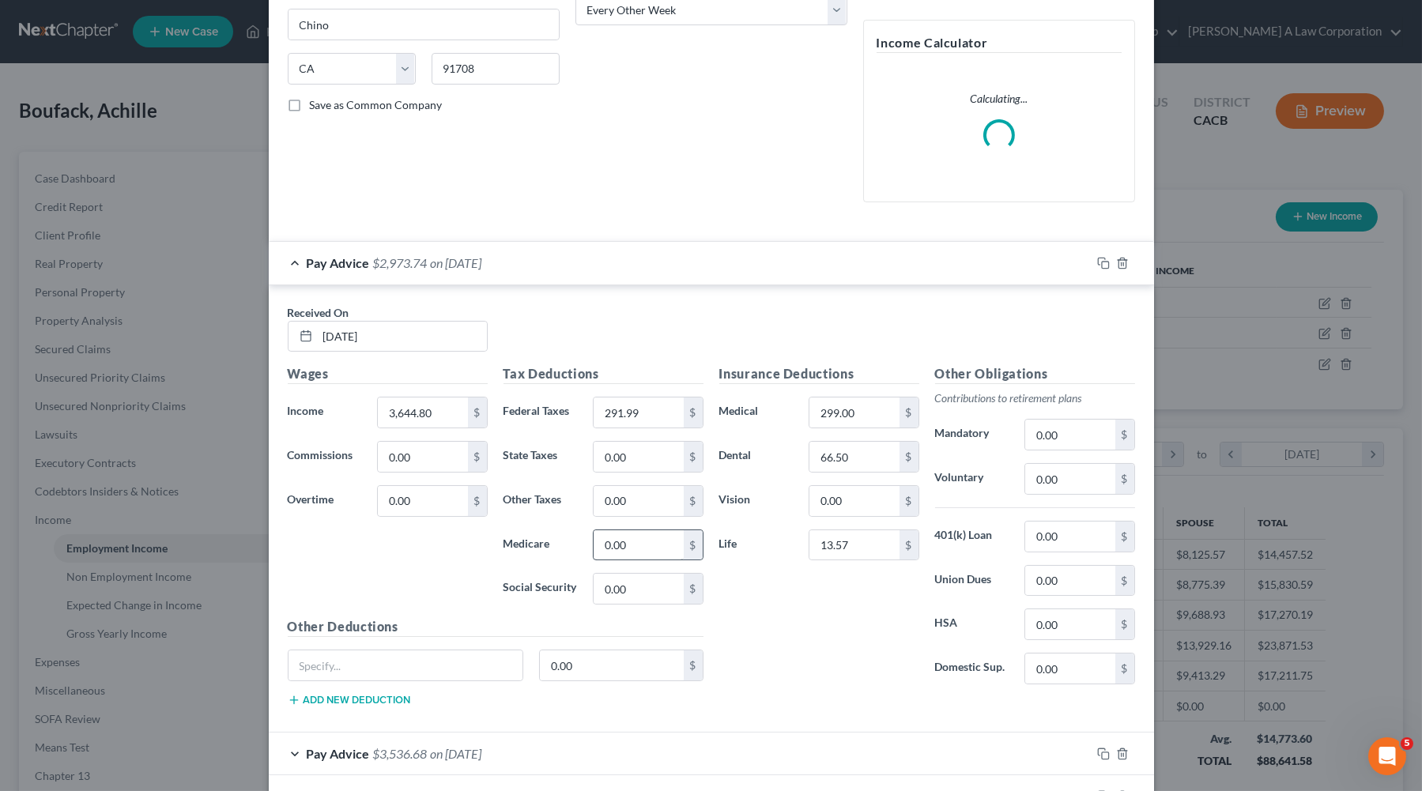
scroll to position [287, 0]
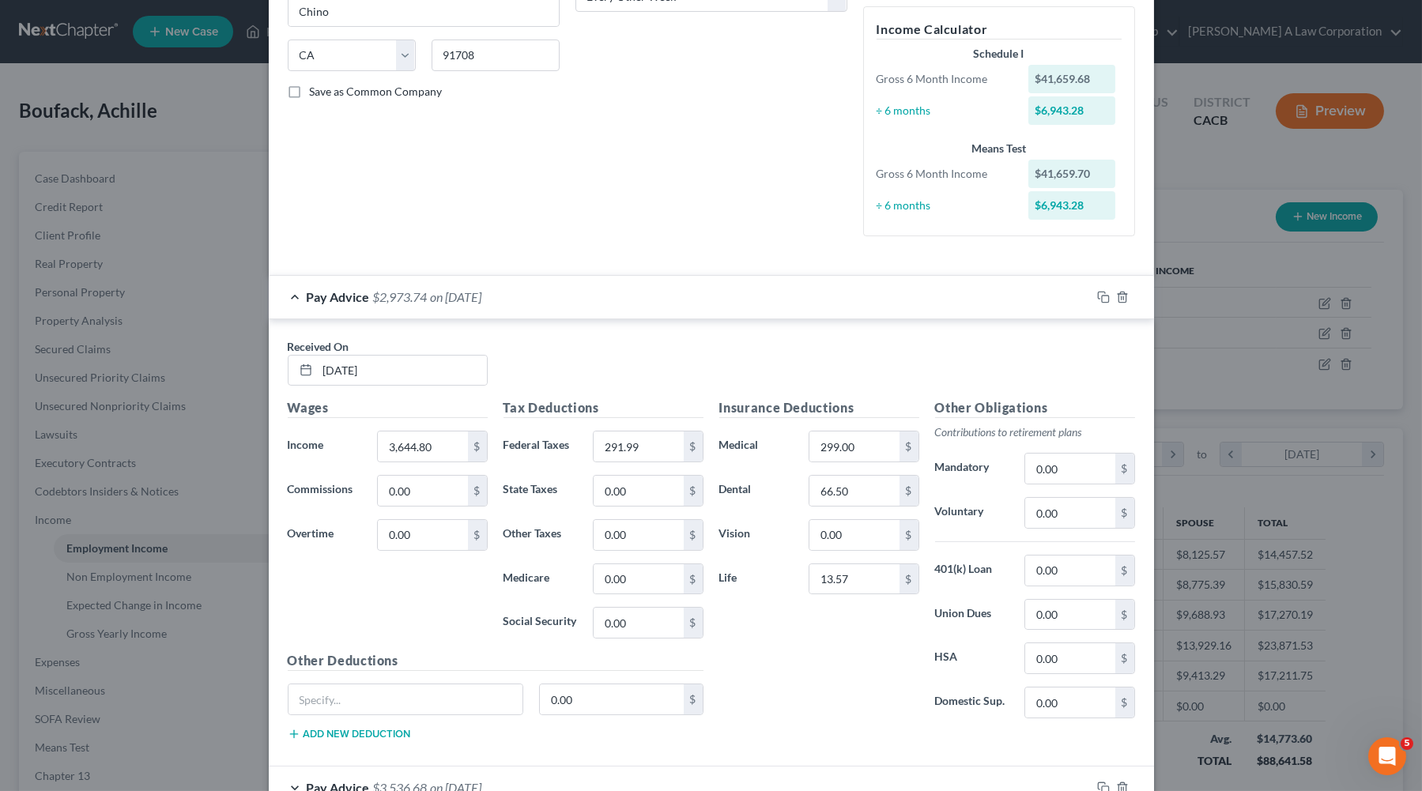
drag, startPoint x: 751, startPoint y: 360, endPoint x: 868, endPoint y: 386, distance: 120.4
click at [753, 360] on div "Received On * 06/27/2025" at bounding box center [711, 368] width 863 height 61
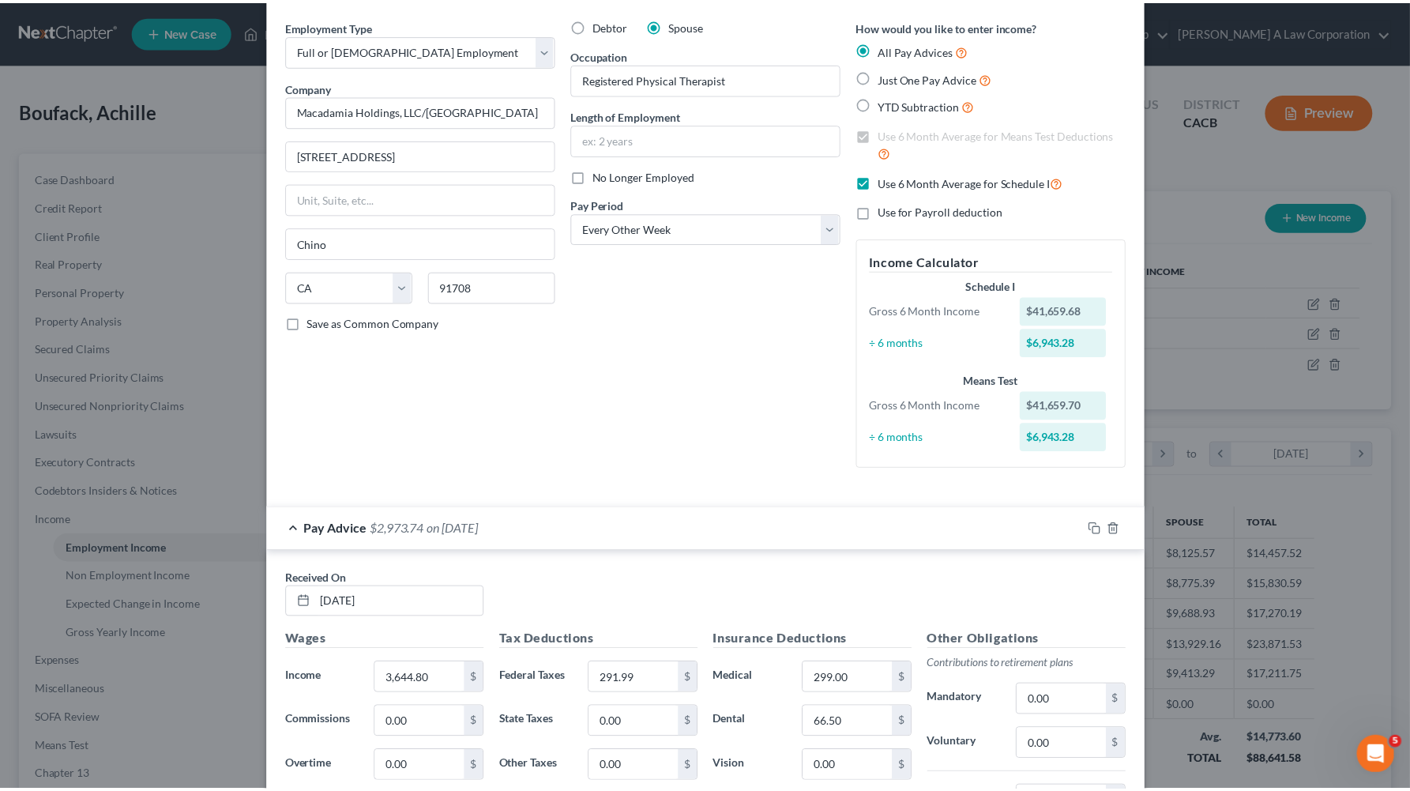
scroll to position [0, 0]
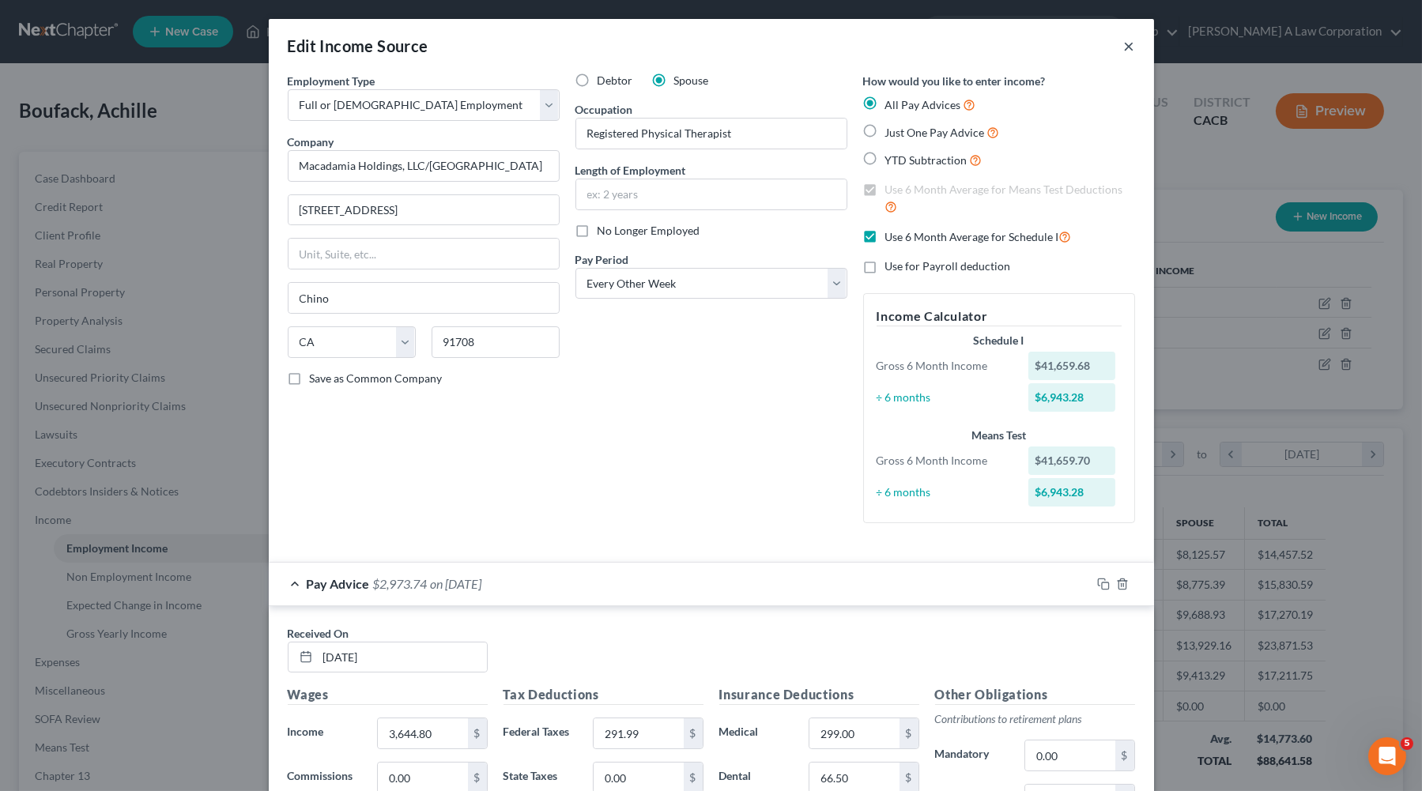
click at [1124, 48] on button "×" at bounding box center [1129, 45] width 11 height 19
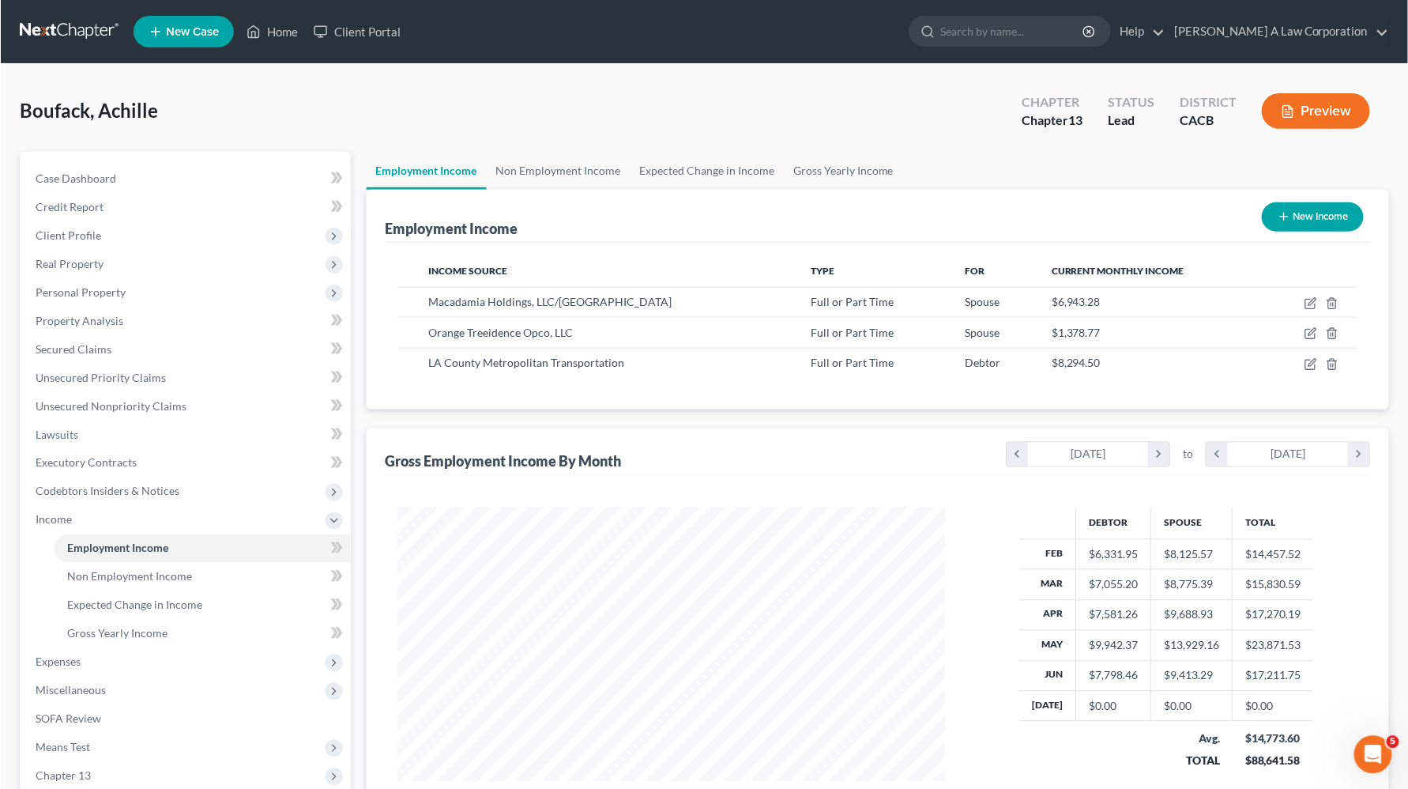
scroll to position [789895, 789599]
click at [498, 781] on div at bounding box center [671, 648] width 578 height 283
click at [73, 172] on span "Case Dashboard" at bounding box center [75, 177] width 81 height 13
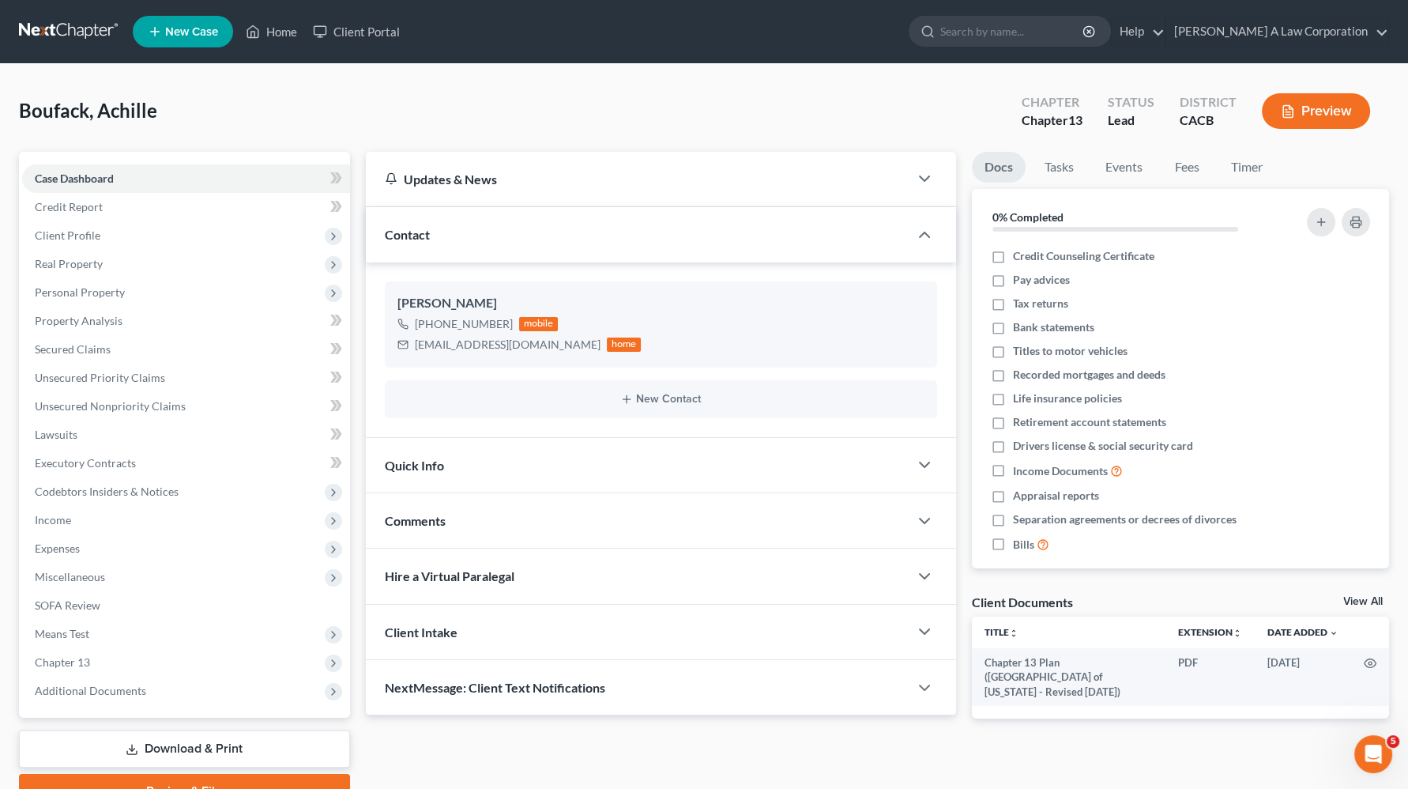
click at [75, 142] on div "Boufack, Achille Upgraded Chapter Chapter 13 Status Lead District CACB Preview" at bounding box center [704, 117] width 1370 height 69
